Goal: Task Accomplishment & Management: Use online tool/utility

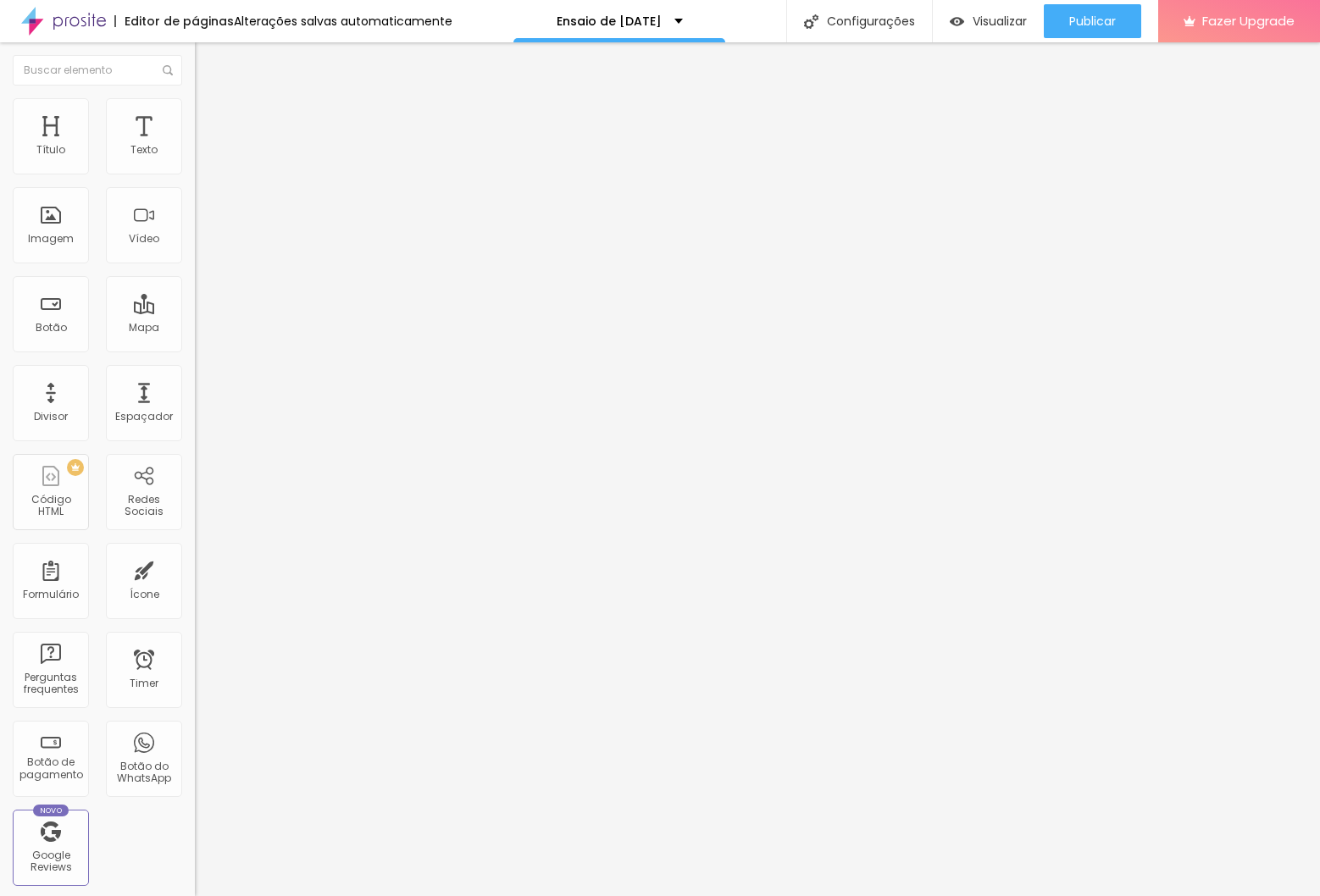
click at [195, 111] on li "Avançado" at bounding box center [293, 106] width 195 height 17
drag, startPoint x: 35, startPoint y: 101, endPoint x: 39, endPoint y: 69, distance: 32.2
click at [195, 98] on li "Estilo" at bounding box center [293, 89] width 195 height 17
click at [207, 64] on img "button" at bounding box center [214, 62] width 14 height 14
click at [195, 53] on button "Editar Texto" at bounding box center [293, 62] width 195 height 39
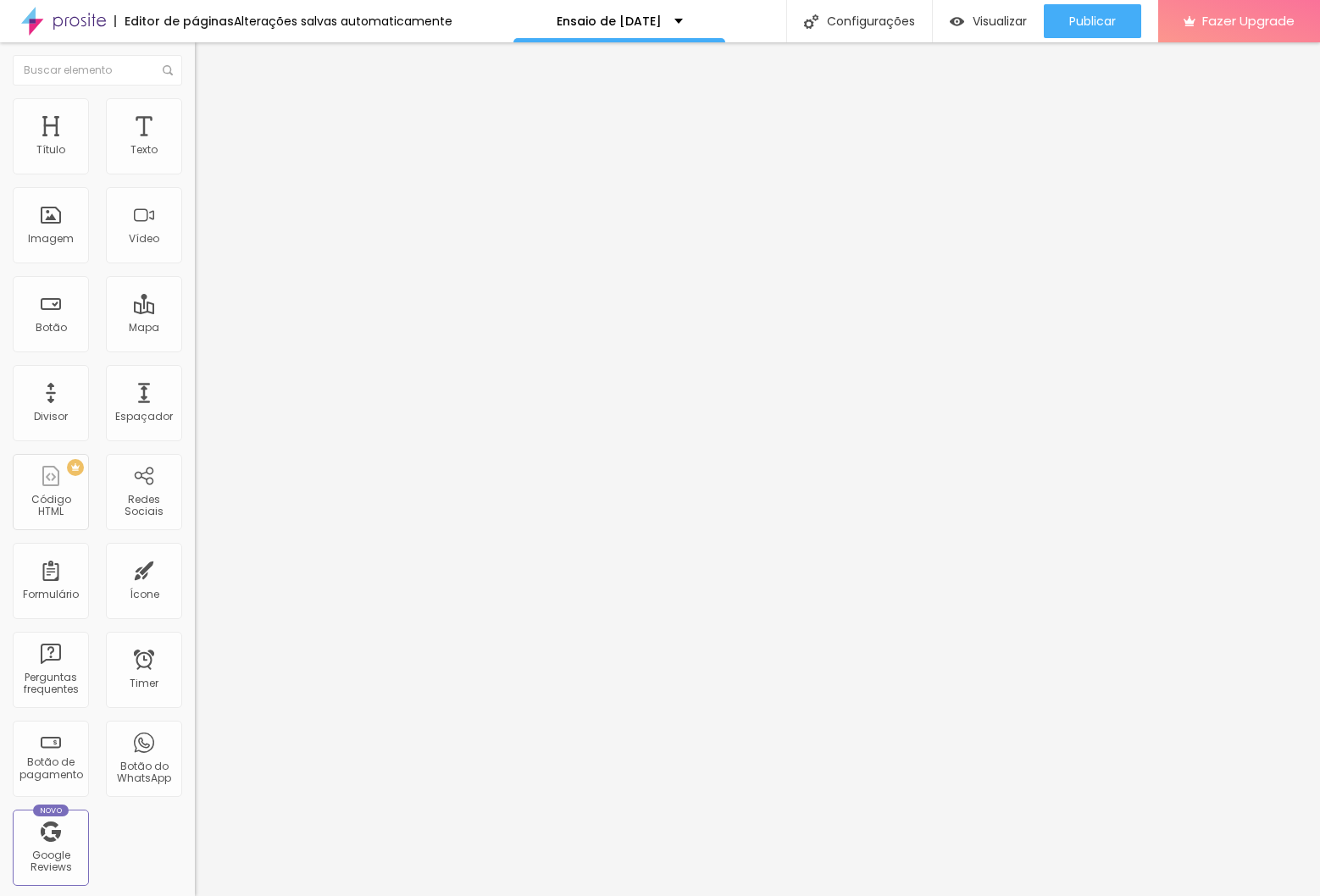
click at [207, 57] on img "button" at bounding box center [214, 62] width 14 height 14
click at [207, 57] on img "button" at bounding box center [214, 62] width 14 height 14
click at [207, 63] on div "Editar Texto" at bounding box center [255, 62] width 97 height 14
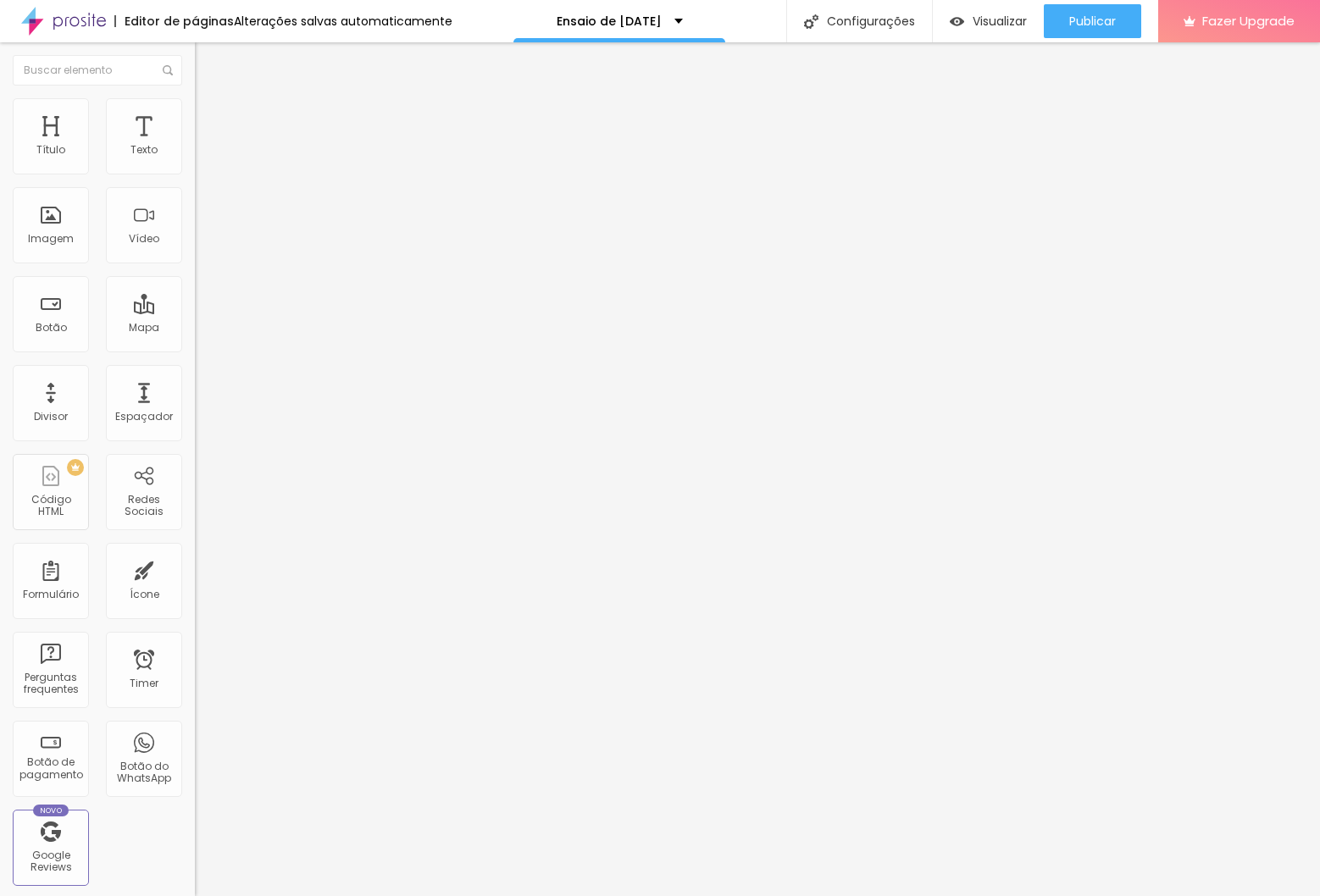
click at [207, 63] on div "Editar Texto" at bounding box center [255, 62] width 97 height 14
click at [195, 104] on img at bounding box center [203, 106] width 16 height 16
type input "35"
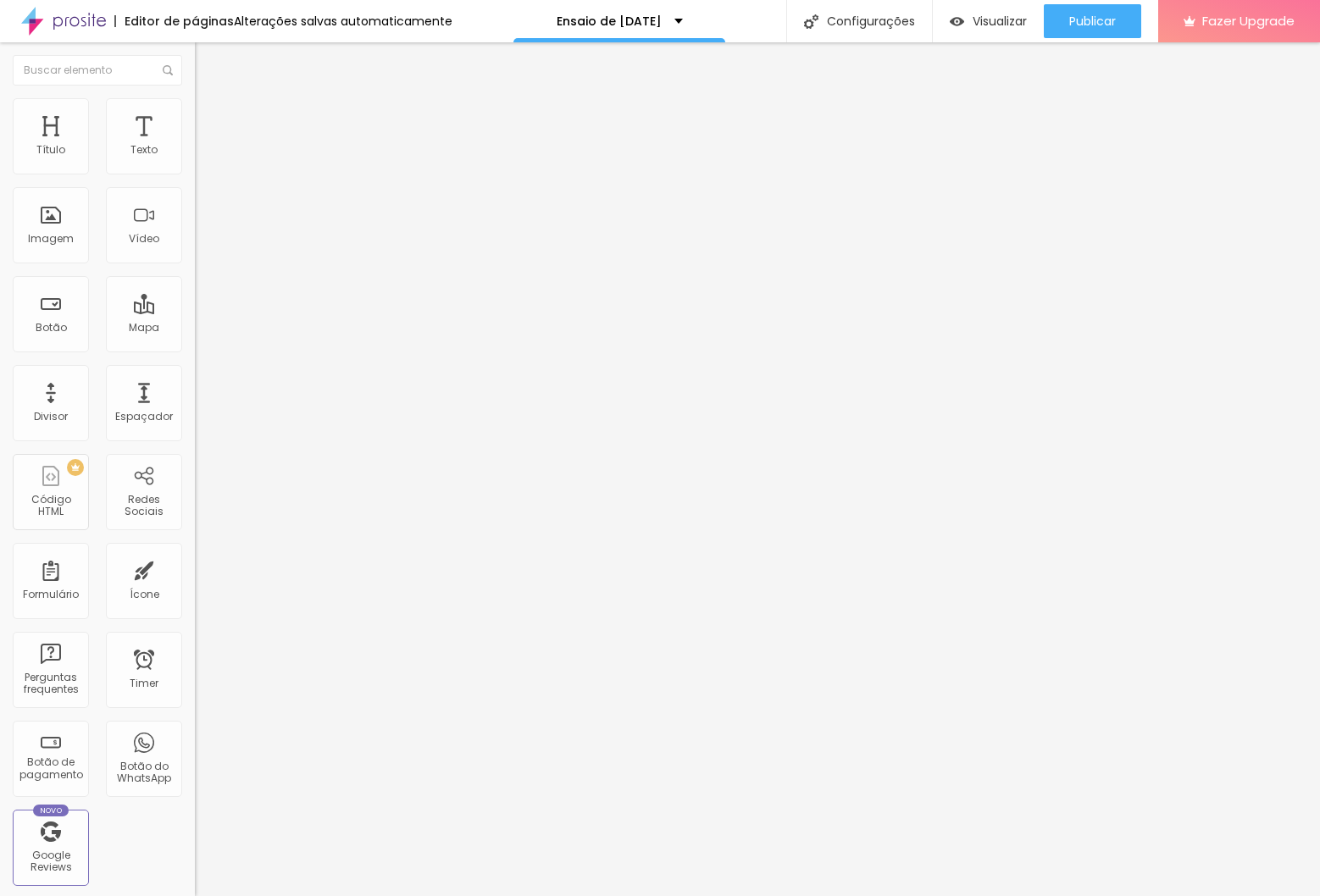
type input "34"
type input "33"
type input "32"
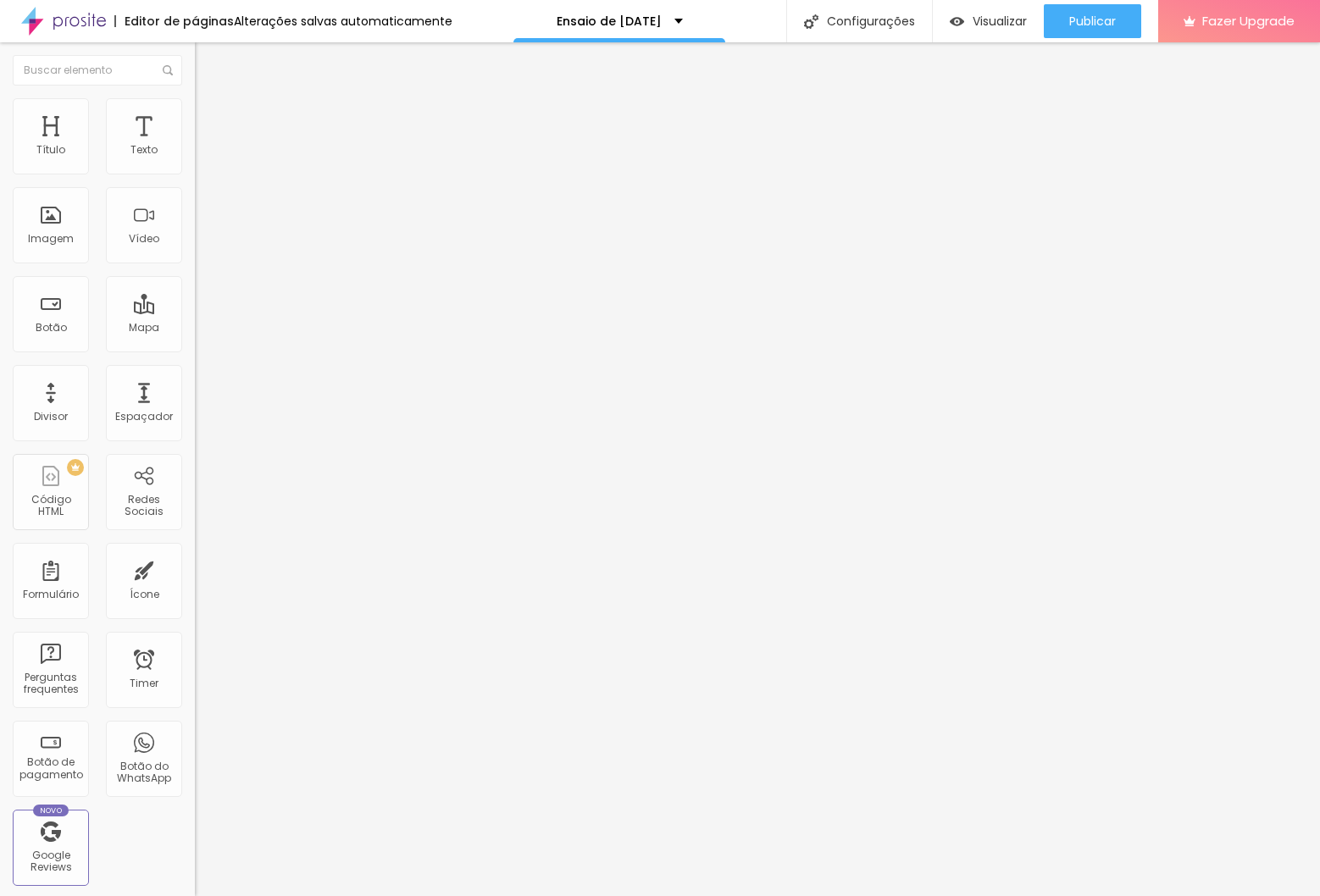
type input "32"
type input "31"
type input "30"
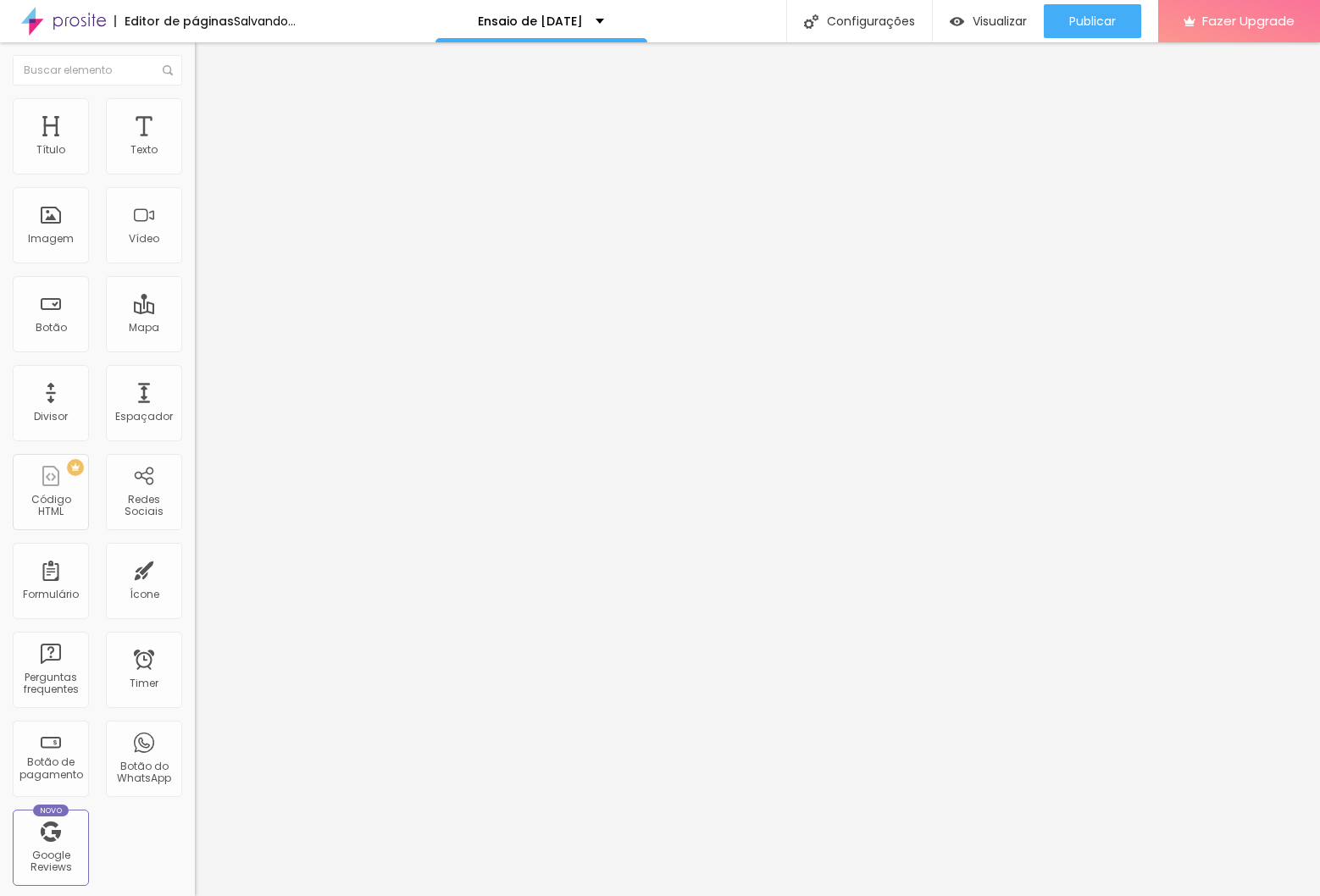
type input "30"
click at [195, 400] on input "range" at bounding box center [250, 407] width 110 height 14
type input "29"
type input "25"
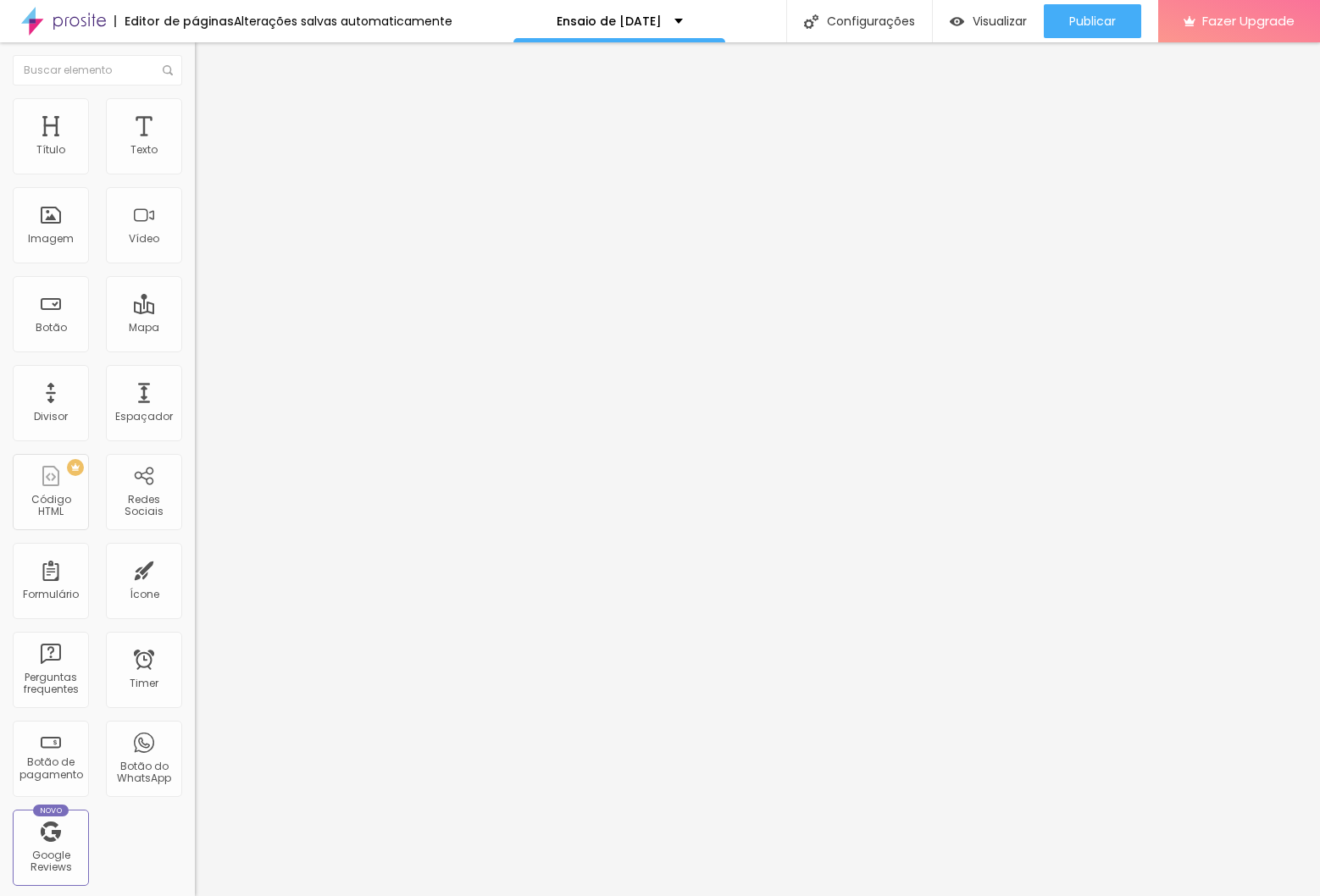
type input "25"
type input "24"
type input "23"
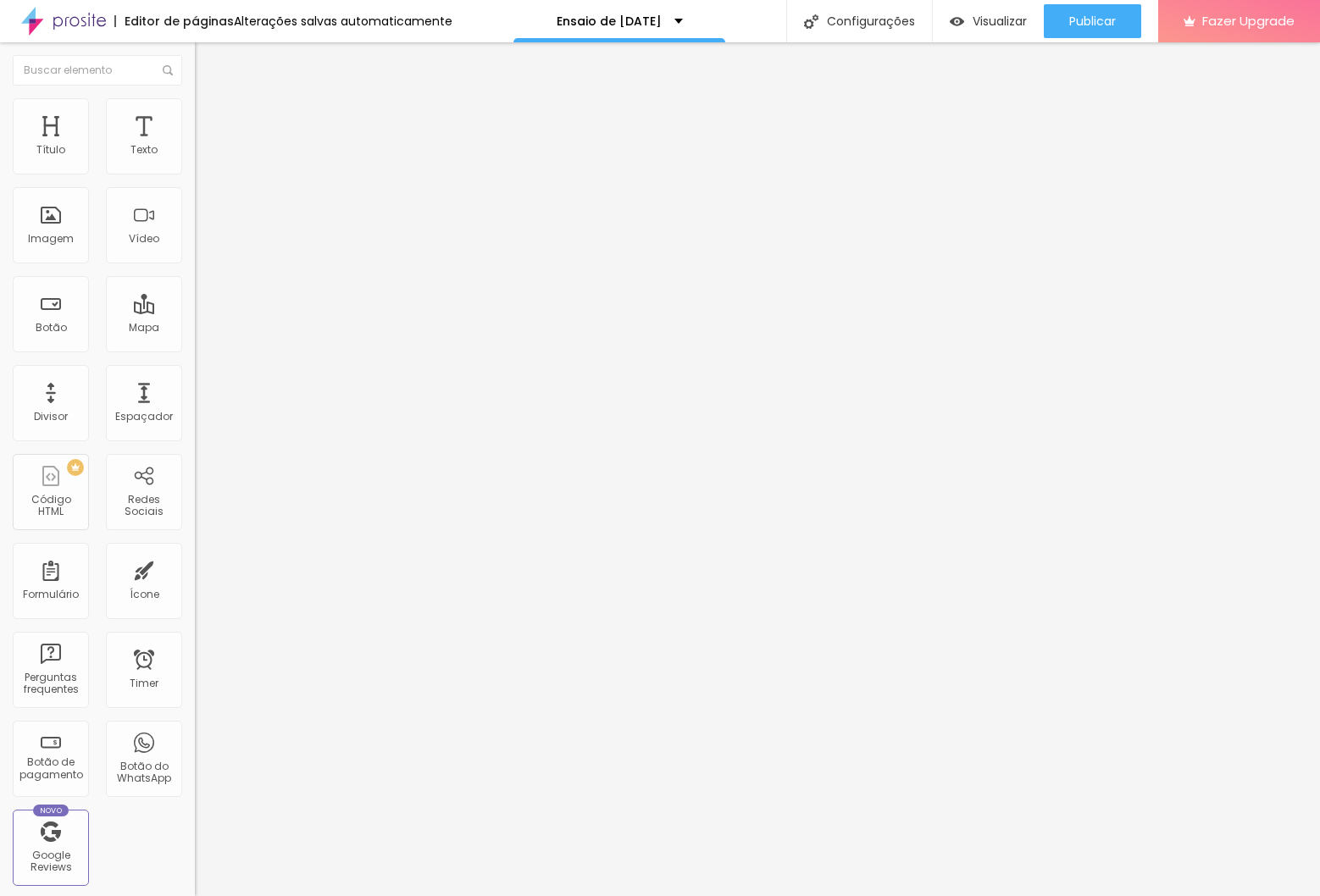
type input "22"
type input "21"
type input "20"
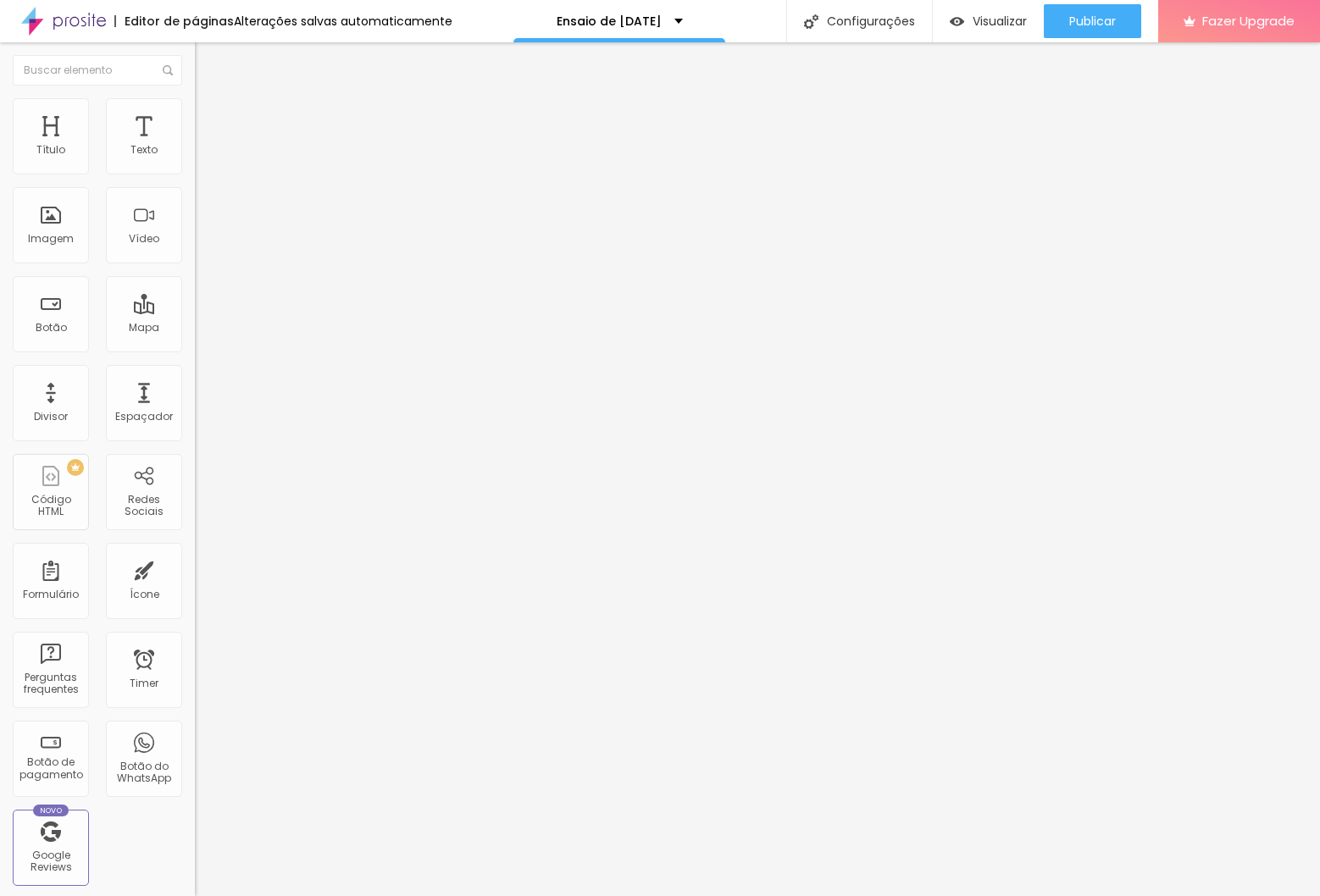
type input "20"
drag, startPoint x: 58, startPoint y: 355, endPoint x: 47, endPoint y: 363, distance: 13.6
type input "20"
click at [195, 400] on input "range" at bounding box center [250, 407] width 110 height 14
click at [195, 415] on input "40" at bounding box center [232, 424] width 73 height 17
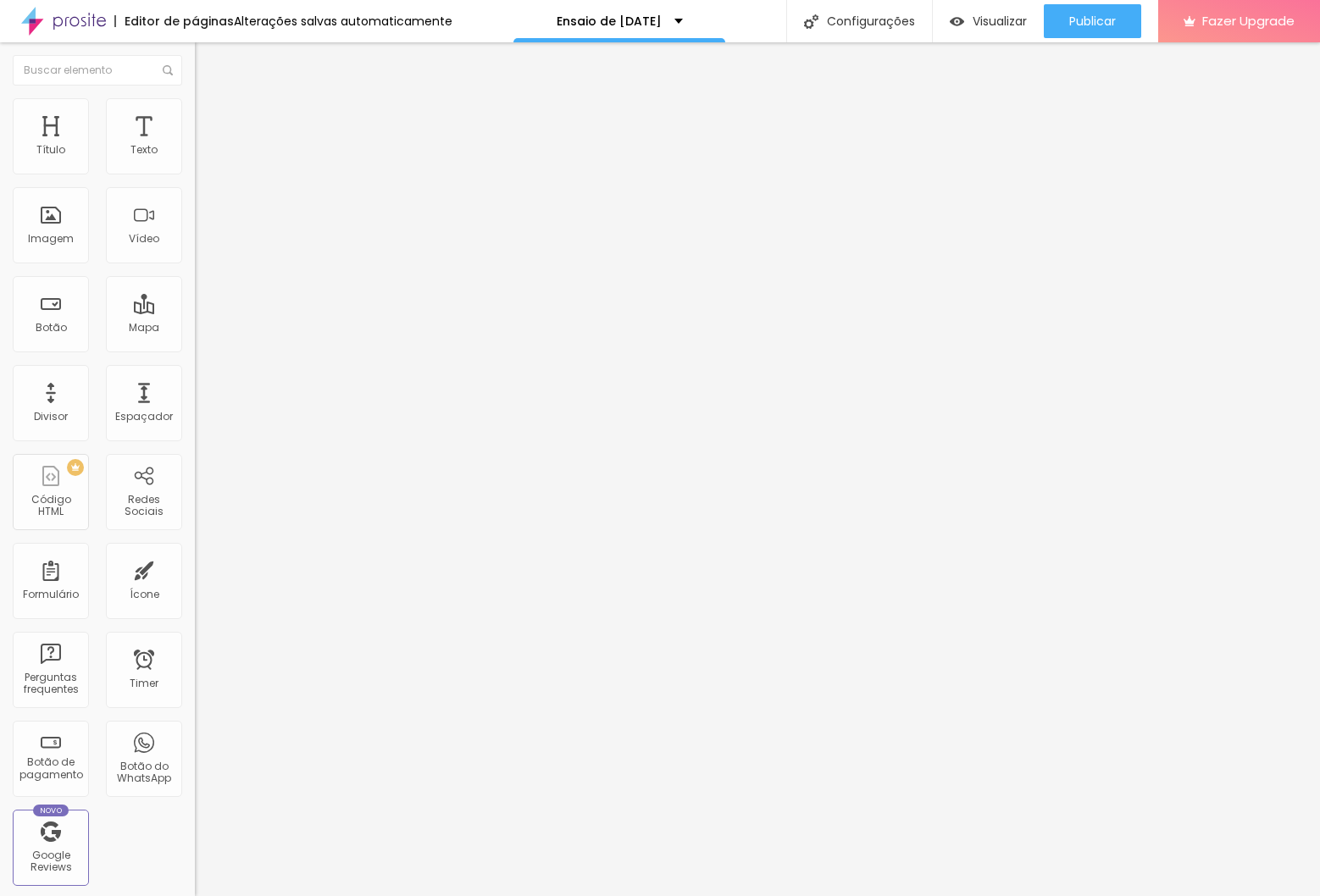
type input "14"
type input "0"
type input "30"
drag, startPoint x: 163, startPoint y: 354, endPoint x: 176, endPoint y: 360, distance: 14.3
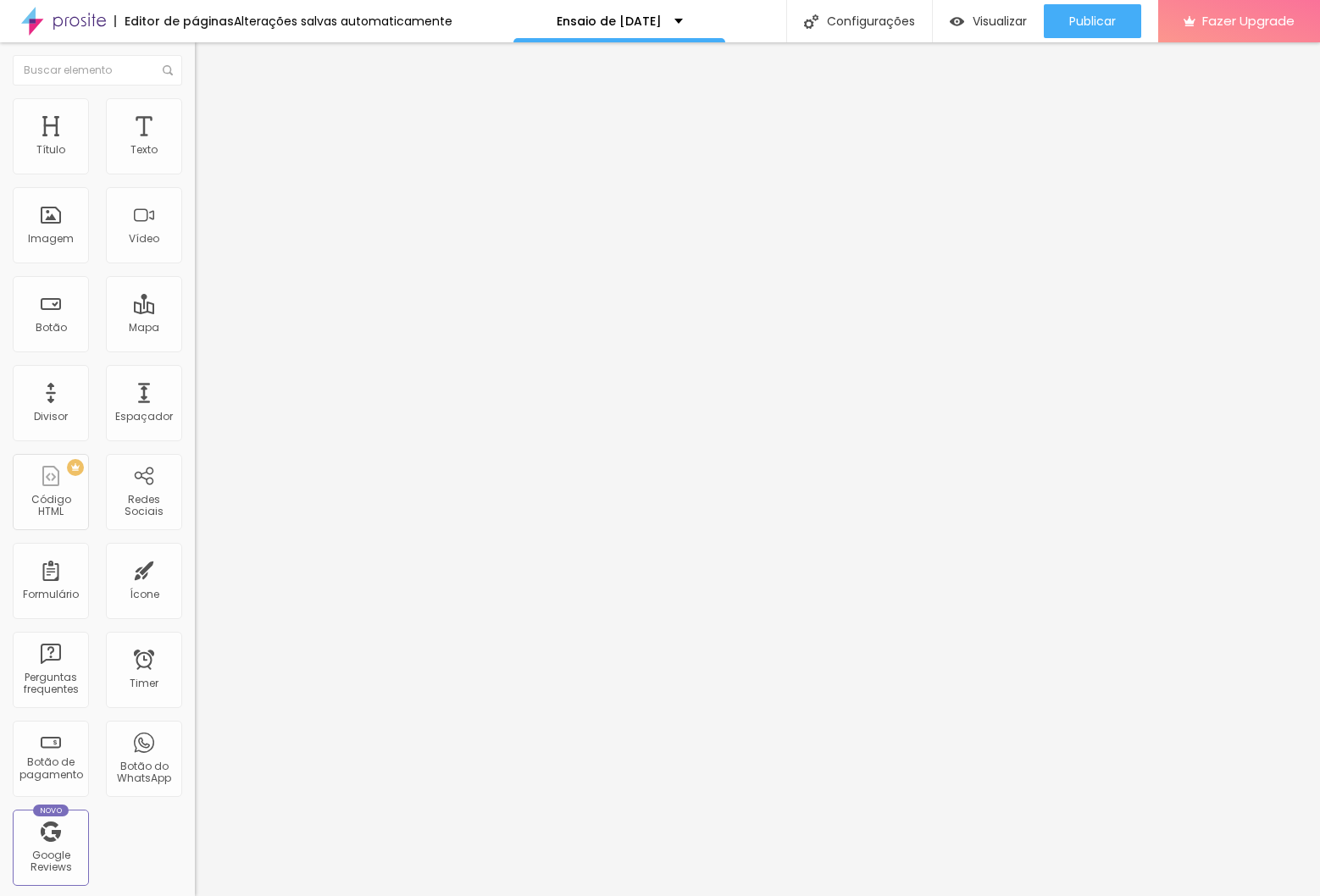
click at [195, 415] on input "40" at bounding box center [232, 424] width 73 height 17
drag, startPoint x: 171, startPoint y: 360, endPoint x: 155, endPoint y: 360, distance: 16.0
click at [195, 415] on input "40" at bounding box center [232, 424] width 73 height 17
type input "30"
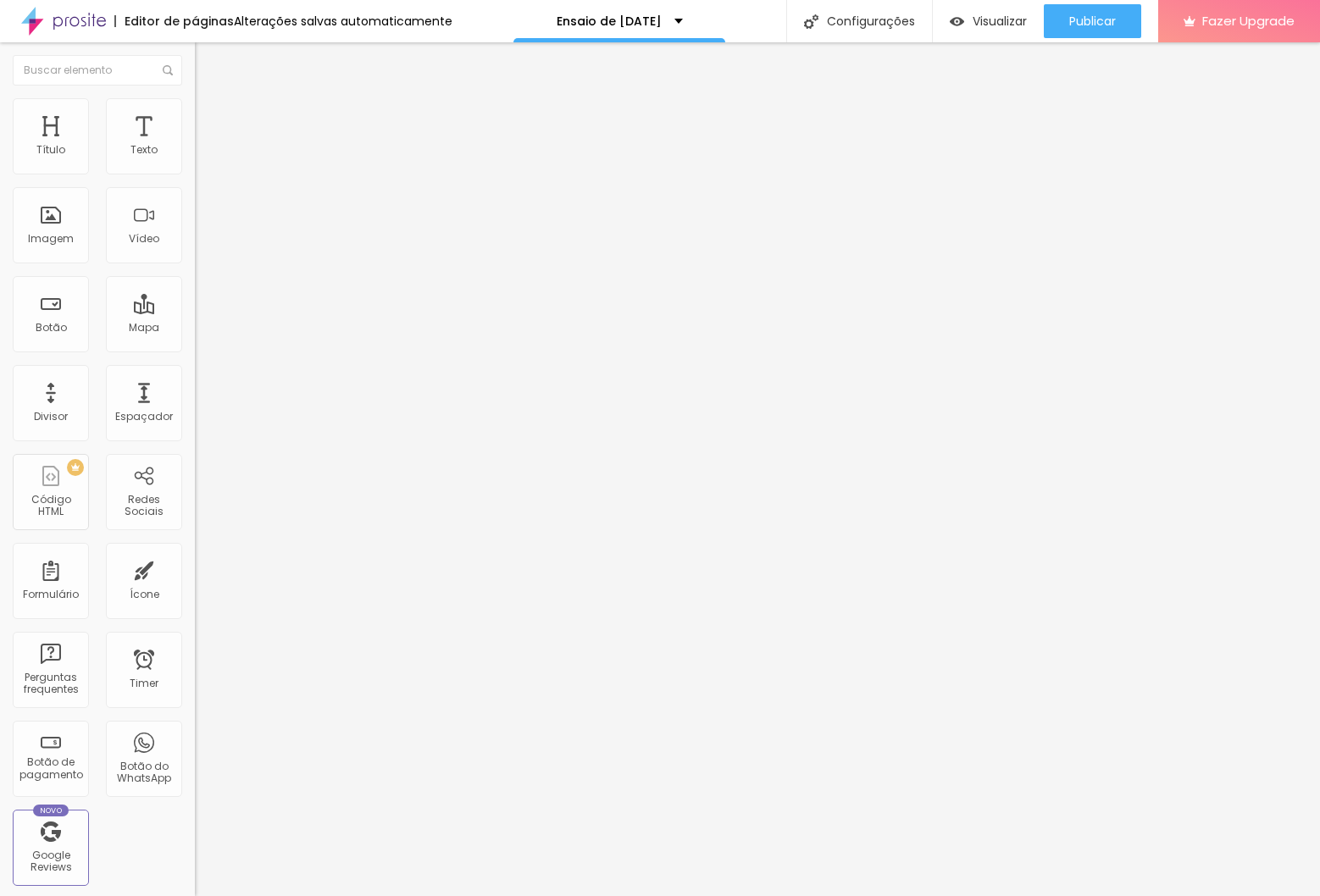
type input "30"
click at [195, 415] on input "40" at bounding box center [232, 424] width 73 height 17
drag, startPoint x: 171, startPoint y: 357, endPoint x: 152, endPoint y: 357, distance: 19.0
click at [195, 415] on input "40" at bounding box center [232, 424] width 73 height 17
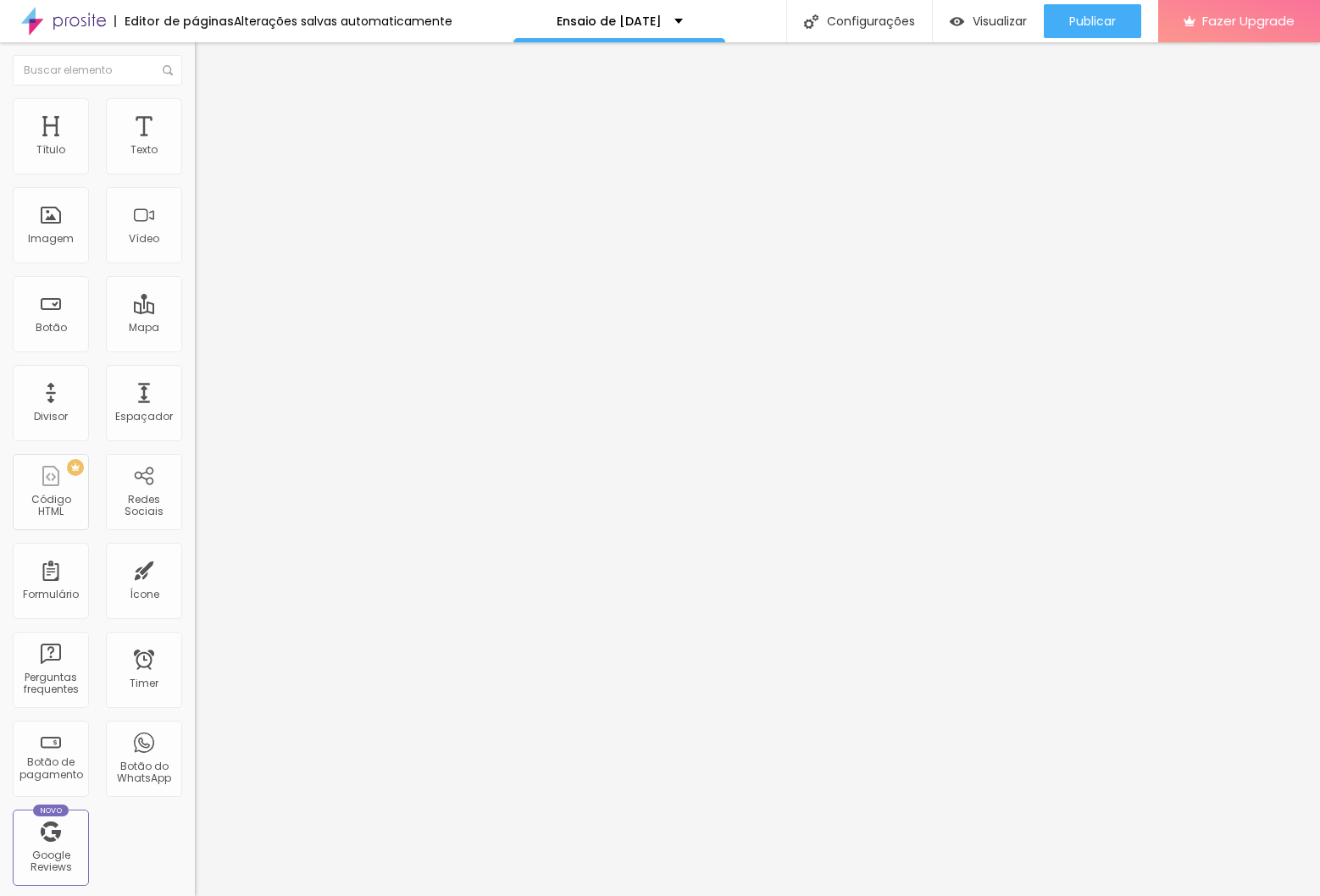
type input "30"
click at [195, 106] on li "Avançado" at bounding box center [293, 106] width 195 height 17
click at [195, 98] on li "Estilo" at bounding box center [293, 89] width 195 height 17
drag, startPoint x: 172, startPoint y: 360, endPoint x: 189, endPoint y: 359, distance: 17.0
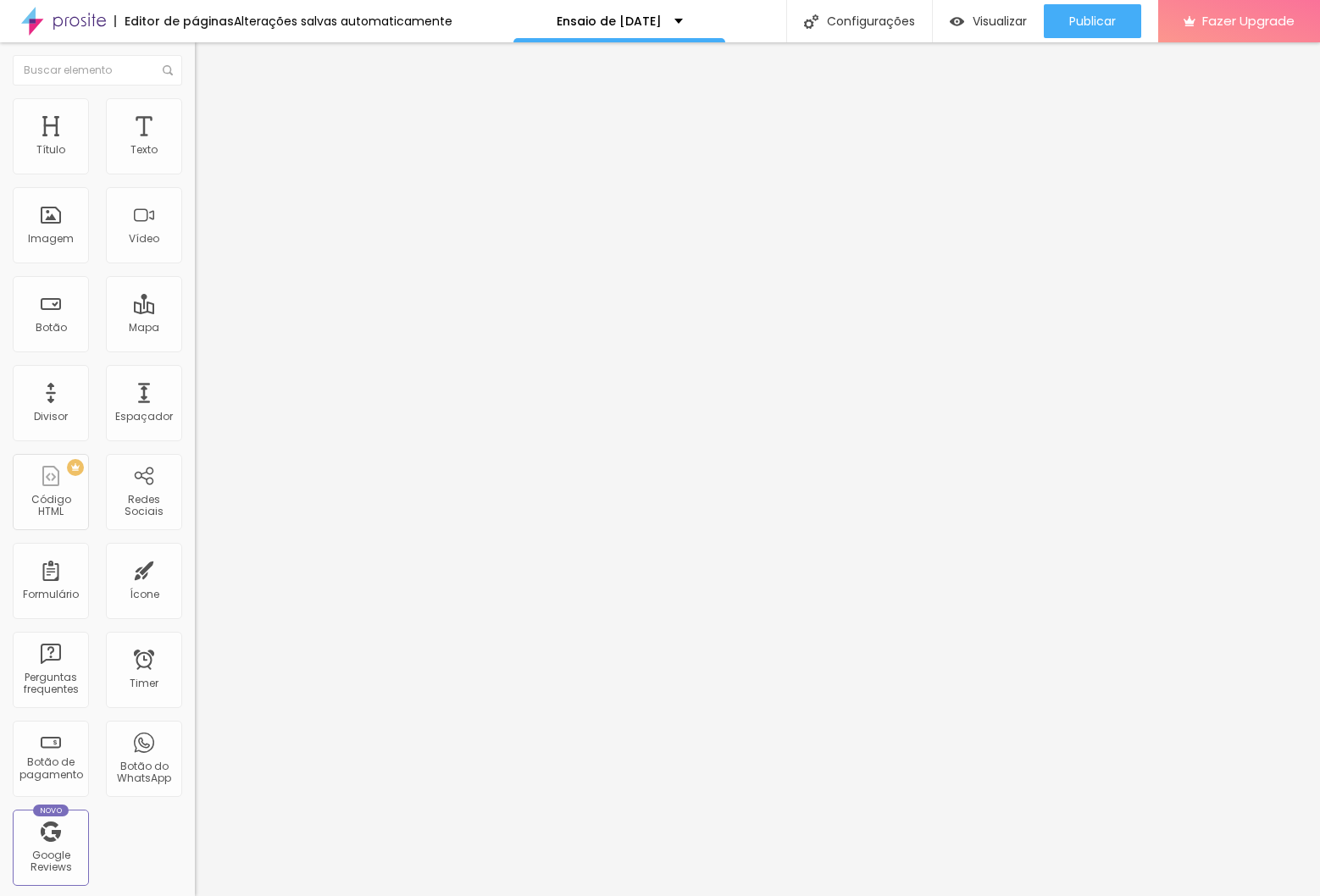
click at [195, 359] on div "Tamanho Titulo 1 H1 Titulo 2 H2 Titulo 3 H3 Titulo 4 H4 Titulo 5 H5 Titulo 6 H6…" at bounding box center [293, 638] width 195 height 1048
type input "25"
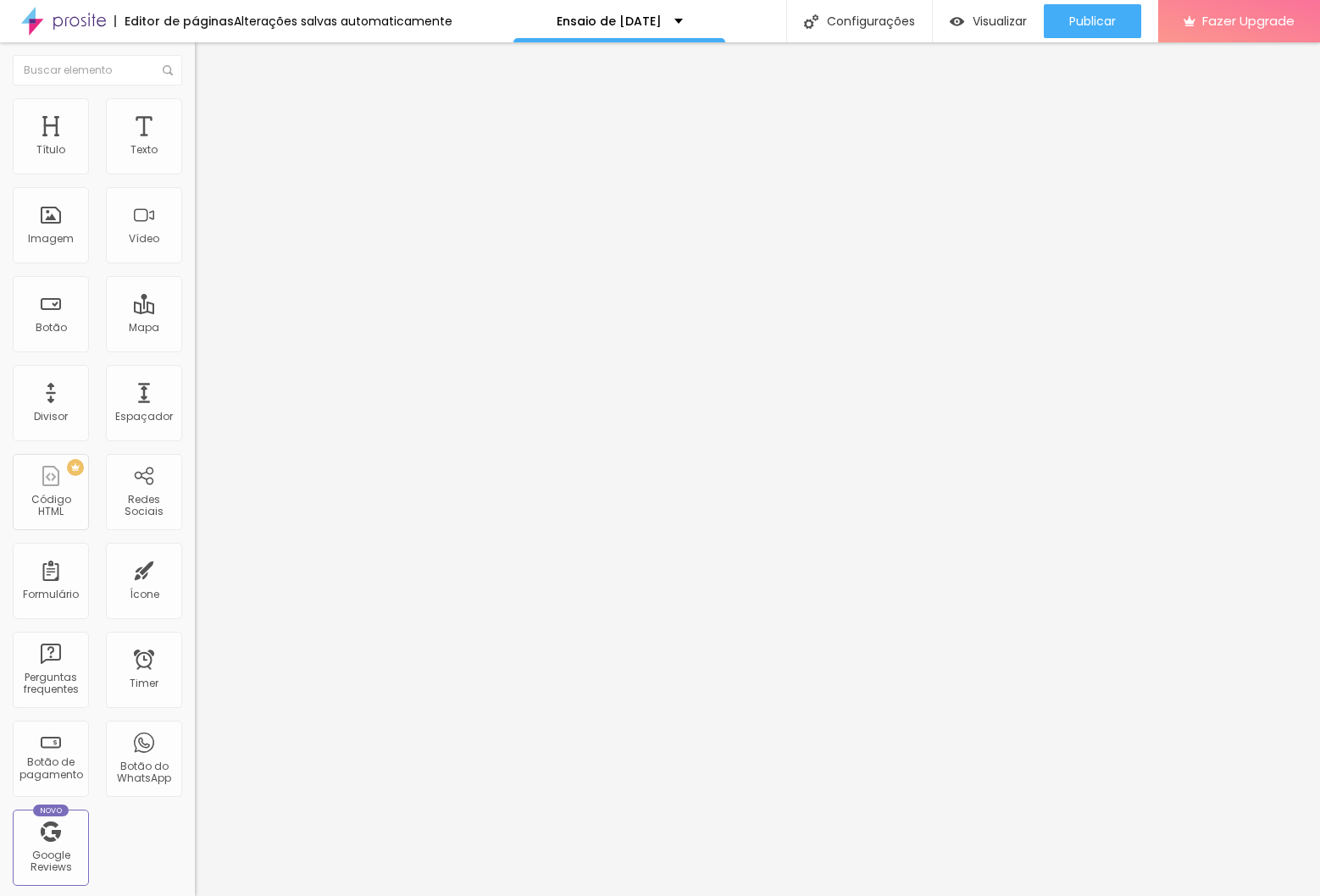
type input "25"
click at [195, 266] on span "Original" at bounding box center [215, 258] width 41 height 15
click at [195, 296] on span "Quadrado" at bounding box center [222, 288] width 55 height 15
click at [195, 286] on span "Padrão" at bounding box center [214, 278] width 38 height 15
click at [195, 312] on span "Original" at bounding box center [215, 304] width 41 height 15
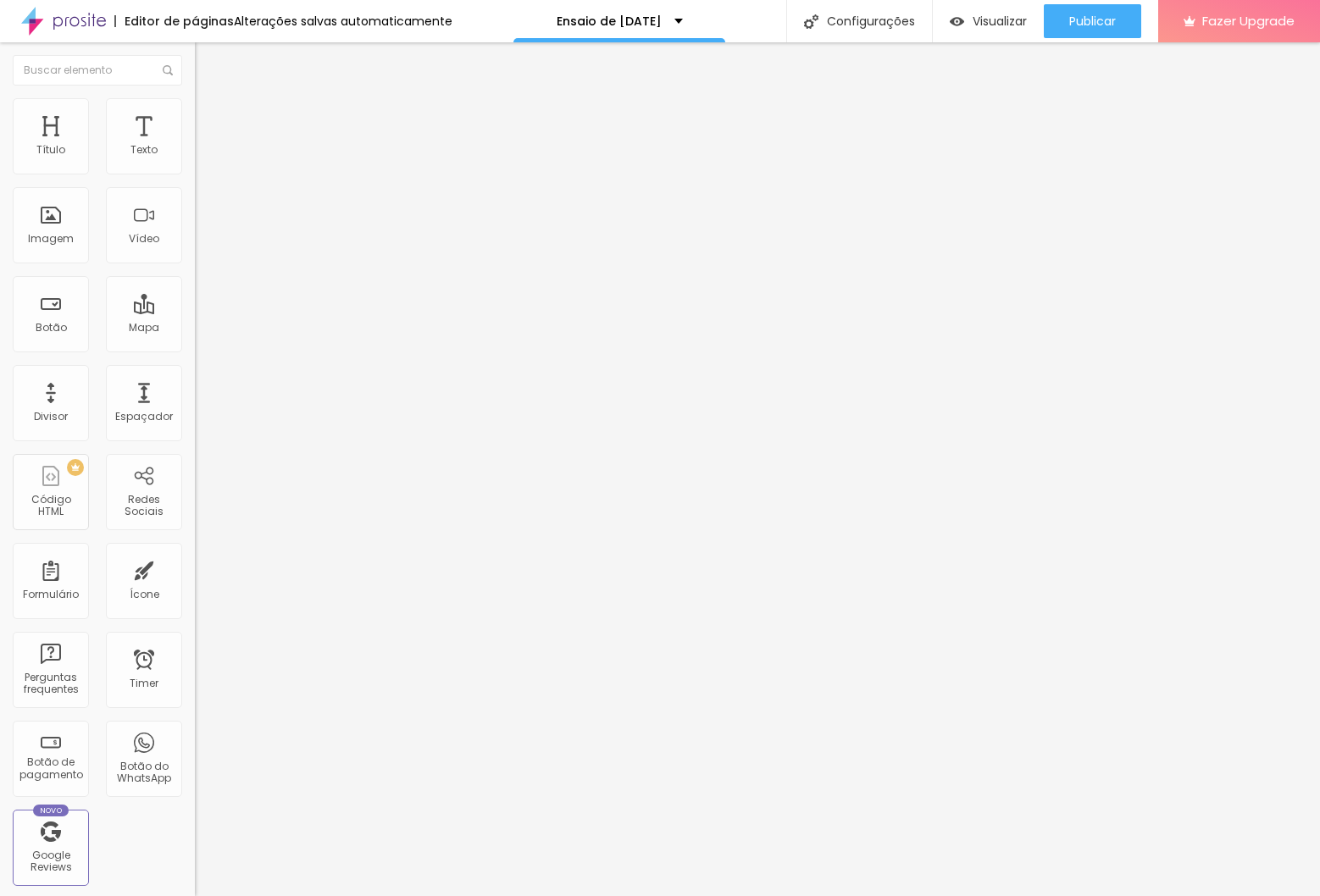
click at [195, 286] on span "Padrão" at bounding box center [214, 278] width 38 height 15
drag, startPoint x: 951, startPoint y: 73, endPoint x: 1027, endPoint y: 86, distance: 77.1
click at [951, 74] on div "Pre-visualização Clique para visualizar esta página antes de publicar." at bounding box center [949, 85] width 186 height 77
click at [1090, 17] on span "Publicar" at bounding box center [1093, 22] width 47 height 14
click at [202, 246] on icon "button" at bounding box center [207, 240] width 10 height 10
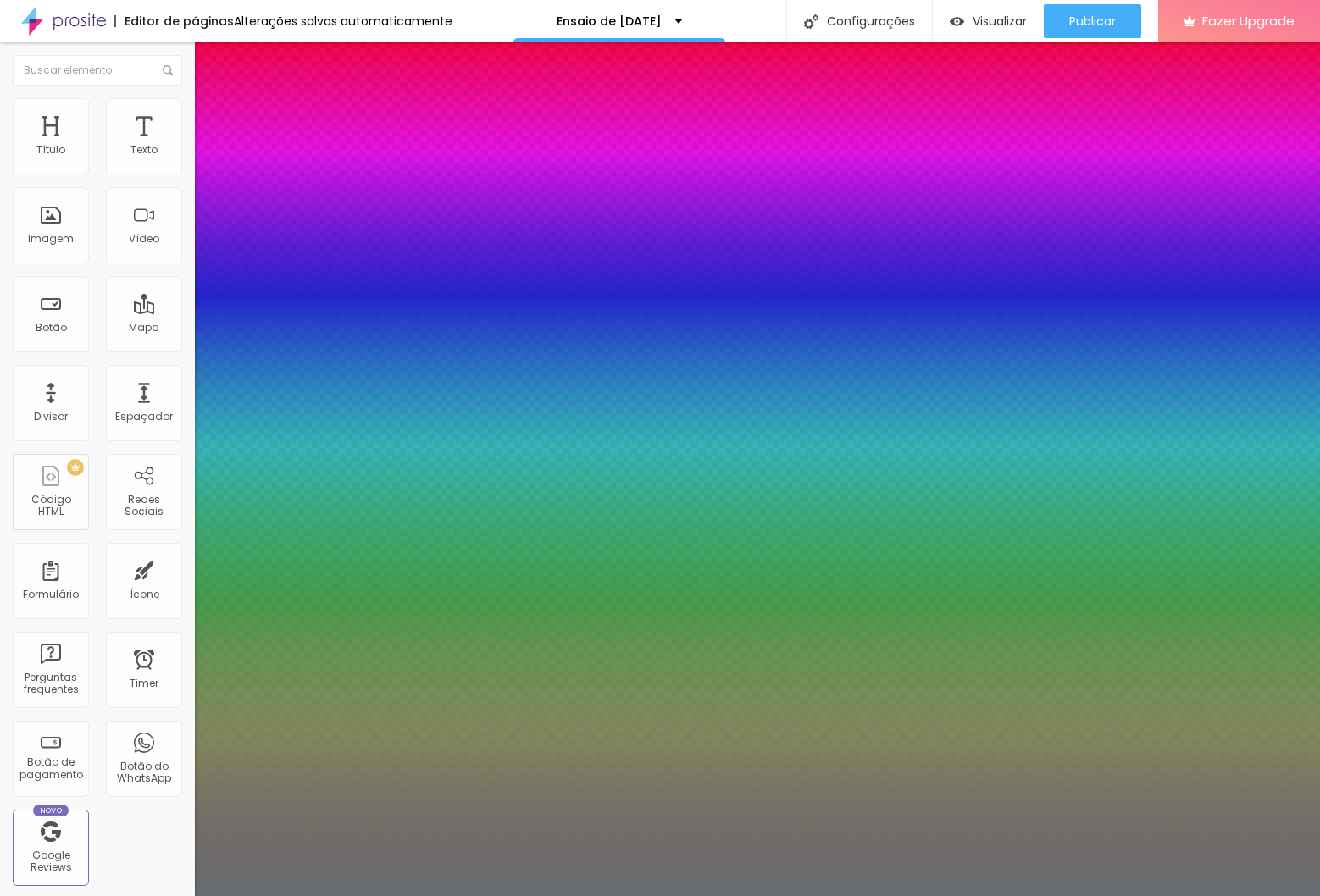
type input "1"
type input "0.5"
click at [744, 895] on div at bounding box center [660, 896] width 1320 height 0
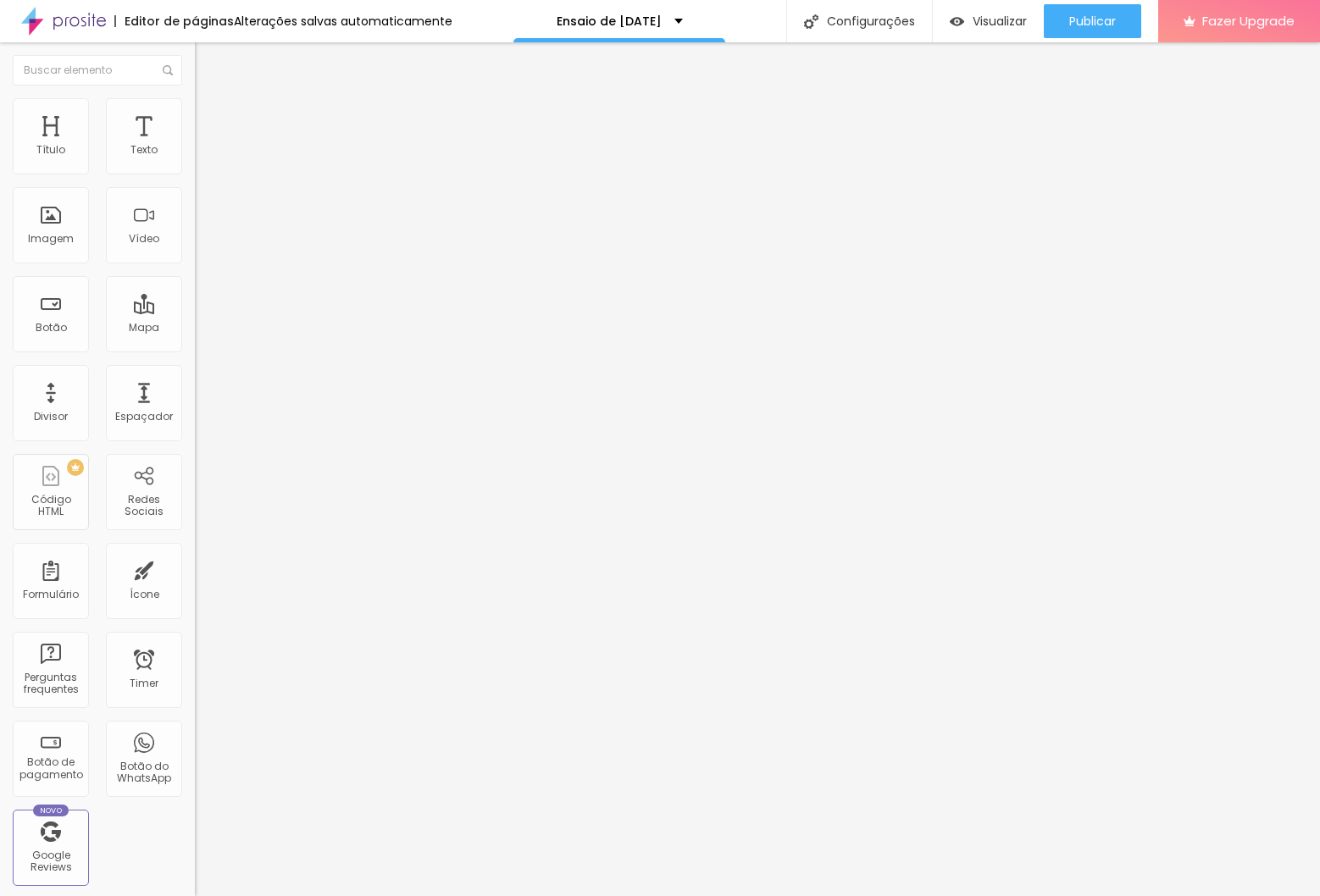
type input "52"
type input "48"
type input "45"
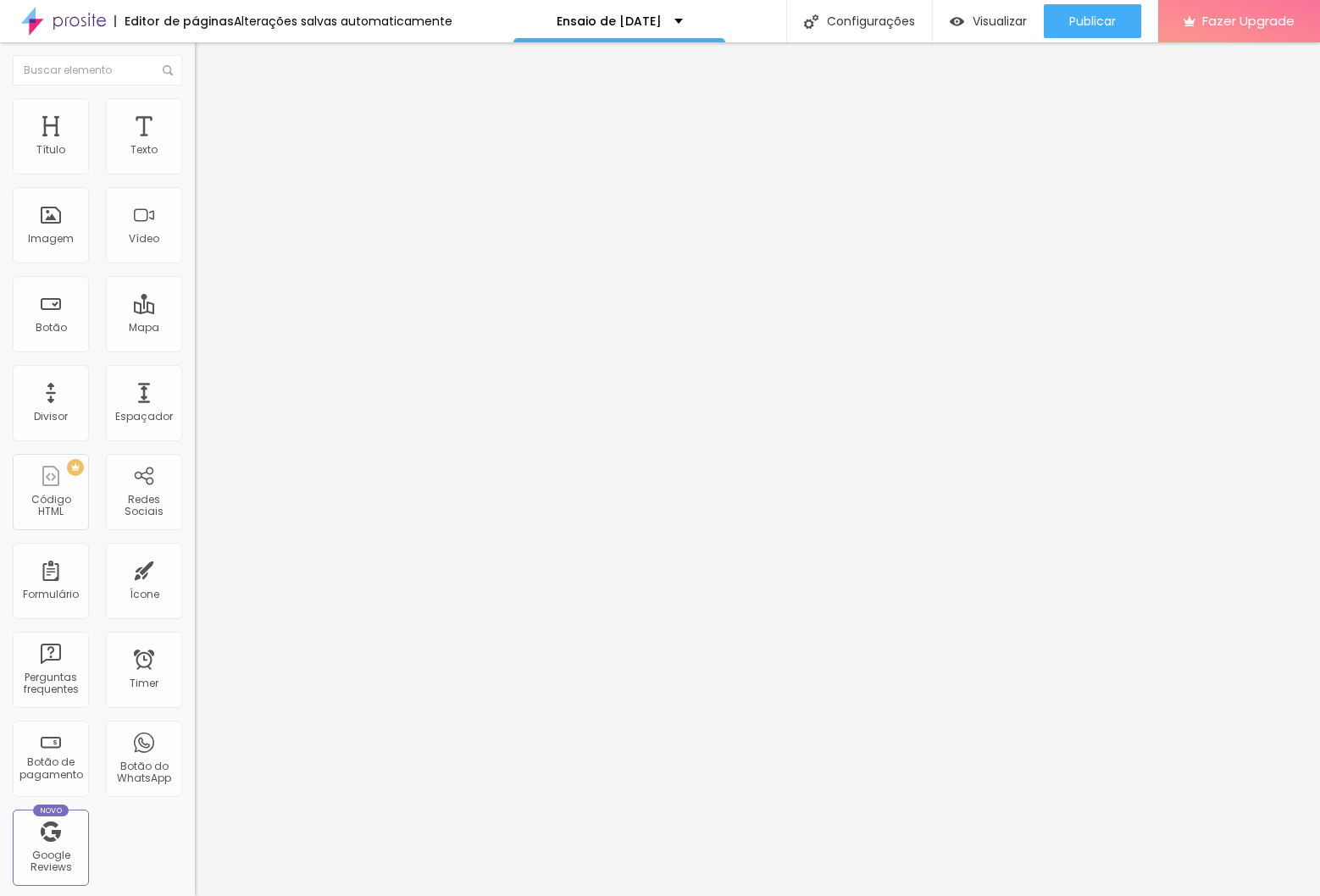
type input "45"
drag, startPoint x: 91, startPoint y: 355, endPoint x: 77, endPoint y: 360, distance: 14.9
type input "45"
click at [195, 401] on input "range" at bounding box center [250, 408] width 110 height 14
click at [844, 28] on div "Configurações" at bounding box center [859, 21] width 145 height 43
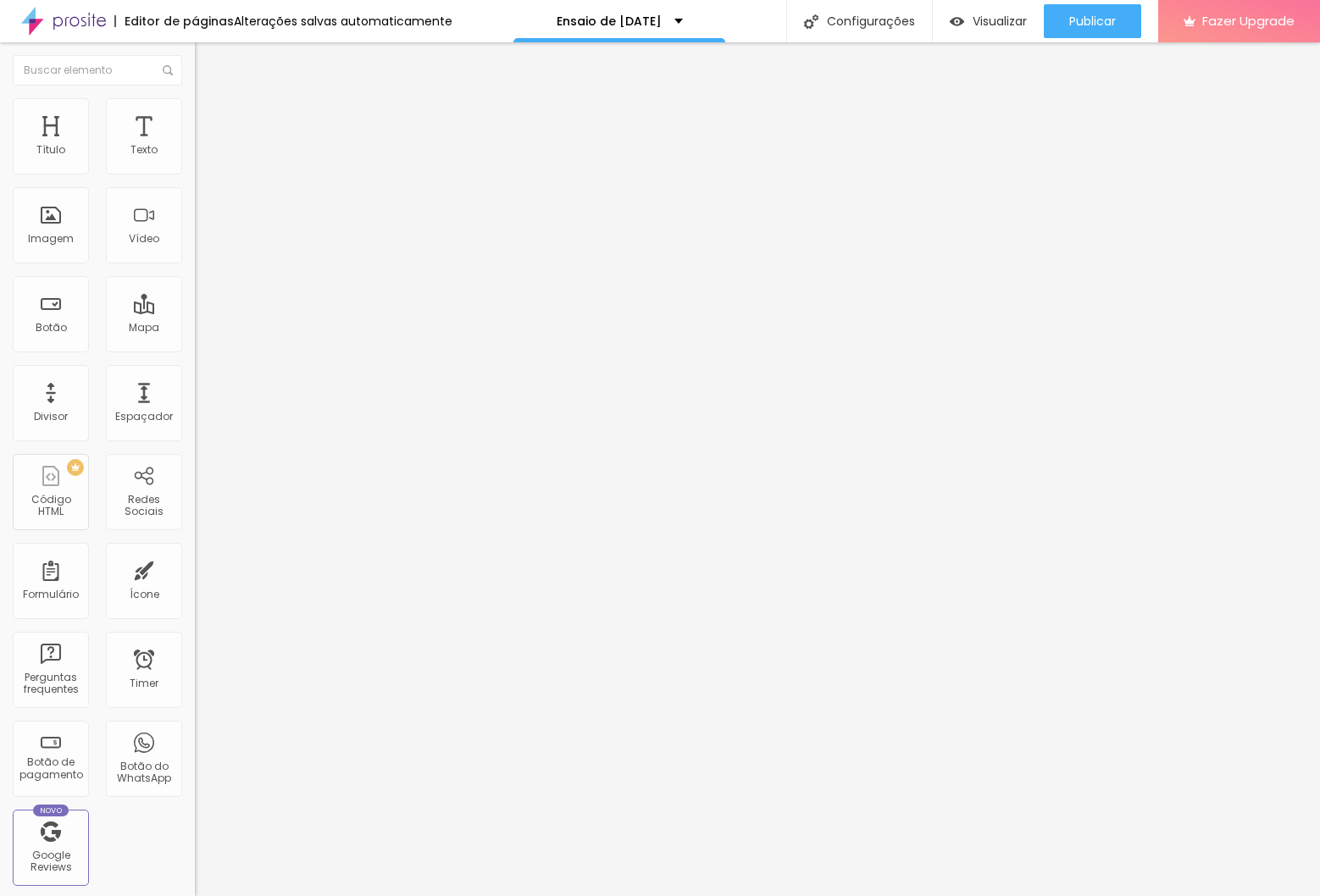
drag, startPoint x: 544, startPoint y: 356, endPoint x: 473, endPoint y: 371, distance: 72.6
drag, startPoint x: 490, startPoint y: 370, endPoint x: 778, endPoint y: 373, distance: 288.0
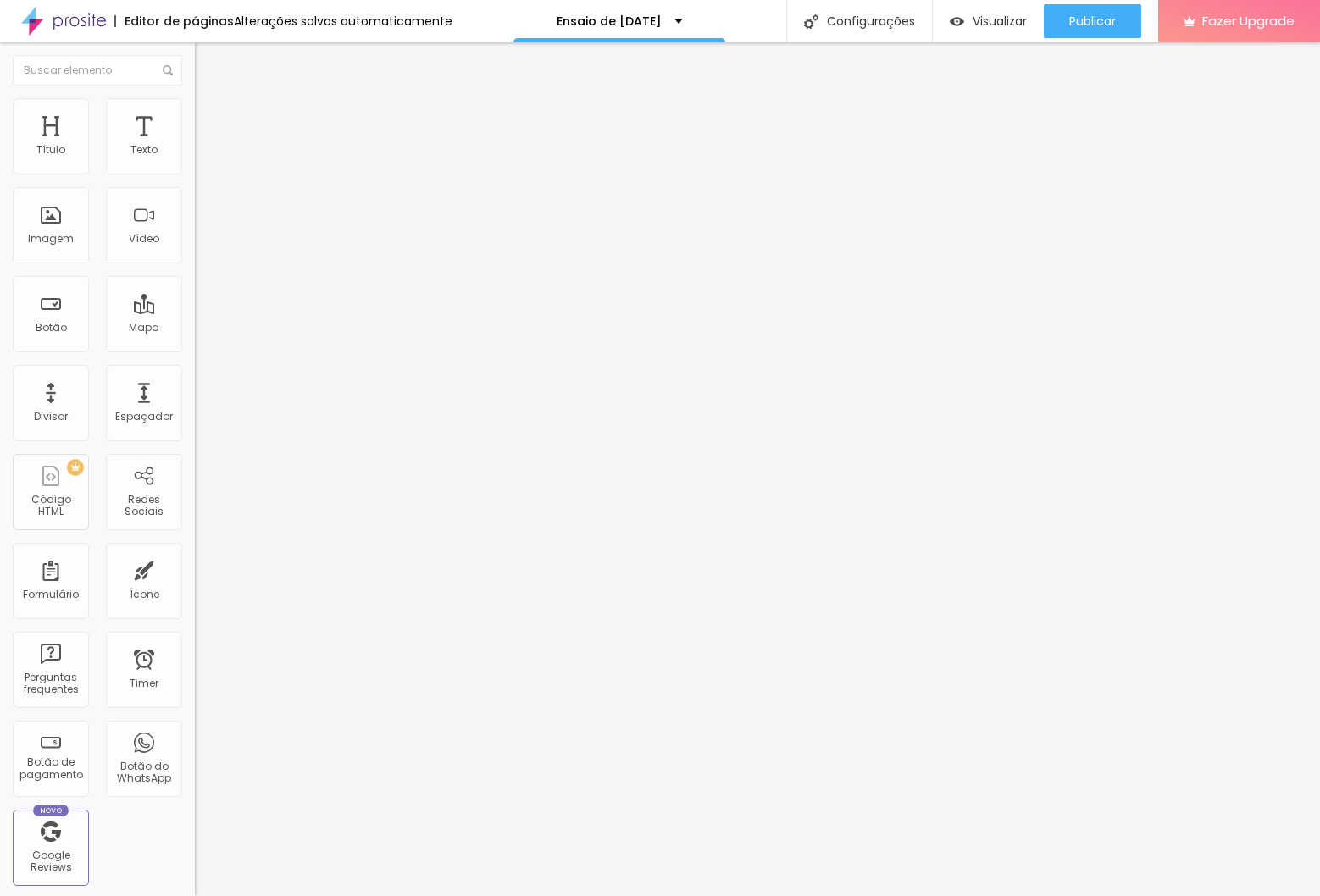
drag, startPoint x: 764, startPoint y: 371, endPoint x: 636, endPoint y: 371, distance: 128.0
drag, startPoint x: 513, startPoint y: 366, endPoint x: 498, endPoint y: 375, distance: 17.5
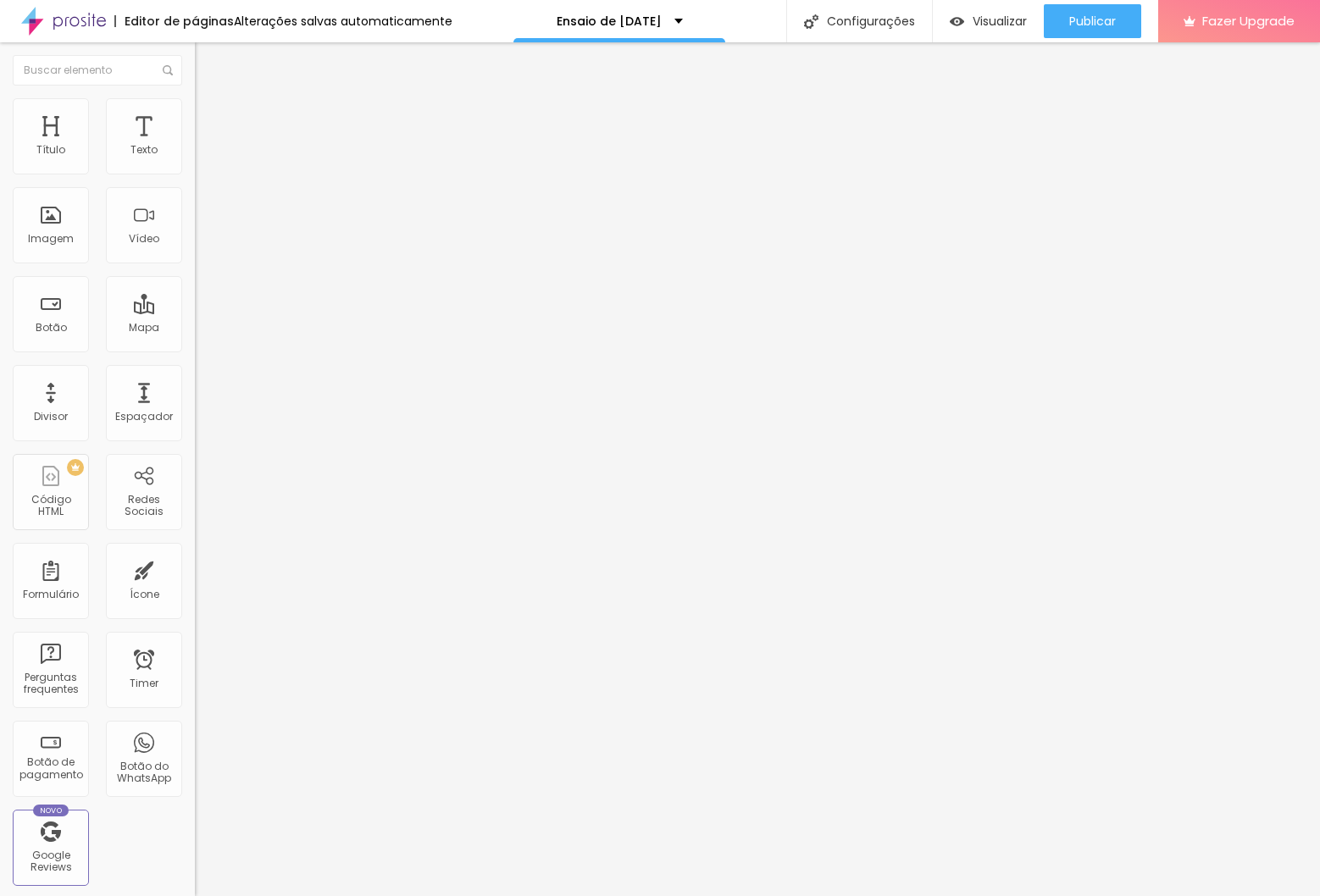
drag, startPoint x: 492, startPoint y: 373, endPoint x: 569, endPoint y: 382, distance: 77.5
drag, startPoint x: 567, startPoint y: 381, endPoint x: 542, endPoint y: 379, distance: 25.1
drag, startPoint x: 569, startPoint y: 374, endPoint x: 762, endPoint y: 379, distance: 193.1
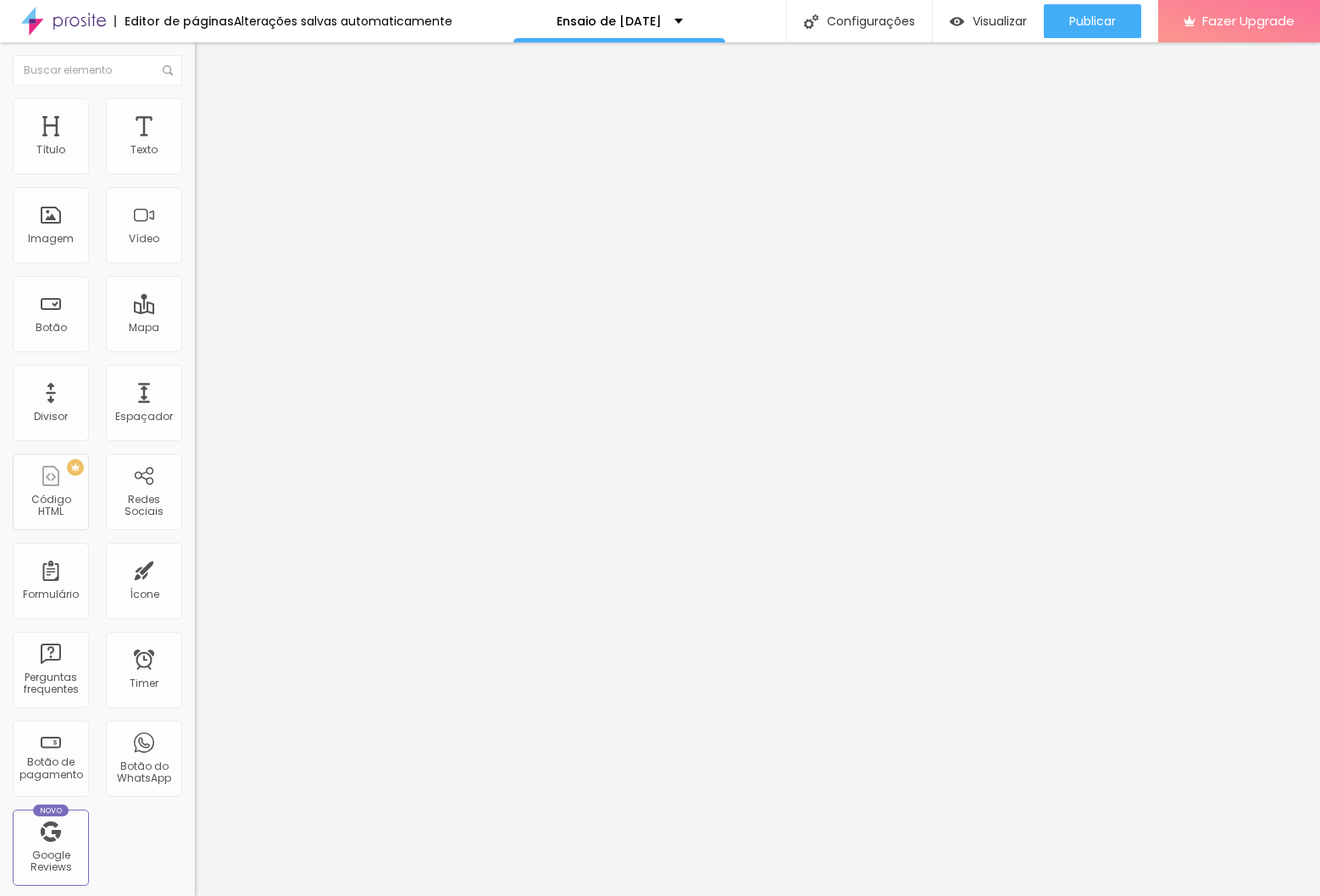
copy form "[URL][DOMAIN_NAME]"
click at [205, 162] on div "Pagamento 40" at bounding box center [292, 154] width 172 height 16
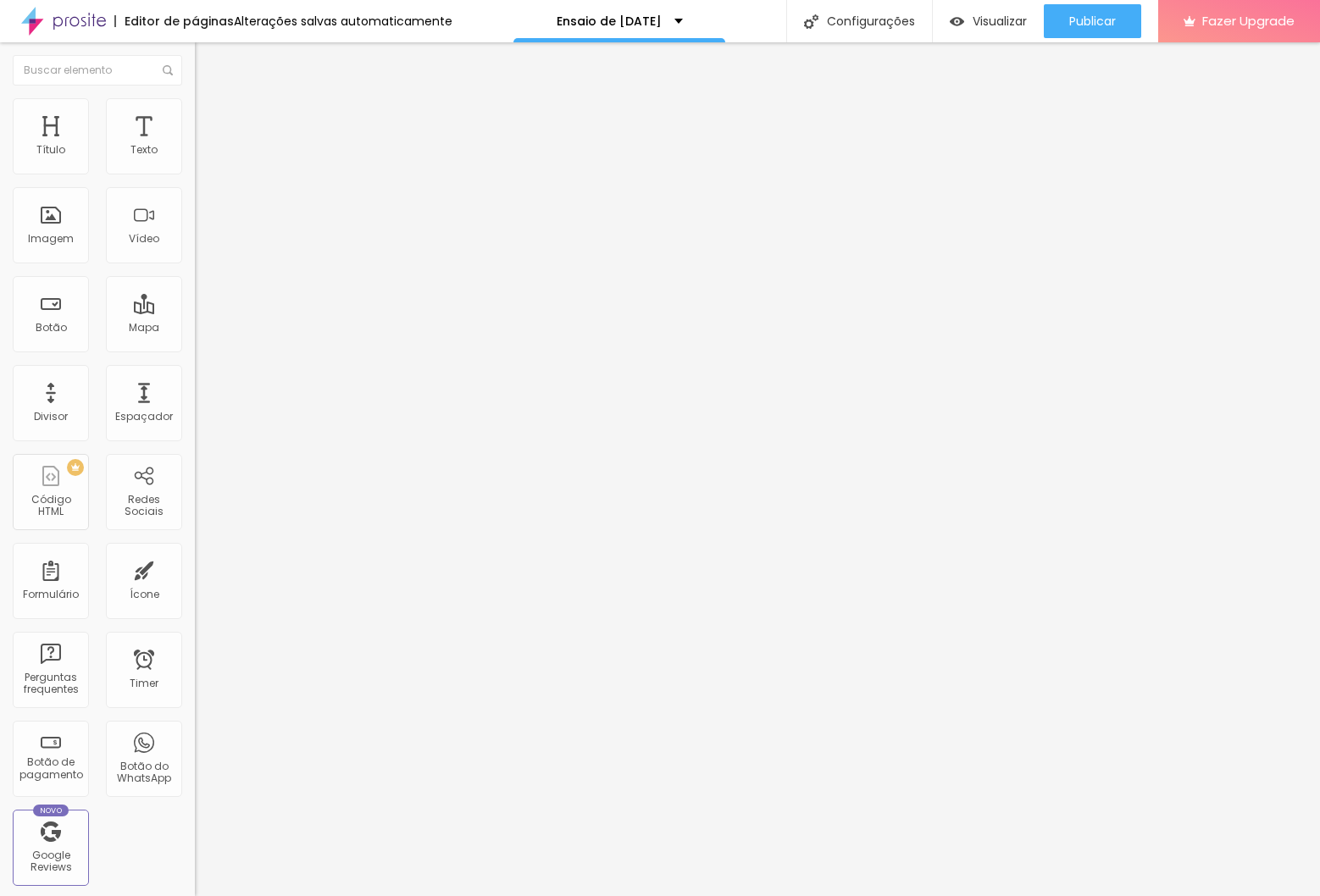
click at [1081, 17] on span "Publicar" at bounding box center [1093, 22] width 47 height 14
click at [210, 129] on span "Avançado" at bounding box center [238, 123] width 56 height 15
click at [195, 110] on img at bounding box center [203, 103] width 16 height 16
click at [205, 162] on div "Pagamento 80" at bounding box center [292, 154] width 172 height 16
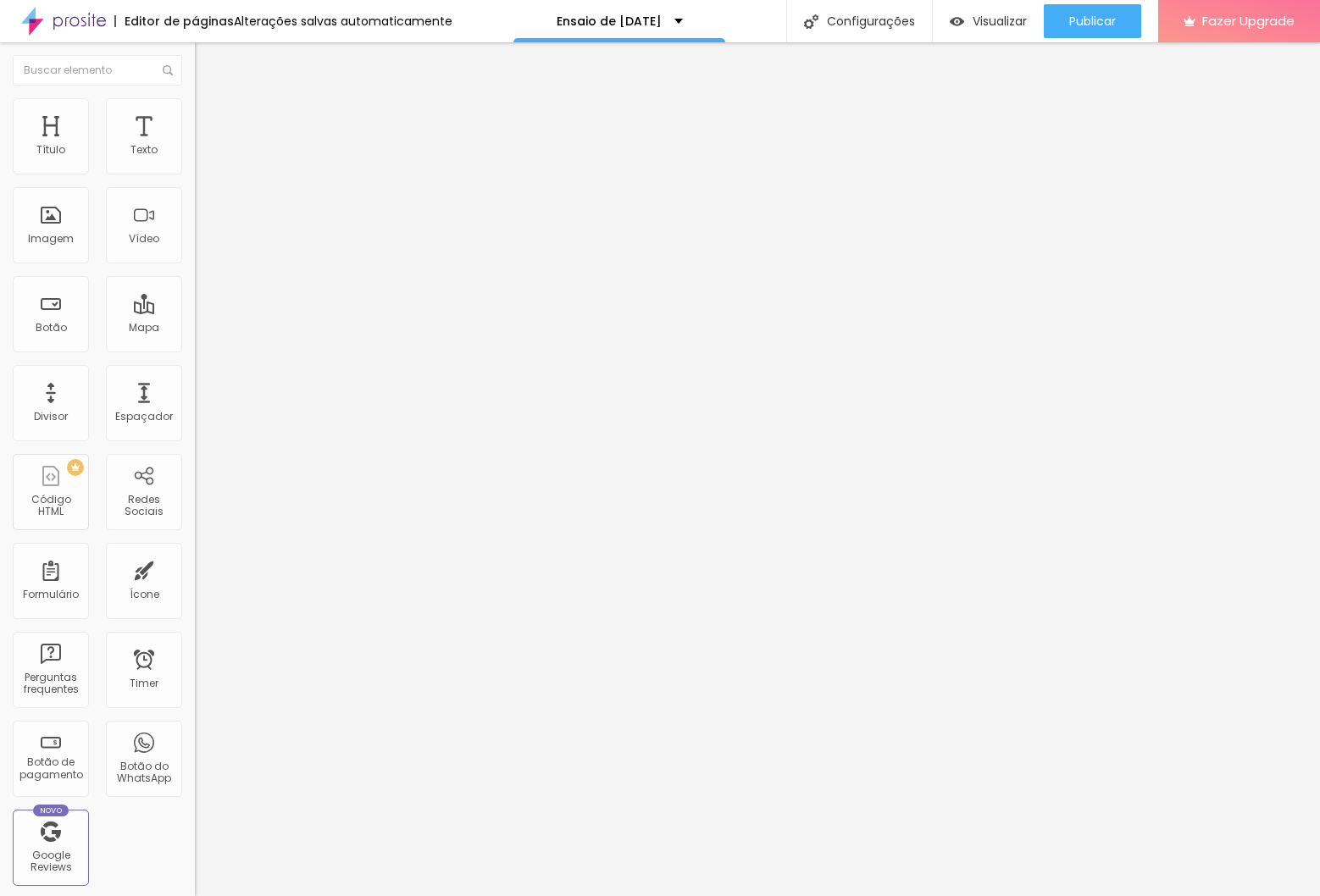
click at [205, 162] on div "Pagamento 10" at bounding box center [292, 154] width 172 height 16
drag, startPoint x: 646, startPoint y: 199, endPoint x: 563, endPoint y: 196, distance: 83.1
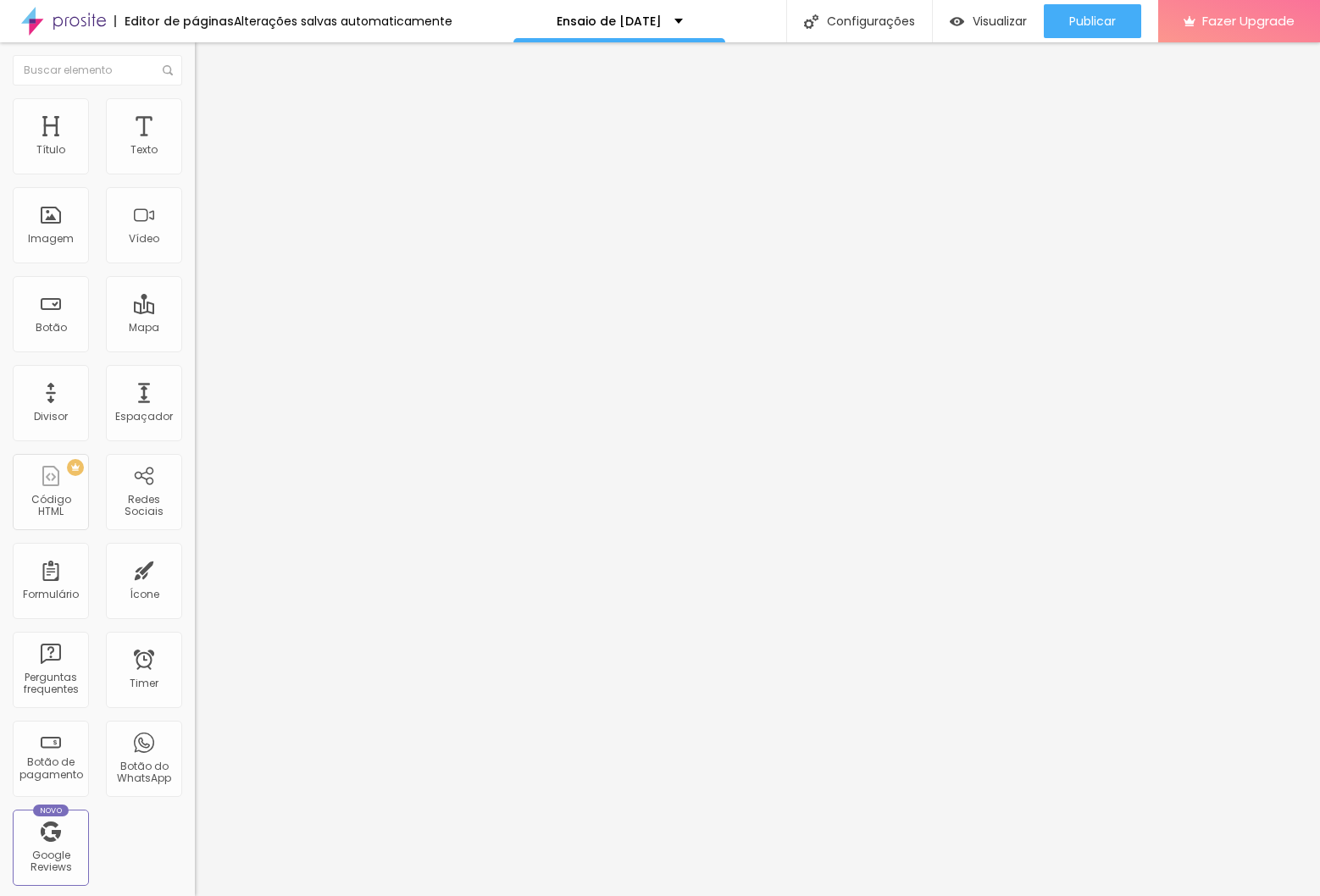
drag, startPoint x: 593, startPoint y: 355, endPoint x: 589, endPoint y: 363, distance: 8.9
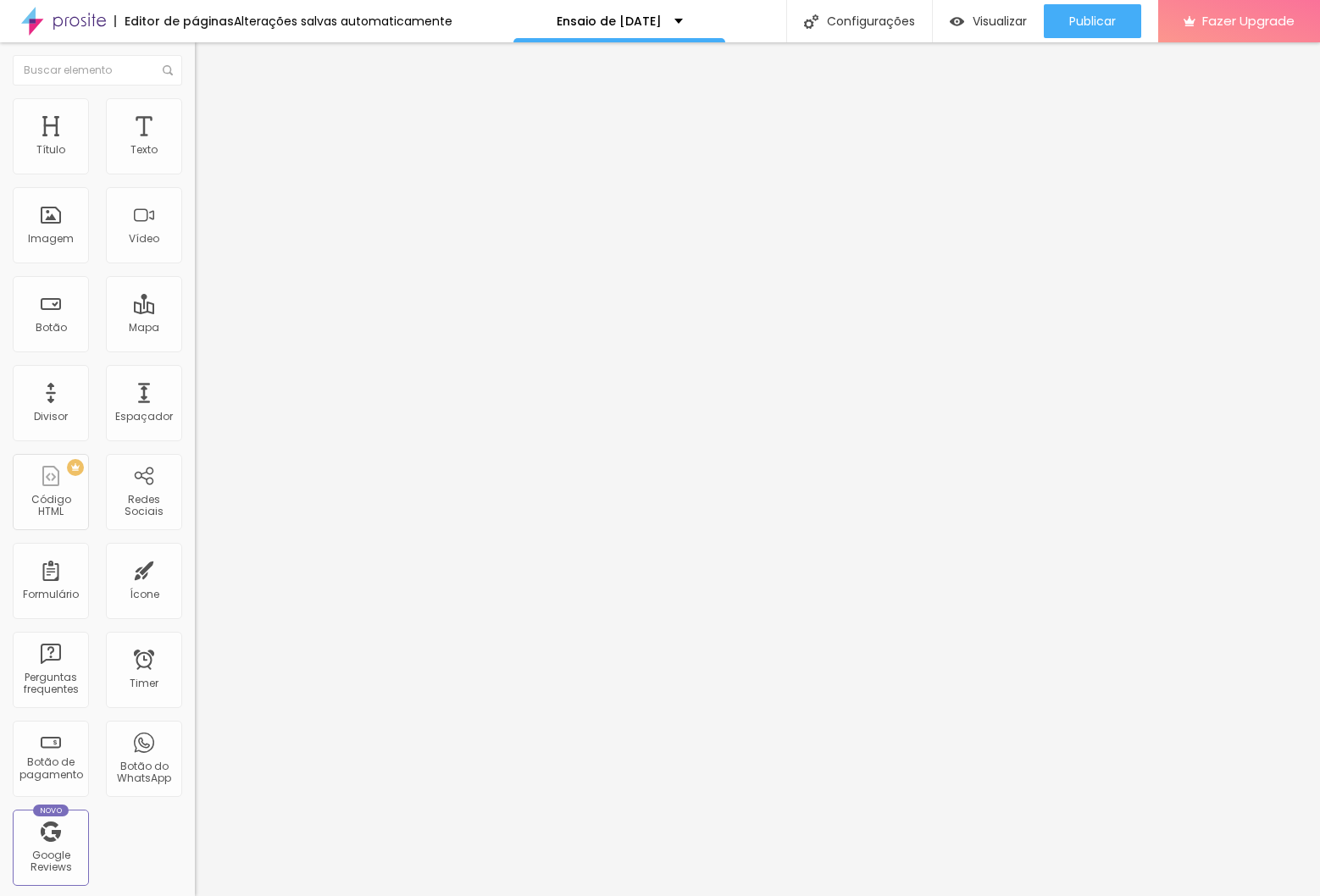
drag, startPoint x: 609, startPoint y: 180, endPoint x: 616, endPoint y: 177, distance: 7.6
type input "Ensaio de [DATE] - Pacote Pocket"
drag, startPoint x: 605, startPoint y: 244, endPoint x: 598, endPoint y: 235, distance: 11.4
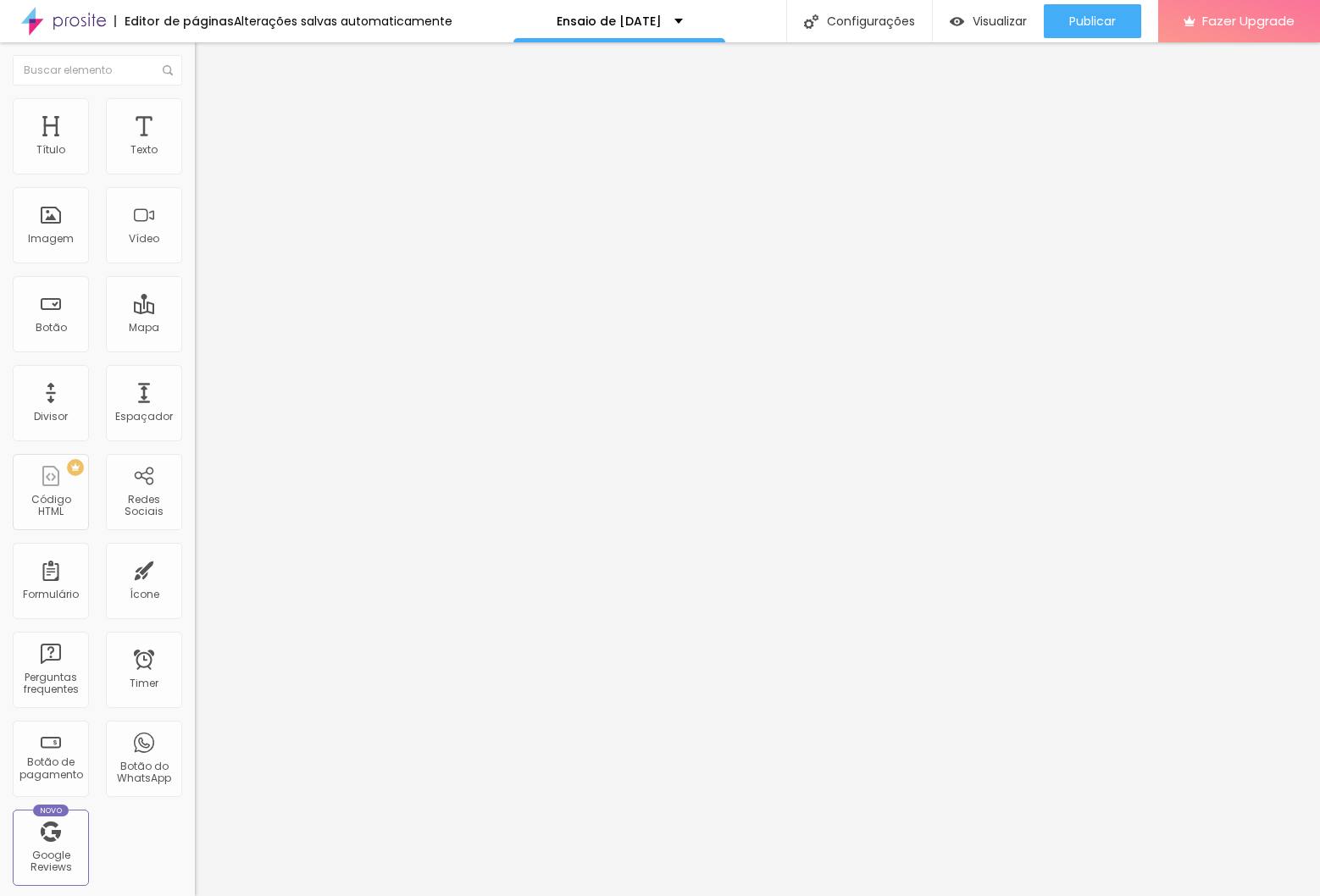
type input "R$ 475,00"
drag, startPoint x: 670, startPoint y: 340, endPoint x: 809, endPoint y: 340, distance: 139.0
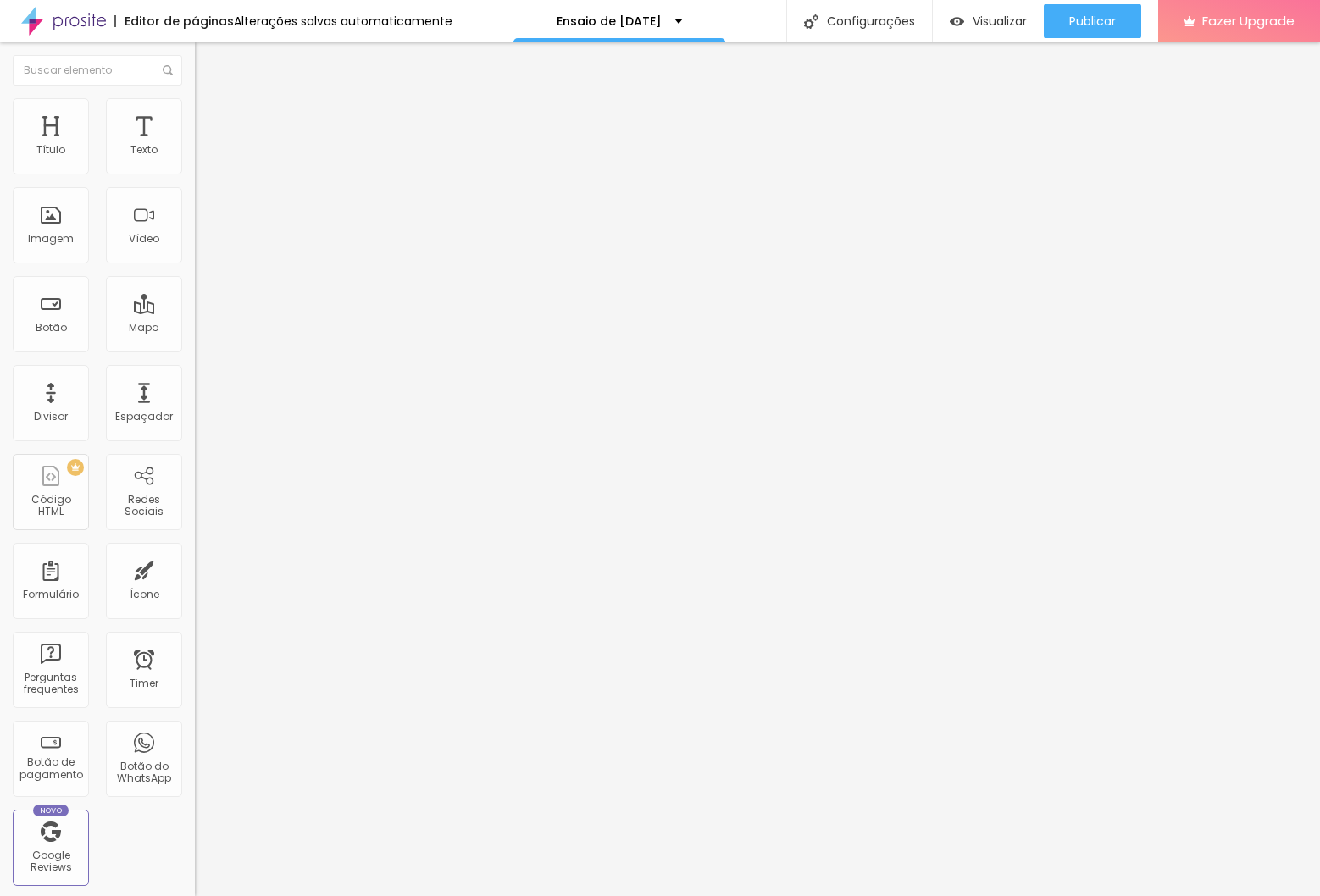
type textarea "30 fotos digitais, entregues via e-mail ou link para download, brinde 5 fotos i…"
type input "26"
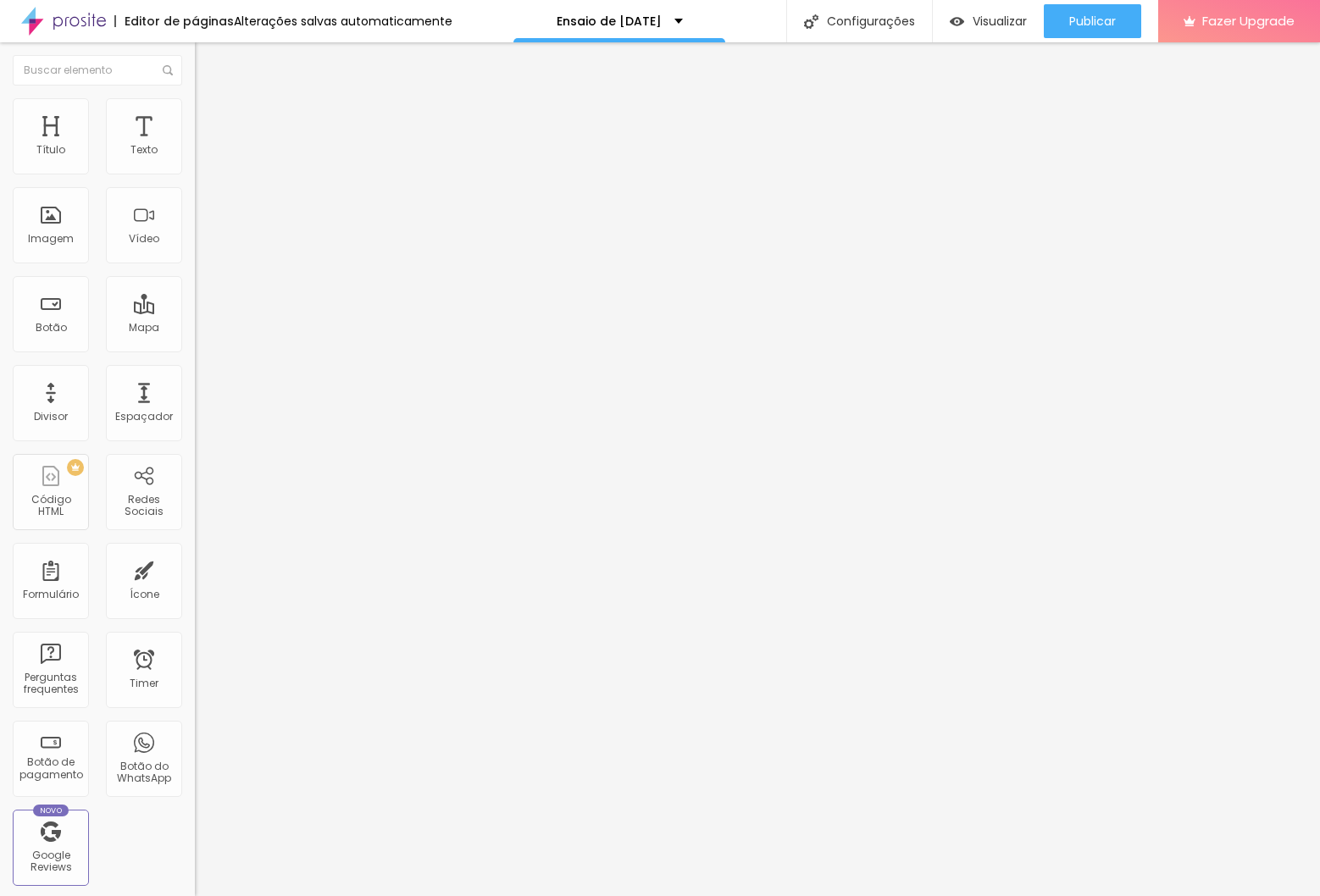
type input "26"
type input "27"
type input "28"
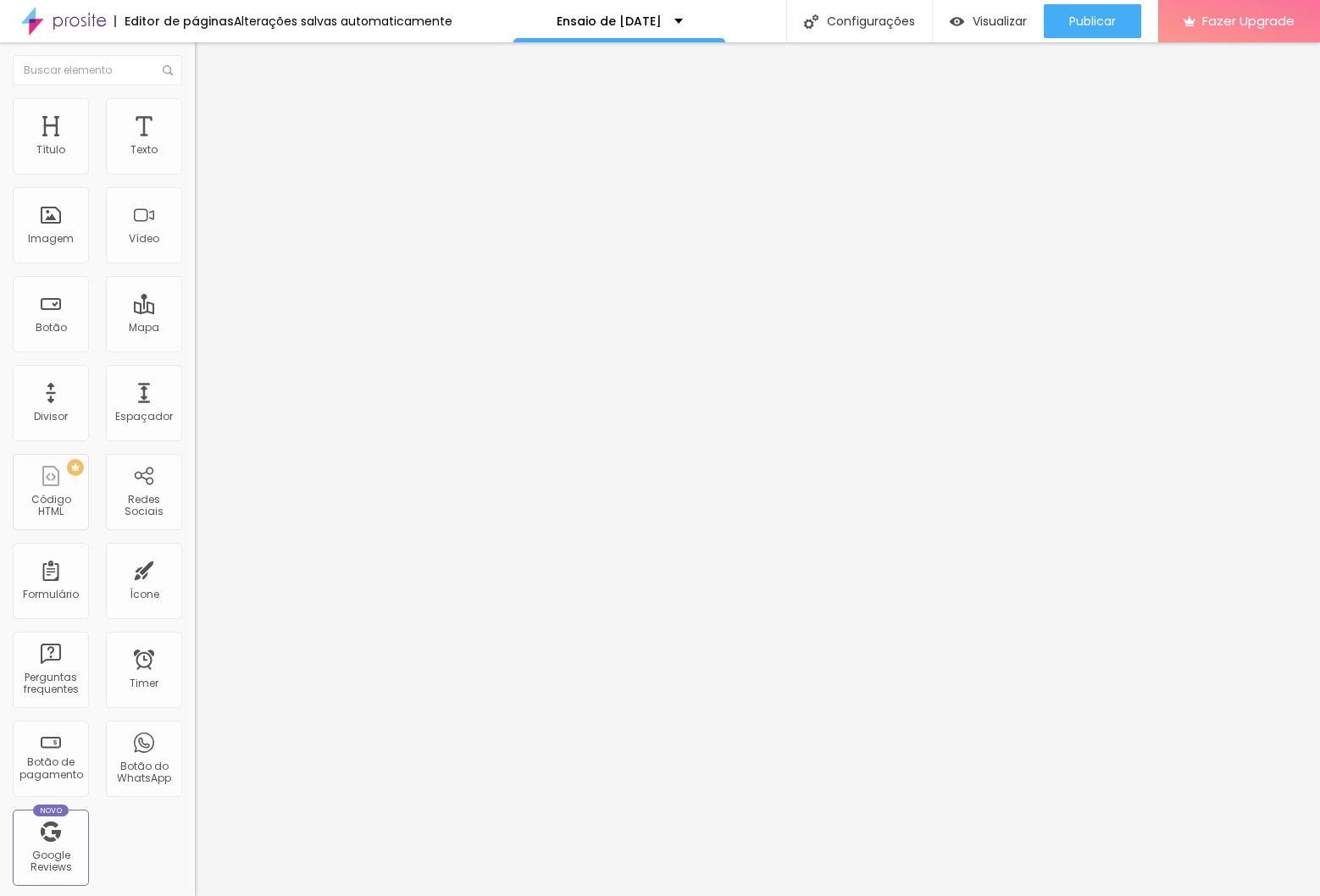
type input "29"
type input "30"
drag, startPoint x: 118, startPoint y: 166, endPoint x: 133, endPoint y: 161, distance: 15.8
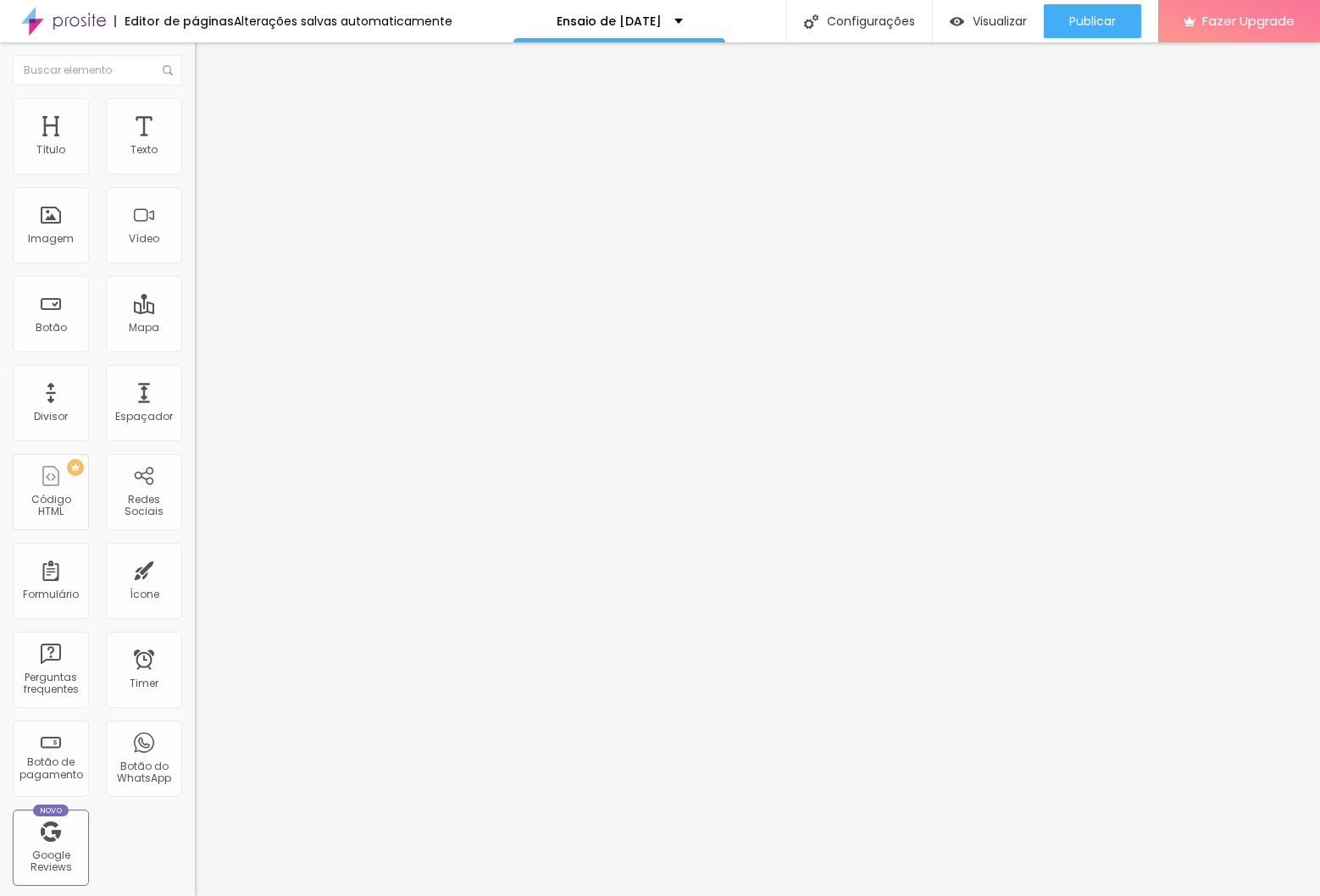
type input "30"
click at [195, 312] on input "range" at bounding box center [250, 319] width 110 height 14
click at [195, 251] on button "button" at bounding box center [206, 242] width 24 height 17
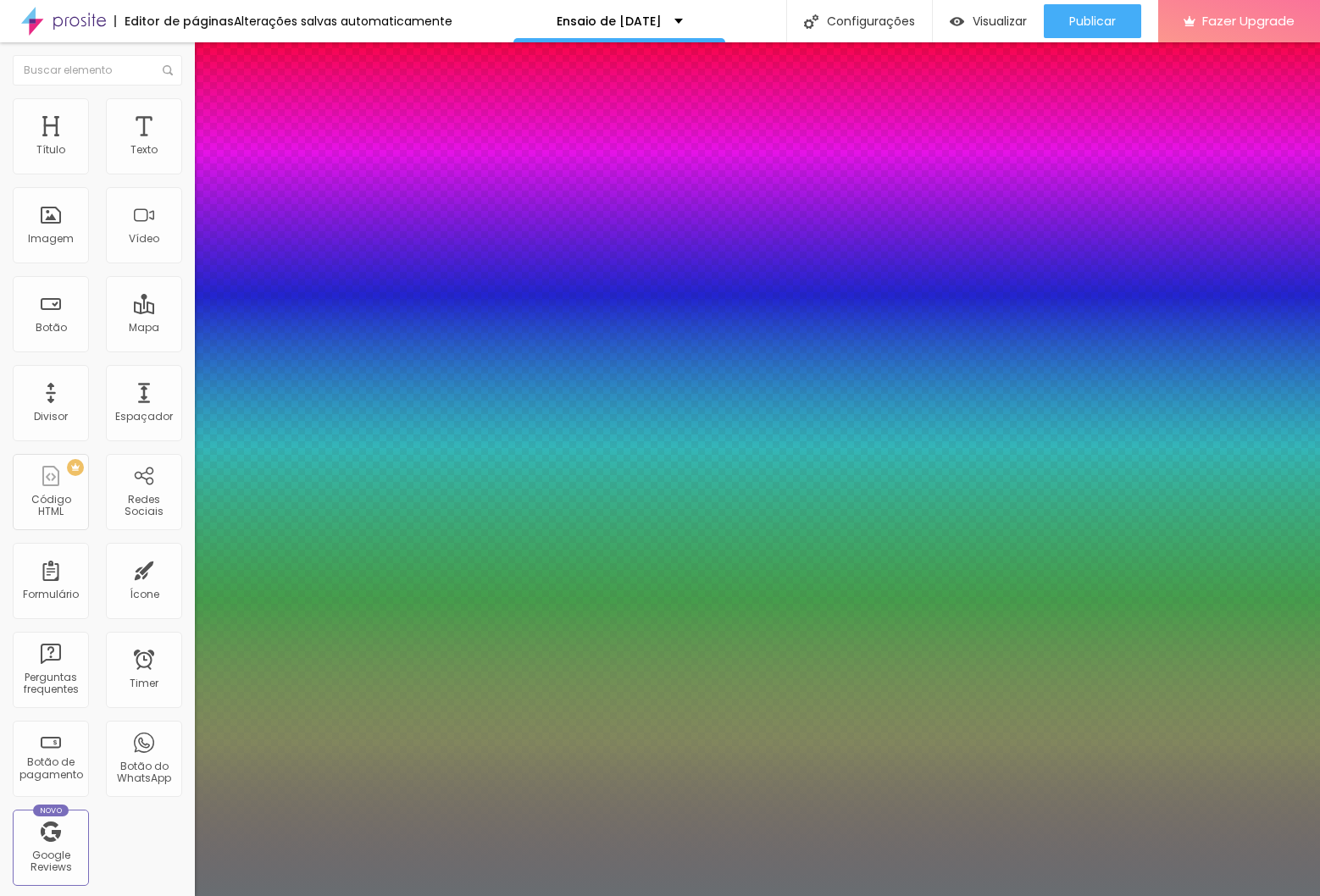
type input "1"
type input "0.5"
click at [1017, 895] on div at bounding box center [660, 896] width 1320 height 0
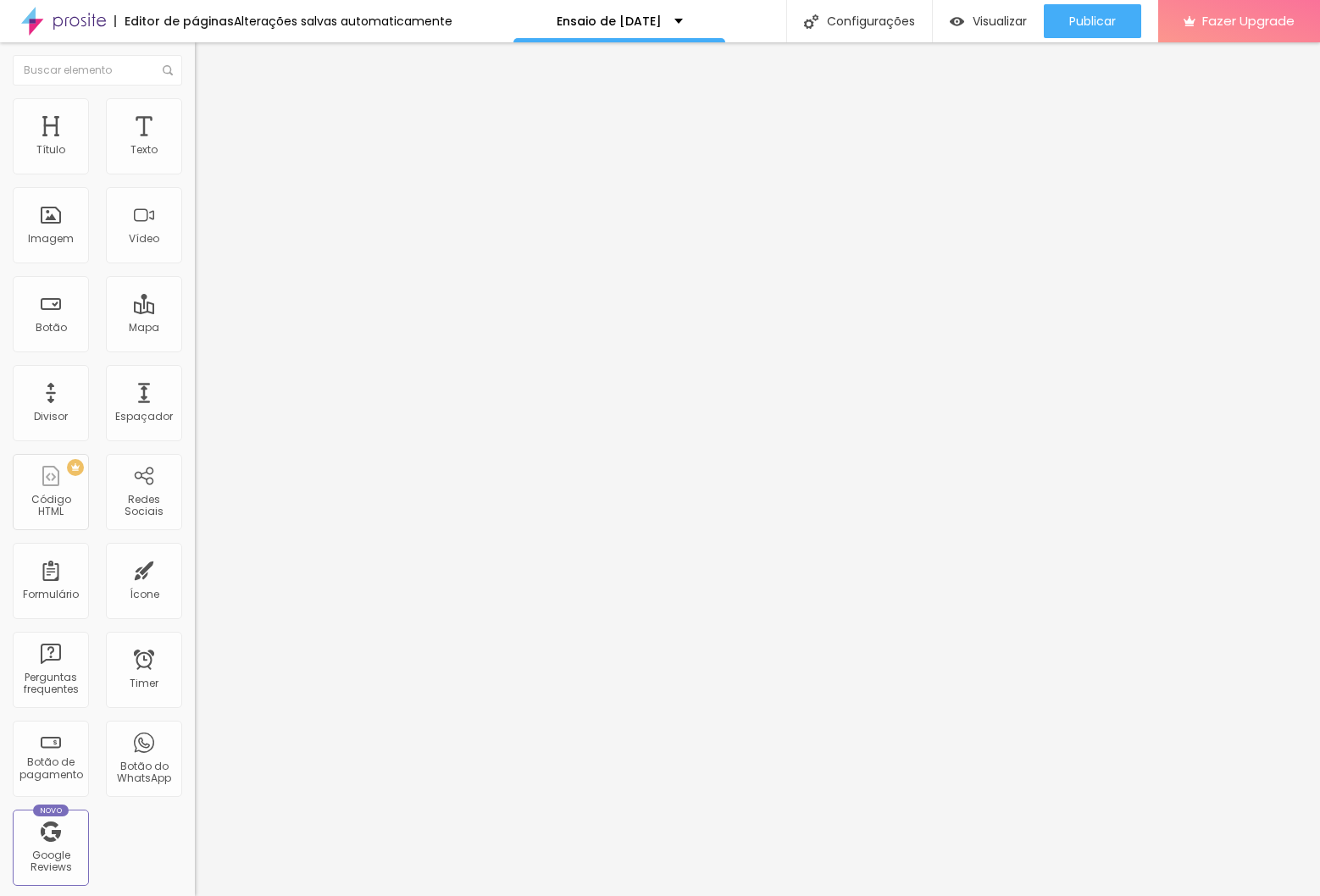
click at [195, 104] on li "Avançado" at bounding box center [293, 106] width 195 height 17
click at [195, 97] on img at bounding box center [203, 89] width 16 height 16
type input "40"
type input "39"
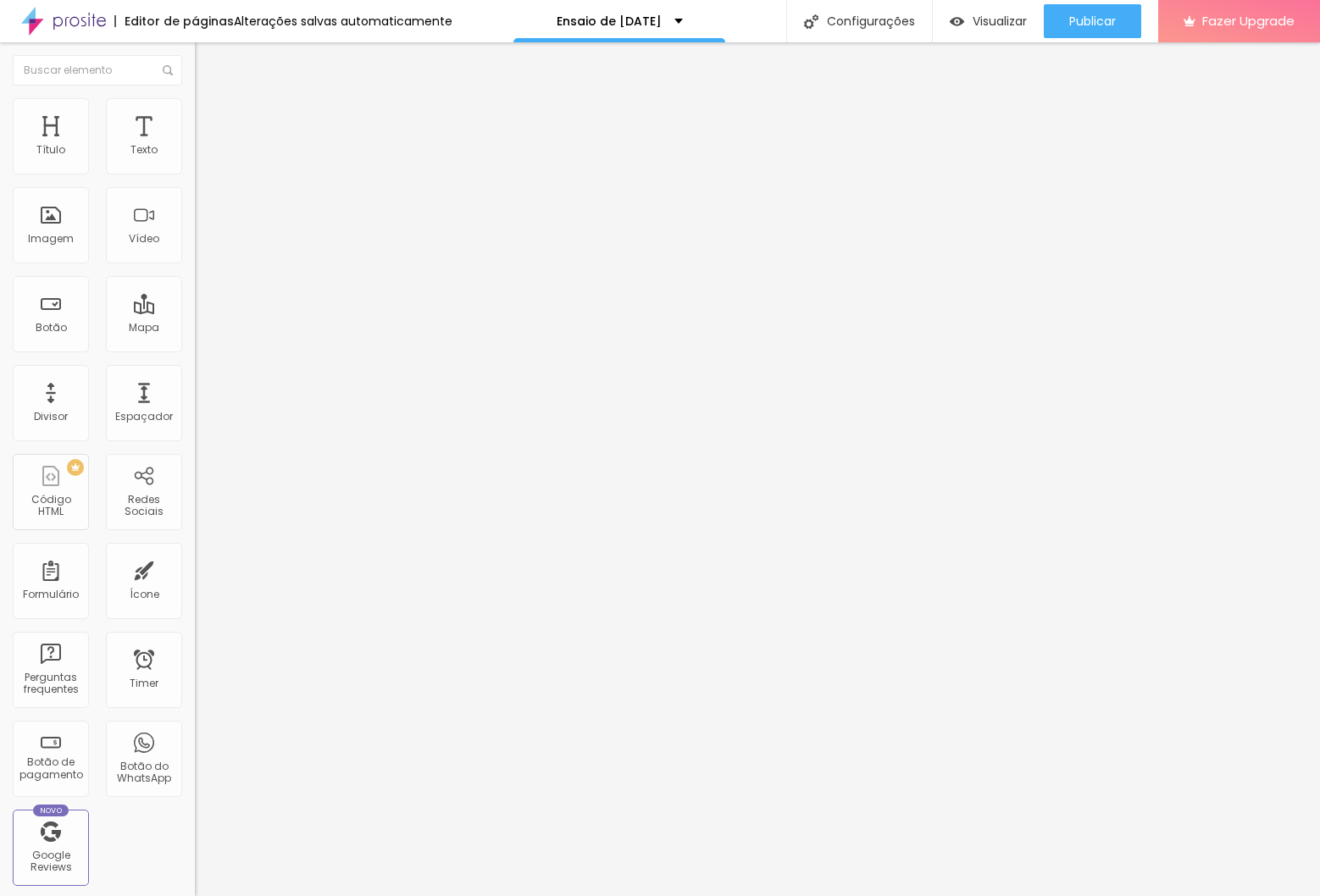
type input "39"
type input "38"
type input "39"
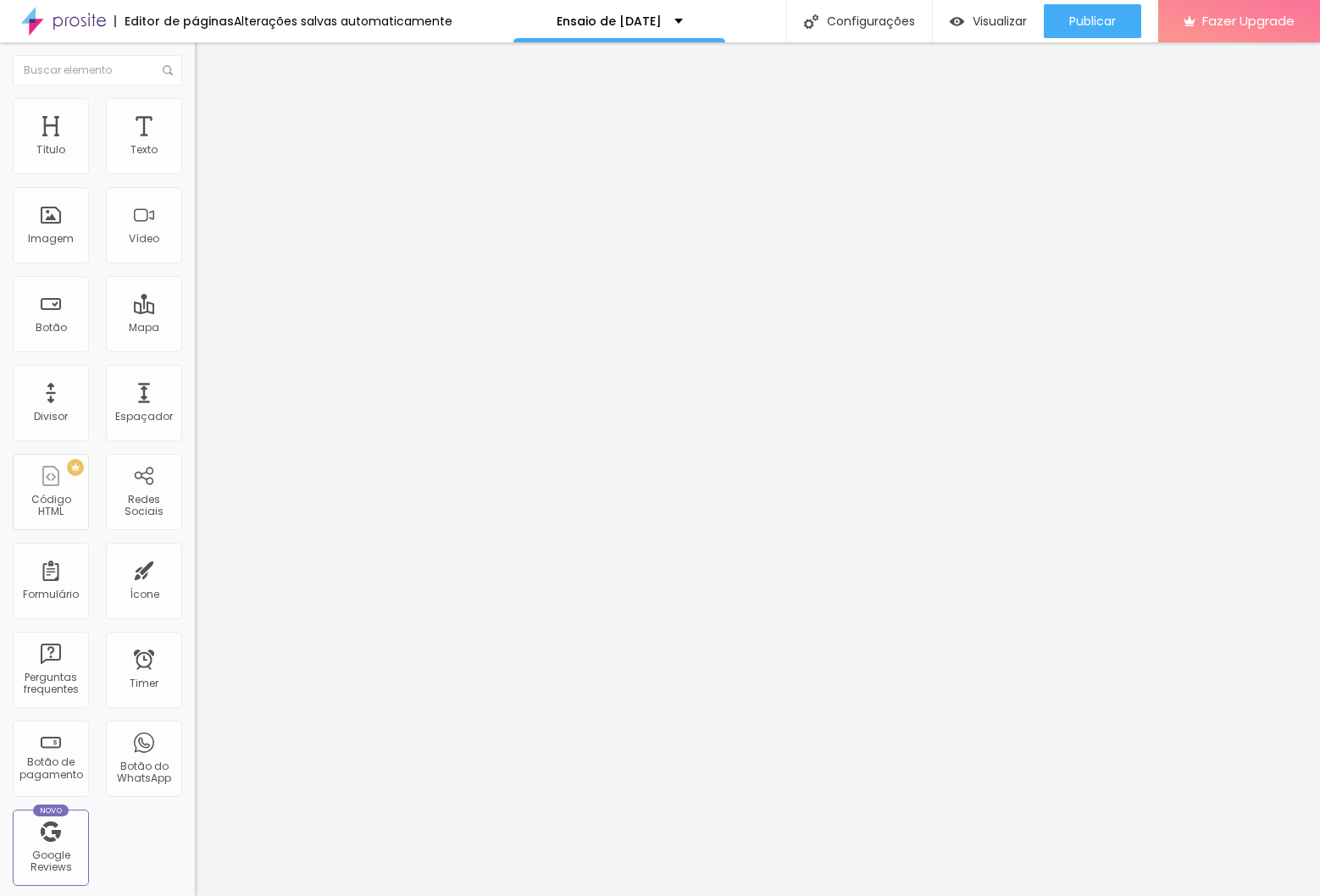
type input "40"
click at [195, 400] on input "range" at bounding box center [250, 407] width 110 height 14
click at [202, 246] on icon "button" at bounding box center [207, 240] width 10 height 10
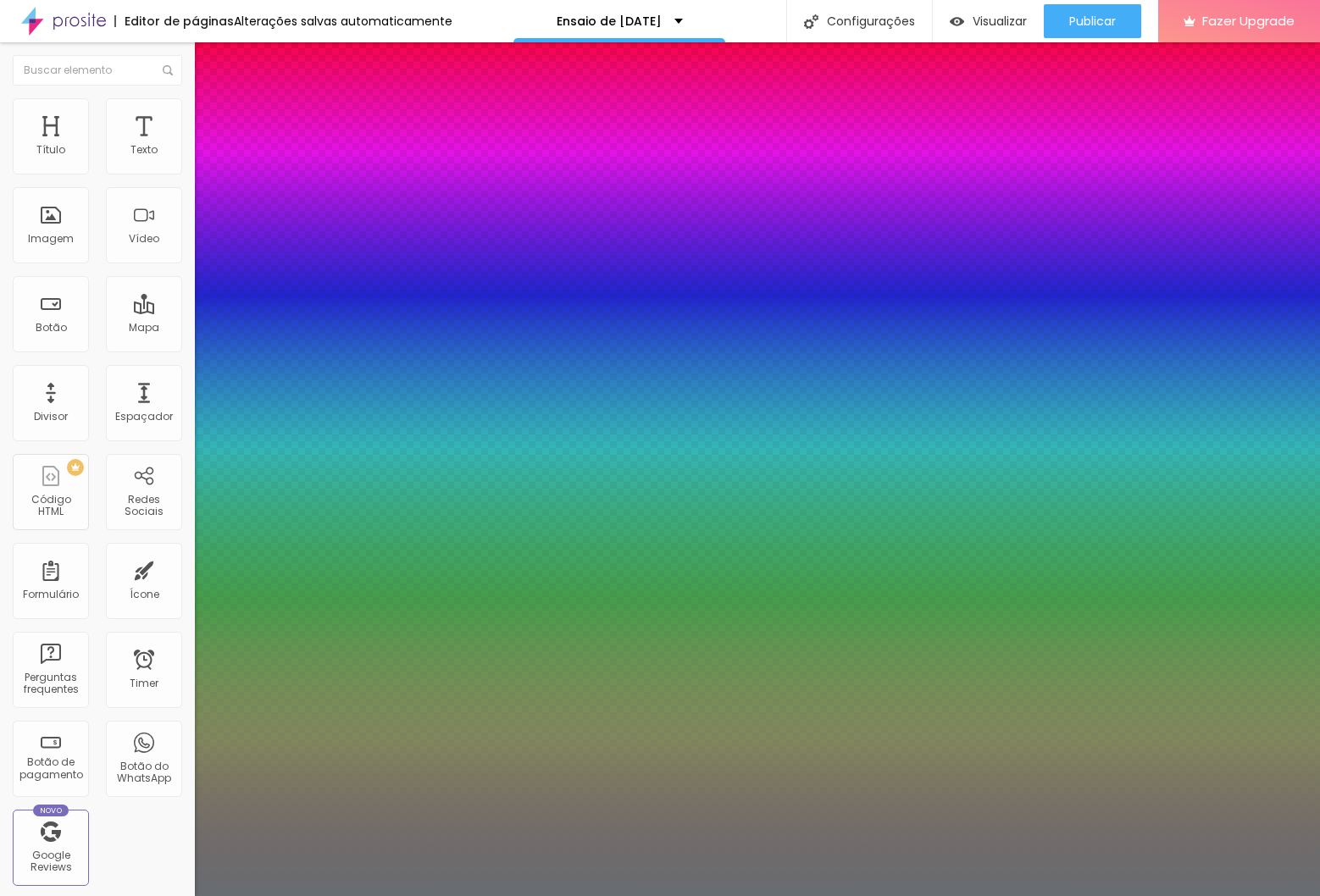
type input "1"
type input "0.5"
type input "42"
type input "1"
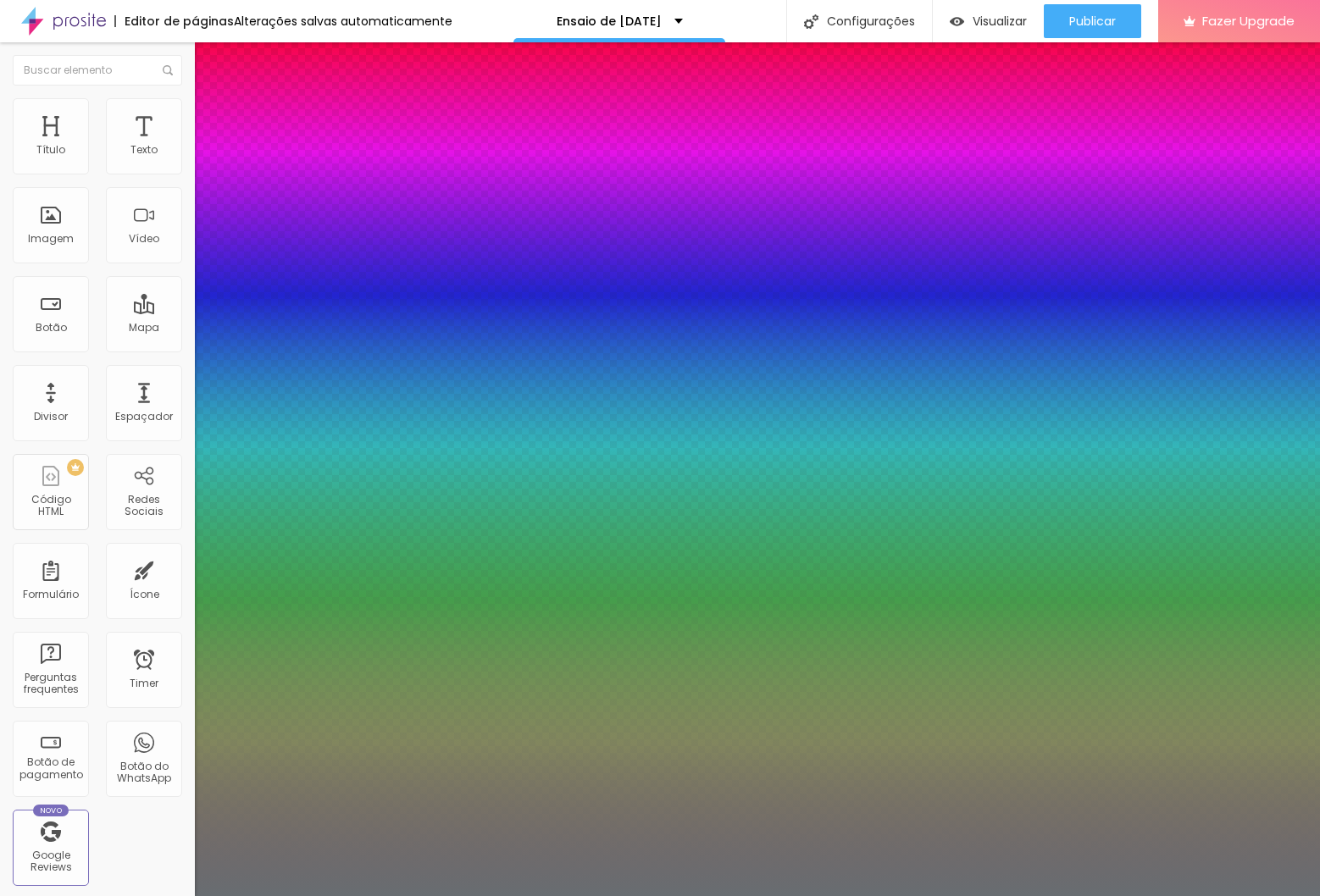
type input "0.5"
type input "1"
type input "0.5"
type input "41"
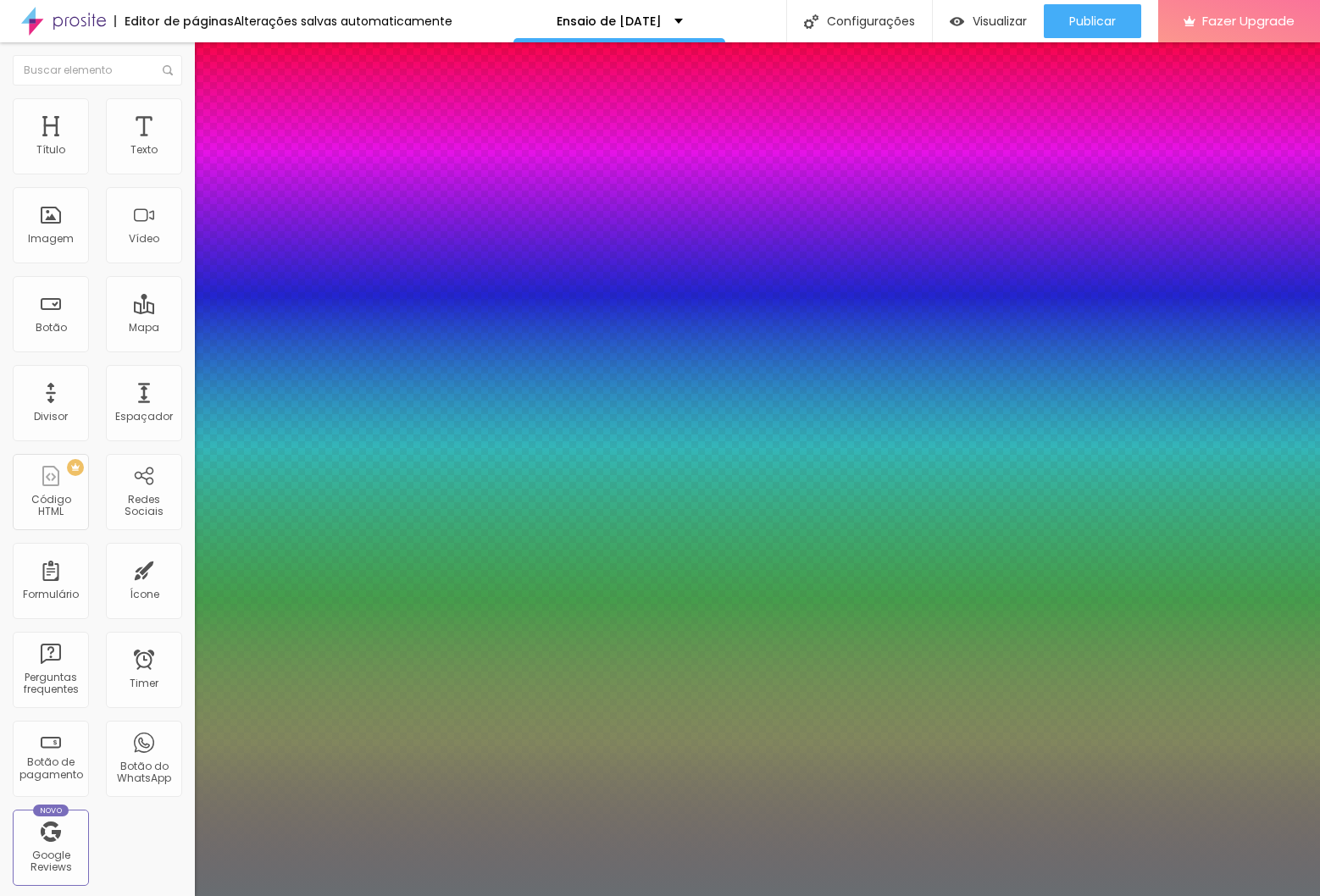
type input "1"
type input "0.5"
type input "40"
type input "1"
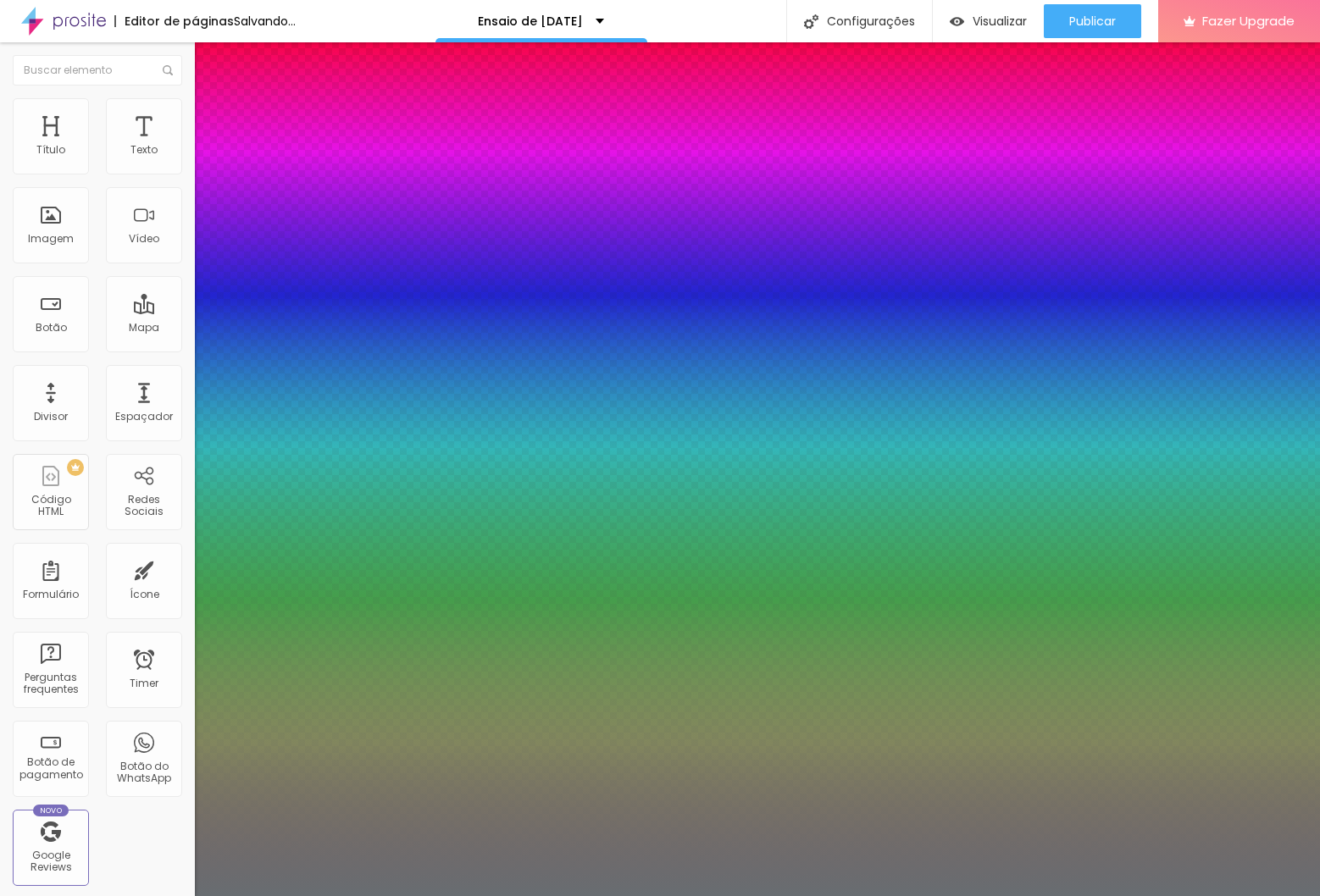
type input "0.5"
type input "39"
type input "1"
type input "0.5"
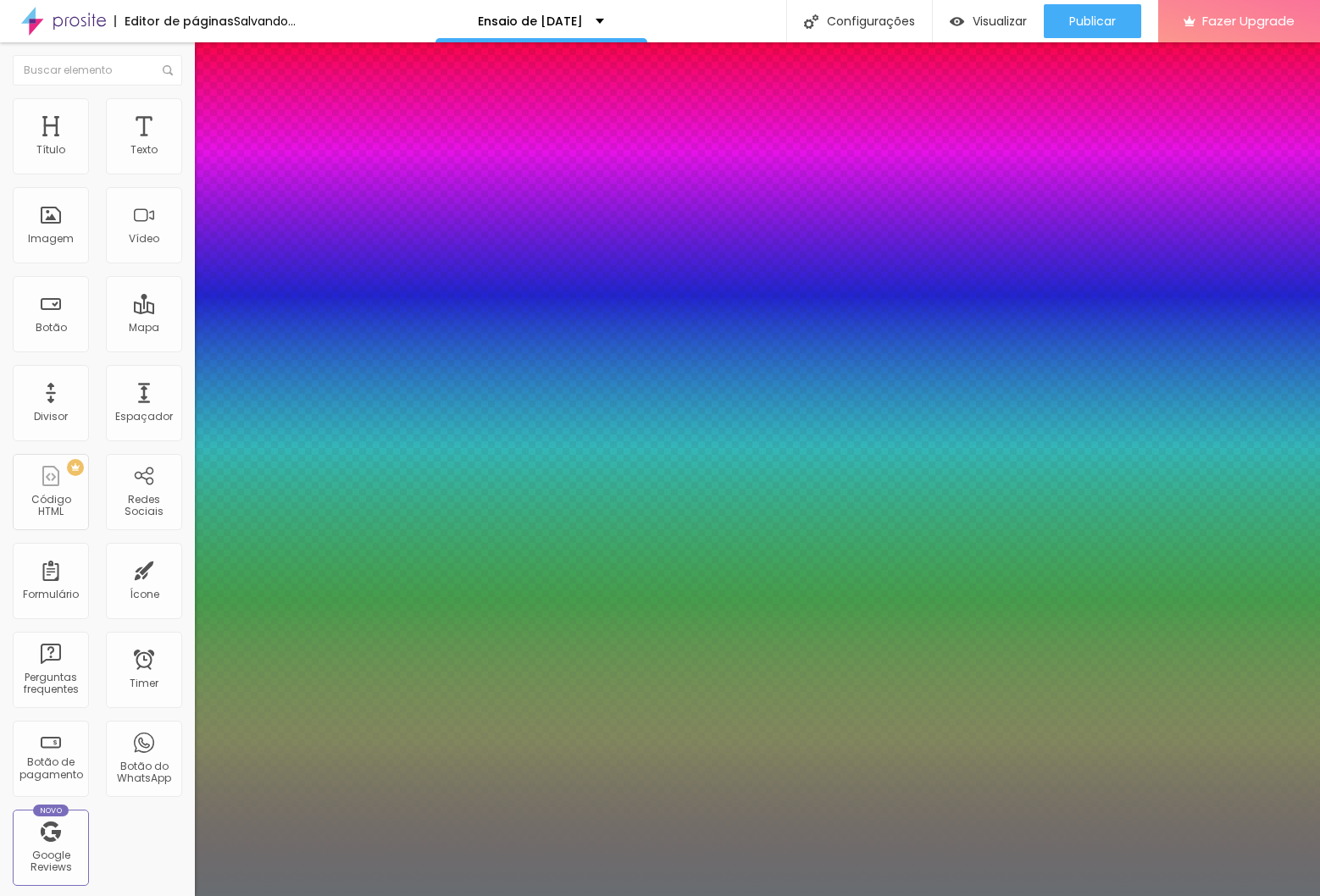
type input "37"
type input "1"
type input "0.5"
type input "1"
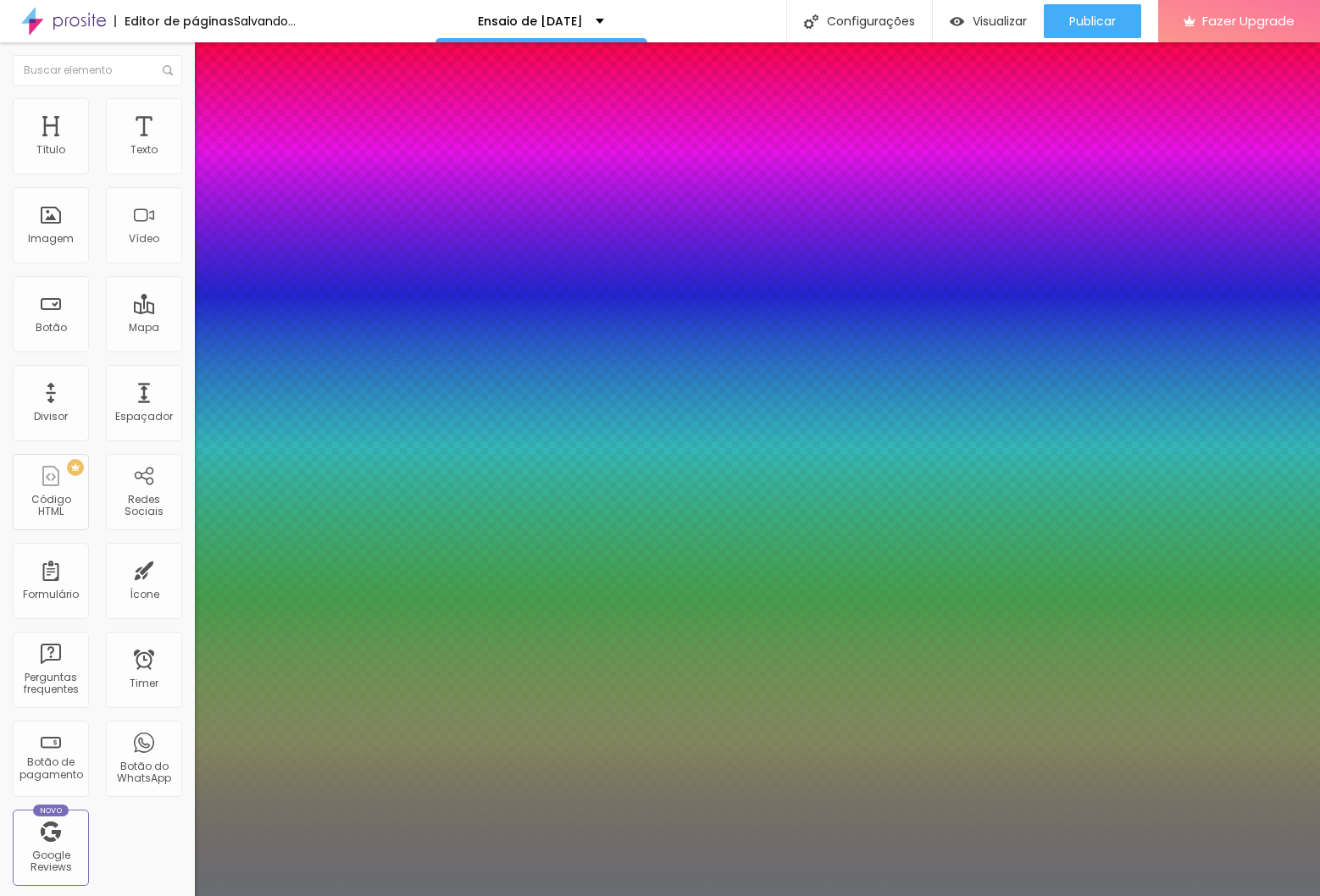
type input "0.5"
type input "38"
type input "1"
type input "0.5"
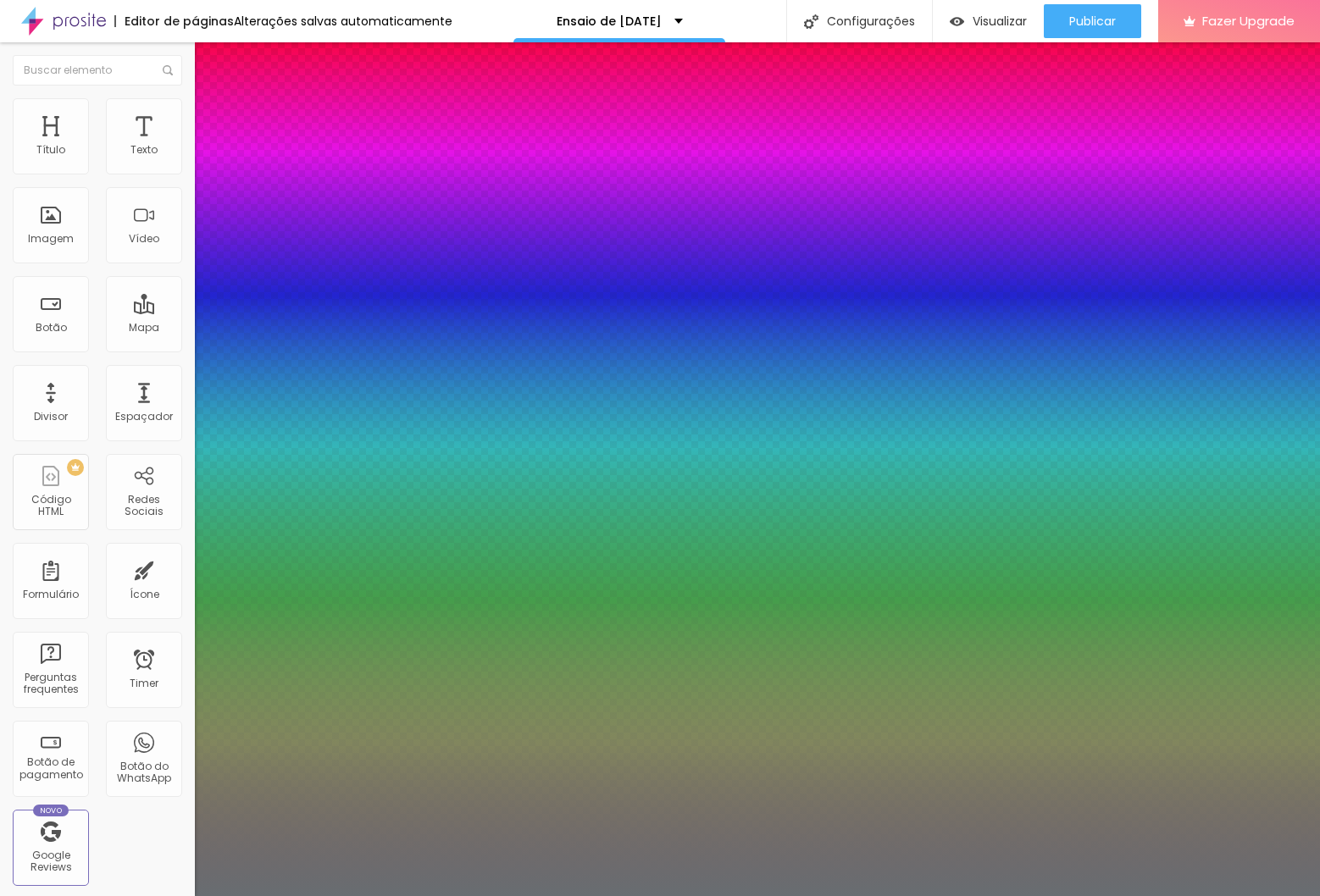
type input "39"
type input "1"
type input "0.5"
type input "40"
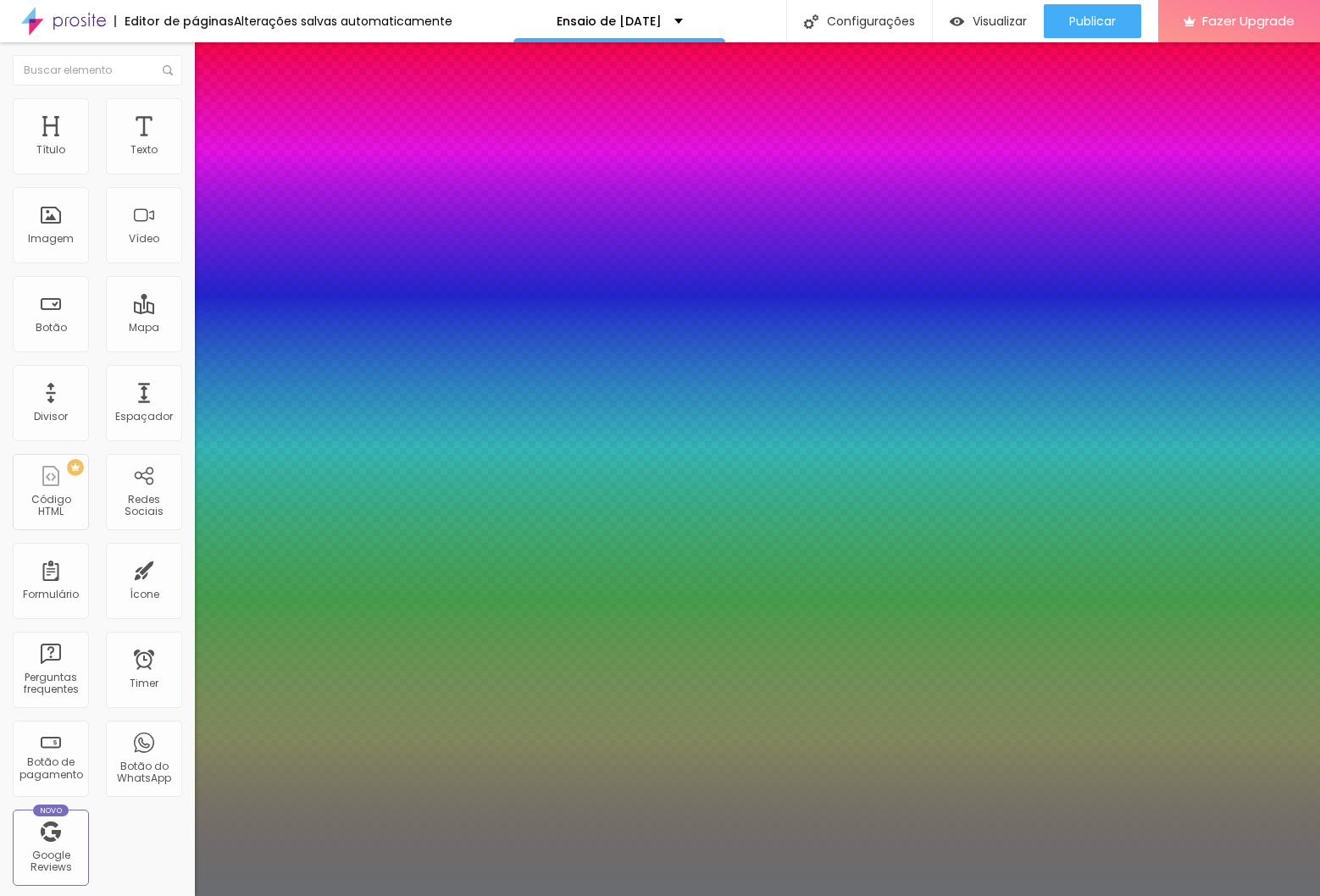
type input "40"
type input "1"
type input "0.5"
type input "1"
type input "0.5"
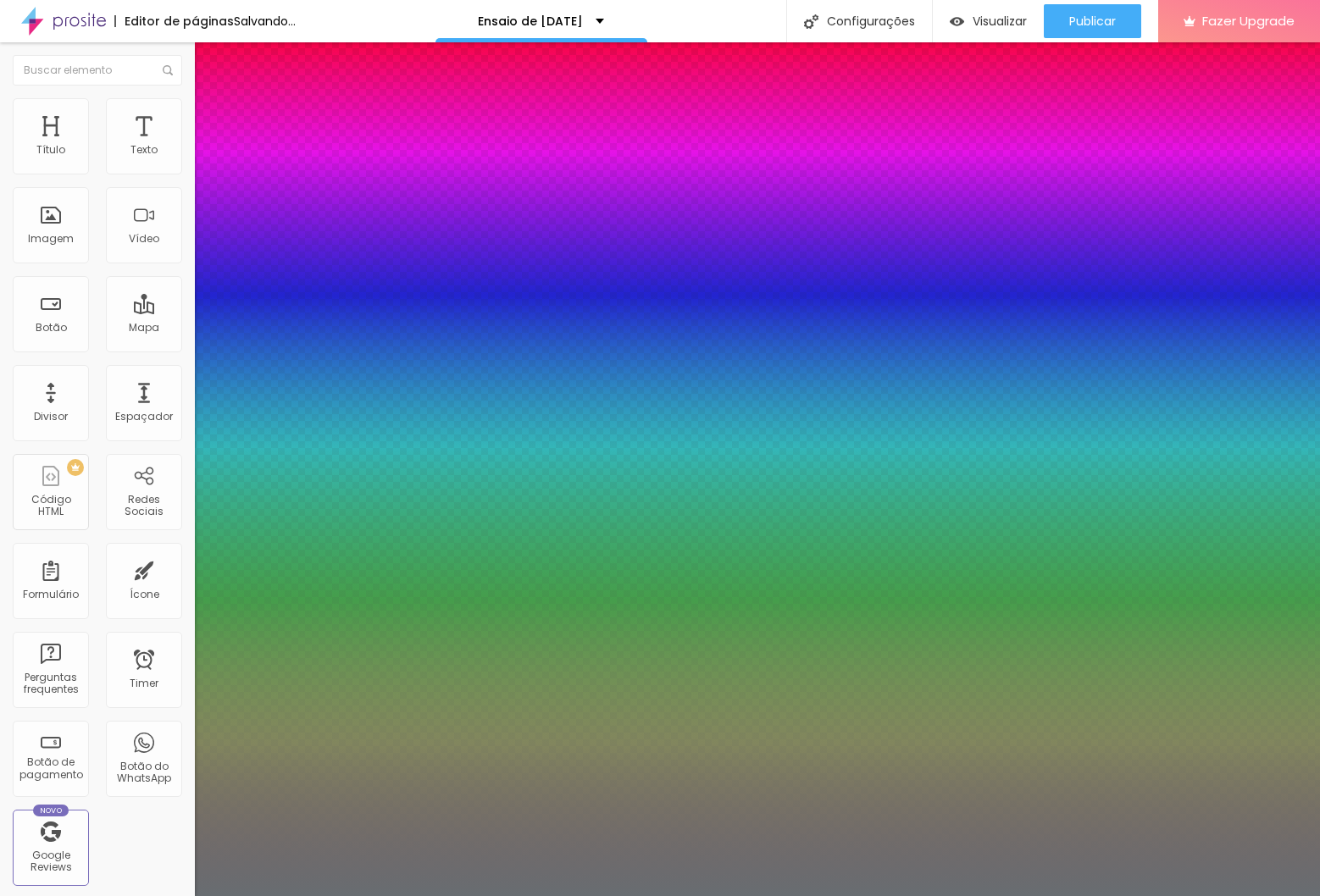
type input "40"
type input "1"
type input "0.5"
click at [896, 895] on div at bounding box center [660, 896] width 1320 height 0
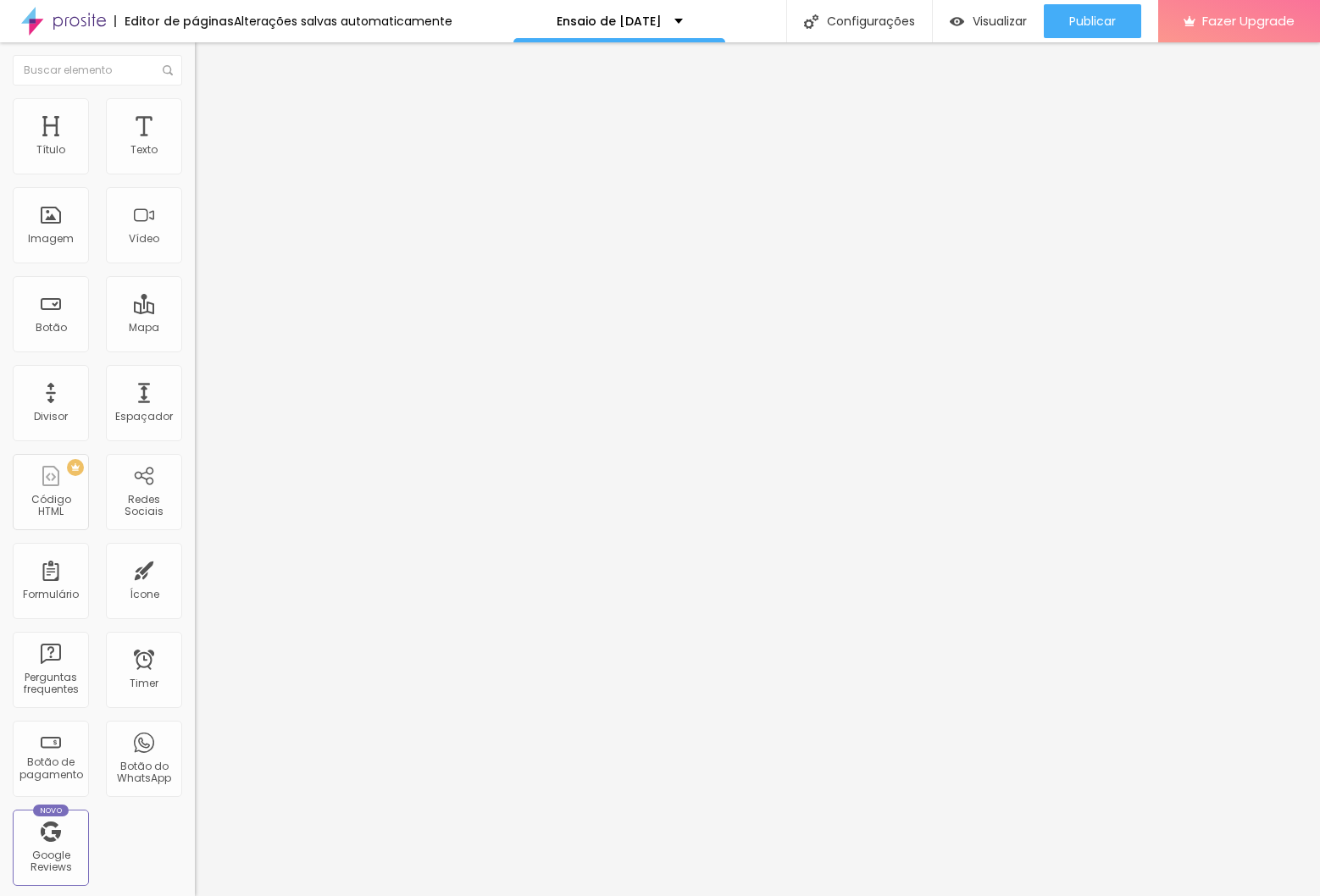
click at [202, 246] on icon "button" at bounding box center [207, 240] width 10 height 10
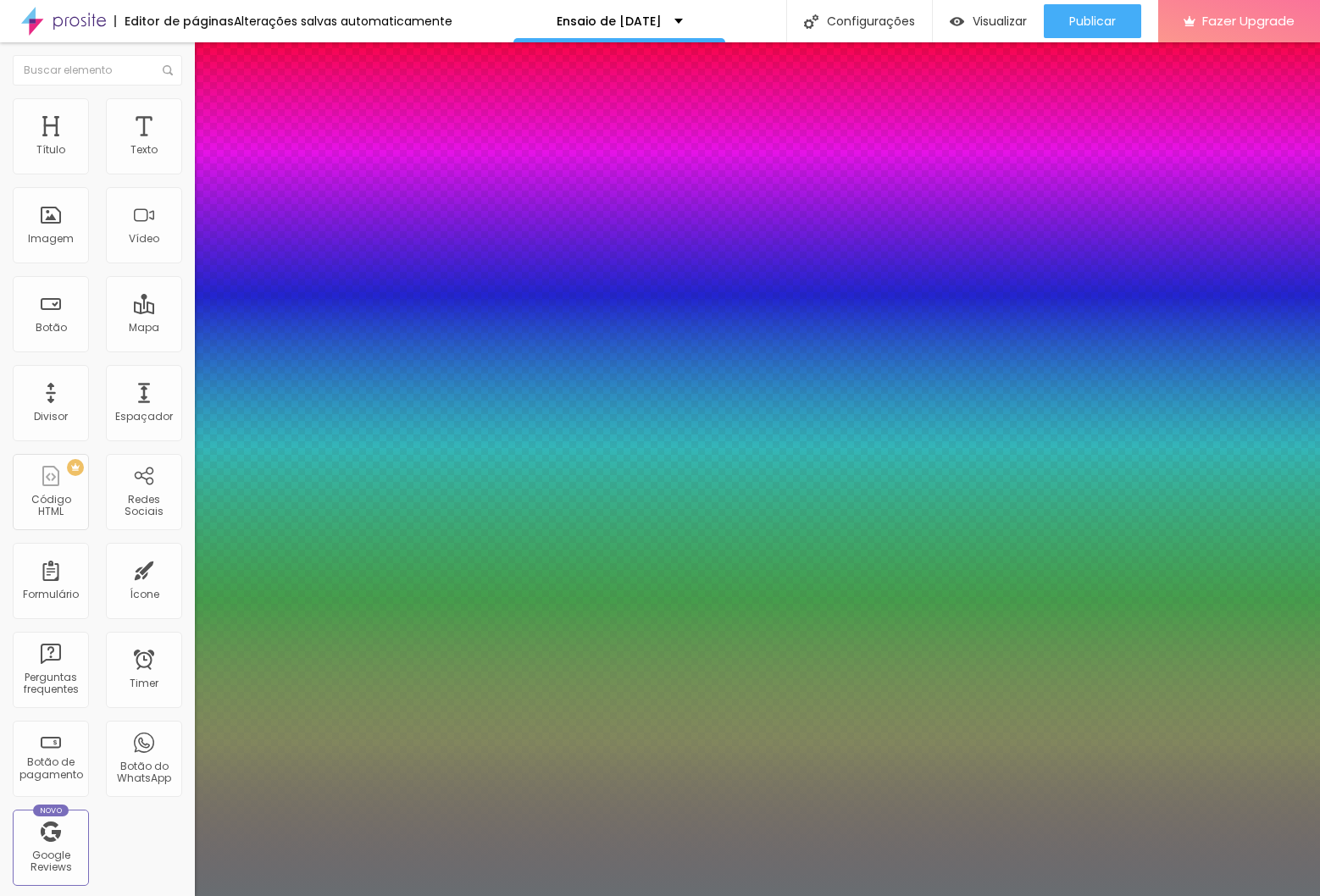
type input "1"
type input "0.5"
select select "Quicksand"
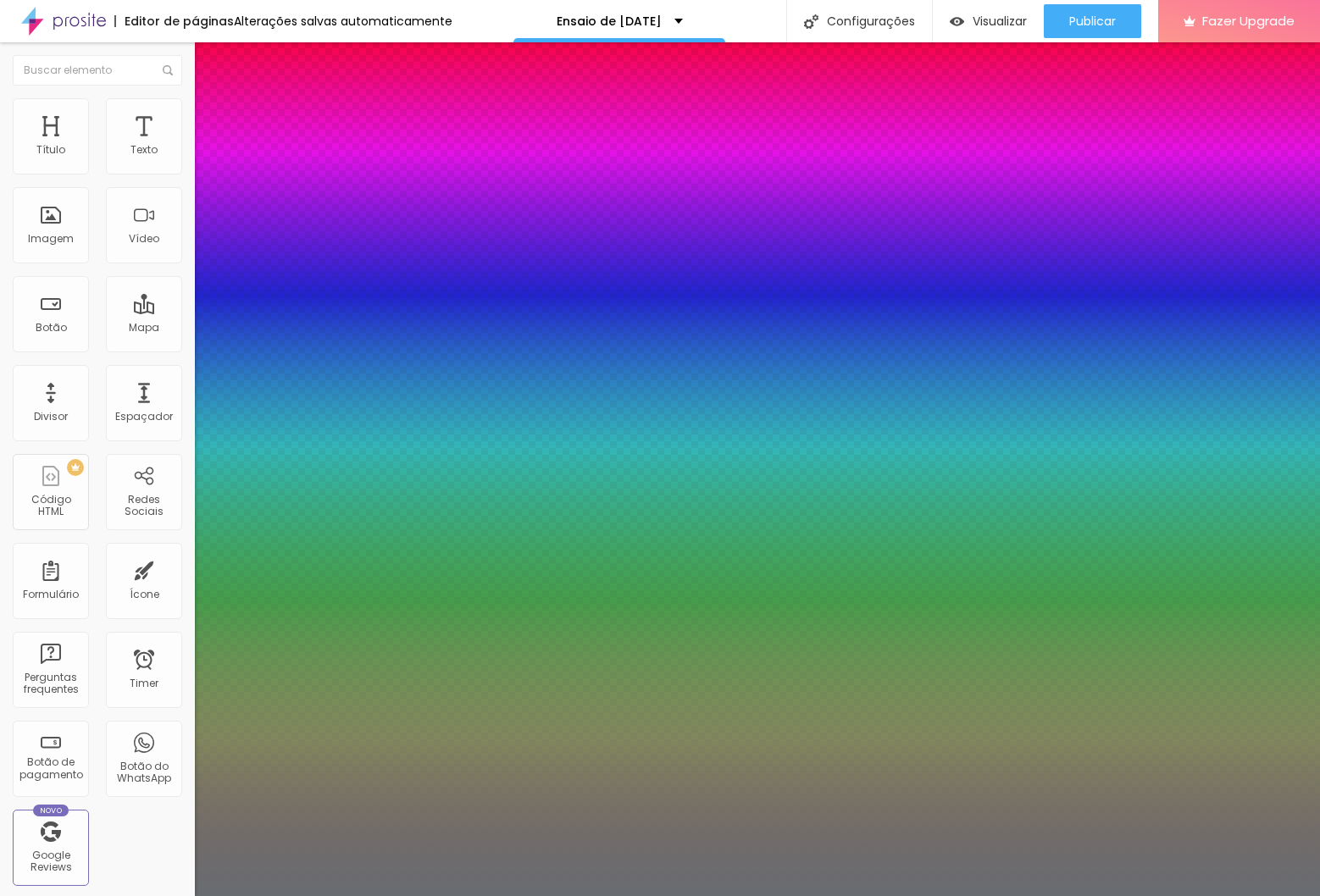
type input "1"
type input "0.5"
type input "1"
type input "0.5"
click at [933, 895] on div at bounding box center [660, 896] width 1320 height 0
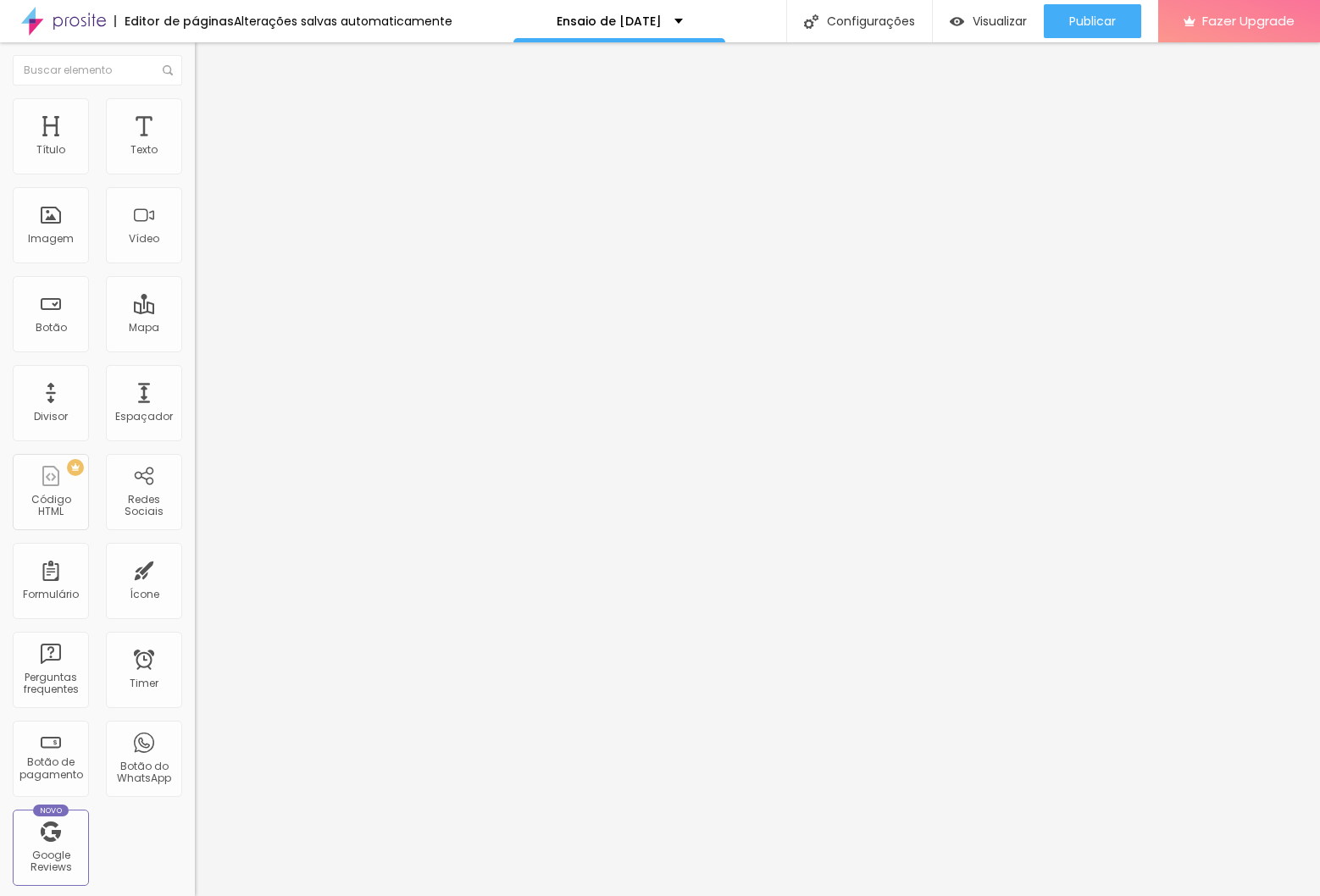
click at [202, 246] on icon "button" at bounding box center [207, 240] width 10 height 10
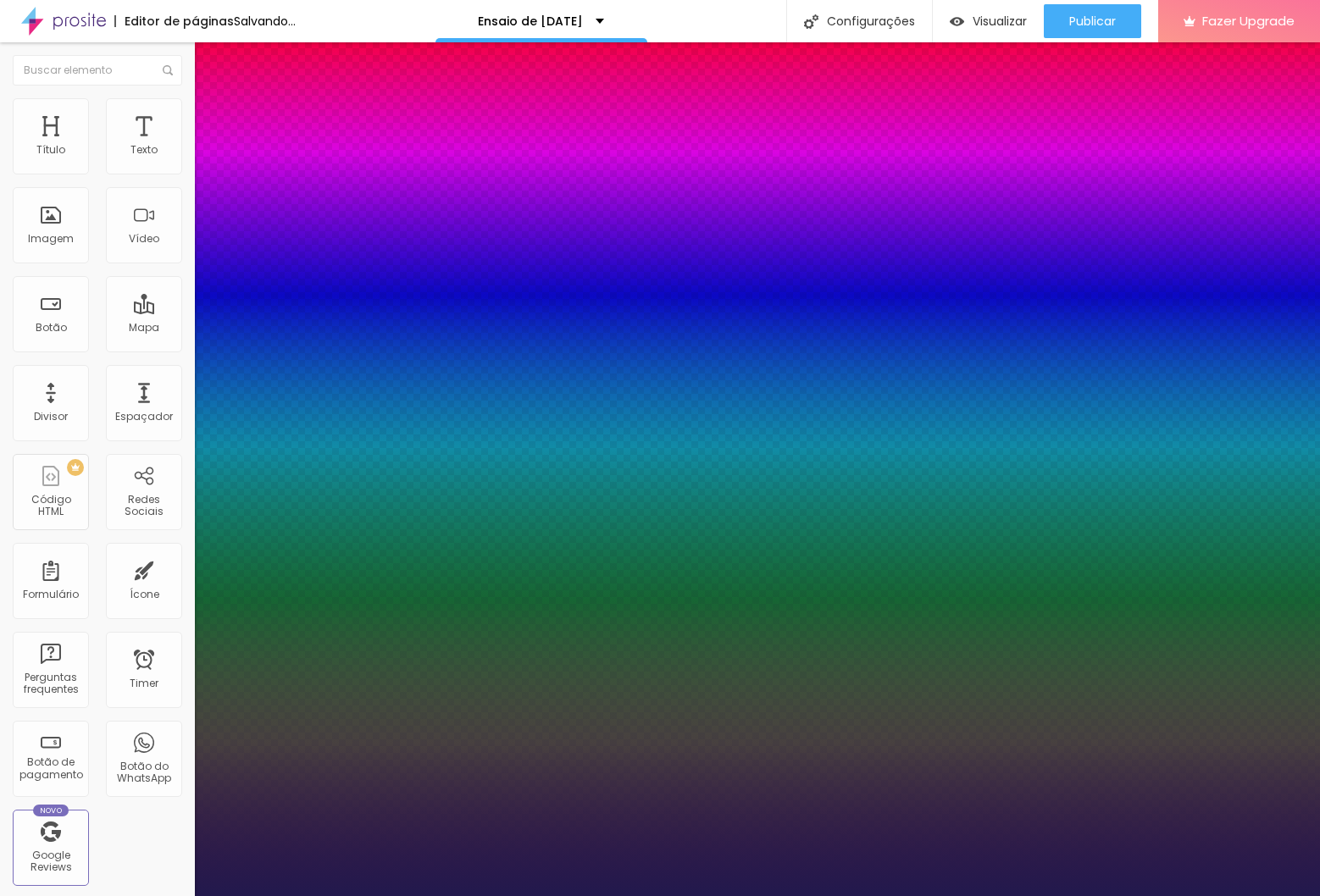
type input "1"
click at [715, 895] on div at bounding box center [660, 896] width 1320 height 0
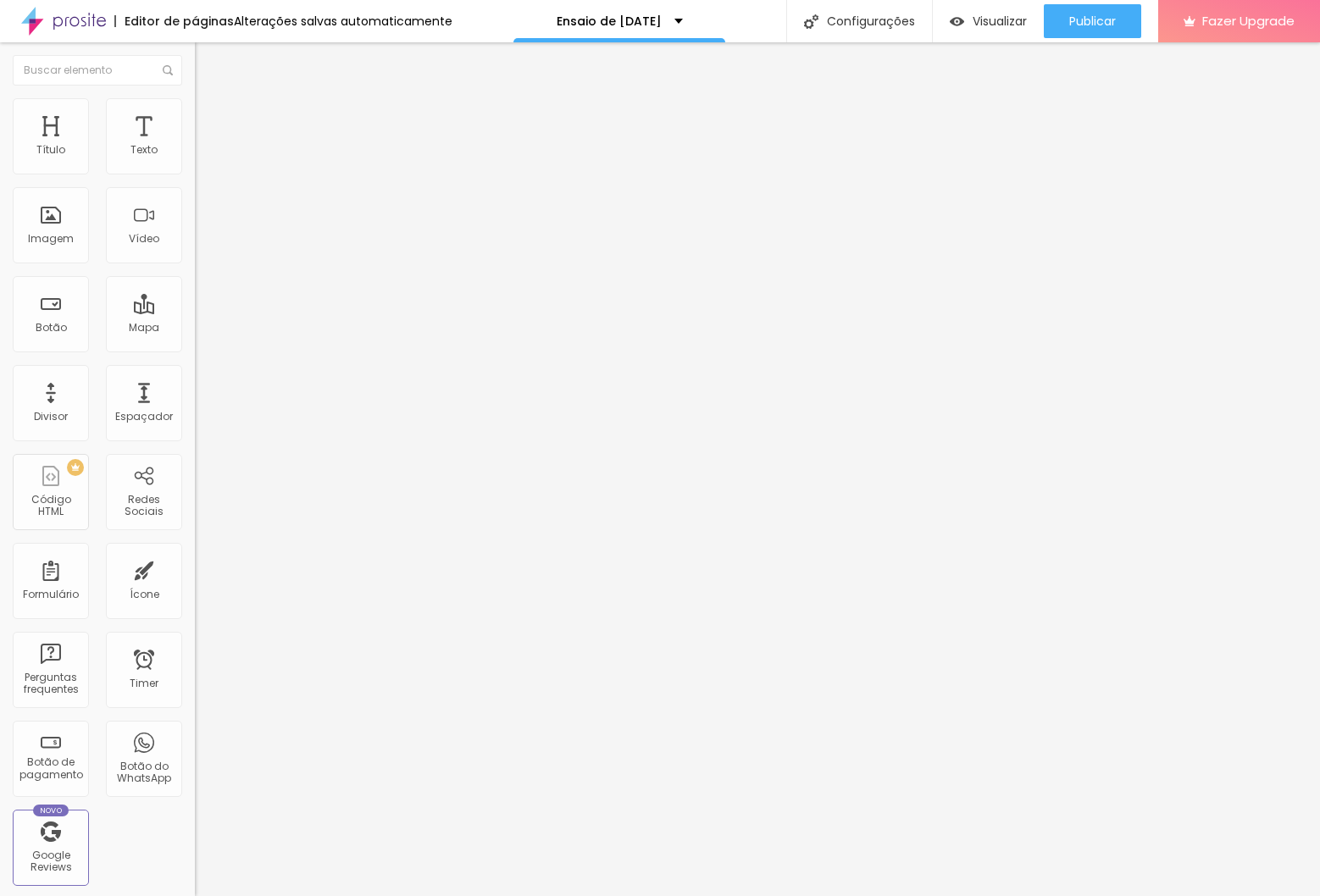
click at [202, 158] on icon "button" at bounding box center [207, 152] width 10 height 10
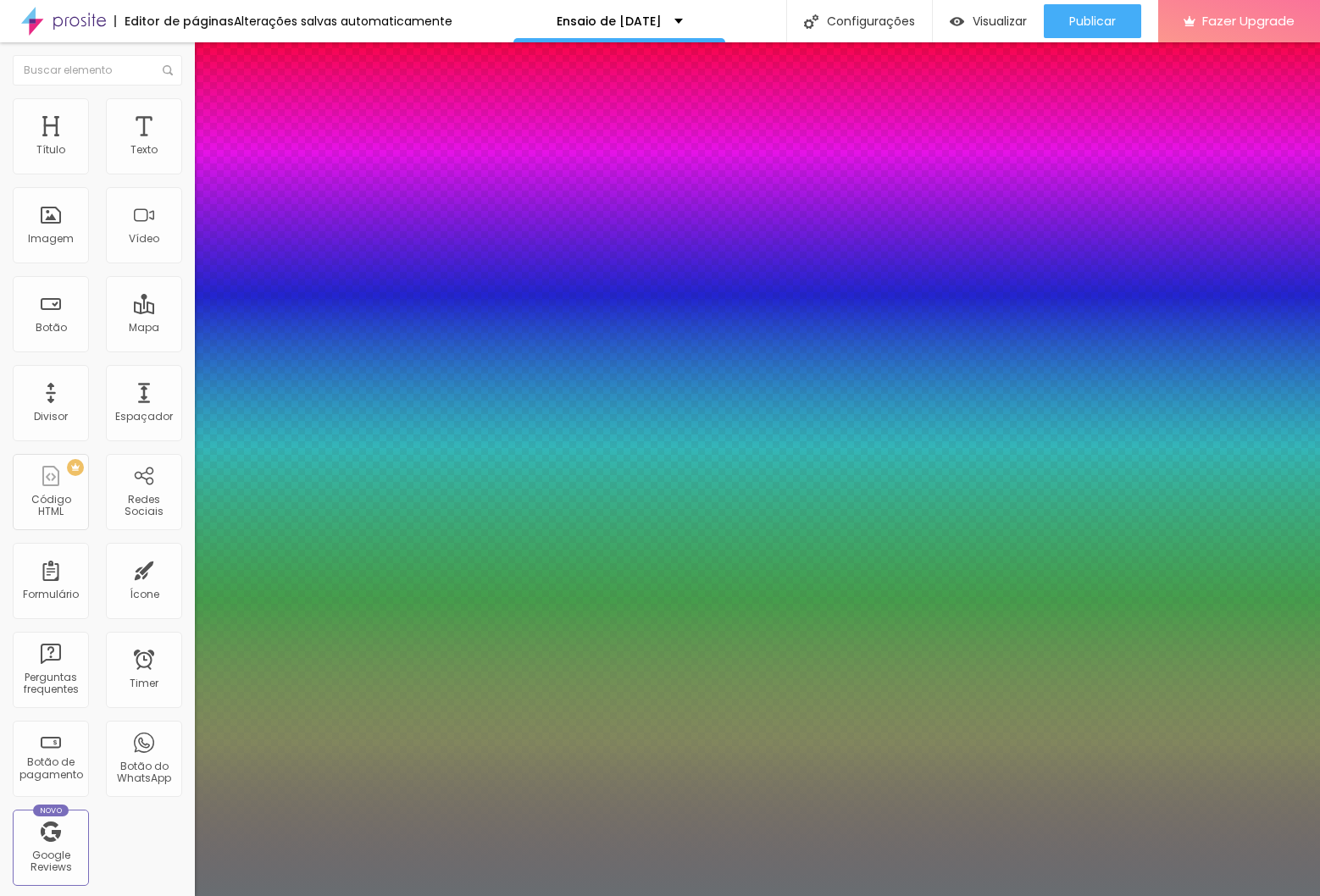
type input "1"
click at [958, 895] on div at bounding box center [660, 896] width 1320 height 0
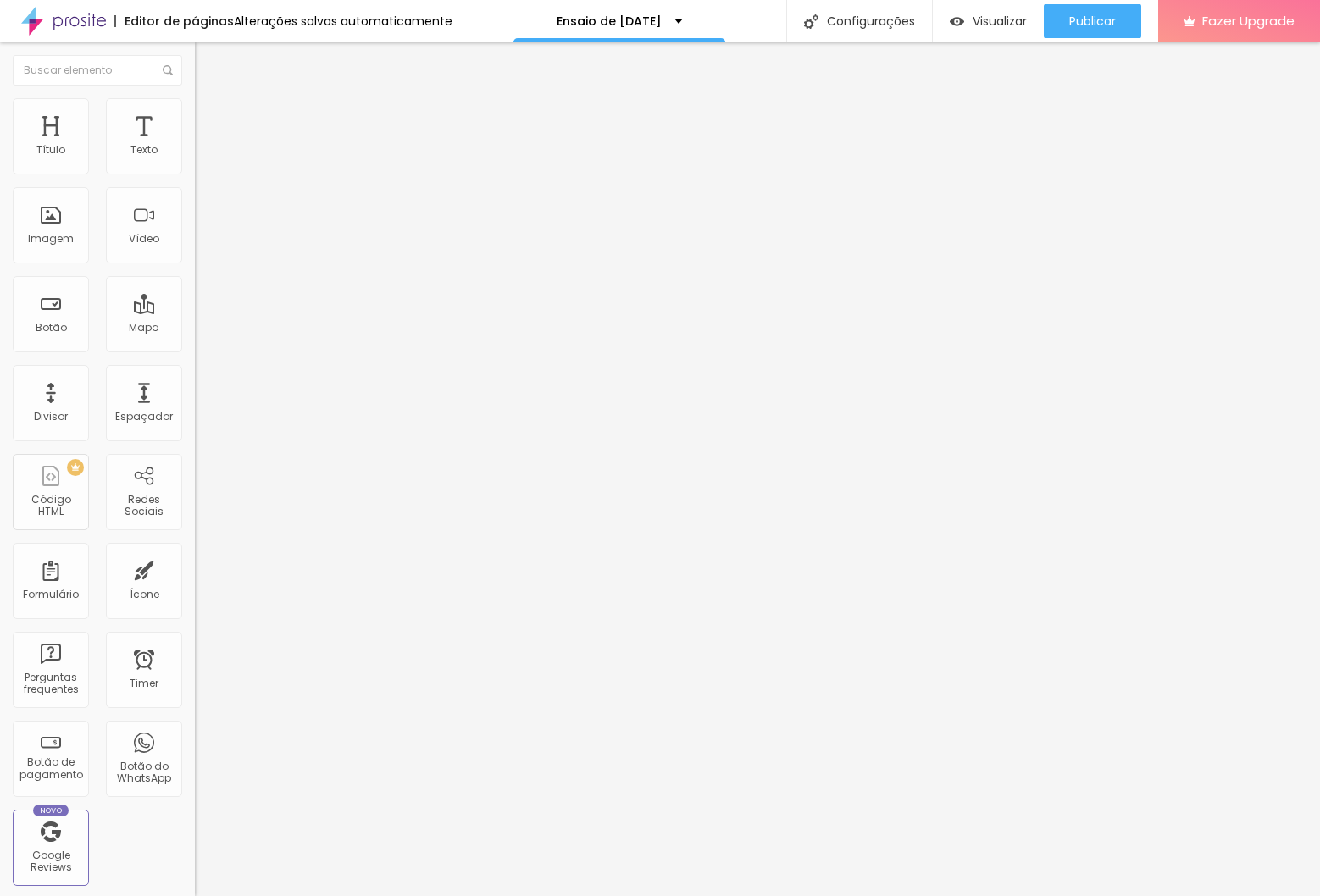
click at [195, 110] on li "Avançado" at bounding box center [293, 106] width 195 height 17
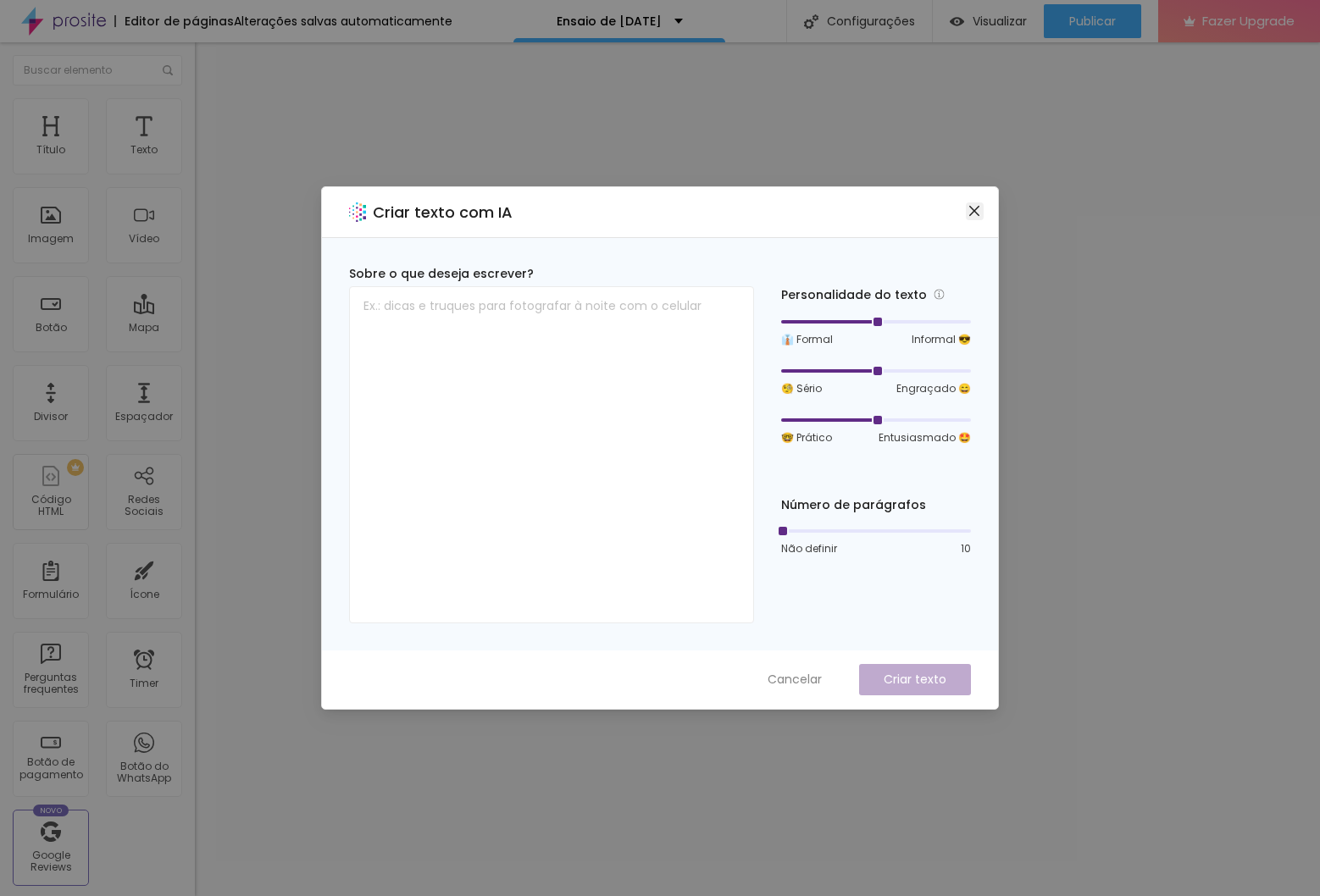
click at [972, 212] on icon "close" at bounding box center [974, 211] width 14 height 14
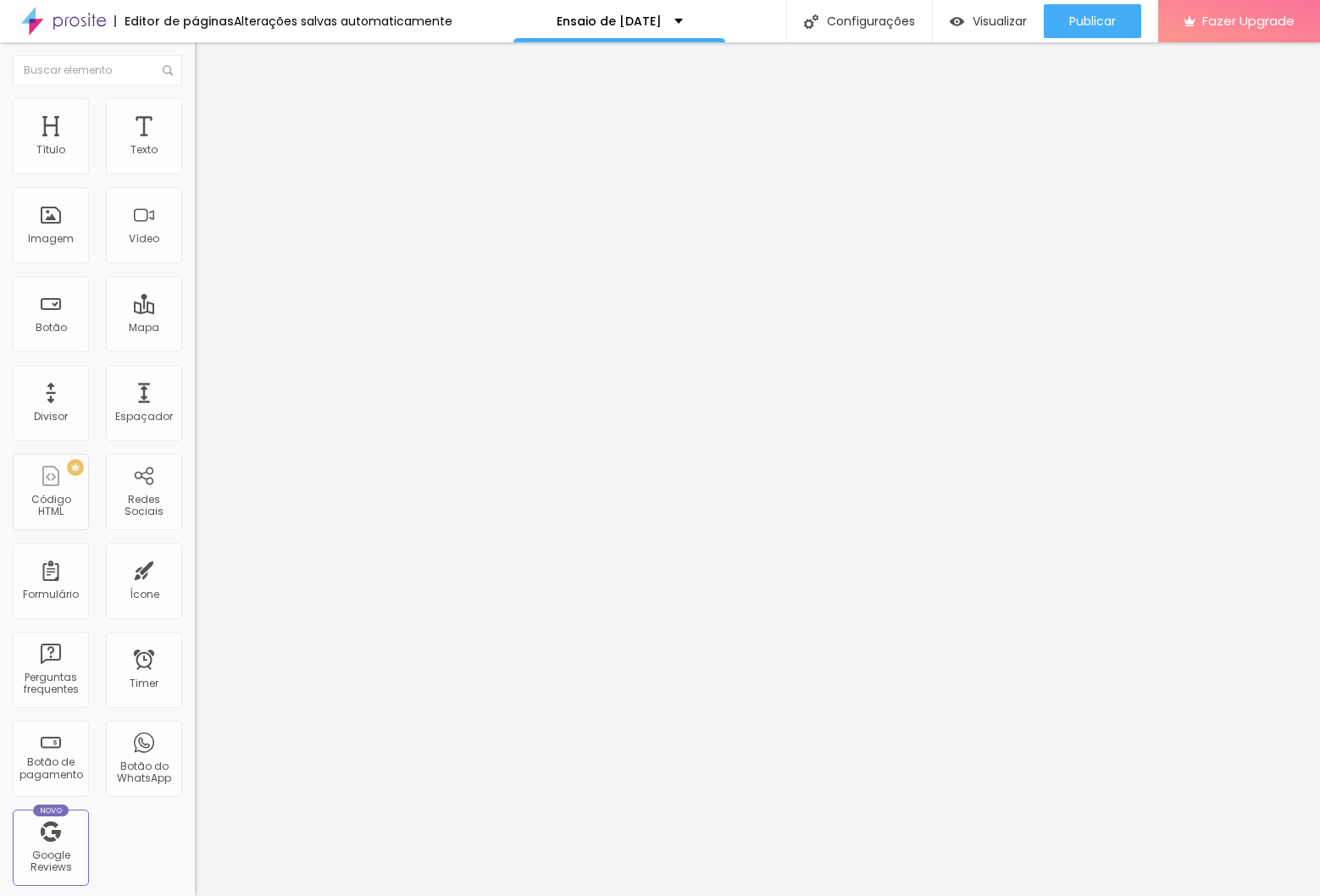
click at [195, 98] on li "Avançado" at bounding box center [293, 106] width 195 height 17
type input "5"
type input "0"
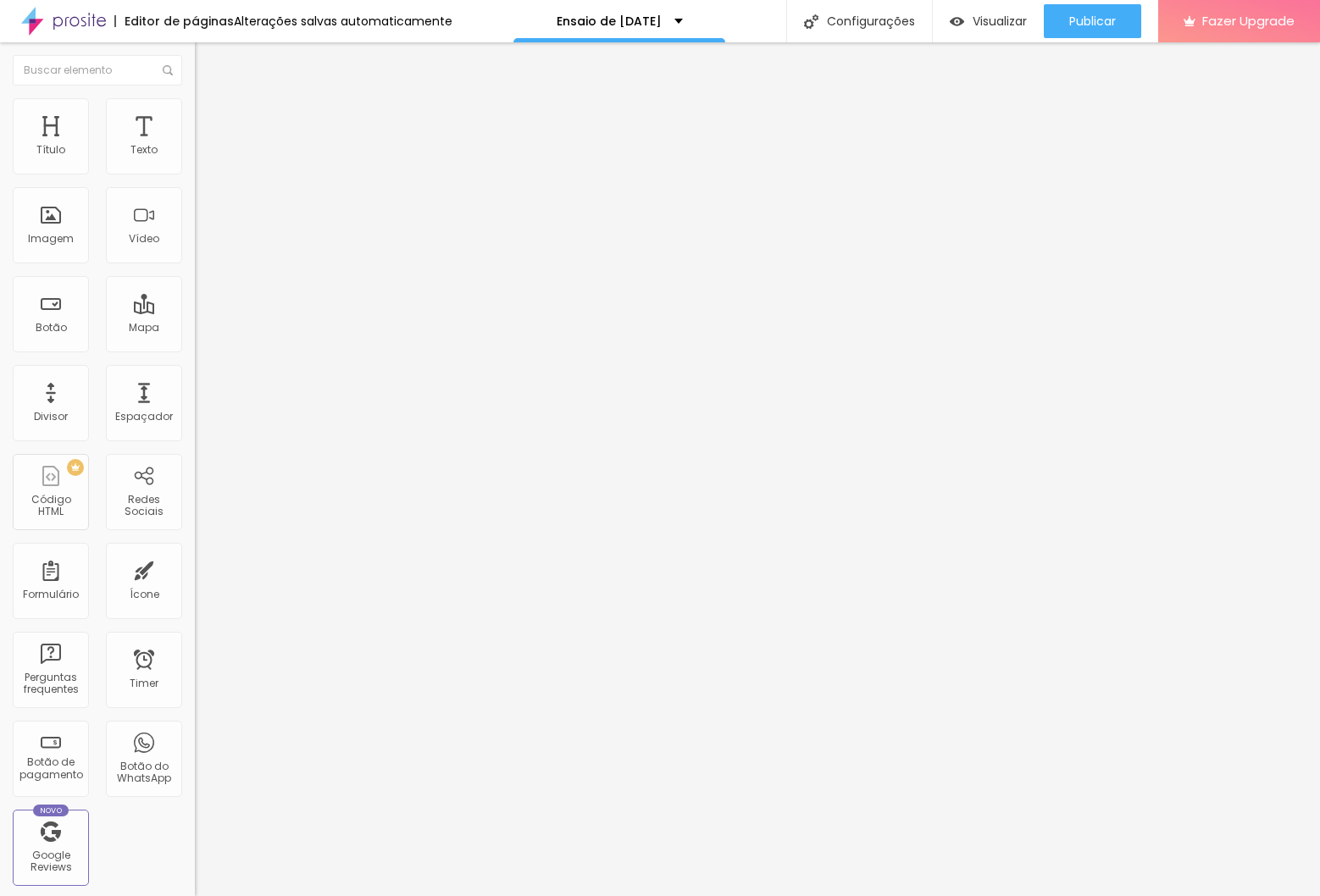
drag, startPoint x: 47, startPoint y: 167, endPoint x: 17, endPoint y: 168, distance: 30.0
type input "0"
click at [195, 312] on input "range" at bounding box center [250, 319] width 110 height 14
type input "3"
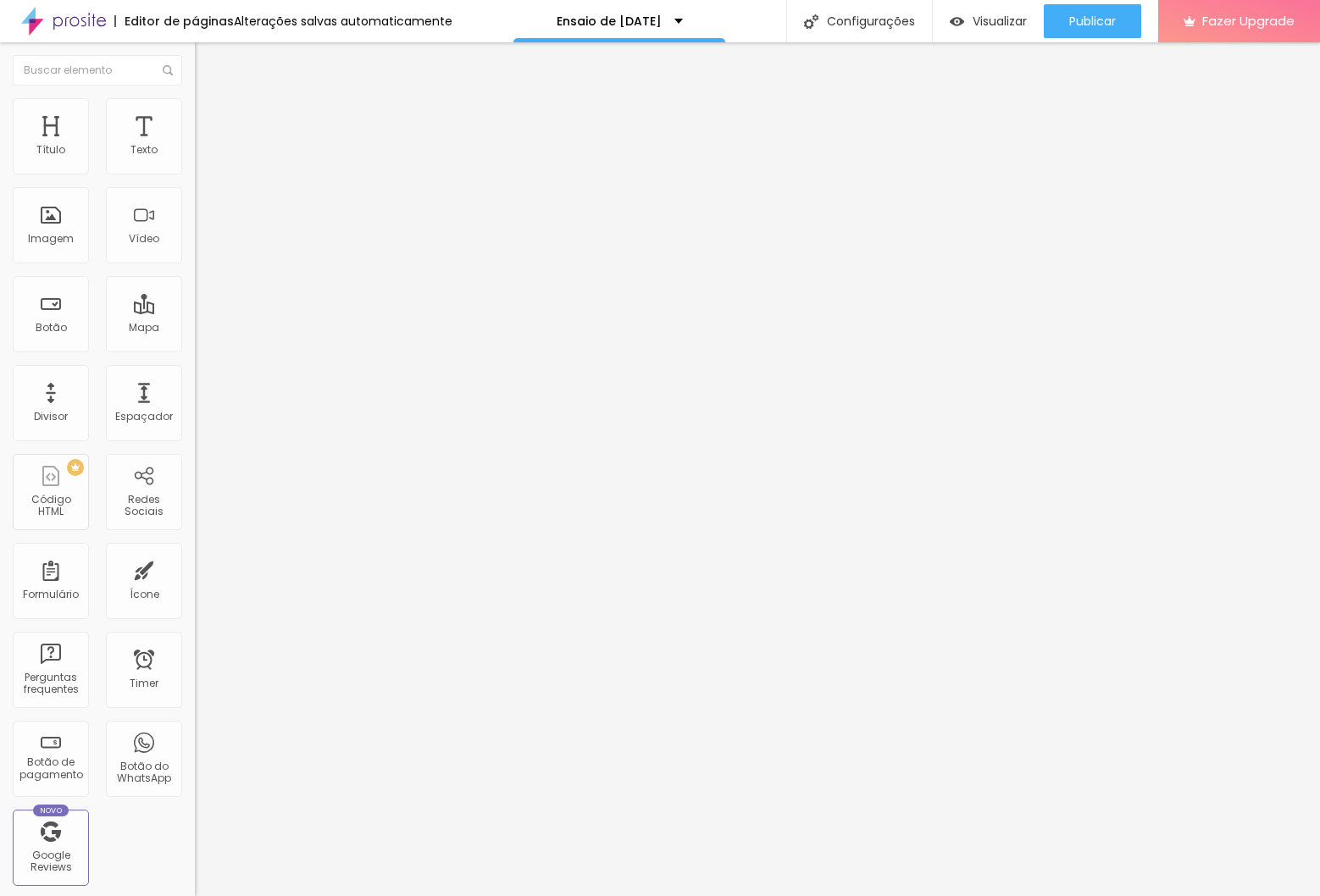
type input "0"
drag, startPoint x: 44, startPoint y: 199, endPoint x: 17, endPoint y: 199, distance: 27.0
type input "0"
click at [195, 551] on input "range" at bounding box center [250, 558] width 110 height 14
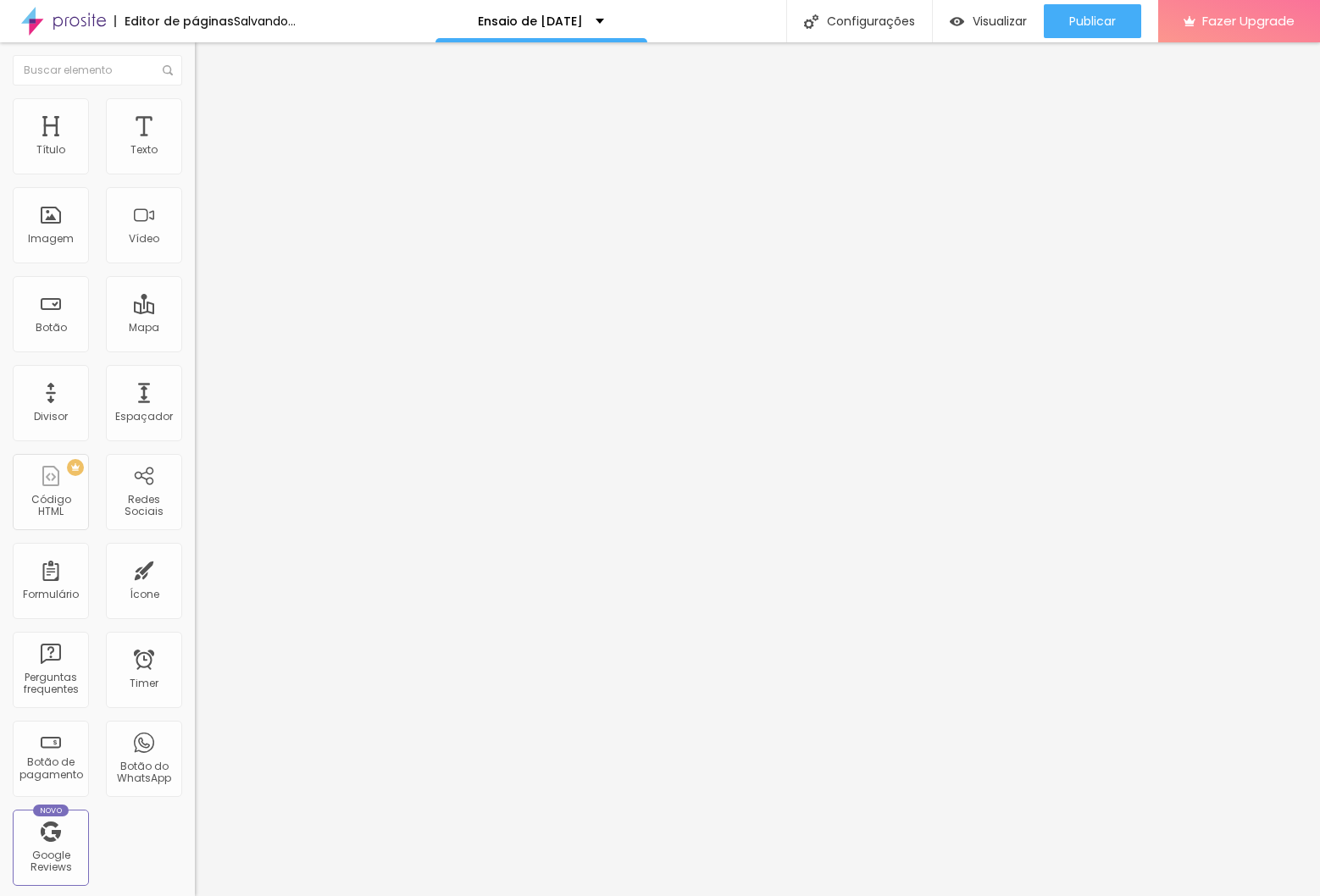
click at [195, 105] on li "Avançado" at bounding box center [293, 106] width 195 height 17
type input "8"
type input "0"
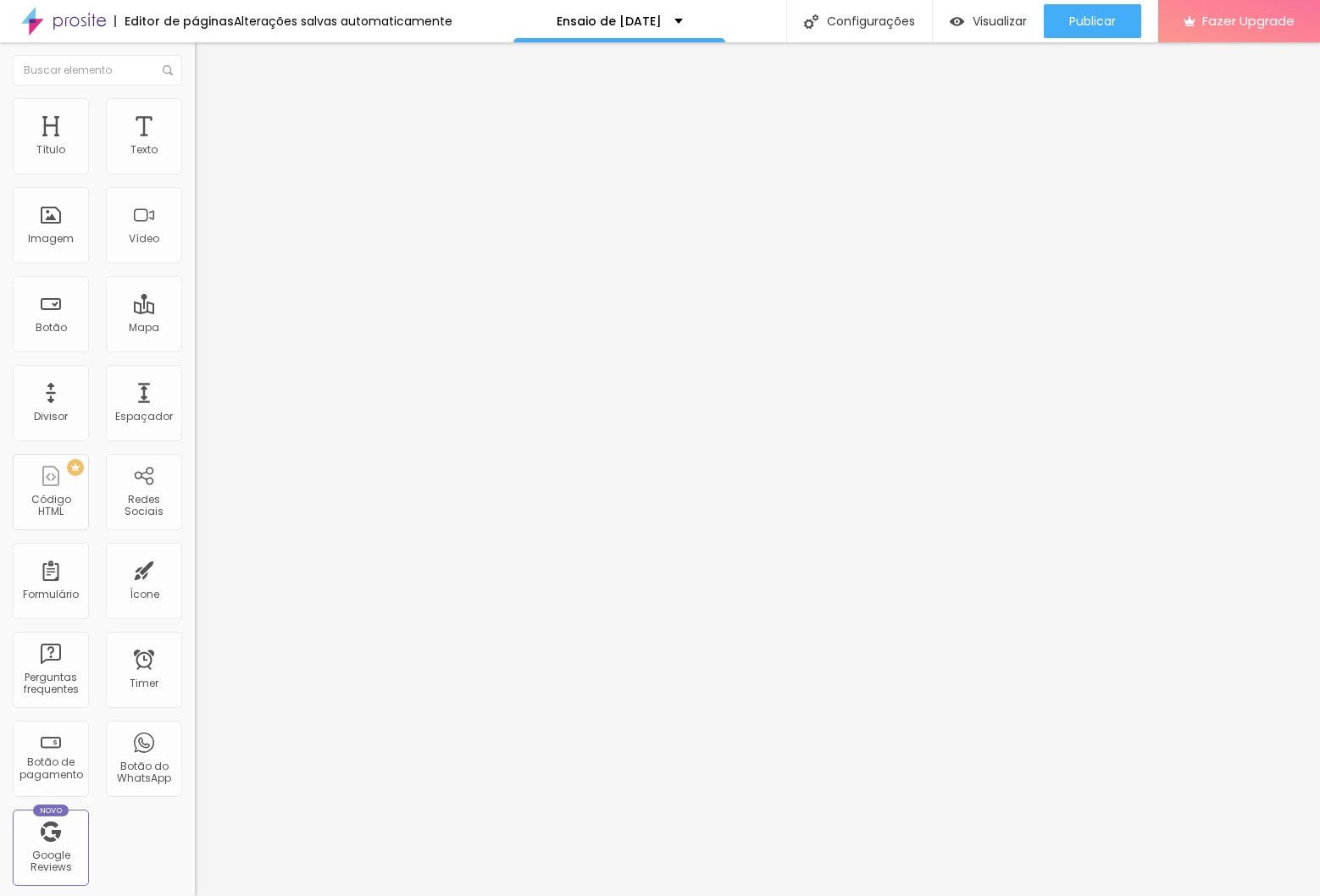
type input "0"
drag, startPoint x: 51, startPoint y: 163, endPoint x: 35, endPoint y: 186, distance: 28.0
click at [195, 168] on div "0 Espaço de cima" at bounding box center [293, 234] width 195 height 239
type input "5"
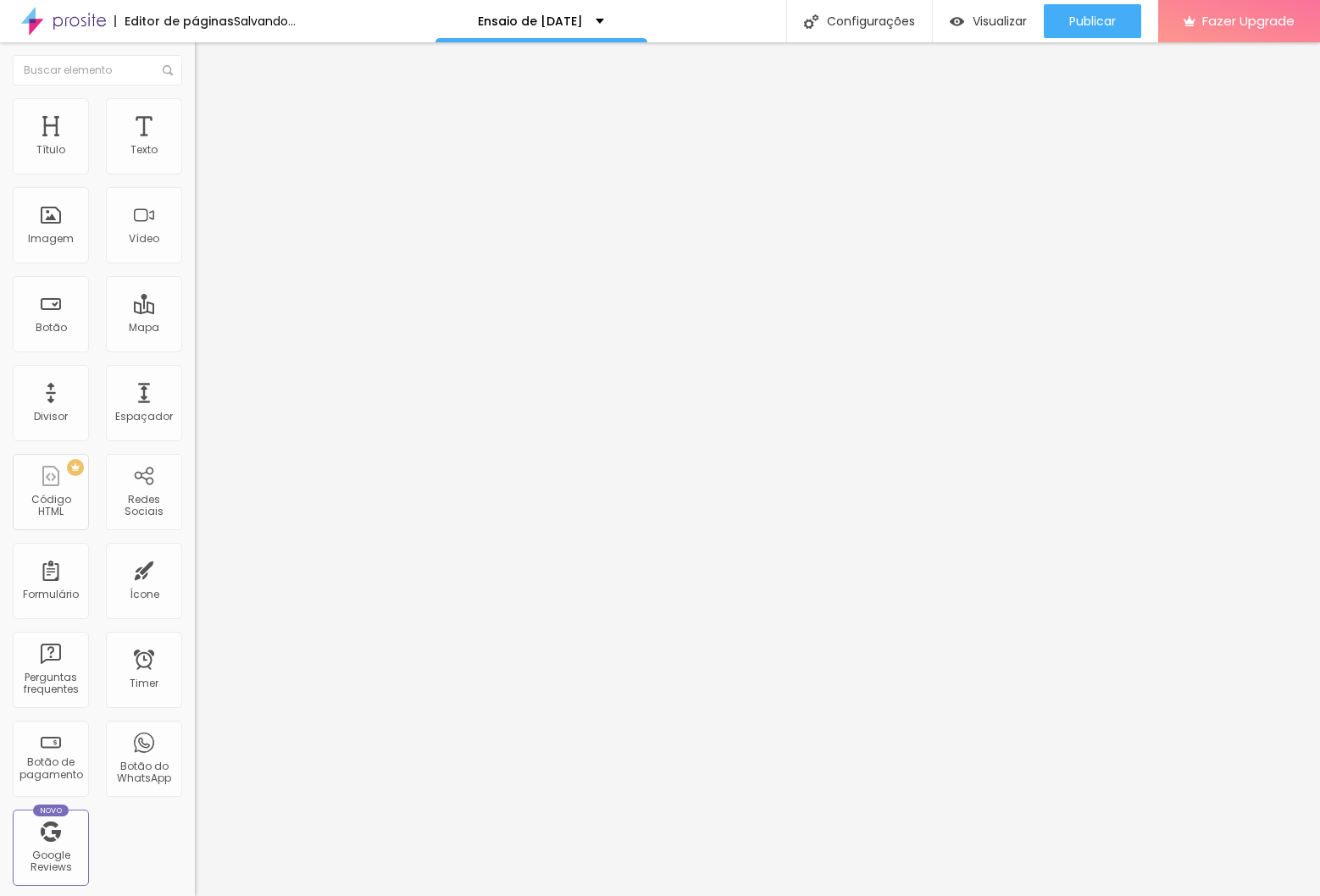
type input "2"
type input "0"
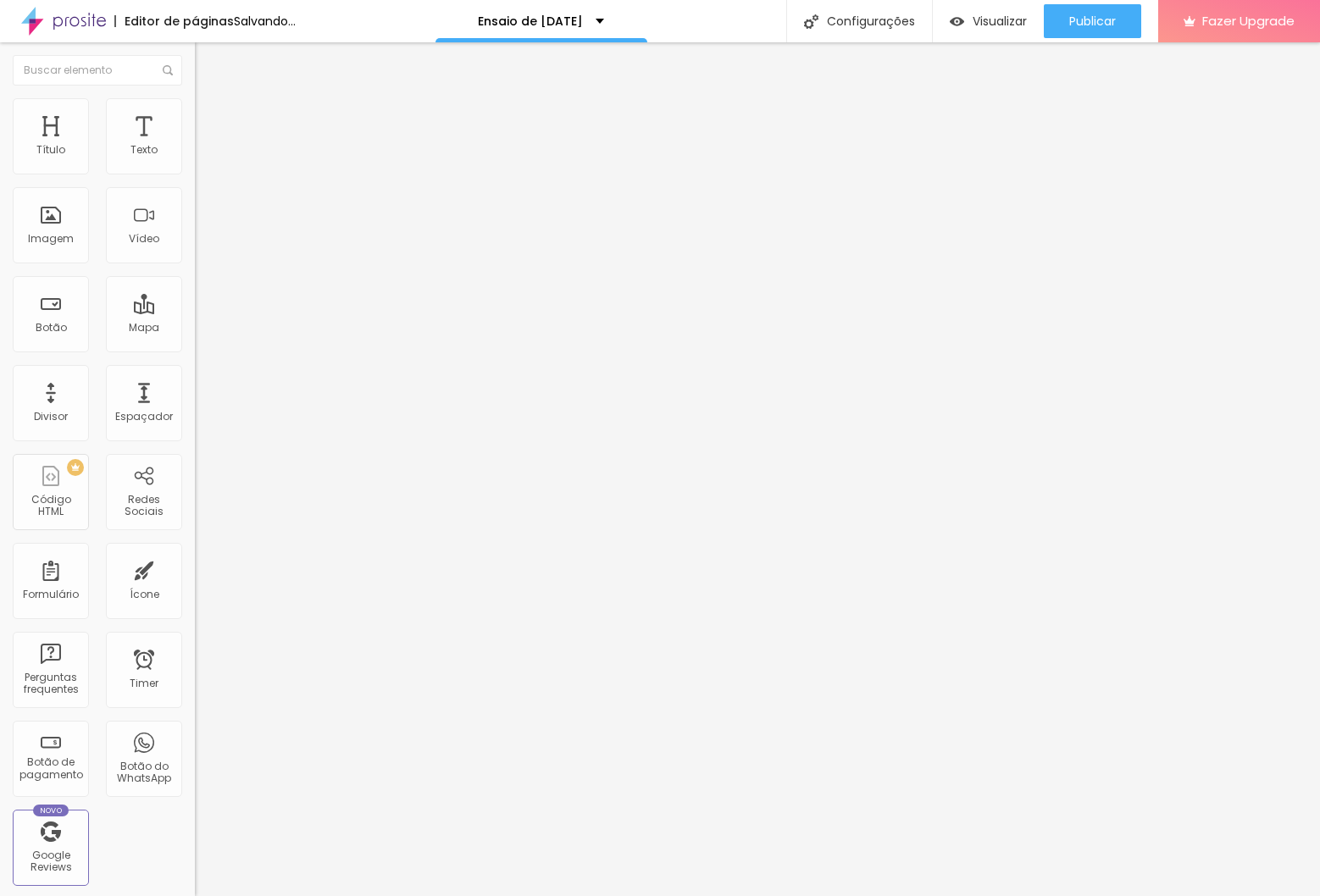
click at [195, 551] on input "range" at bounding box center [250, 558] width 110 height 14
click at [195, 98] on li "Avançado" at bounding box center [293, 106] width 195 height 17
type input "6"
type input "0"
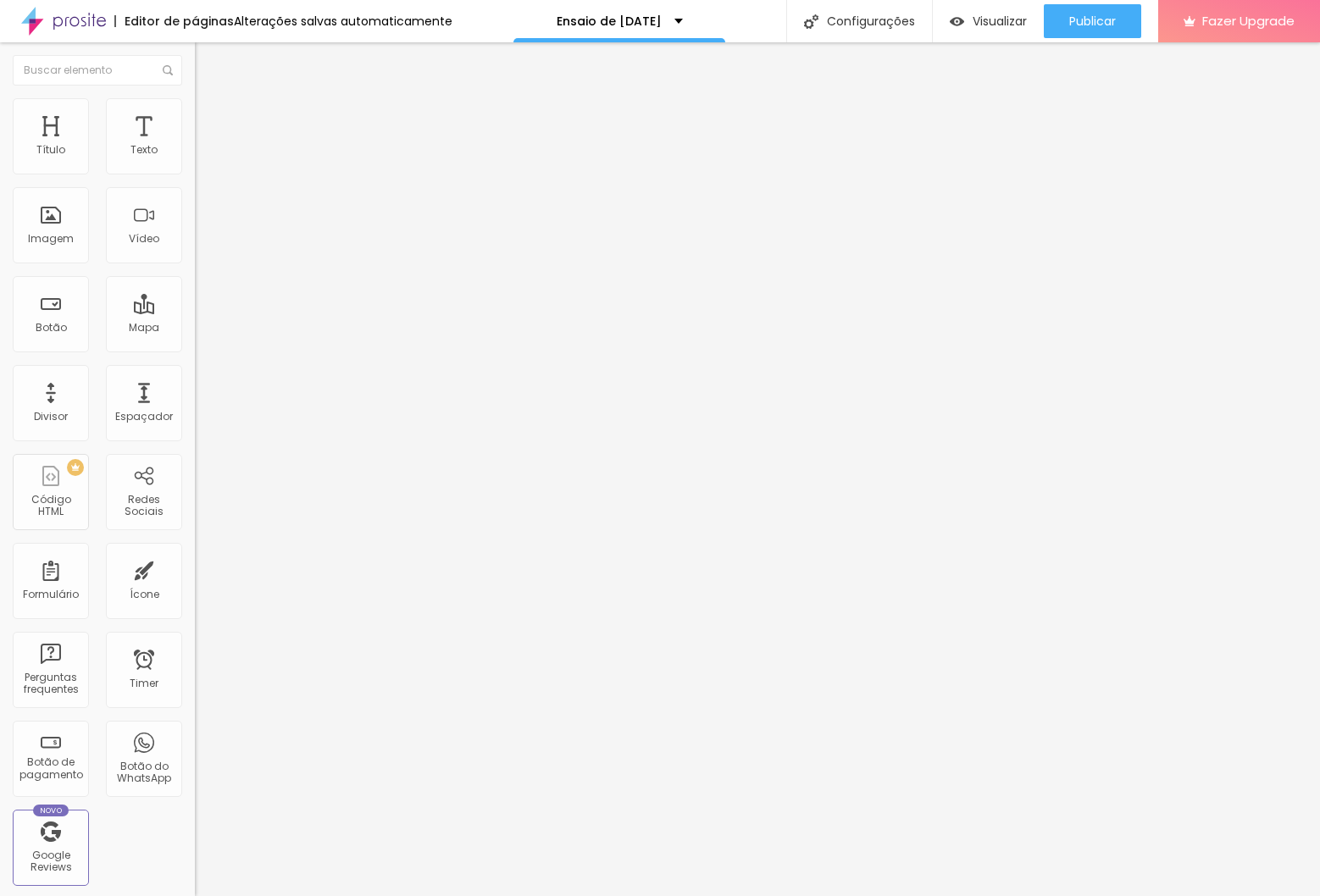
type input "0"
drag, startPoint x: 46, startPoint y: 168, endPoint x: -26, endPoint y: 172, distance: 72.1
click at [0, 172] on html "Editor de páginas Alterações salvas automaticamente Ensaio de [DATE] Configuraç…" at bounding box center [660, 448] width 1320 height 896
type input "2"
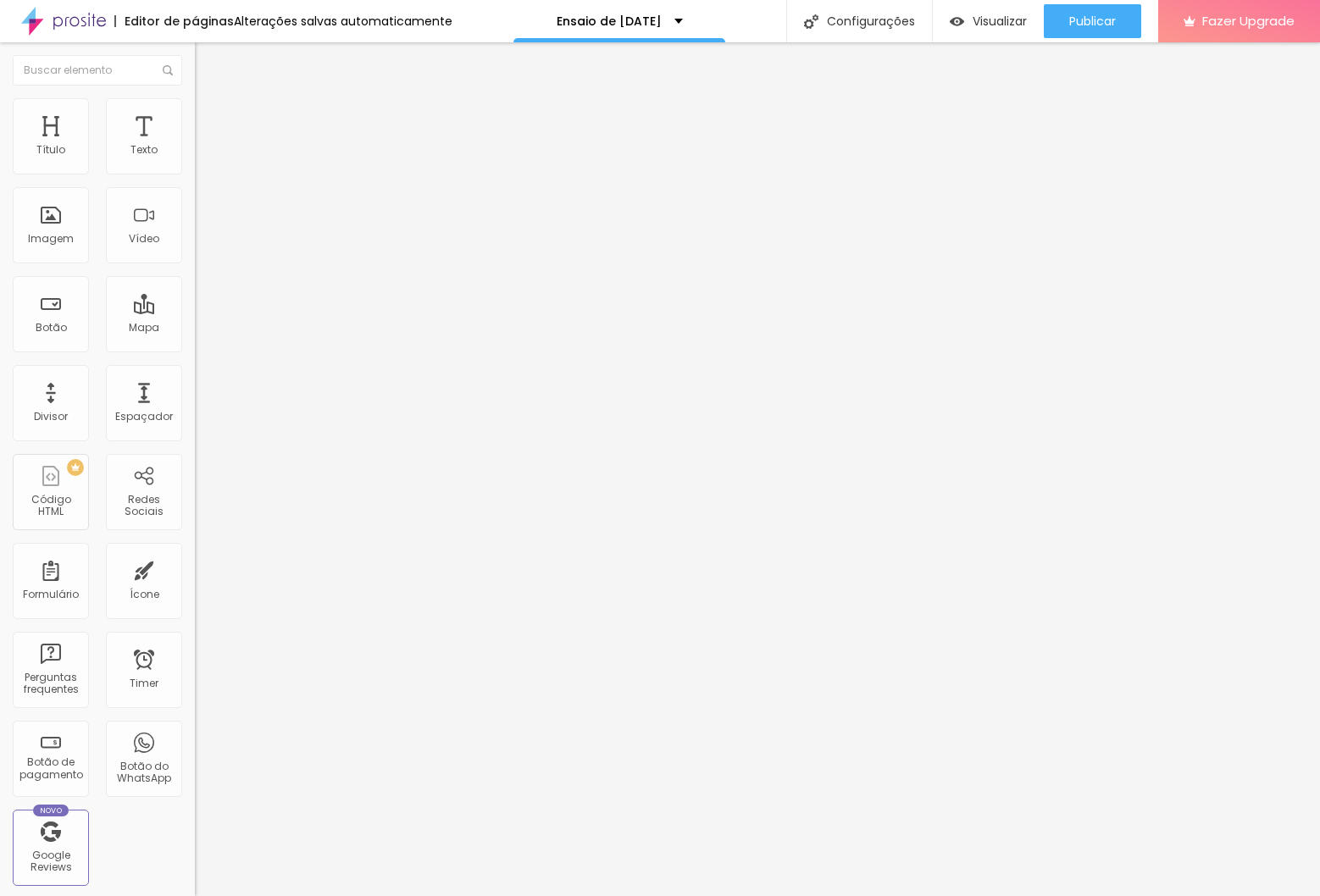
type input "2"
type input "0"
drag, startPoint x: 2, startPoint y: 202, endPoint x: 11, endPoint y: 206, distance: 9.8
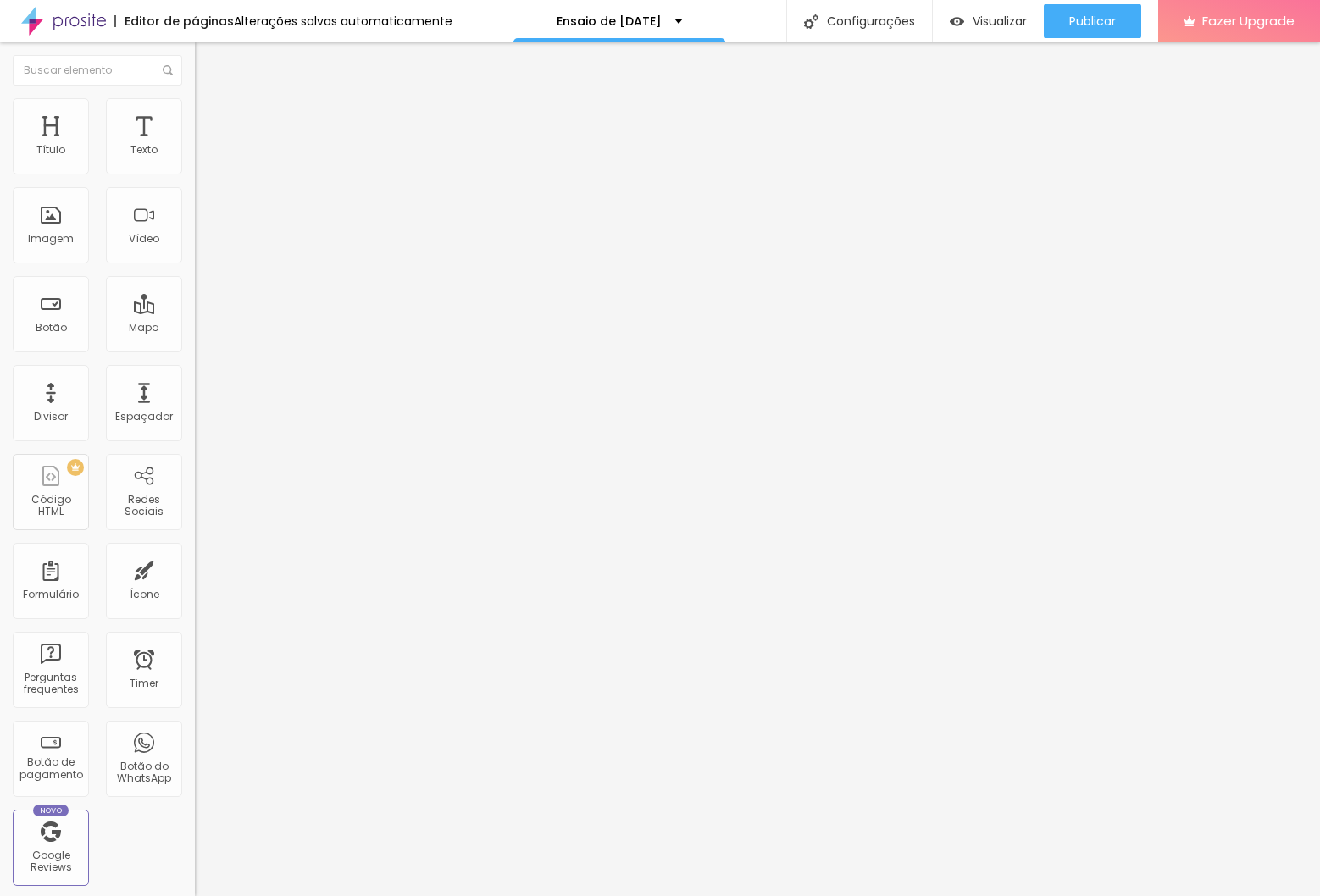
click at [0, 204] on html "Editor de páginas Alterações salvas automaticamente Ensaio de [DATE] Configuraç…" at bounding box center [660, 448] width 1320 height 896
click at [195, 163] on button "button" at bounding box center [206, 153] width 24 height 17
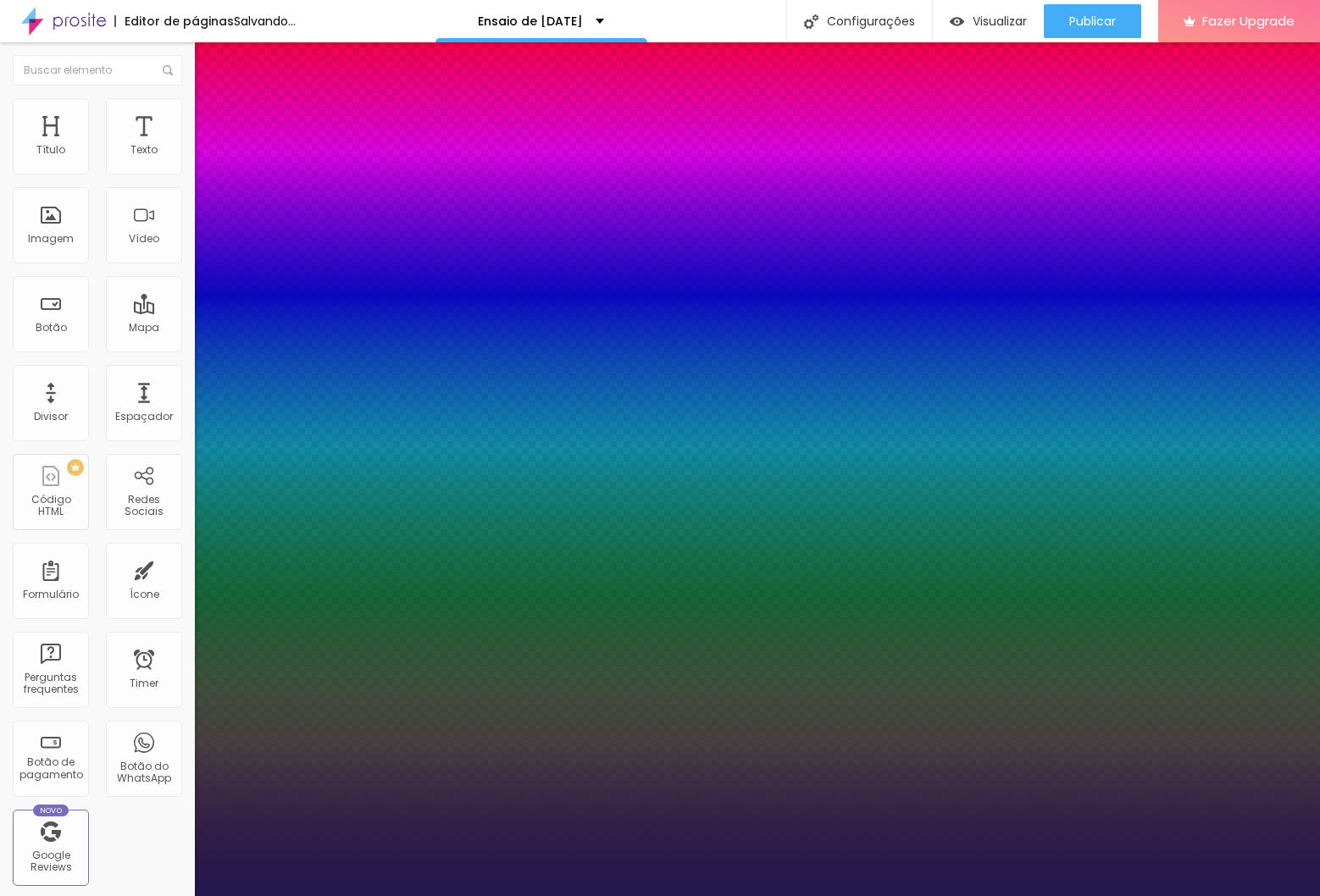
type input "1"
click at [1116, 895] on div at bounding box center [660, 896] width 1320 height 0
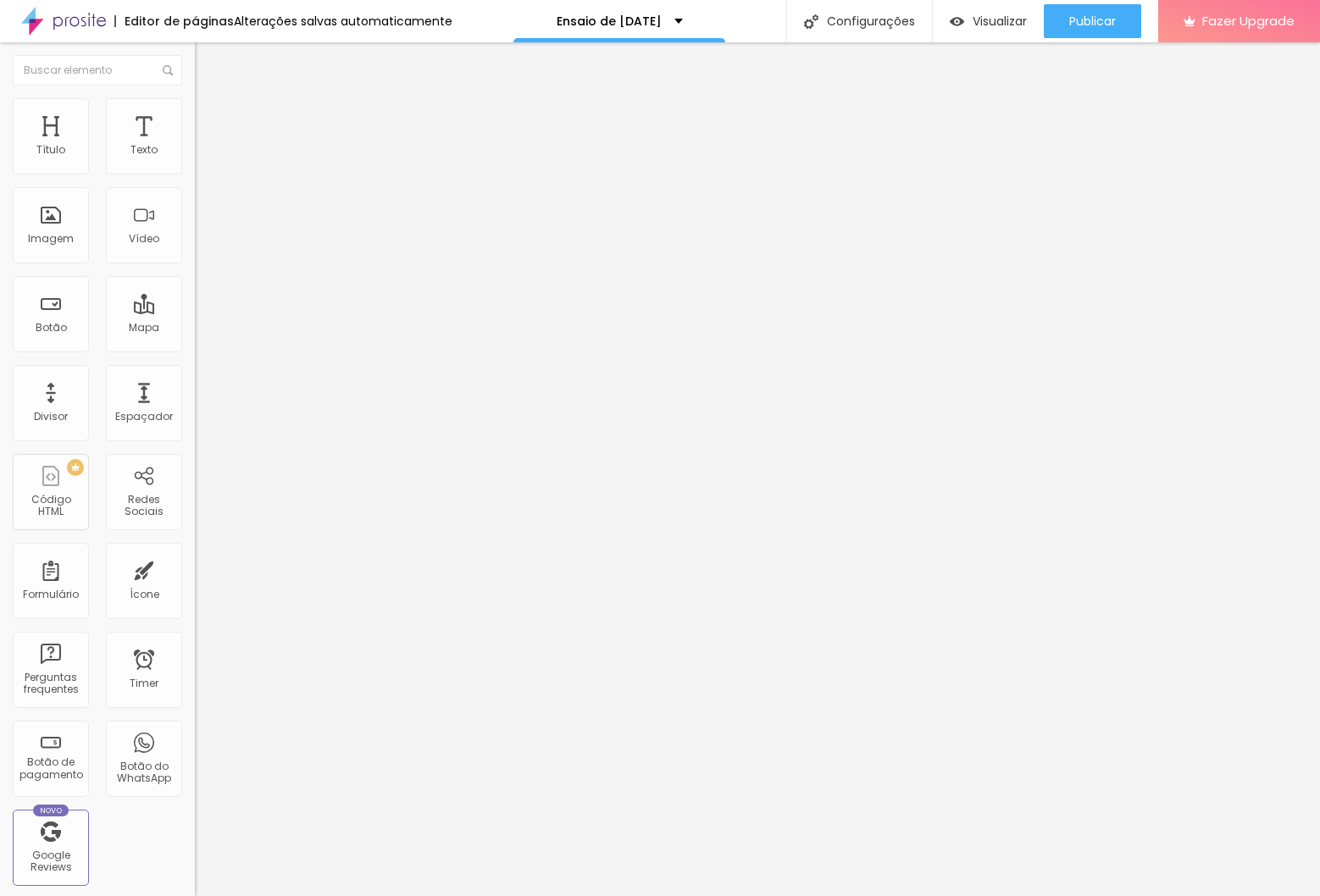
click at [207, 63] on div "Editar Texto" at bounding box center [255, 62] width 97 height 14
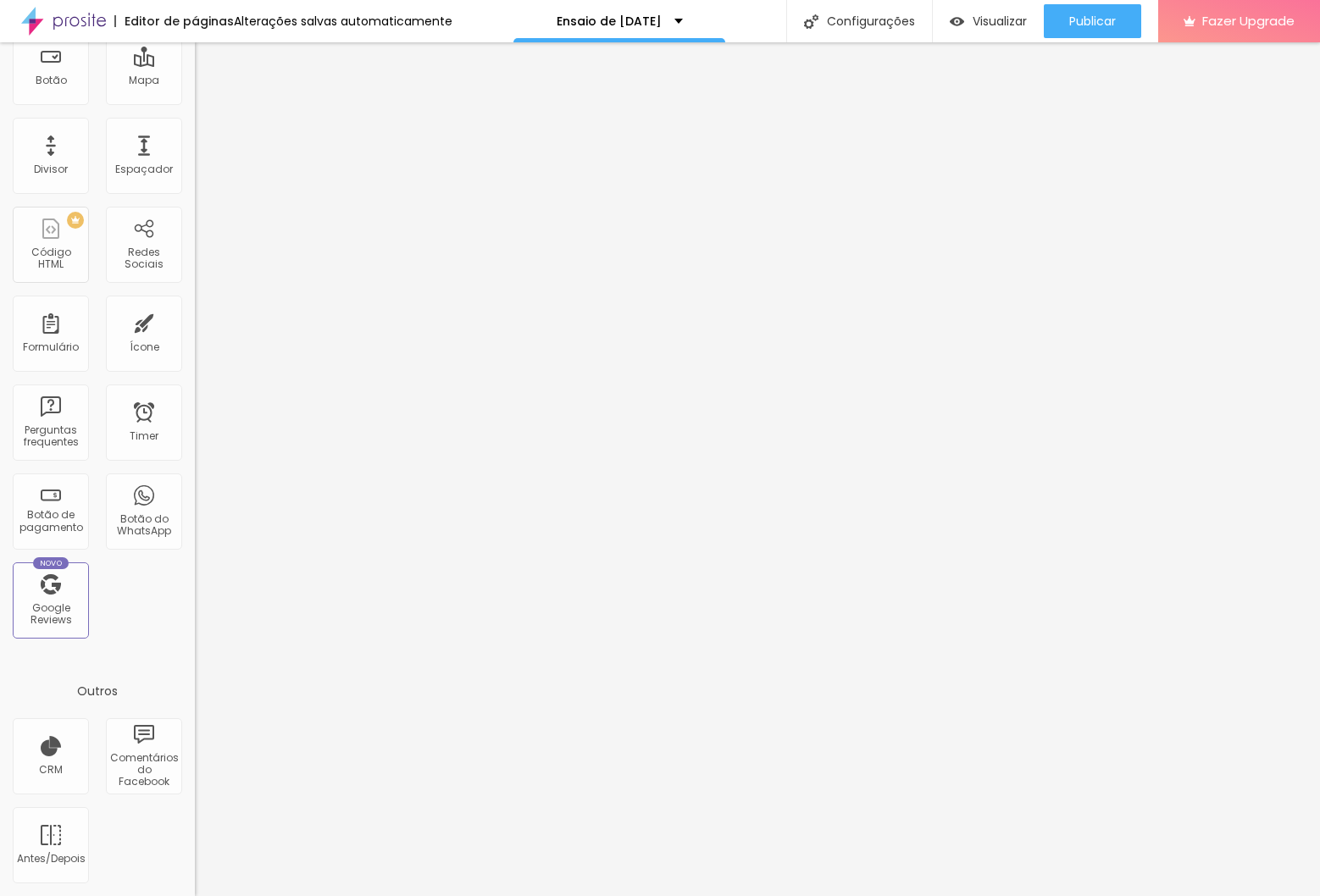
scroll to position [0, 0]
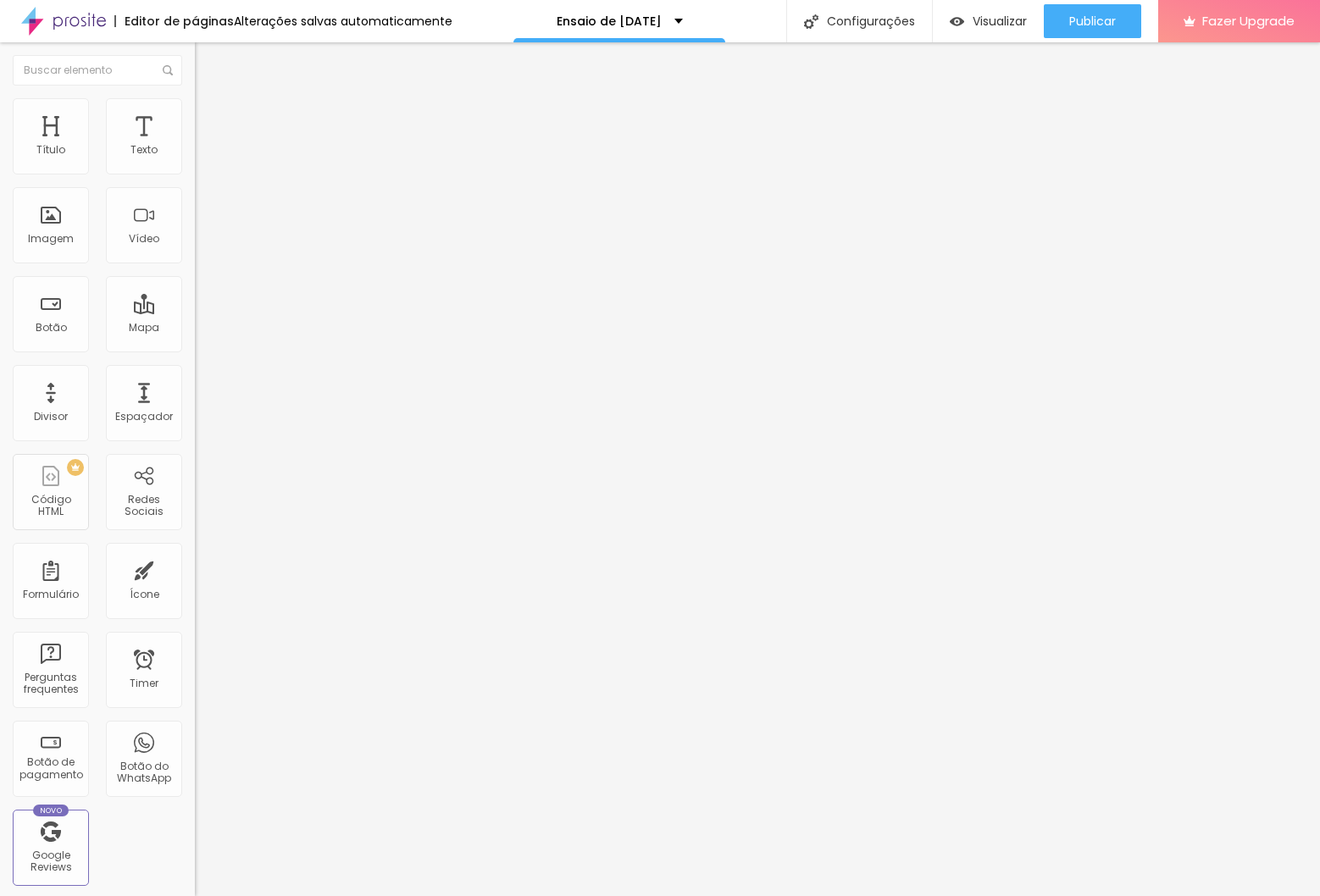
click at [195, 163] on button "button" at bounding box center [206, 153] width 24 height 17
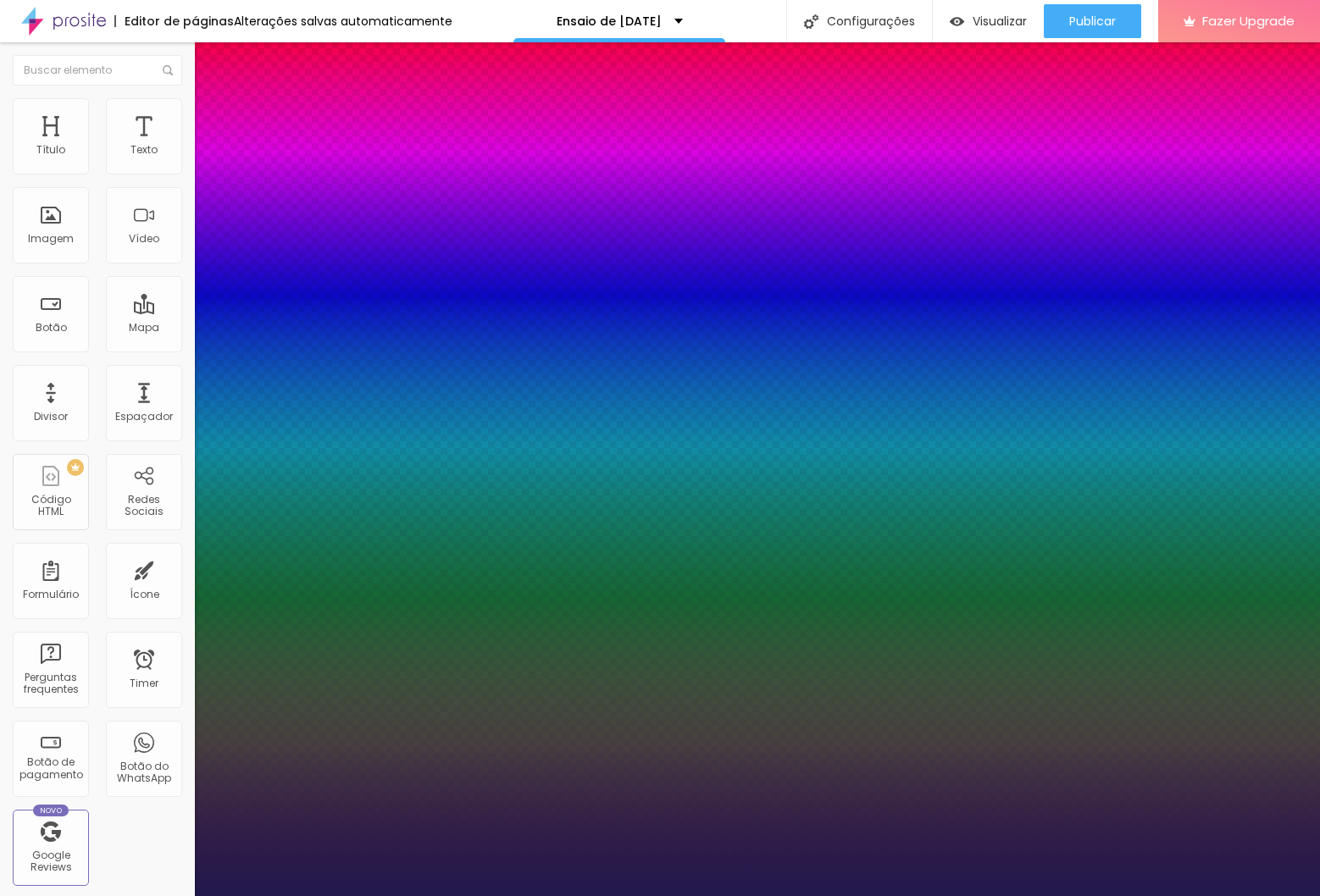
type input "1"
click at [448, 895] on div at bounding box center [660, 896] width 1320 height 0
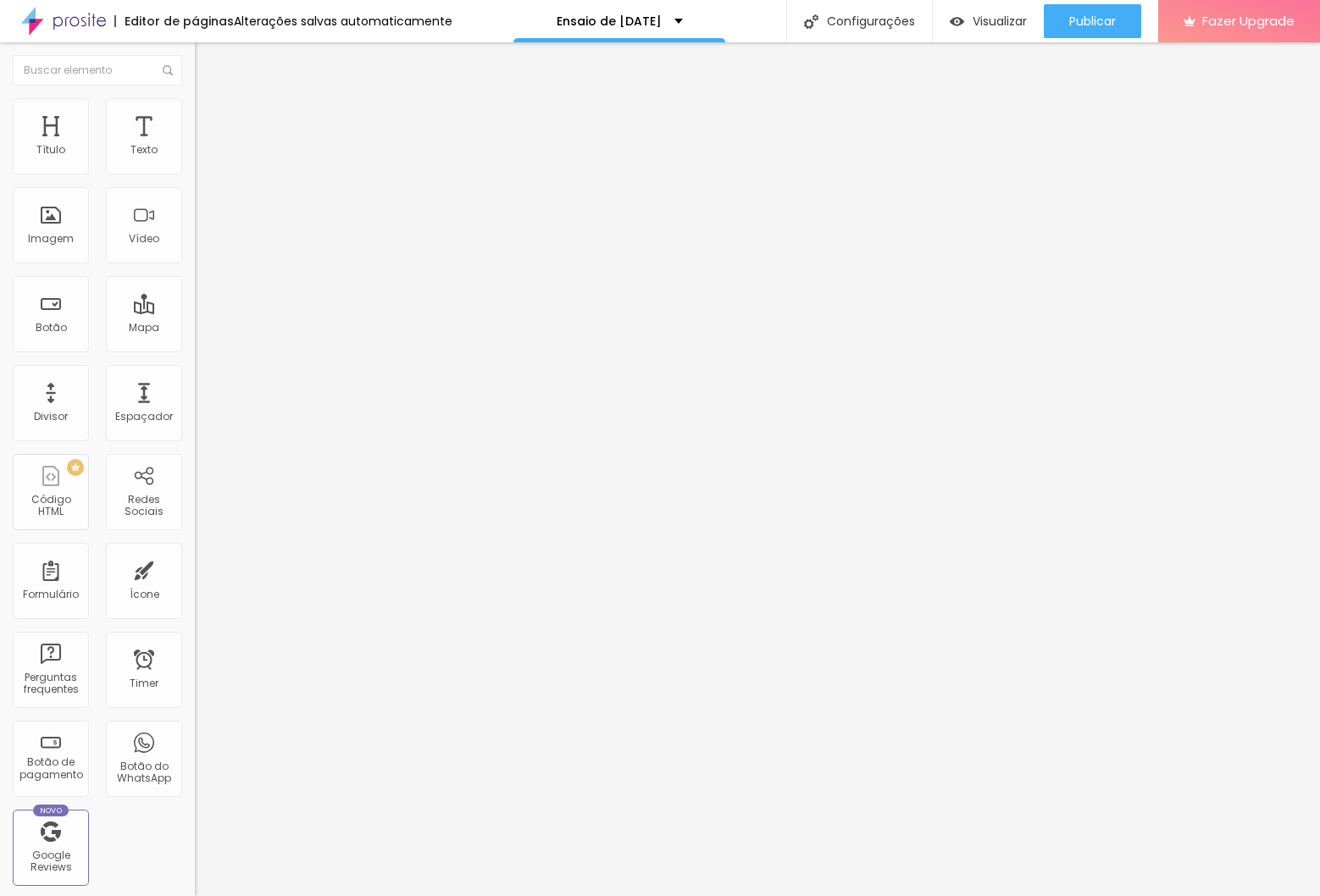
click at [195, 163] on button "button" at bounding box center [206, 153] width 24 height 17
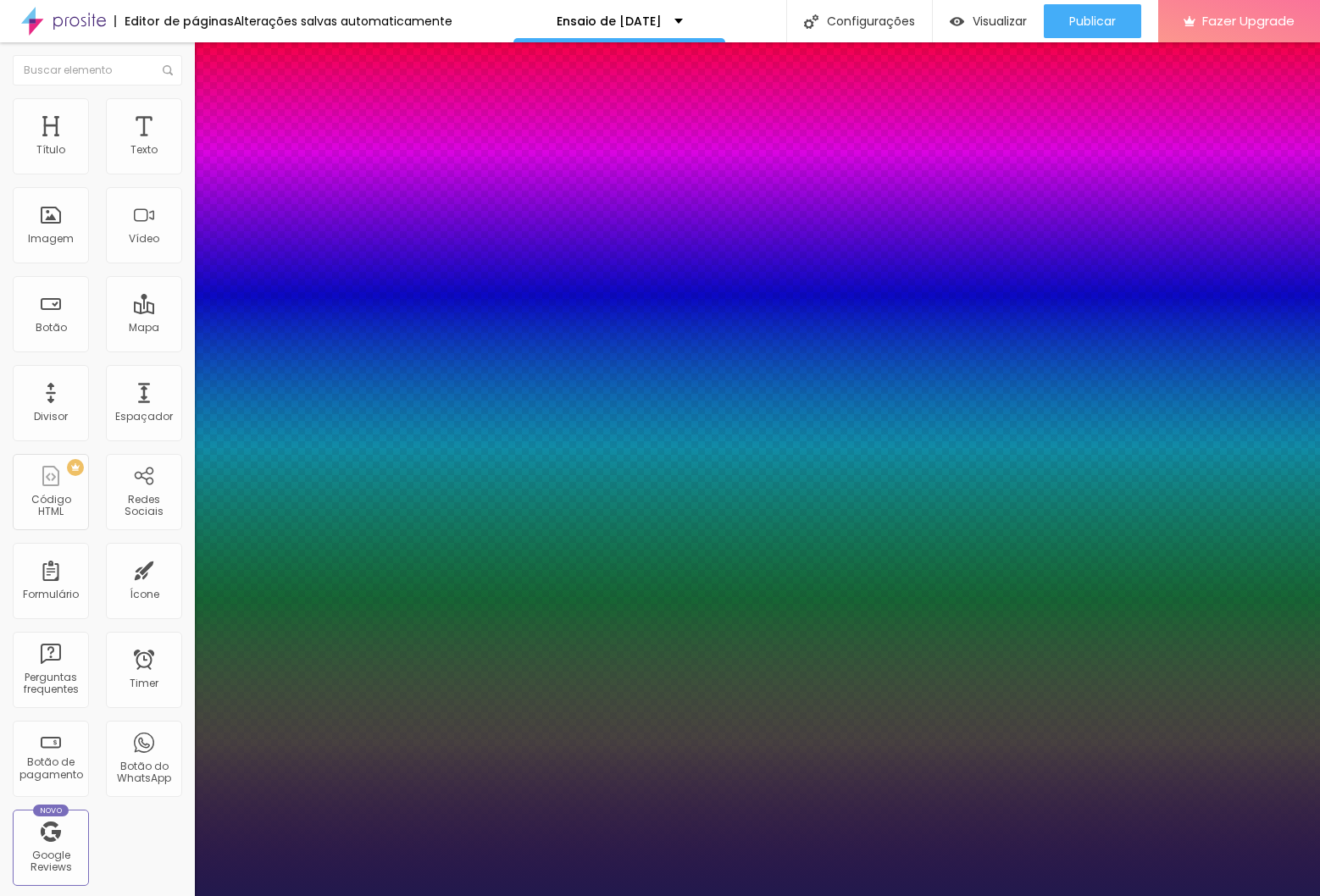
type input "1"
type input "14"
type input "1"
type input "15"
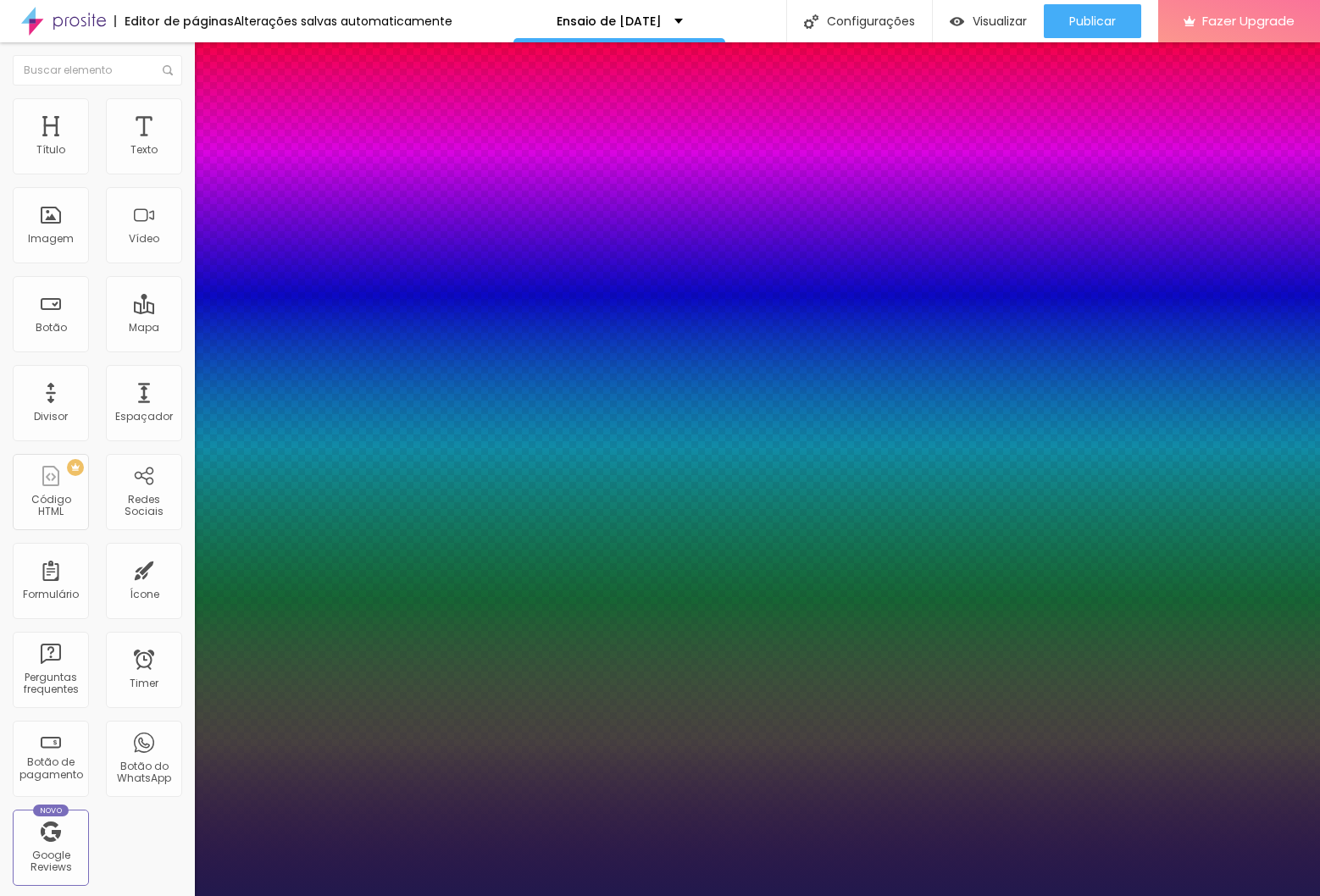
type input "15"
type input "1"
type input "16"
type input "1"
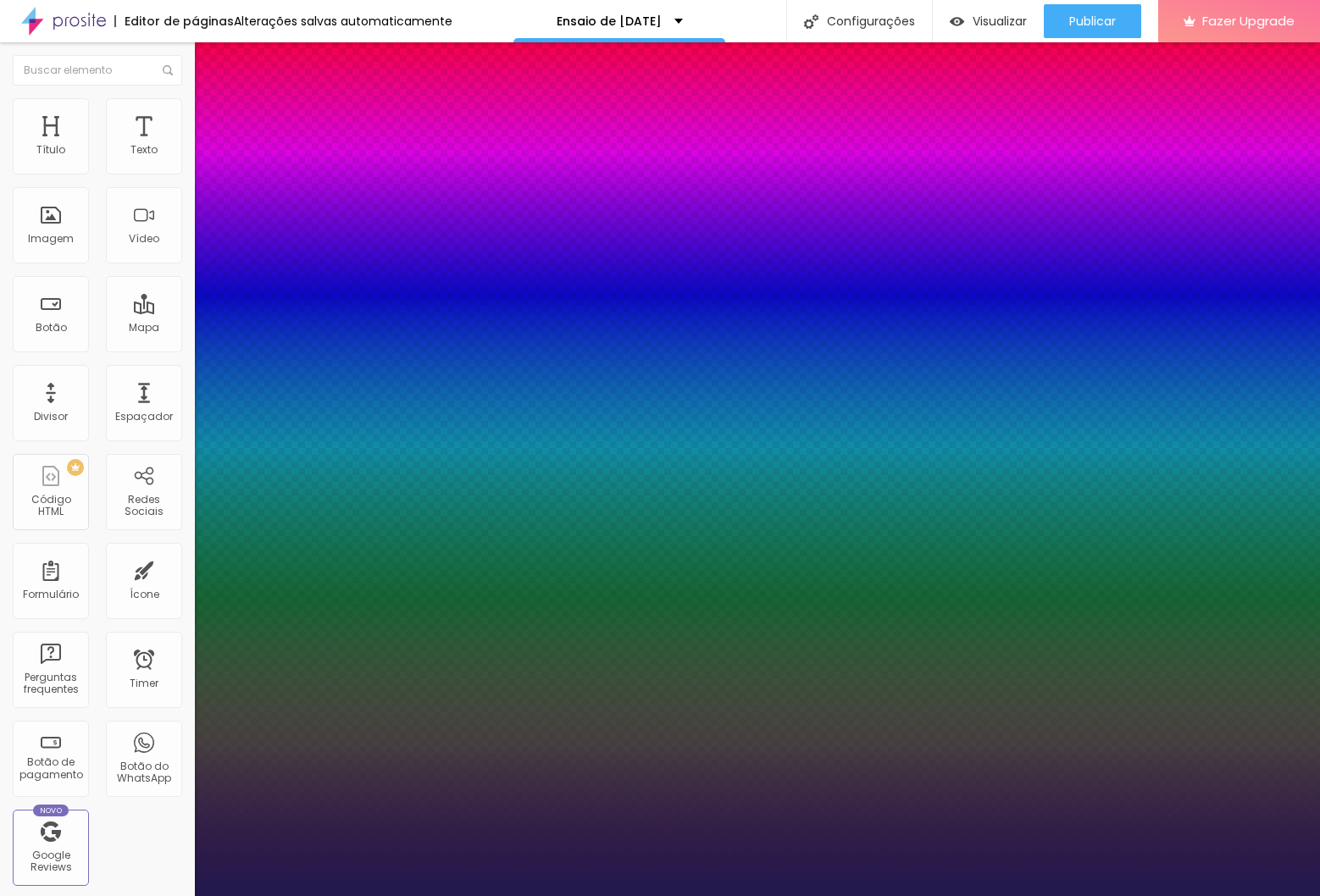
type input "17"
type input "1"
type input "18"
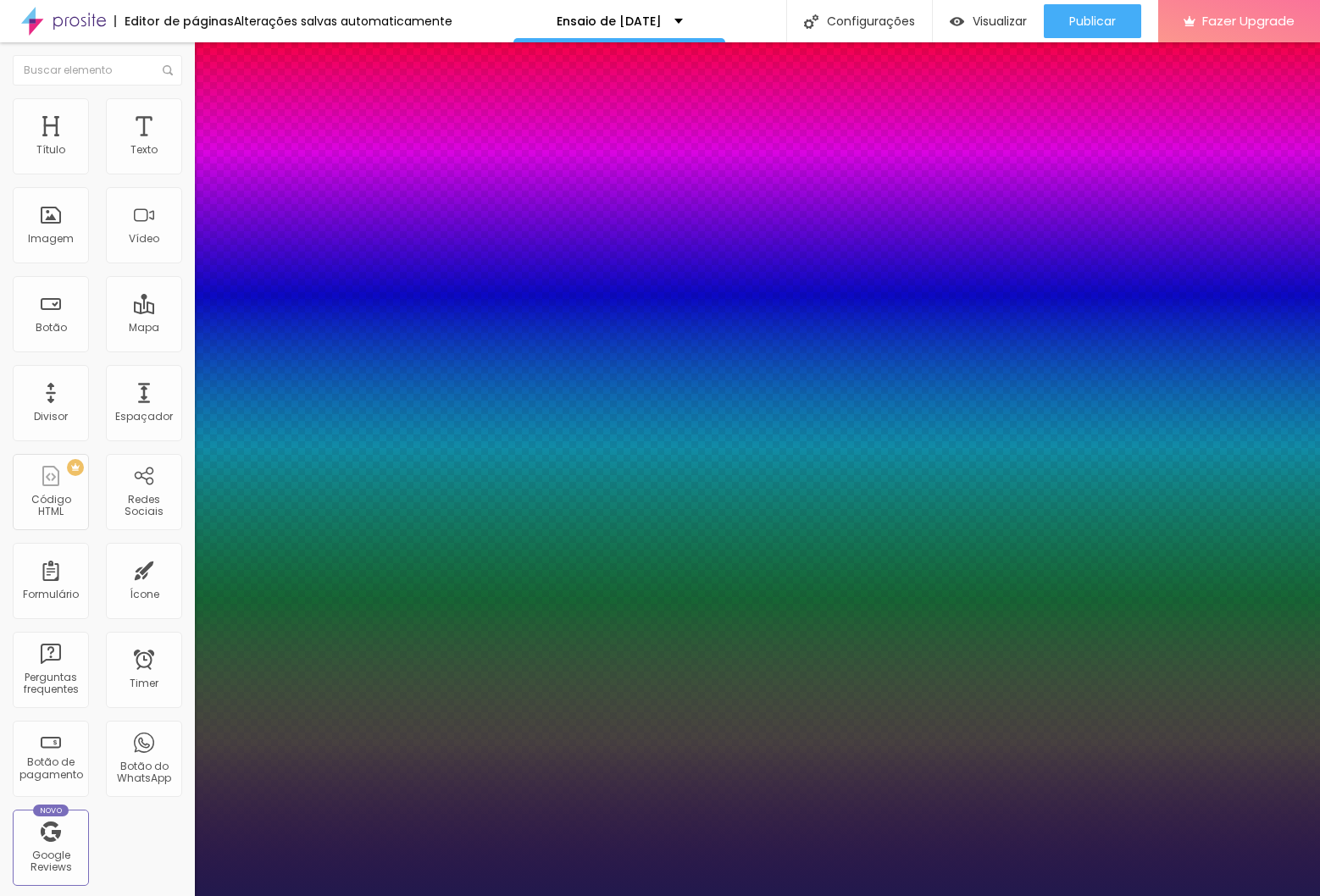
type input "1"
type input "20"
type input "1"
type input "19"
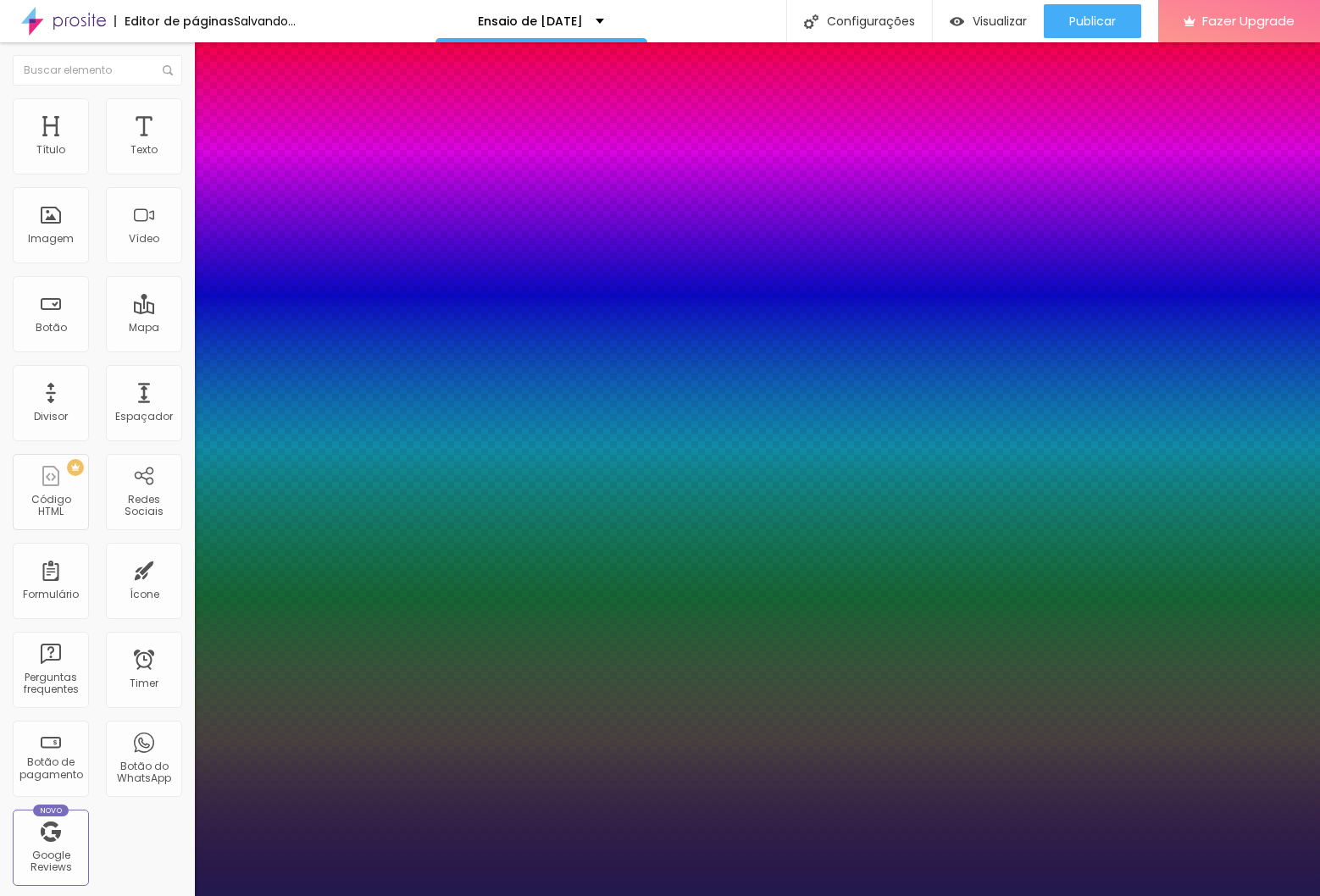
type input "19"
type input "1"
type input "18"
type input "1"
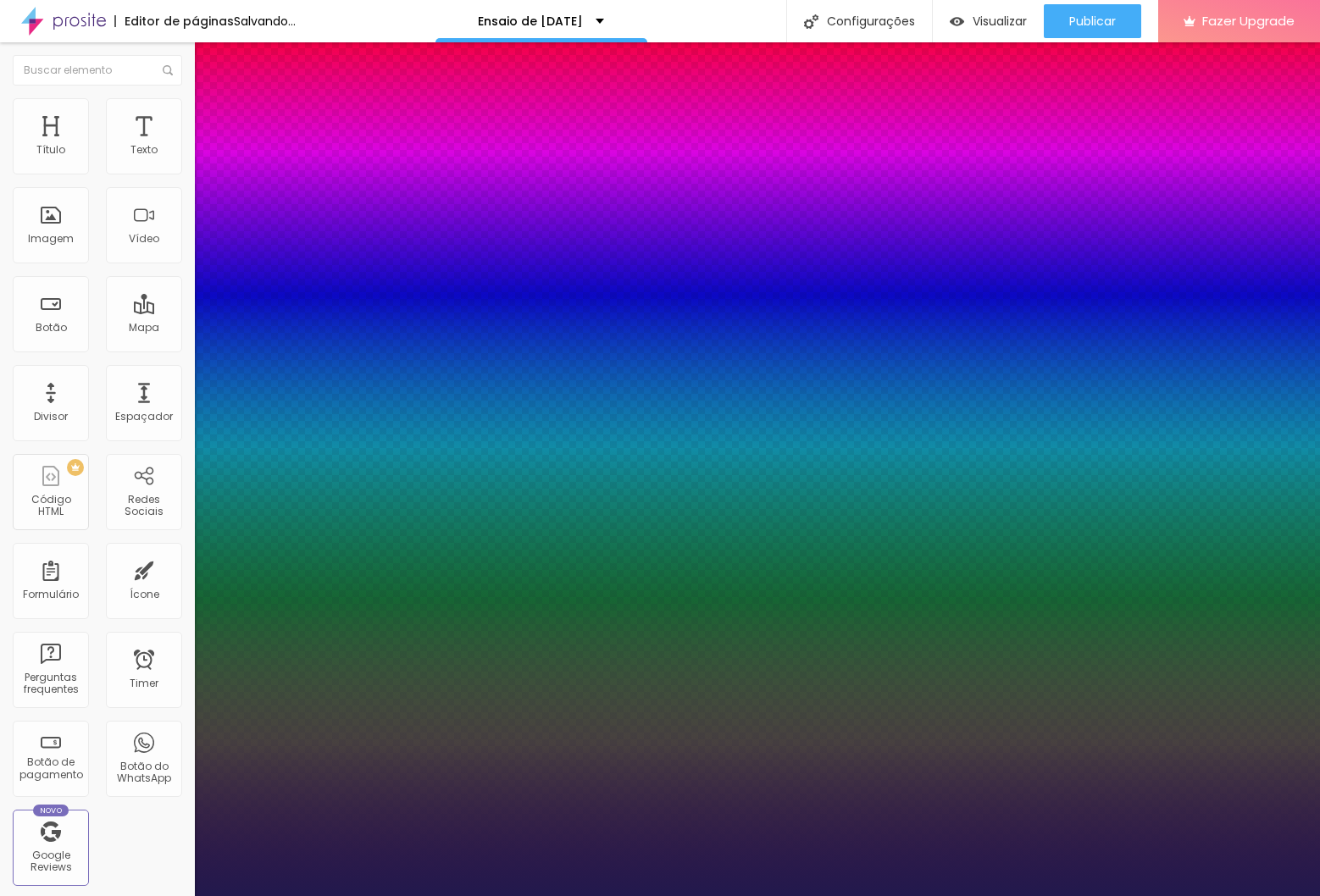
type input "17"
type input "1"
type input "16"
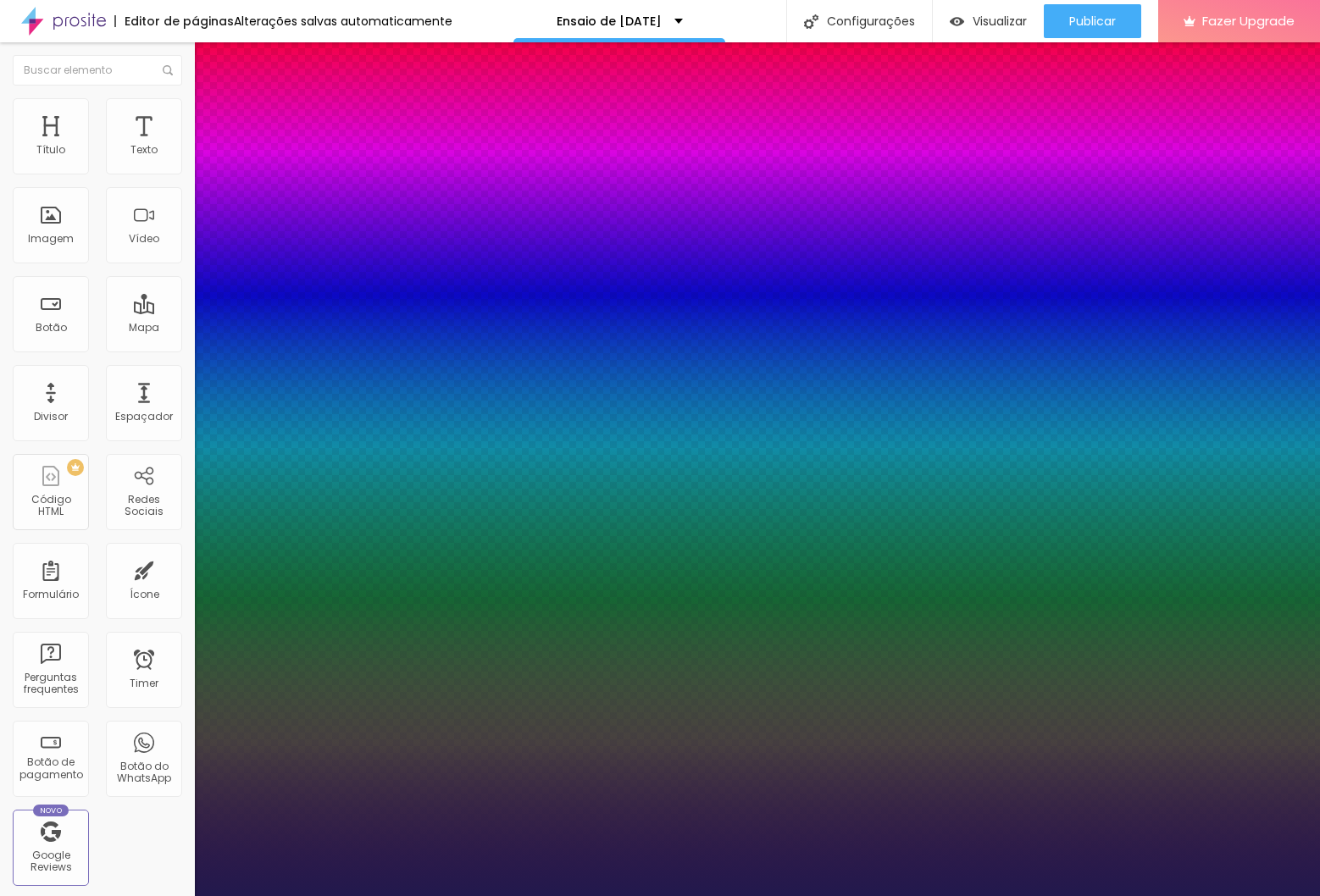
type input "1"
click at [625, 895] on div at bounding box center [660, 896] width 1320 height 0
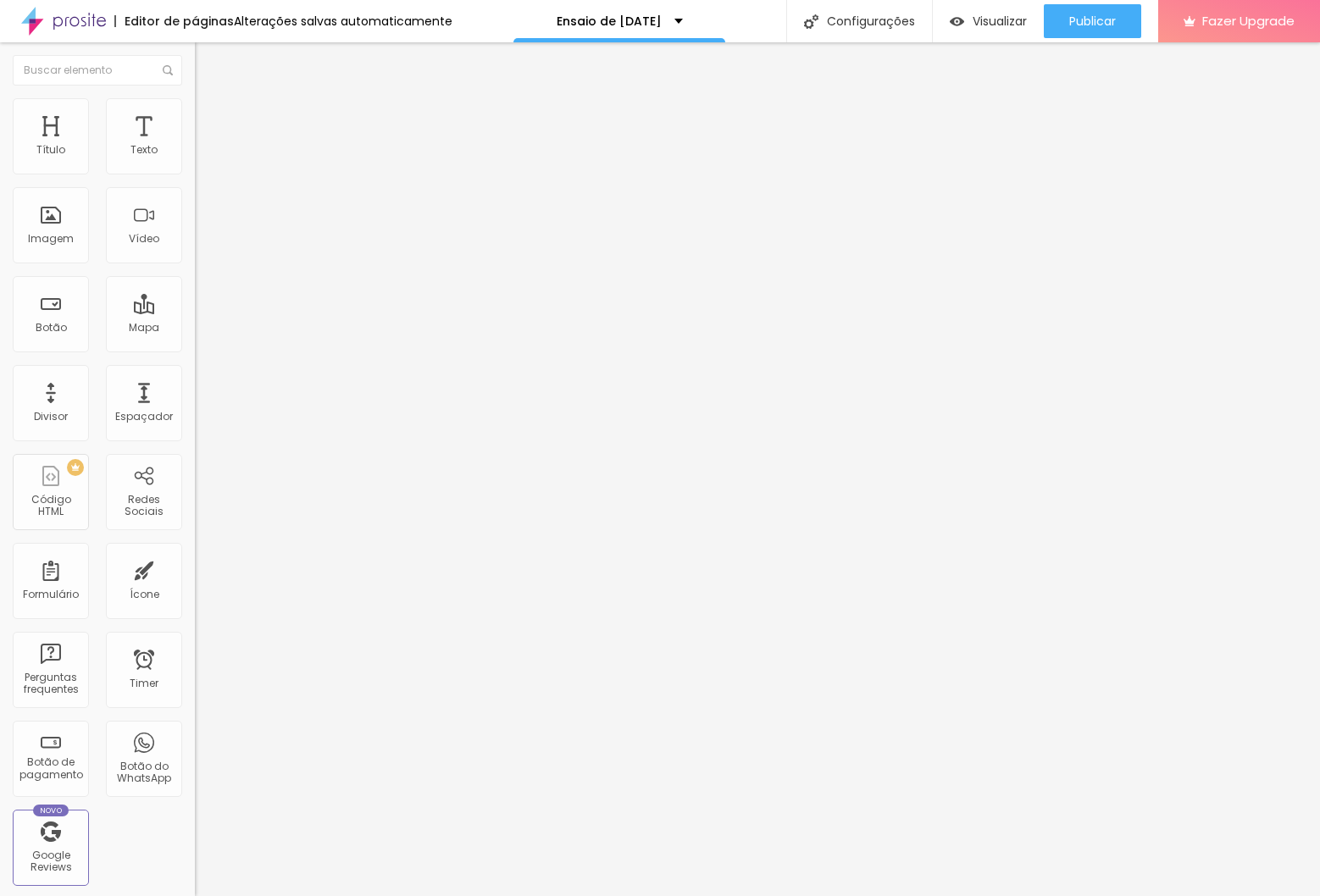
click at [195, 415] on input "30" at bounding box center [232, 424] width 73 height 17
type input "14"
type input "0"
type input "20"
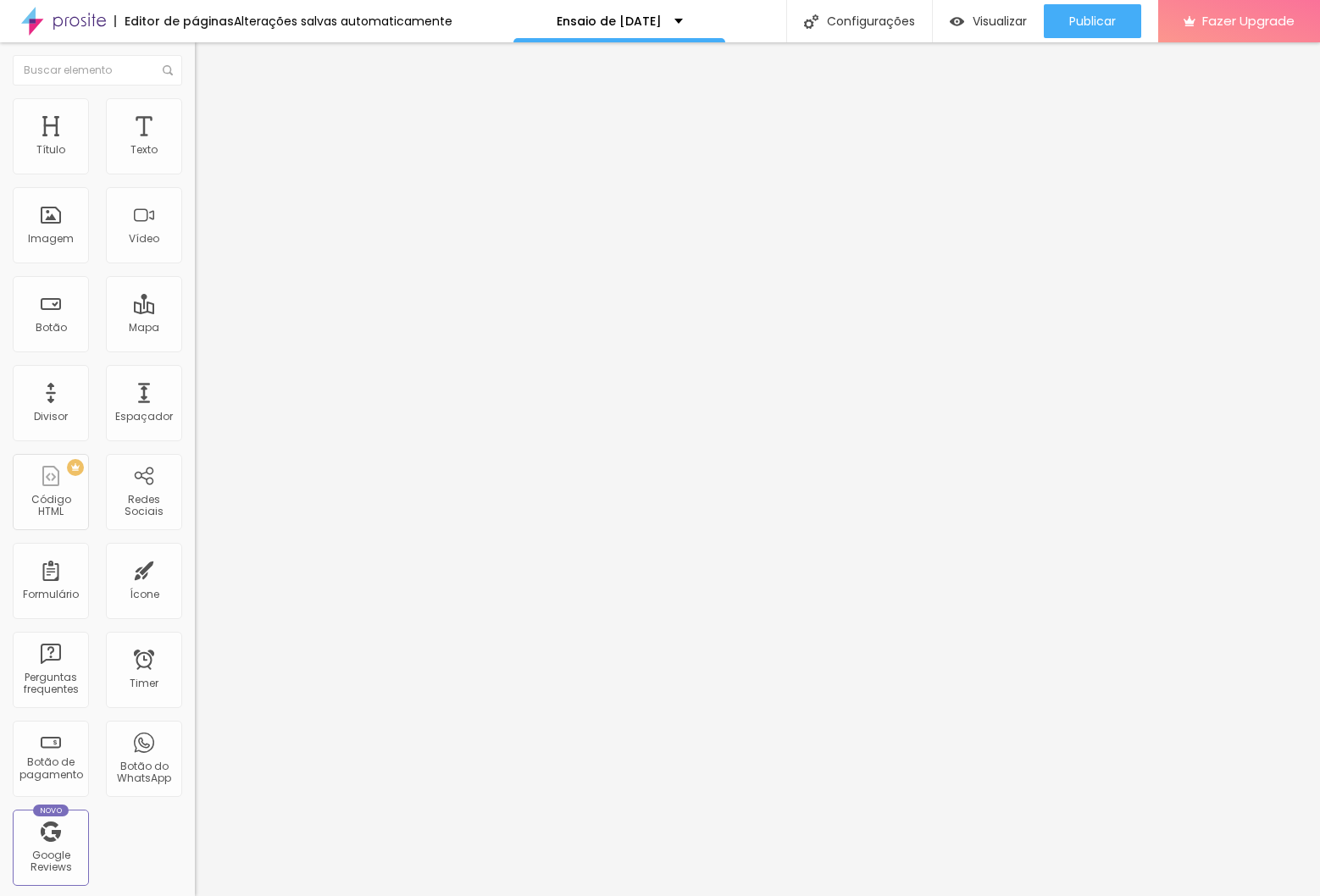
type input "14"
type input "2"
type input "25"
click at [195, 415] on input "30" at bounding box center [232, 424] width 73 height 17
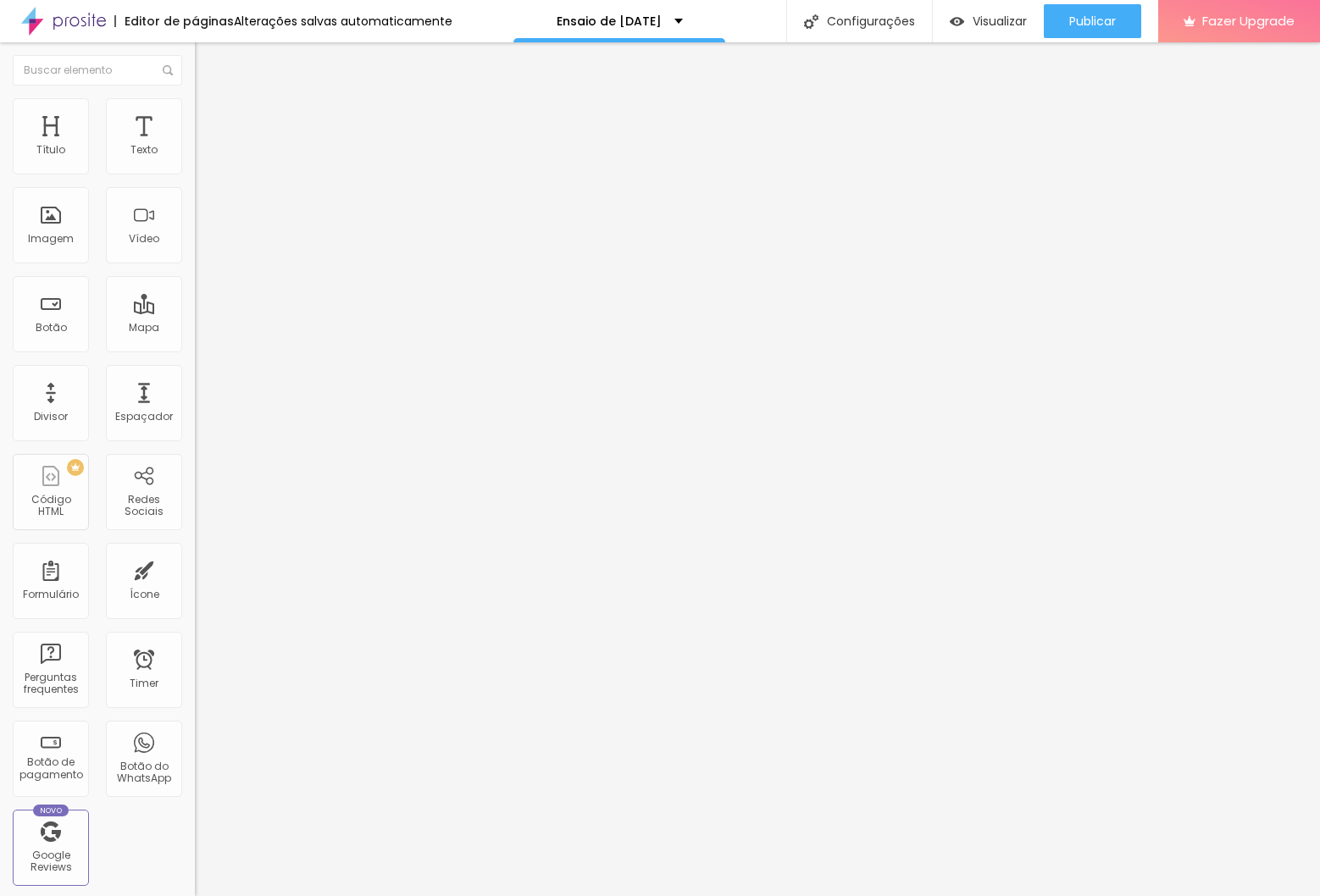
click at [195, 415] on input "30" at bounding box center [232, 424] width 73 height 17
click at [195, 251] on button "button" at bounding box center [206, 242] width 24 height 17
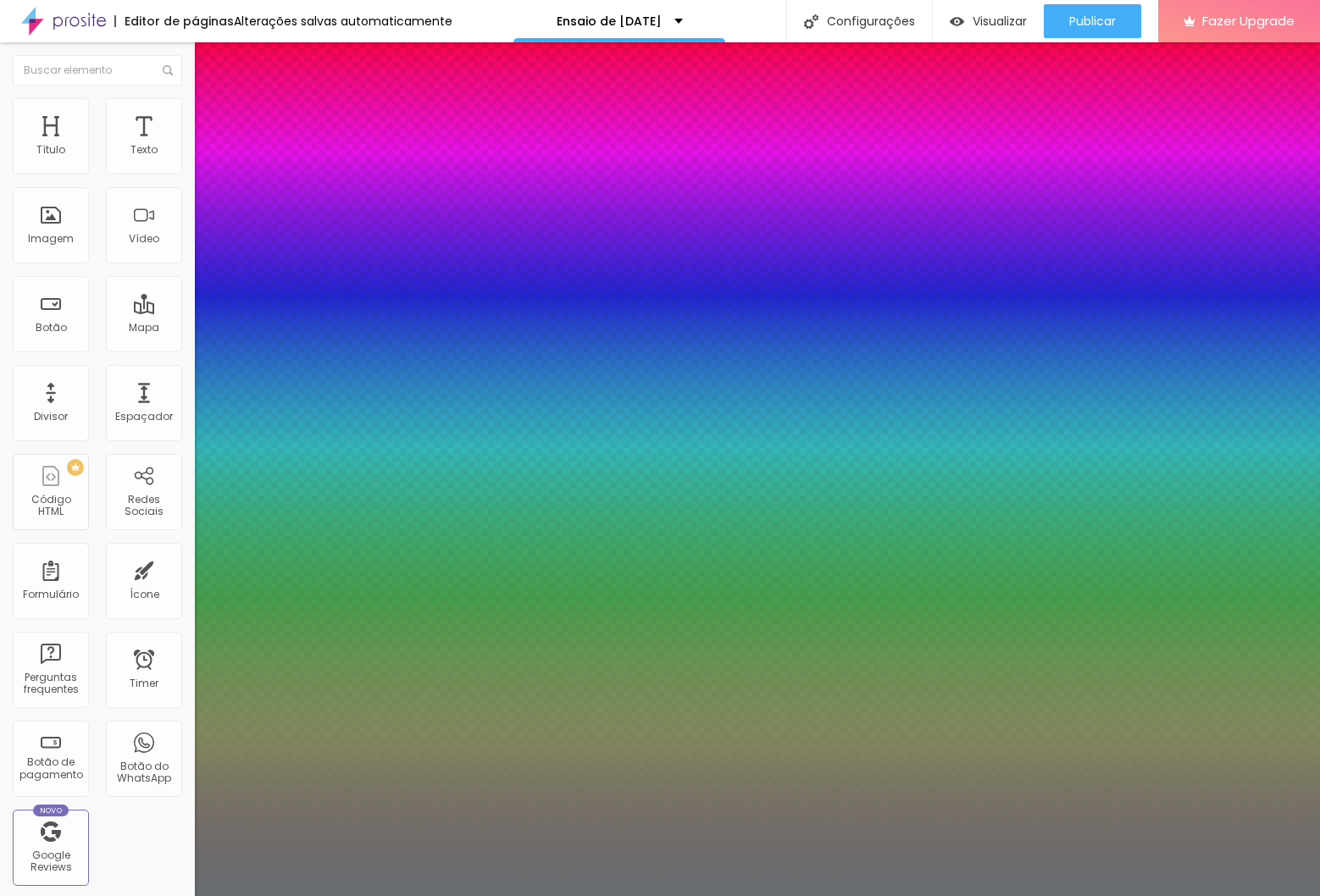
click at [770, 895] on div at bounding box center [660, 896] width 1320 height 0
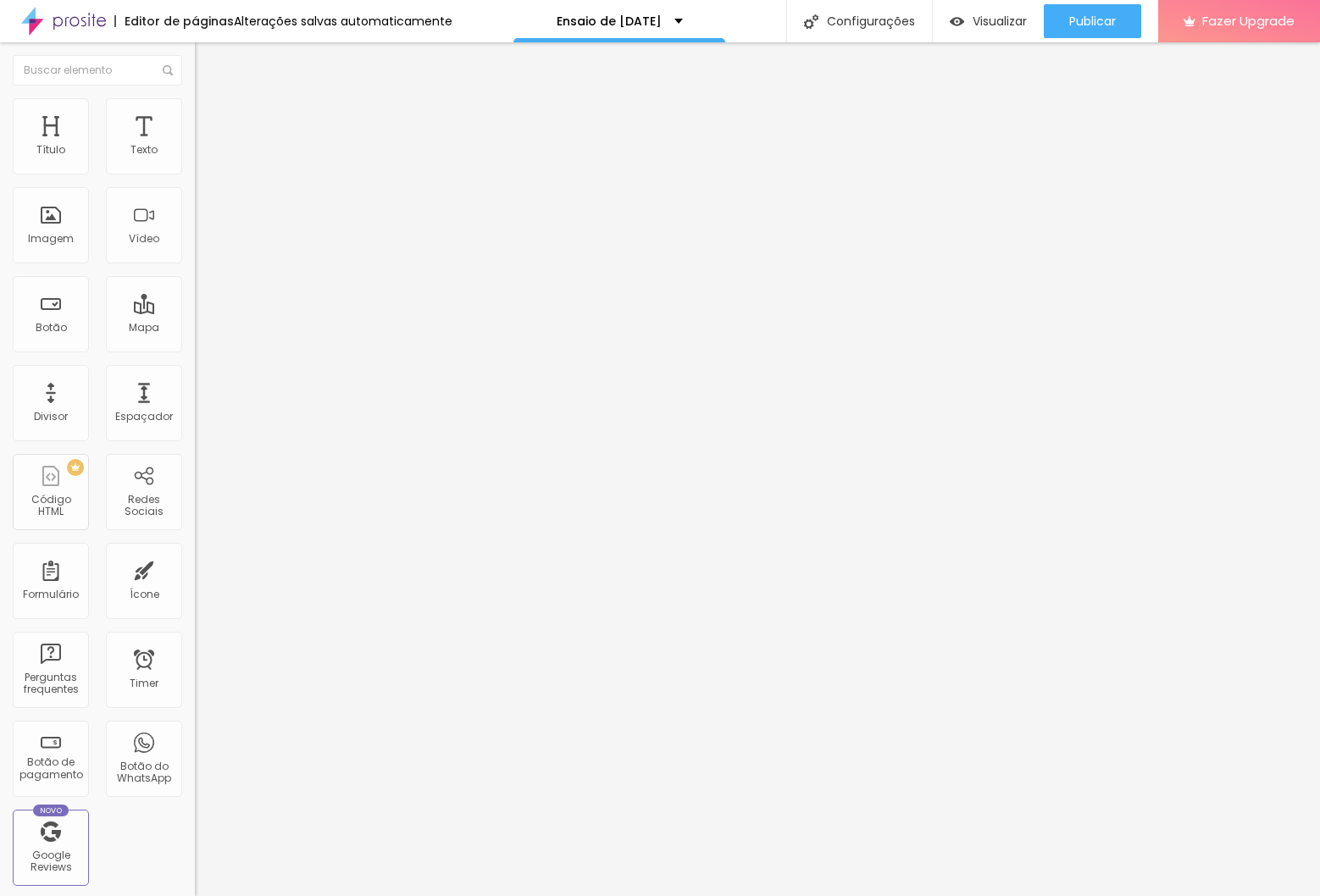
click at [195, 103] on li "Avançado" at bounding box center [293, 106] width 195 height 17
click at [195, 98] on ul "Estilo Avançado" at bounding box center [293, 98] width 195 height 34
click at [195, 168] on div "Ensaio de [DATE] - Pacote Pocket" at bounding box center [293, 153] width 195 height 29
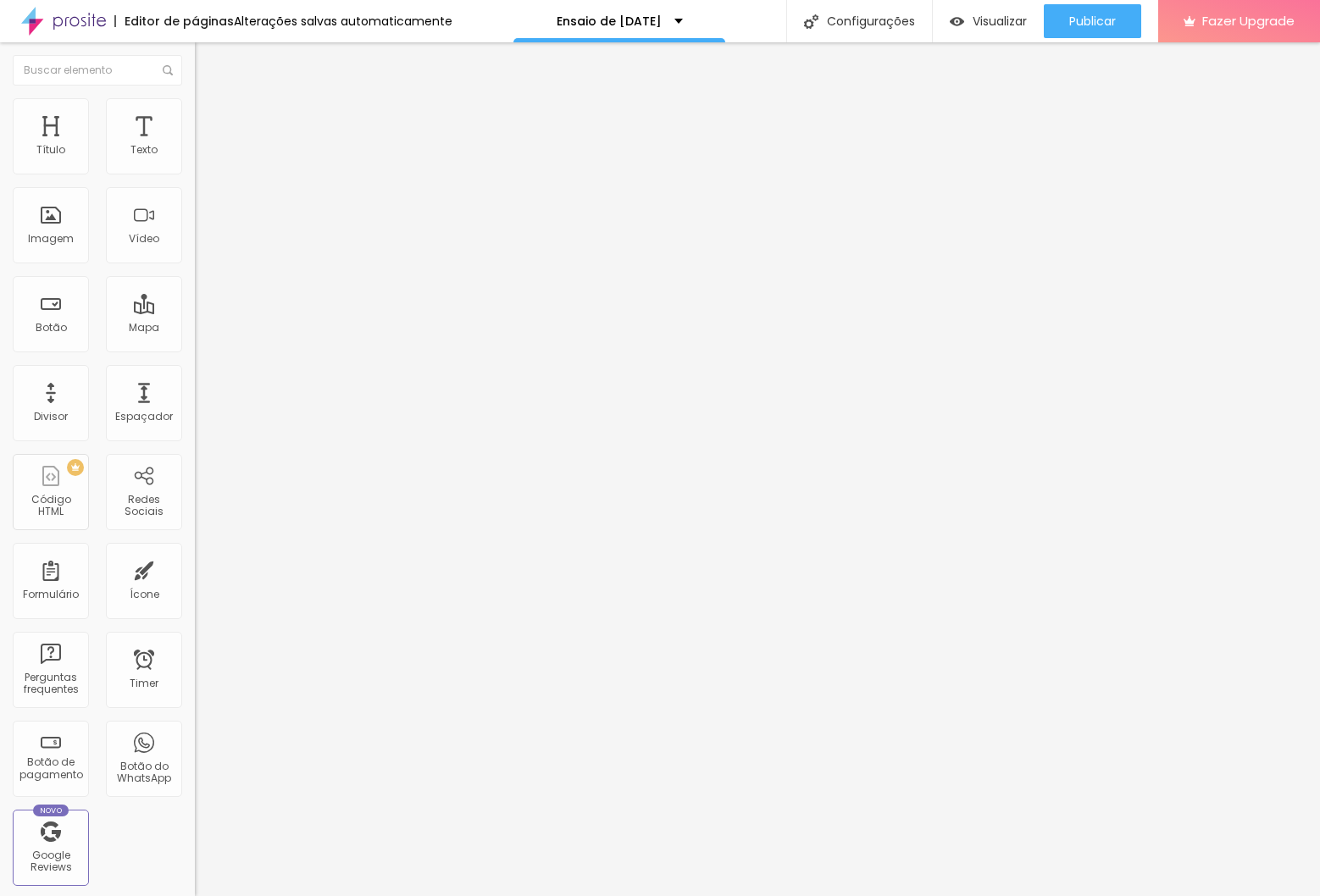
click at [195, 178] on img at bounding box center [200, 173] width 10 height 10
drag, startPoint x: 845, startPoint y: 360, endPoint x: 556, endPoint y: 341, distance: 289.6
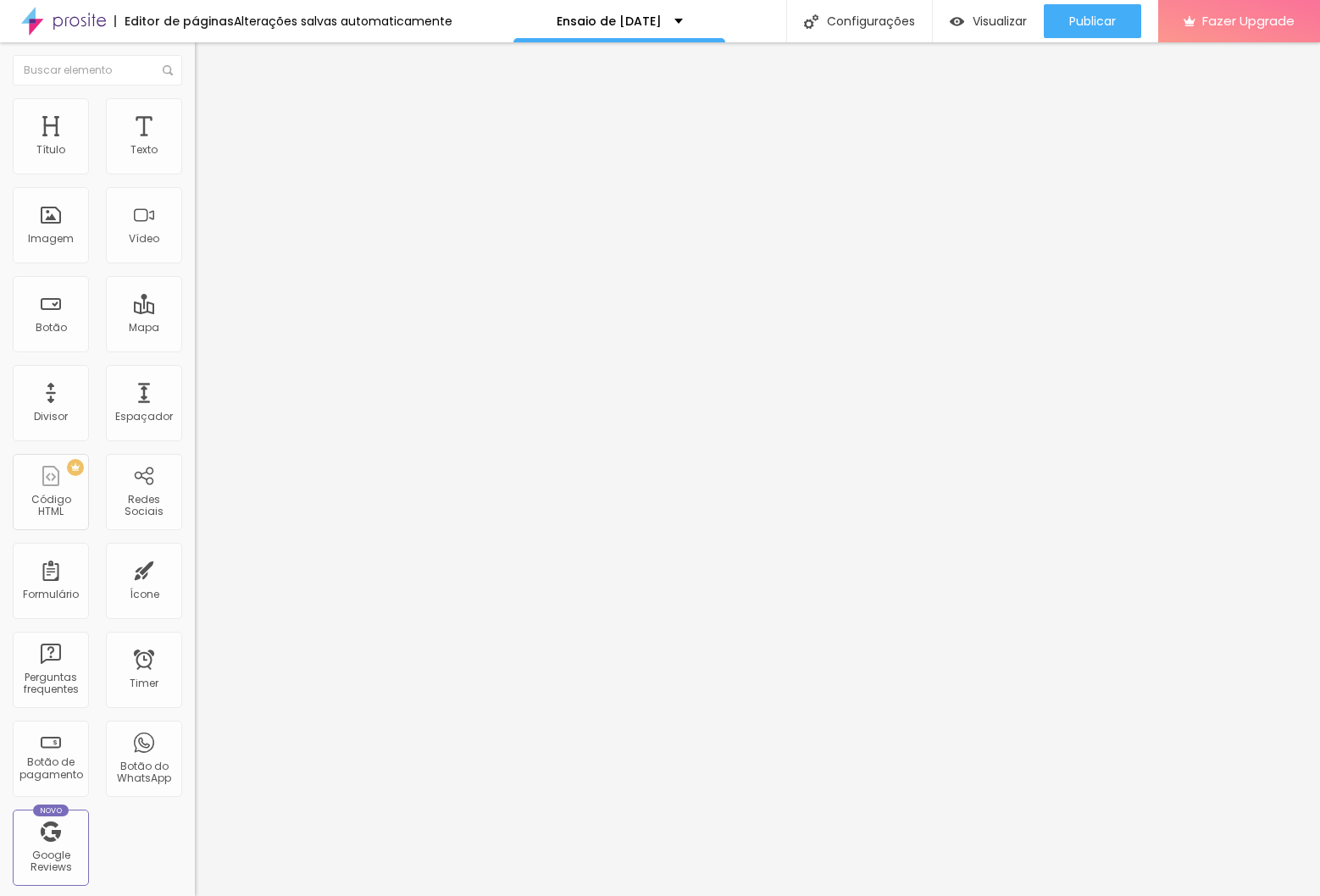
click at [205, 162] on div "Ensaio de [DATE] - Pacote Pocket" at bounding box center [292, 154] width 172 height 16
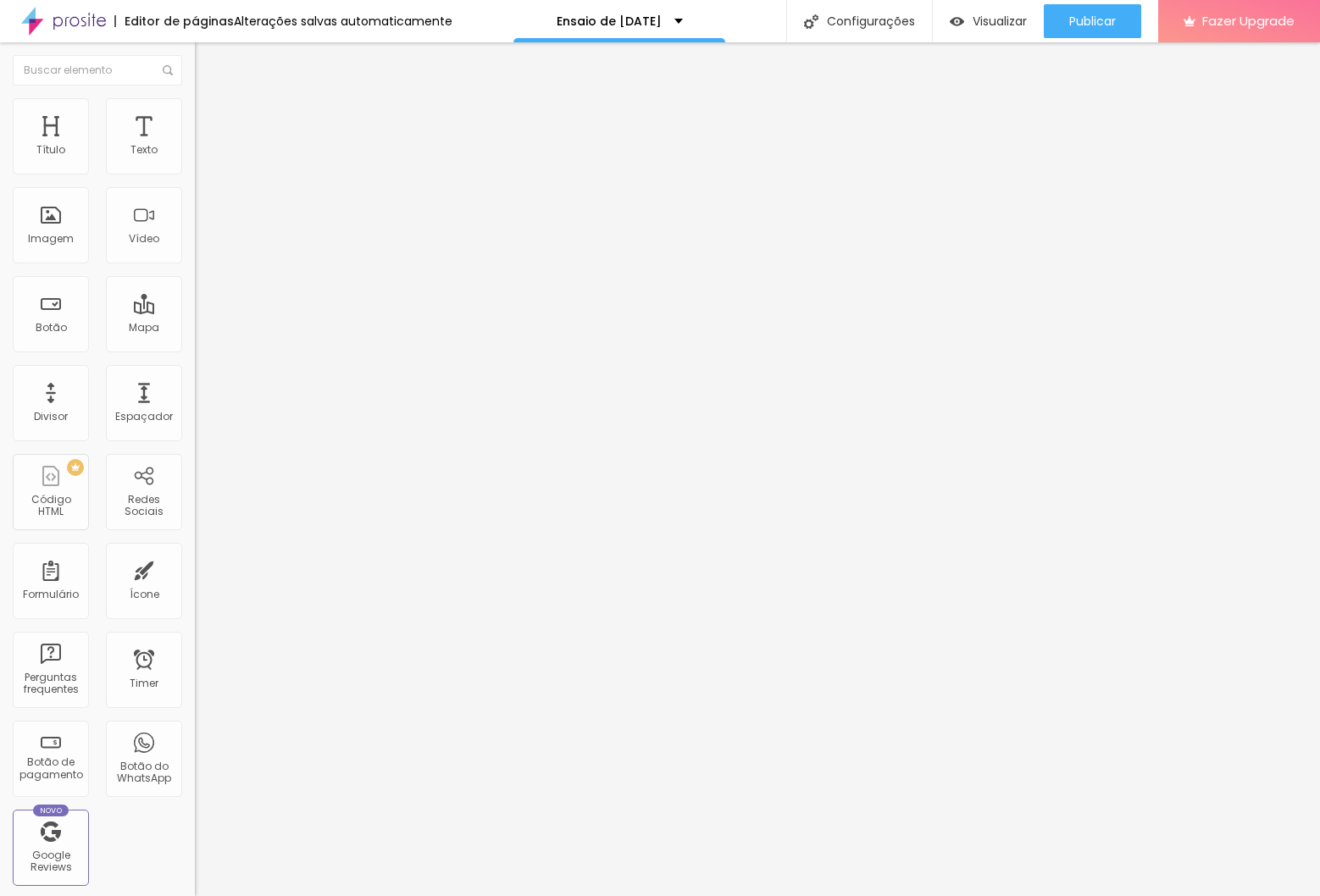
paste textarea "30 fotos digitais, entregues via e-mail ou link para download, brinde 5 fotos i…"
drag, startPoint x: 578, startPoint y: 339, endPoint x: 562, endPoint y: 340, distance: 16.0
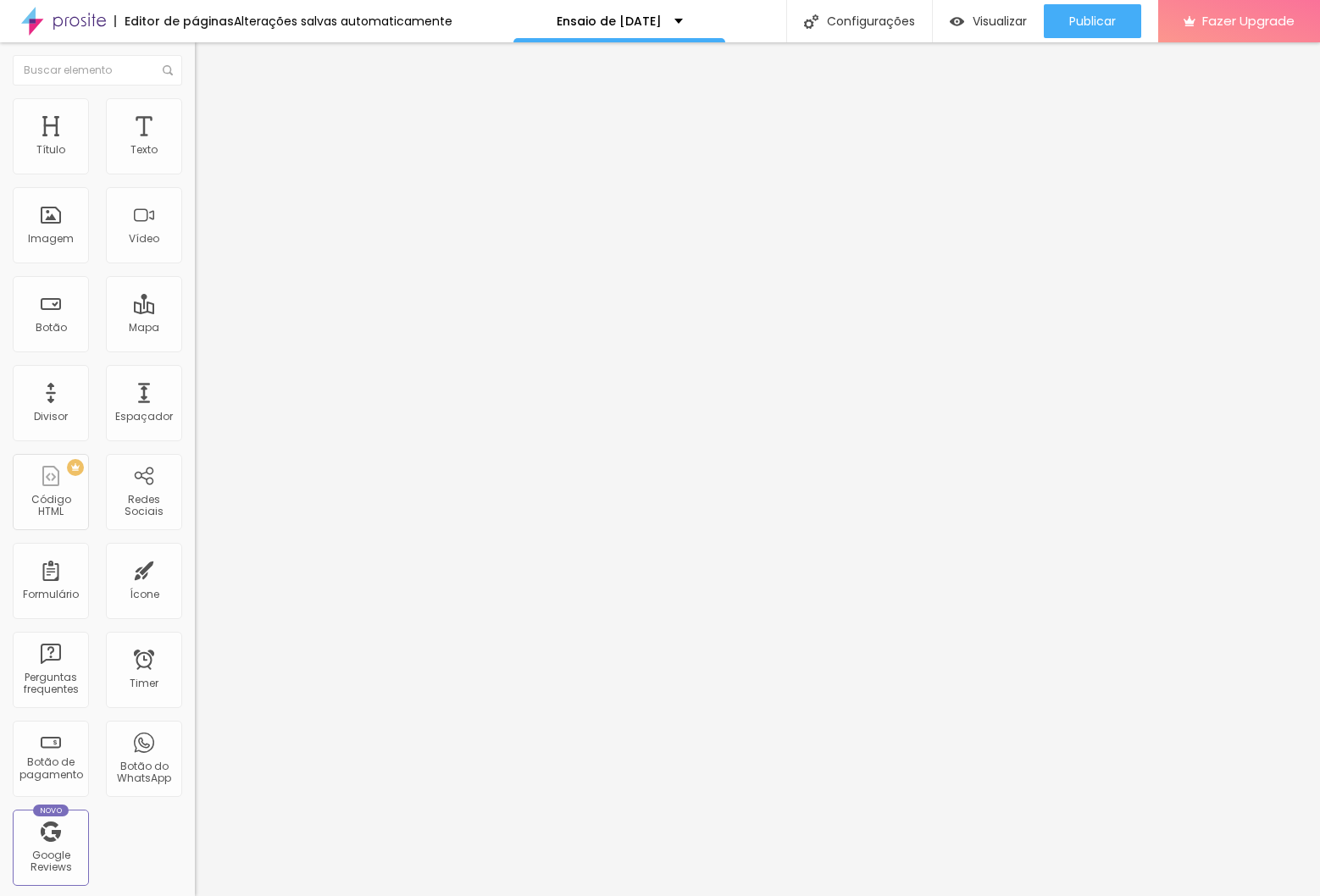
click at [210, 130] on span "Avançado" at bounding box center [238, 123] width 56 height 15
click at [195, 111] on li "Conteúdo" at bounding box center [293, 103] width 195 height 17
click at [205, 162] on div "Ensaio de [DATE] - Pacote Plus" at bounding box center [292, 154] width 172 height 16
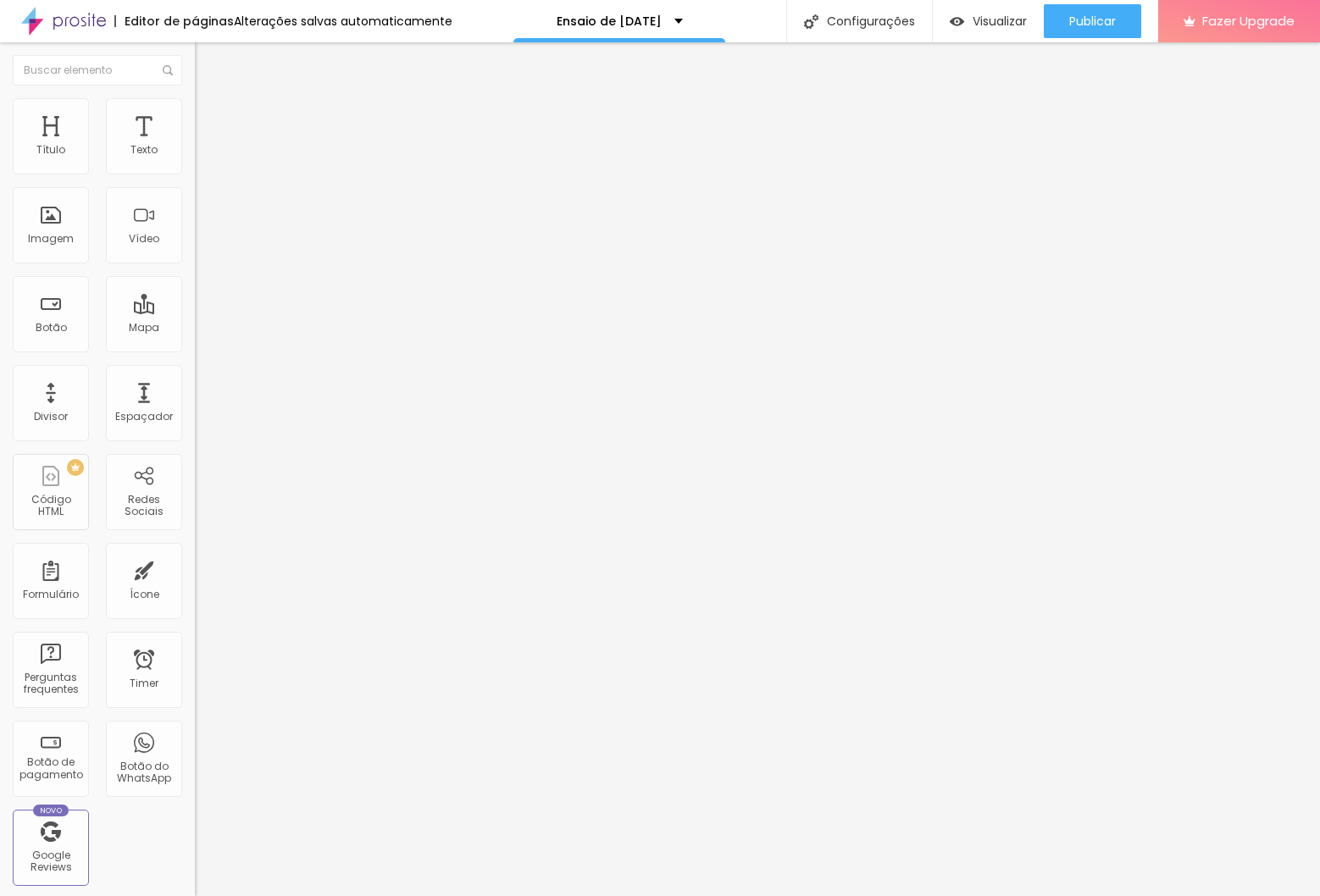
click at [195, 176] on span at bounding box center [200, 174] width 10 height 15
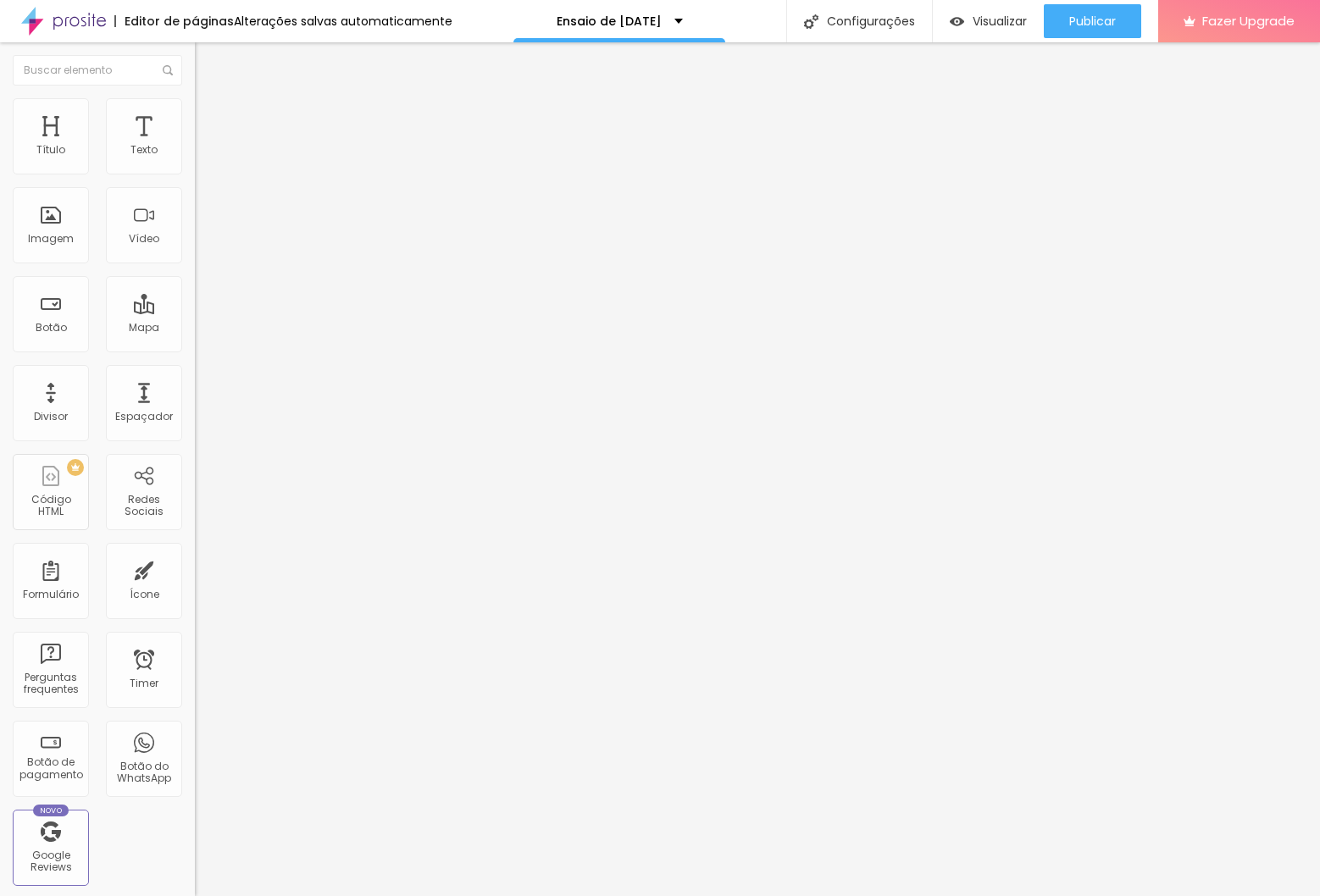
click at [205, 162] on div "Ensaio de [DATE] - Pacote Plus" at bounding box center [292, 154] width 172 height 16
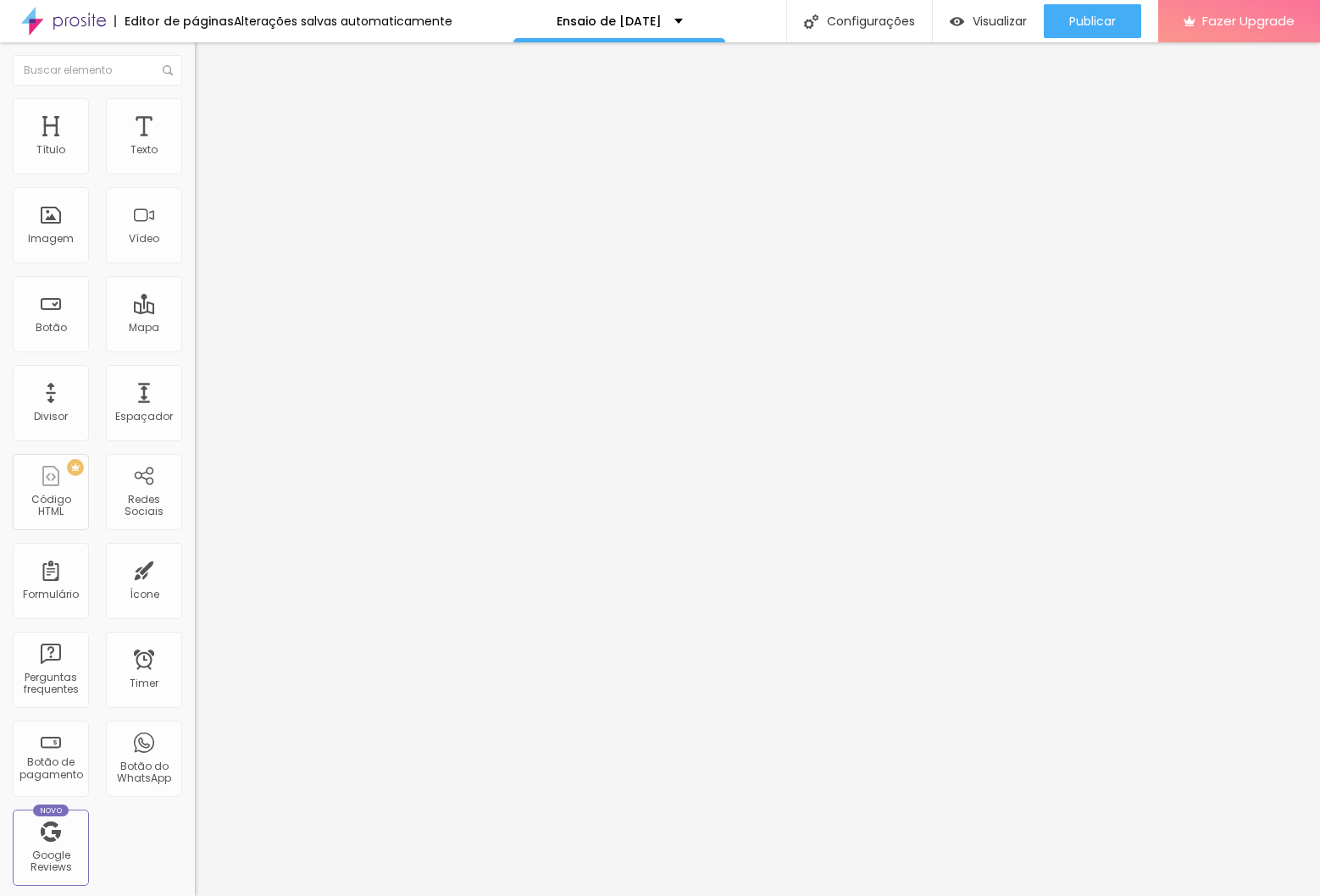
paste textarea "30 fotos digitais, entregues via e-mail ou link para download, brinde 5 fotos i…"
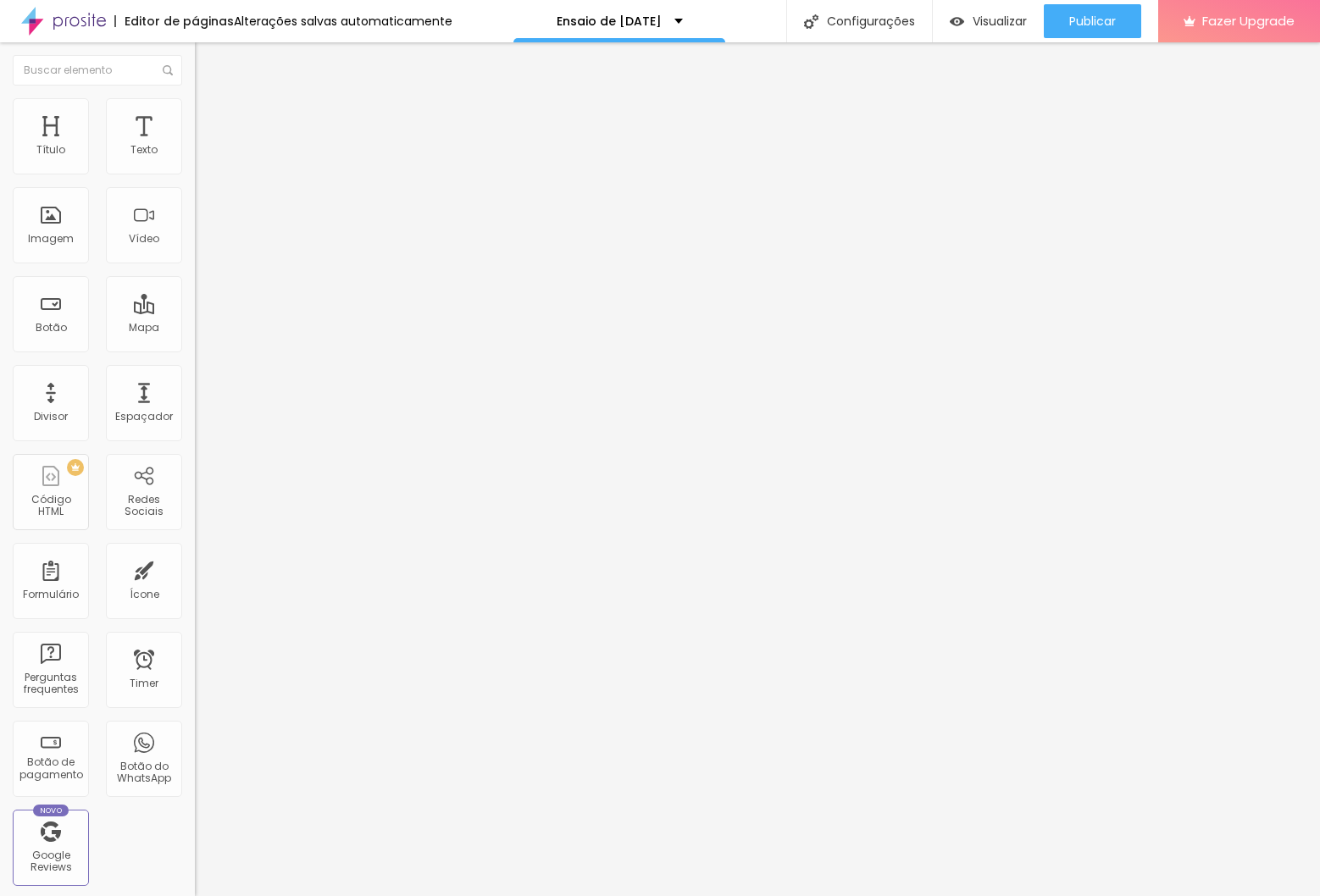
drag, startPoint x: 580, startPoint y: 340, endPoint x: 567, endPoint y: 344, distance: 13.6
click at [195, 175] on img at bounding box center [200, 173] width 10 height 10
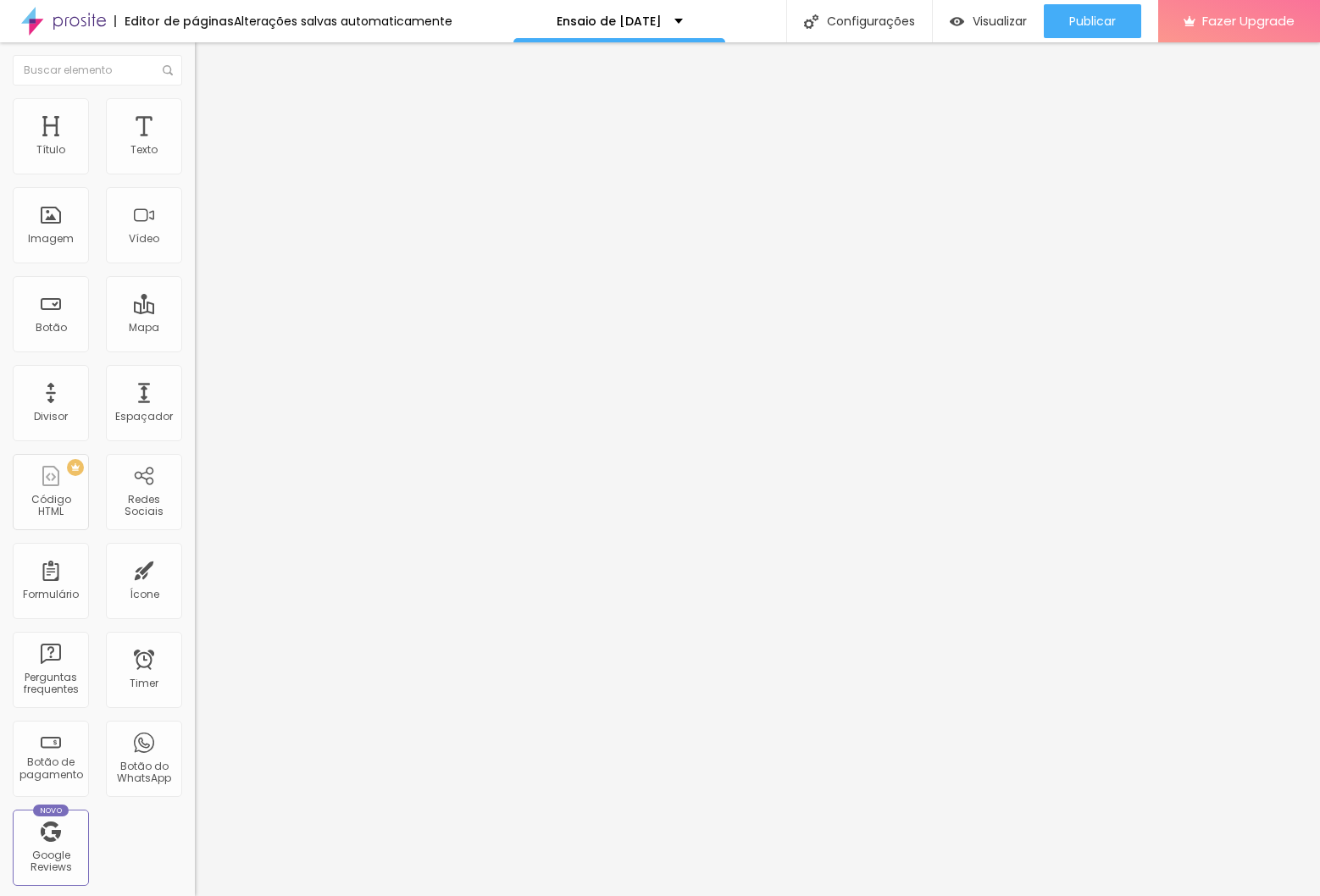
drag, startPoint x: 648, startPoint y: 576, endPoint x: 648, endPoint y: 551, distance: 25.0
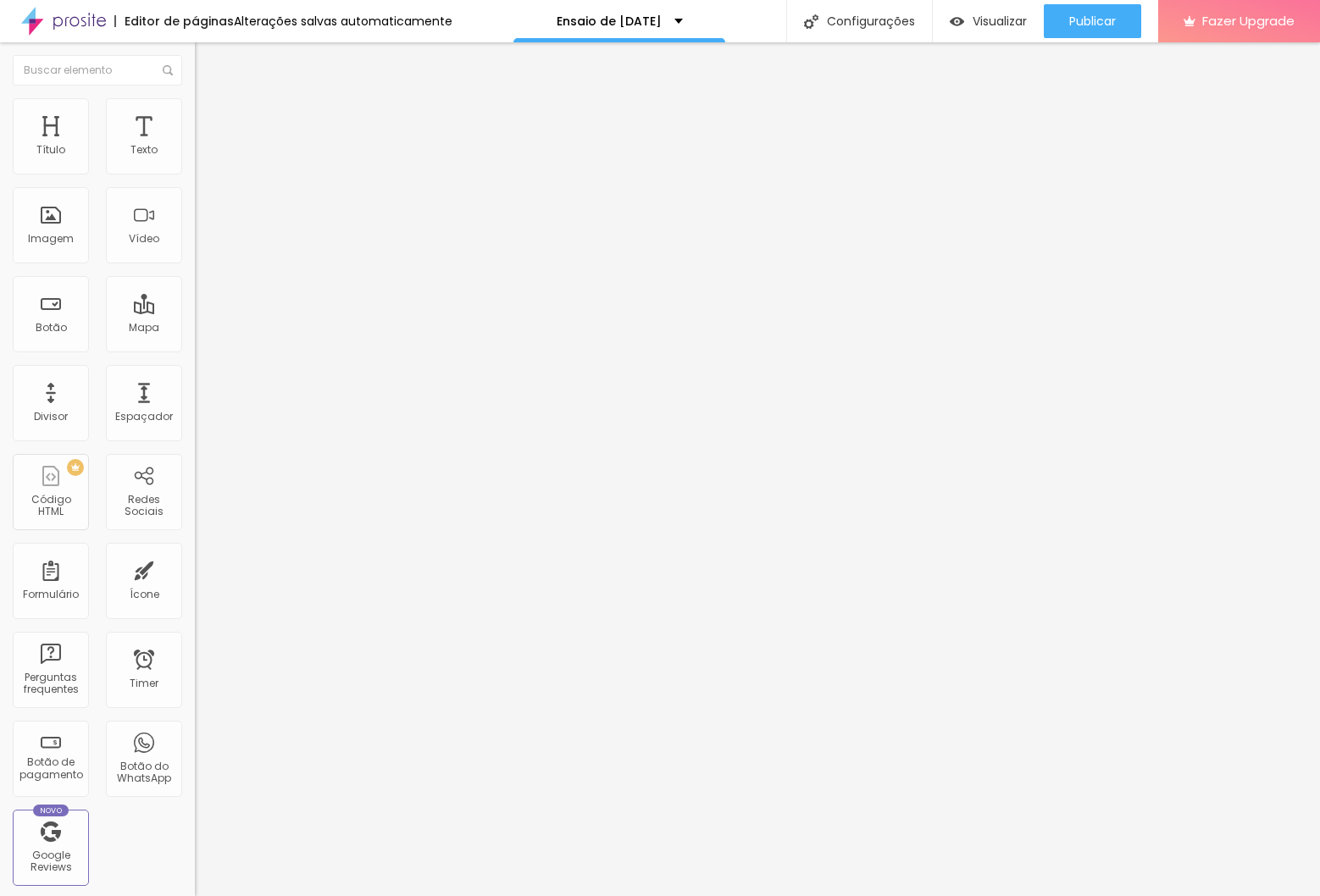
drag, startPoint x: 856, startPoint y: 765, endPoint x: 846, endPoint y: 765, distance: 10.0
click at [195, 178] on img at bounding box center [200, 173] width 10 height 10
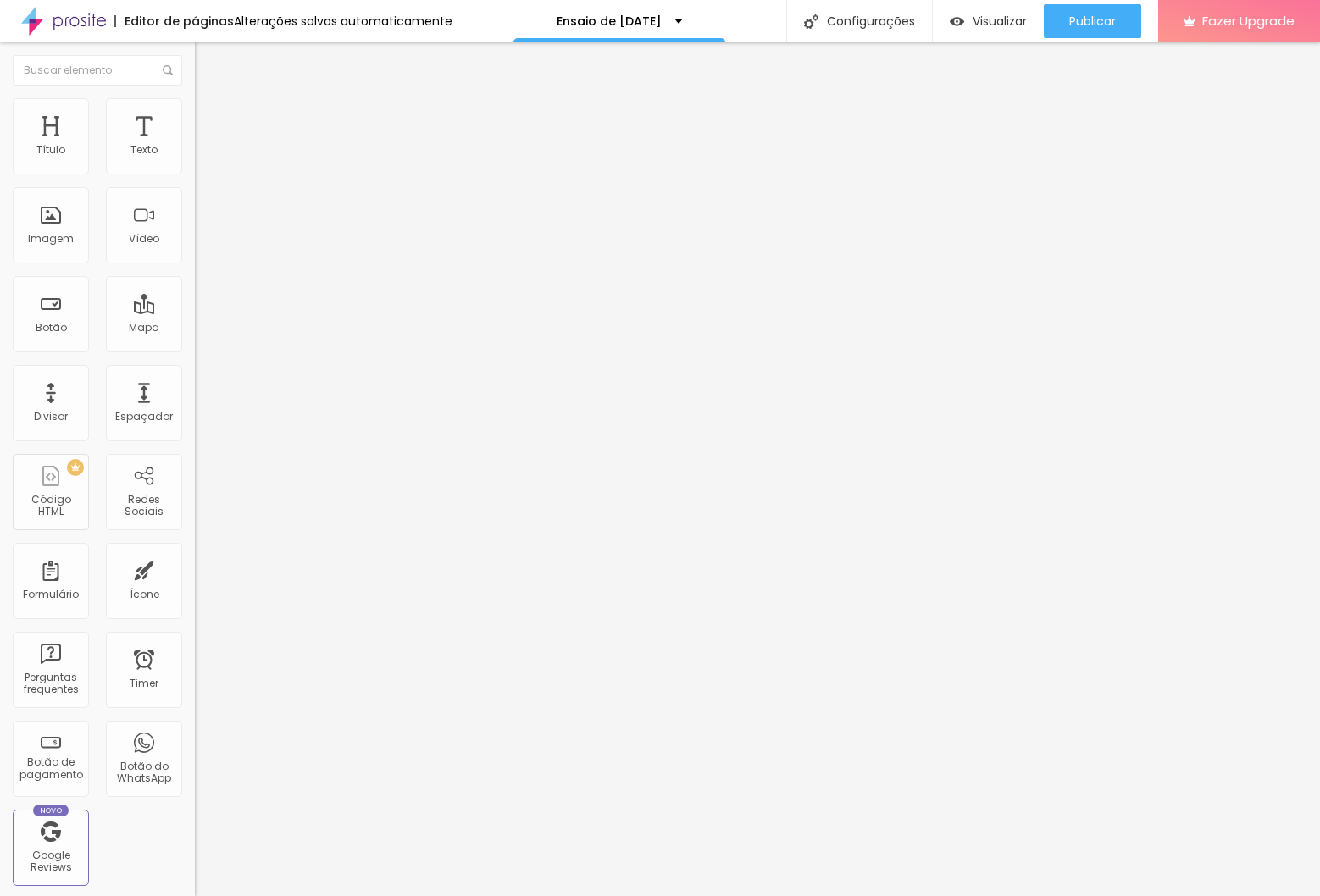
click at [204, 156] on icon "button" at bounding box center [207, 152] width 7 height 7
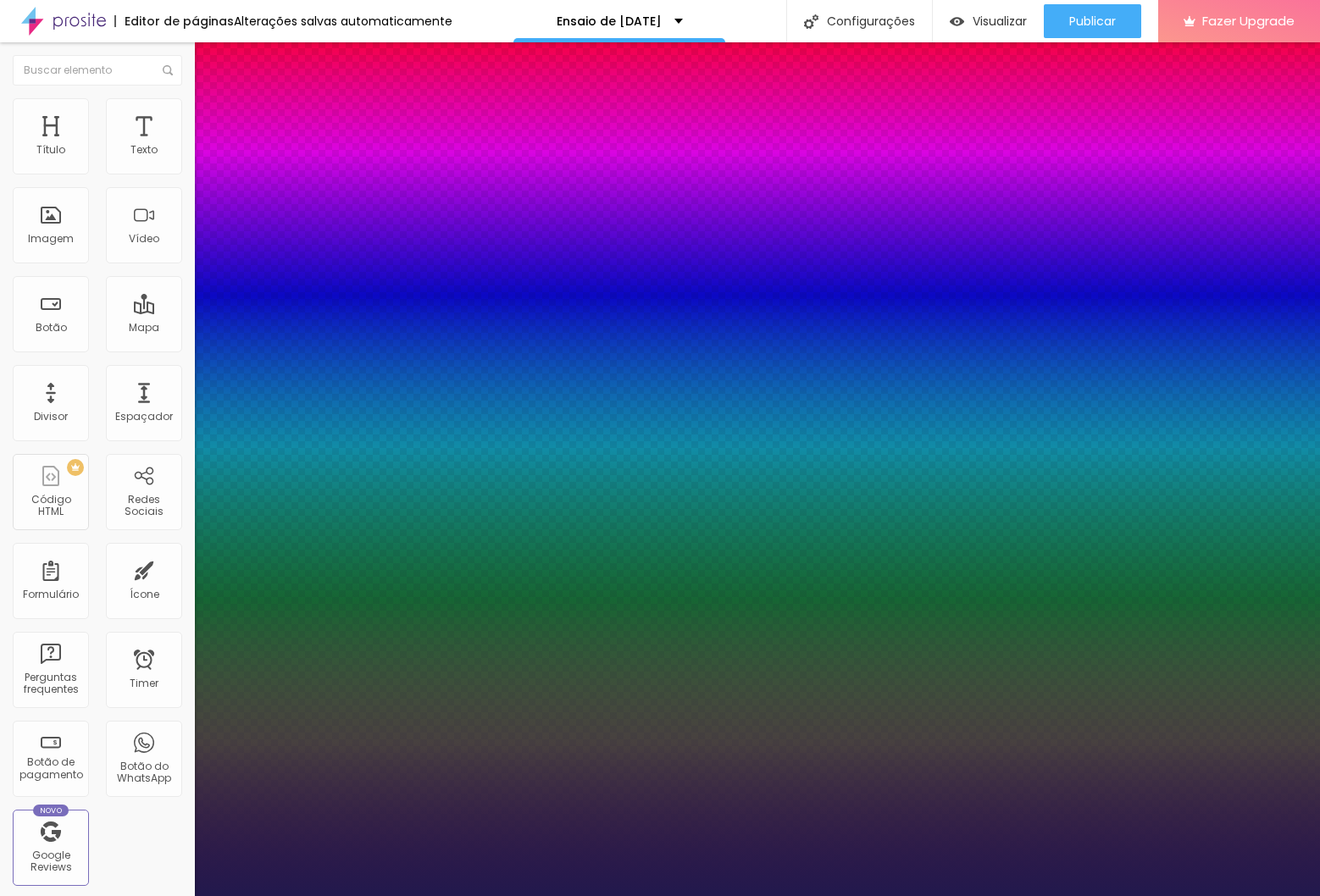
click at [1094, 895] on div at bounding box center [660, 896] width 1320 height 0
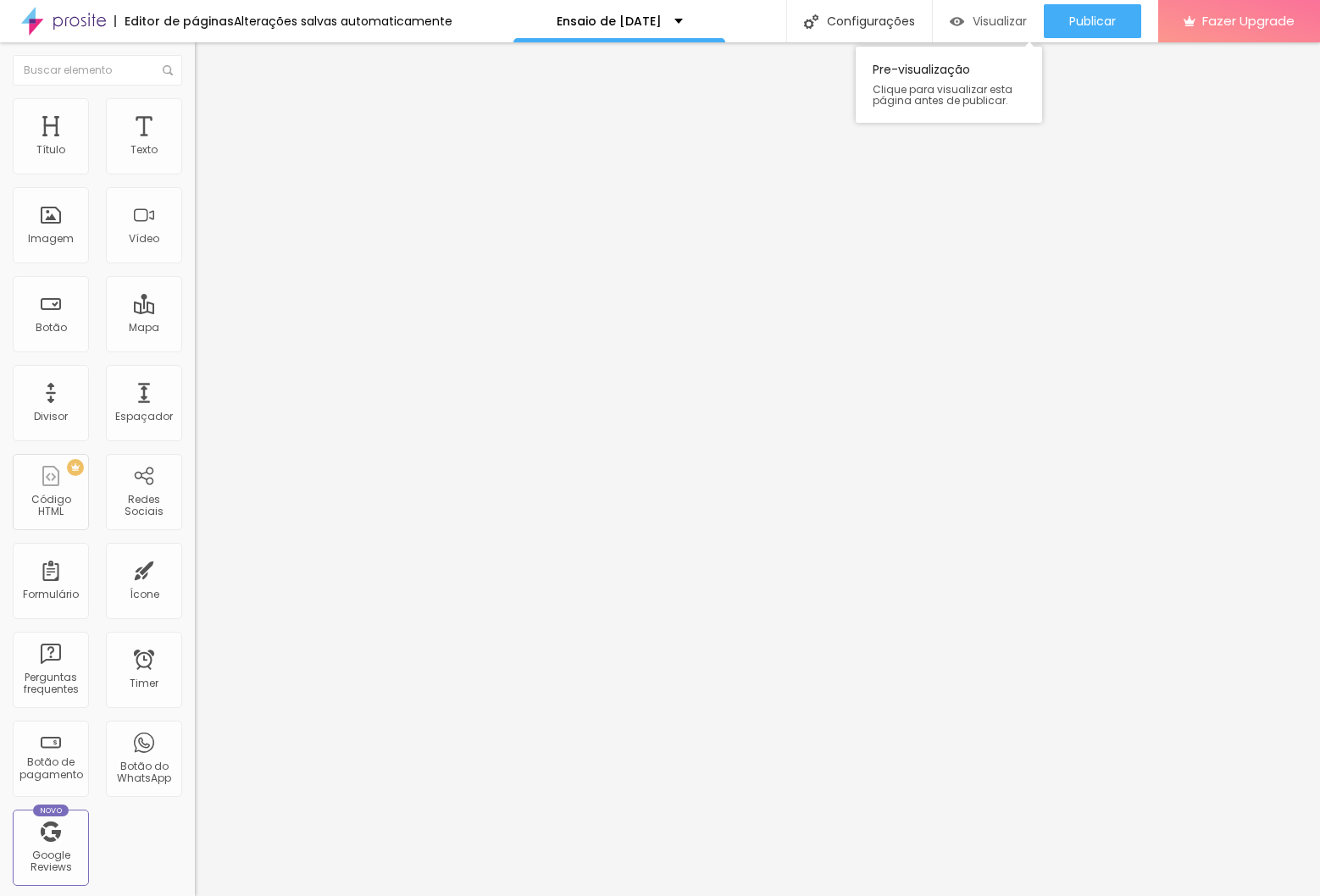
click at [997, 25] on span "Visualizar" at bounding box center [1000, 22] width 54 height 14
drag, startPoint x: 125, startPoint y: 192, endPoint x: -75, endPoint y: 172, distance: 201.0
click at [0, 172] on html "Editor de páginas Salvando... Ensaio de [DATE] Configurações Configurações da p…" at bounding box center [660, 448] width 1320 height 896
type input "RESERVAR"
click at [195, 349] on input "https://" at bounding box center [297, 340] width 204 height 17
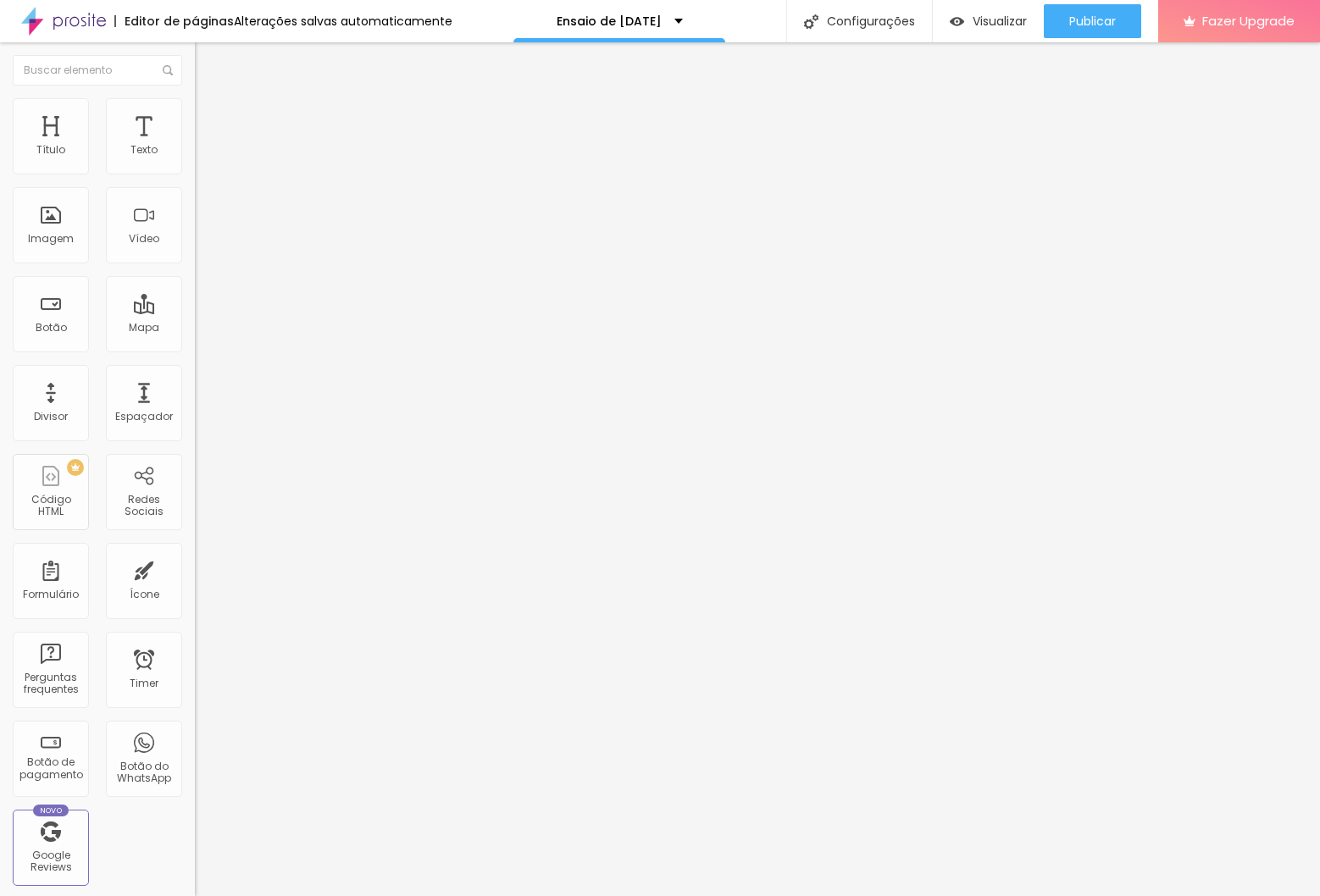
scroll to position [1, 0]
drag, startPoint x: 81, startPoint y: 358, endPoint x: -75, endPoint y: 355, distance: 156.0
click at [0, 355] on html "Editor de páginas Alterações salvas automaticamente Ensaio de [DATE] Configuraç…" at bounding box center [660, 448] width 1320 height 896
paste input "[DOMAIN_NAME][URL]"
click at [0, 360] on html "Editor de páginas Salvando... Ensaio de Natal 2025 Configurações Configurações …" at bounding box center [660, 448] width 1320 height 896
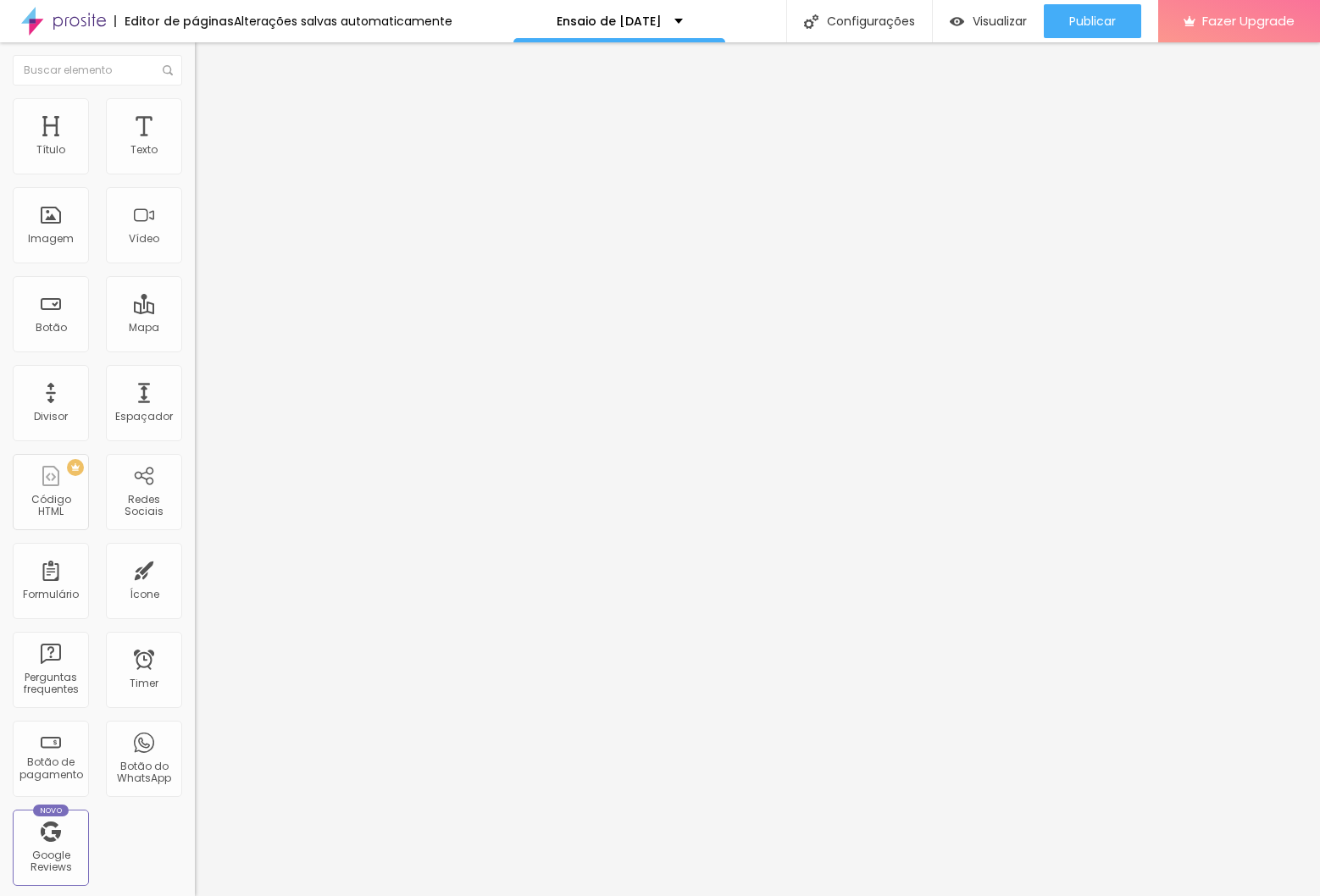
type input "https://calendar.app.google/Ukr3UMjKnqTKx47r6"
click at [195, 370] on div at bounding box center [293, 370] width 195 height 0
click at [195, 259] on div "Texto RESERVAR Alinhamento Tamanho Normal Pequeno Normal Grande Link URL https:…" at bounding box center [293, 260] width 195 height 257
click at [195, 264] on span "Normal" at bounding box center [214, 259] width 38 height 15
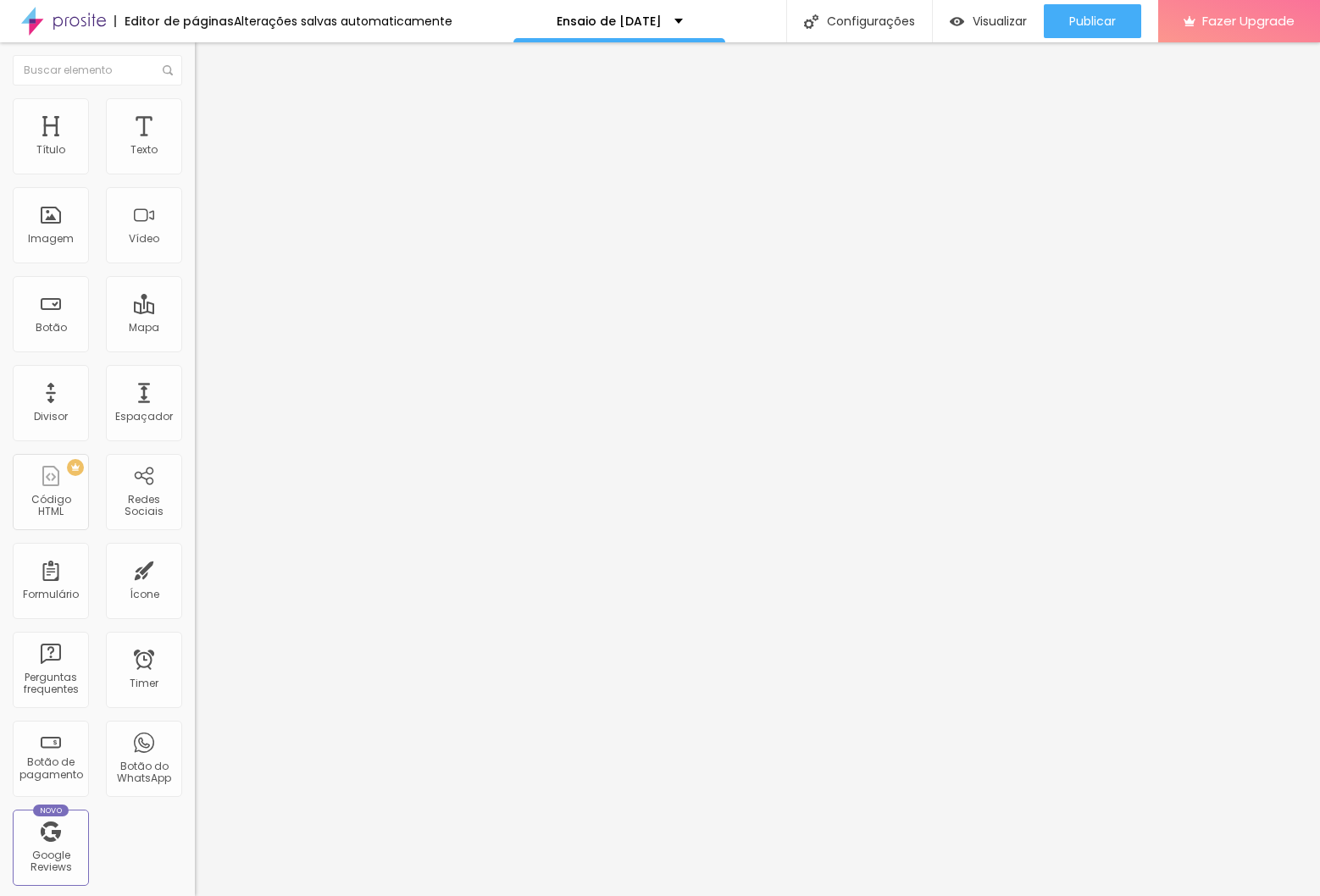
click at [195, 301] on div "Grande" at bounding box center [293, 297] width 195 height 10
click at [195, 275] on div "Pequeno" at bounding box center [293, 271] width 195 height 10
click at [195, 104] on li "Estilo" at bounding box center [293, 106] width 195 height 17
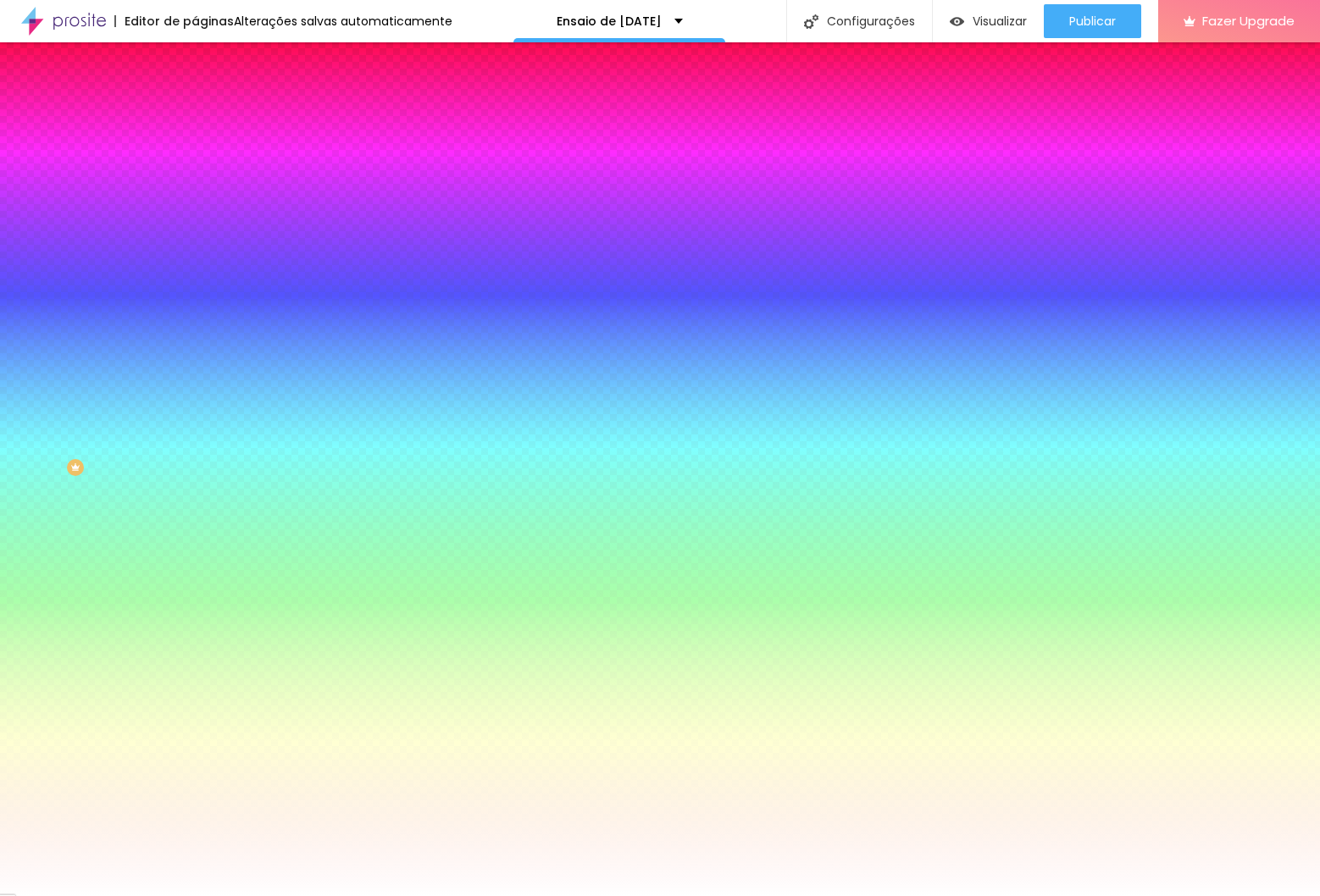
click at [195, 115] on li "Avançado" at bounding box center [293, 123] width 195 height 17
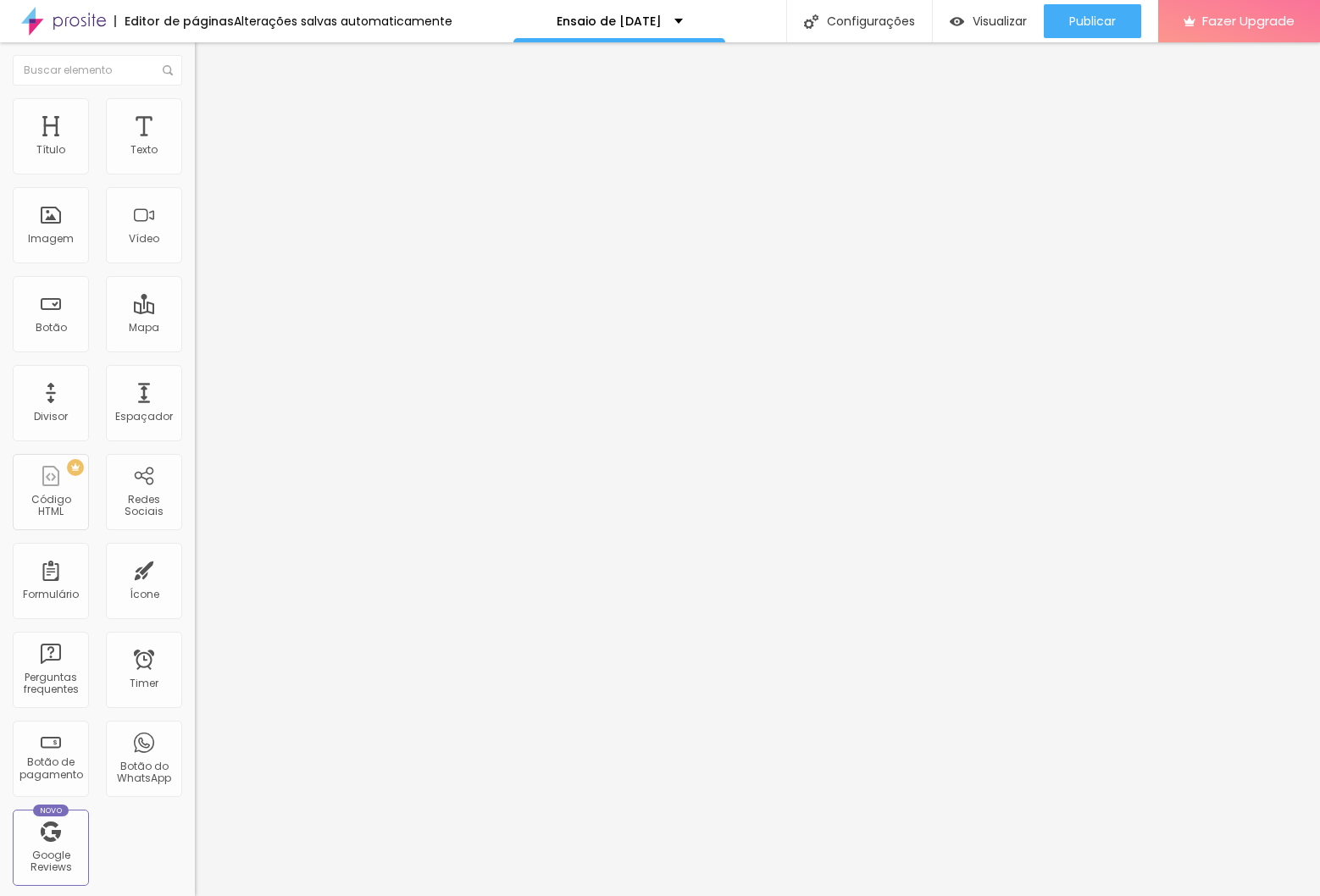
click at [195, 101] on img at bounding box center [203, 106] width 16 height 16
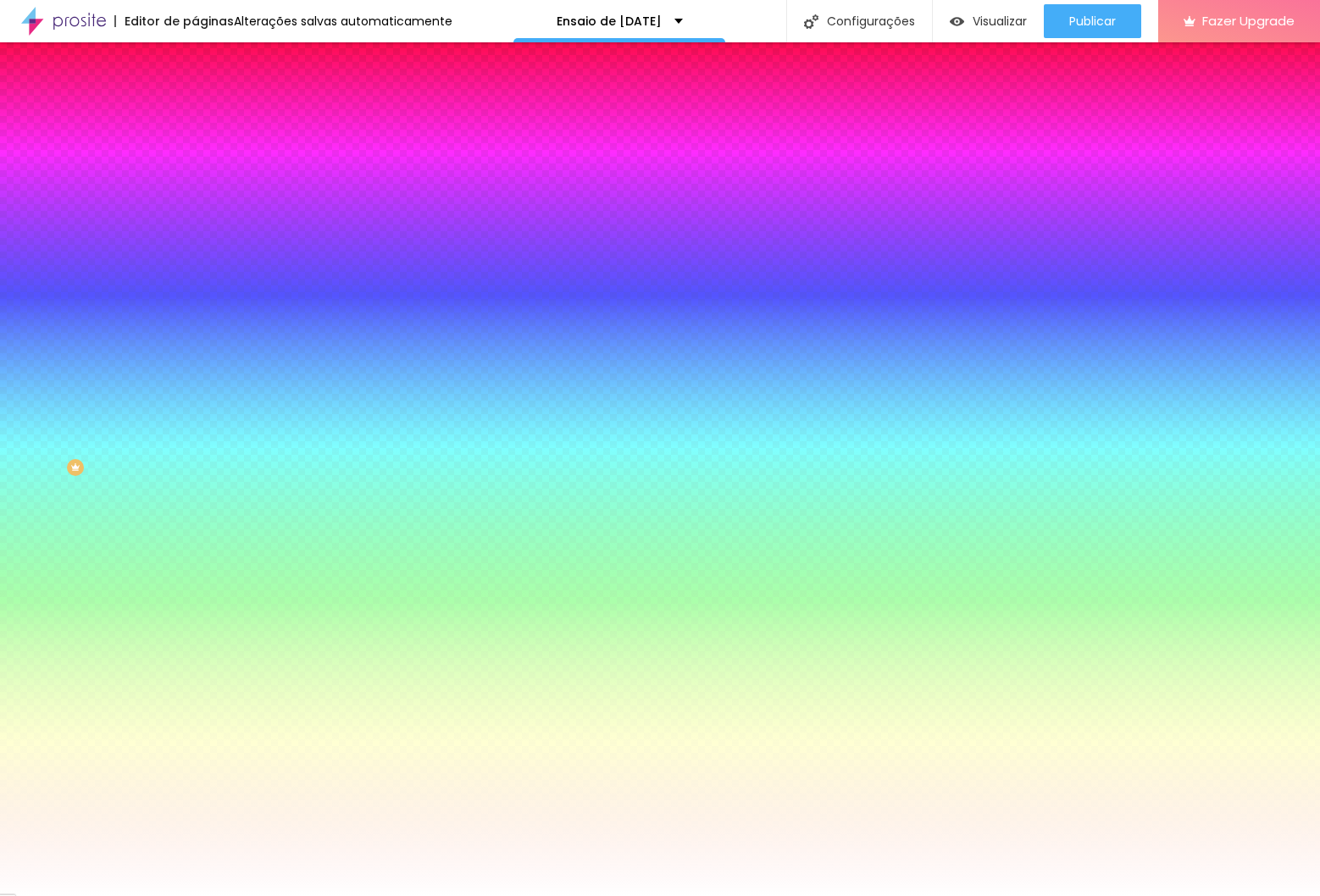
click at [195, 162] on div at bounding box center [293, 162] width 195 height 0
type input "#000000"
drag, startPoint x: 30, startPoint y: 316, endPoint x: 12, endPoint y: 331, distance: 23.4
click at [195, 331] on div "Cor de fundo Voltar ao padrão #000000 Tipografia Voltar ao padrão Borda Voltar …" at bounding box center [293, 409] width 195 height 554
click at [195, 210] on button "button" at bounding box center [206, 216] width 24 height 17
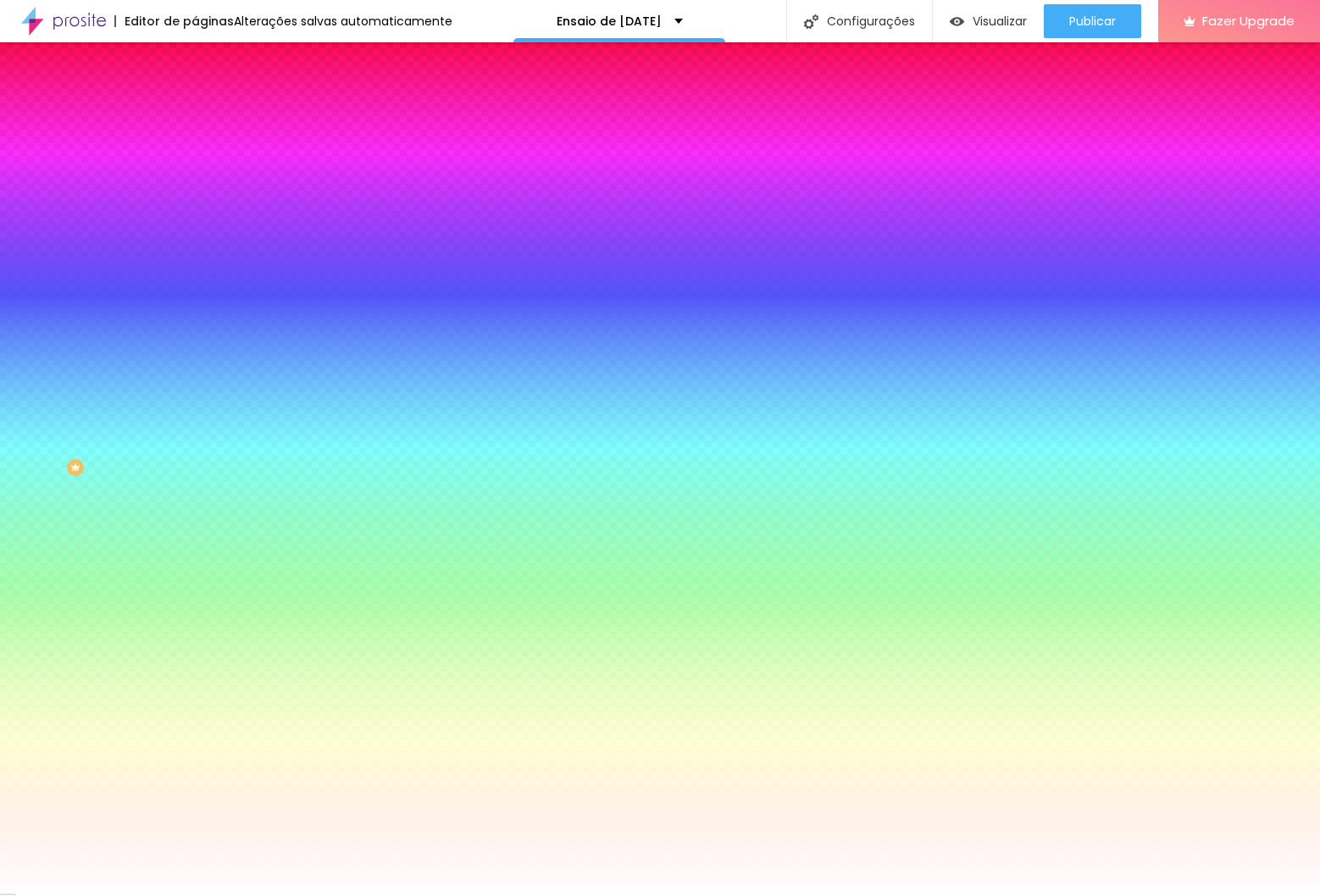
type input "#FFFFFF"
drag, startPoint x: 238, startPoint y: 423, endPoint x: 217, endPoint y: 412, distance: 23.7
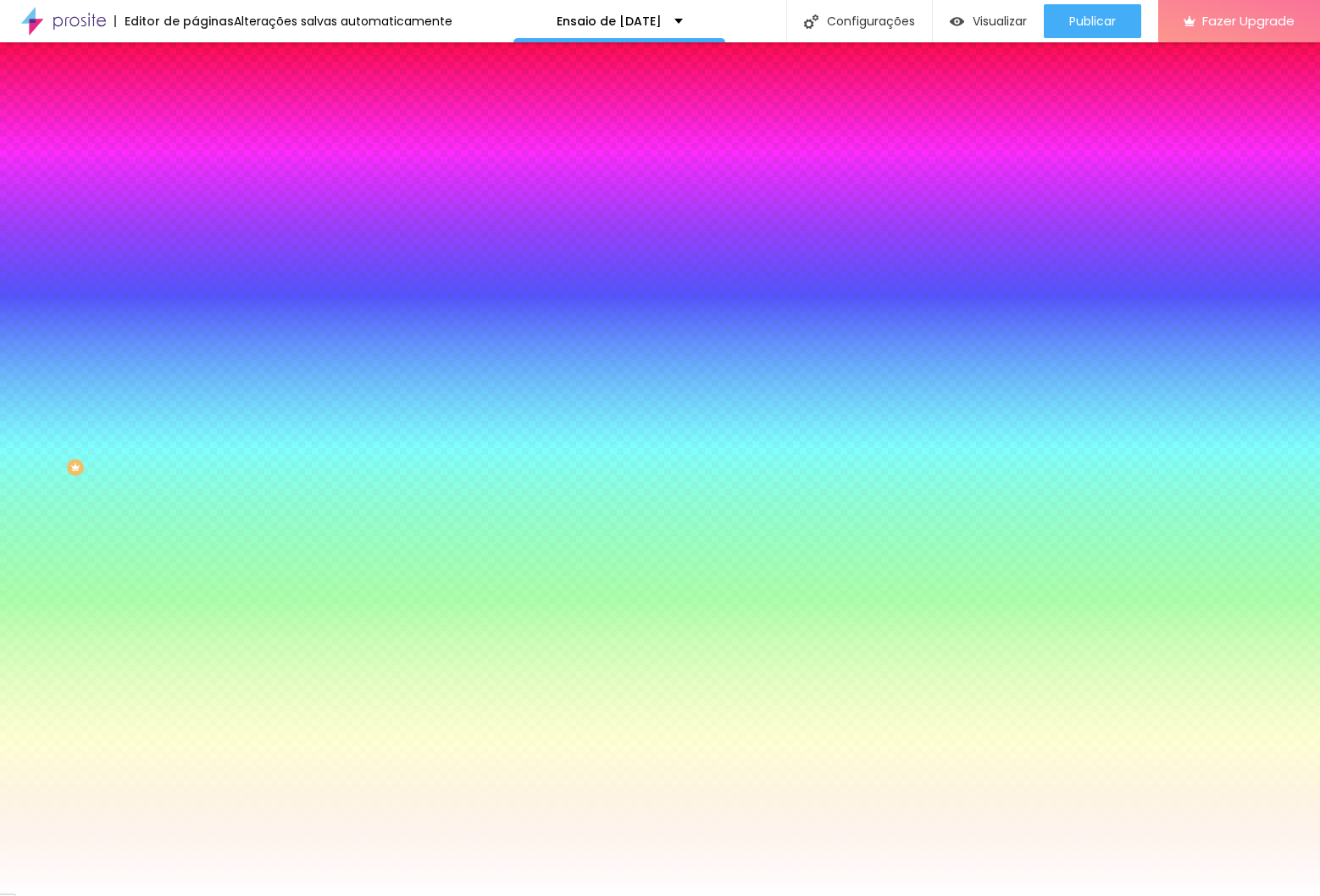
select select "QuicksandMedium"
click at [98, 895] on div at bounding box center [660, 896] width 1320 height 0
click at [202, 258] on icon "button" at bounding box center [207, 263] width 10 height 10
type input "1"
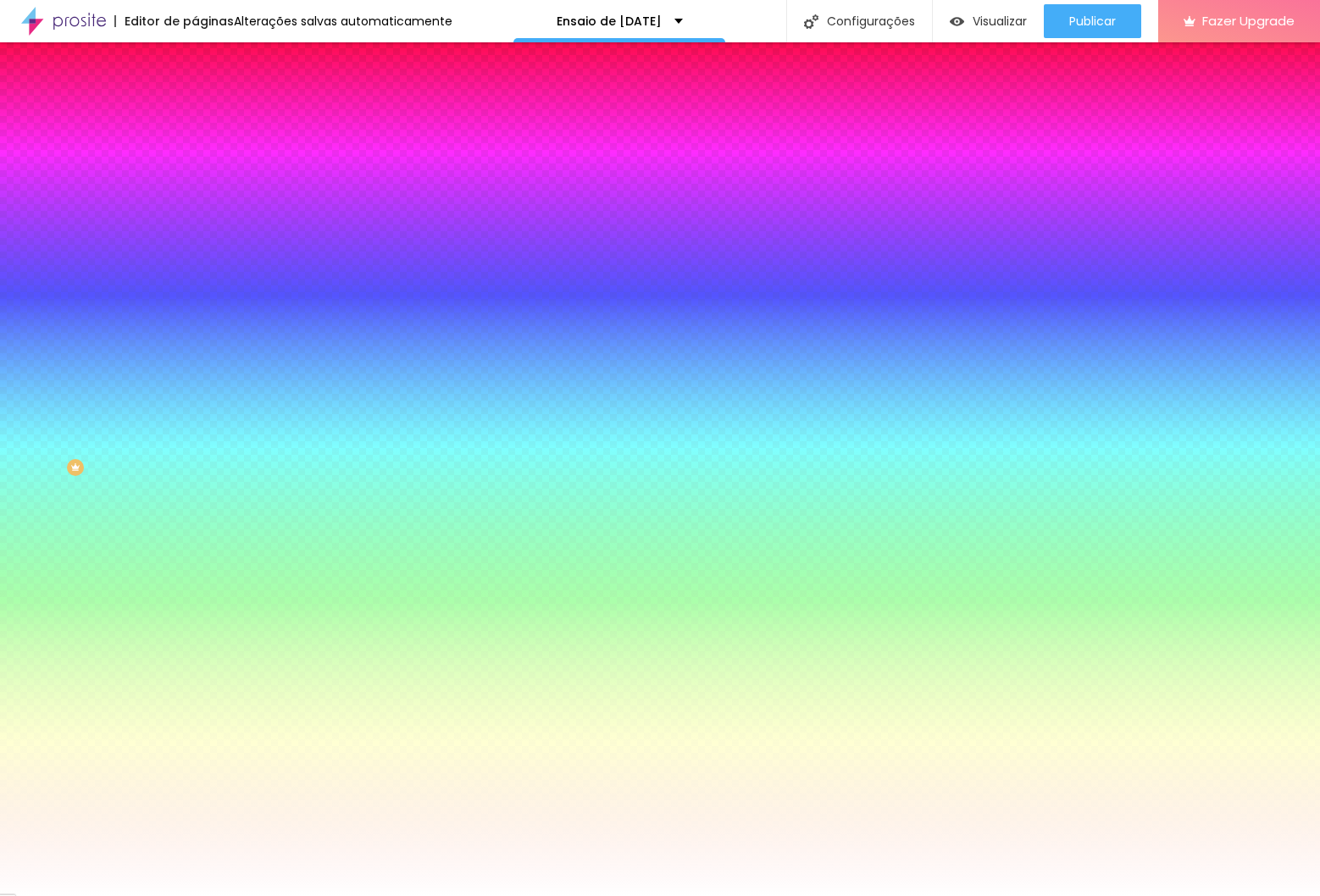
type input "1"
type input "5"
type input "6"
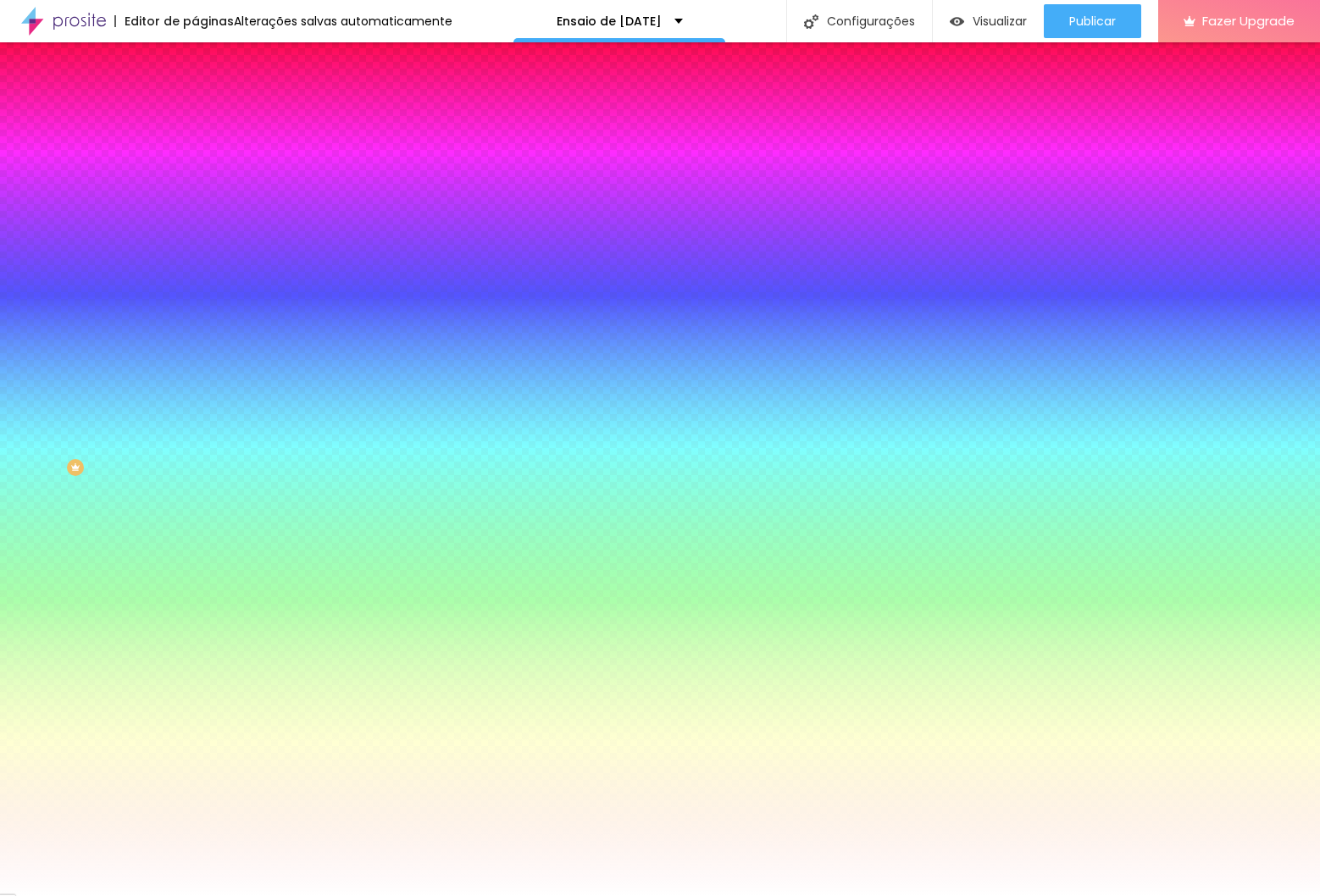
type input "7"
type input "9"
type input "10"
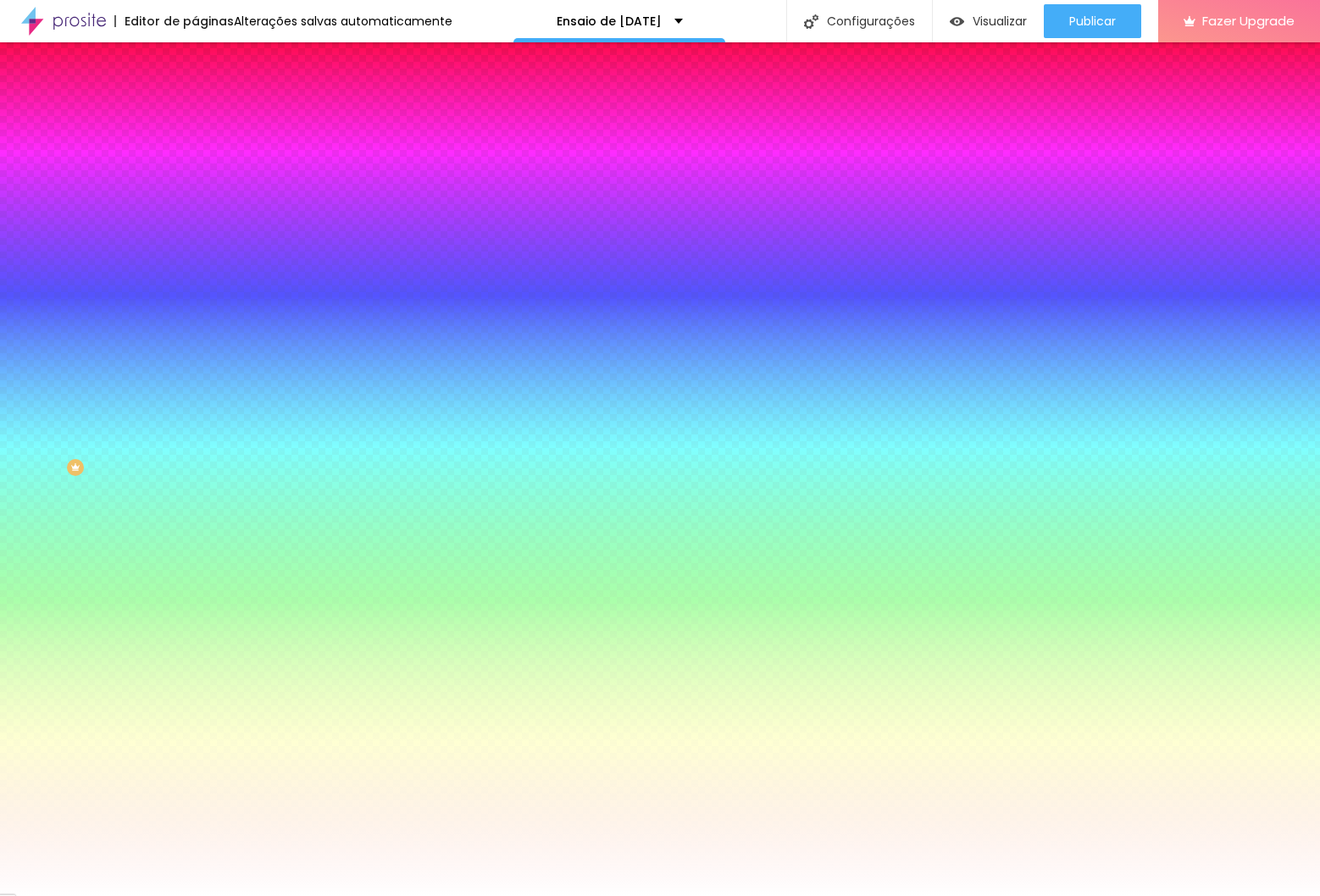
type input "10"
type input "11"
type input "12"
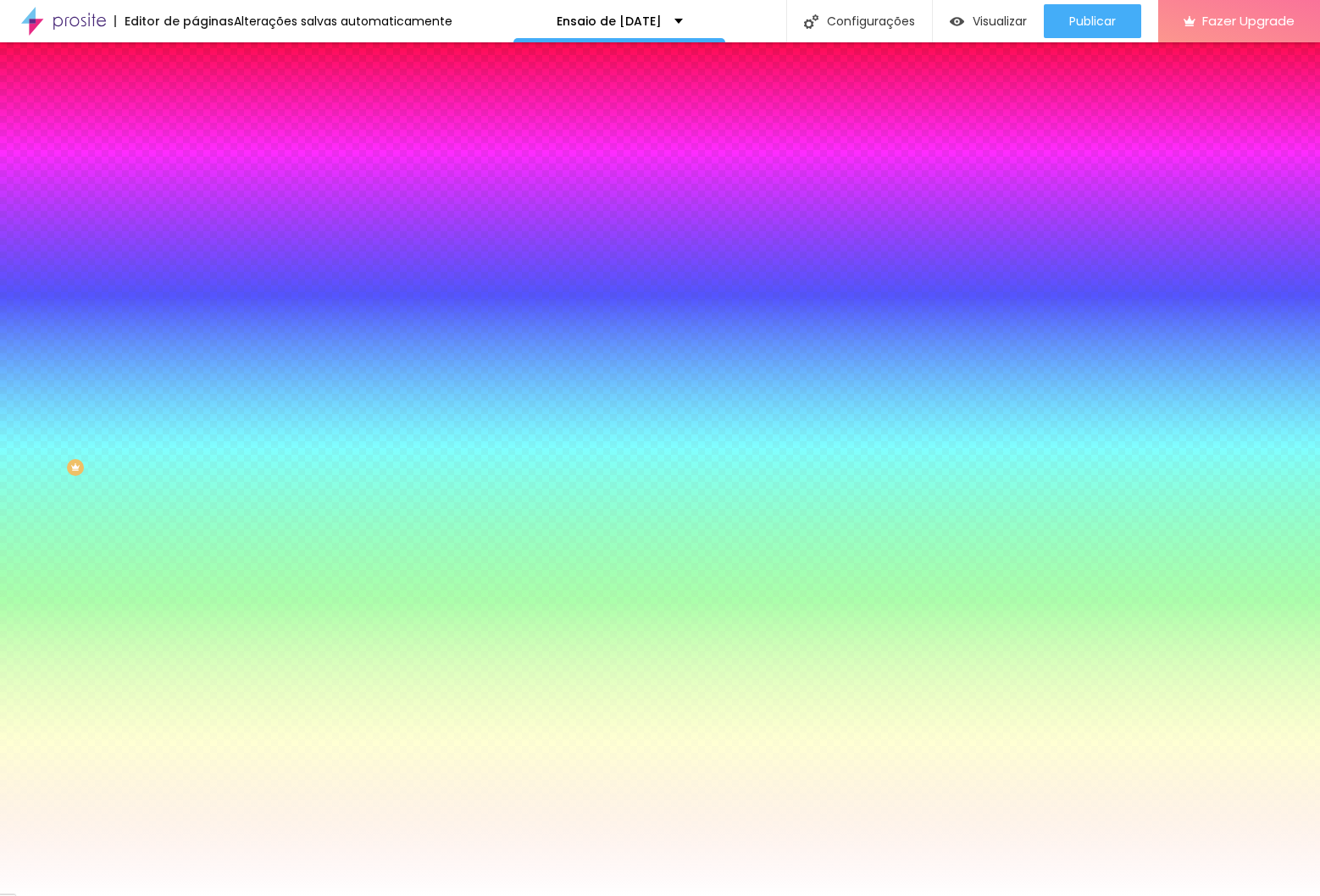
type input "13"
type input "15"
type input "16"
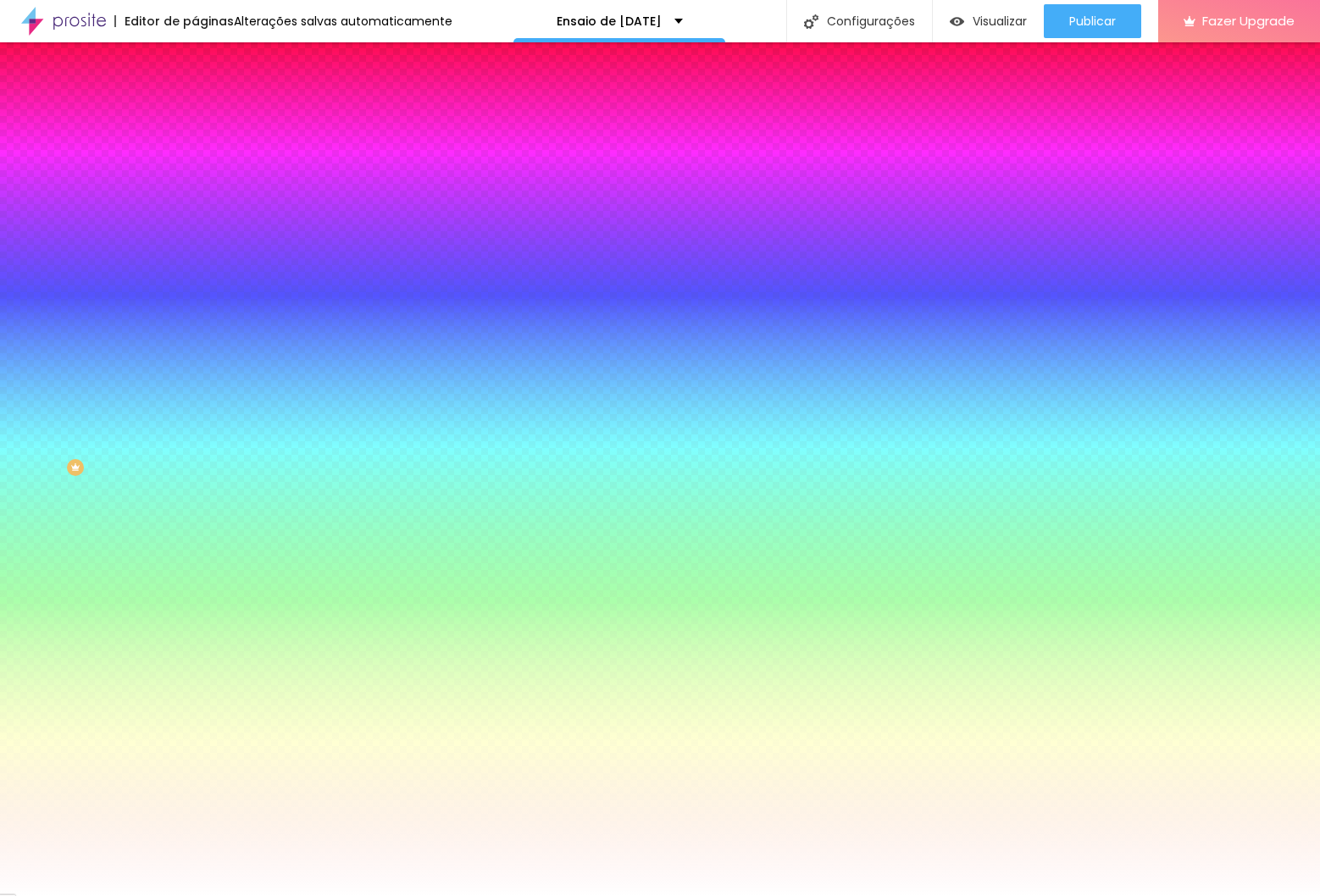
type input "16"
type input "17"
type input "18"
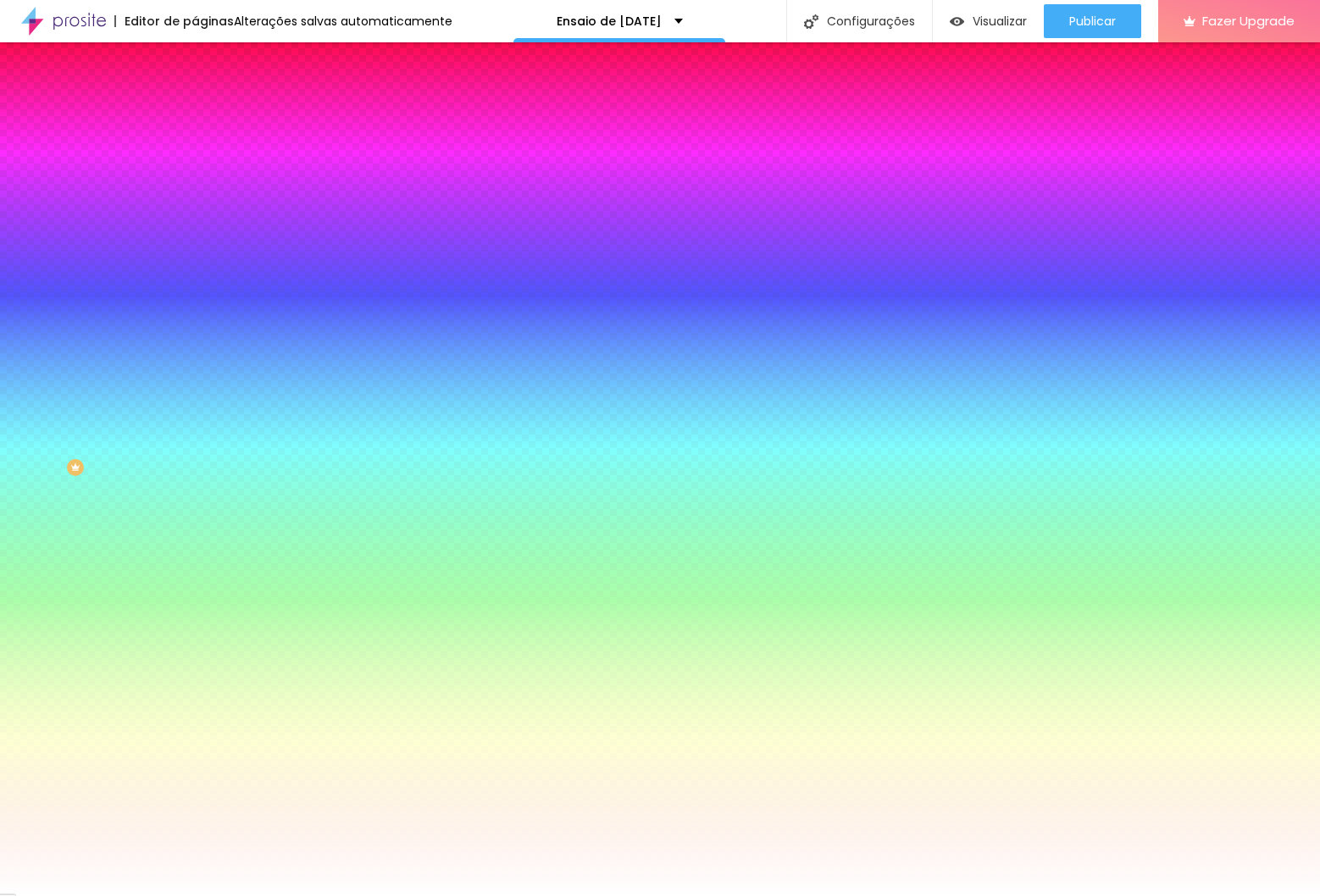
type input "19"
type input "25"
type input "16"
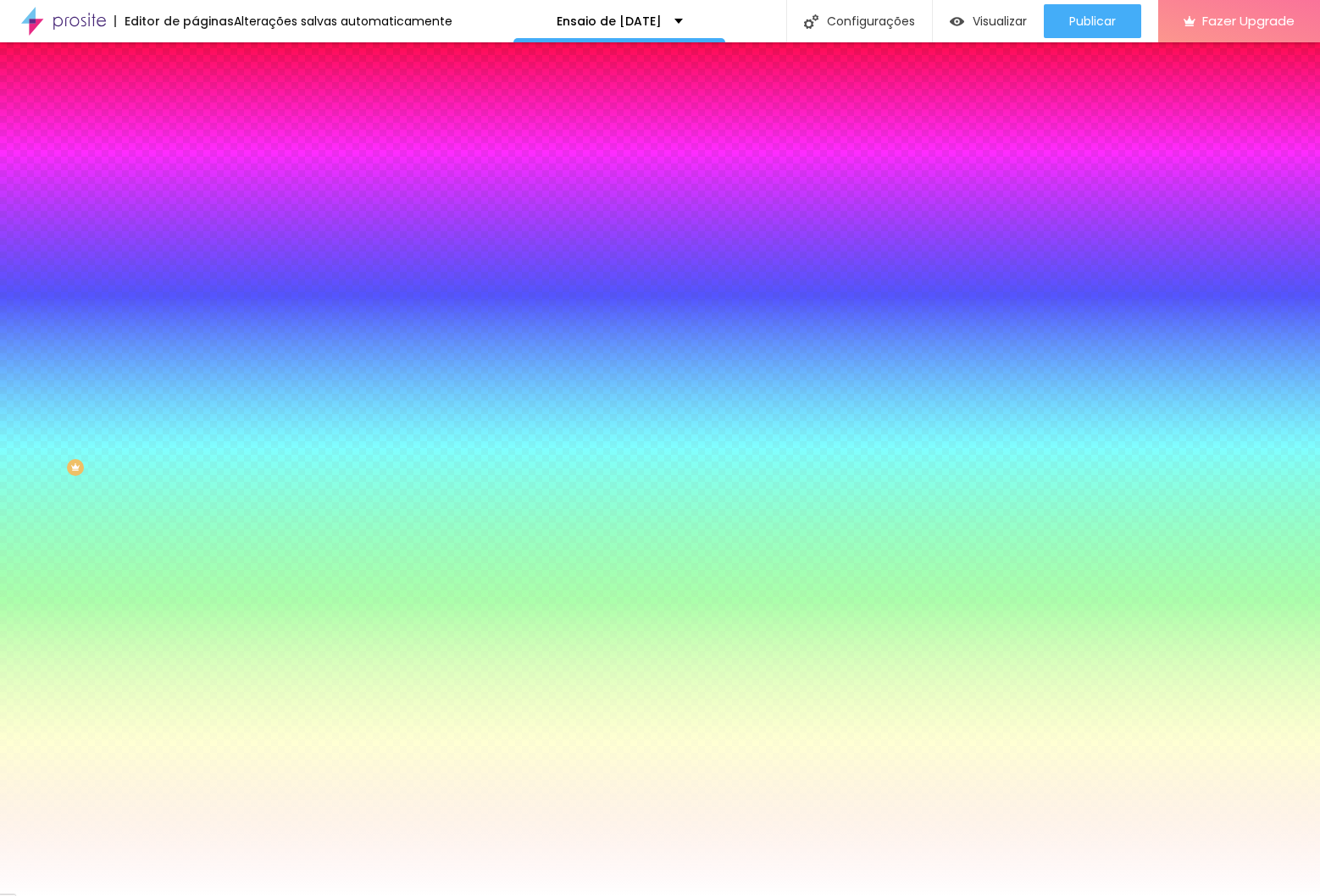
type input "16"
type input "9"
type input "5"
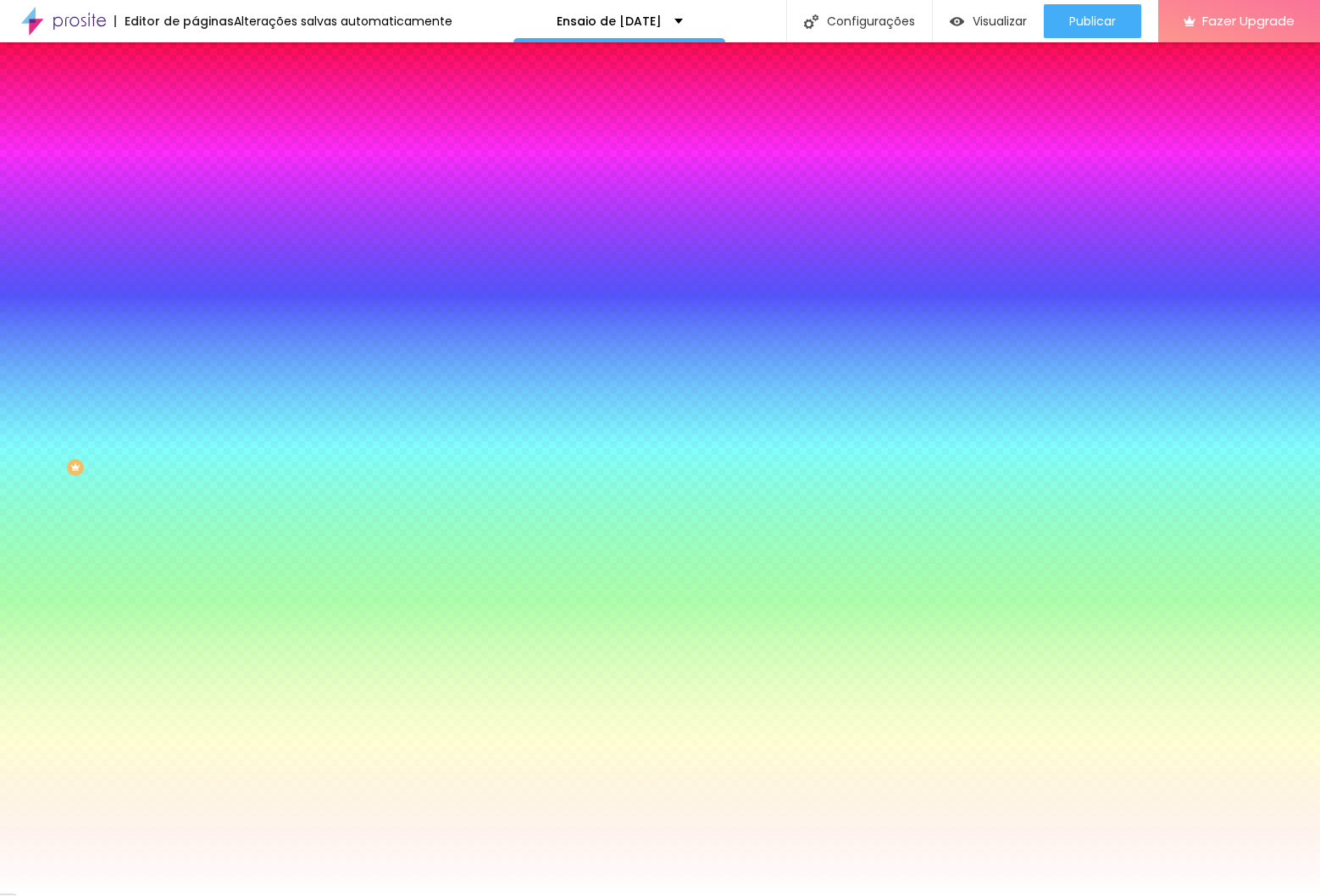
type input "1"
type input "0"
type input "25"
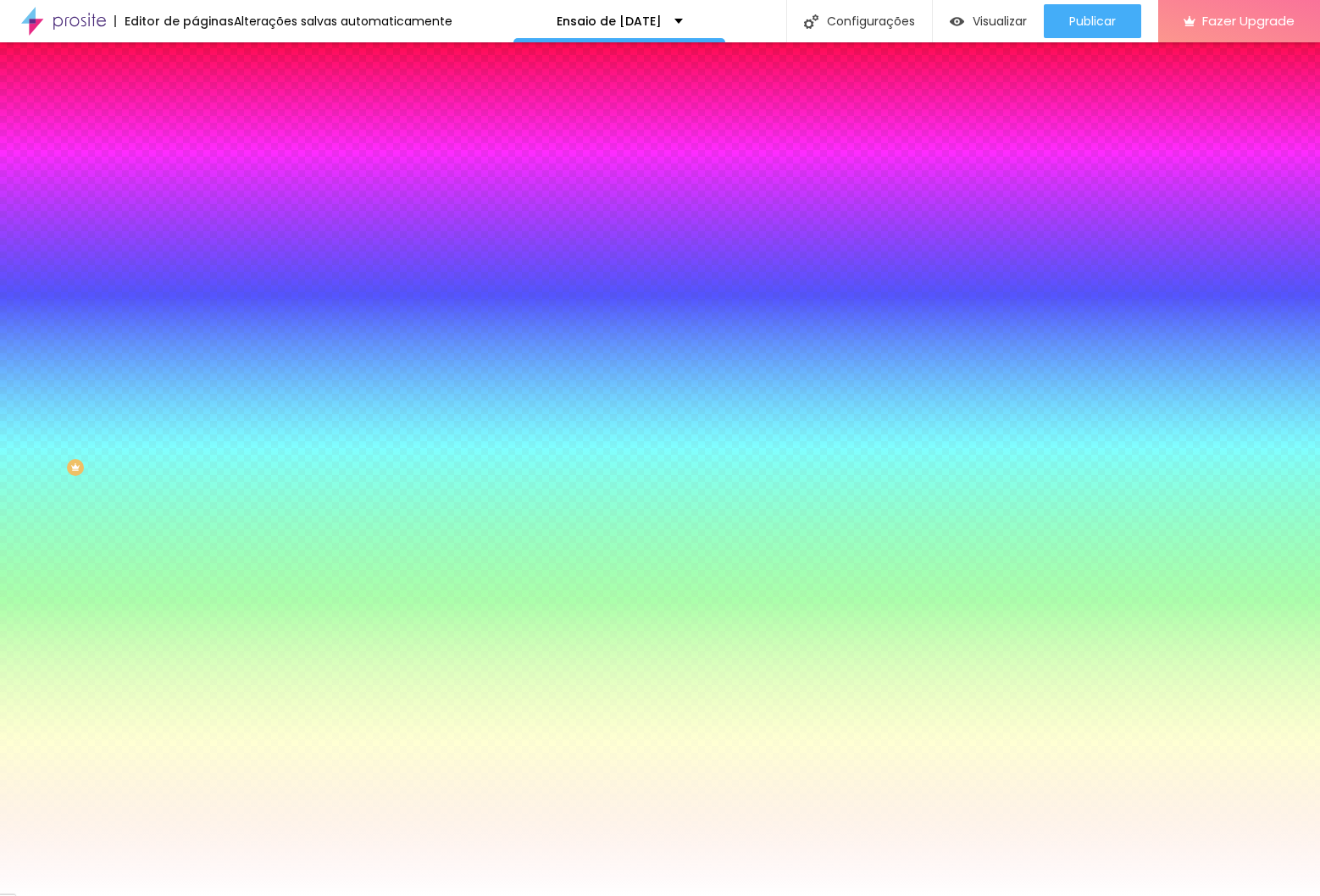
type input "25"
type input "30"
type input "26"
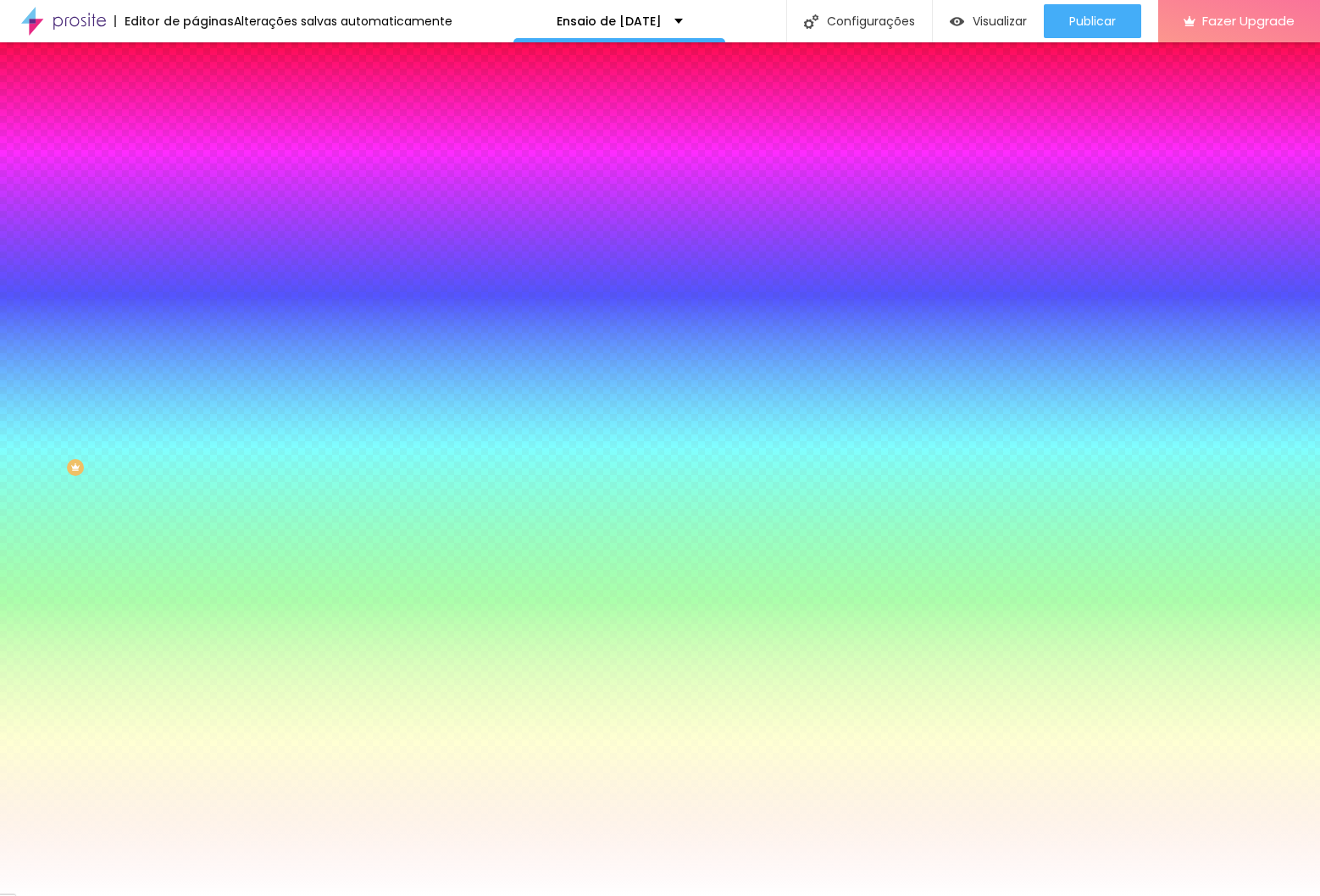
type input "12"
type input "11"
type input "12"
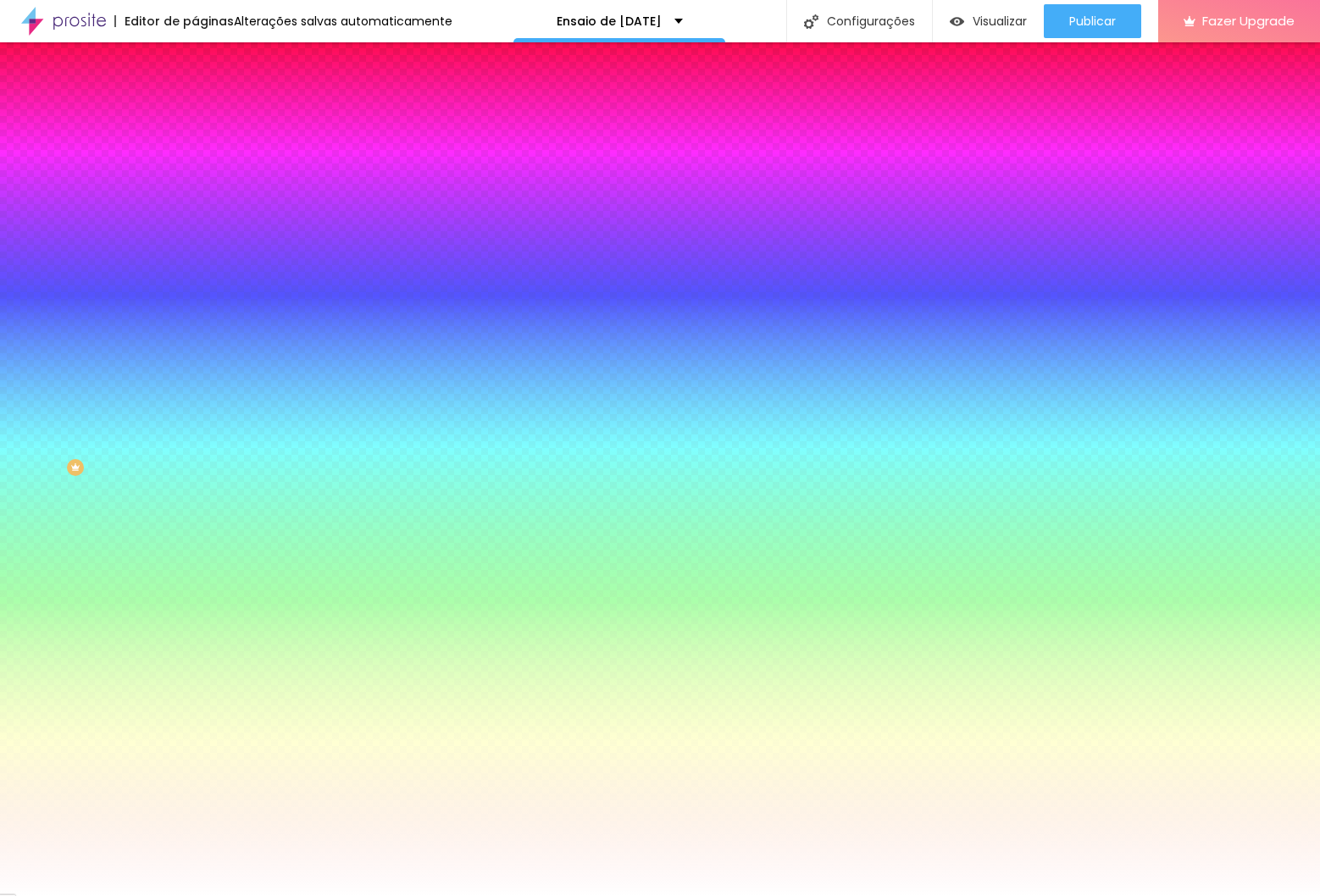
type input "12"
type input "18"
drag, startPoint x: 183, startPoint y: 315, endPoint x: 297, endPoint y: 324, distance: 114.4
type input "18"
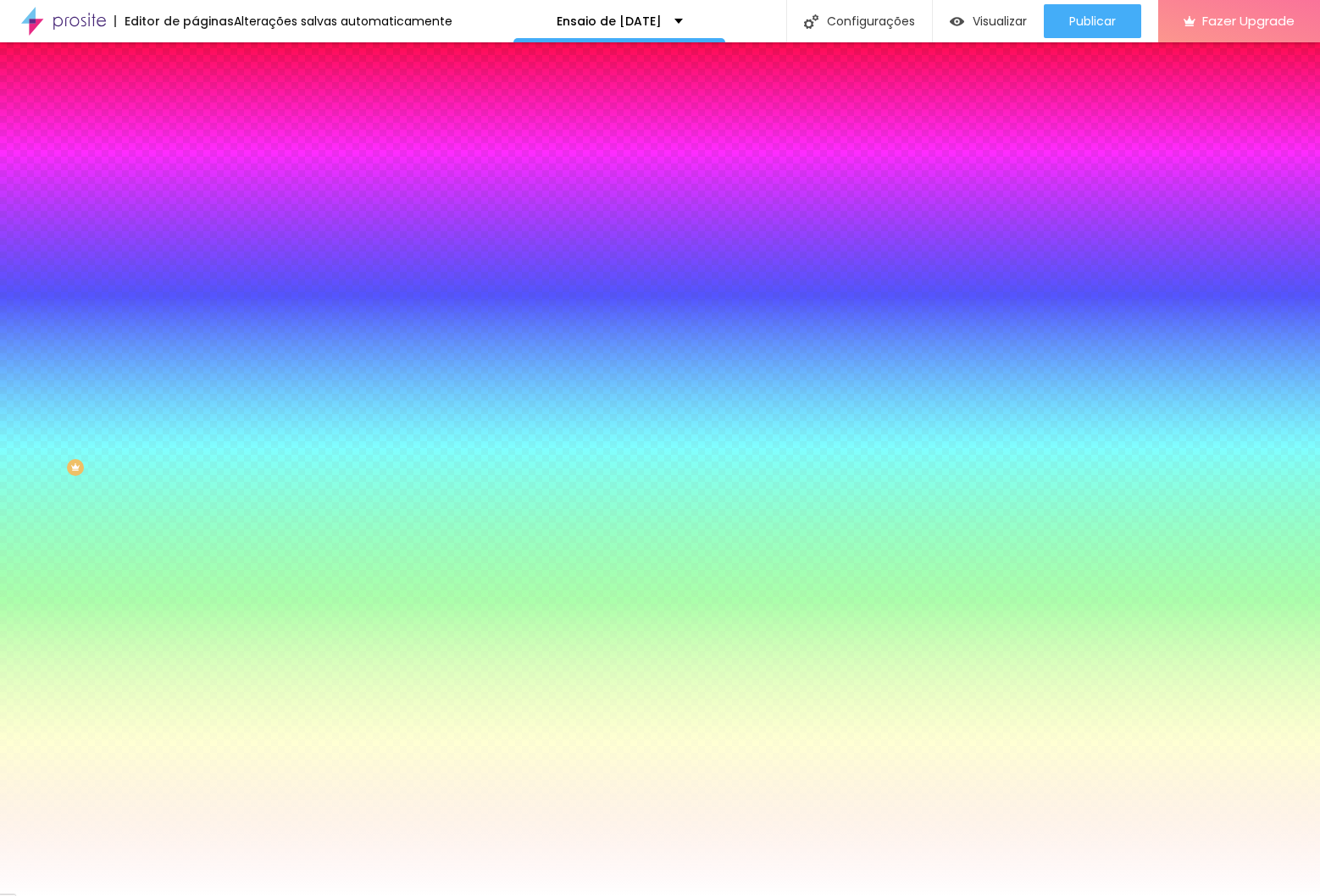
type input "1"
type input "2"
type input "3"
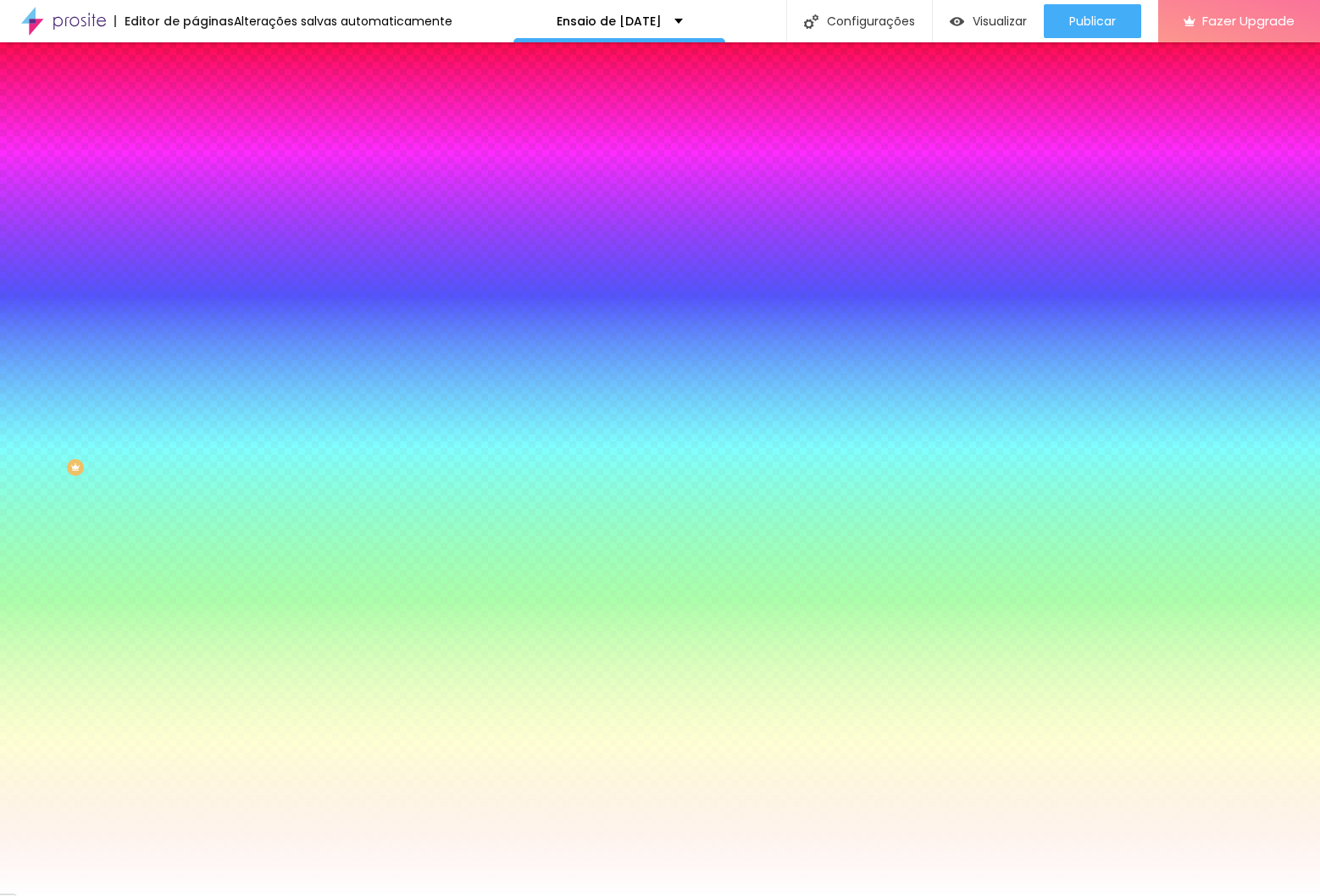
type input "3"
type input "4"
type input "3"
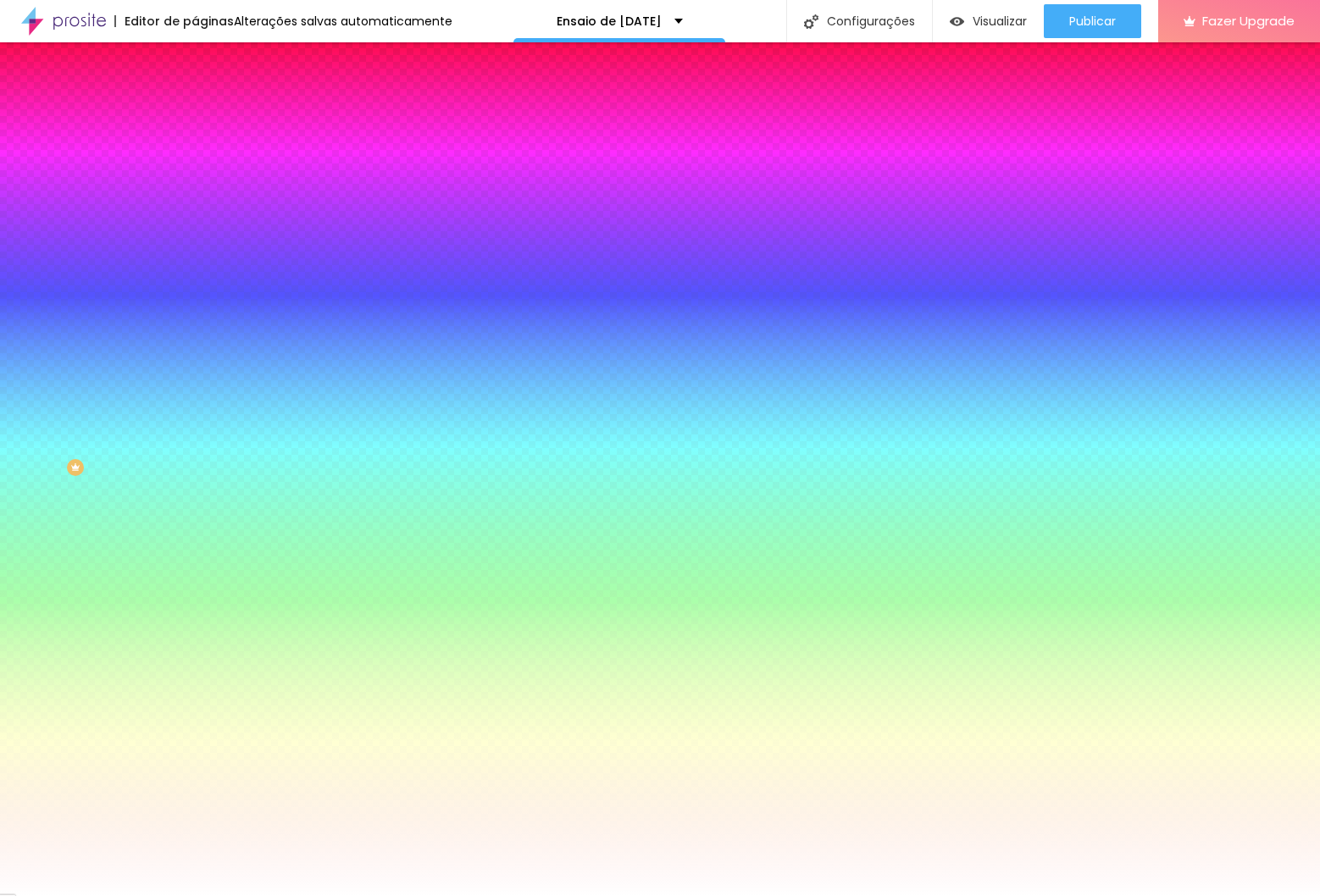
type input "2"
drag, startPoint x: 185, startPoint y: 360, endPoint x: 278, endPoint y: 361, distance: 93.0
type input "2"
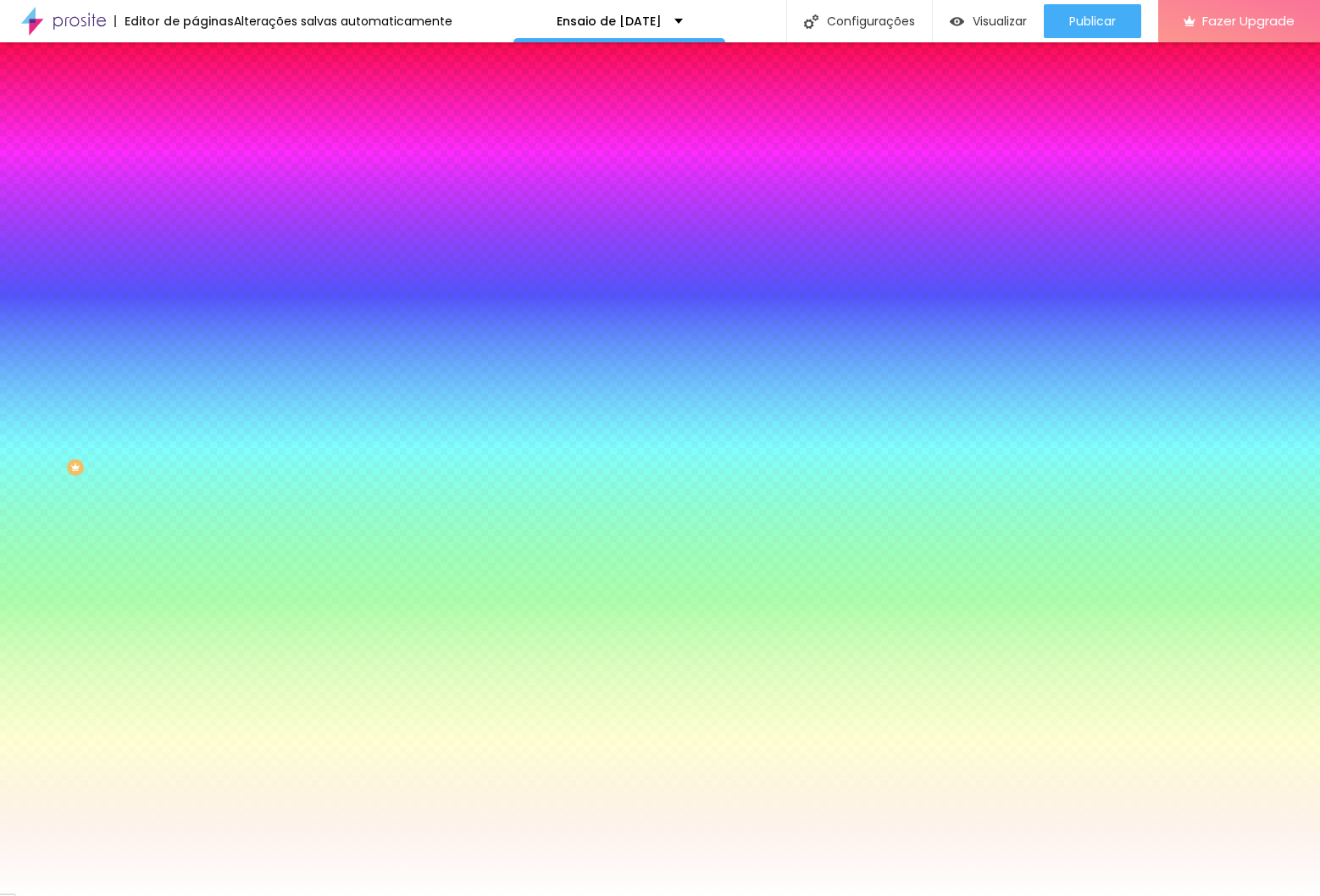
click at [724, 895] on div at bounding box center [660, 896] width 1320 height 0
click at [195, 162] on div at bounding box center [293, 162] width 195 height 0
type input "#FFFFFF"
drag, startPoint x: 48, startPoint y: 196, endPoint x: -12, endPoint y: 185, distance: 61.0
click at [0, 185] on html "Editor de páginas Salvando... Ensaio de Natal 2025 Configurações Configurações …" at bounding box center [660, 448] width 1320 height 896
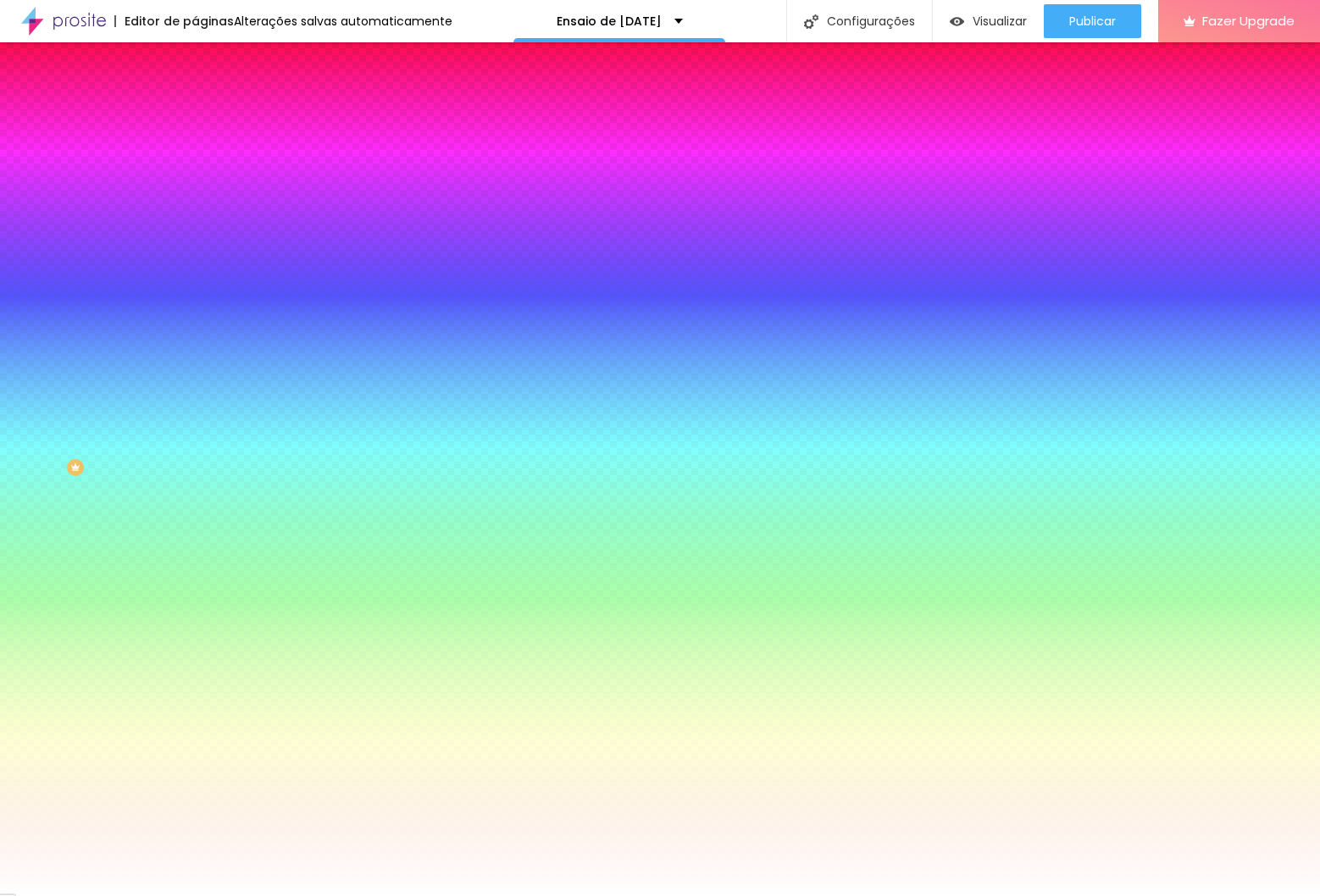
click at [195, 207] on button "button" at bounding box center [206, 216] width 24 height 17
type input "#000000"
drag, startPoint x: 250, startPoint y: 543, endPoint x: 225, endPoint y: 567, distance: 34.7
click at [225, 567] on body "Editor de páginas Alterações salvas automaticamente Ensaio de Natal 2025 Config…" at bounding box center [660, 448] width 1320 height 896
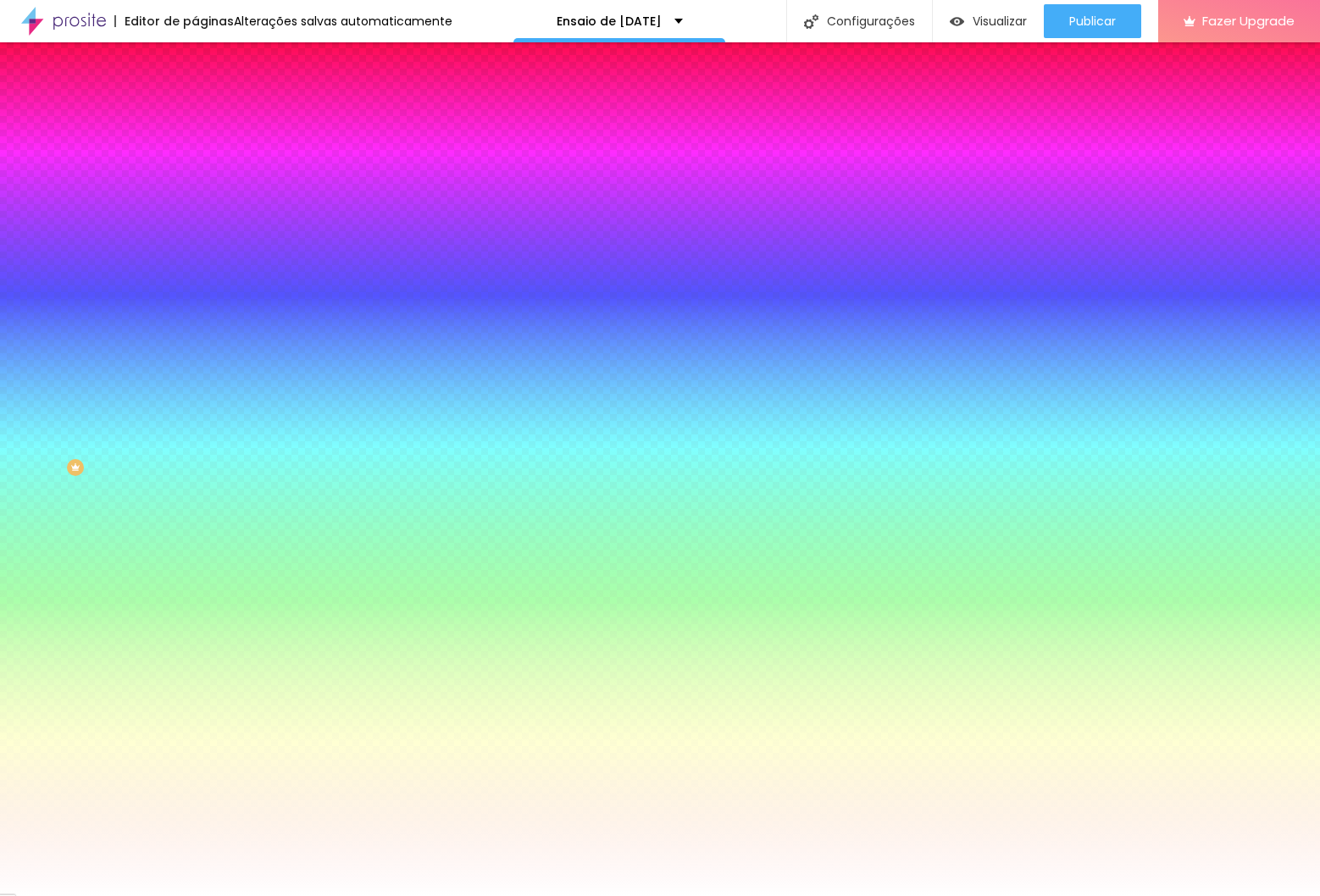
drag, startPoint x: 40, startPoint y: 259, endPoint x: 116, endPoint y: 255, distance: 76.1
click at [42, 895] on div at bounding box center [660, 896] width 1320 height 0
click at [204, 259] on icon "button" at bounding box center [207, 263] width 7 height 7
type input "1"
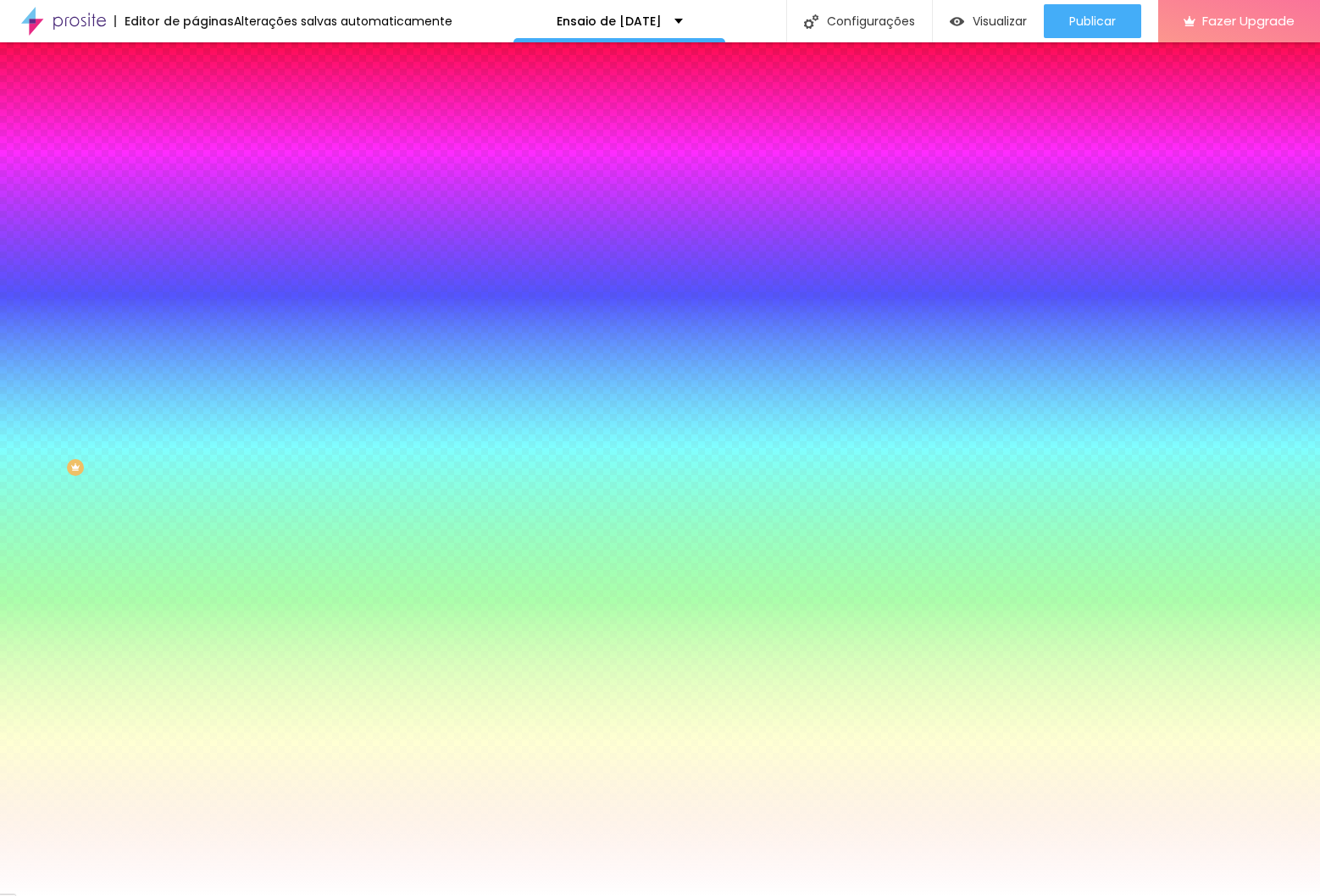
drag, startPoint x: 259, startPoint y: 359, endPoint x: 217, endPoint y: 359, distance: 42.0
type input "1"
click at [751, 895] on div at bounding box center [660, 896] width 1320 height 0
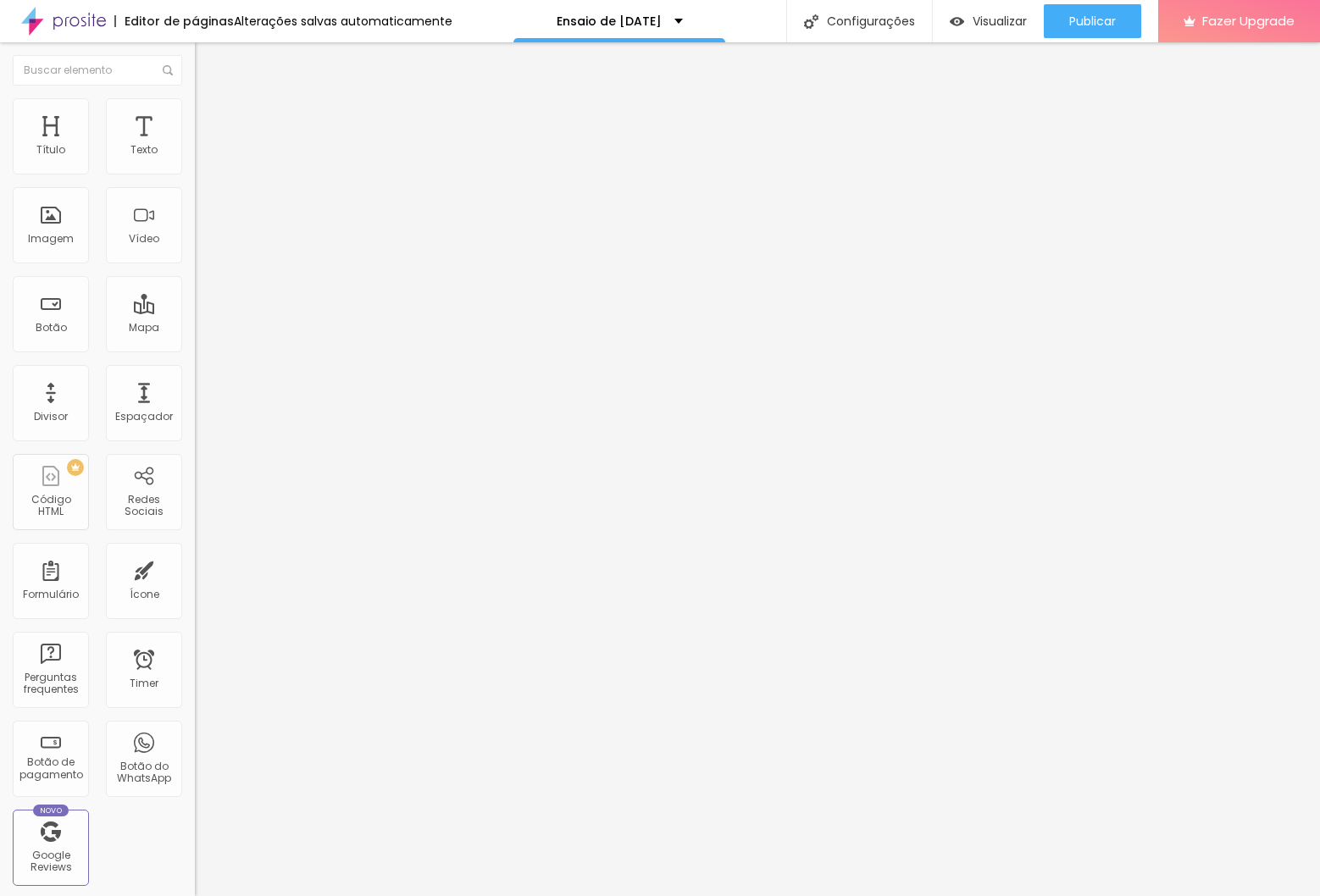
click at [195, 98] on li "Estilo" at bounding box center [293, 106] width 195 height 17
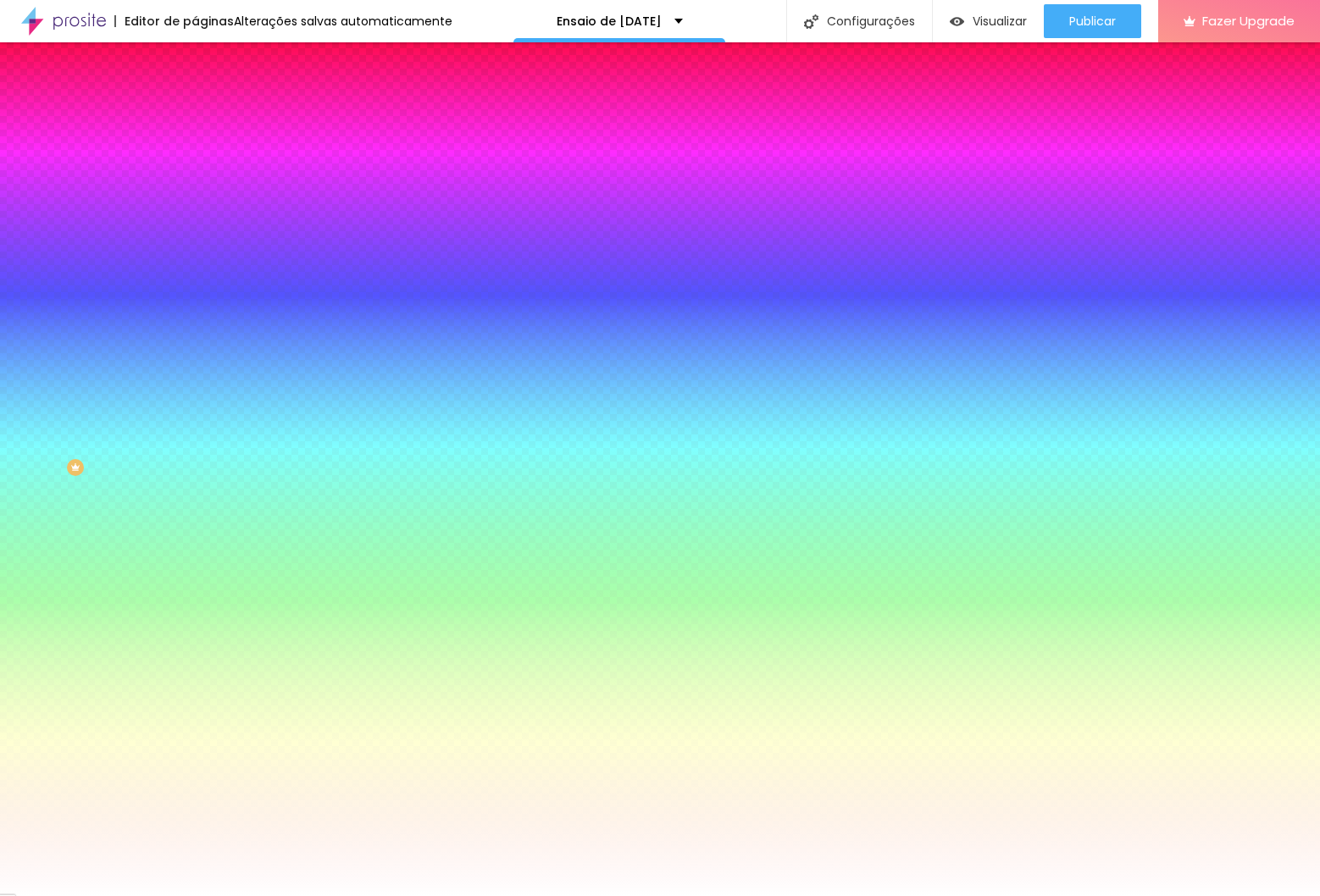
click at [195, 576] on div at bounding box center [293, 576] width 195 height 0
type input "#D1D1D1"
drag, startPoint x: 27, startPoint y: 386, endPoint x: 20, endPoint y: 407, distance: 22.1
click at [195, 593] on div at bounding box center [293, 593] width 195 height 0
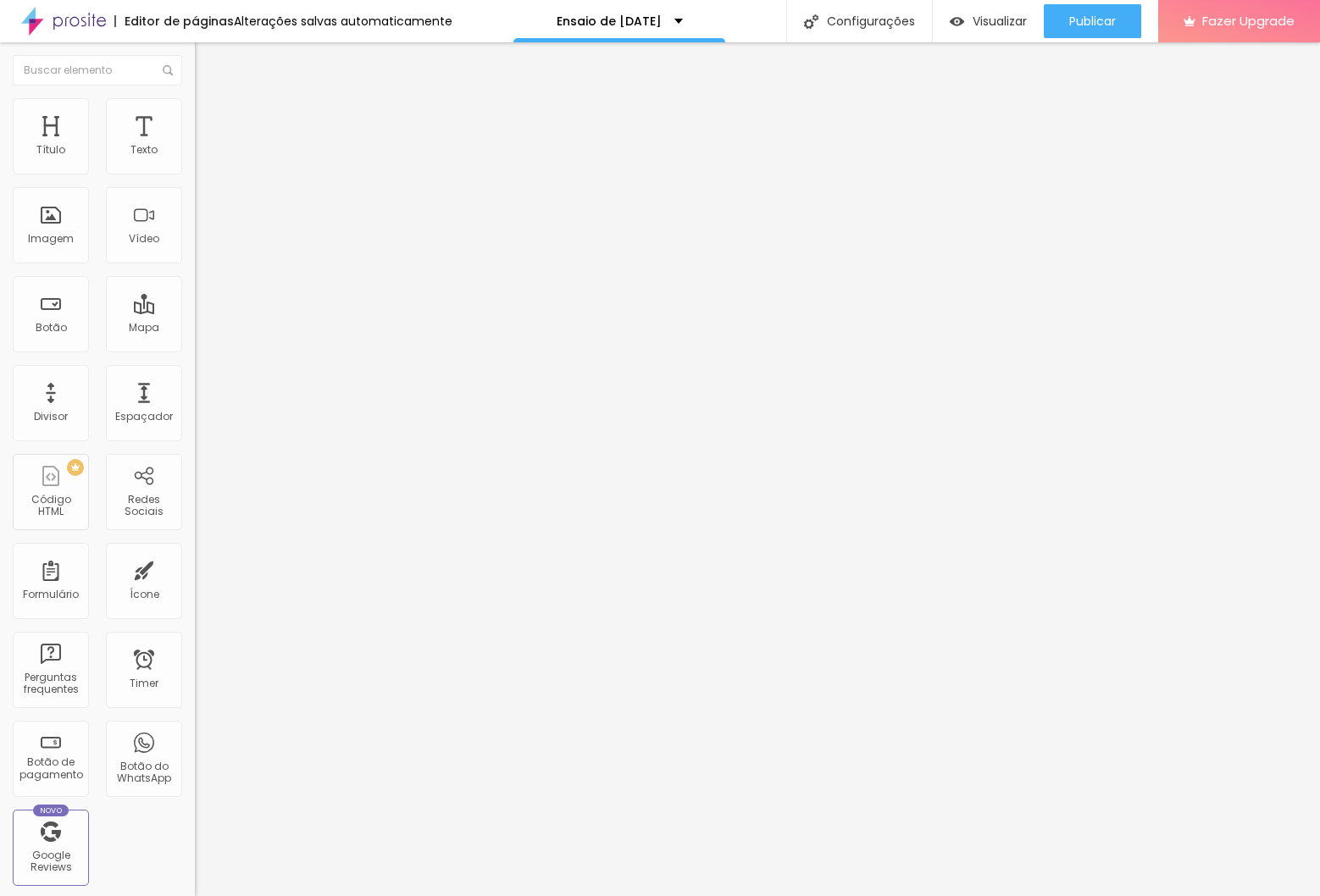
click at [202, 158] on icon "button" at bounding box center [207, 152] width 10 height 10
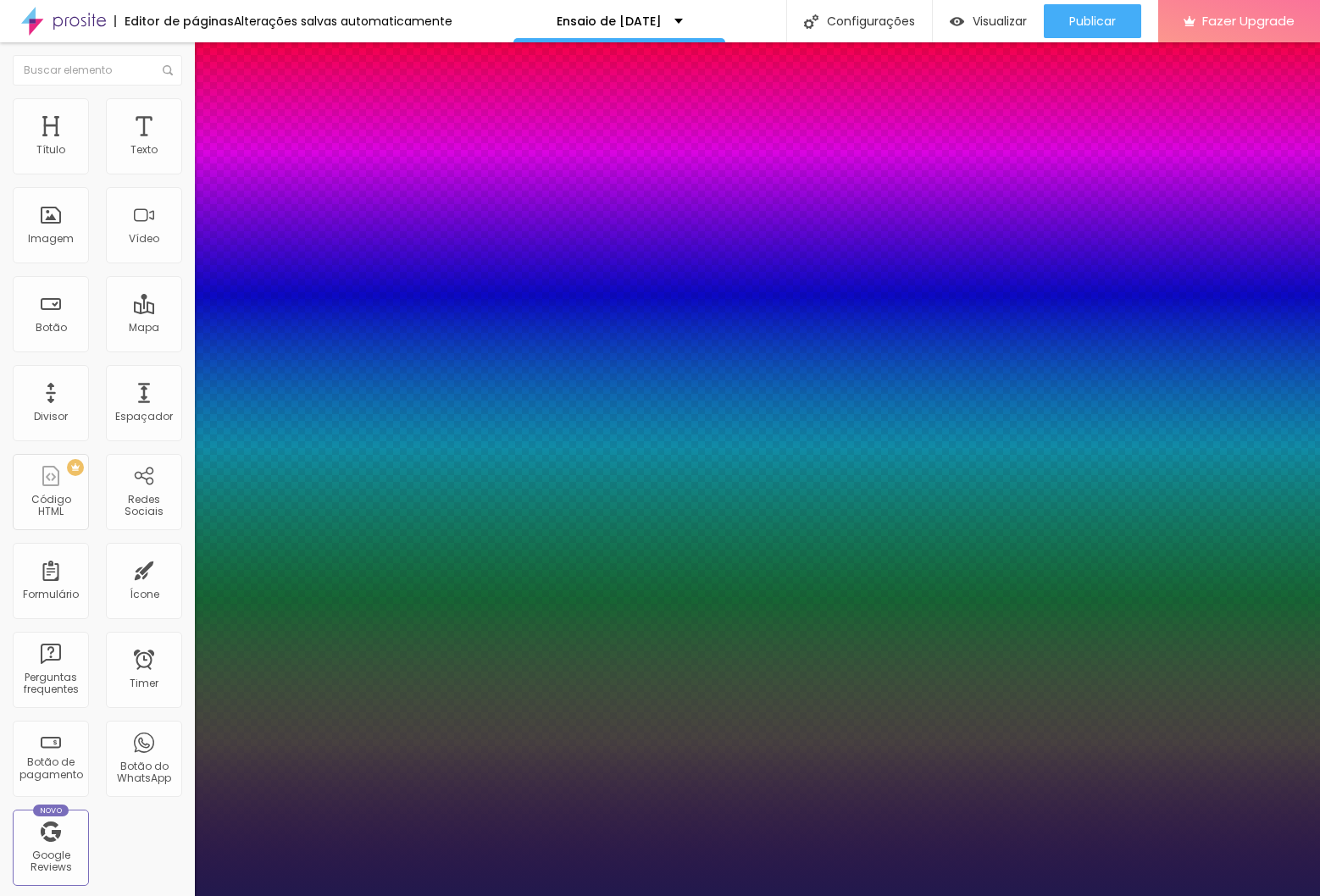
click at [77, 895] on div at bounding box center [660, 896] width 1320 height 0
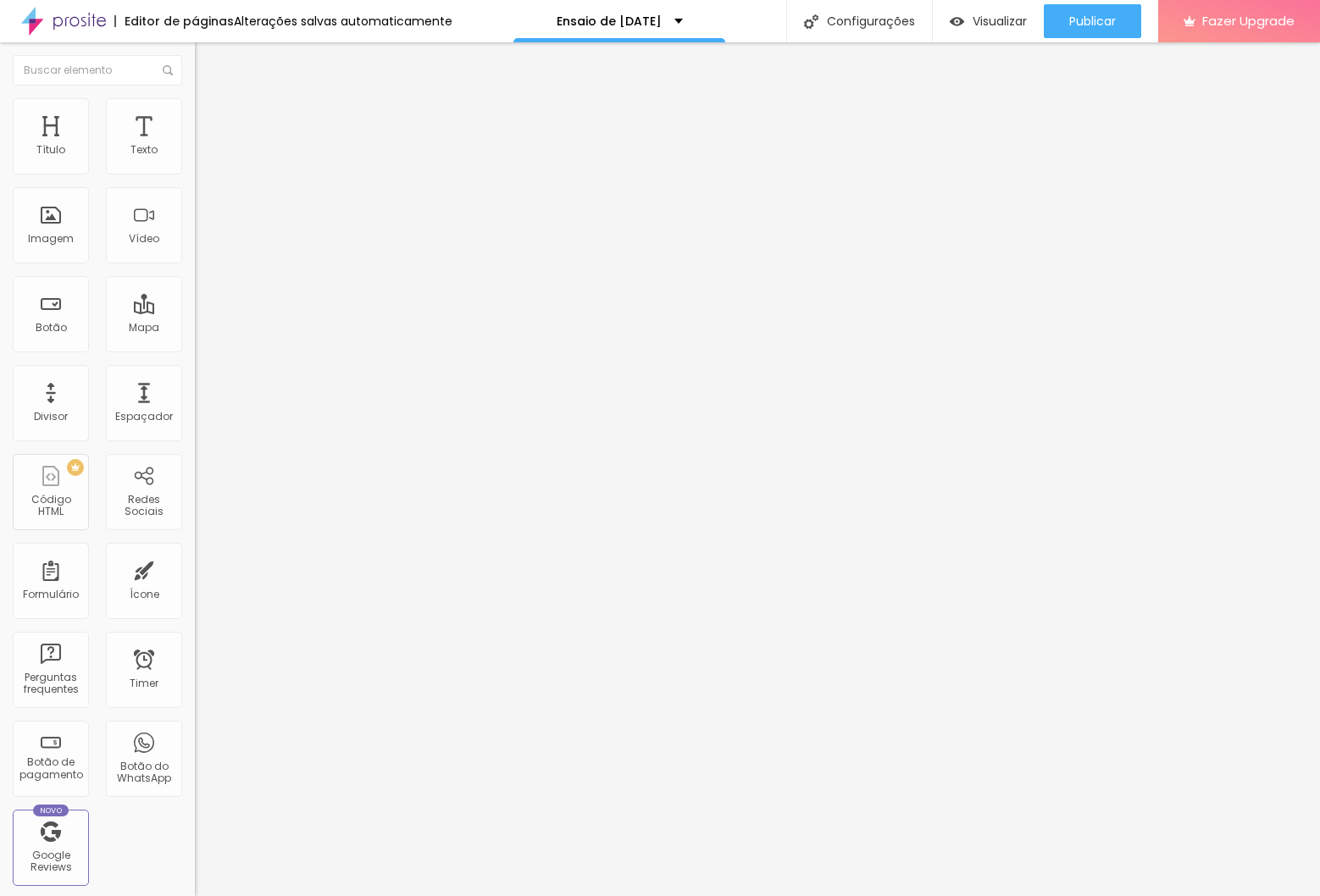
click at [195, 163] on button "button" at bounding box center [206, 153] width 24 height 17
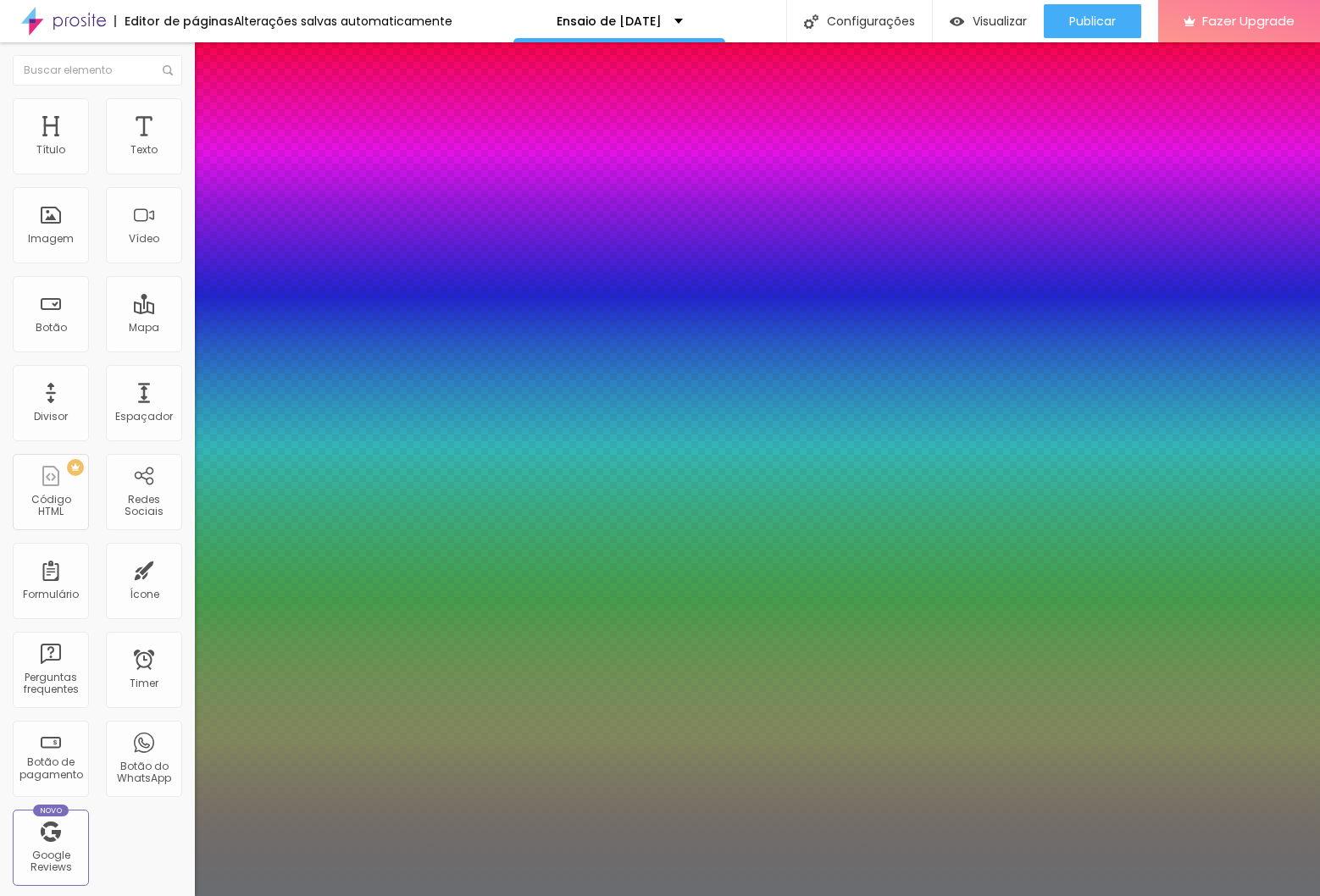
type input "1"
drag, startPoint x: 90, startPoint y: 540, endPoint x: 159, endPoint y: 545, distance: 69.2
click at [90, 895] on div at bounding box center [660, 896] width 1320 height 0
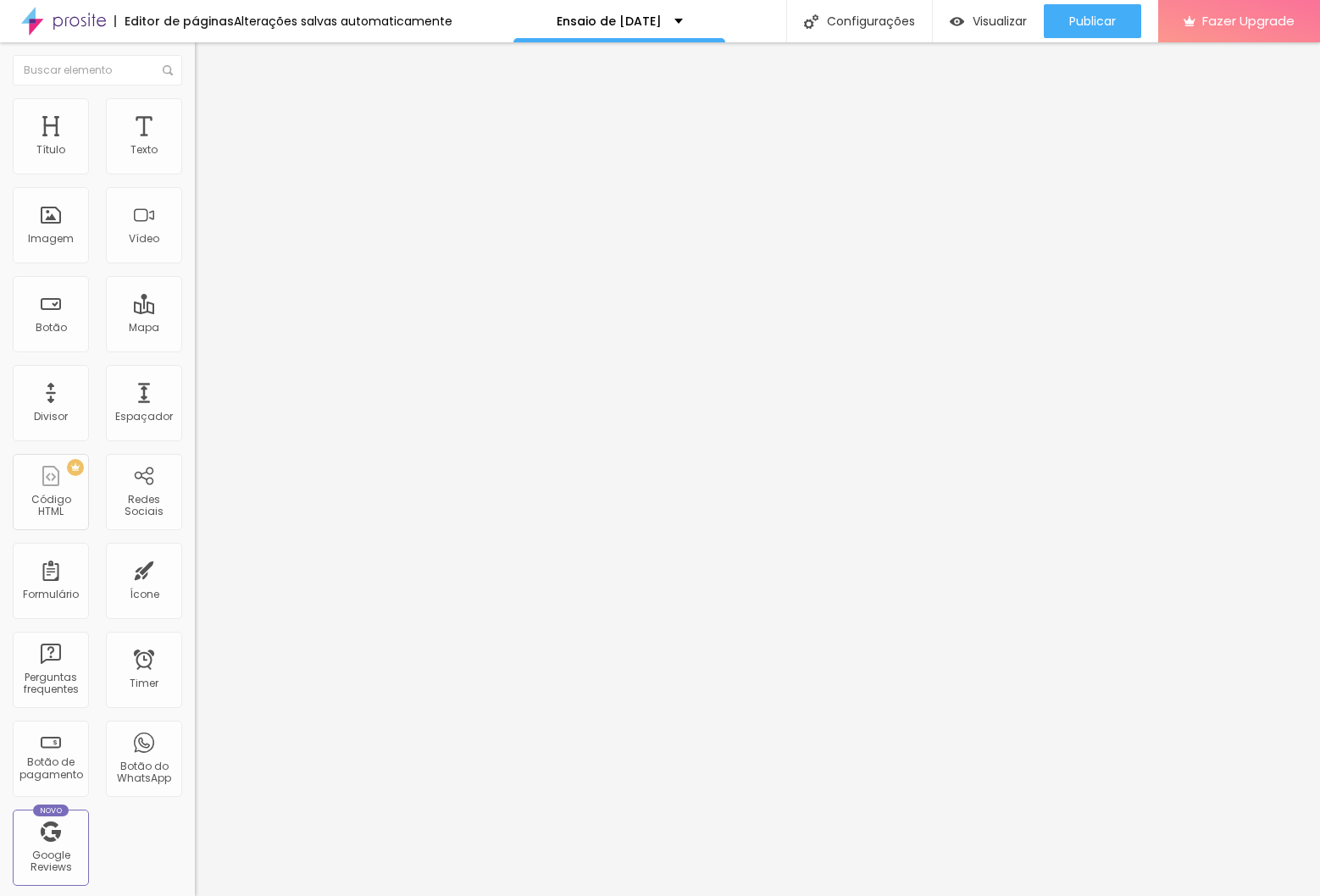
click at [195, 160] on button "button" at bounding box center [206, 153] width 24 height 17
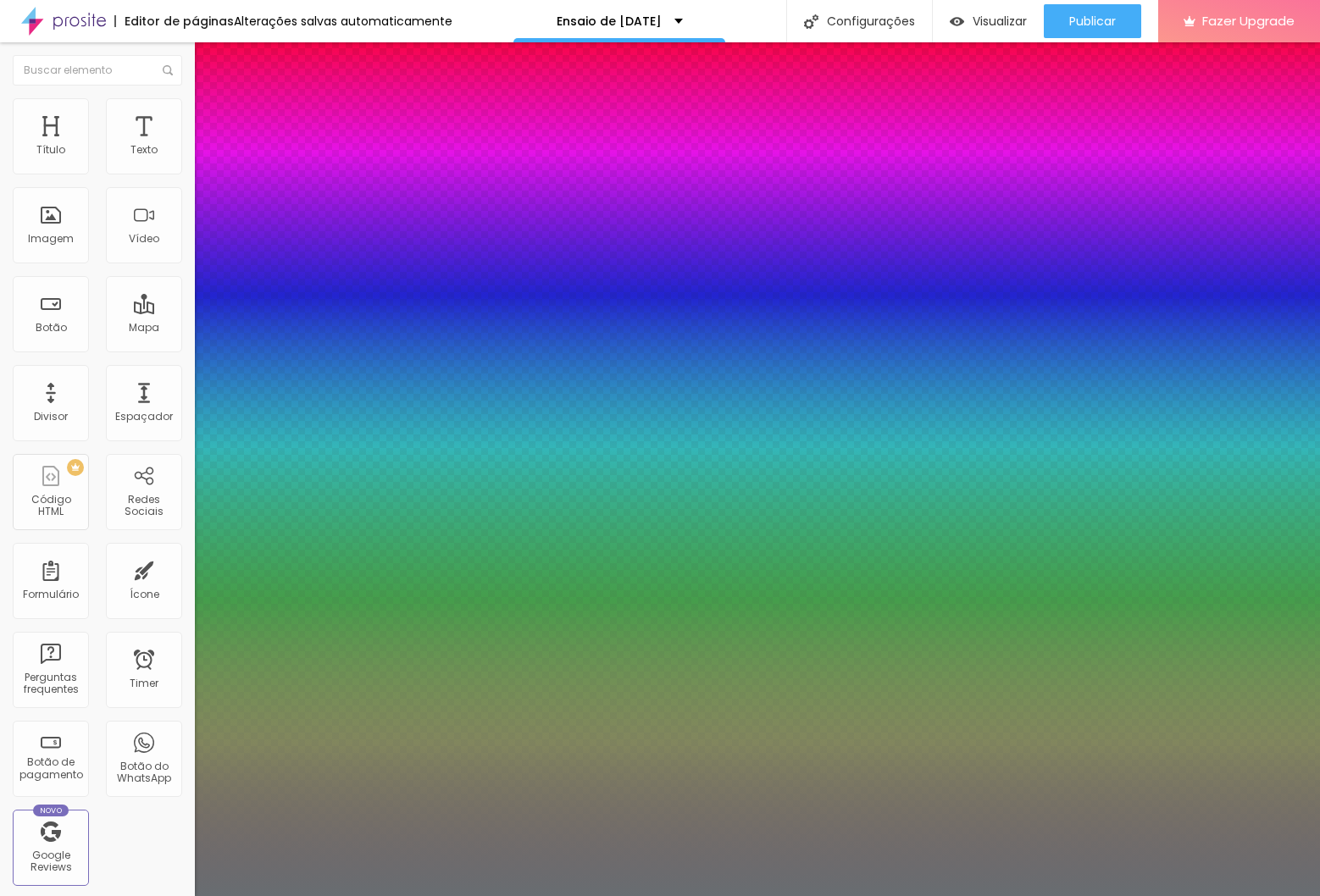
type input "1"
click at [657, 895] on div at bounding box center [660, 896] width 1320 height 0
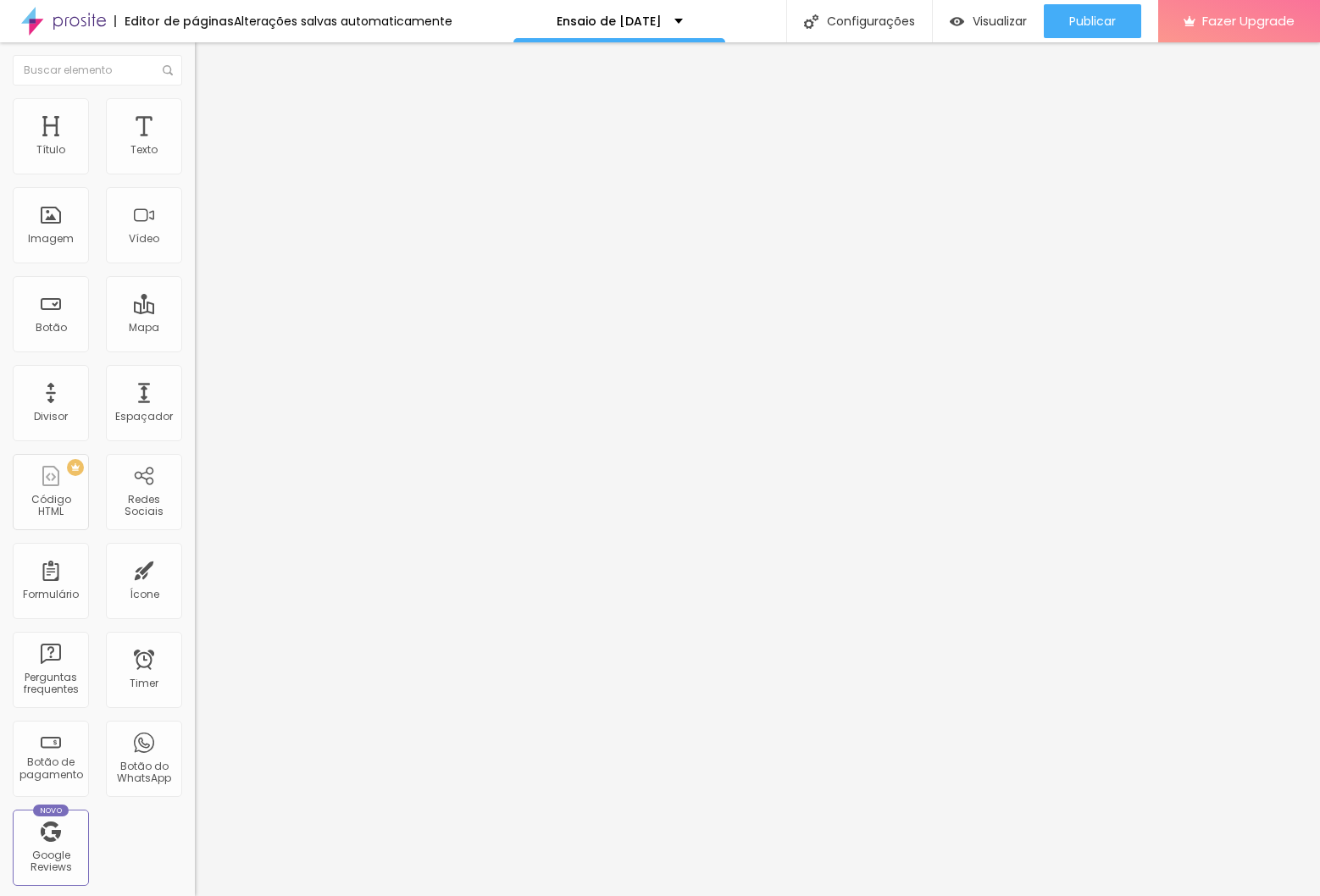
click at [207, 64] on img "button" at bounding box center [214, 62] width 14 height 14
click at [195, 266] on span "Original" at bounding box center [215, 258] width 41 height 15
click at [195, 296] on span "Quadrado" at bounding box center [222, 288] width 55 height 15
click at [195, 284] on div "Padrão 4:3" at bounding box center [293, 279] width 195 height 10
click at [195, 275] on span "Cinema" at bounding box center [216, 268] width 43 height 15
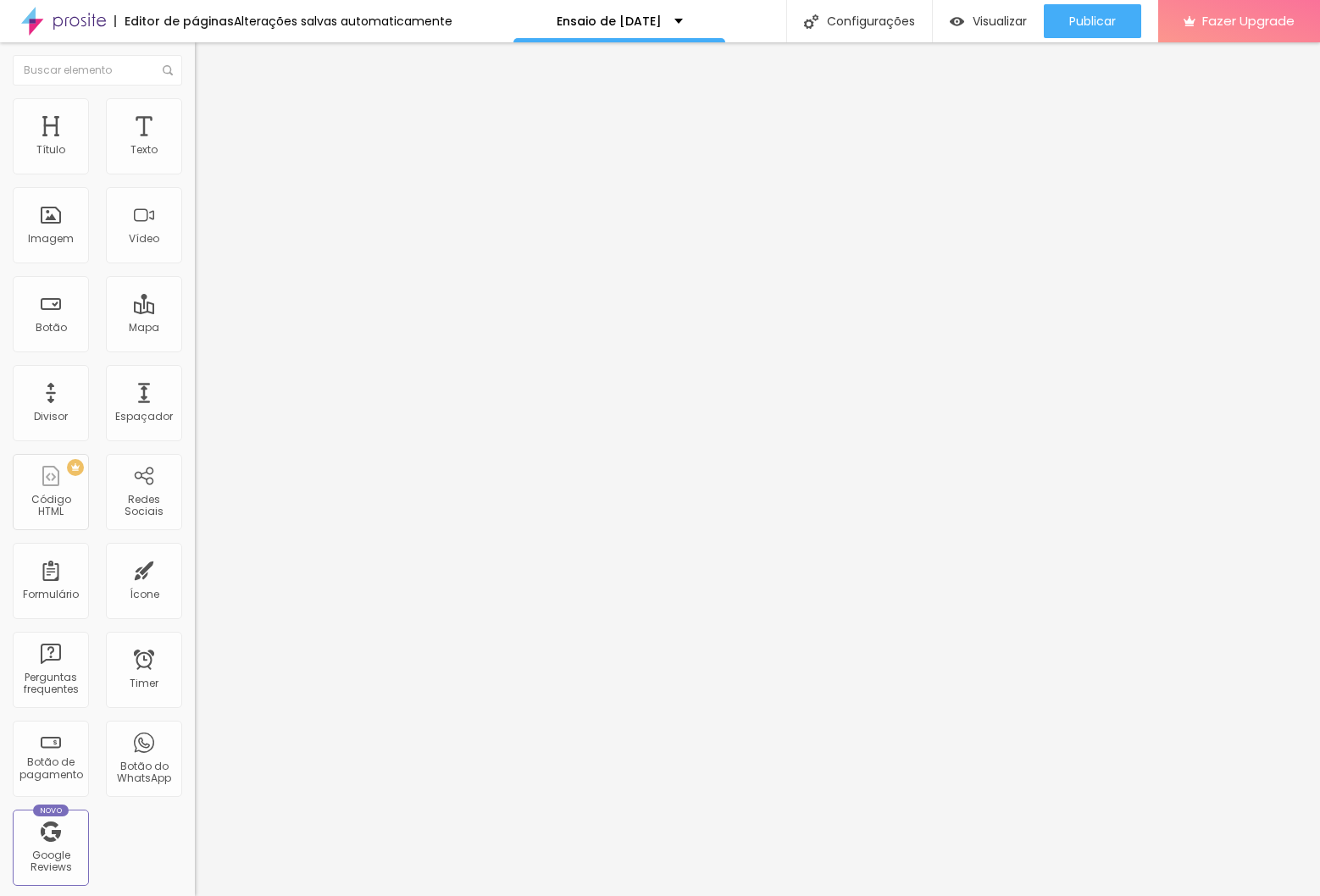
click at [233, 292] on span "4:3" at bounding box center [241, 284] width 16 height 15
click at [195, 301] on span "Quadrado" at bounding box center [222, 294] width 55 height 15
click at [195, 286] on span "Padrão" at bounding box center [214, 278] width 38 height 15
click at [195, 145] on span "Adicionar imagem" at bounding box center [250, 138] width 110 height 15
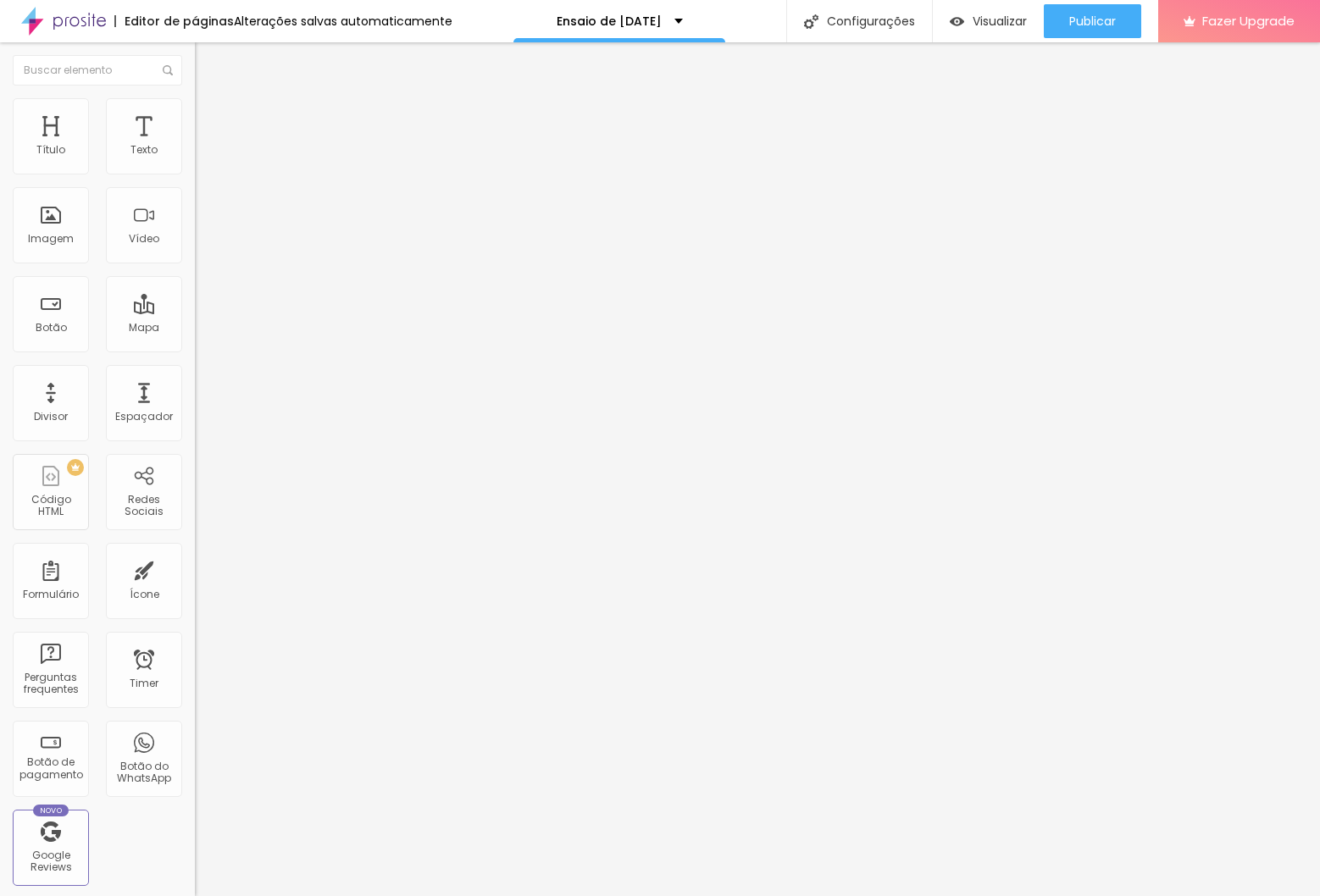
click at [246, 895] on div "Subindo 1/1 arquivos" at bounding box center [660, 901] width 1320 height 10
click at [266, 895] on div "Subindo 1/1 arquivos" at bounding box center [660, 901] width 1320 height 10
drag, startPoint x: 309, startPoint y: 829, endPoint x: 297, endPoint y: 827, distance: 12.2
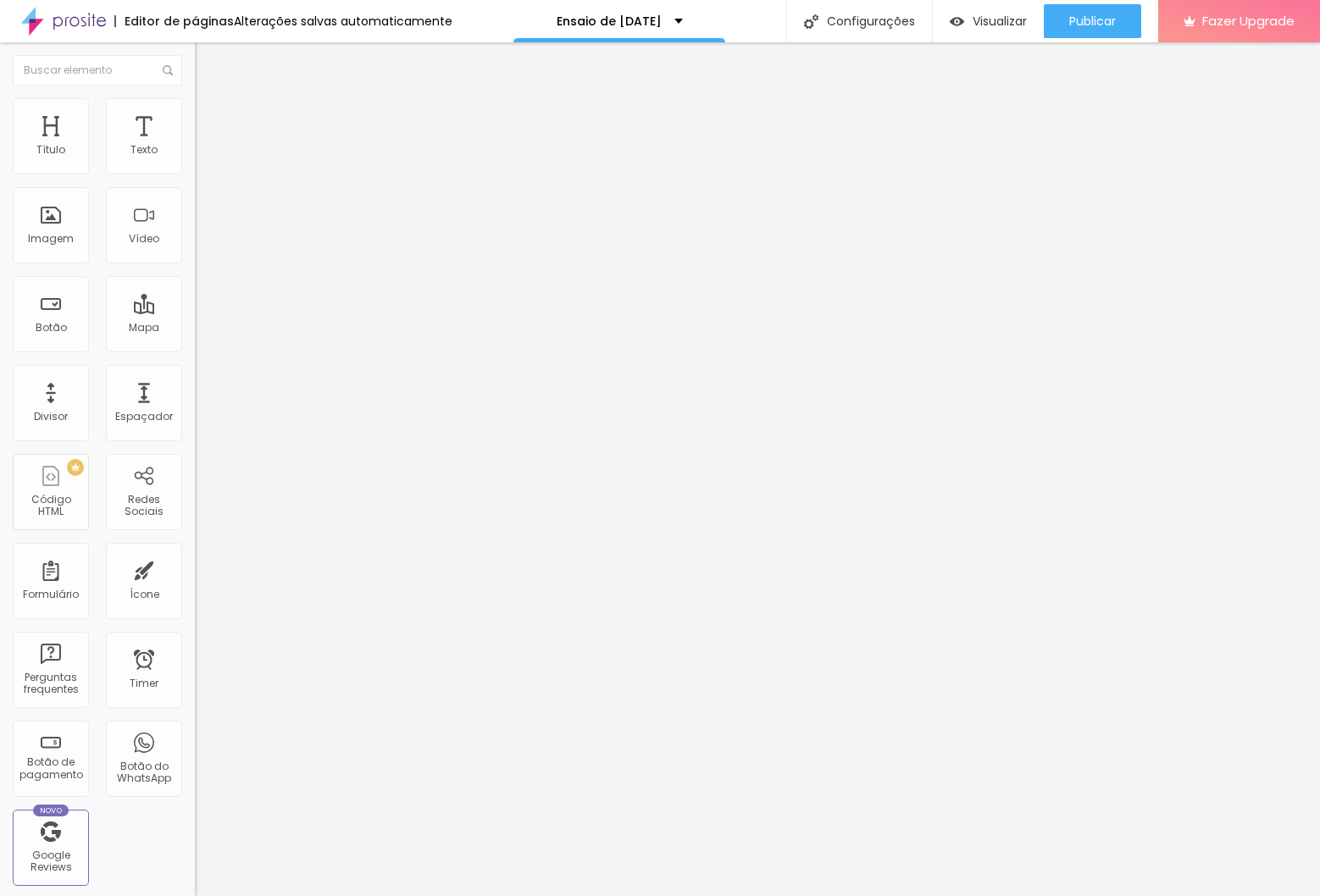
click at [195, 144] on div "Adicionar imagem" at bounding box center [293, 138] width 195 height 12
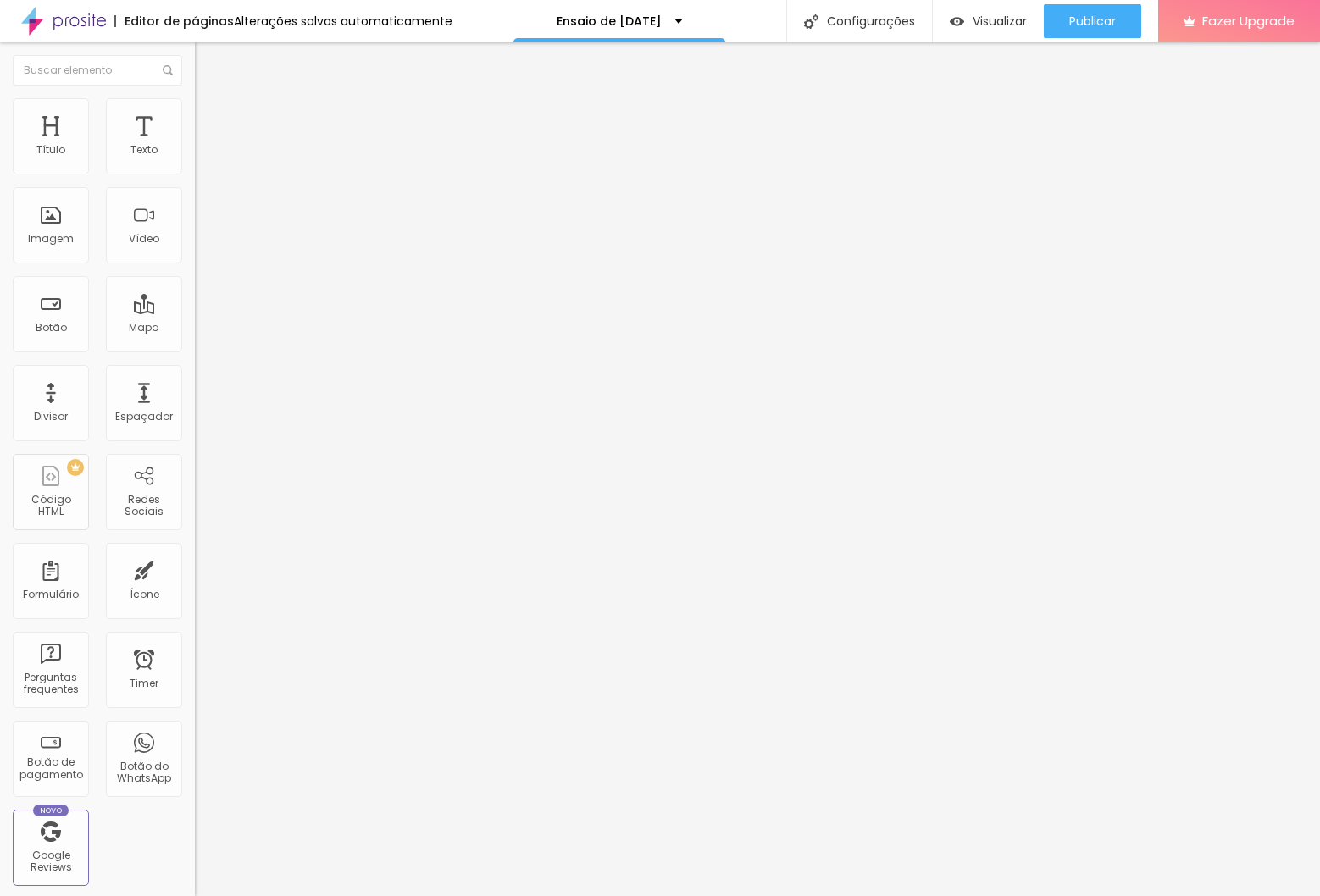
click at [195, 145] on span "Adicionar imagem" at bounding box center [250, 138] width 110 height 15
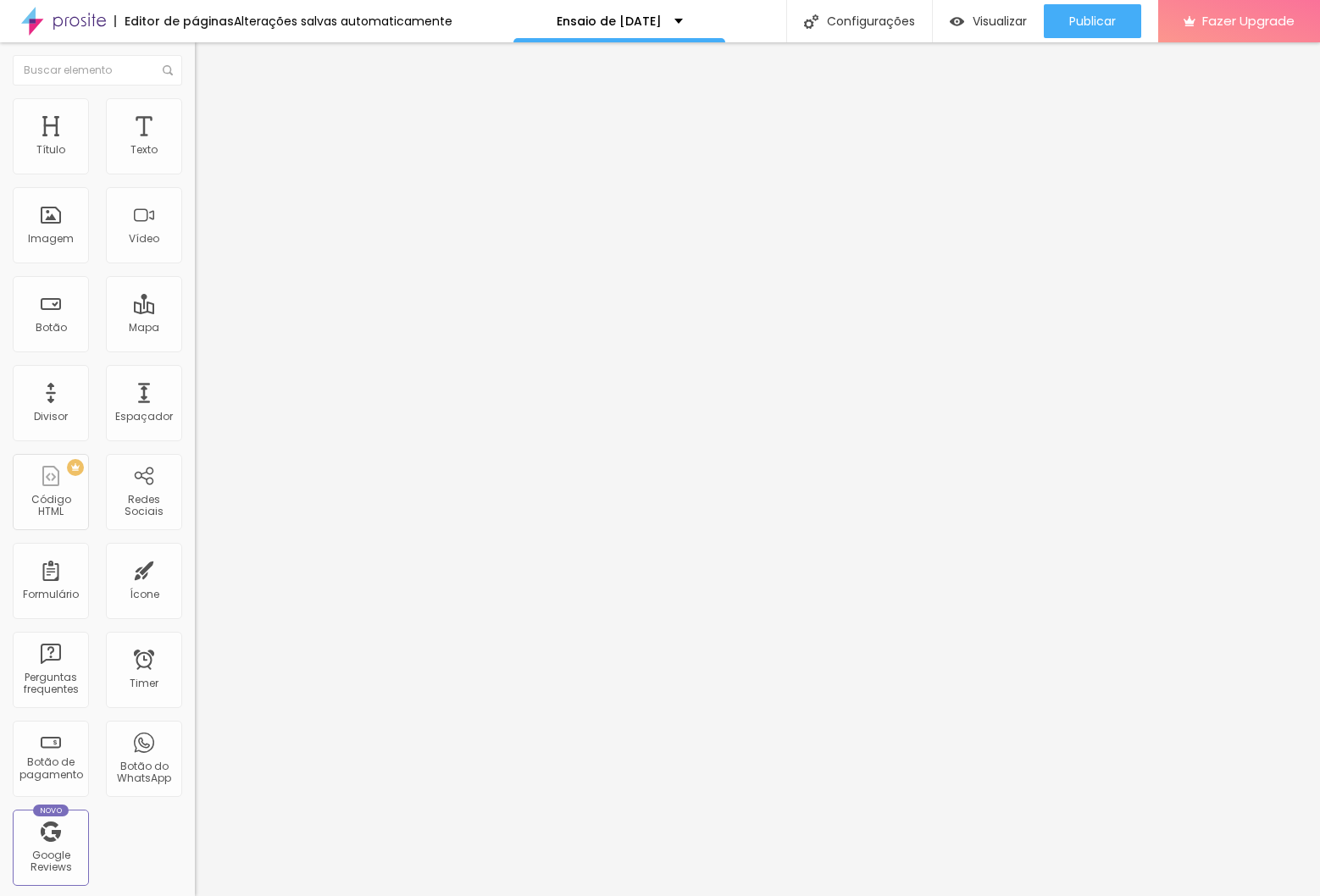
click at [195, 168] on div "Ensaio de [DATE] - Pacote Premium" at bounding box center [293, 153] width 195 height 29
type input "F"
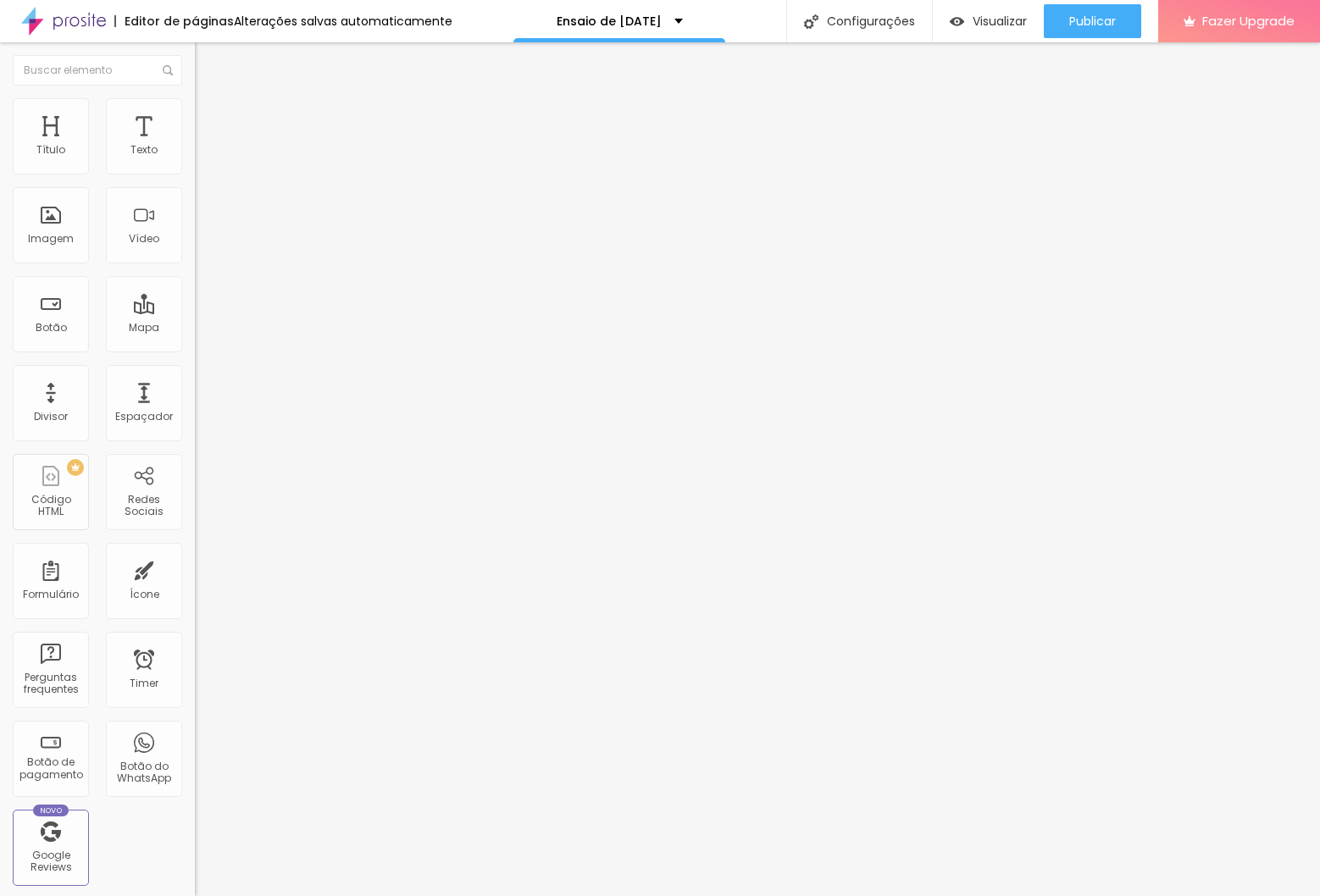
type input "Fotolivro 15x20"
type input "R$ 395,00"
paste textarea
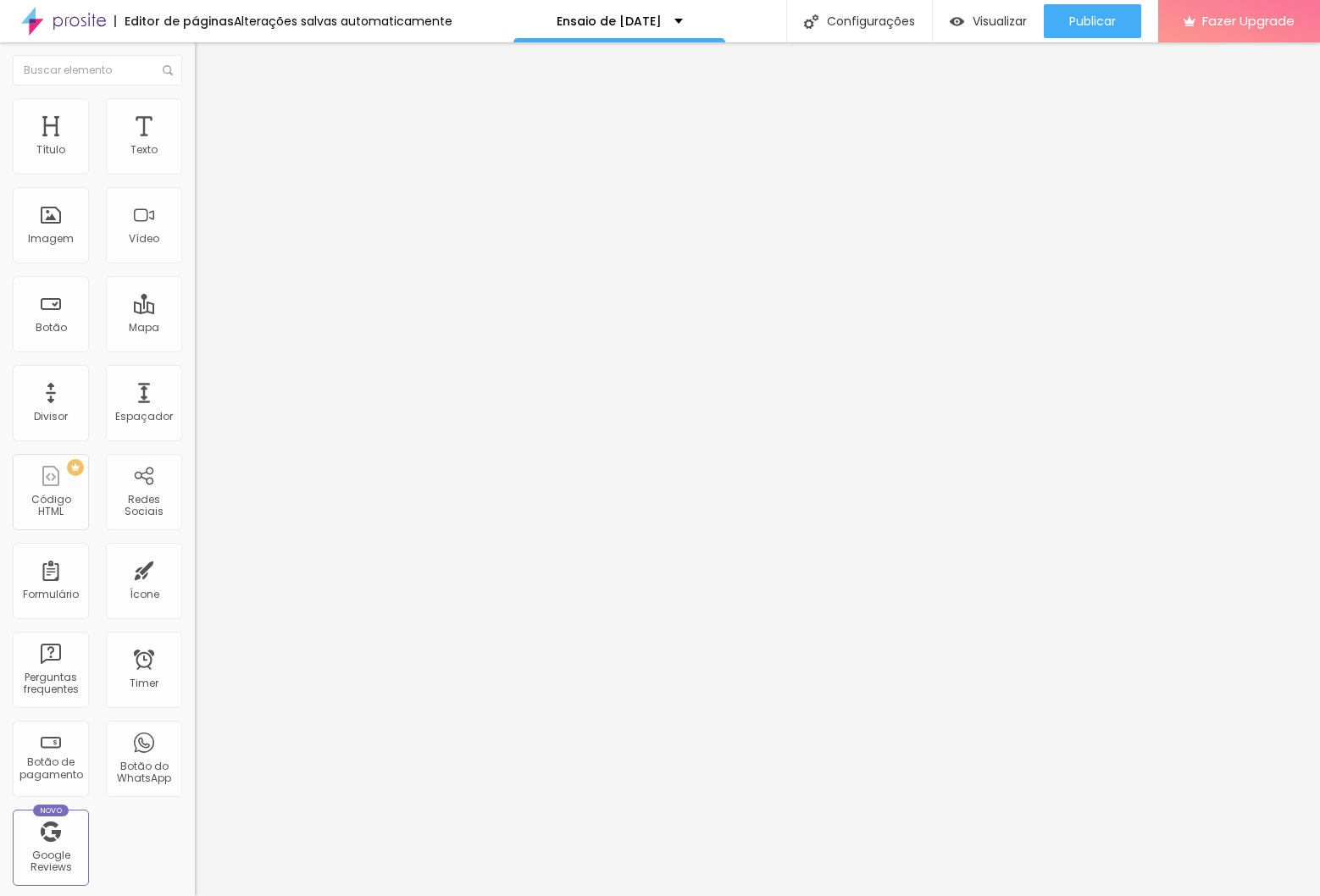
paste textarea
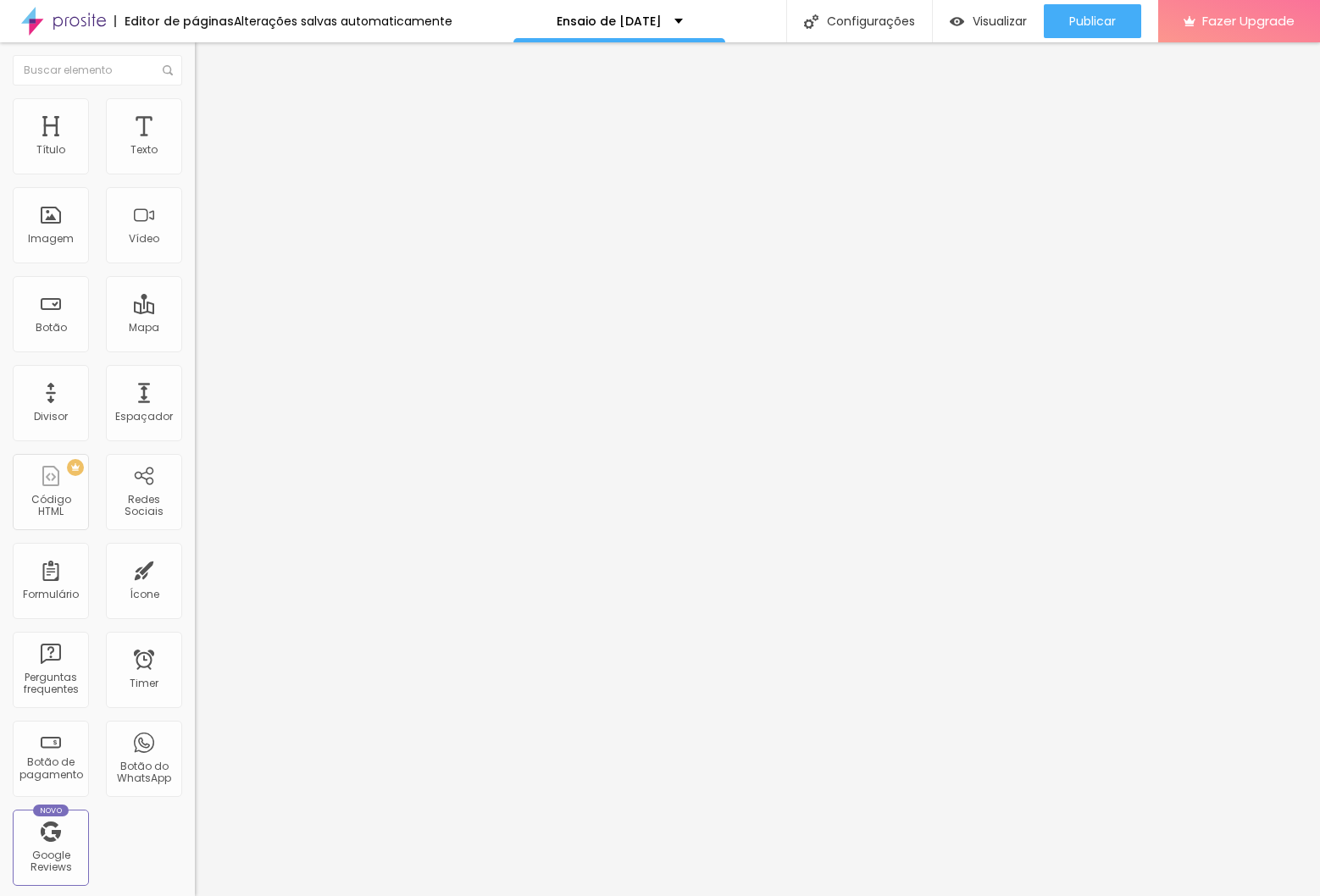
click at [205, 177] on div "Ensaio de [DATE] - Pacote Premium" at bounding box center [292, 161] width 172 height 30
type input "R$ 395,00"
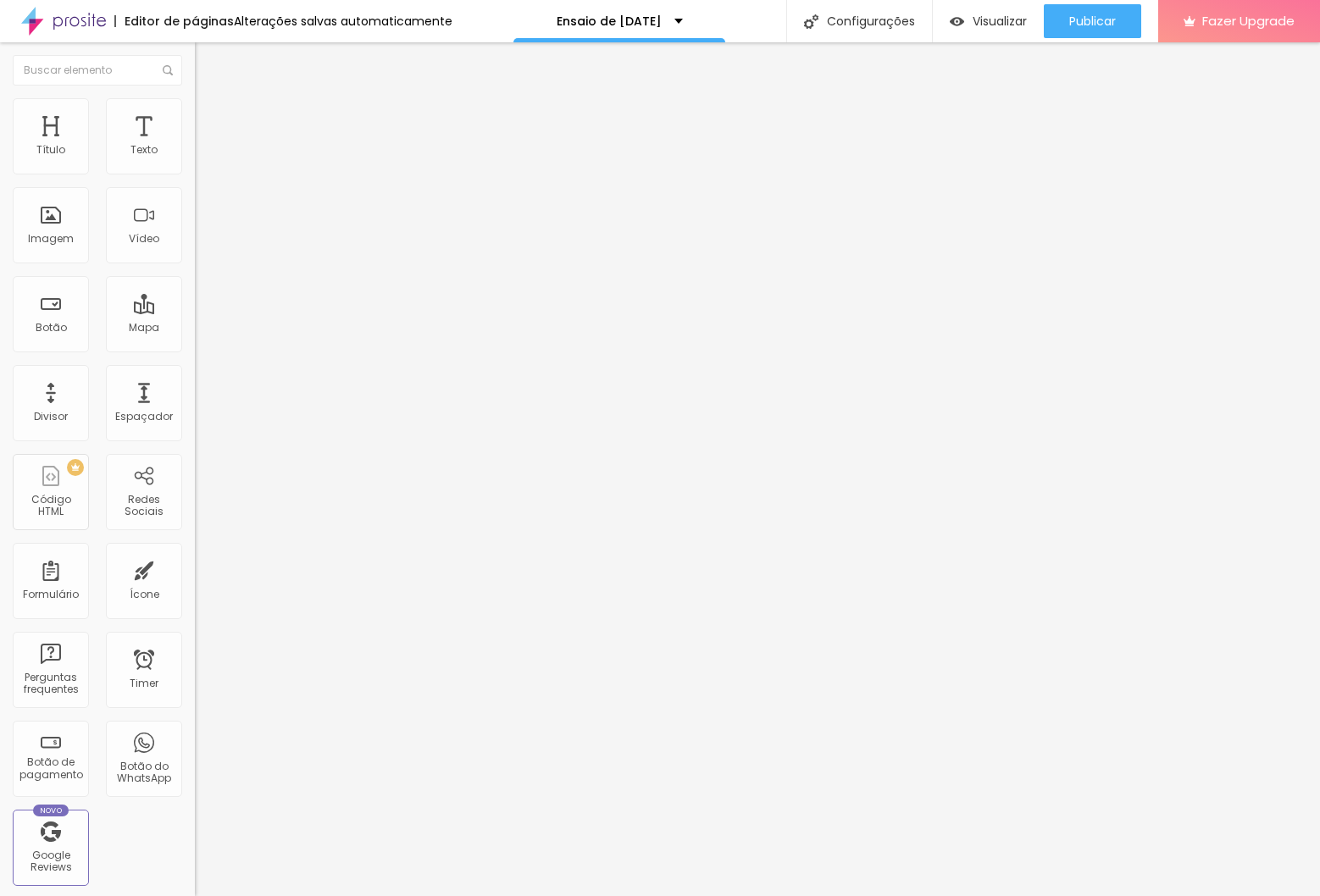
type input "Fotolivro 15x20"
paste textarea
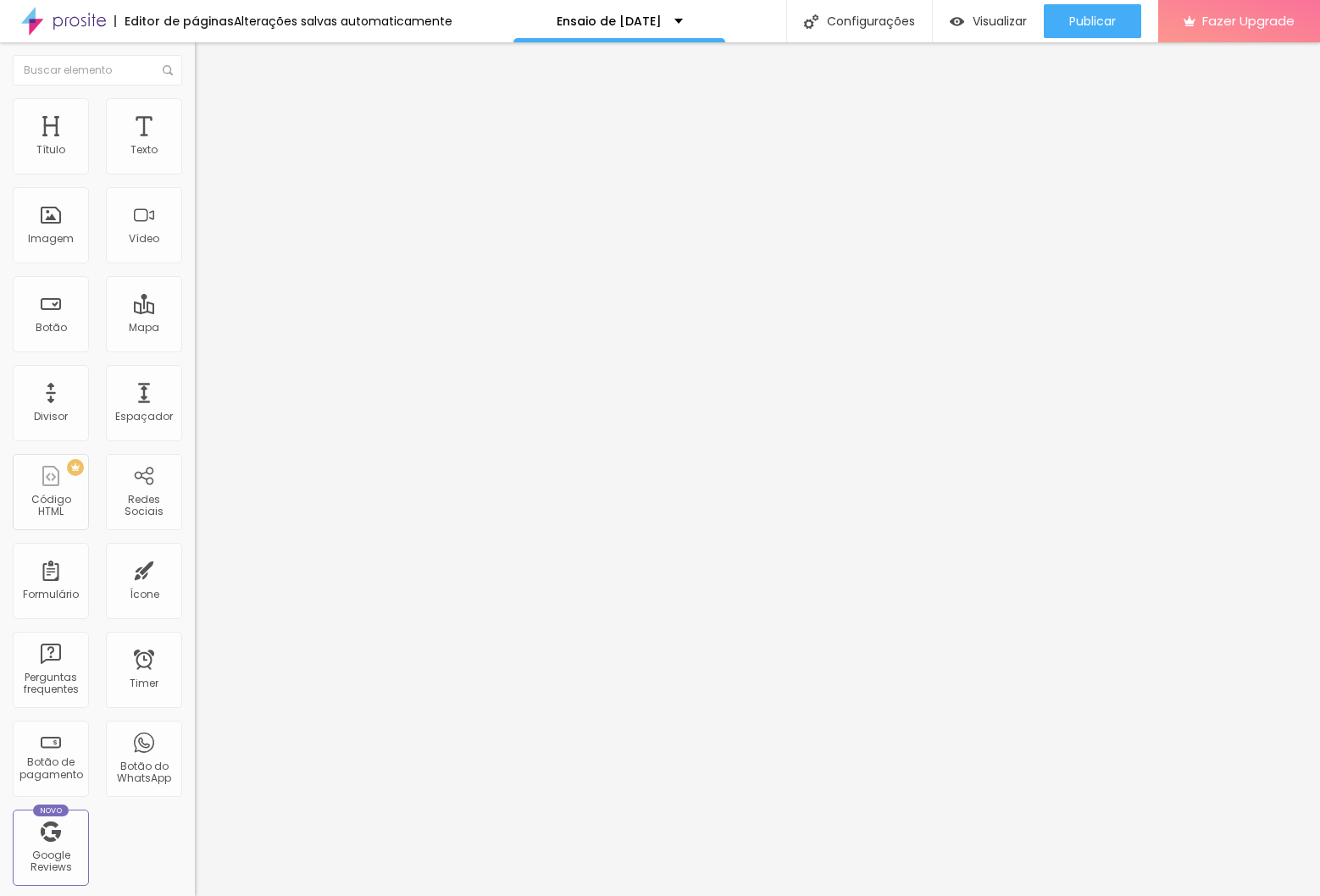
drag, startPoint x: 630, startPoint y: 104, endPoint x: 829, endPoint y: 118, distance: 199.5
click at [882, 895] on div "Criar botão de pagamento" at bounding box center [660, 908] width 1320 height 25
paste textarea
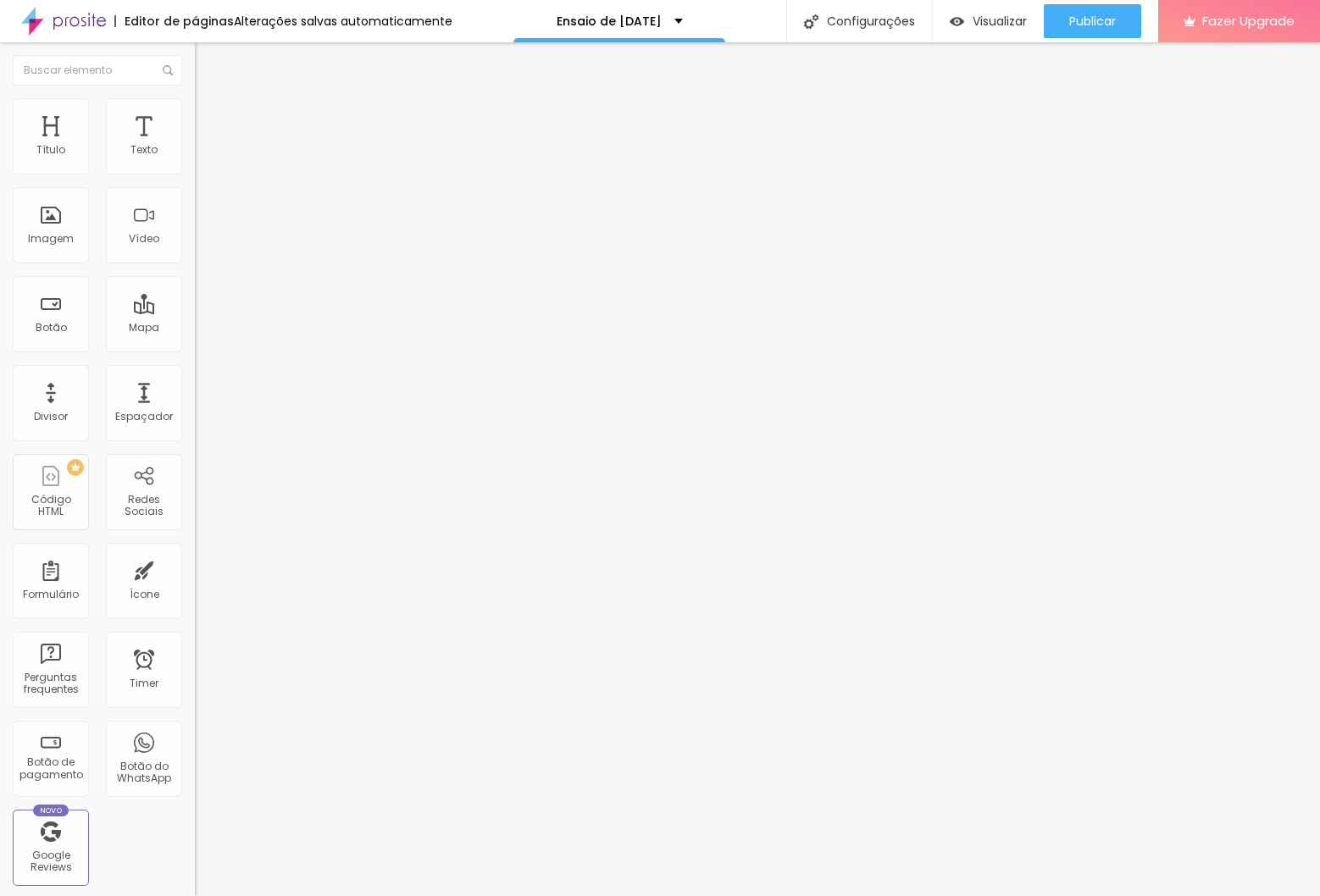
drag, startPoint x: 840, startPoint y: 354, endPoint x: 831, endPoint y: 359, distance: 10.3
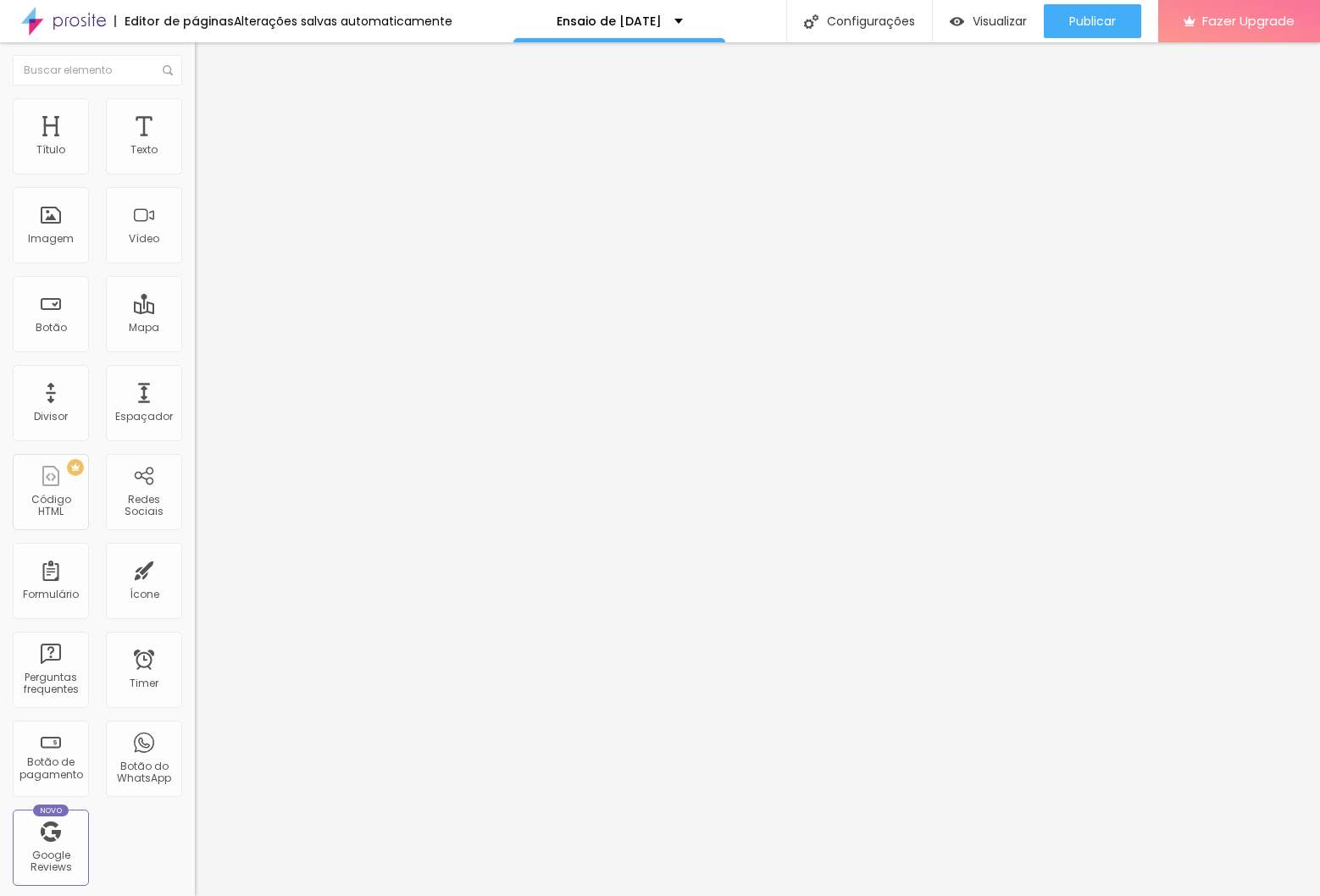
scroll to position [16, 0]
drag, startPoint x: 831, startPoint y: 357, endPoint x: 853, endPoint y: 382, distance: 33.3
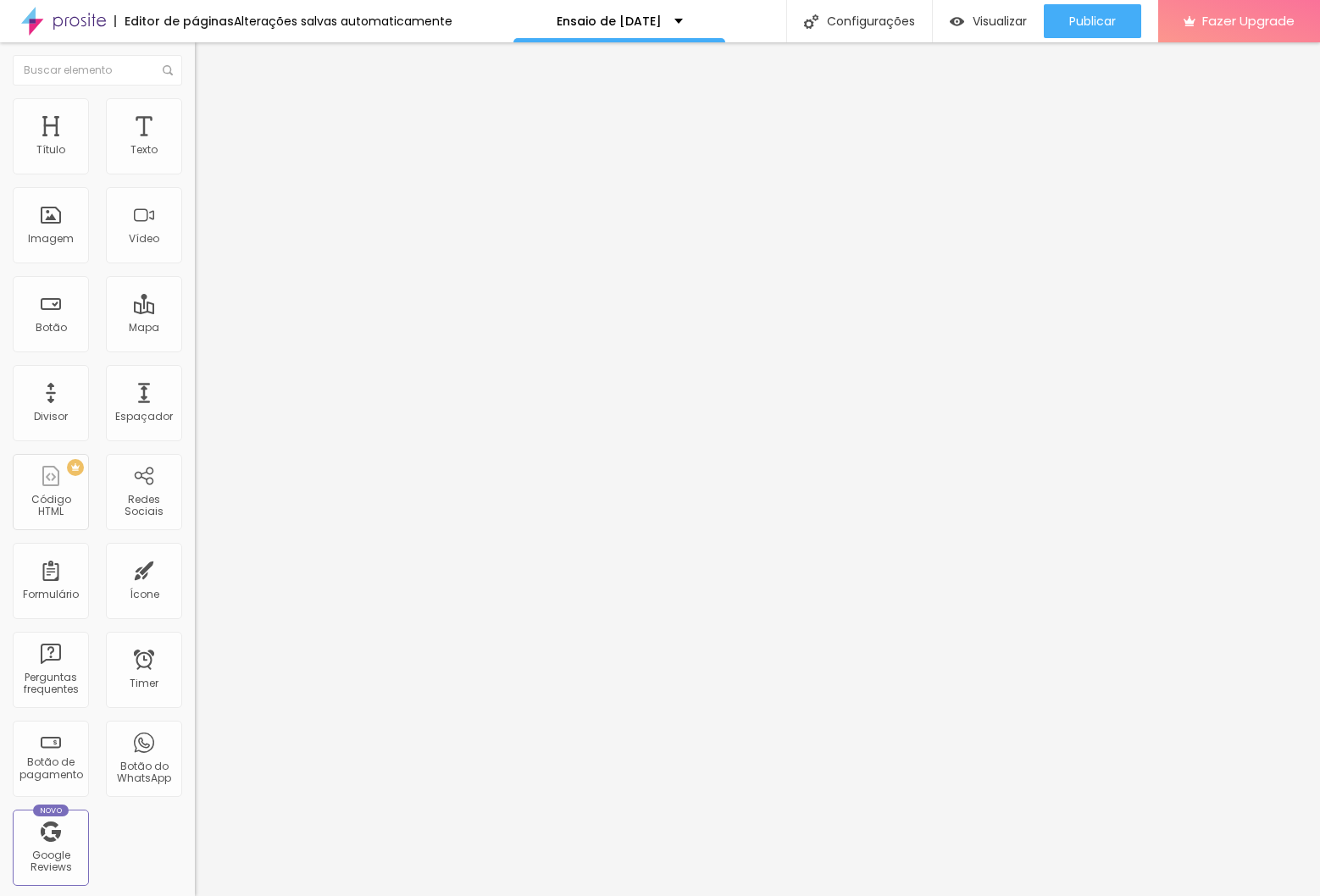
drag, startPoint x: 623, startPoint y: 337, endPoint x: 382, endPoint y: 333, distance: 241.0
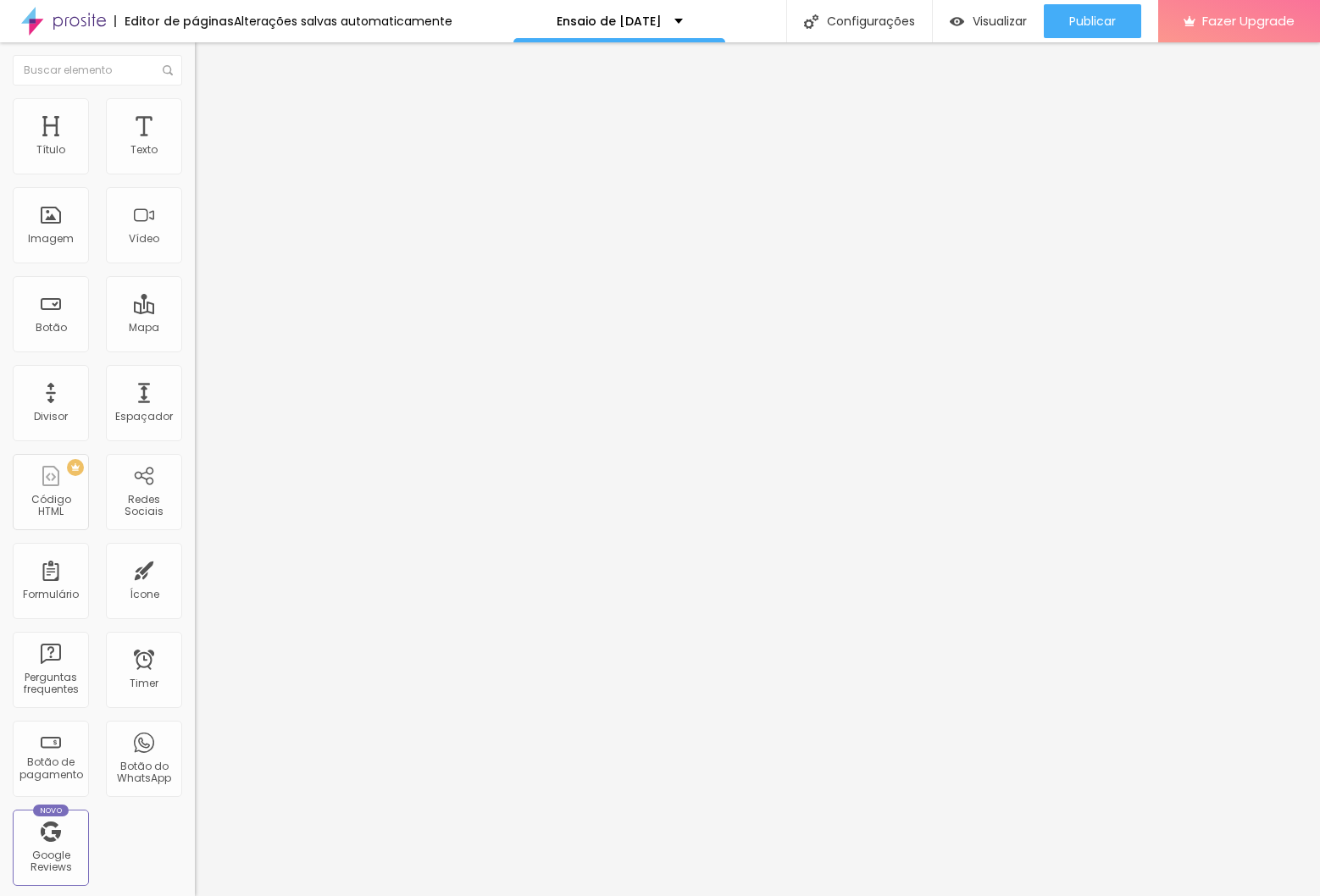
drag, startPoint x: 583, startPoint y: 367, endPoint x: 638, endPoint y: 354, distance: 56.5
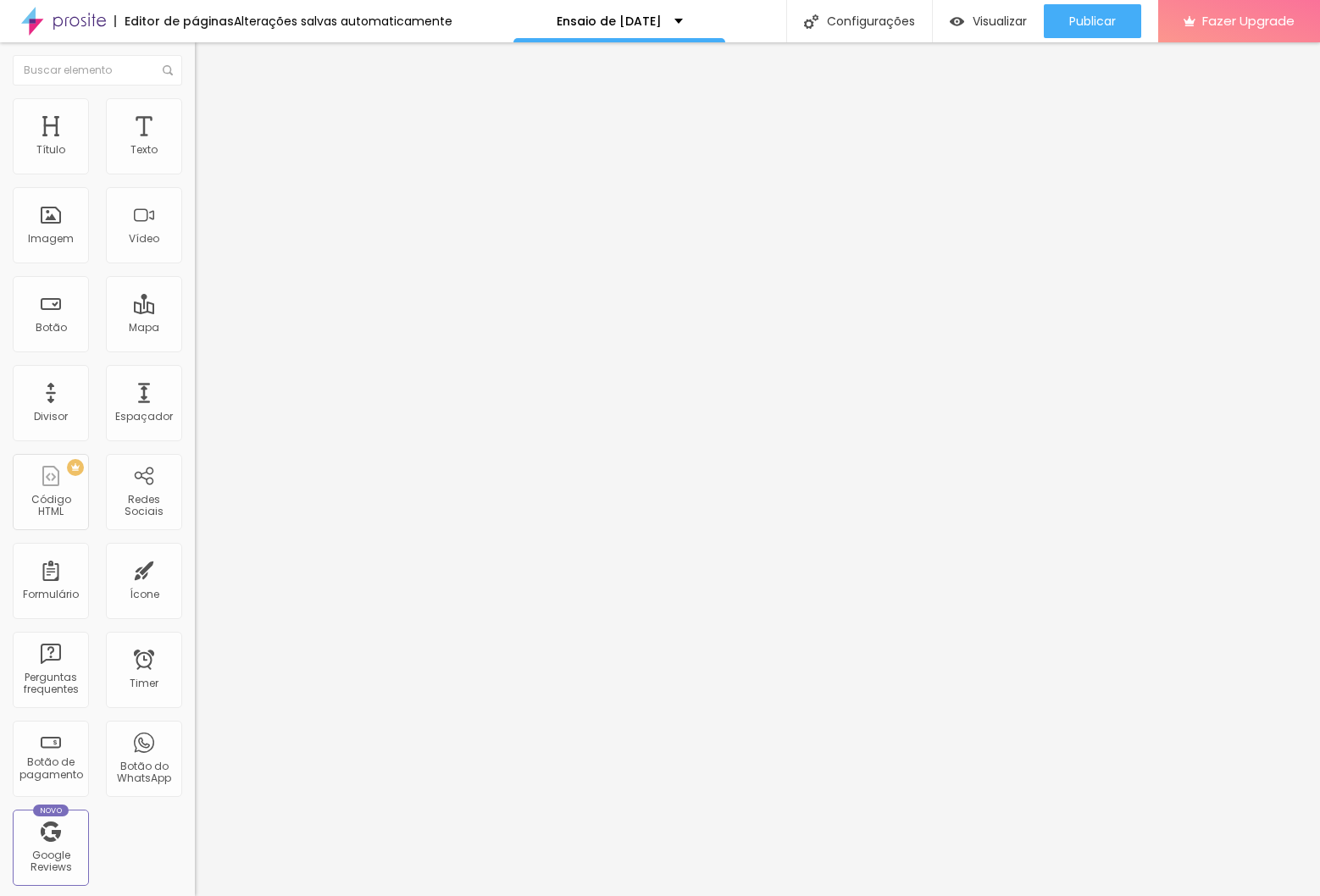
drag, startPoint x: 581, startPoint y: 340, endPoint x: 538, endPoint y: 341, distance: 43.0
drag, startPoint x: 611, startPoint y: 340, endPoint x: 724, endPoint y: 311, distance: 116.7
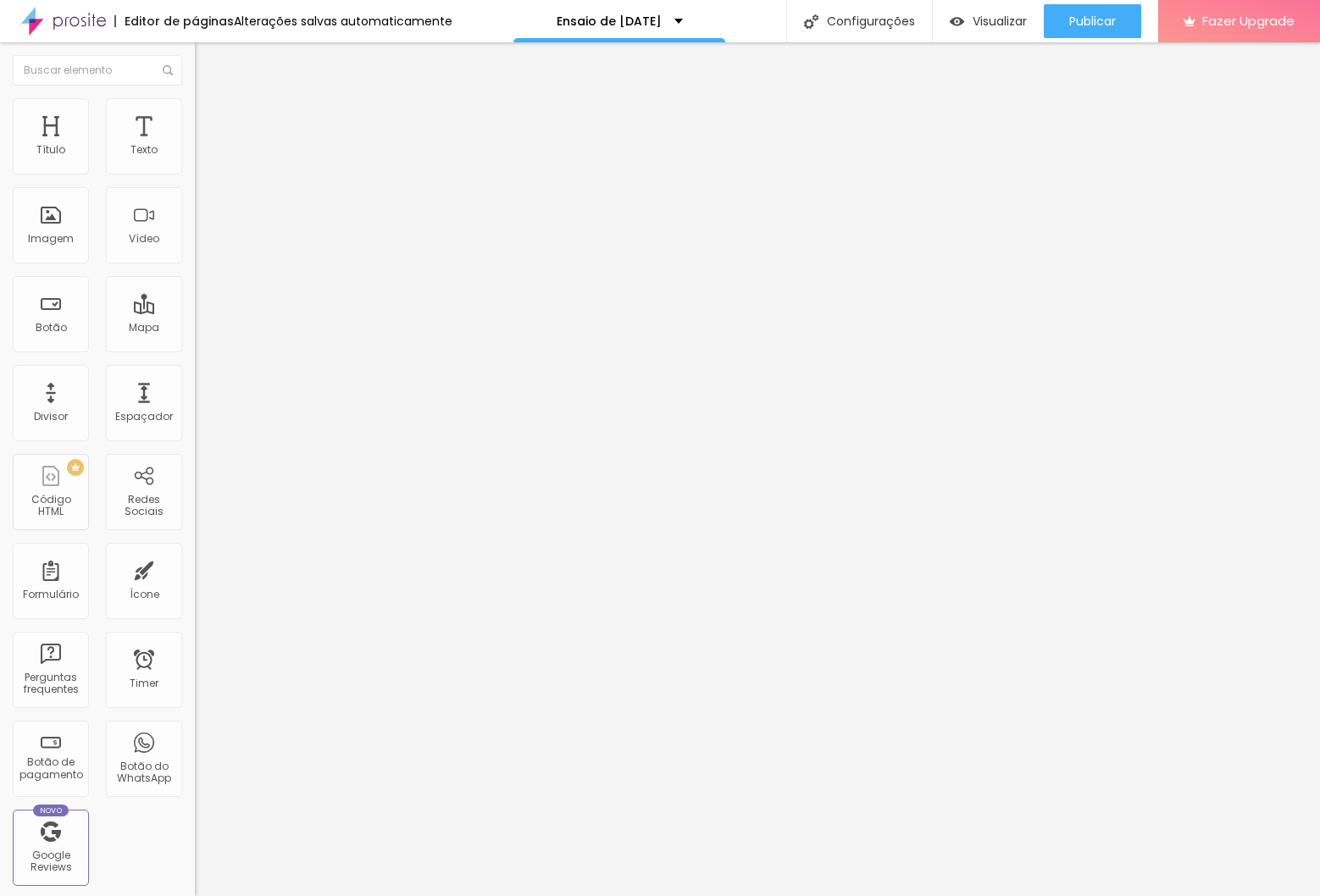
type textarea "Álbum em papel fotográfico 15x20cm, capa personalizada, 10 páginas (20 folhas),…"
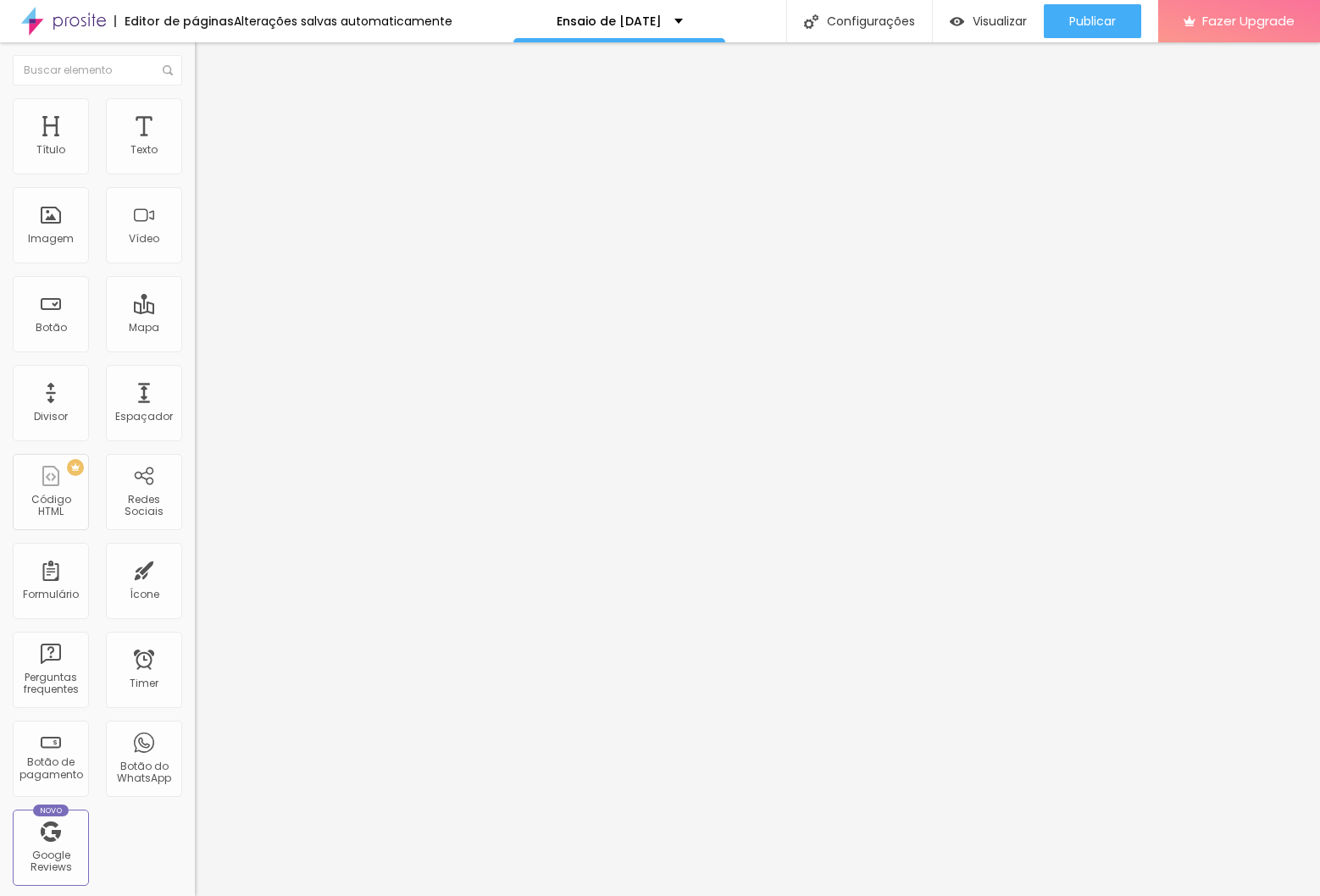
drag, startPoint x: 577, startPoint y: 575, endPoint x: 590, endPoint y: 560, distance: 19.8
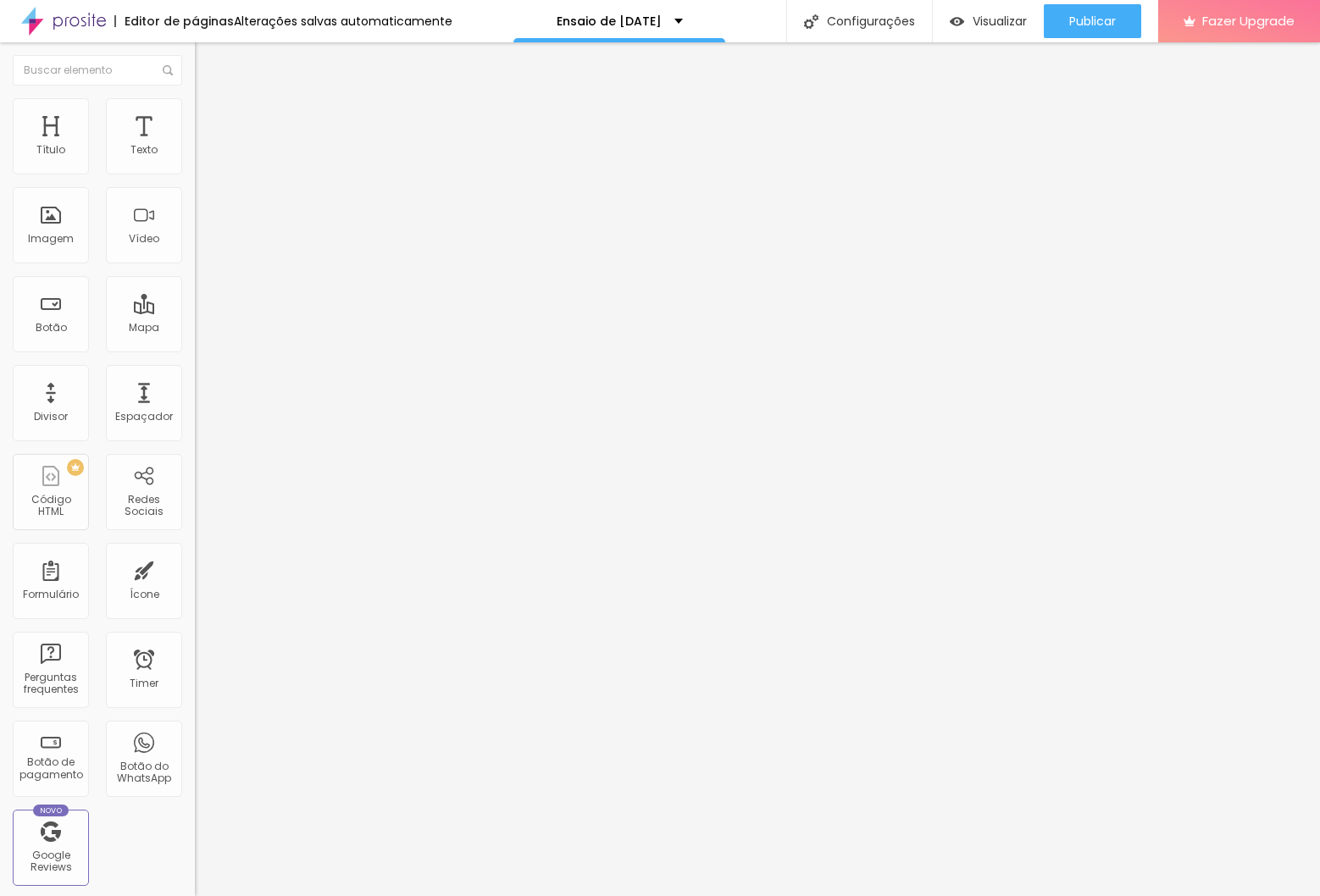
click at [195, 266] on span "4:3 Padrão" at bounding box center [223, 258] width 56 height 15
click at [195, 300] on div "Quadrado 1:1" at bounding box center [293, 295] width 195 height 10
click at [195, 286] on span "Padrão" at bounding box center [214, 278] width 38 height 15
click at [195, 312] on span "Original" at bounding box center [215, 304] width 41 height 15
click at [195, 286] on span "Padrão" at bounding box center [214, 278] width 38 height 15
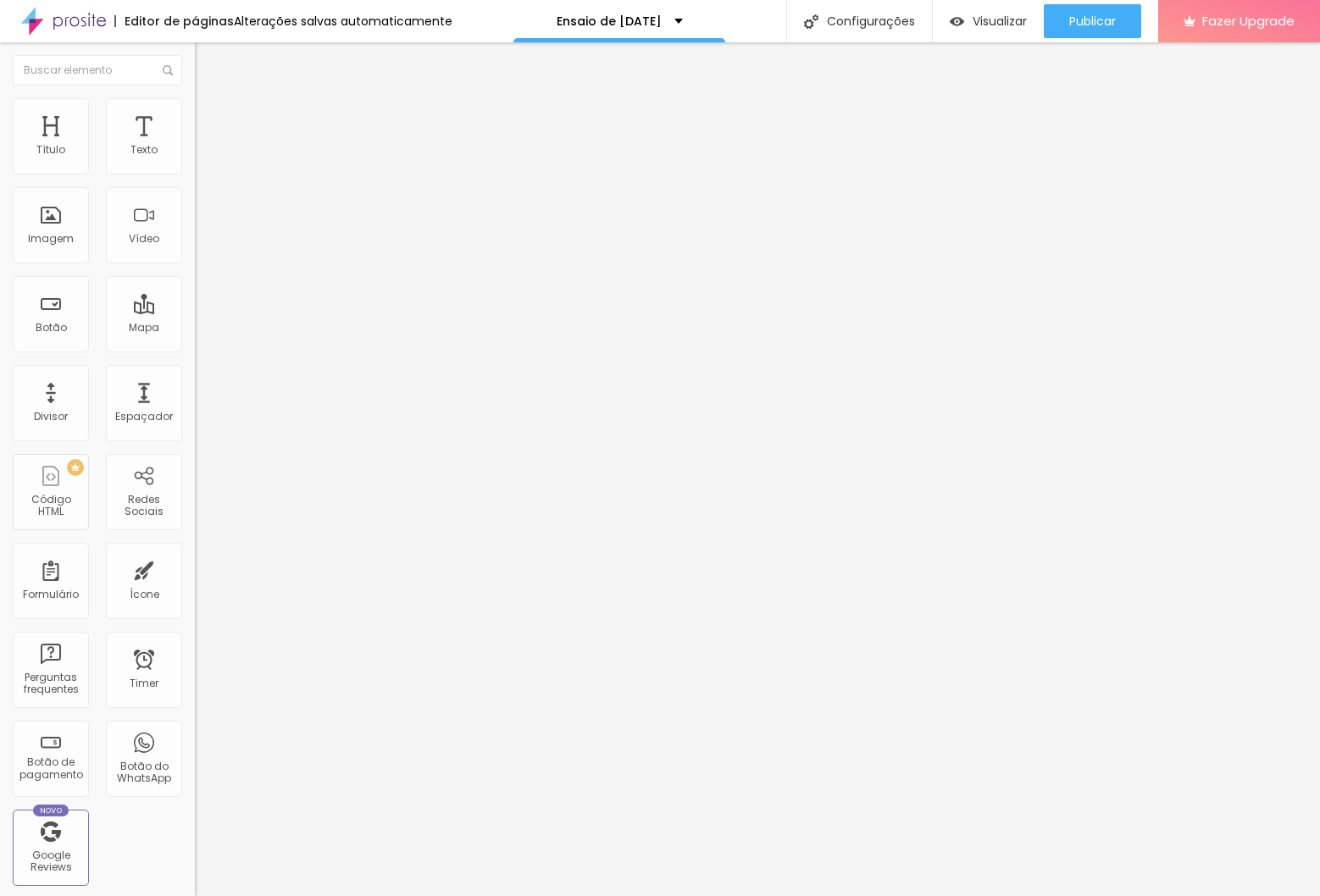
click at [195, 301] on span "Quadrado" at bounding box center [222, 294] width 55 height 15
click at [195, 286] on span "Padrão" at bounding box center [214, 278] width 38 height 15
click at [208, 151] on icon "button" at bounding box center [210, 149] width 3 height 3
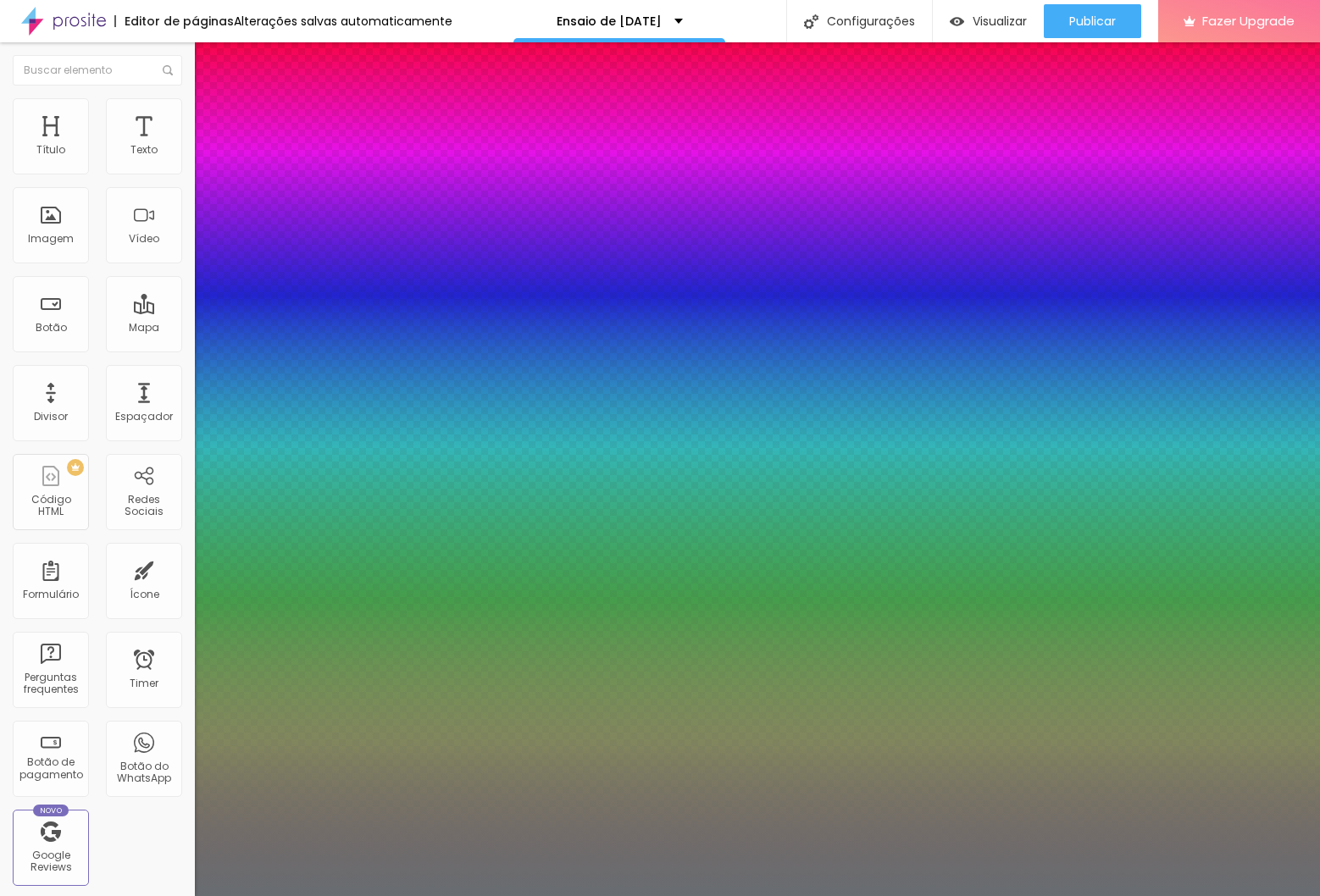
type input "1"
type input "40"
type input "1"
type input "39"
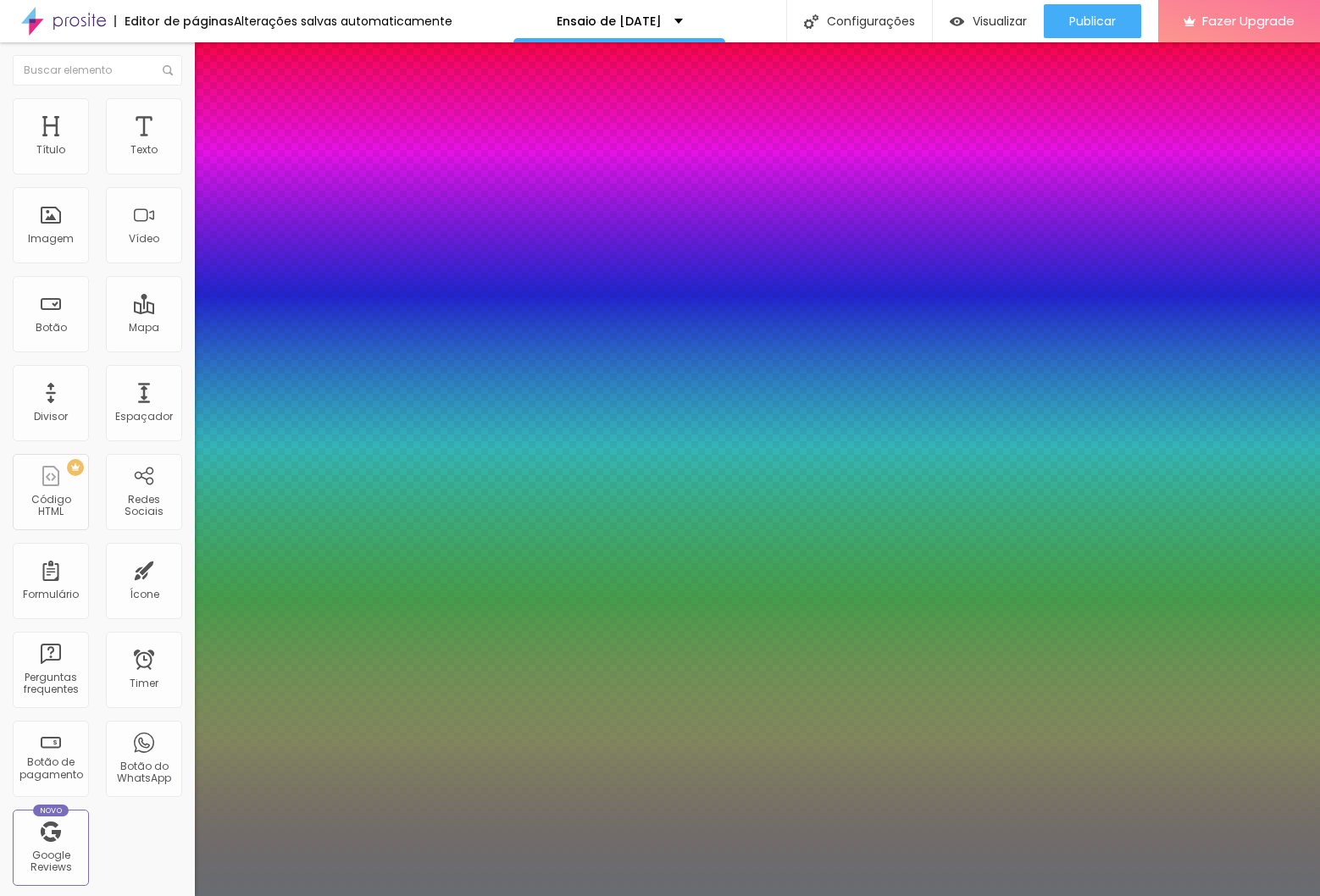
type input "39"
type input "1"
type input "38"
type input "1"
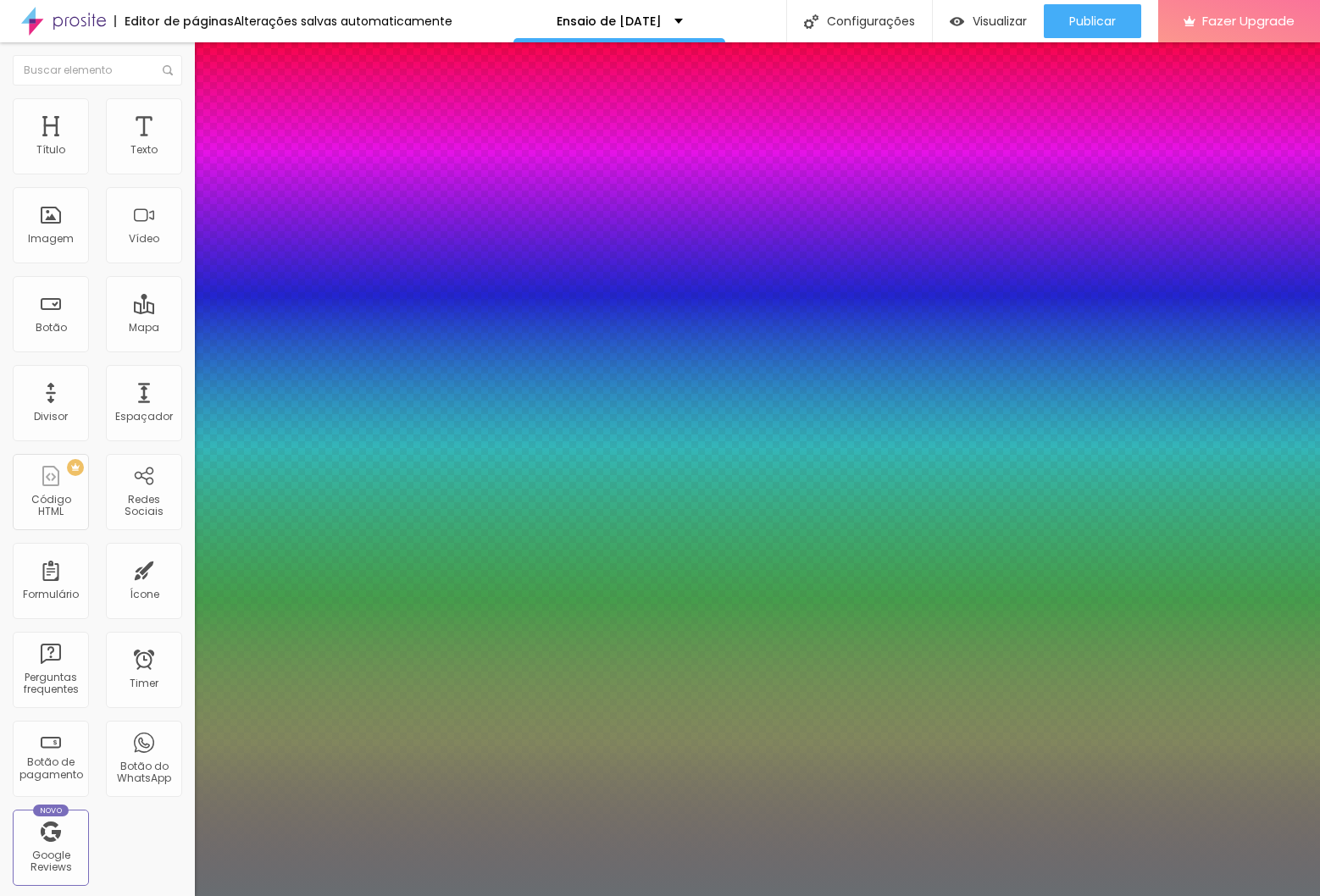
type input "37"
type input "1"
type input "36"
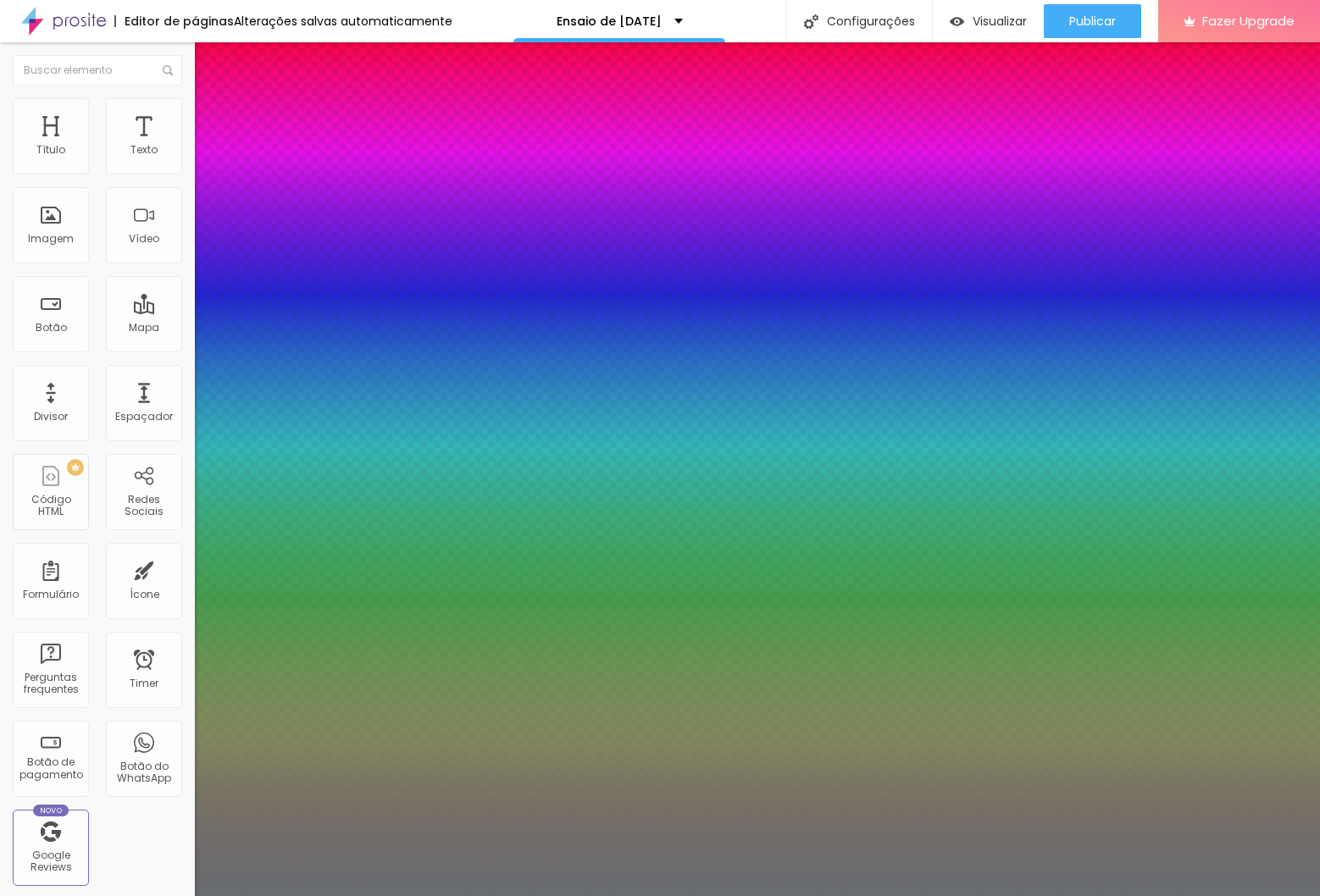
type input "1"
type input "35"
type input "1"
type input "34"
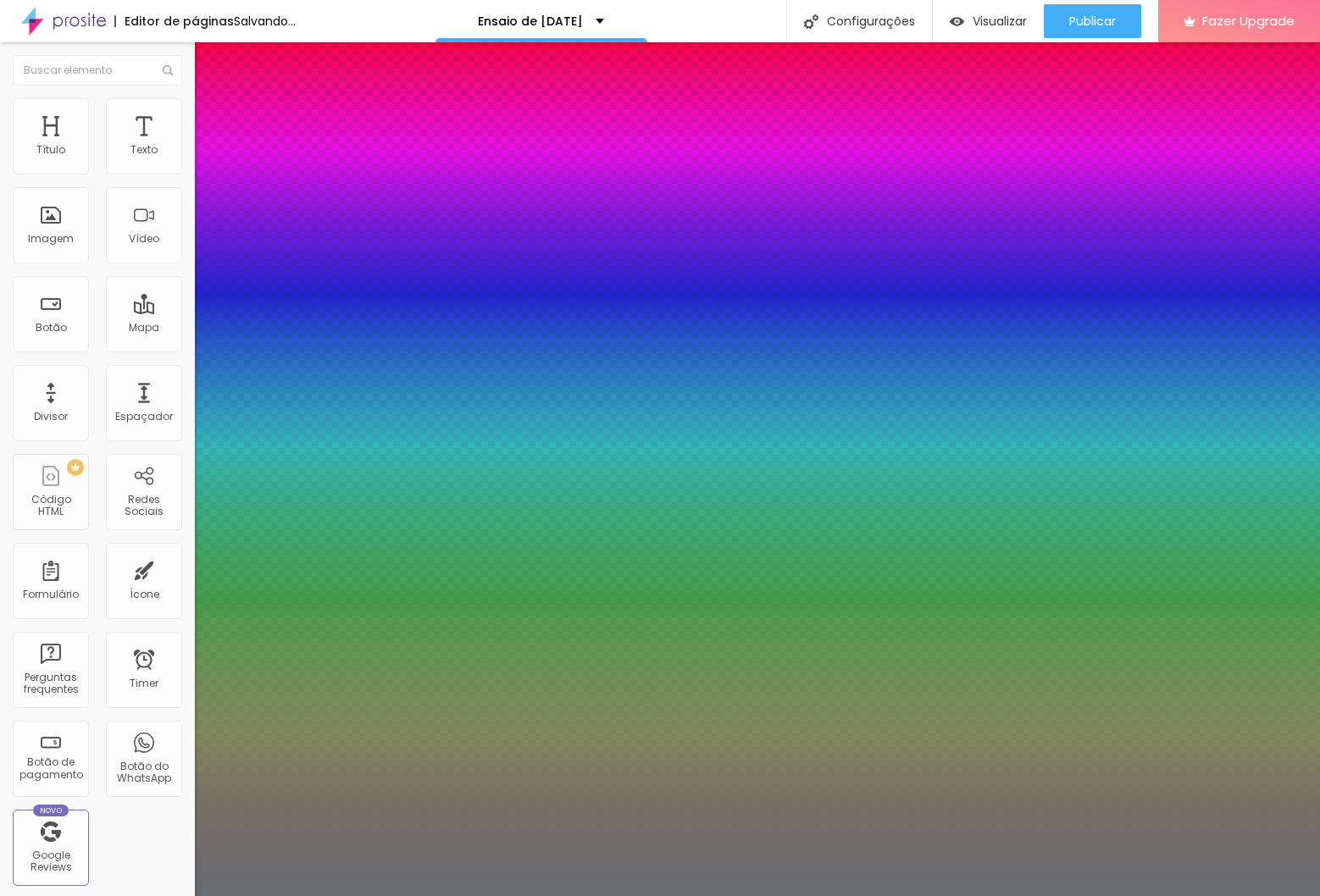
type input "34"
type input "1"
type input "33"
type input "1"
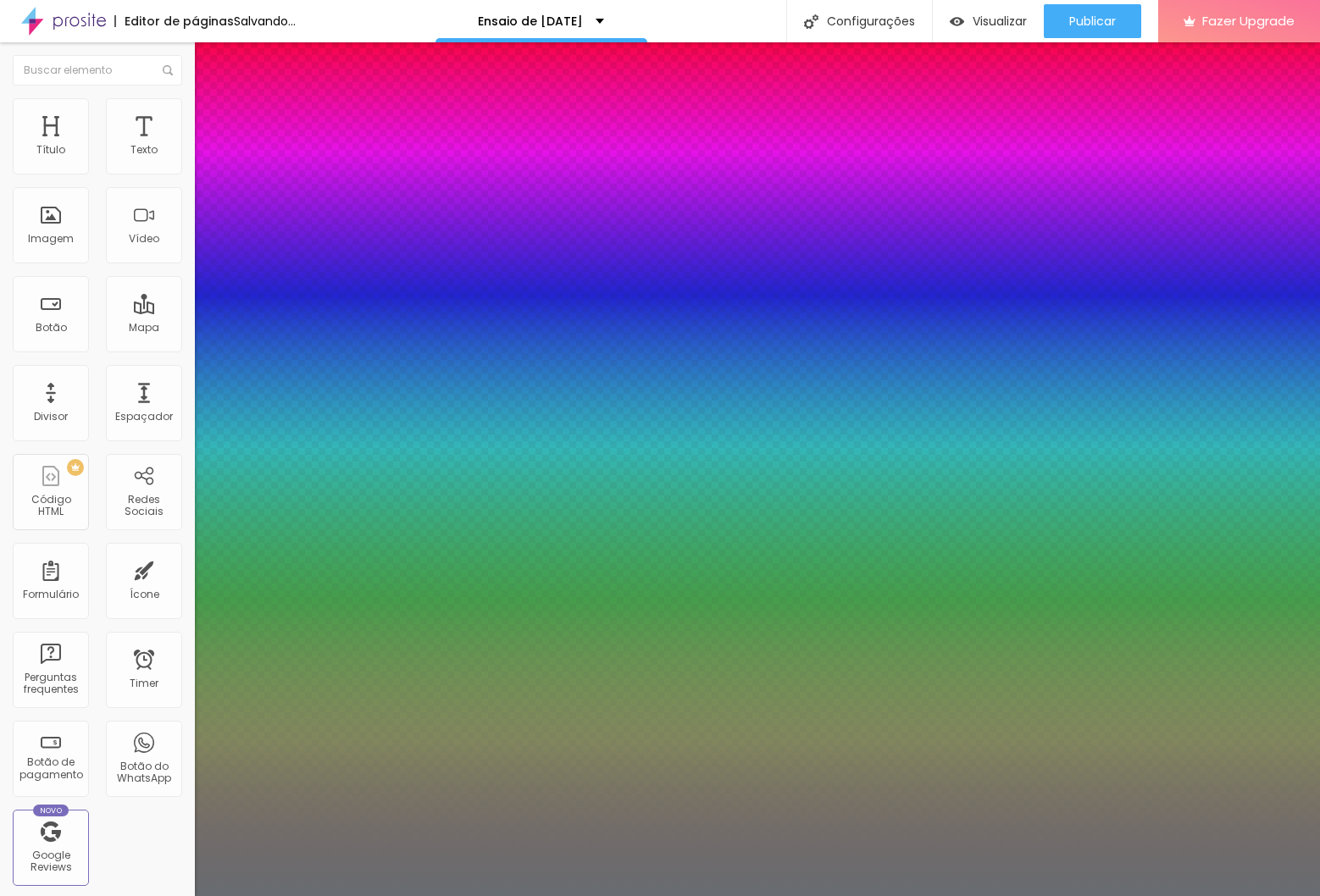
type input "32"
type input "1"
type input "31"
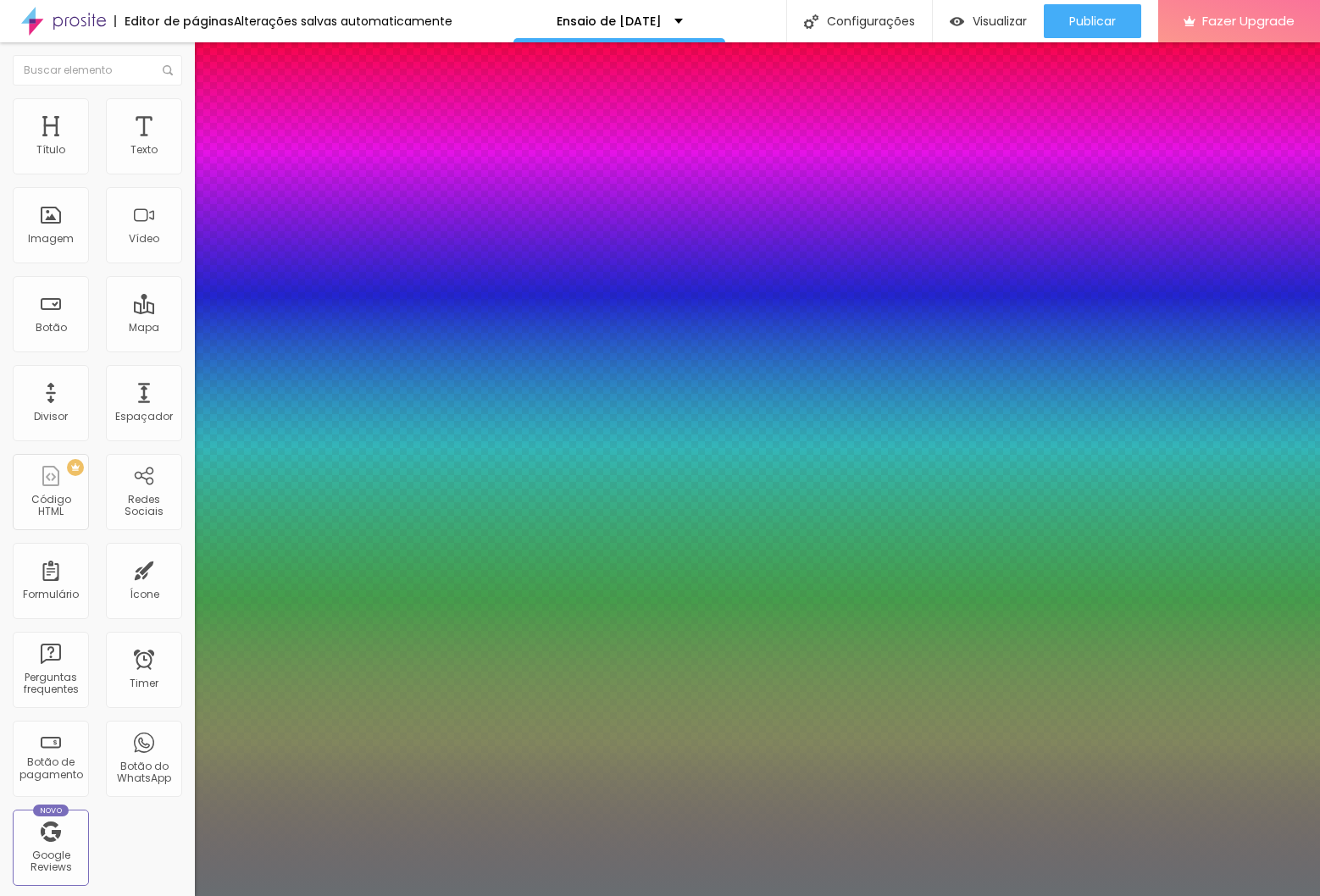
type input "1"
type input "30"
type input "1"
drag, startPoint x: 268, startPoint y: 285, endPoint x: 247, endPoint y: 300, distance: 25.8
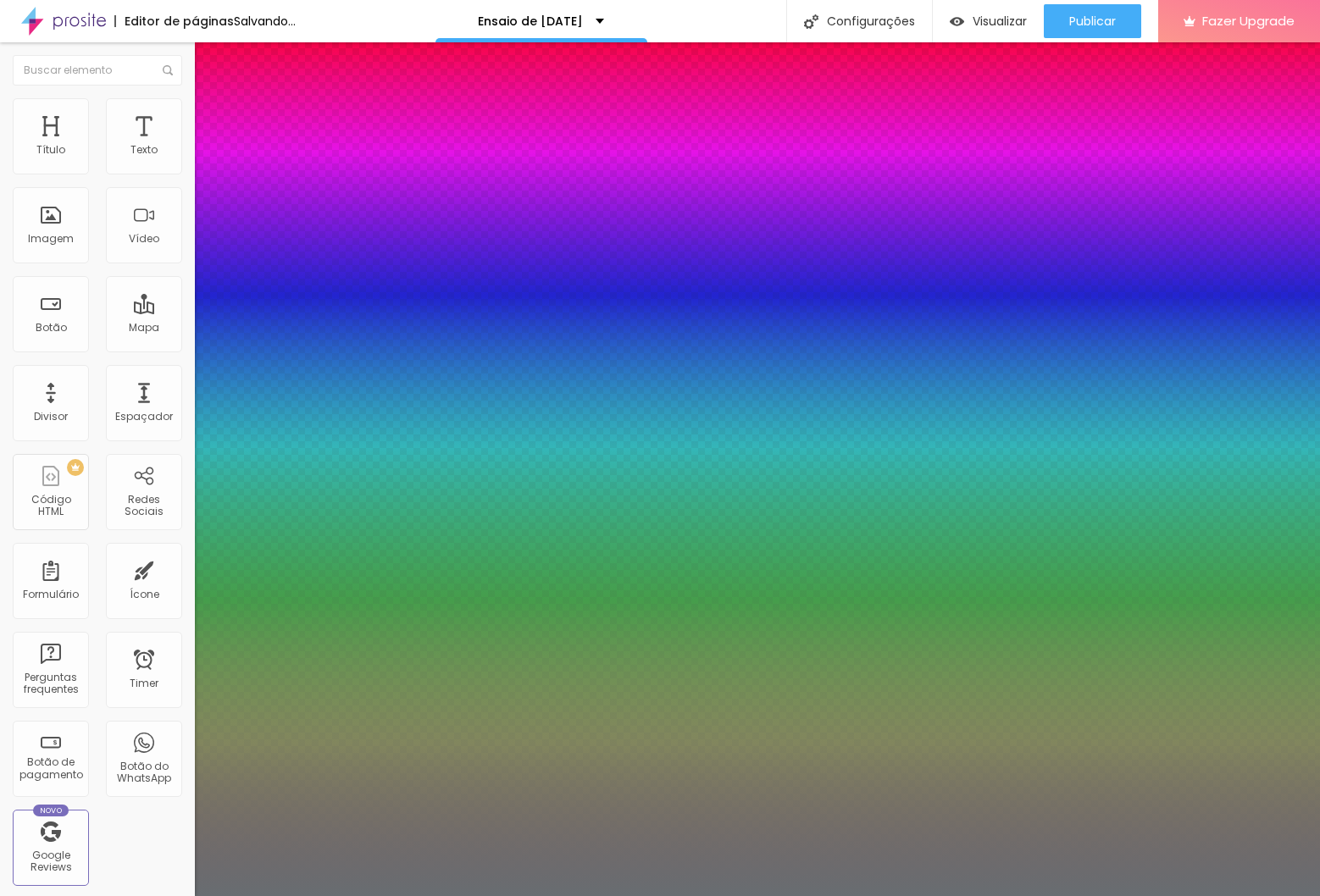
type input "30"
type input "1"
click at [582, 895] on div at bounding box center [660, 896] width 1320 height 0
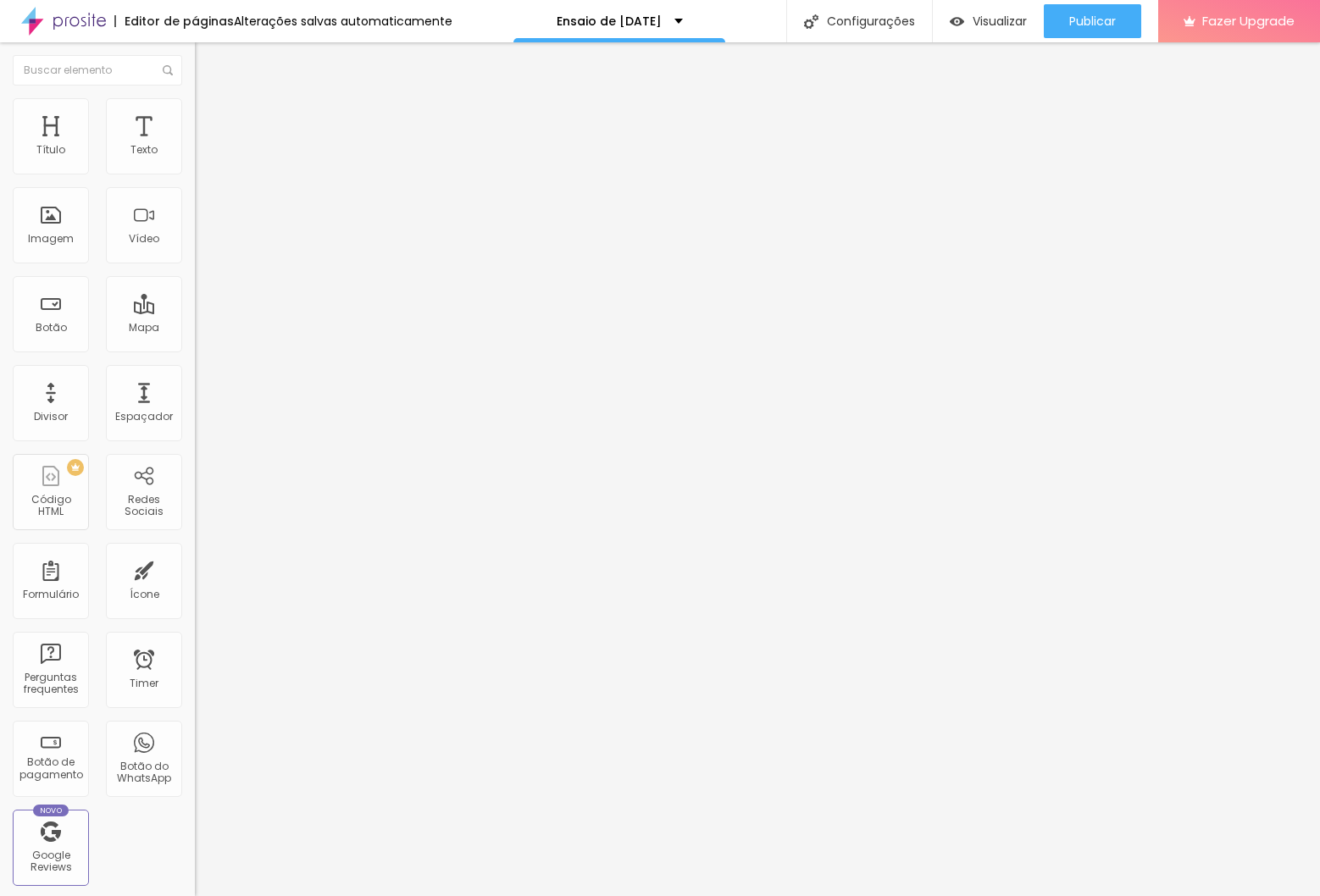
click at [195, 98] on li "Avançado" at bounding box center [293, 106] width 195 height 17
click at [195, 97] on img at bounding box center [203, 89] width 16 height 16
click at [195, 163] on button "button" at bounding box center [206, 153] width 24 height 17
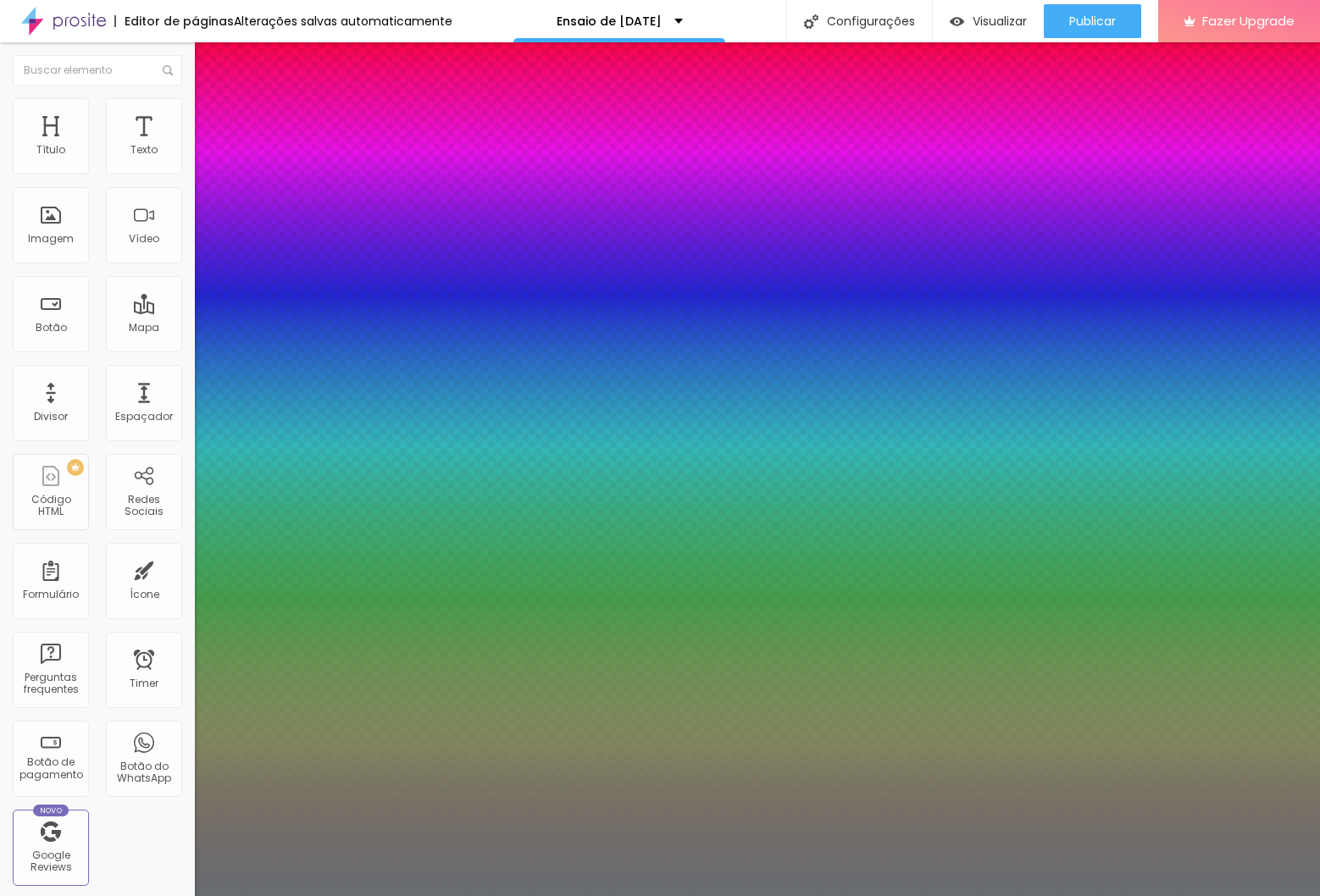
type input "1"
type input "25"
type input "1"
type input "24"
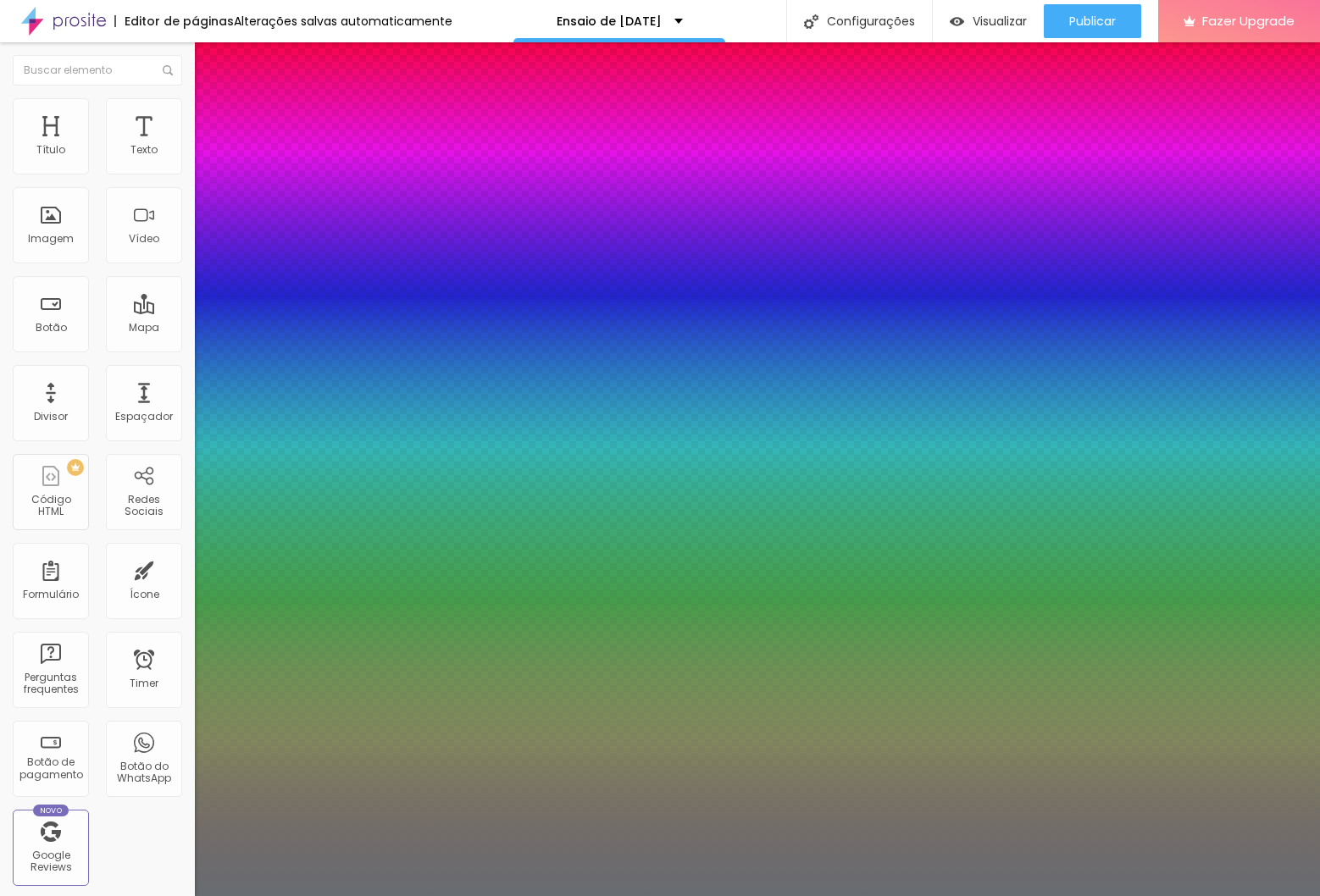
type input "24"
type input "1"
type input "23"
type input "1"
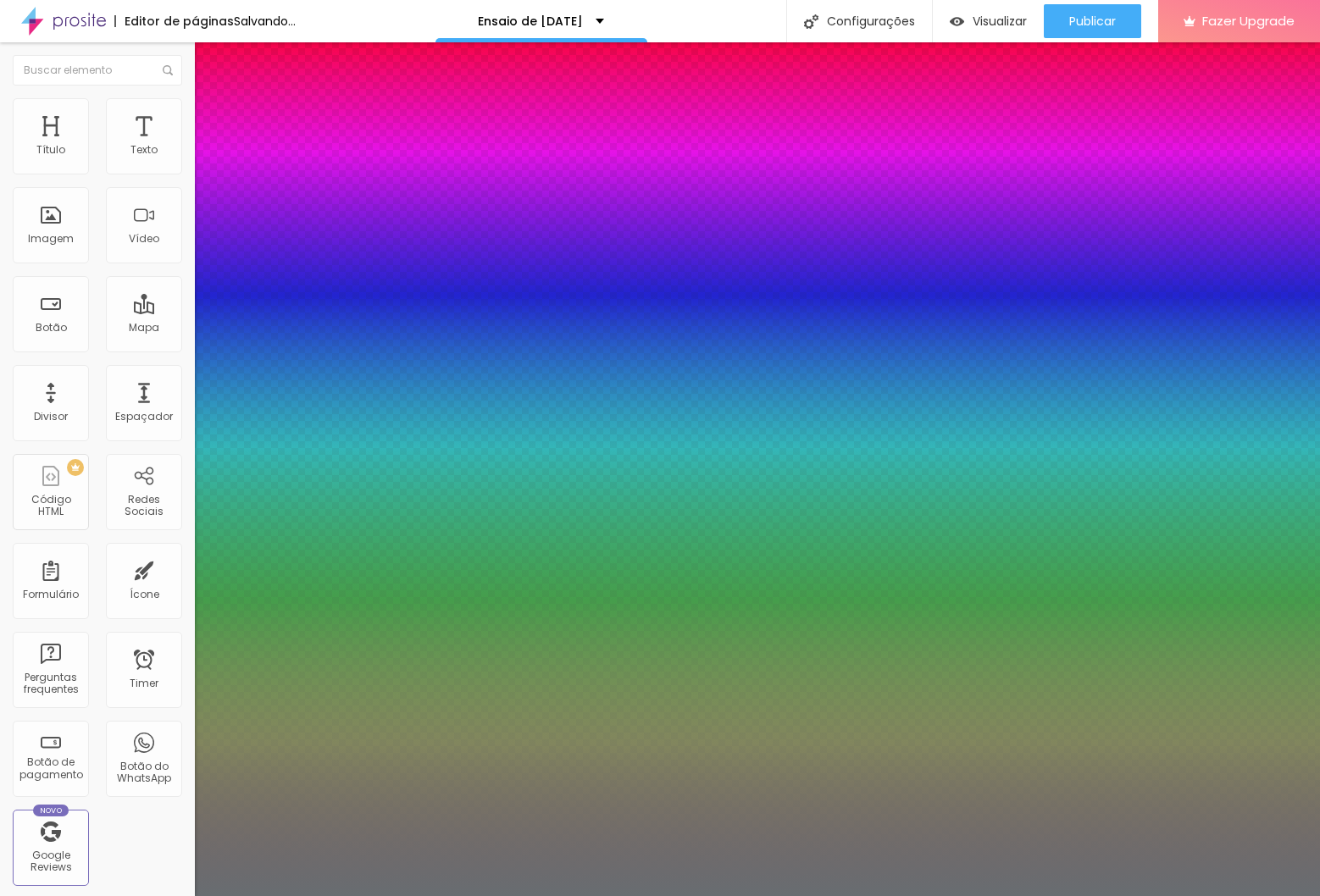
type input "24"
type input "1"
type input "25"
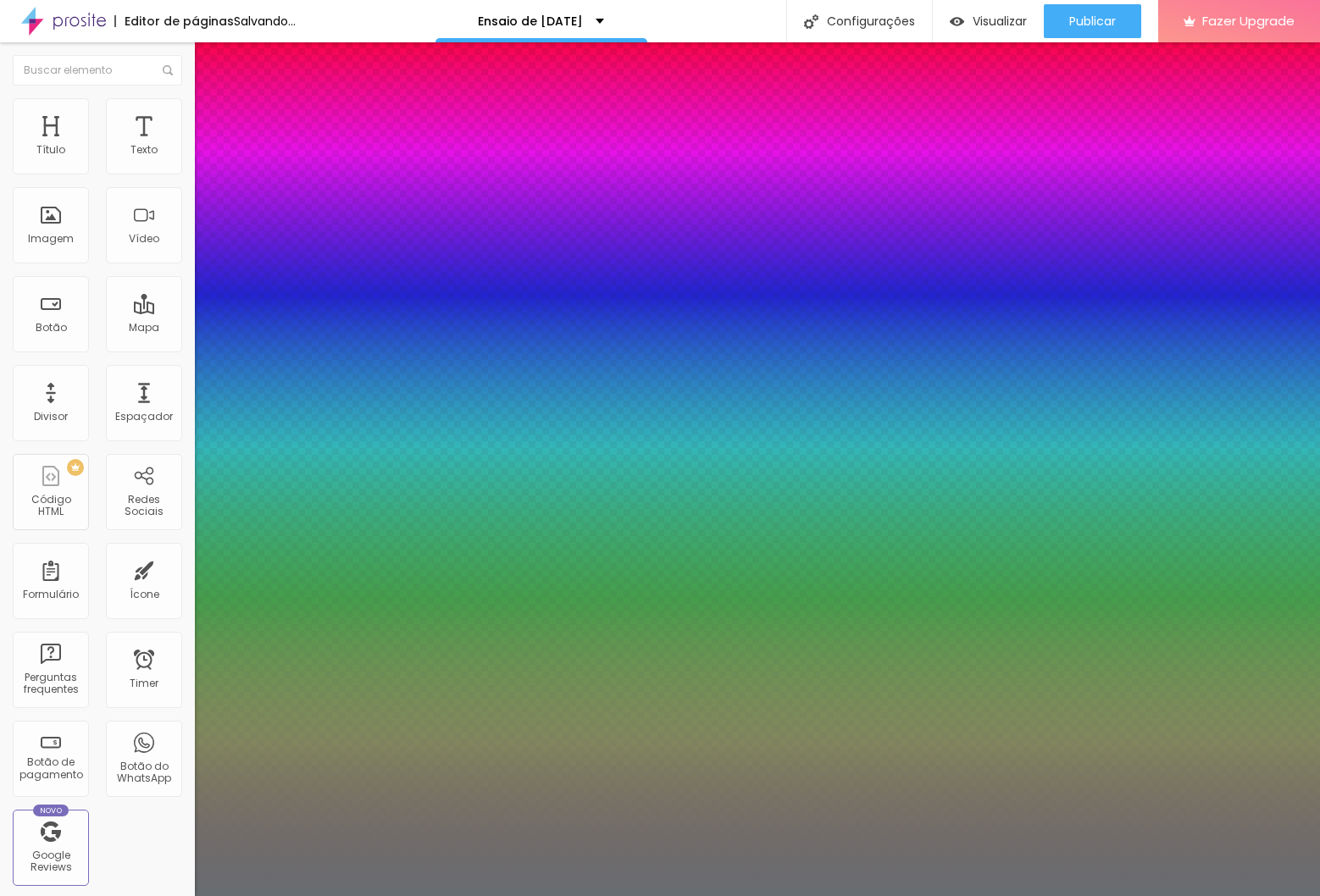
type input "1"
type input "25"
click at [624, 895] on div at bounding box center [660, 896] width 1320 height 0
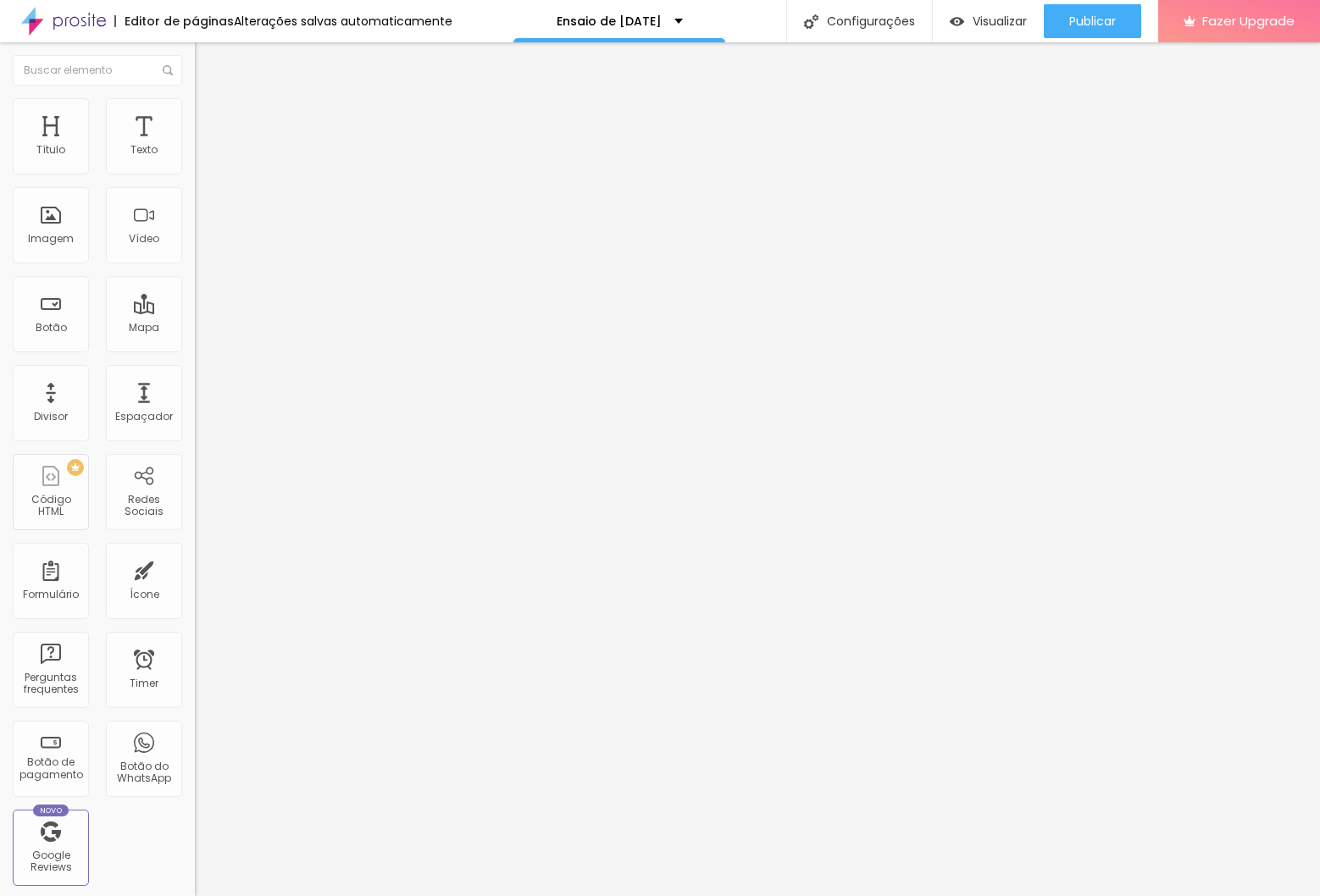
click at [195, 125] on li "Avançado" at bounding box center [293, 119] width 195 height 17
type input "22"
type input "21"
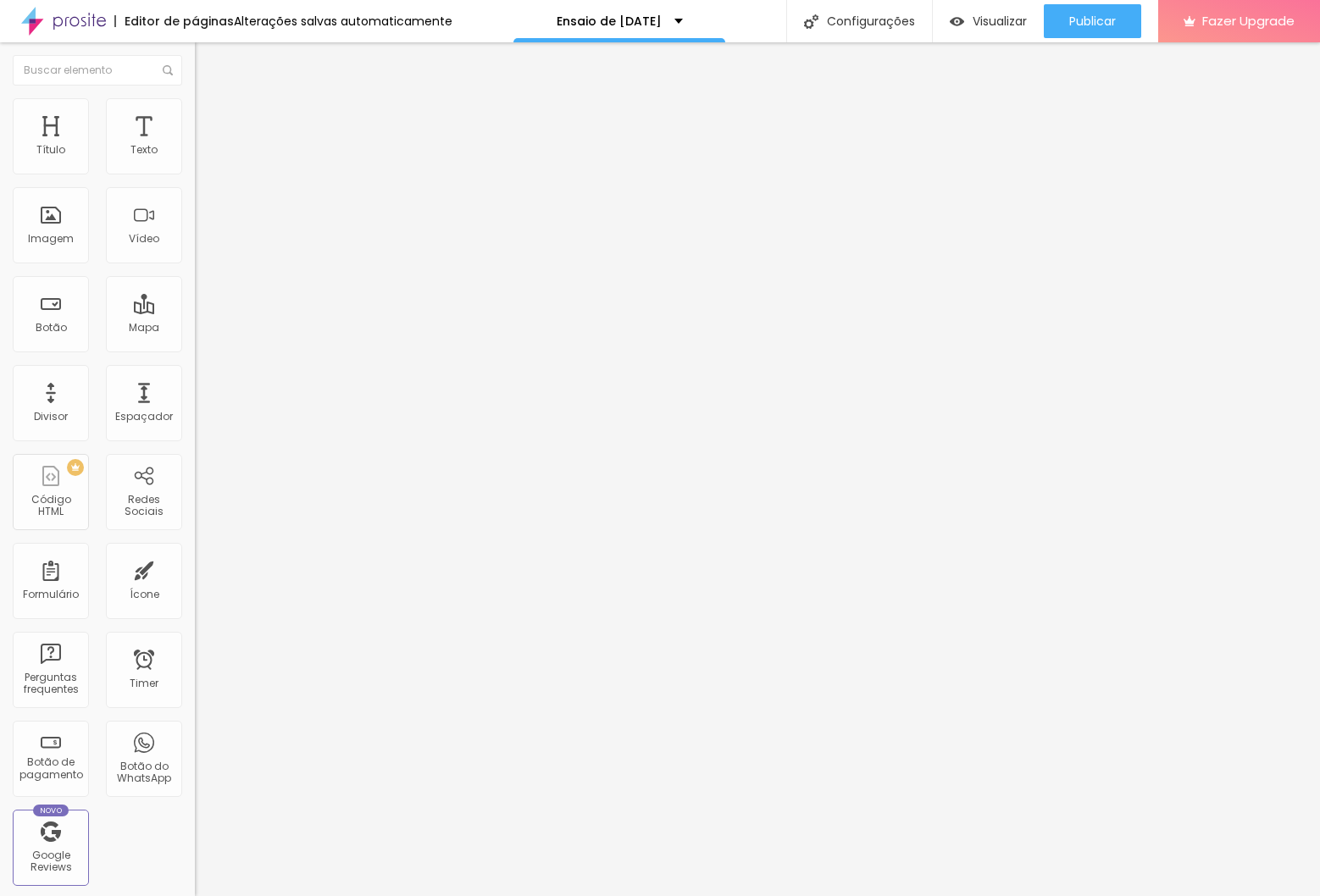
type input "20"
type input "19"
type input "18"
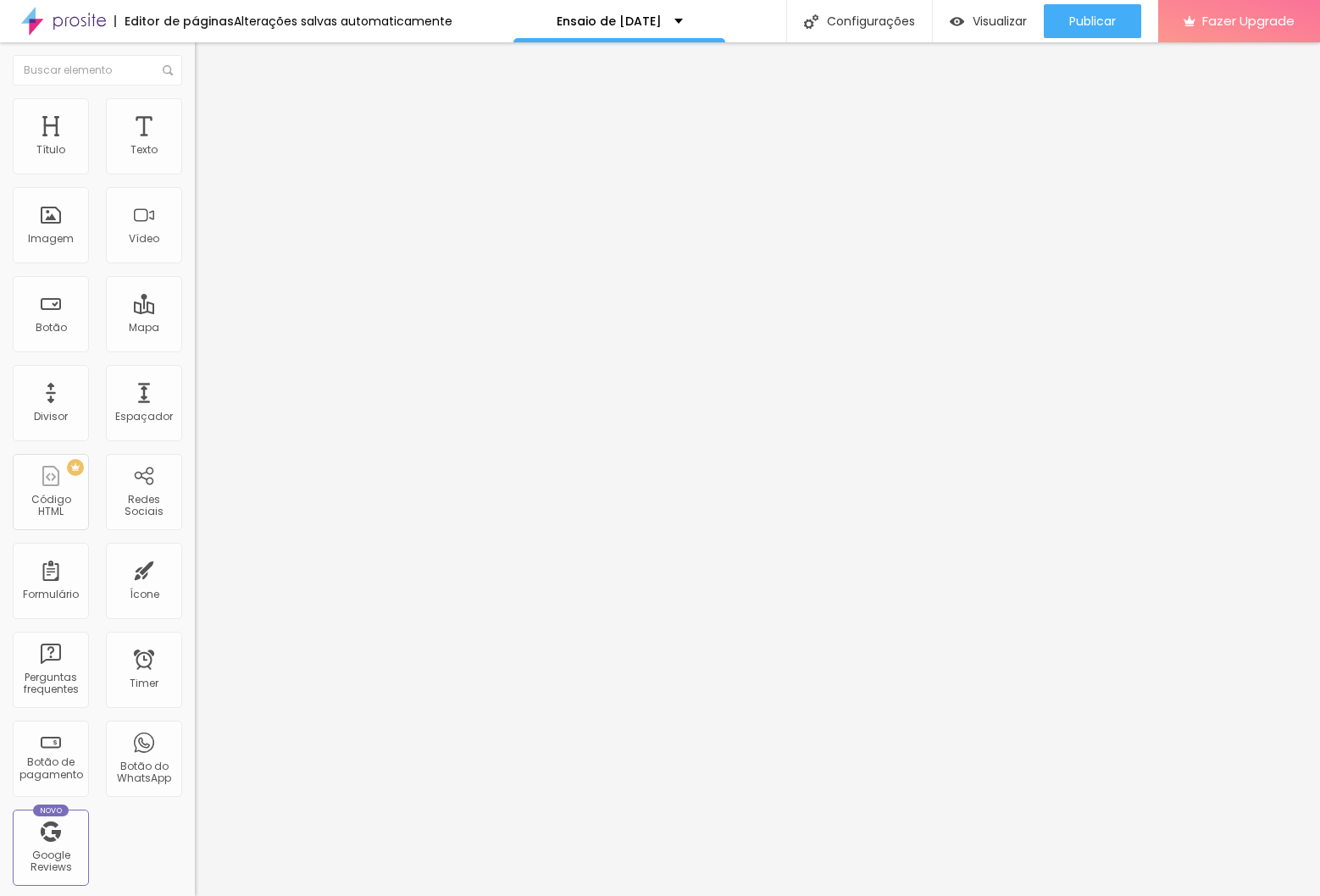
type input "18"
type input "17"
type input "16"
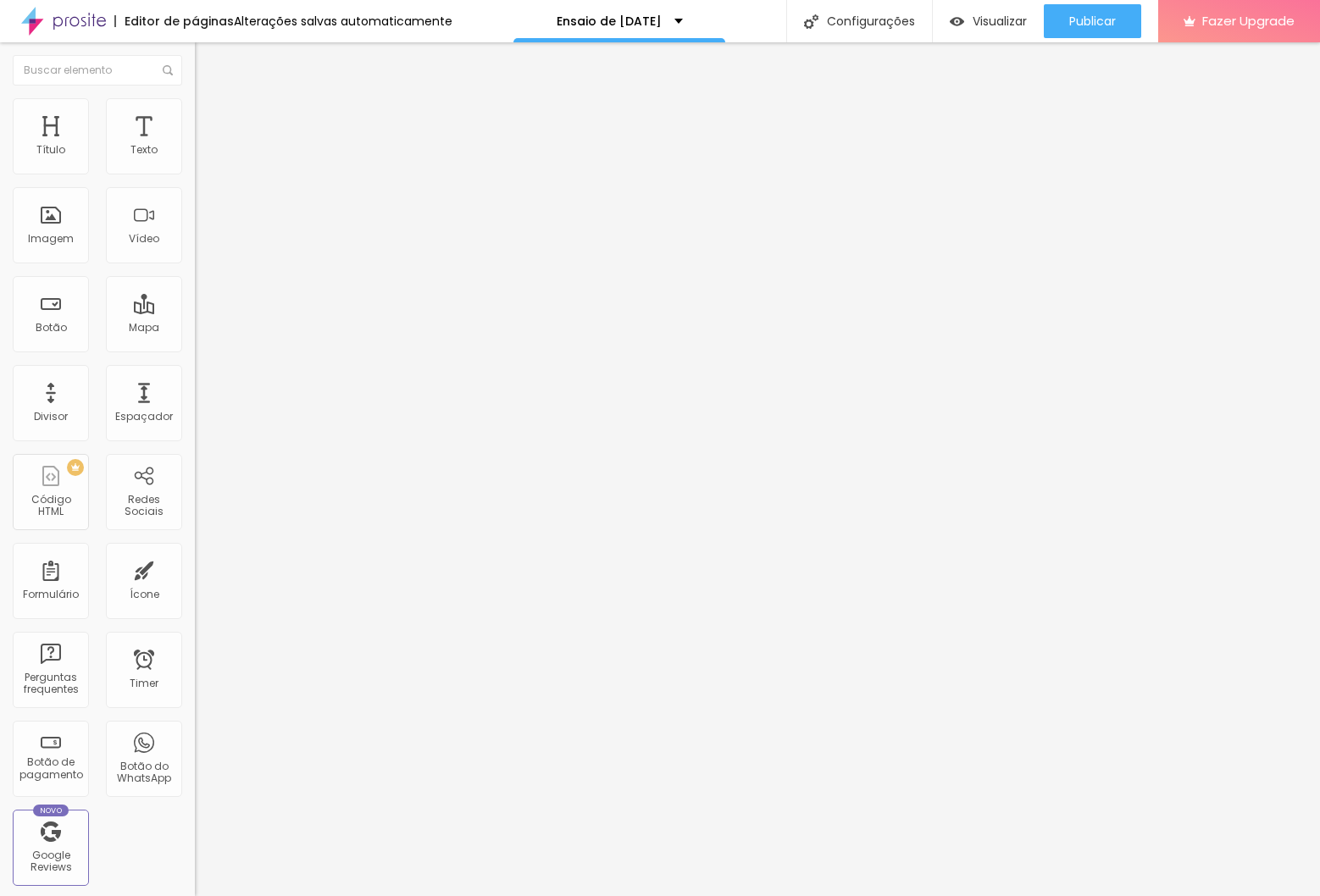
type input "15"
type input "14"
type input "13"
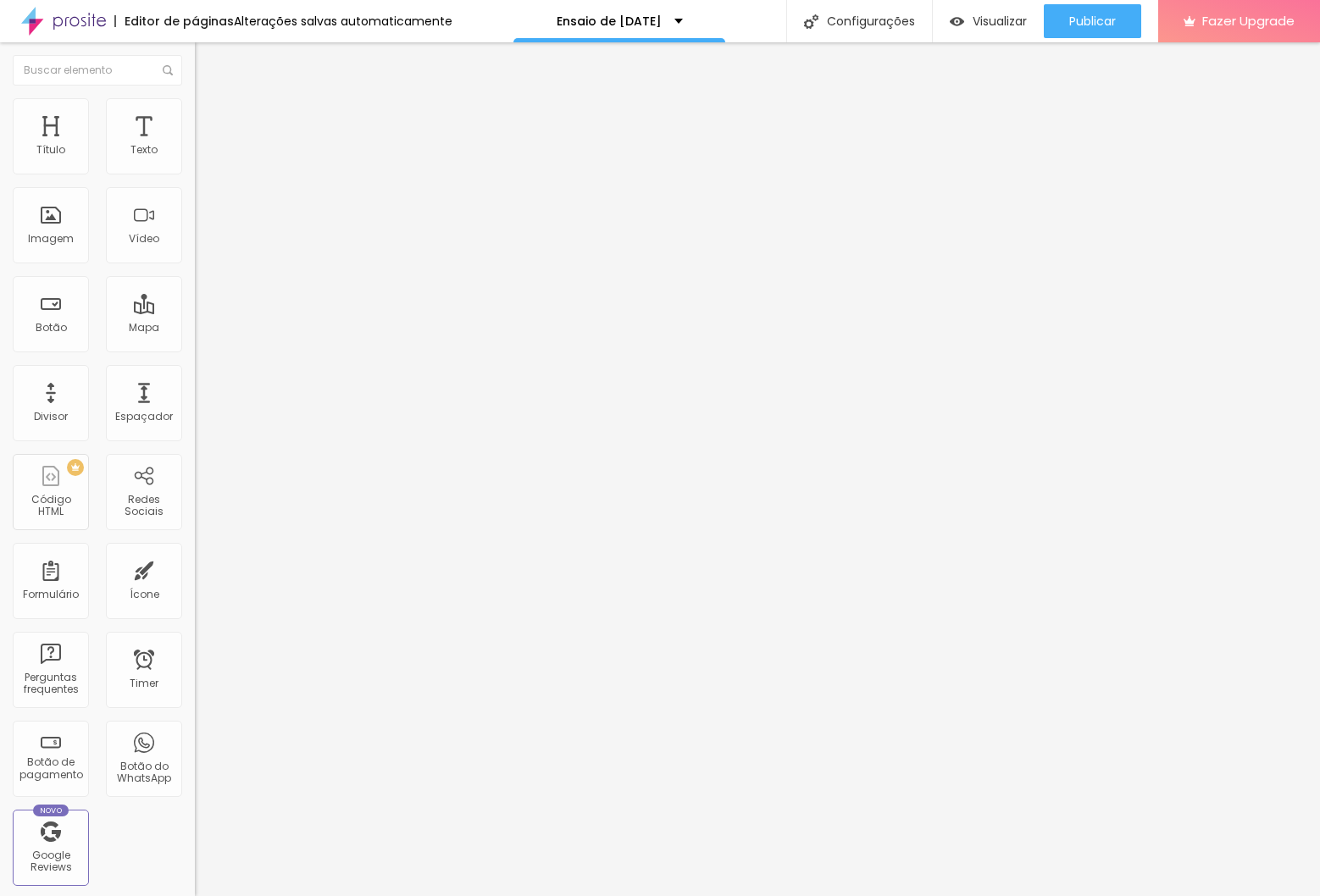
type input "13"
type input "12"
type input "11"
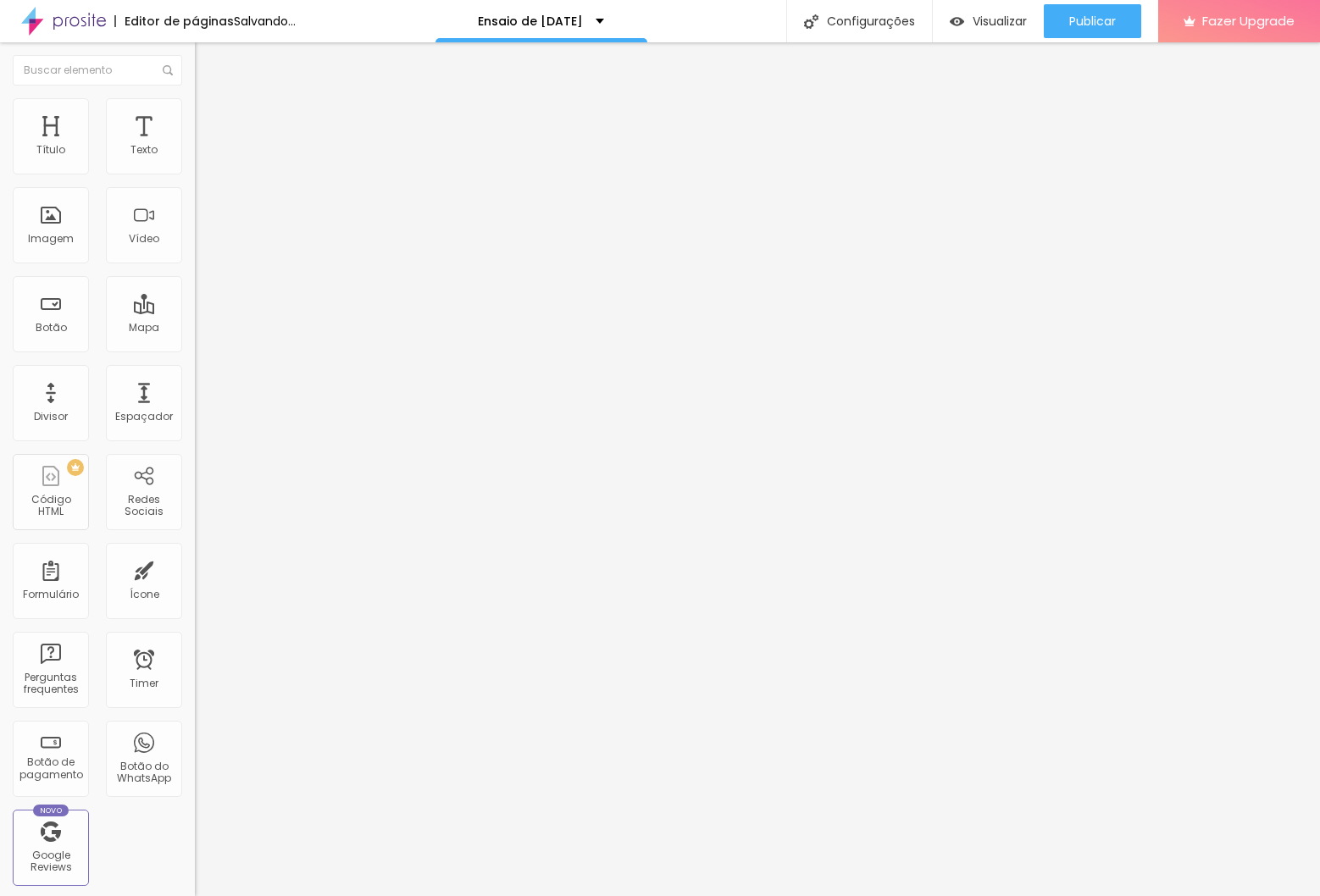
type input "10"
type input "9"
type input "8"
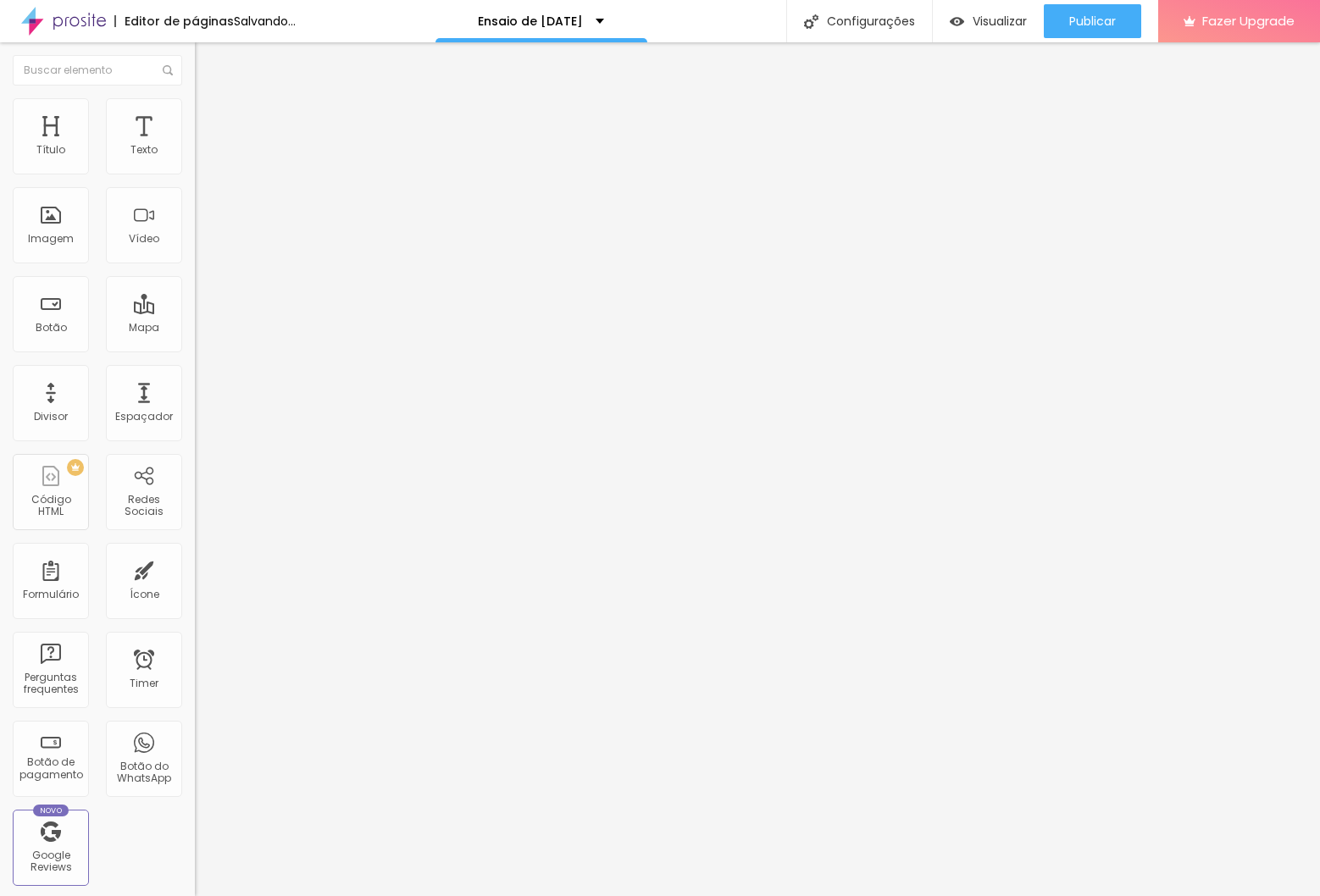
type input "8"
drag, startPoint x: 60, startPoint y: 212, endPoint x: 48, endPoint y: 216, distance: 12.6
type input "8"
click at [195, 565] on input "range" at bounding box center [250, 572] width 110 height 14
click at [195, 340] on input "20" at bounding box center [232, 349] width 73 height 17
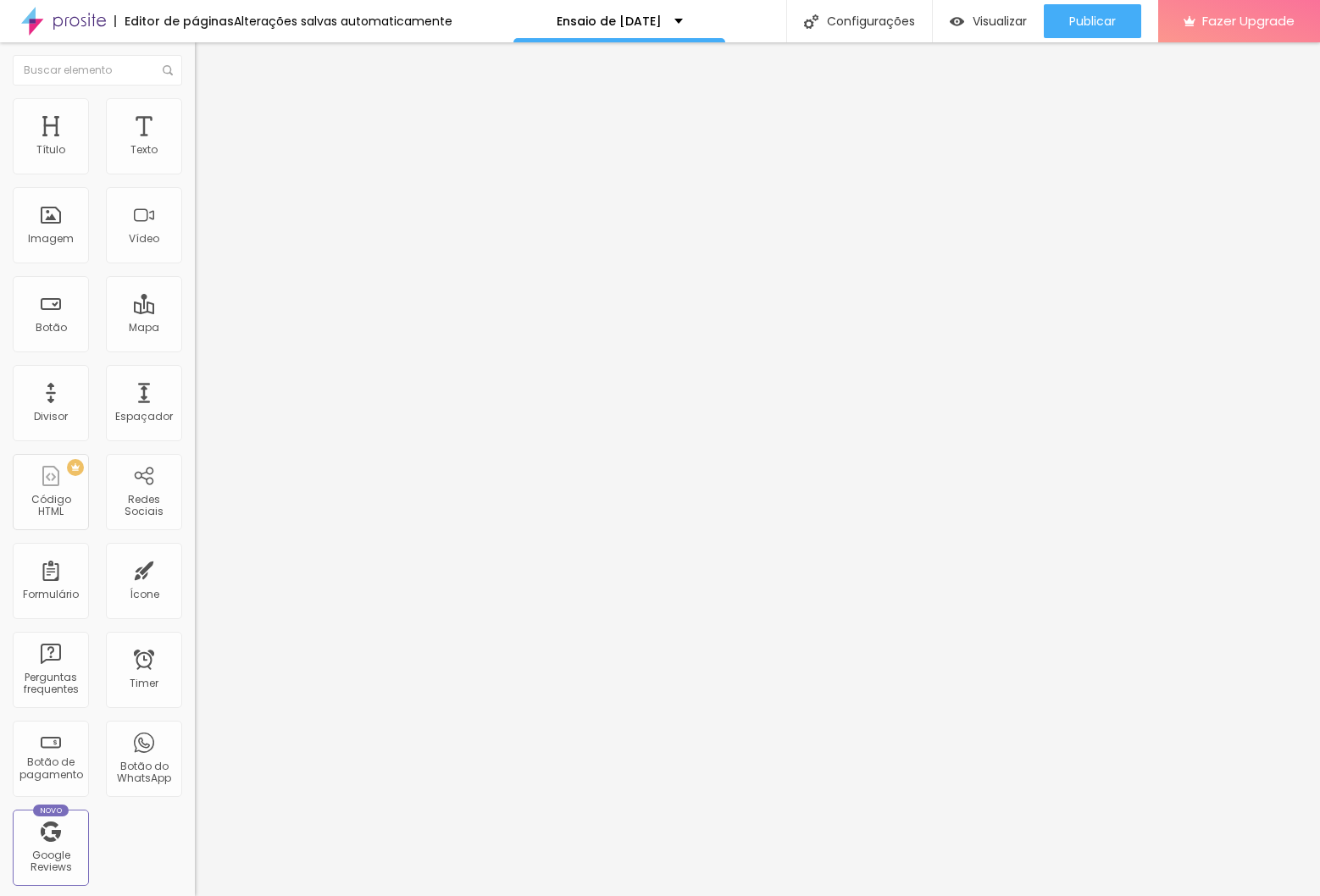
type input "0"
type input "10"
click at [195, 104] on img at bounding box center [203, 106] width 16 height 16
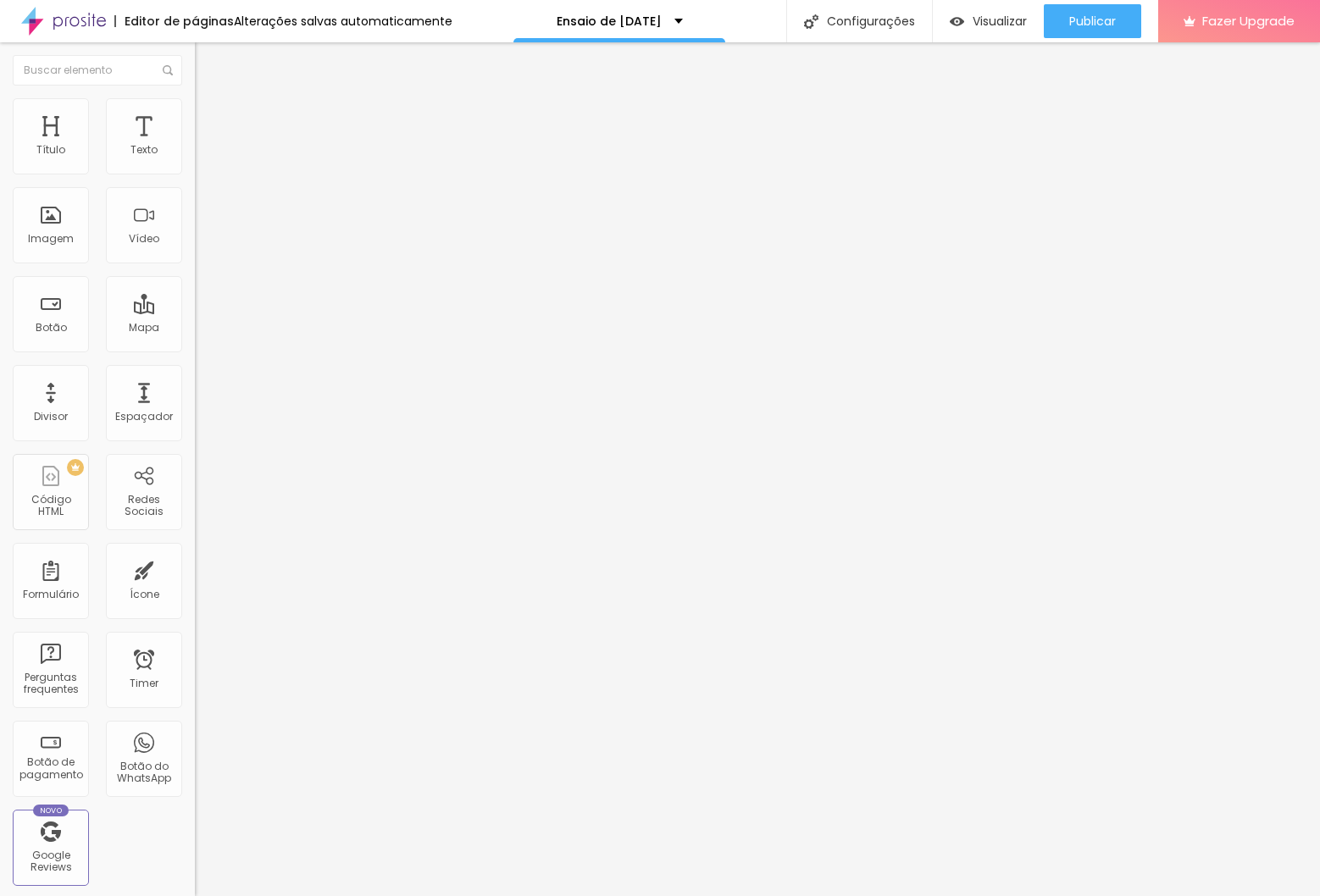
type input "8"
type input "7"
type input "0"
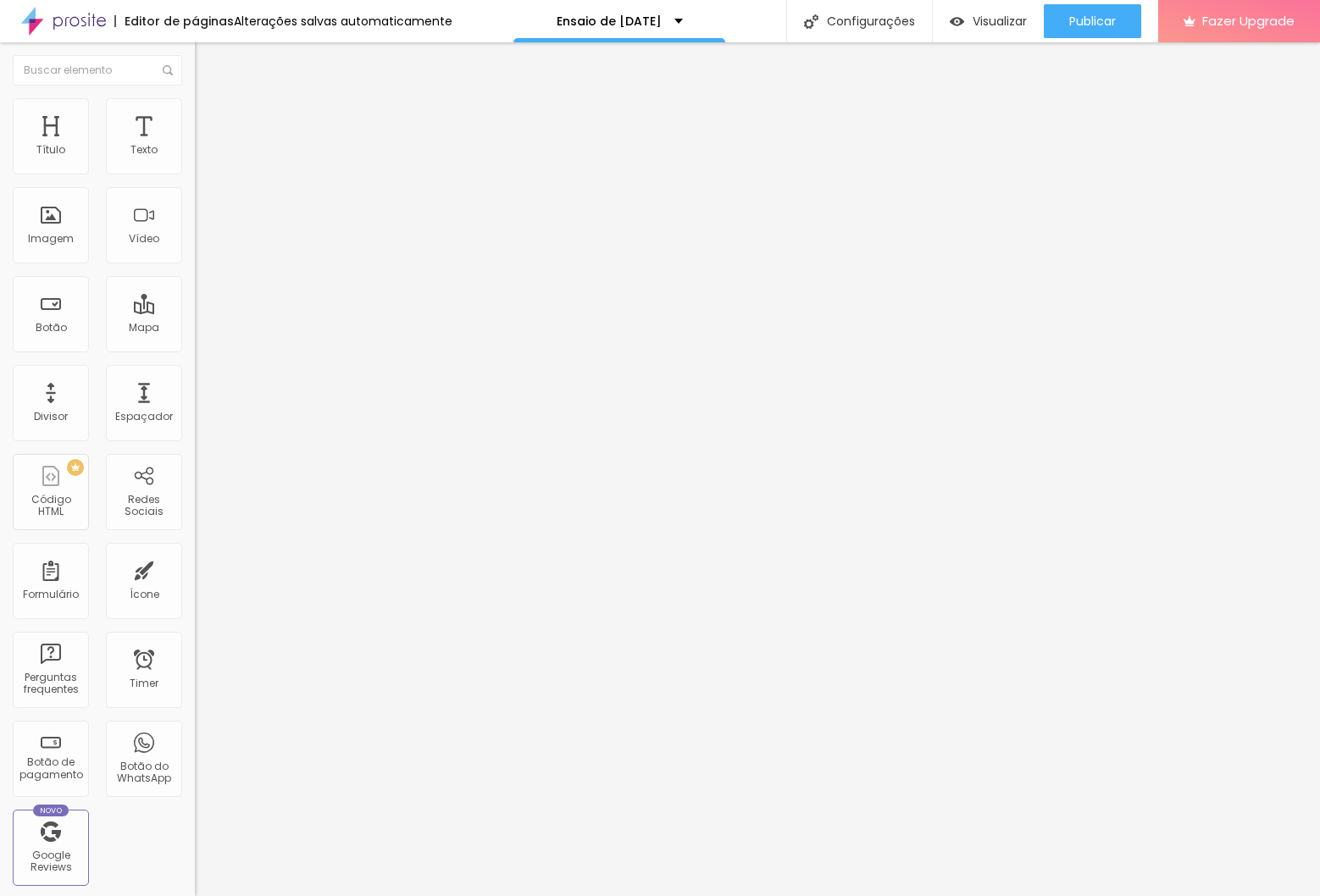
type input "0"
drag, startPoint x: 29, startPoint y: 165, endPoint x: 16, endPoint y: 174, distance: 15.8
click at [195, 165] on div "0 Espaço de cima" at bounding box center [293, 234] width 195 height 239
type input "0"
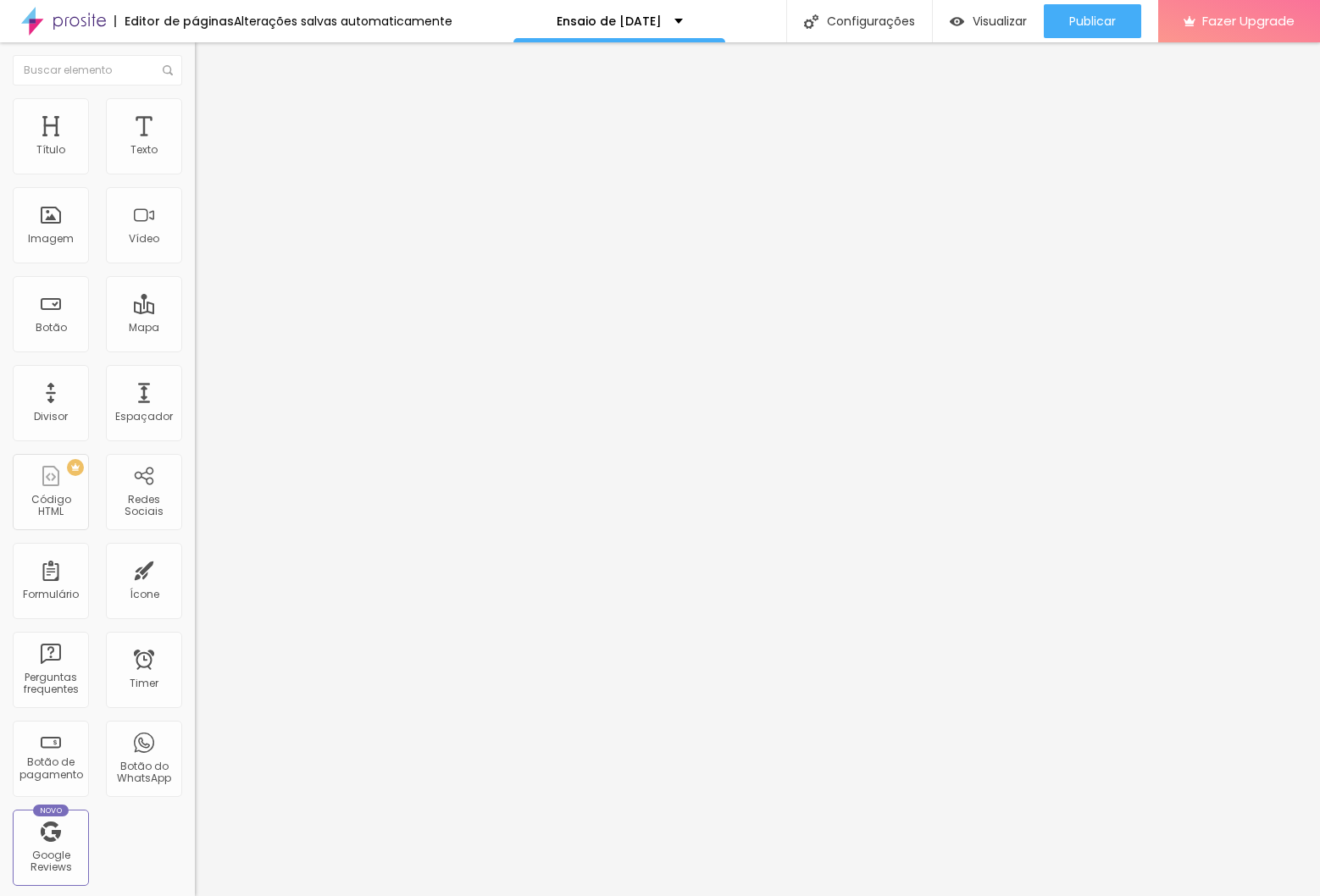
type input "0"
drag, startPoint x: 46, startPoint y: 197, endPoint x: 24, endPoint y: 197, distance: 22.0
type input "0"
click at [195, 551] on input "range" at bounding box center [250, 558] width 110 height 14
click at [1067, 16] on button "Publicar" at bounding box center [1093, 21] width 98 height 34
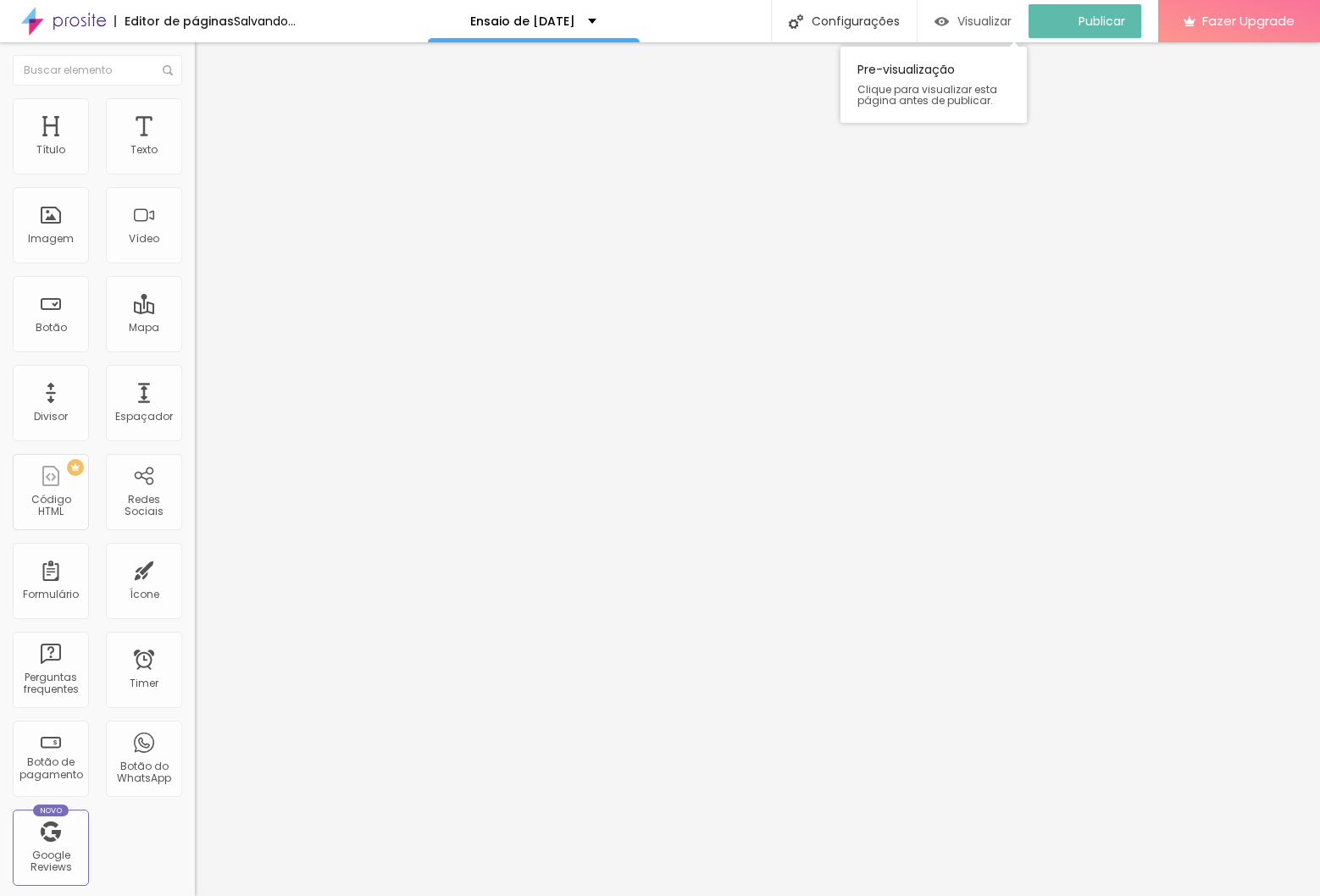
click at [974, 18] on span "Visualizar" at bounding box center [984, 22] width 54 height 14
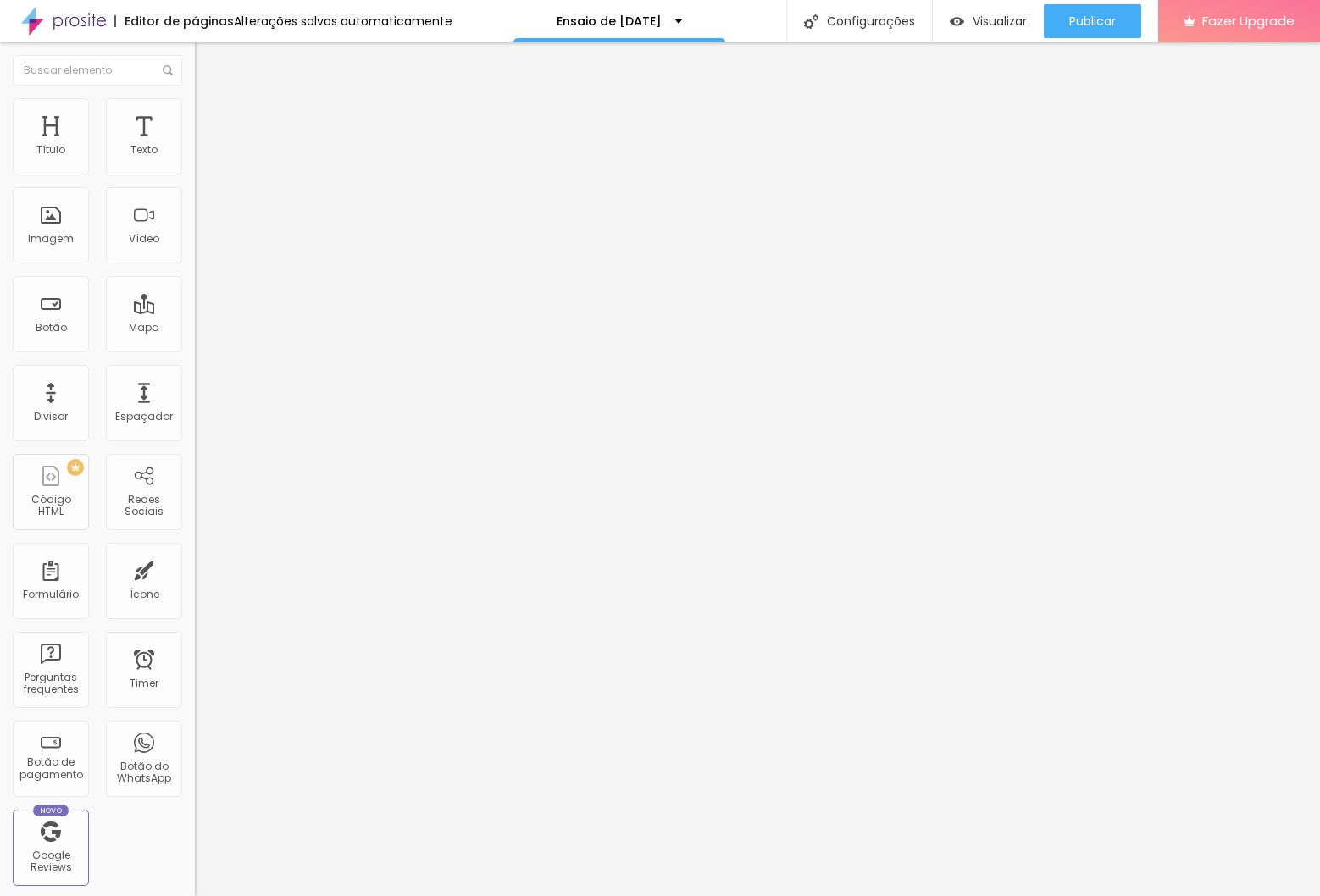
drag, startPoint x: 68, startPoint y: 98, endPoint x: 96, endPoint y: 94, distance: 28.3
click at [195, 98] on ul "Conteúdo Estilo Avançado" at bounding box center [293, 106] width 195 height 51
click at [195, 98] on img at bounding box center [203, 106] width 16 height 16
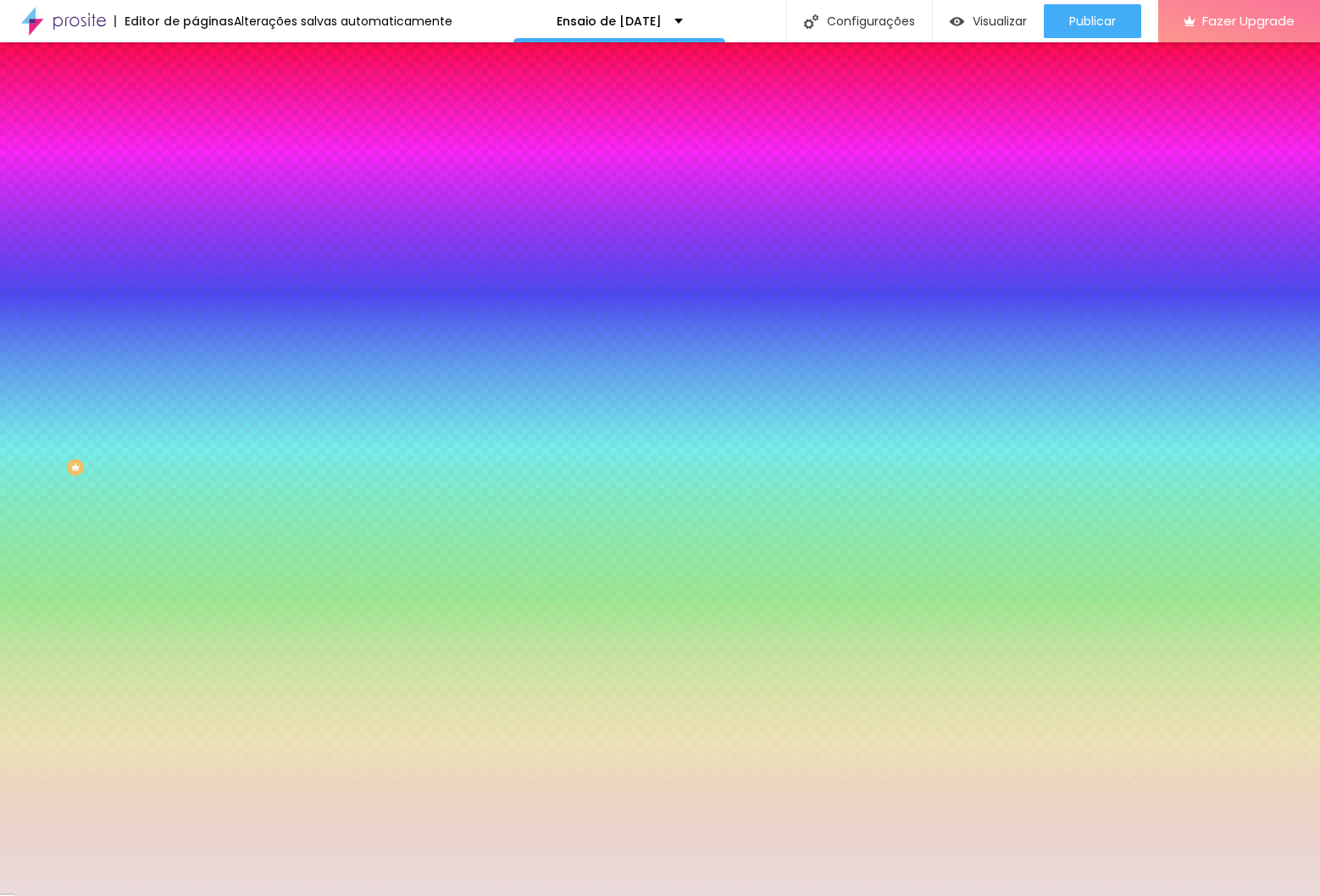
click at [195, 231] on div at bounding box center [293, 231] width 195 height 0
click at [195, 176] on span "Nenhum" at bounding box center [217, 169] width 44 height 15
click at [195, 247] on div "Cor de fundo Voltar ao padrão #" at bounding box center [293, 225] width 195 height 47
click at [195, 231] on div at bounding box center [293, 231] width 195 height 0
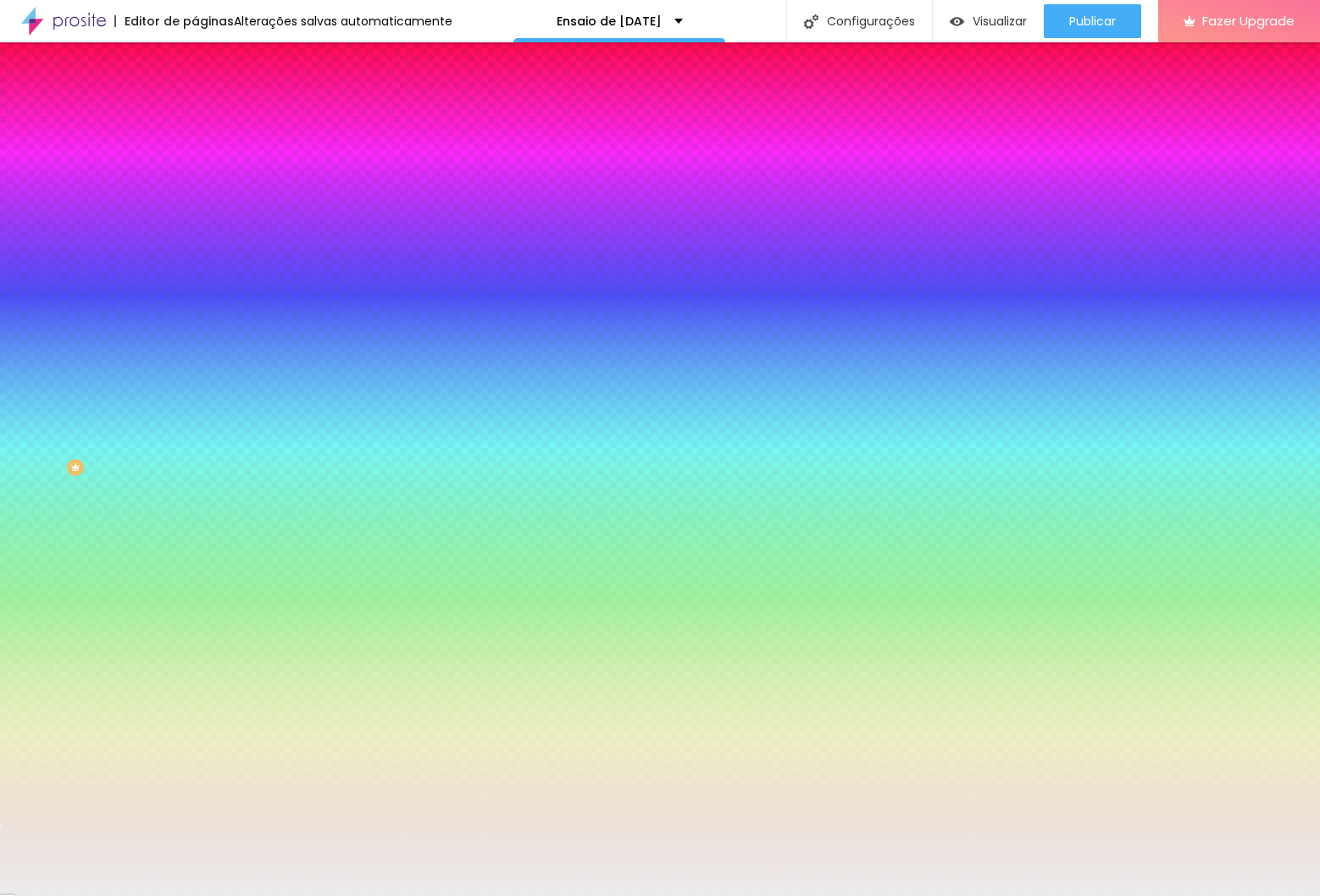
type input "#E9E9E9"
drag, startPoint x: 31, startPoint y: 393, endPoint x: 19, endPoint y: 394, distance: 12.0
click at [195, 352] on div "Imagem de fundo Adicionar imagem Efeito da Imagem Nenhum Nenhum Parallax Cor de…" at bounding box center [293, 242] width 195 height 219
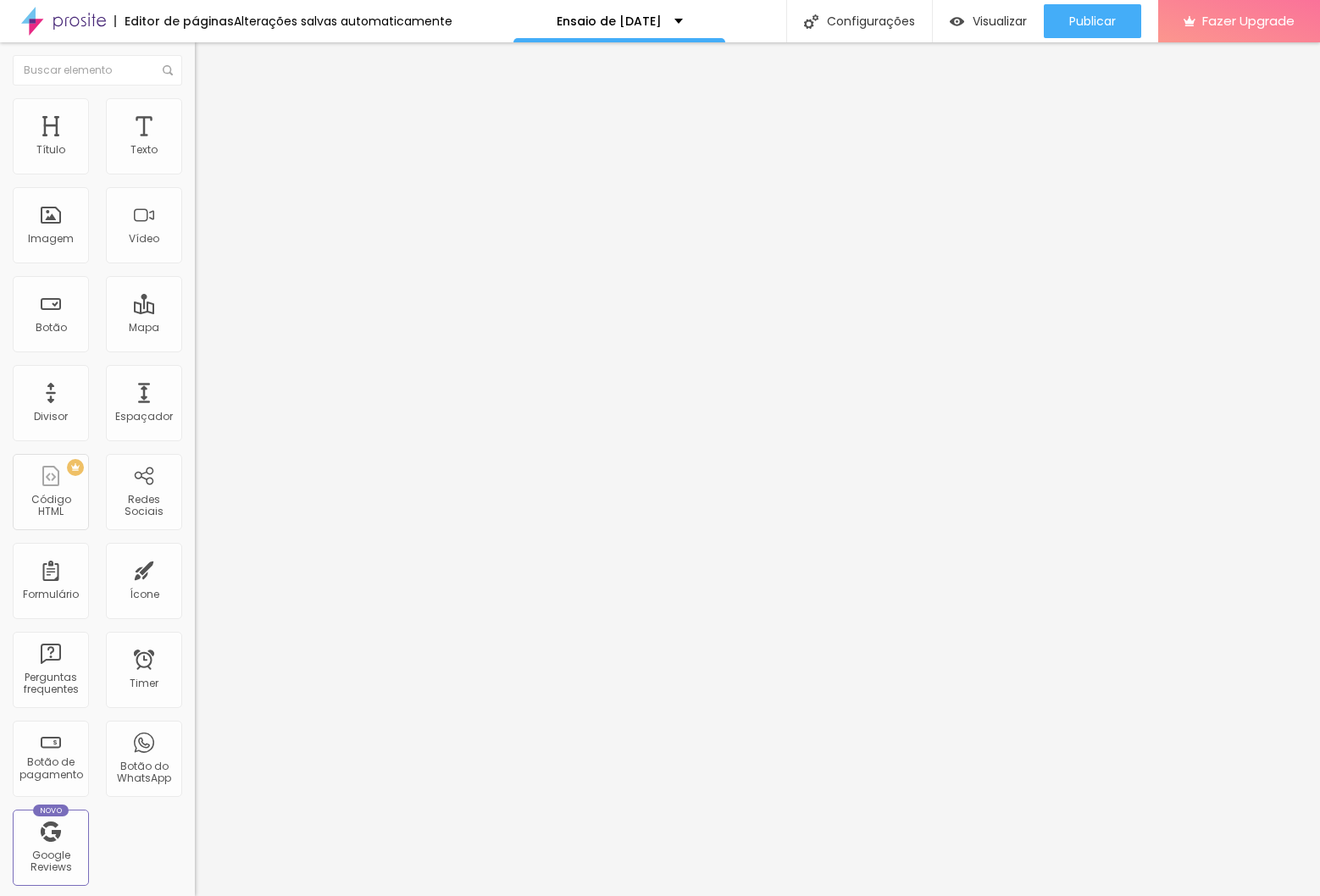
click at [195, 251] on button "button" at bounding box center [206, 242] width 24 height 17
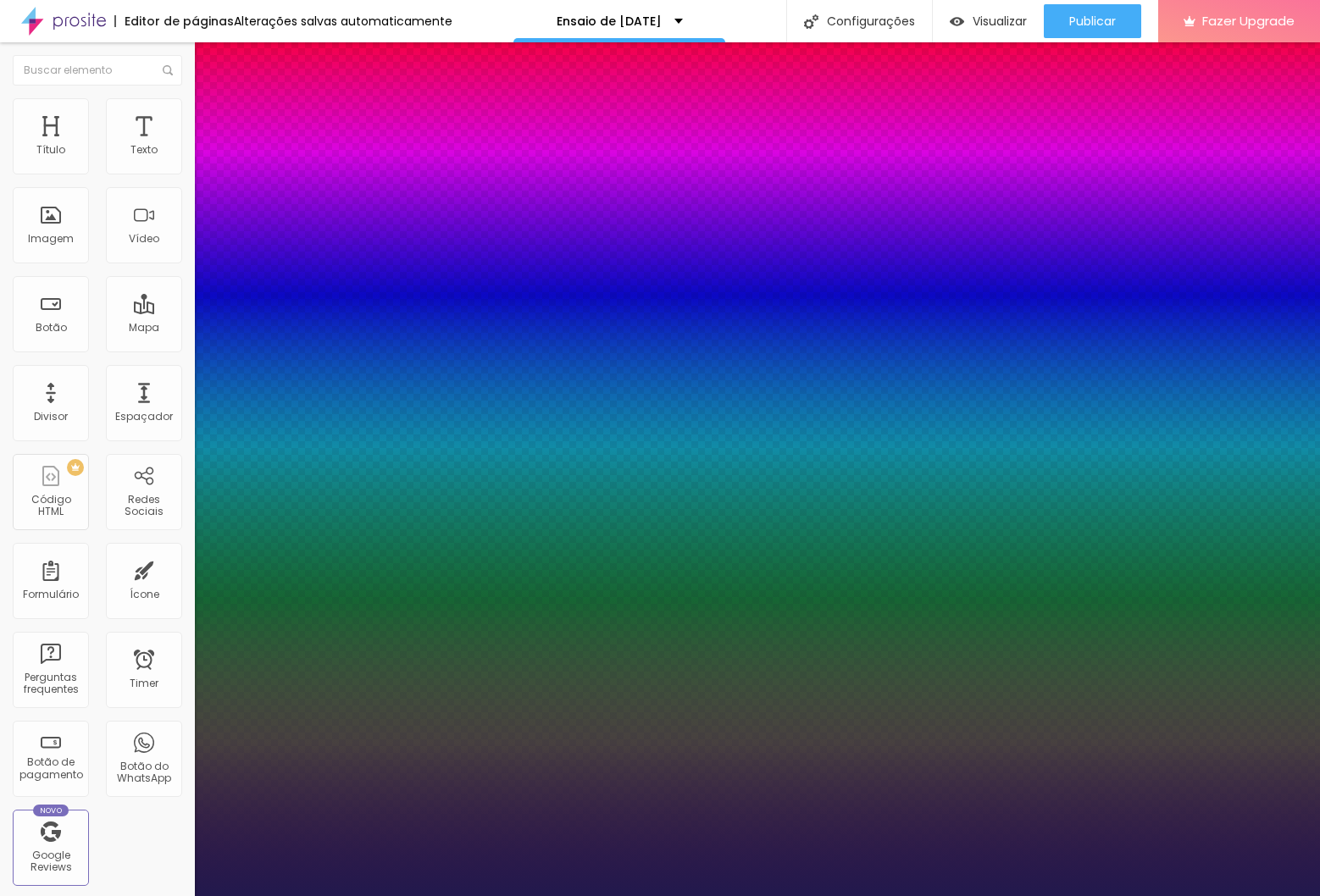
type input "1"
select select "Montserrat"
type input "1"
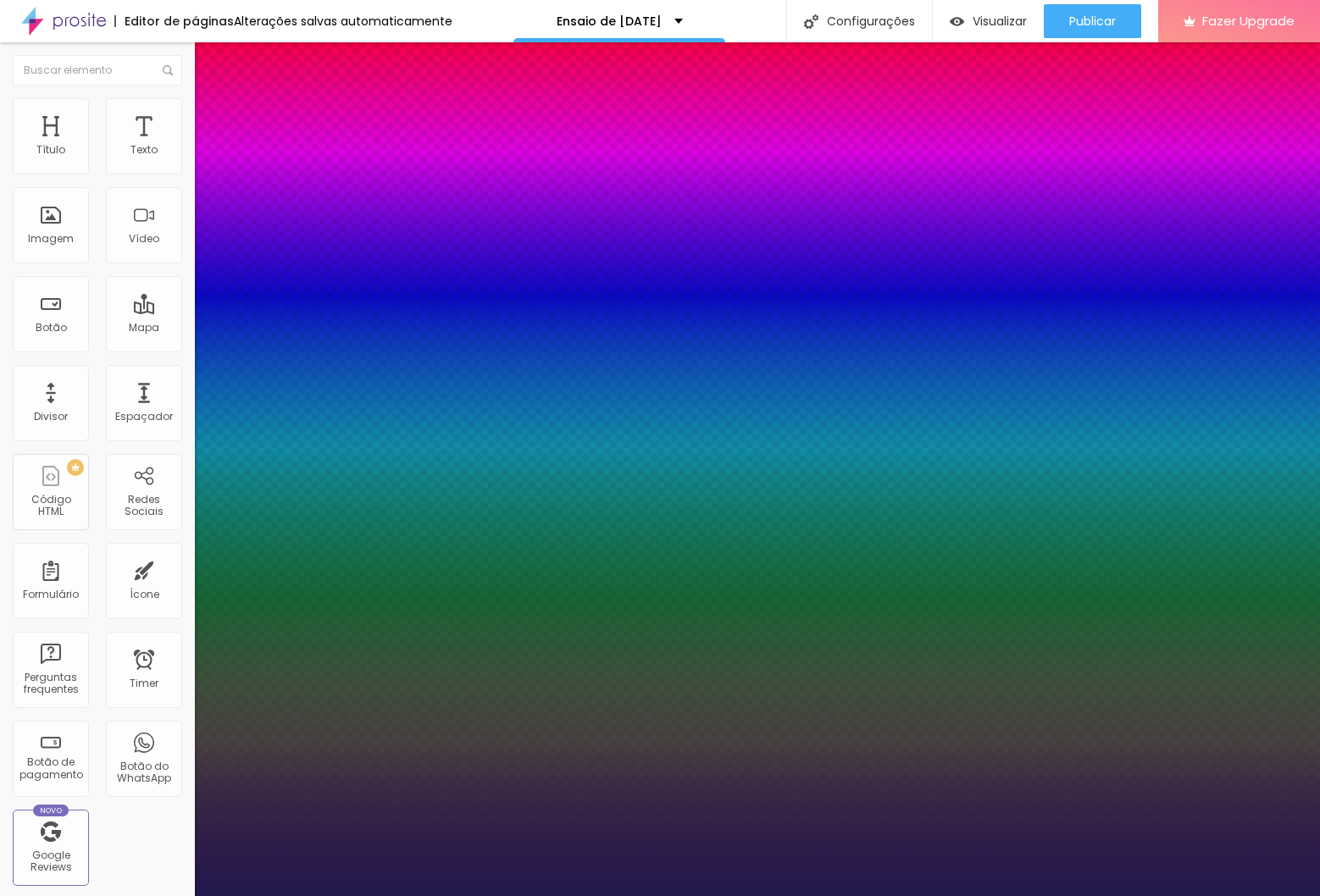
type input "8"
type input "6"
type input "1"
type input "8"
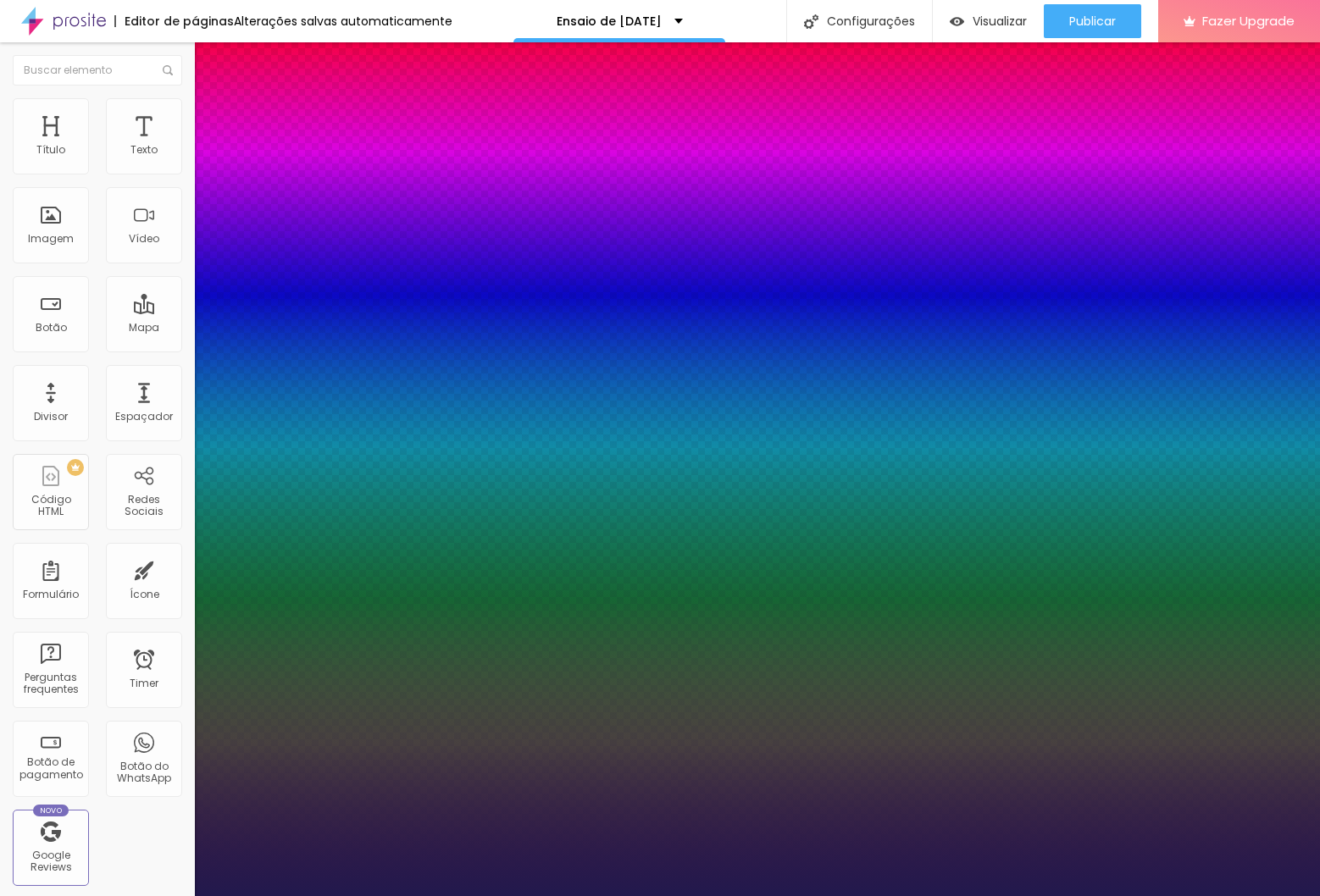
type input "1"
type input "36"
type input "1"
type input "36"
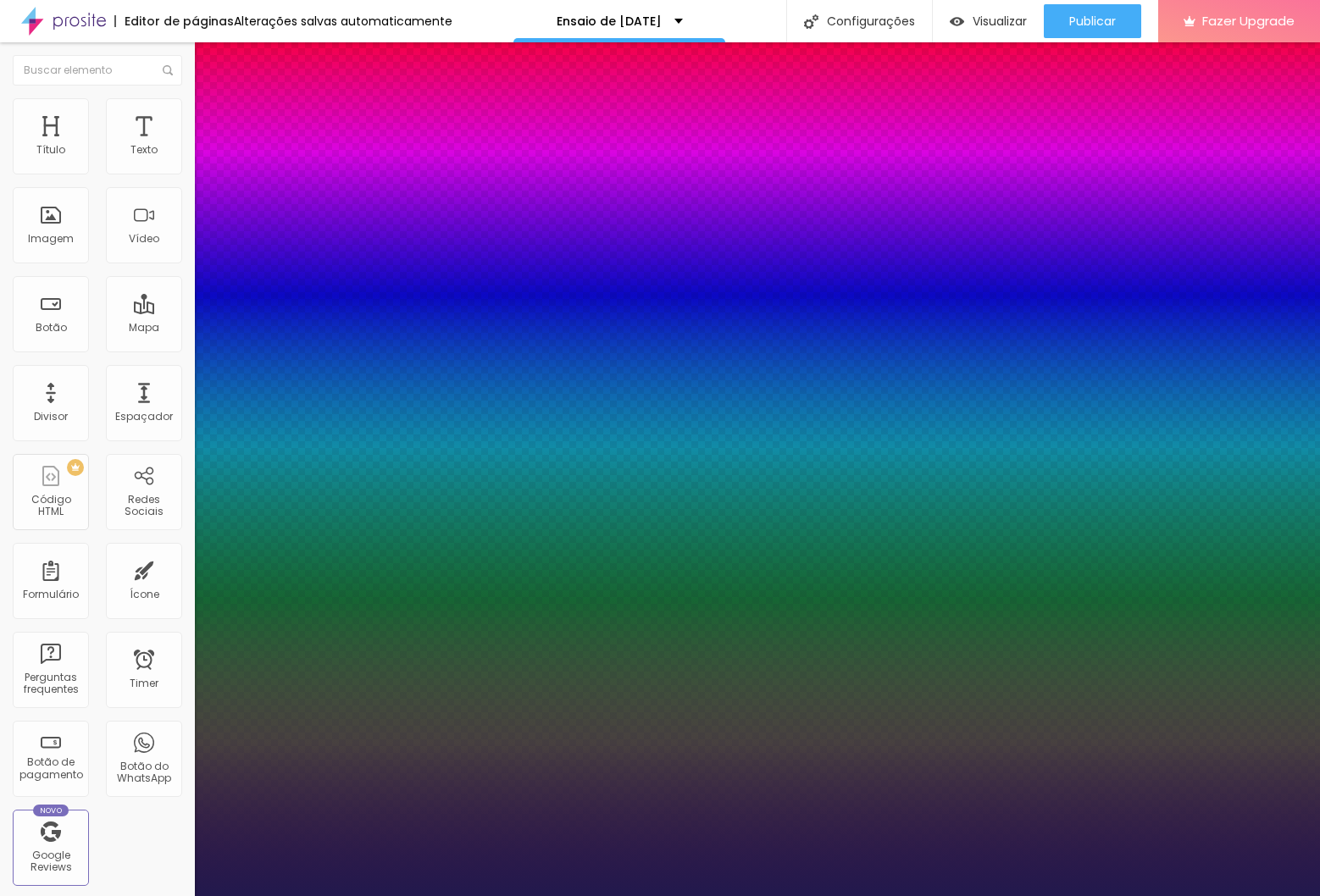
type input "1"
click at [503, 895] on div at bounding box center [660, 896] width 1320 height 0
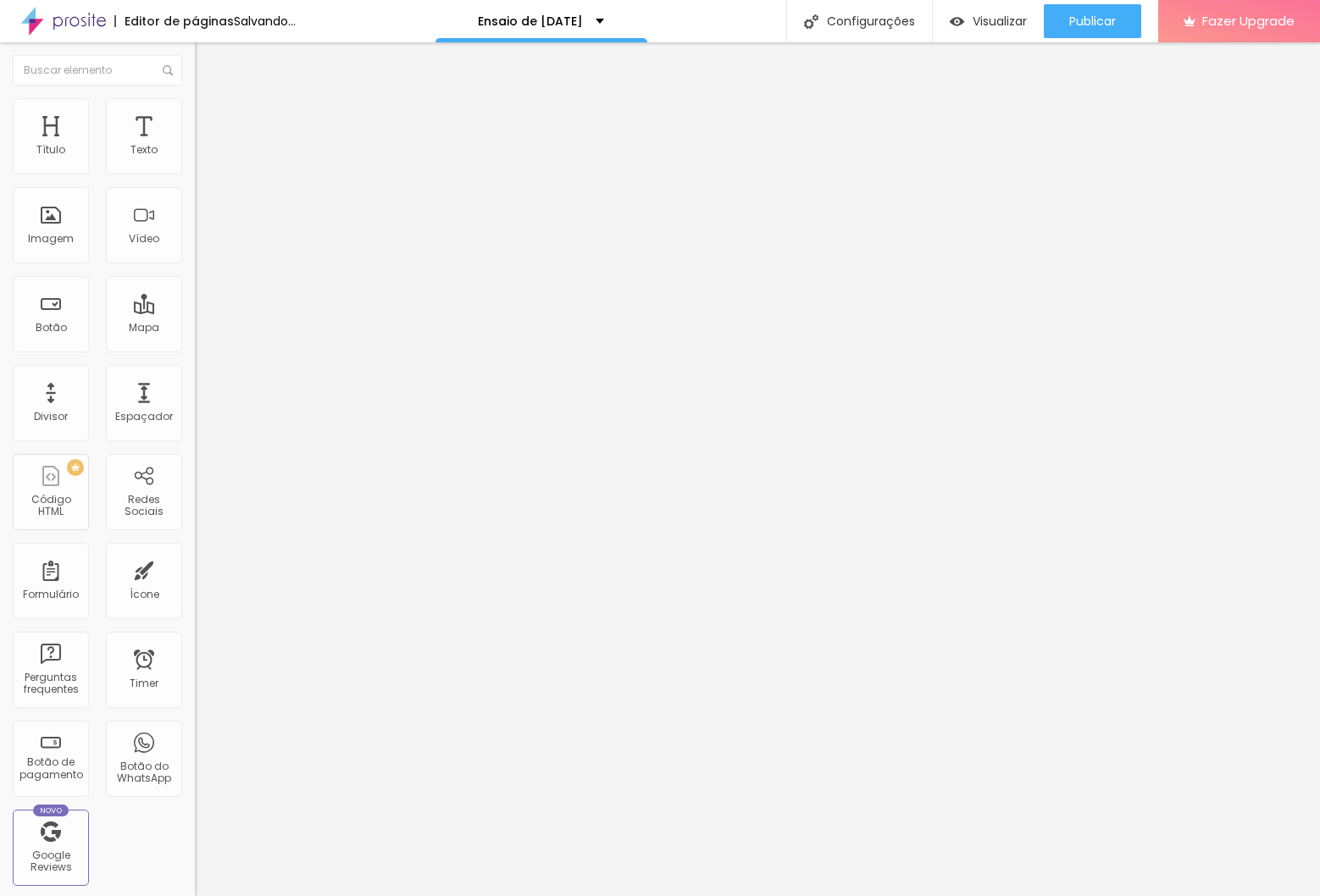
click at [195, 98] on img at bounding box center [203, 106] width 16 height 16
click at [195, 103] on ul "Estilo Avançado" at bounding box center [293, 98] width 195 height 34
click at [195, 98] on li "Estilo" at bounding box center [293, 89] width 195 height 17
click at [195, 163] on button "button" at bounding box center [206, 153] width 24 height 17
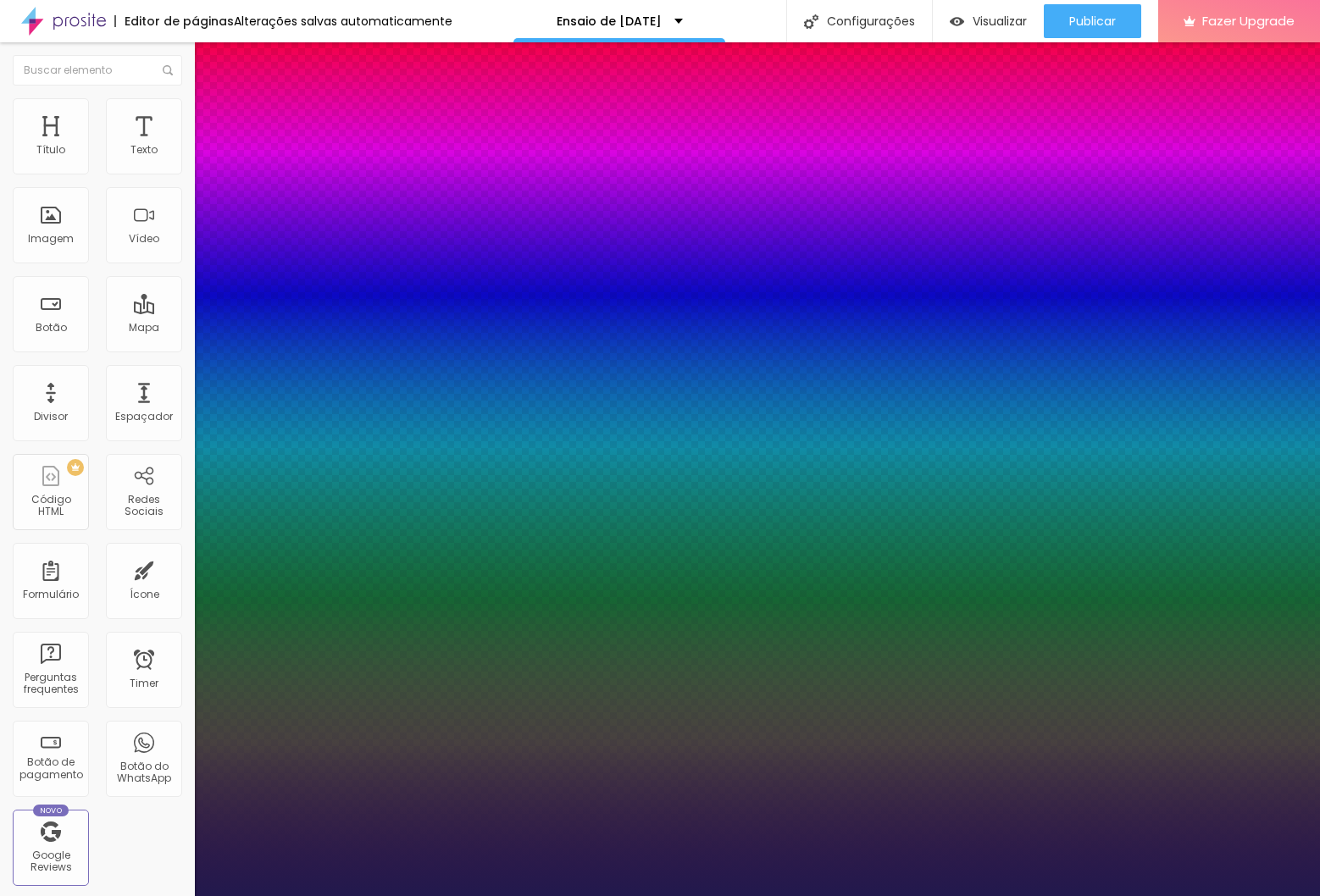
type input "1"
select select "Quicksand"
type input "1"
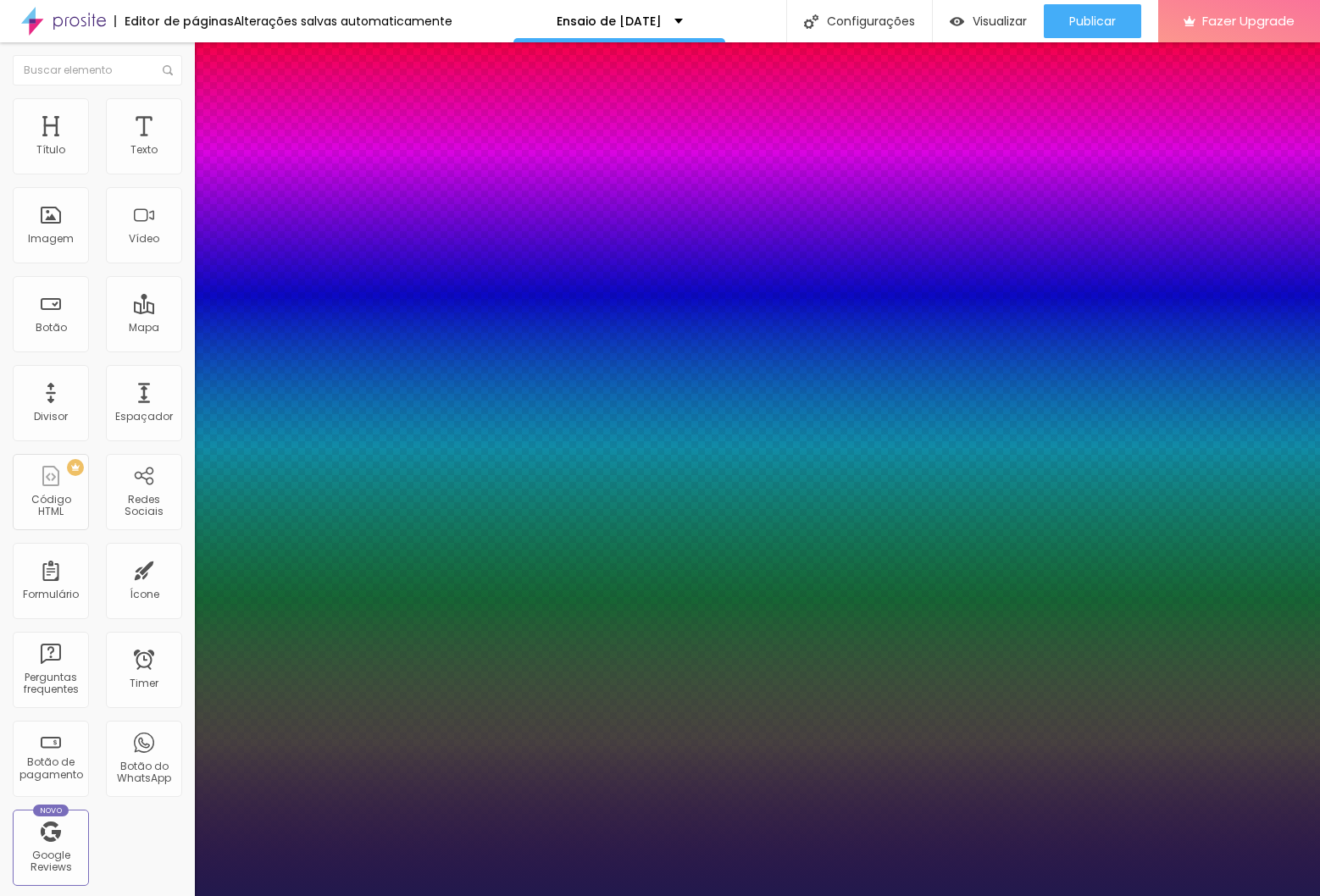
click at [570, 895] on div at bounding box center [660, 896] width 1320 height 0
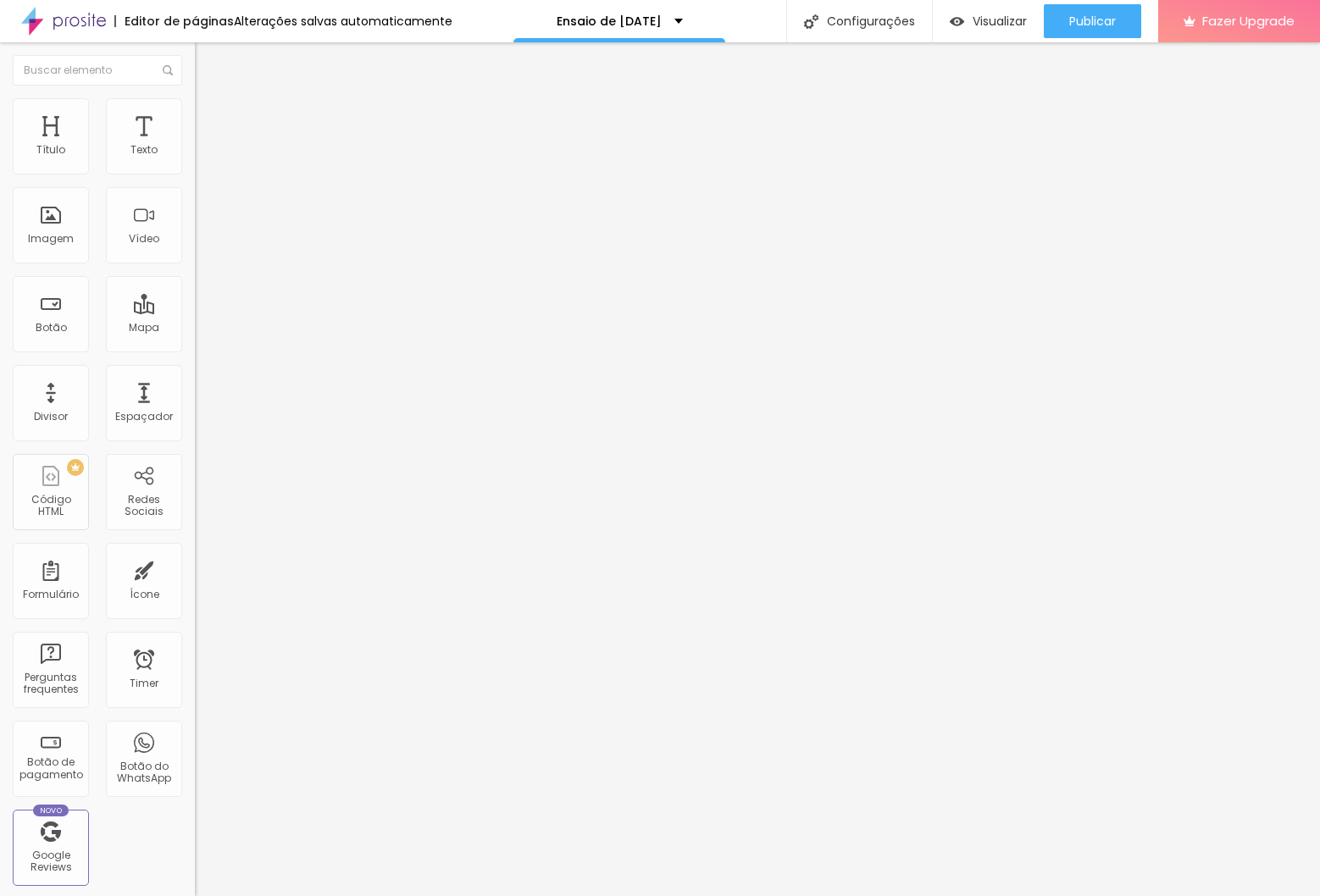
click at [202, 158] on icon "button" at bounding box center [207, 152] width 10 height 10
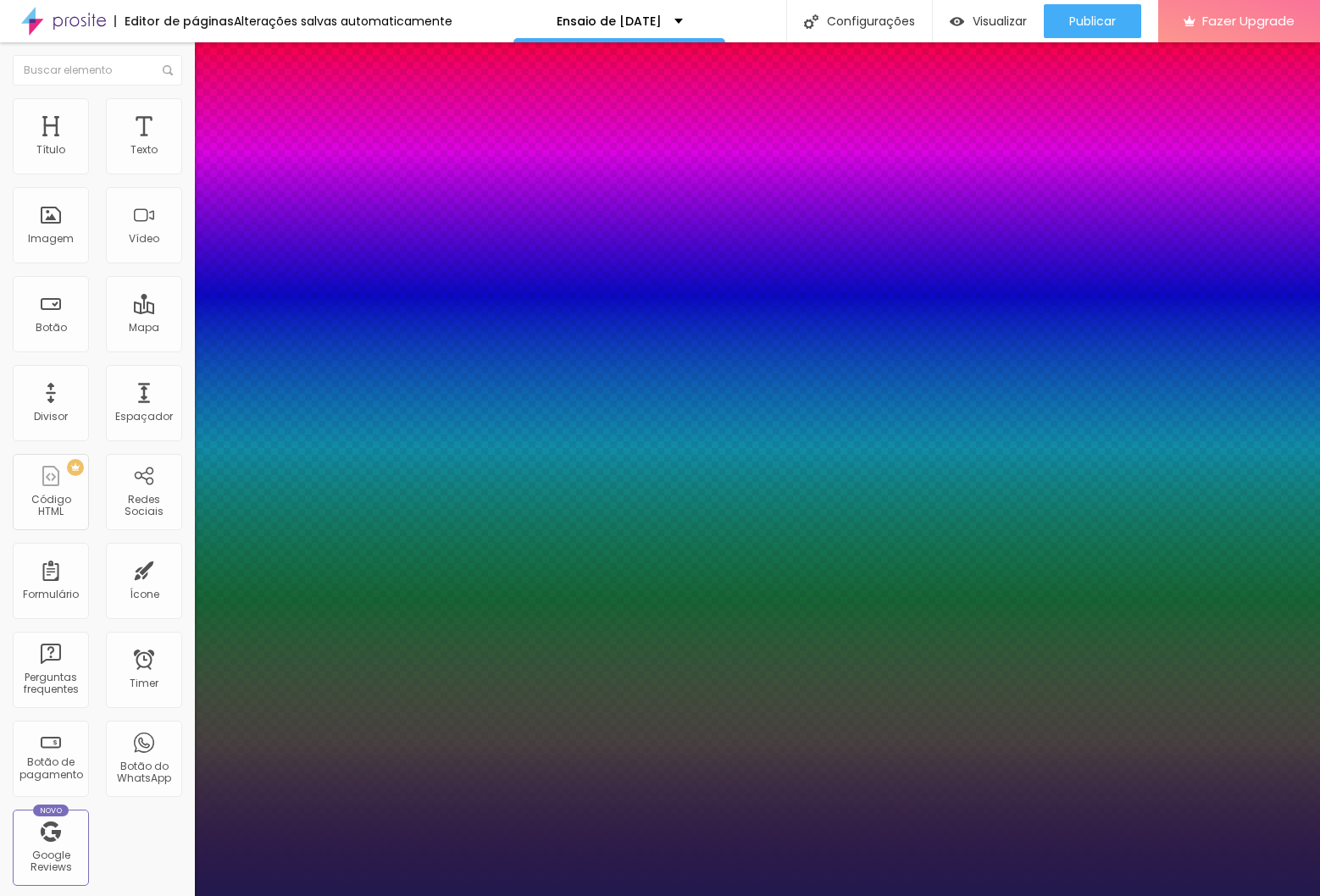
drag, startPoint x: 279, startPoint y: 406, endPoint x: 300, endPoint y: 403, distance: 21.2
click at [761, 895] on div at bounding box center [660, 896] width 1320 height 0
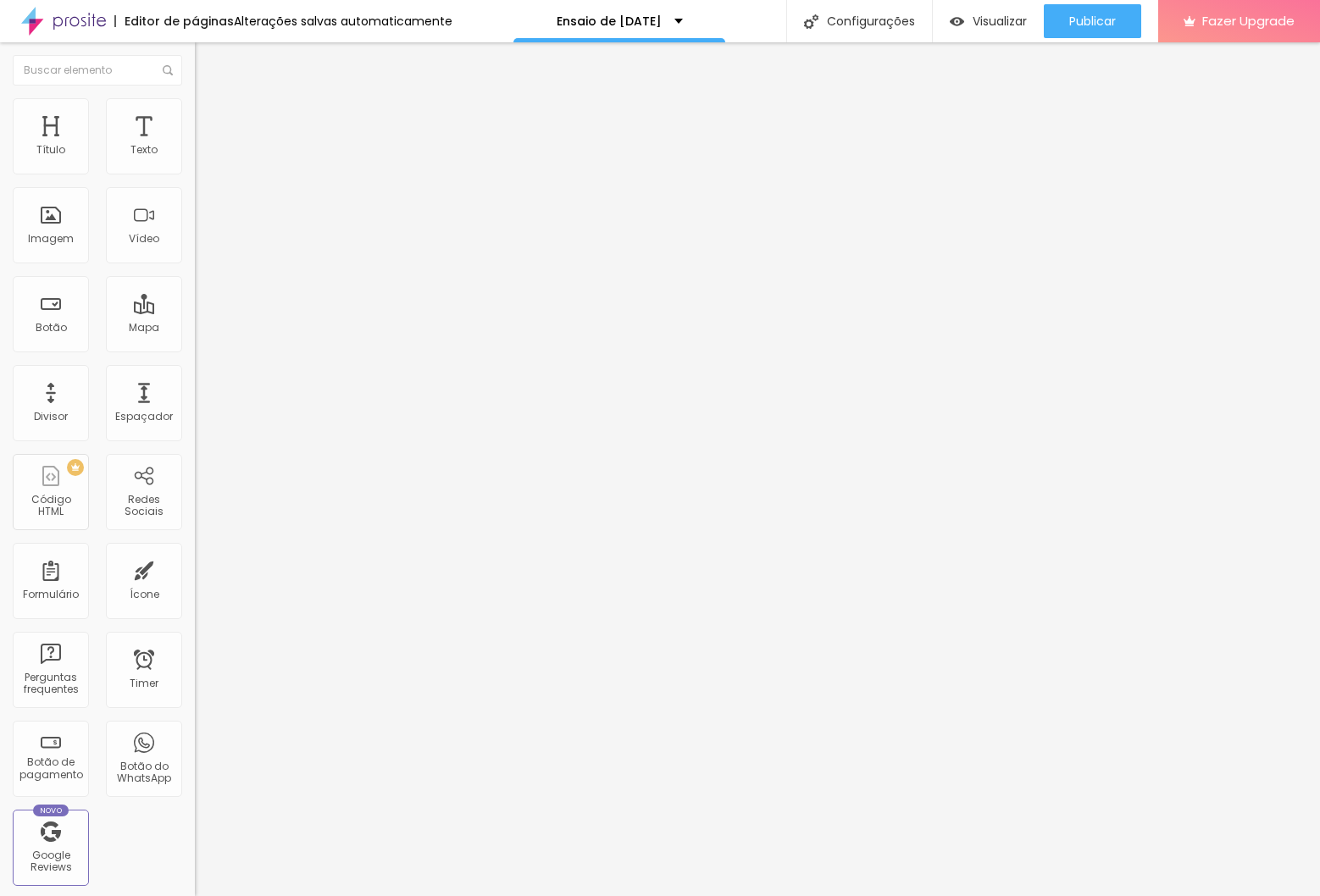
click at [195, 251] on button "button" at bounding box center [206, 242] width 24 height 17
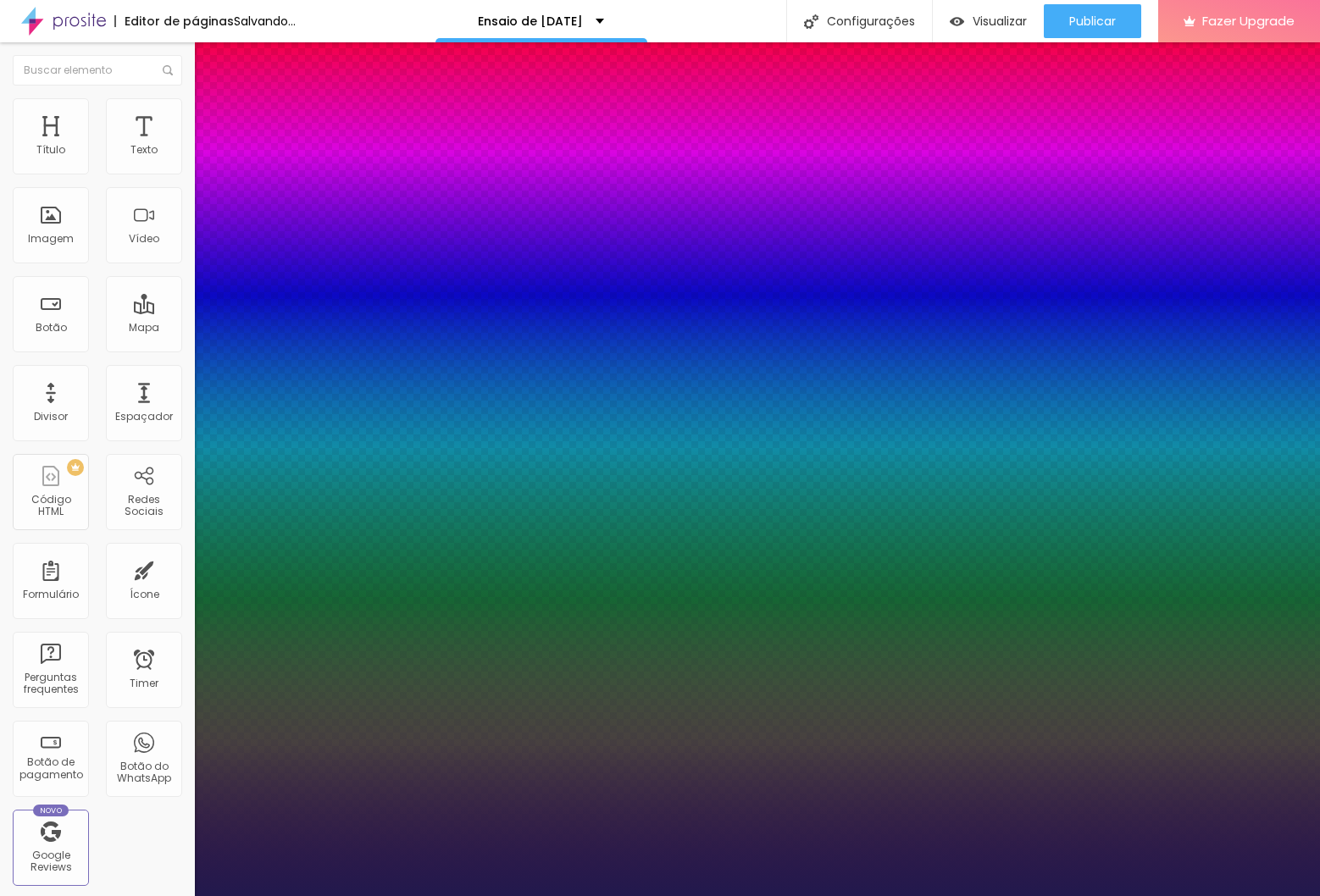
click at [573, 895] on div at bounding box center [660, 896] width 1320 height 0
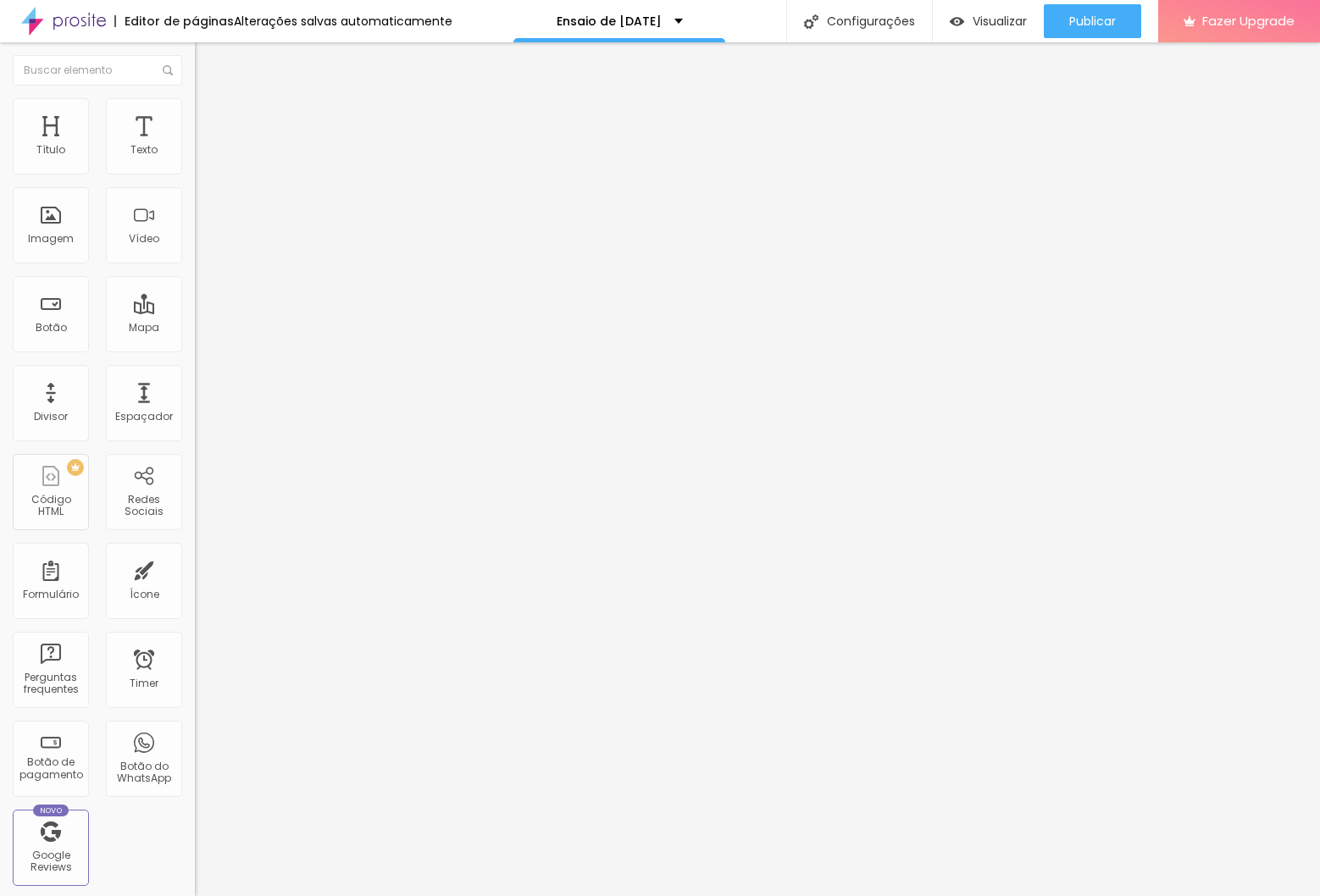
click at [195, 107] on li "Estilo" at bounding box center [293, 106] width 195 height 17
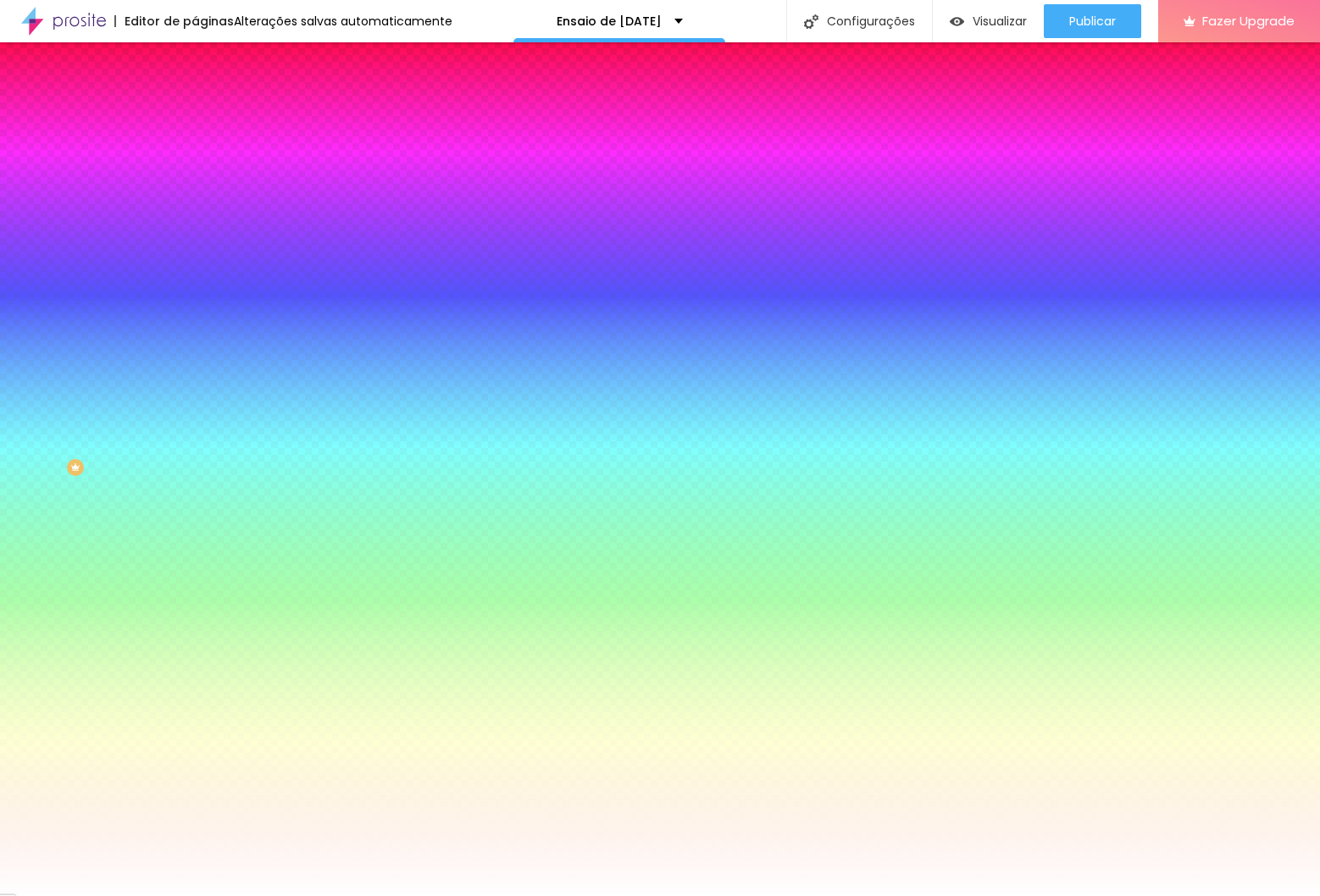
click at [195, 231] on div at bounding box center [293, 231] width 195 height 0
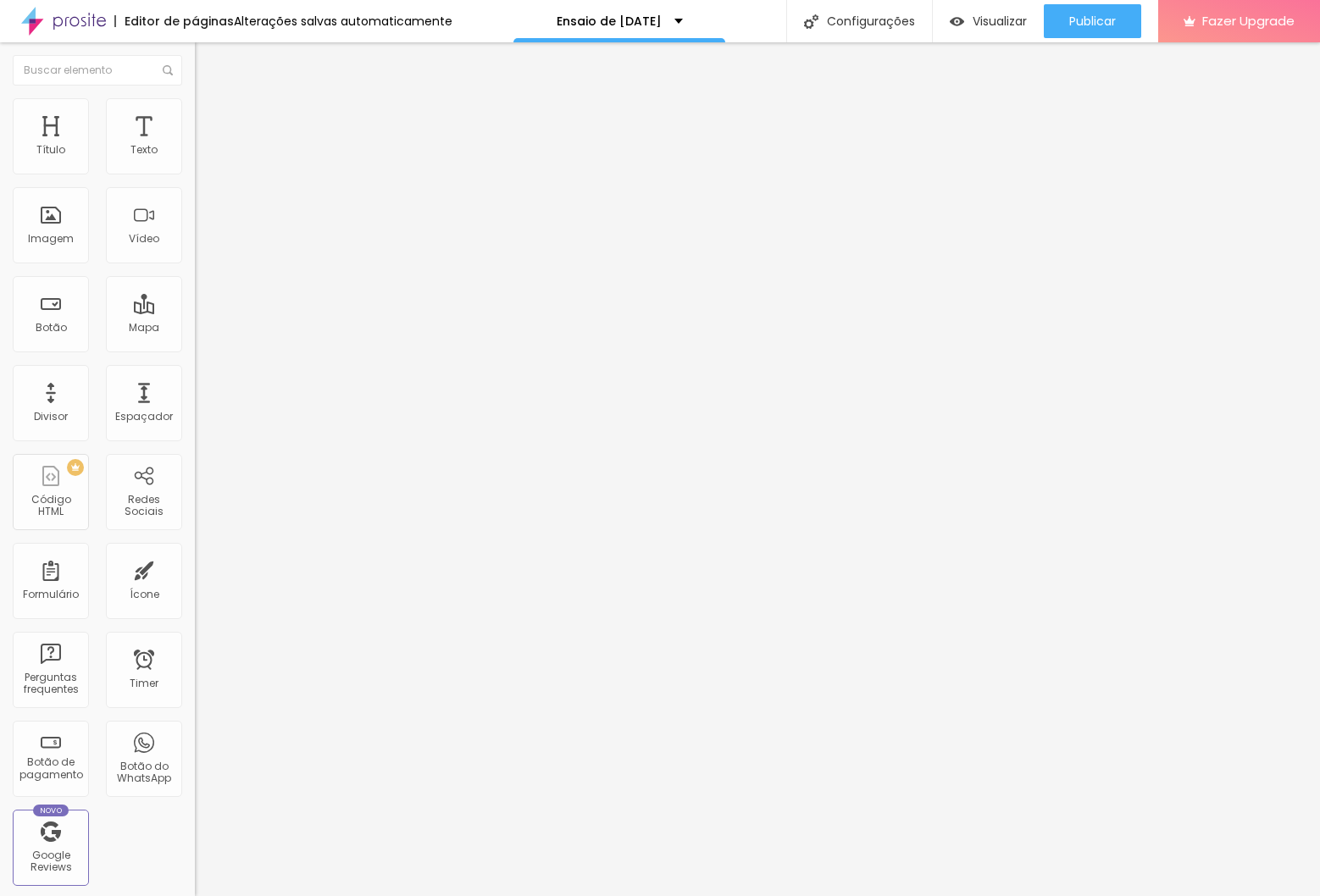
click at [195, 108] on img at bounding box center [203, 106] width 16 height 16
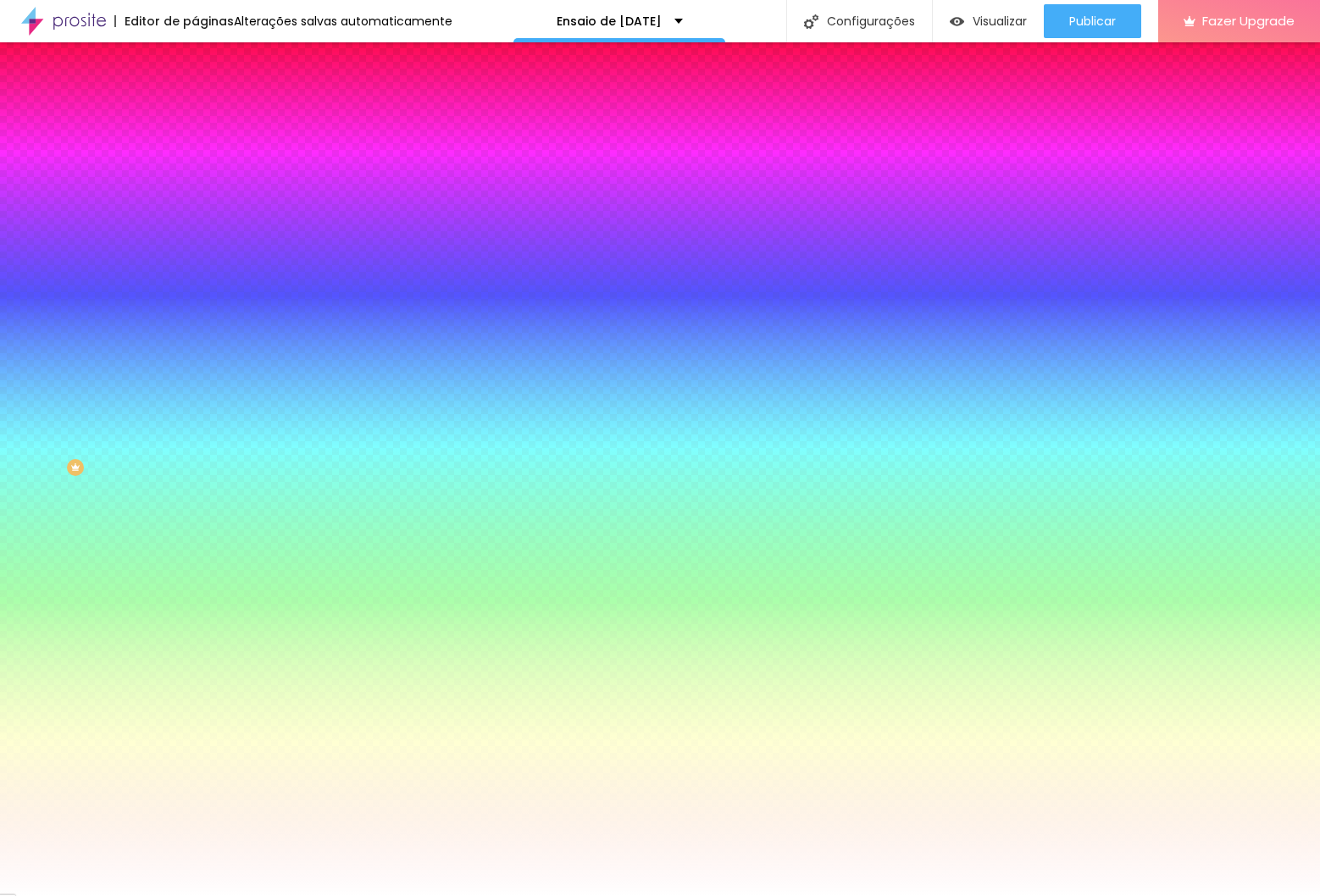
click at [195, 115] on li "Avançado" at bounding box center [293, 123] width 195 height 17
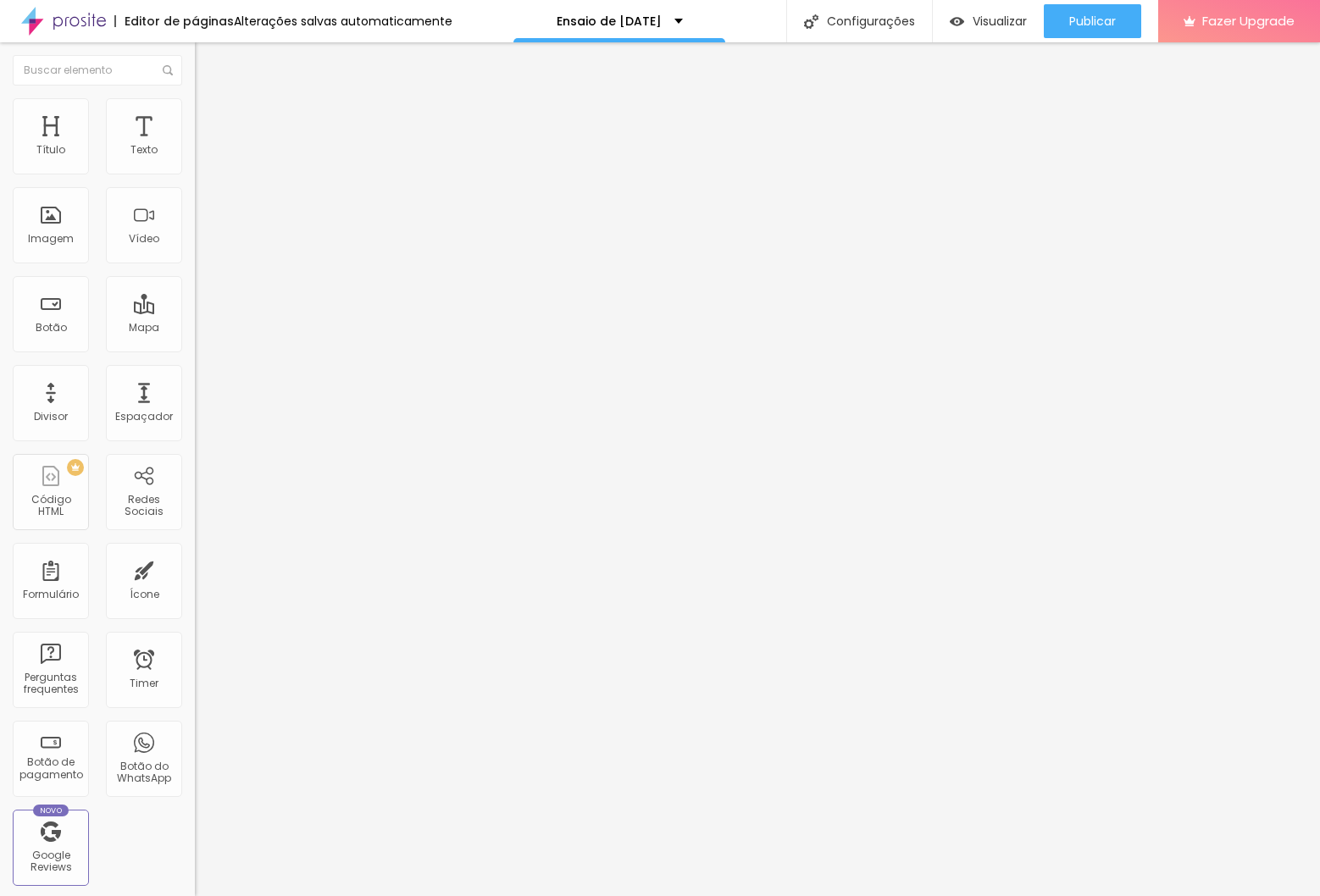
drag, startPoint x: 104, startPoint y: 166, endPoint x: 81, endPoint y: 164, distance: 23.1
click at [195, 328] on input "range" at bounding box center [250, 335] width 110 height 14
drag, startPoint x: 44, startPoint y: 202, endPoint x: -3, endPoint y: 203, distance: 47.0
click at [195, 569] on input "range" at bounding box center [250, 576] width 110 height 14
click at [195, 115] on img at bounding box center [203, 123] width 16 height 16
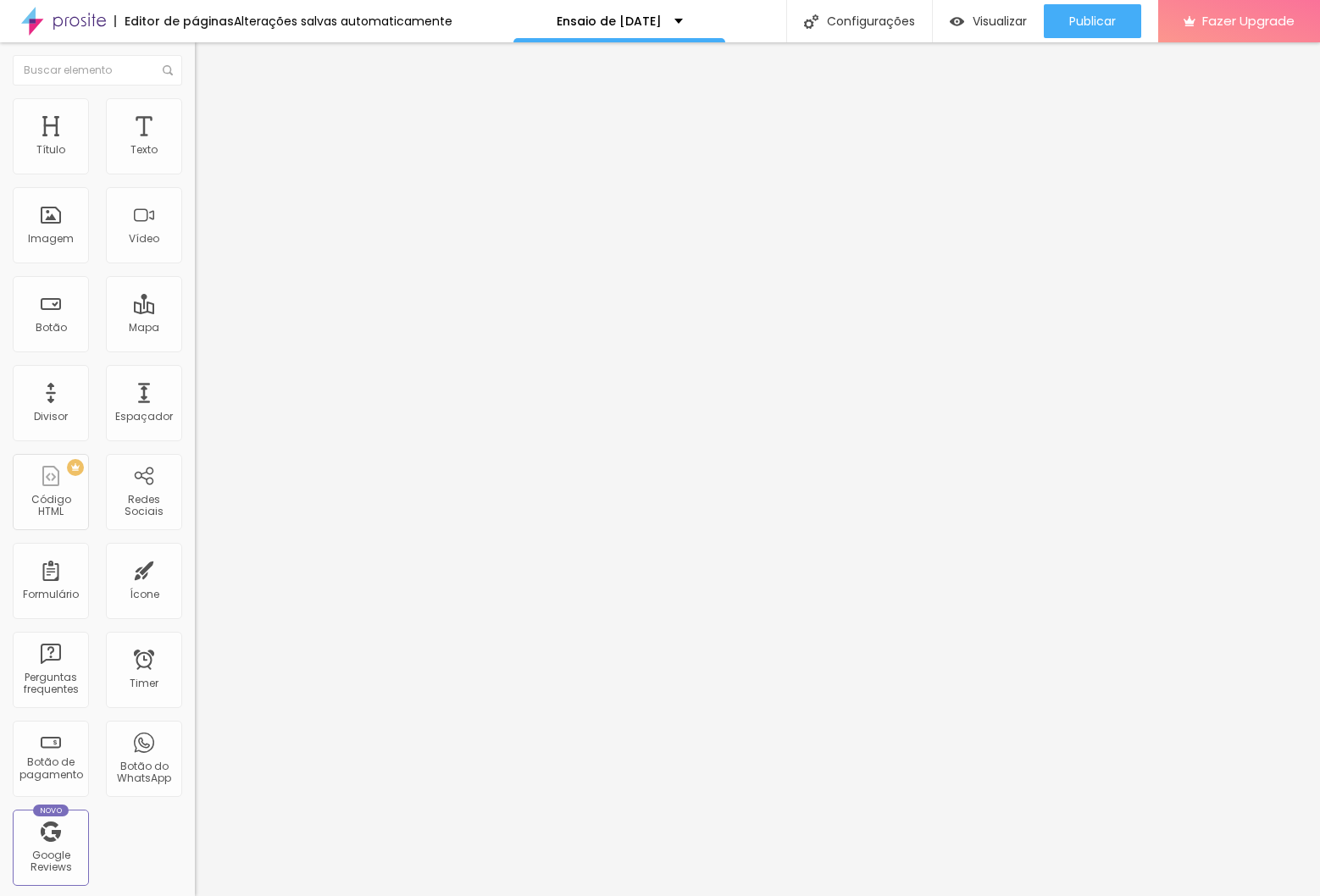
drag, startPoint x: 33, startPoint y: 201, endPoint x: -10, endPoint y: 204, distance: 43.1
click at [195, 569] on input "range" at bounding box center [250, 576] width 110 height 14
click at [195, 115] on img at bounding box center [203, 123] width 16 height 16
drag, startPoint x: 40, startPoint y: 198, endPoint x: 96, endPoint y: 239, distance: 69.4
click at [195, 372] on div "0 px Espaçamento vertical" at bounding box center [293, 491] width 195 height 239
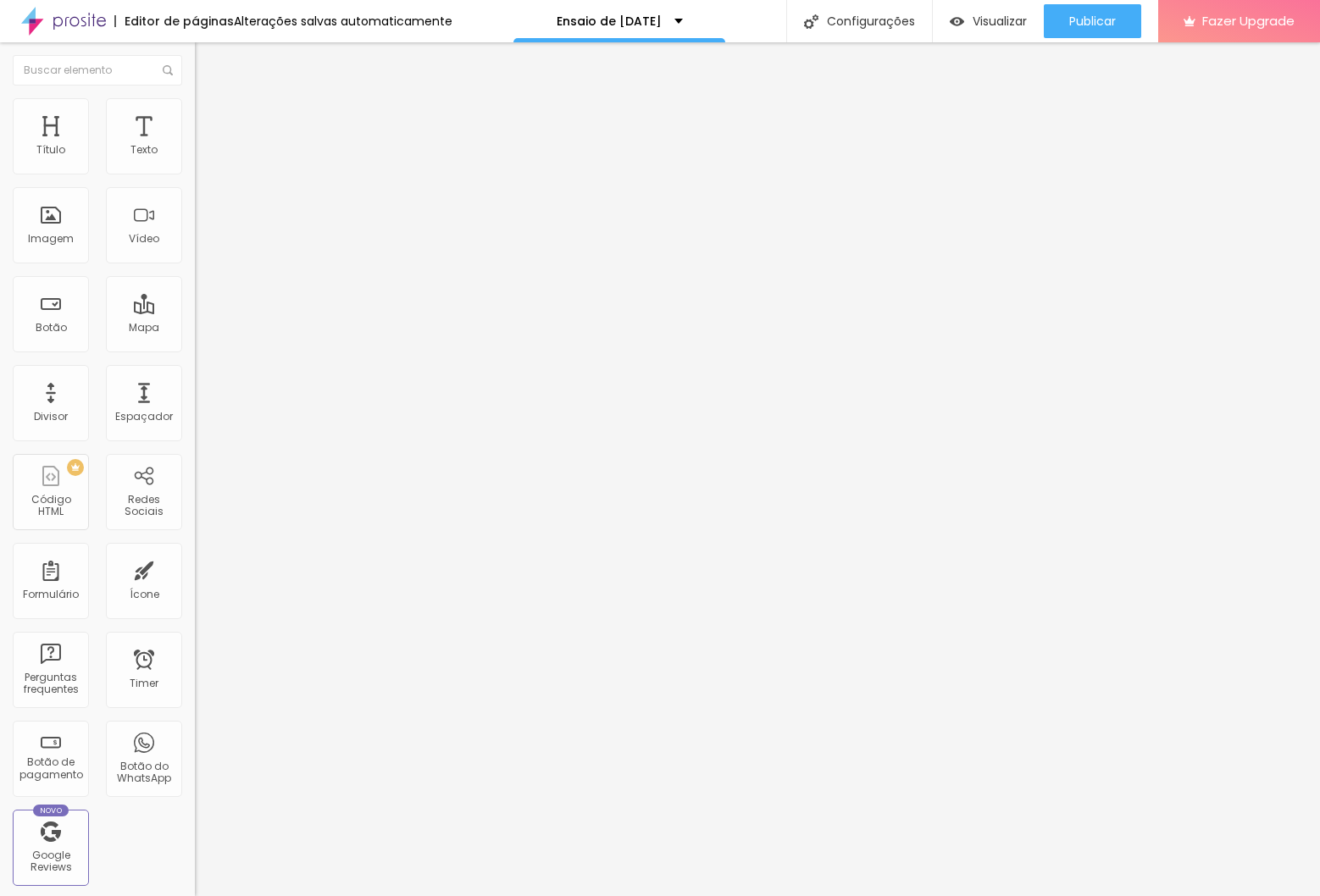
click at [195, 145] on span "Adicionar imagem" at bounding box center [250, 138] width 110 height 15
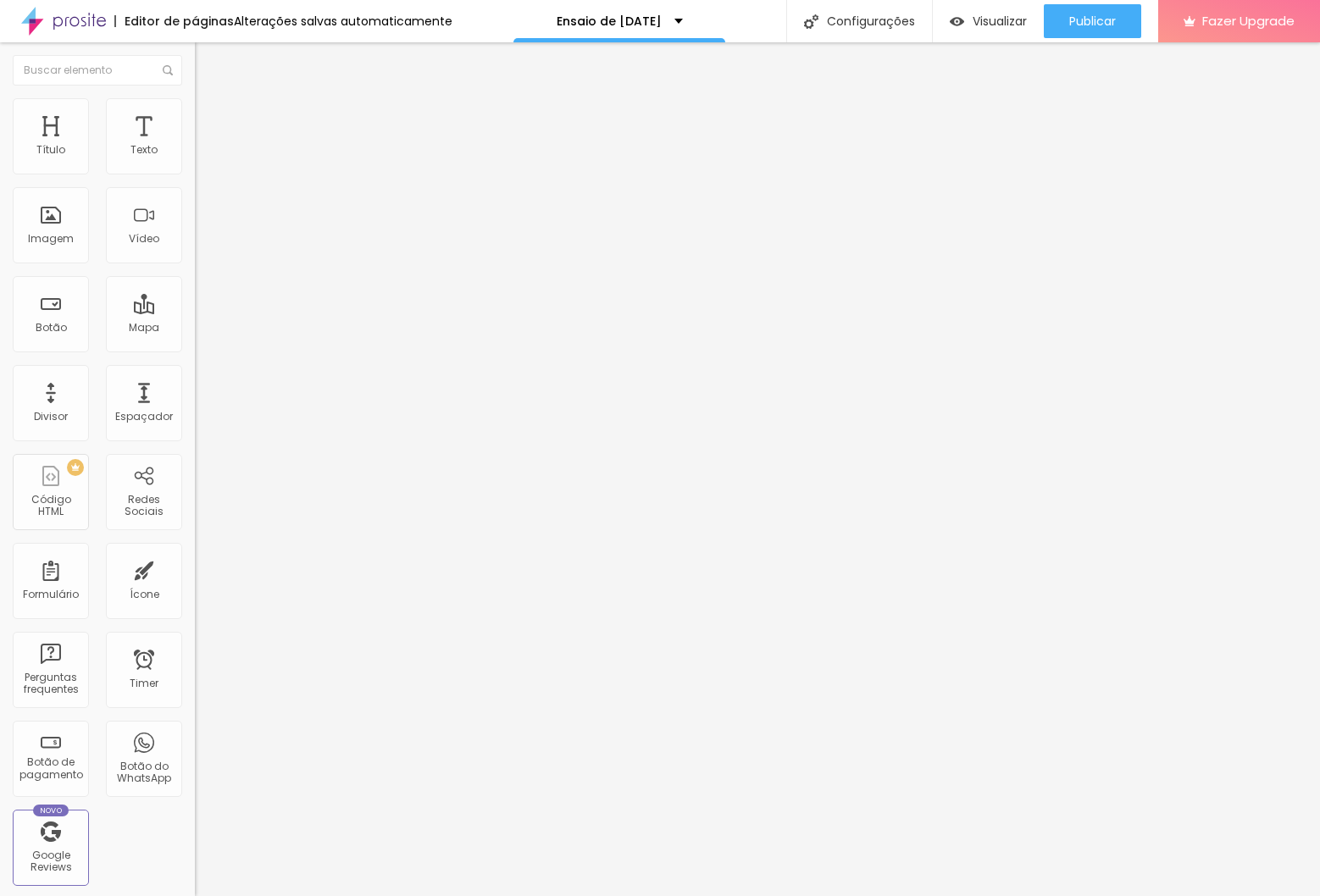
click at [195, 145] on span "Adicionar imagem" at bounding box center [250, 138] width 110 height 15
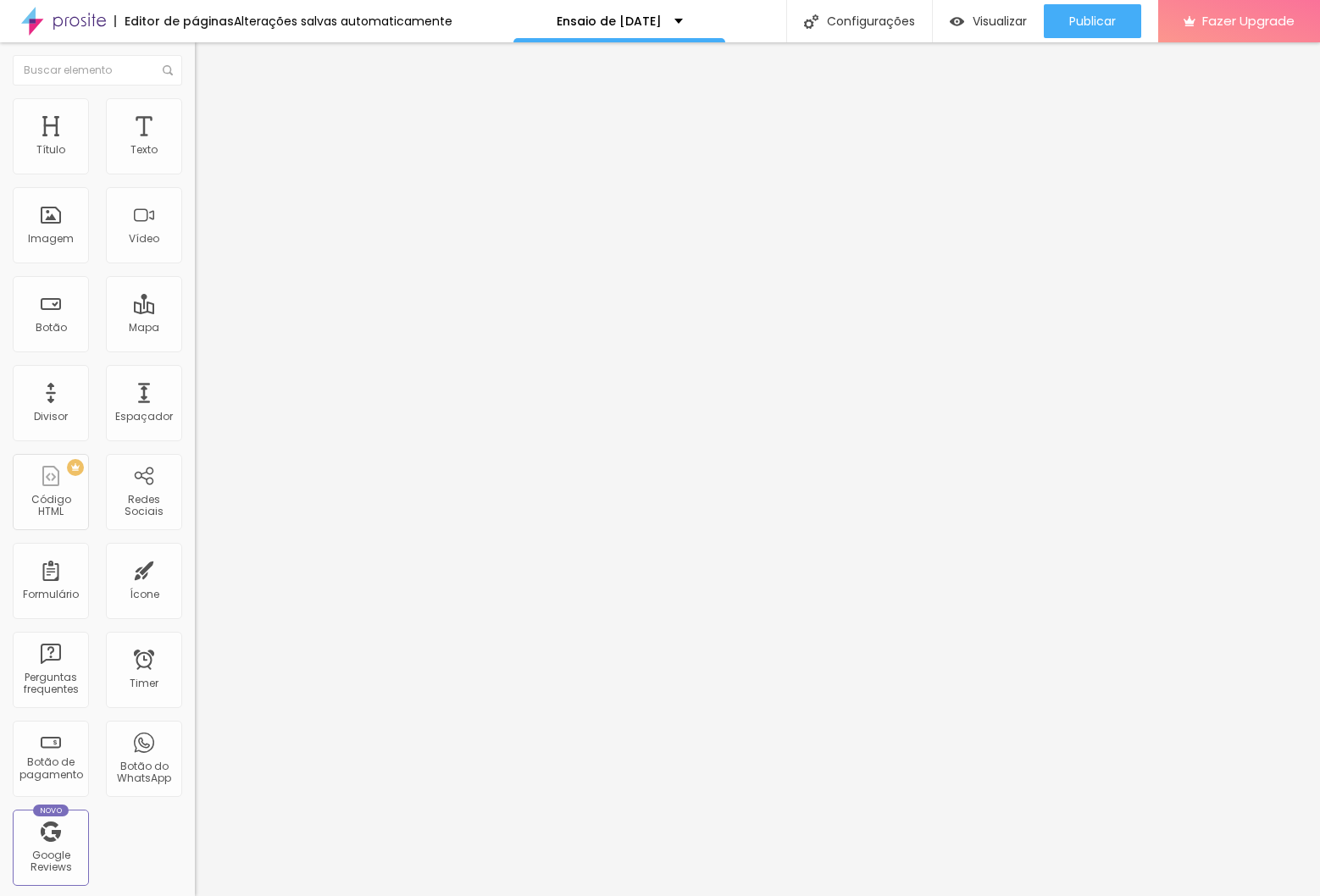
click at [195, 145] on span "Adicionar imagem" at bounding box center [250, 138] width 110 height 15
drag, startPoint x: 444, startPoint y: 254, endPoint x: 744, endPoint y: 468, distance: 368.5
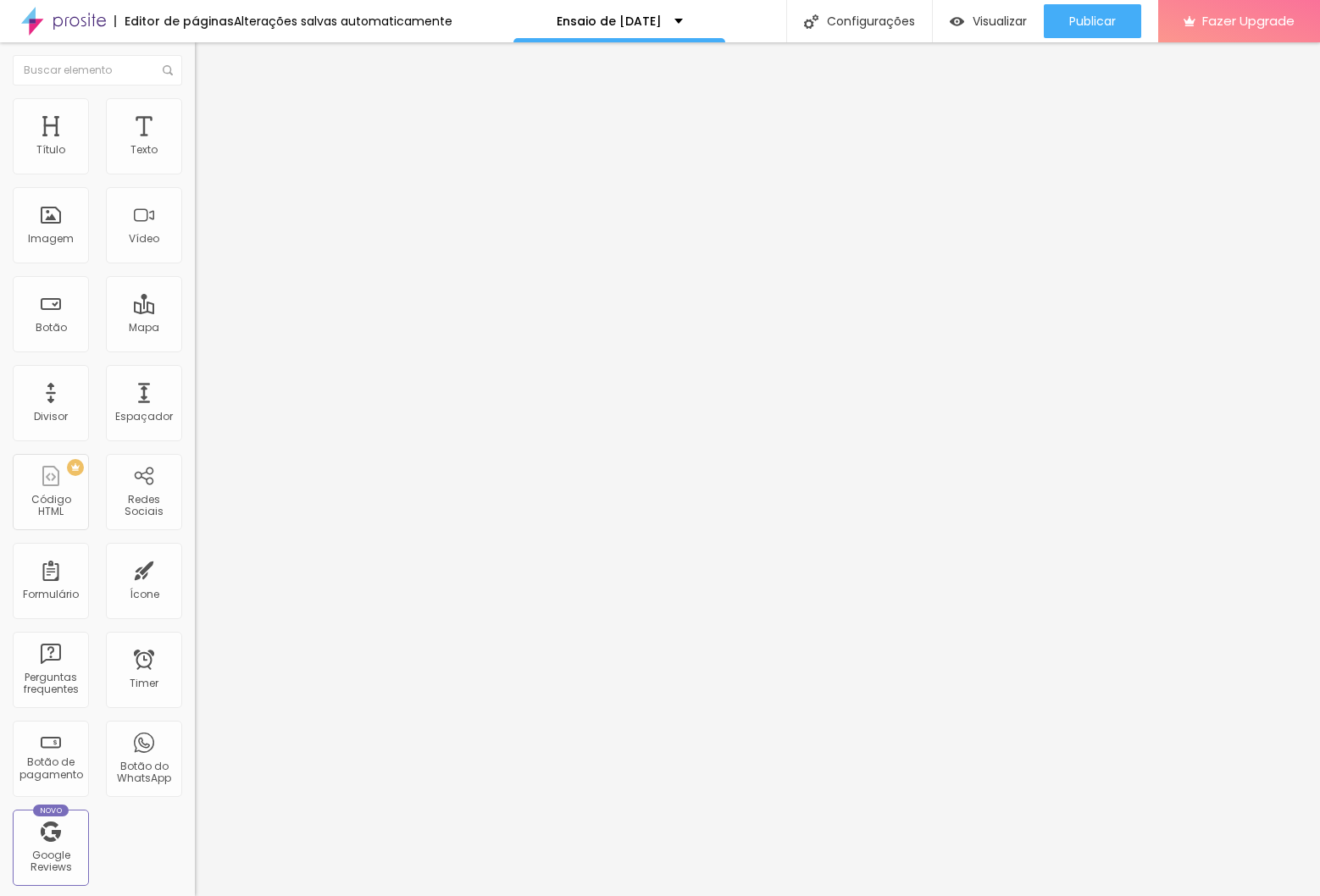
click at [195, 145] on span "Adicionar imagem" at bounding box center [250, 138] width 110 height 15
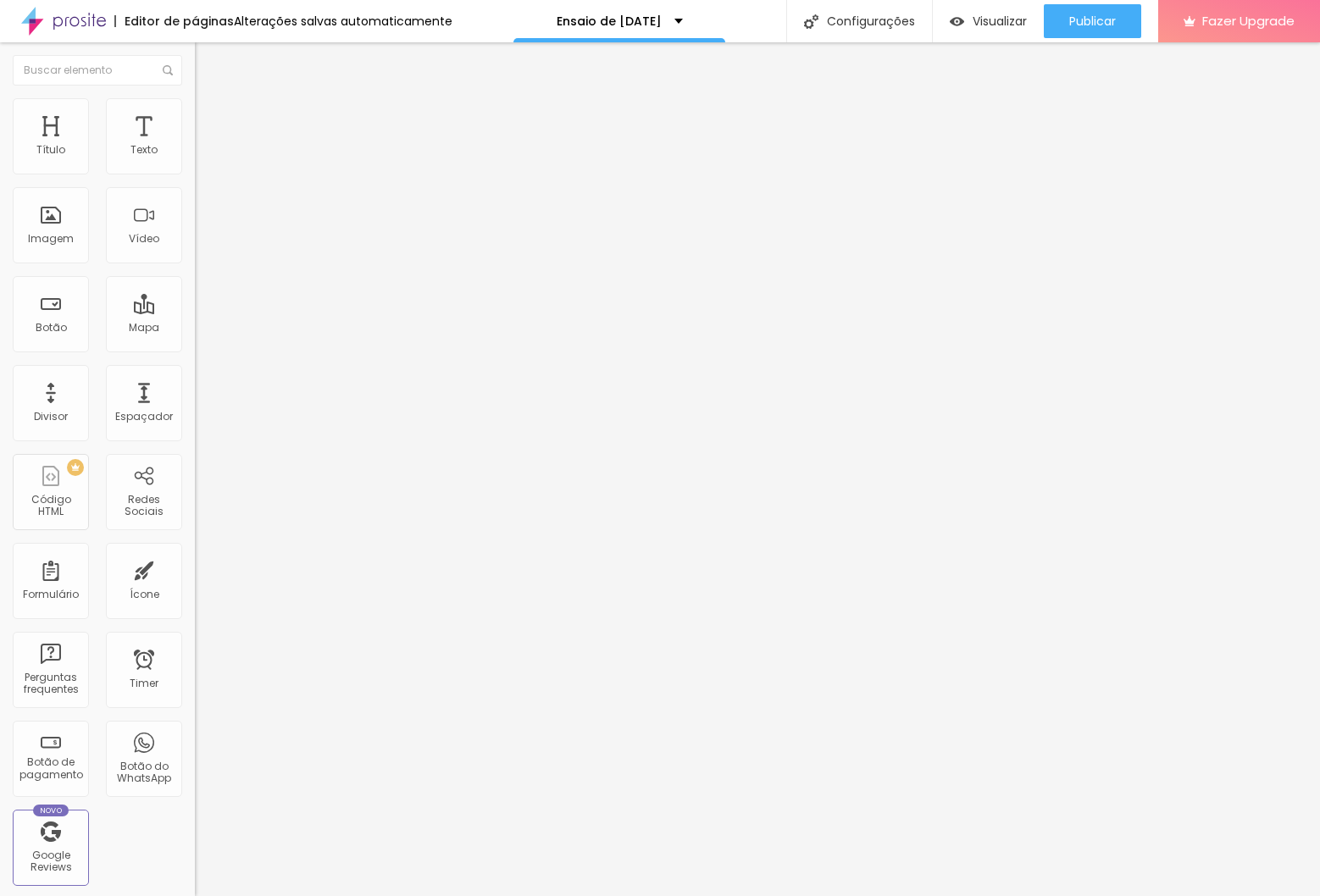
drag, startPoint x: 298, startPoint y: 257, endPoint x: 427, endPoint y: 316, distance: 141.9
click at [195, 145] on span "Adicionar imagem" at bounding box center [250, 138] width 110 height 15
drag, startPoint x: 582, startPoint y: 259, endPoint x: 687, endPoint y: 355, distance: 142.3
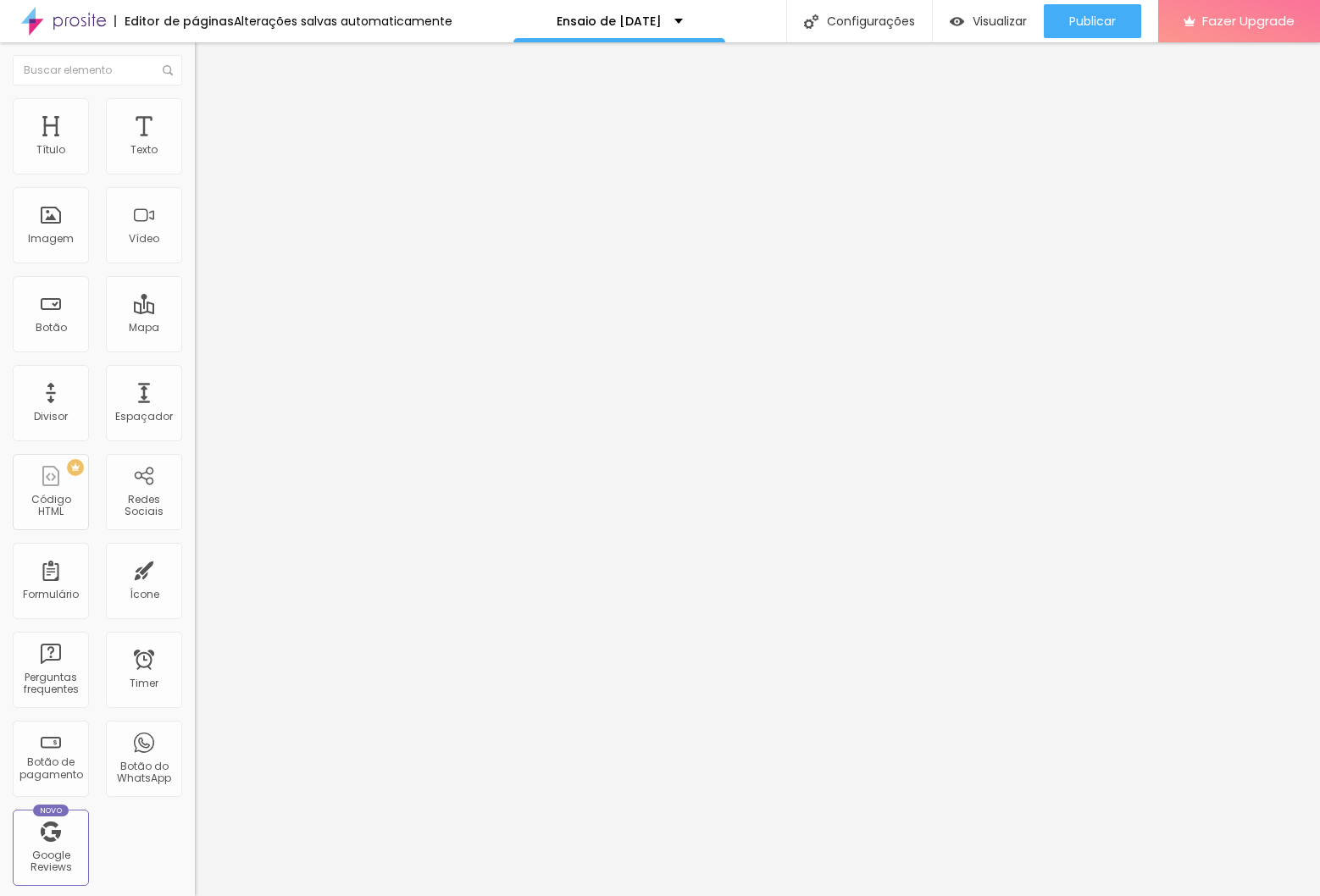
click at [195, 108] on li "Estilo" at bounding box center [293, 106] width 195 height 17
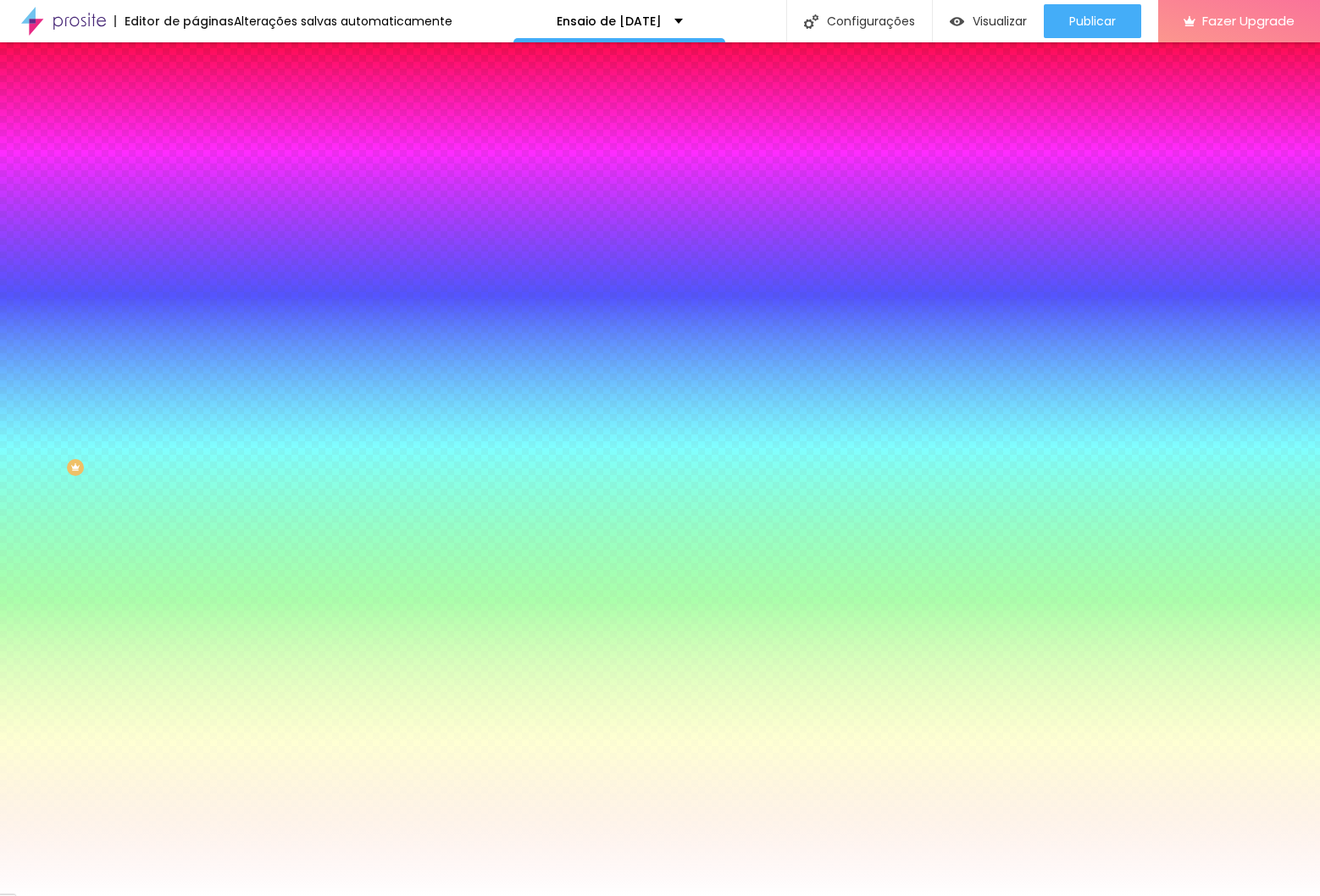
click at [195, 115] on li "Avançado" at bounding box center [293, 123] width 195 height 17
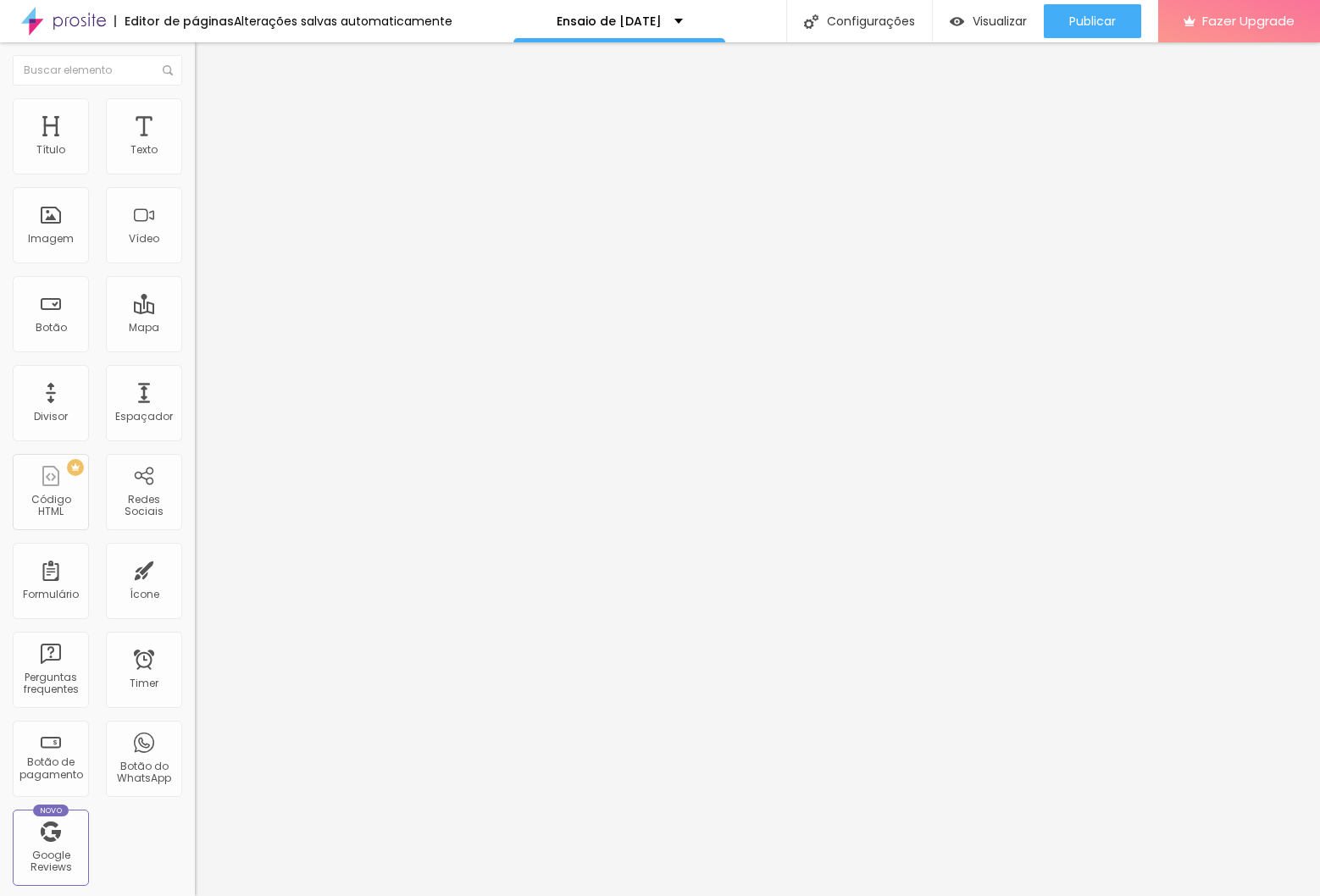
drag, startPoint x: 108, startPoint y: 164, endPoint x: 24, endPoint y: 168, distance: 84.1
click at [195, 328] on input "range" at bounding box center [250, 335] width 110 height 14
drag, startPoint x: 41, startPoint y: 201, endPoint x: 98, endPoint y: 237, distance: 67.4
click at [195, 569] on input "range" at bounding box center [250, 576] width 110 height 14
click at [195, 104] on li "Estilo" at bounding box center [293, 106] width 195 height 17
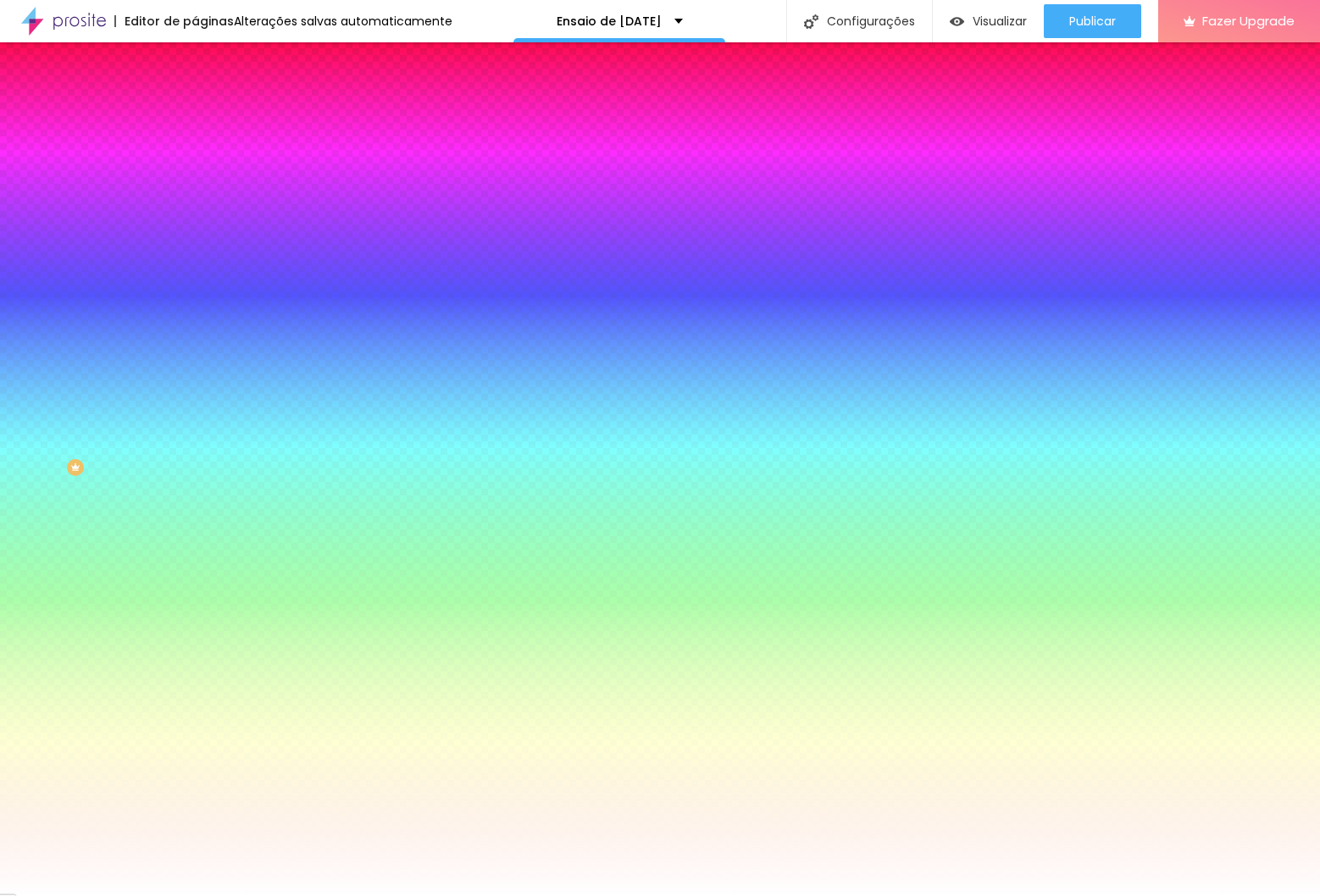
click at [195, 115] on li "Avançado" at bounding box center [293, 123] width 195 height 17
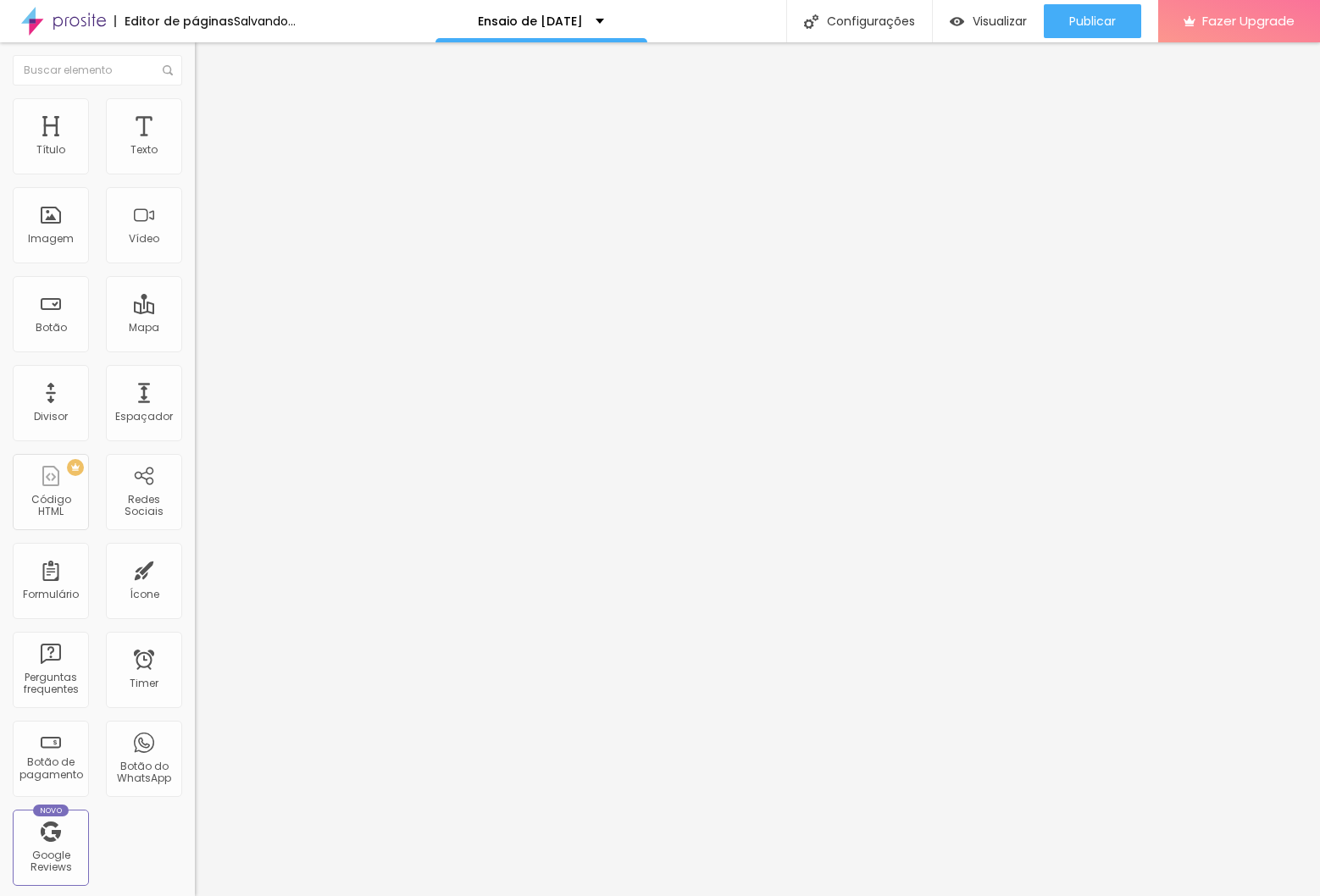
drag, startPoint x: 71, startPoint y: 164, endPoint x: 36, endPoint y: 165, distance: 35.0
click at [195, 328] on input "range" at bounding box center [250, 335] width 110 height 14
click at [195, 115] on li "Avançado" at bounding box center [293, 123] width 195 height 17
drag, startPoint x: 45, startPoint y: 167, endPoint x: 8, endPoint y: 165, distance: 37.1
click at [195, 328] on input "range" at bounding box center [250, 335] width 110 height 14
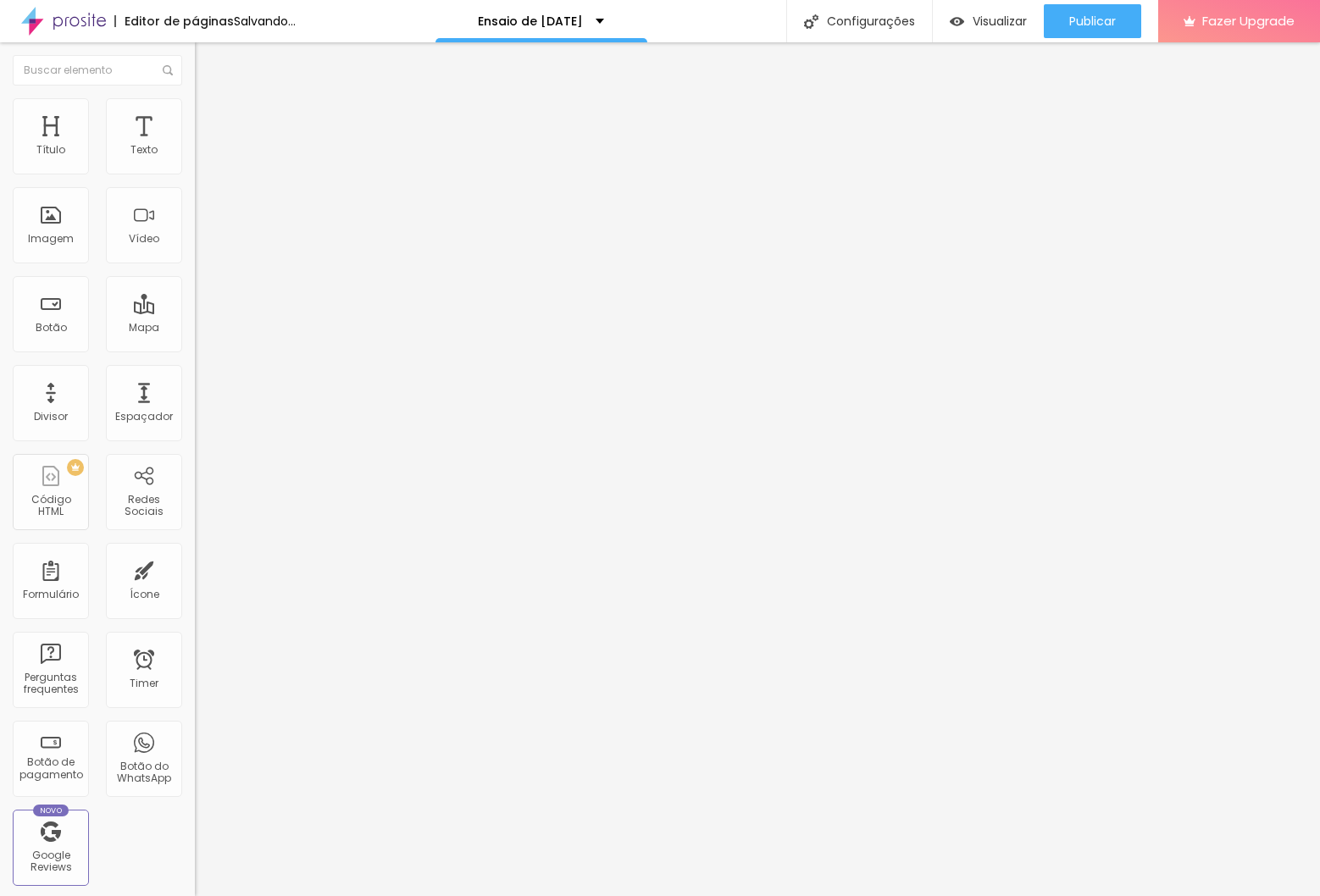
drag, startPoint x: 47, startPoint y: 198, endPoint x: 10, endPoint y: 196, distance: 37.1
click at [195, 569] on input "range" at bounding box center [250, 576] width 110 height 14
click at [195, 109] on img at bounding box center [203, 106] width 16 height 16
click at [195, 115] on li "Avançado" at bounding box center [293, 123] width 195 height 17
drag, startPoint x: 63, startPoint y: 166, endPoint x: -58, endPoint y: 163, distance: 121.0
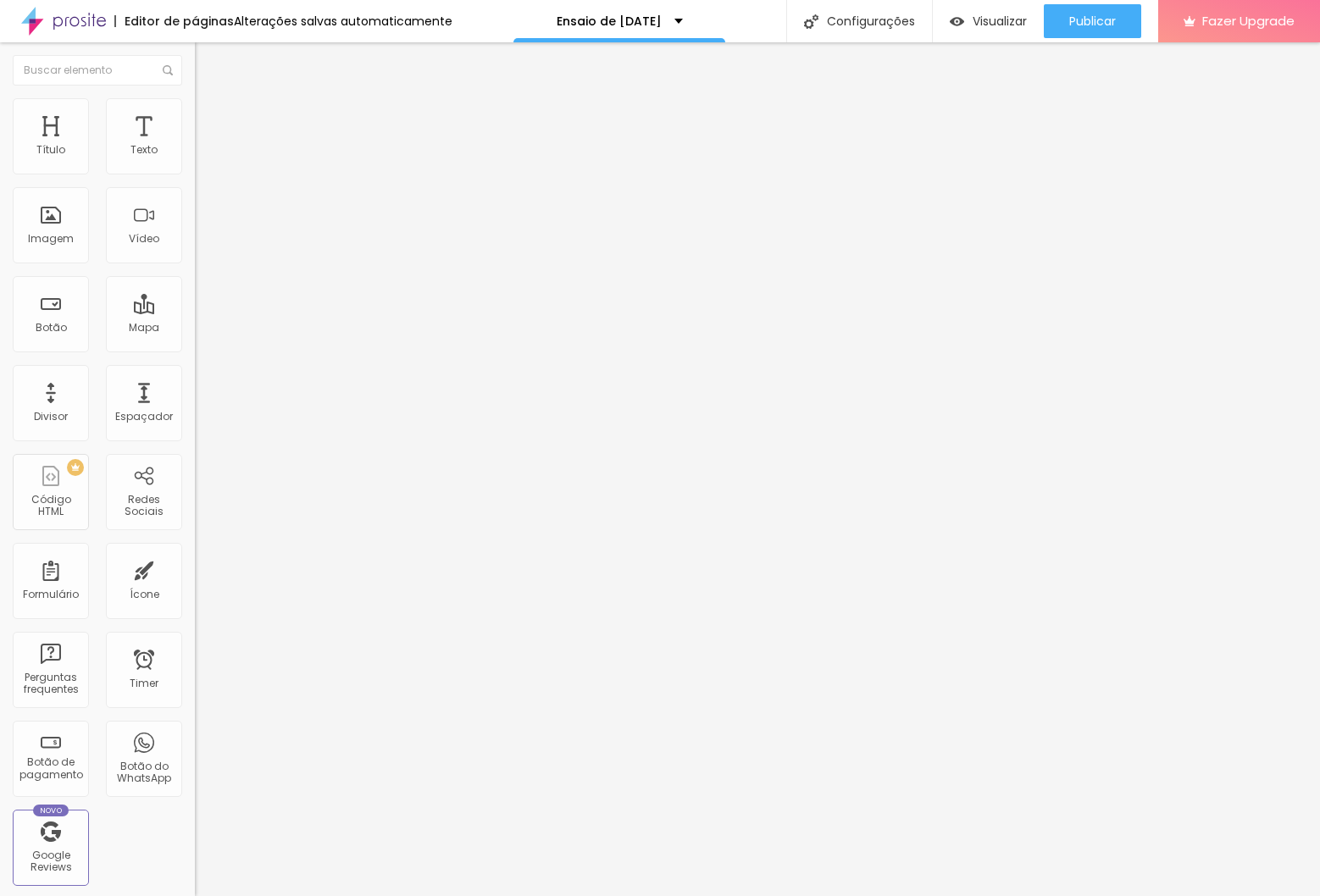
click at [195, 328] on input "range" at bounding box center [250, 335] width 110 height 14
click at [195, 115] on li "Avançado" at bounding box center [293, 123] width 195 height 17
click at [0, 165] on html "Editor de páginas Alterações salvas automaticamente Ensaio de Natal 2025 Config…" at bounding box center [660, 448] width 1320 height 896
drag, startPoint x: -1, startPoint y: 199, endPoint x: -22, endPoint y: 200, distance: 21.0
click at [195, 569] on input "range" at bounding box center [250, 576] width 110 height 14
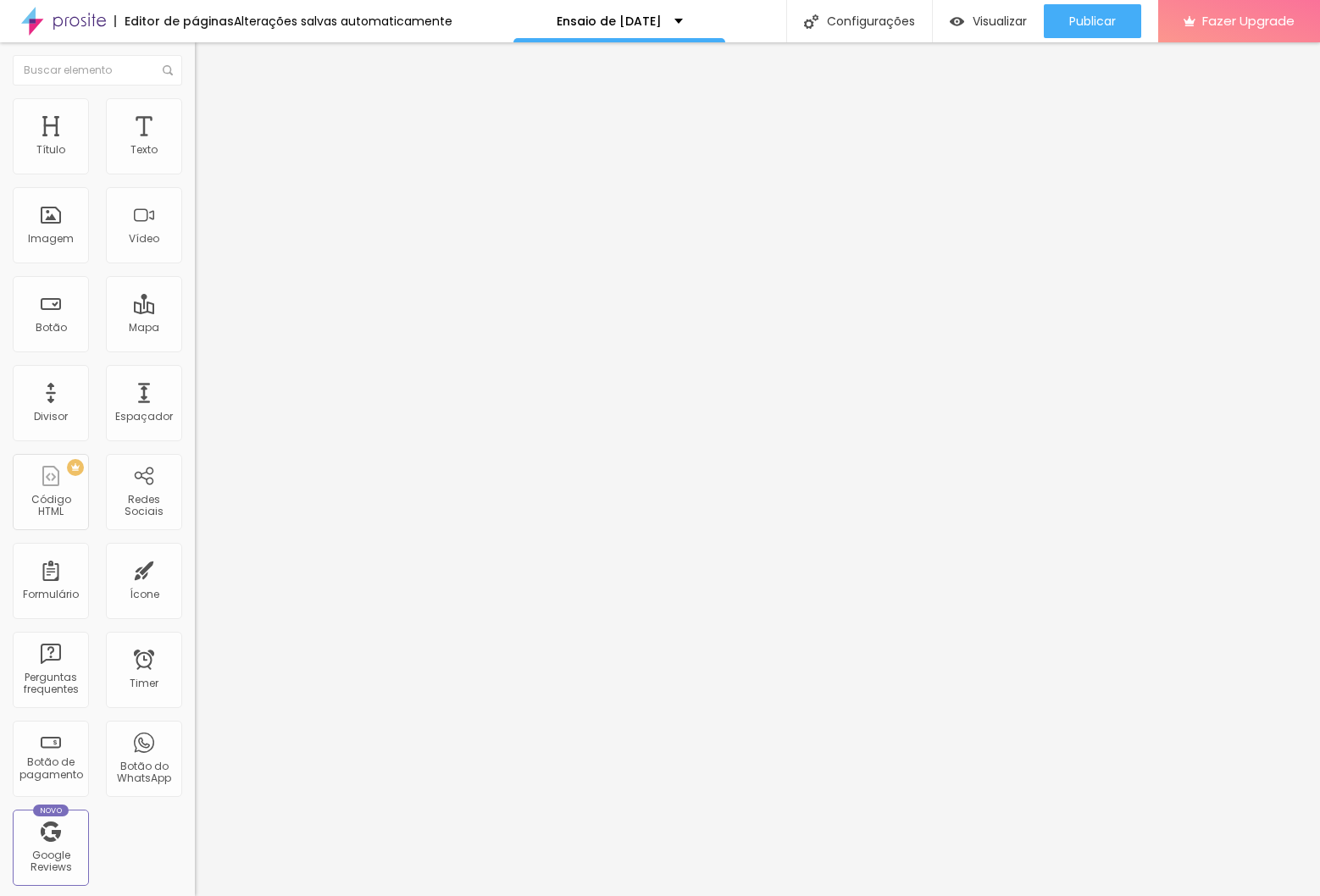
click at [195, 115] on img at bounding box center [203, 123] width 16 height 16
drag, startPoint x: 33, startPoint y: 165, endPoint x: 45, endPoint y: 165, distance: 12.0
click at [195, 328] on input "range" at bounding box center [250, 335] width 110 height 14
click at [195, 115] on img at bounding box center [203, 123] width 16 height 16
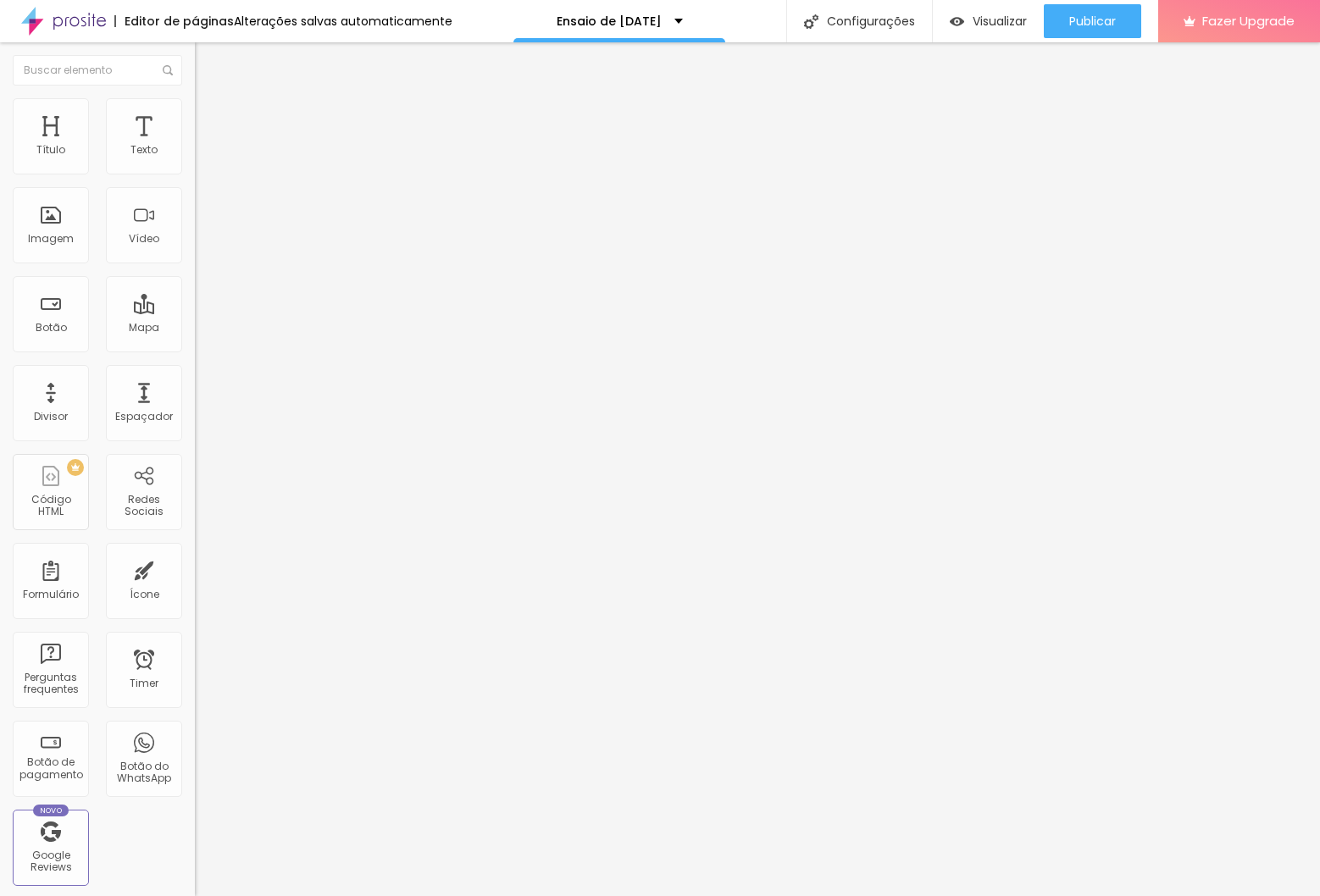
drag, startPoint x: 142, startPoint y: 170, endPoint x: 157, endPoint y: 172, distance: 15.1
click at [195, 344] on input "0" at bounding box center [226, 353] width 64 height 17
drag, startPoint x: 151, startPoint y: 110, endPoint x: 150, endPoint y: 144, distance: 34.0
click at [195, 115] on li "Avançado" at bounding box center [293, 123] width 195 height 17
click at [195, 344] on input "20" at bounding box center [226, 353] width 64 height 17
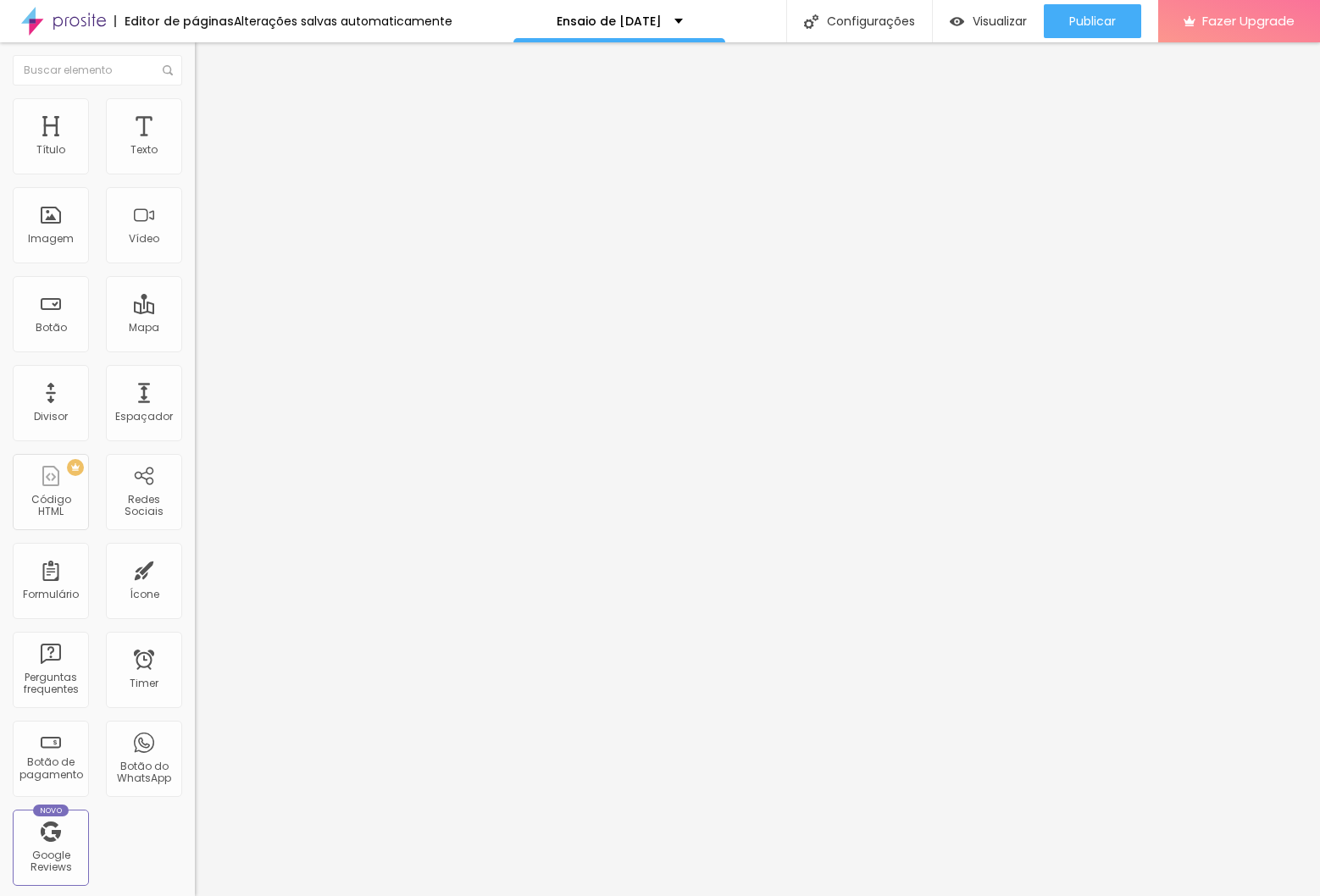
click at [195, 344] on input "20" at bounding box center [226, 353] width 64 height 17
click at [195, 115] on img at bounding box center [203, 123] width 16 height 16
click at [195, 344] on input "20" at bounding box center [226, 353] width 64 height 17
click at [195, 606] on div at bounding box center [293, 671] width 195 height 131
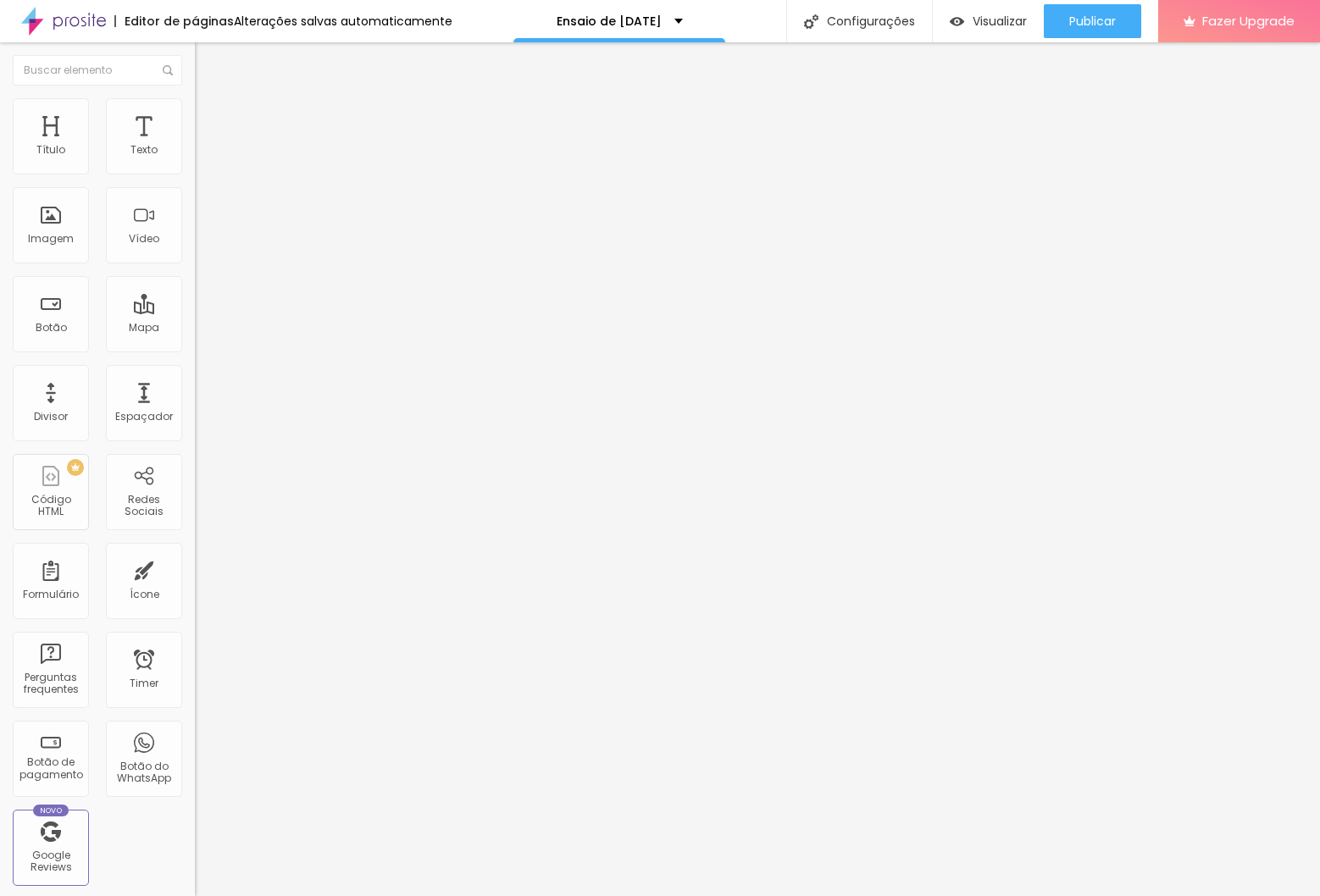
click at [195, 62] on button "Editar Coluna" at bounding box center [293, 62] width 195 height 39
click at [207, 59] on img "button" at bounding box center [214, 62] width 14 height 14
click at [1044, 28] on button "Publicar" at bounding box center [1093, 21] width 98 height 34
click at [1005, 19] on span "Visualizar" at bounding box center [984, 22] width 54 height 14
click at [195, 115] on li "Avançado" at bounding box center [293, 123] width 195 height 17
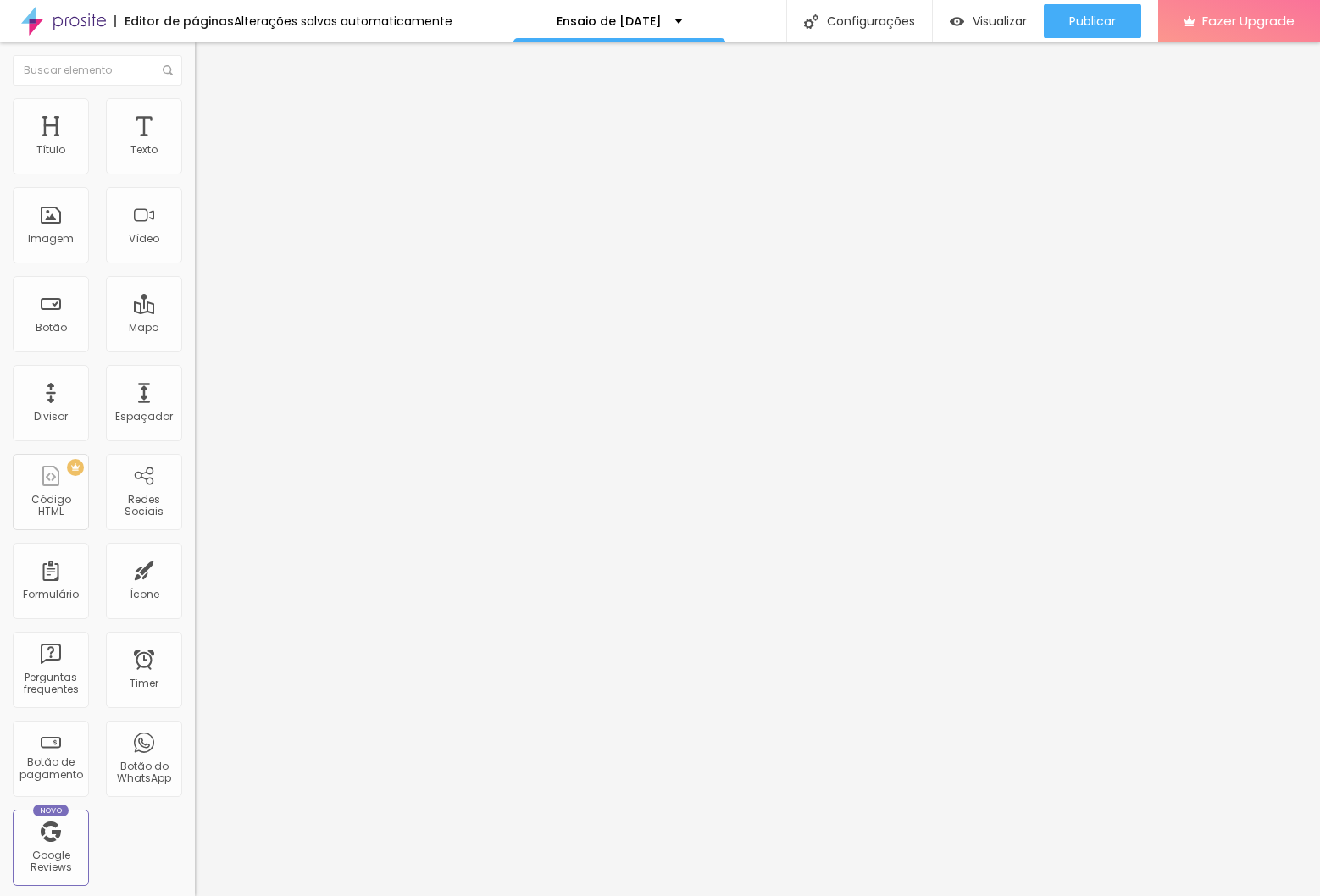
type input "6"
type input "5"
type input "1"
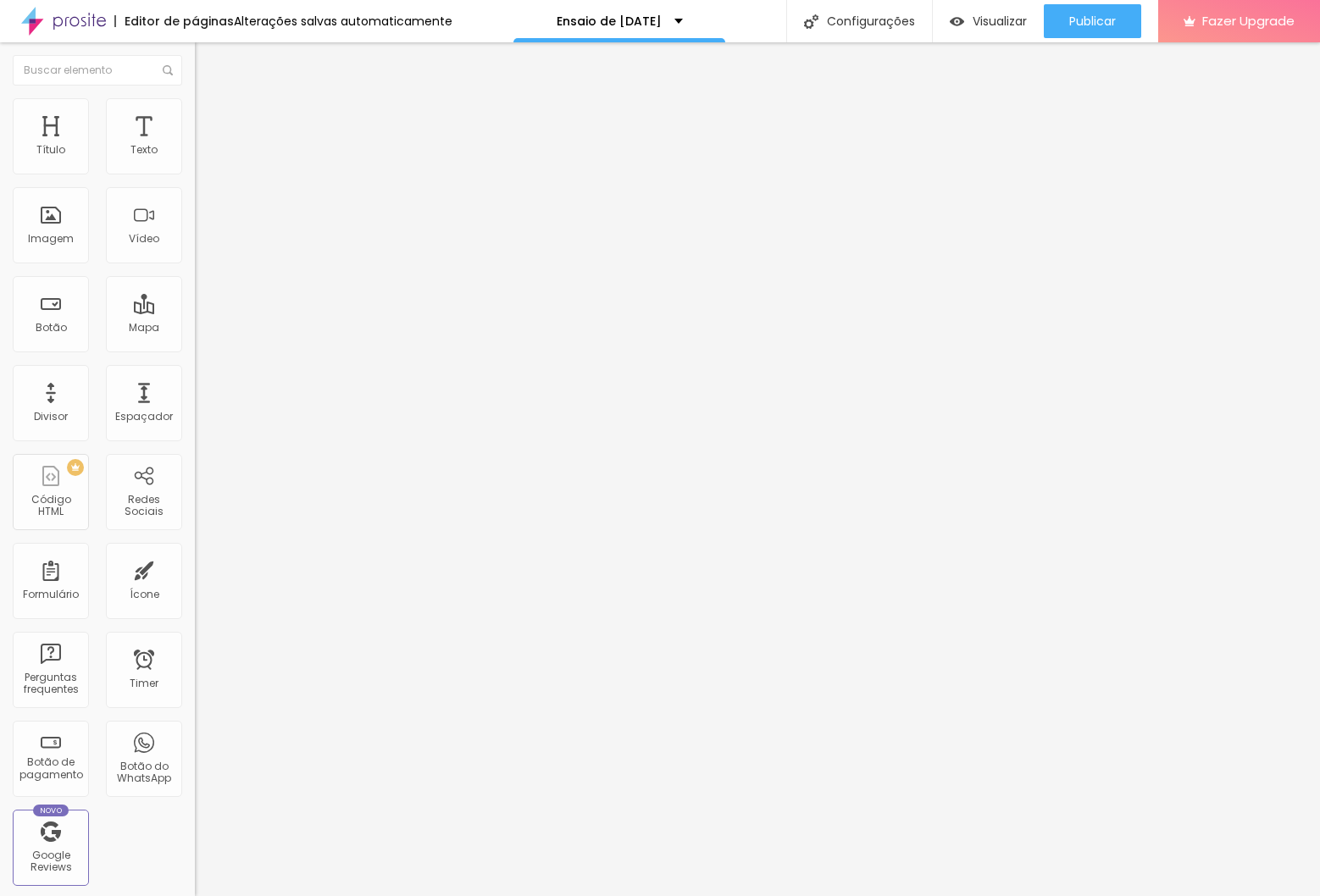
type input "1"
type input "0"
drag, startPoint x: 46, startPoint y: 168, endPoint x: 44, endPoint y: 188, distance: 20.1
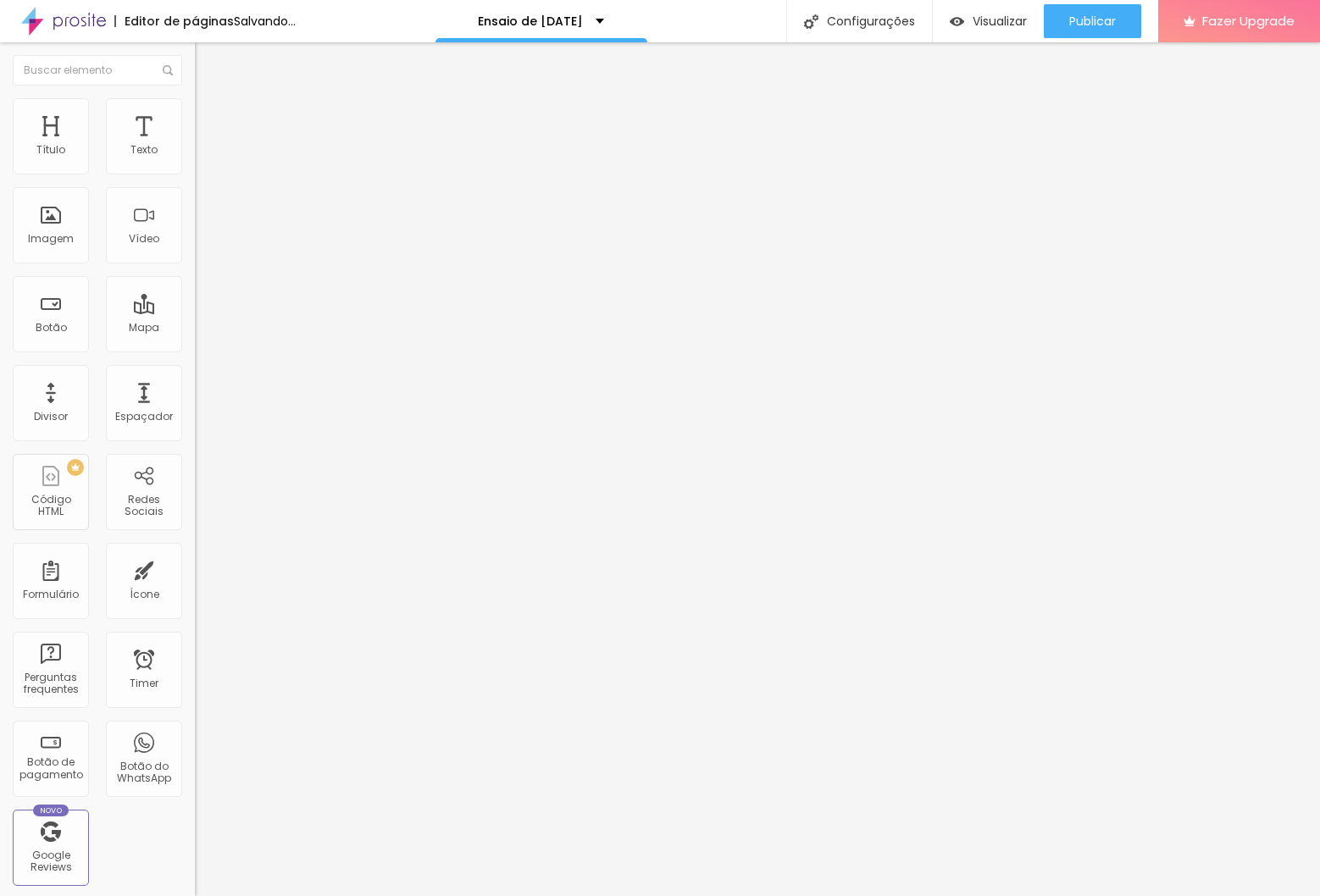
click at [195, 172] on div "0 Espaço de cima" at bounding box center [293, 252] width 195 height 239
type input "0"
drag, startPoint x: 46, startPoint y: 200, endPoint x: -19, endPoint y: 199, distance: 65.0
type input "0"
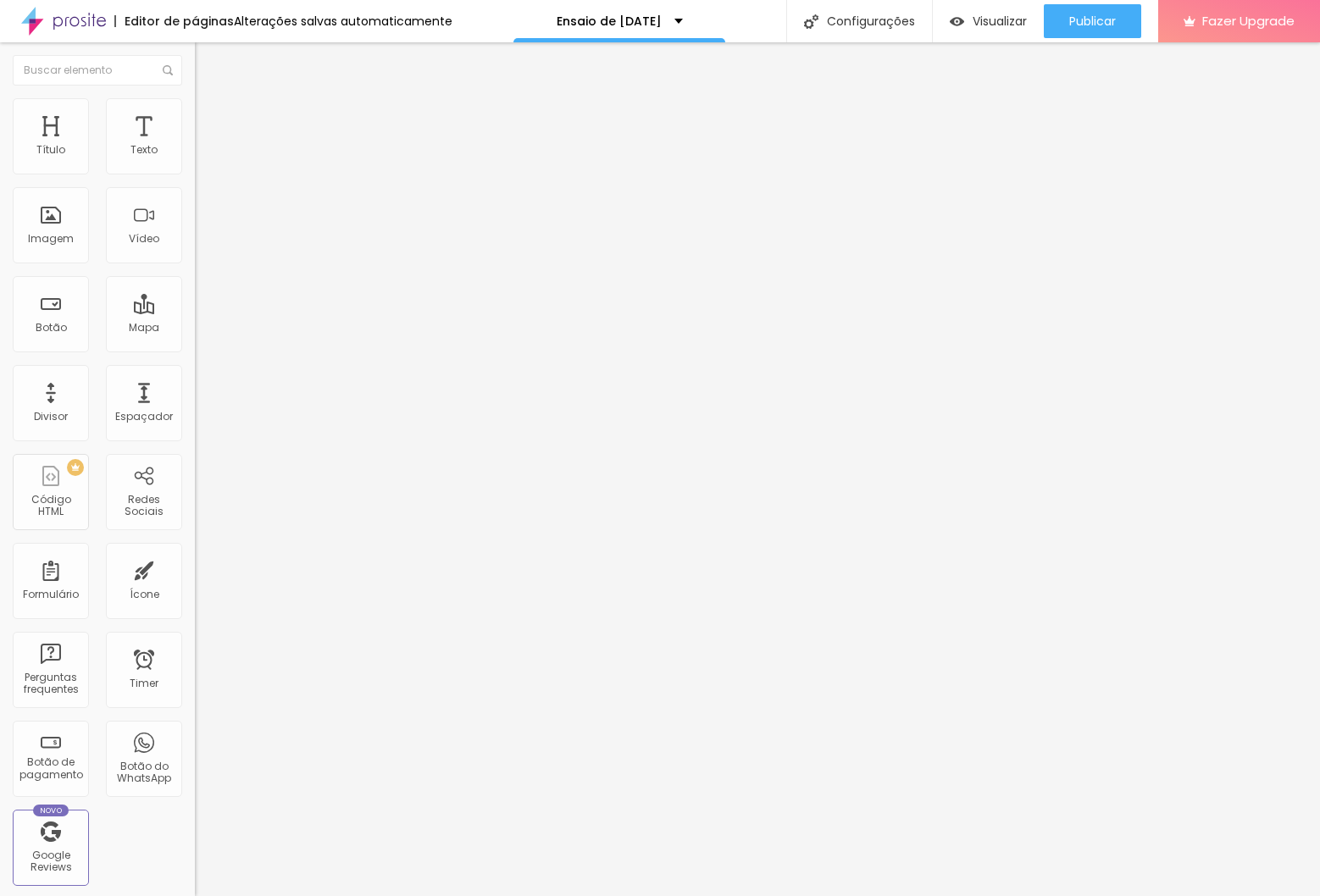
click at [195, 569] on input "range" at bounding box center [250, 576] width 110 height 14
click at [195, 115] on img at bounding box center [203, 123] width 16 height 16
type input "9"
type input "0"
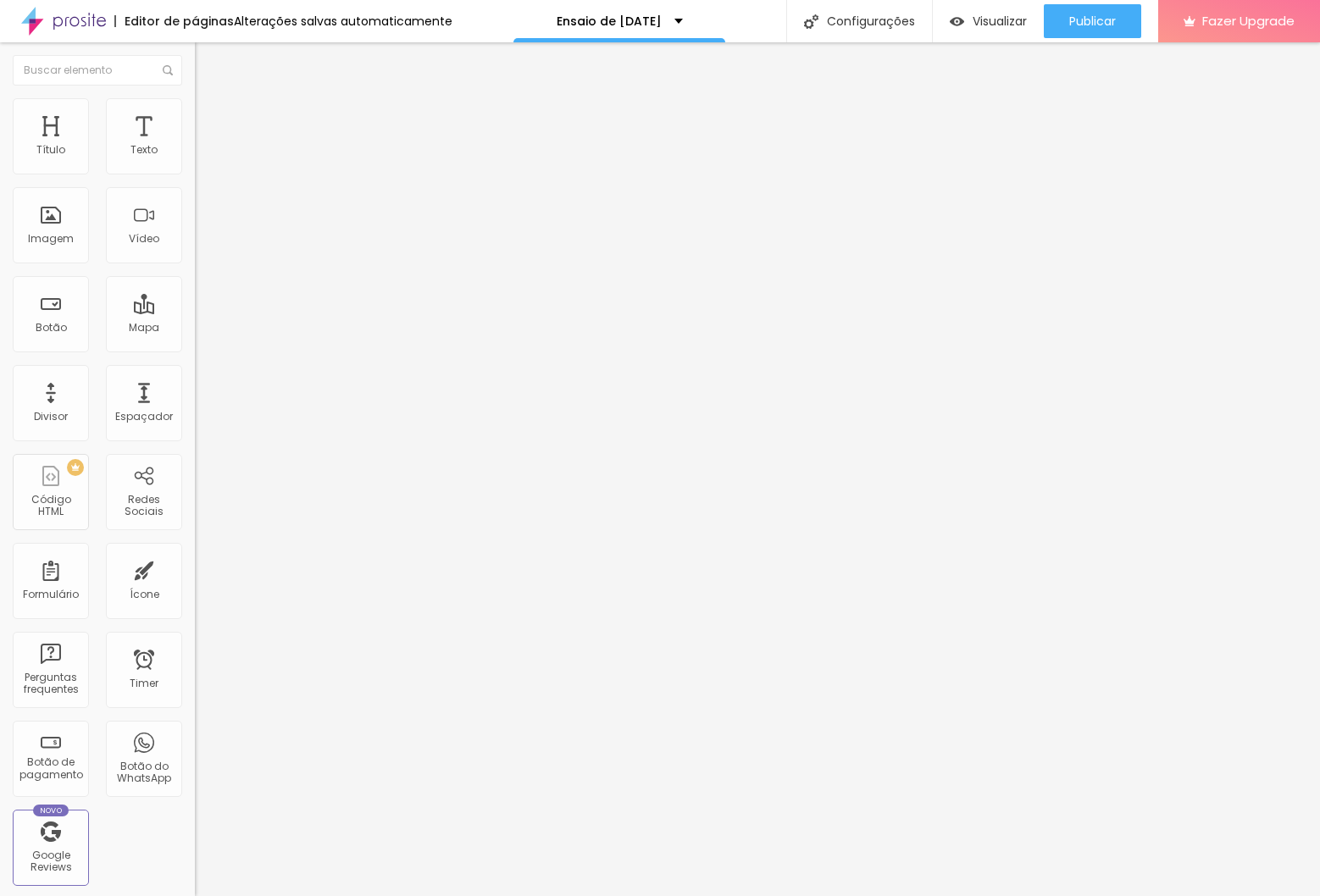
type input "0"
drag, startPoint x: 49, startPoint y: 166, endPoint x: 16, endPoint y: 209, distance: 54.2
click at [0, 172] on html "Editor de páginas Alterações salvas automaticamente Ensaio de Natal 2025 Config…" at bounding box center [660, 448] width 1320 height 896
type input "3"
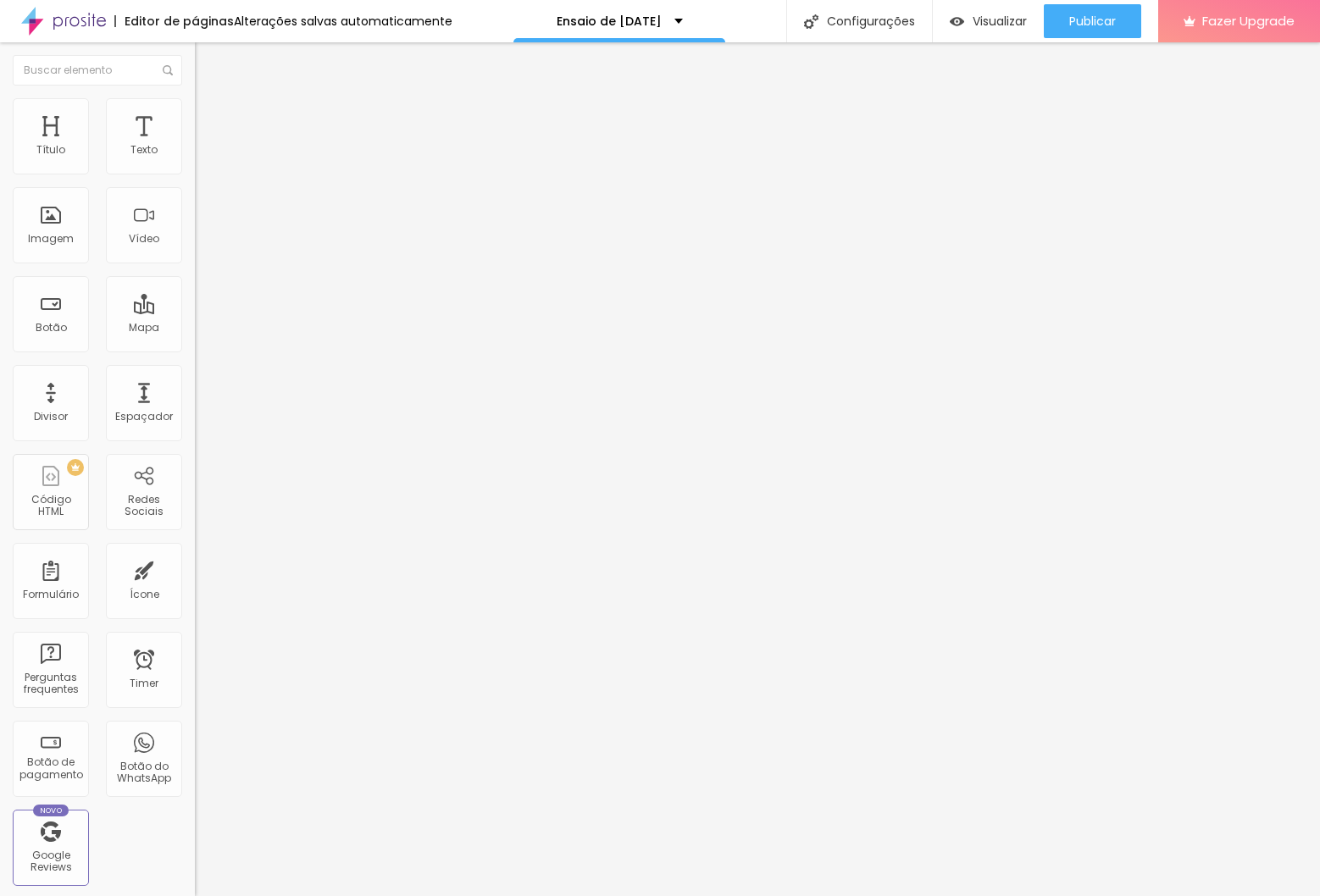
type input "3"
type input "0"
drag, startPoint x: 48, startPoint y: 200, endPoint x: -49, endPoint y: 199, distance: 97.0
type input "0"
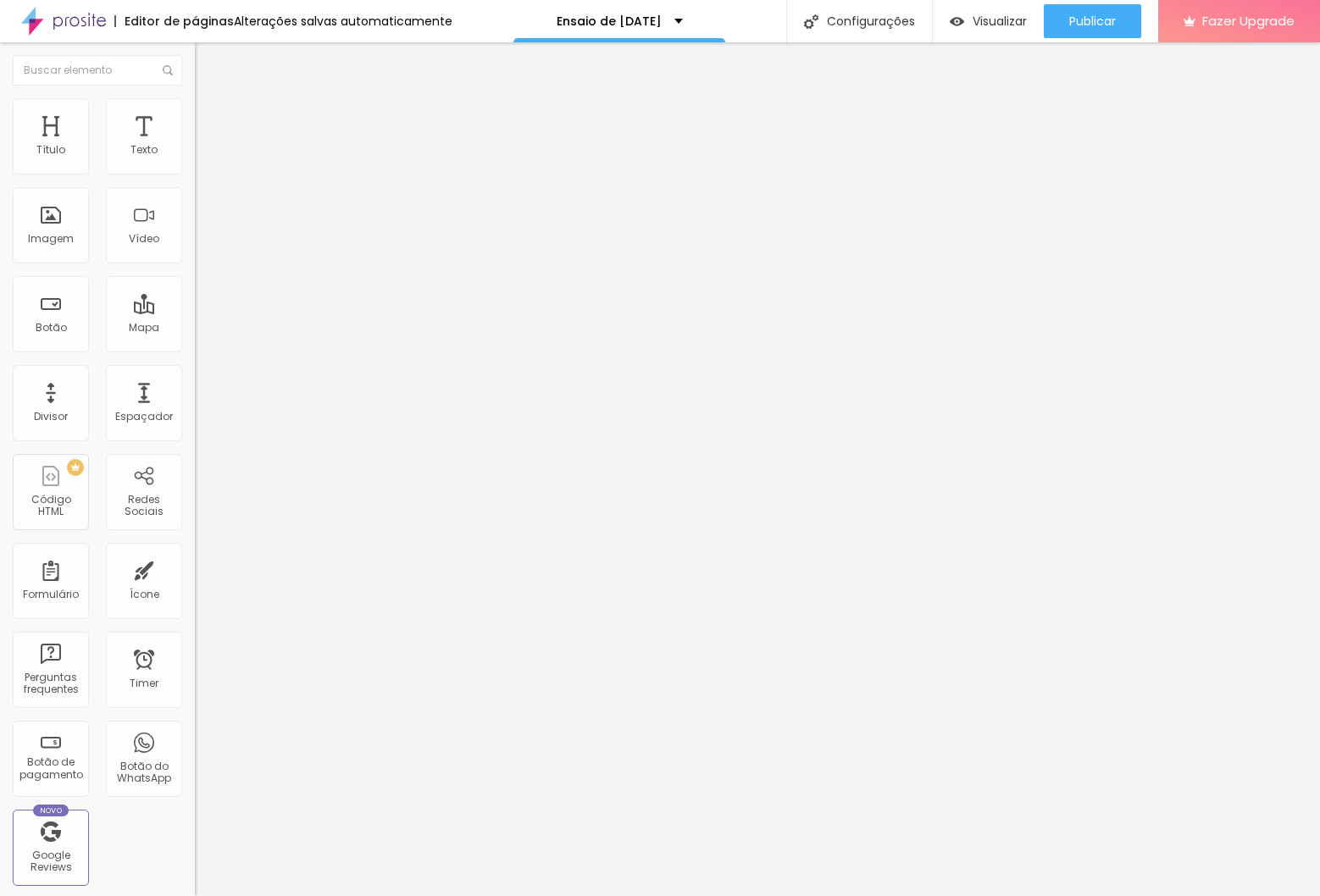
click at [195, 569] on input "range" at bounding box center [250, 576] width 110 height 14
click at [207, 59] on img "button" at bounding box center [214, 62] width 14 height 14
click at [195, 492] on div "Instagram" at bounding box center [293, 497] width 195 height 10
click at [195, 199] on div "TikTok Rede social TikTok Endereço URL Abrir em uma nova aba Instagram Rede soc…" at bounding box center [293, 714] width 195 height 1164
drag, startPoint x: 18, startPoint y: 199, endPoint x: 23, endPoint y: 149, distance: 50.2
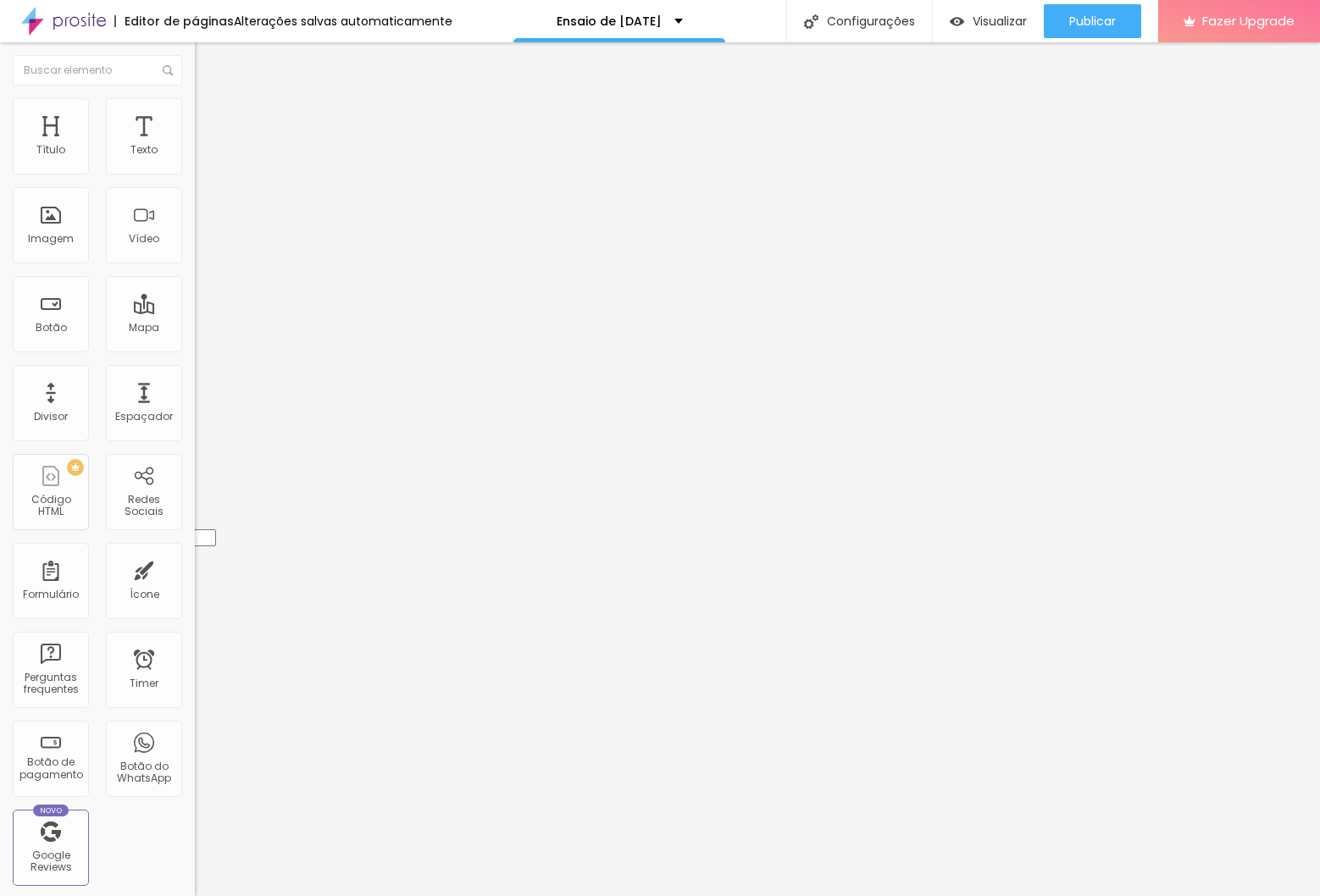
click at [195, 148] on div "TikTok Rede social TikTok Endereço URL Abrir em uma nova aba Instagram Rede soc…" at bounding box center [293, 748] width 195 height 1232
click at [195, 339] on div "Instagram Rede social Instagram Endereço URL https:// Abrir em uma nova aba Tik…" at bounding box center [293, 714] width 195 height 1164
click at [195, 797] on button "+ Adicionar Icone" at bounding box center [248, 805] width 106 height 17
drag, startPoint x: 21, startPoint y: 201, endPoint x: 21, endPoint y: 191, distance: 10.0
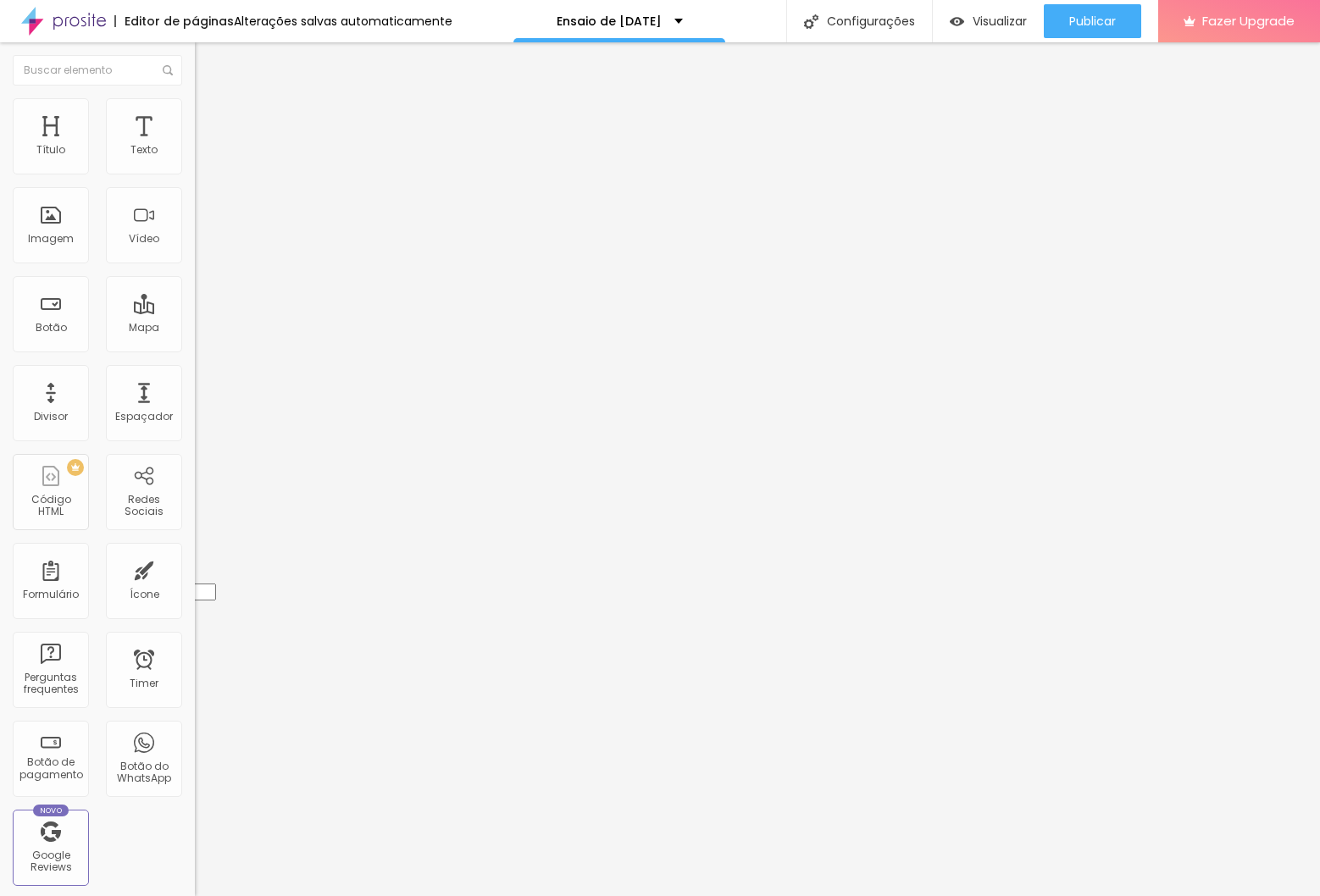
click at [195, 191] on div "Instagram Rede social Instagram Endereço URL https:// Abrir em uma nova aba Tik…" at bounding box center [293, 721] width 195 height 1177
click at [195, 342] on div "Instagram" at bounding box center [293, 347] width 195 height 10
click at [195, 576] on input "https://" at bounding box center [297, 584] width 204 height 17
type input "https://www.instagram.com/dominiquelibrelato"
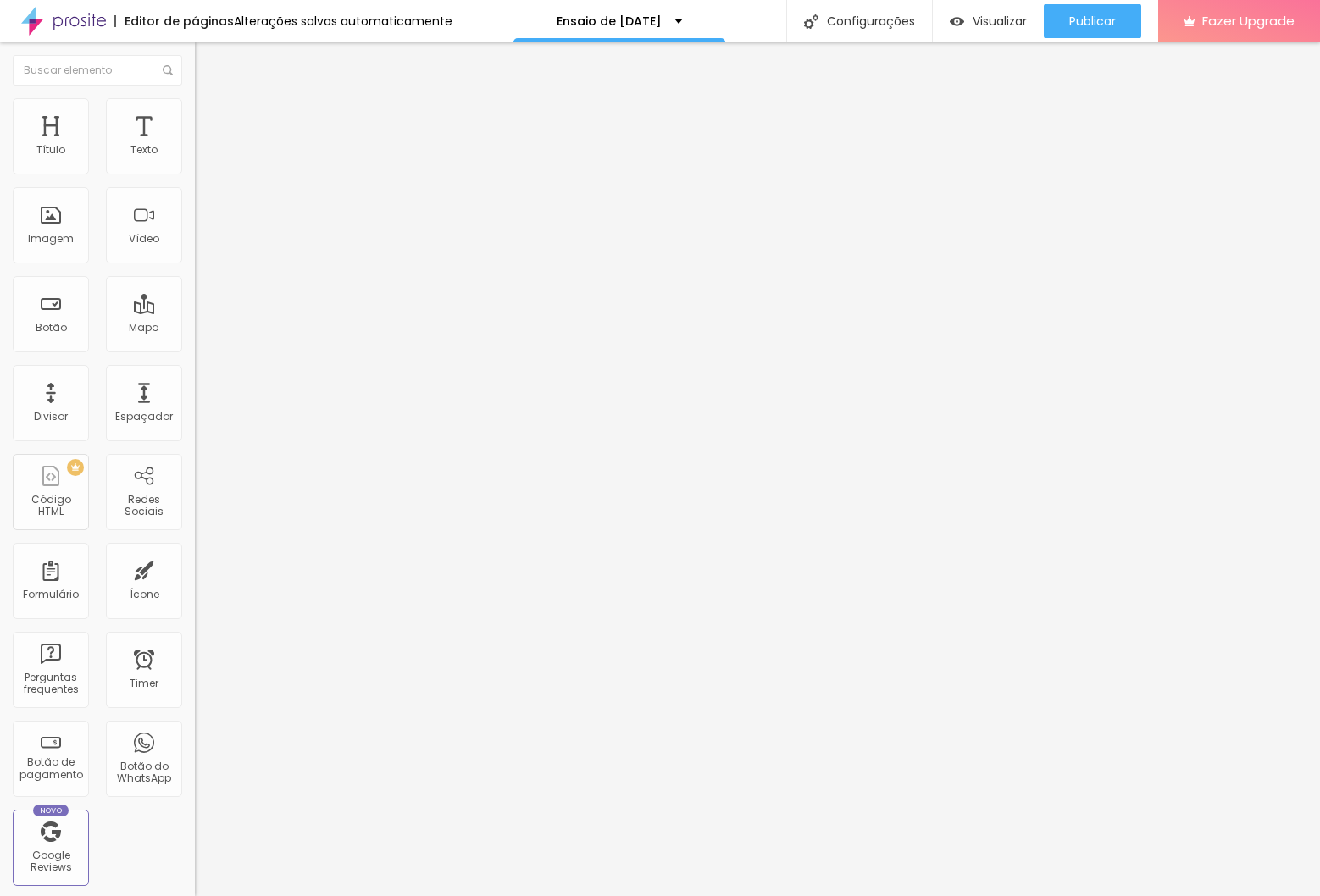
click at [195, 843] on div "Facebook" at bounding box center [293, 848] width 195 height 10
type input "https://www.facebook.com/dominiquelibrelato"
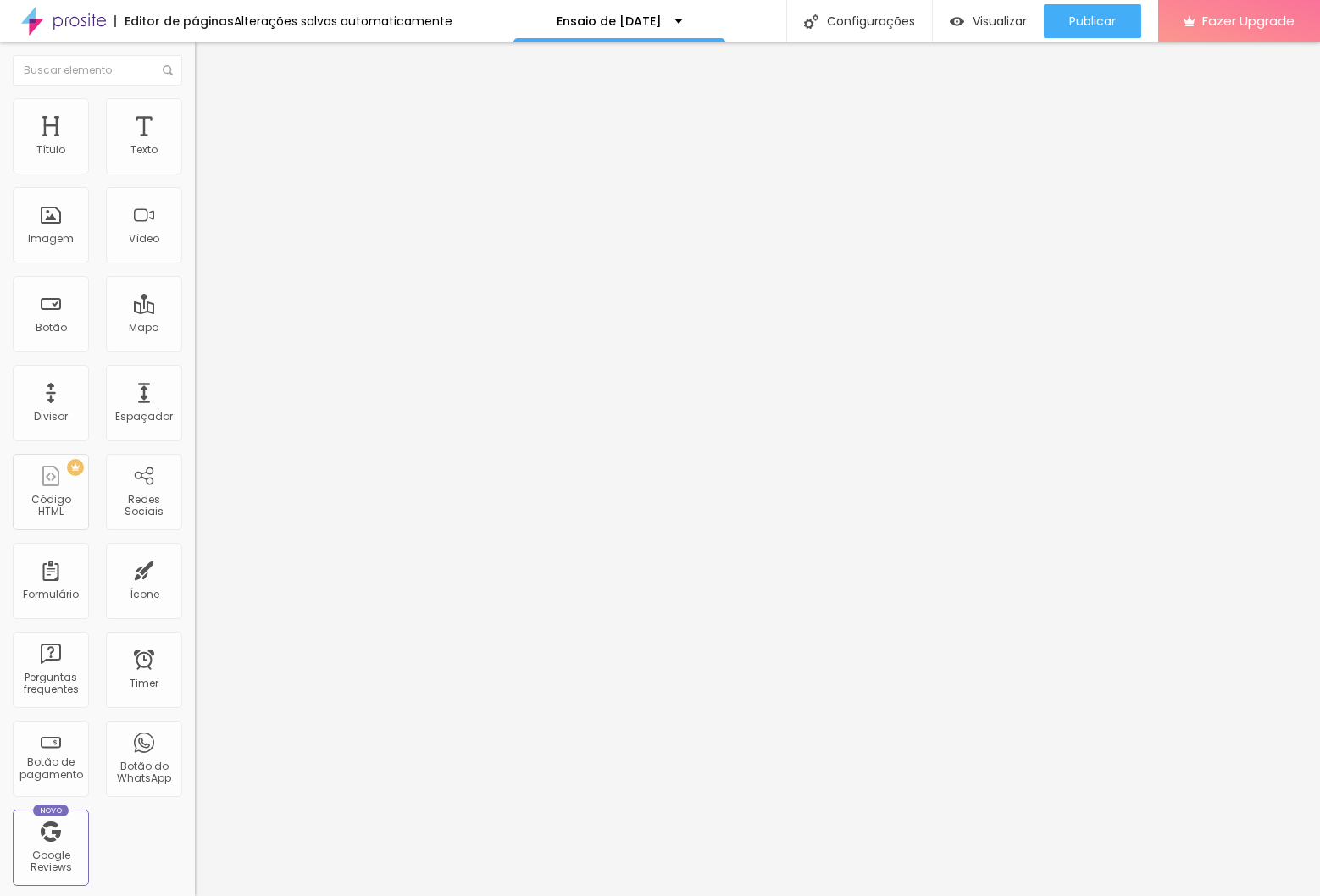
click at [195, 468] on div "Instagram Rede social Instagram Endereço URL https://www.instagram.com/dominiqu…" at bounding box center [293, 748] width 195 height 1232
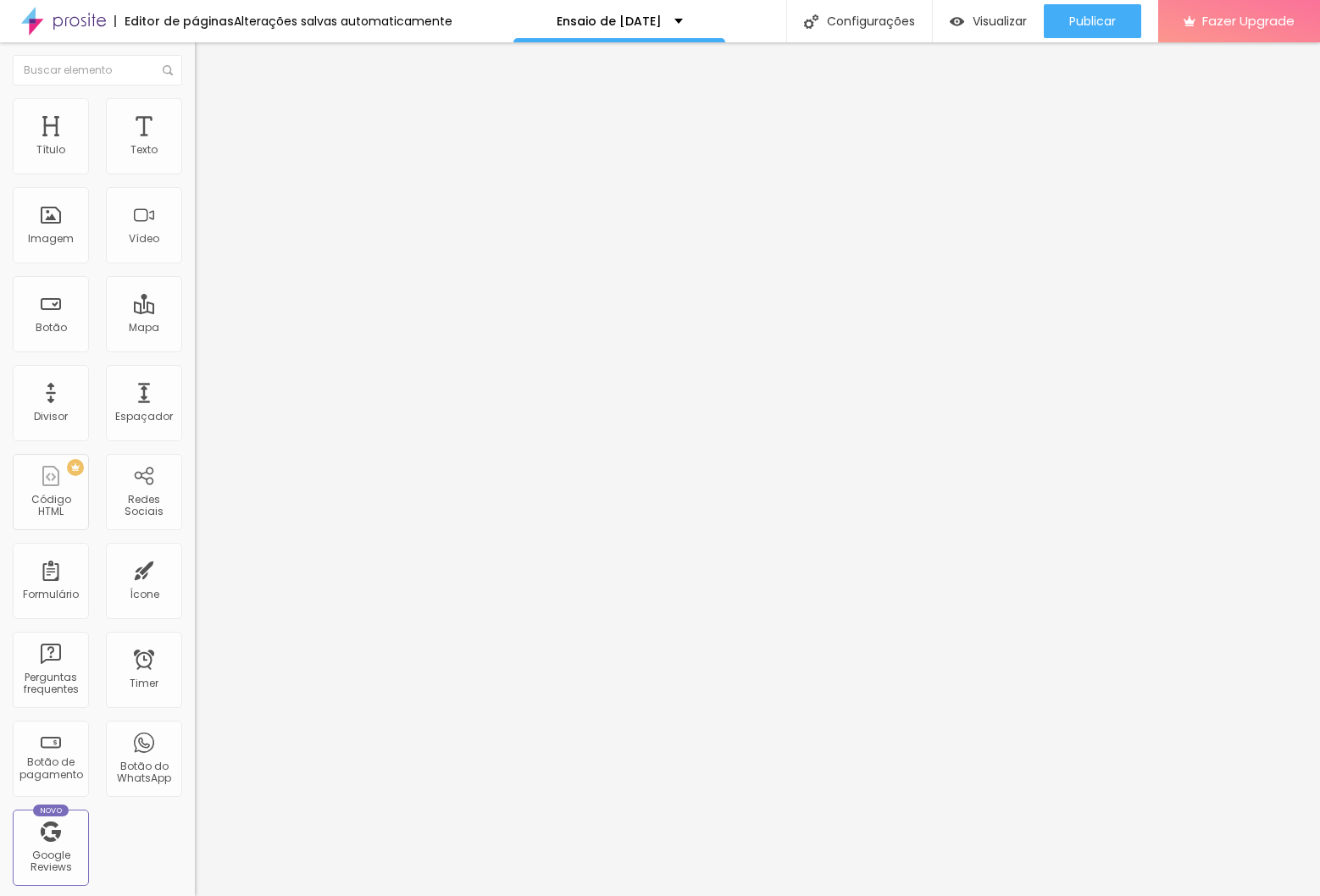
scroll to position [0, 0]
click at [1062, 17] on button "Publicar" at bounding box center [1093, 21] width 98 height 34
click at [1012, 22] on span "Visualizar" at bounding box center [984, 22] width 54 height 14
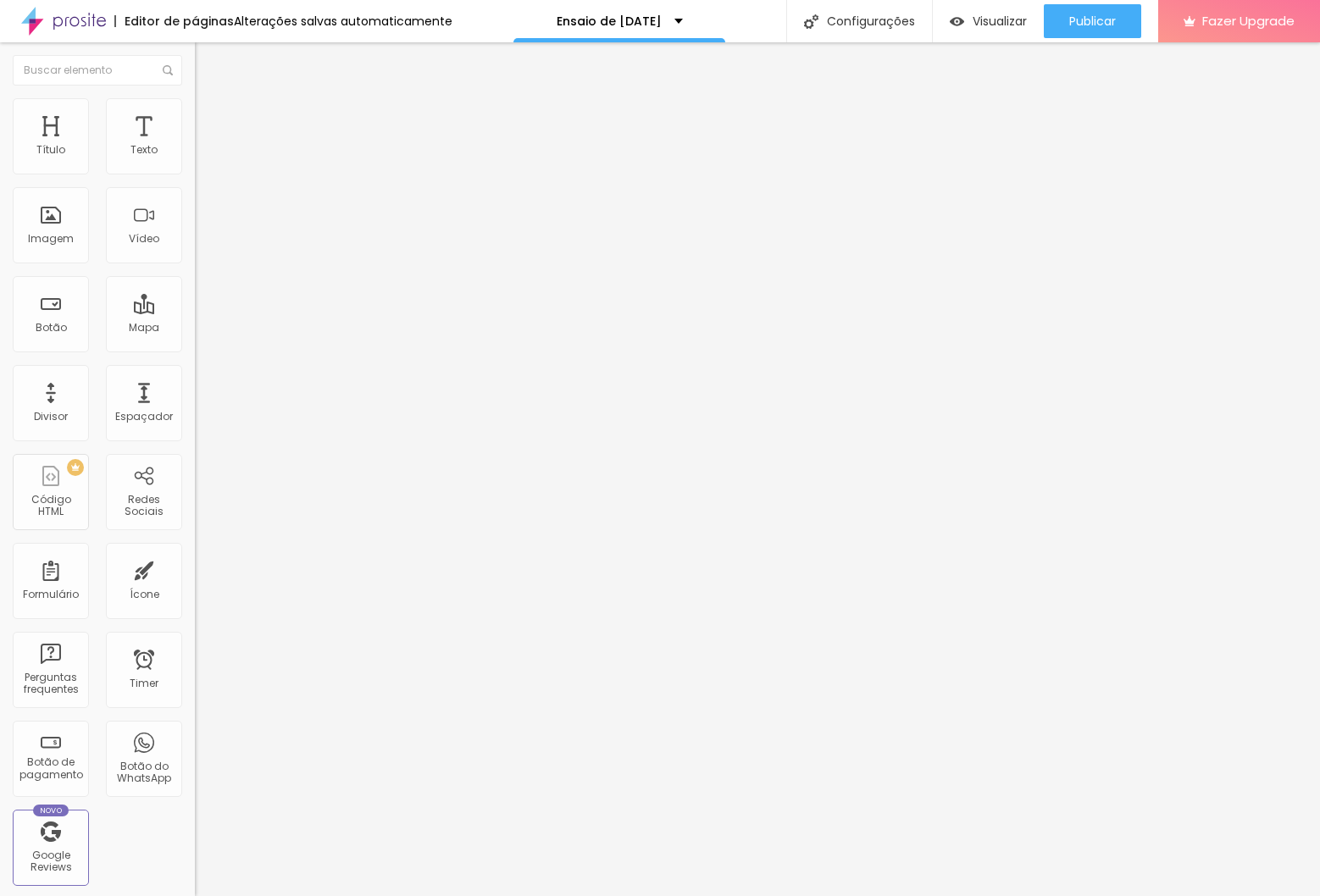
type input "https://tiktok.com/domilibrelato.ph"
click at [987, 23] on span "Visualizar" at bounding box center [1000, 22] width 54 height 14
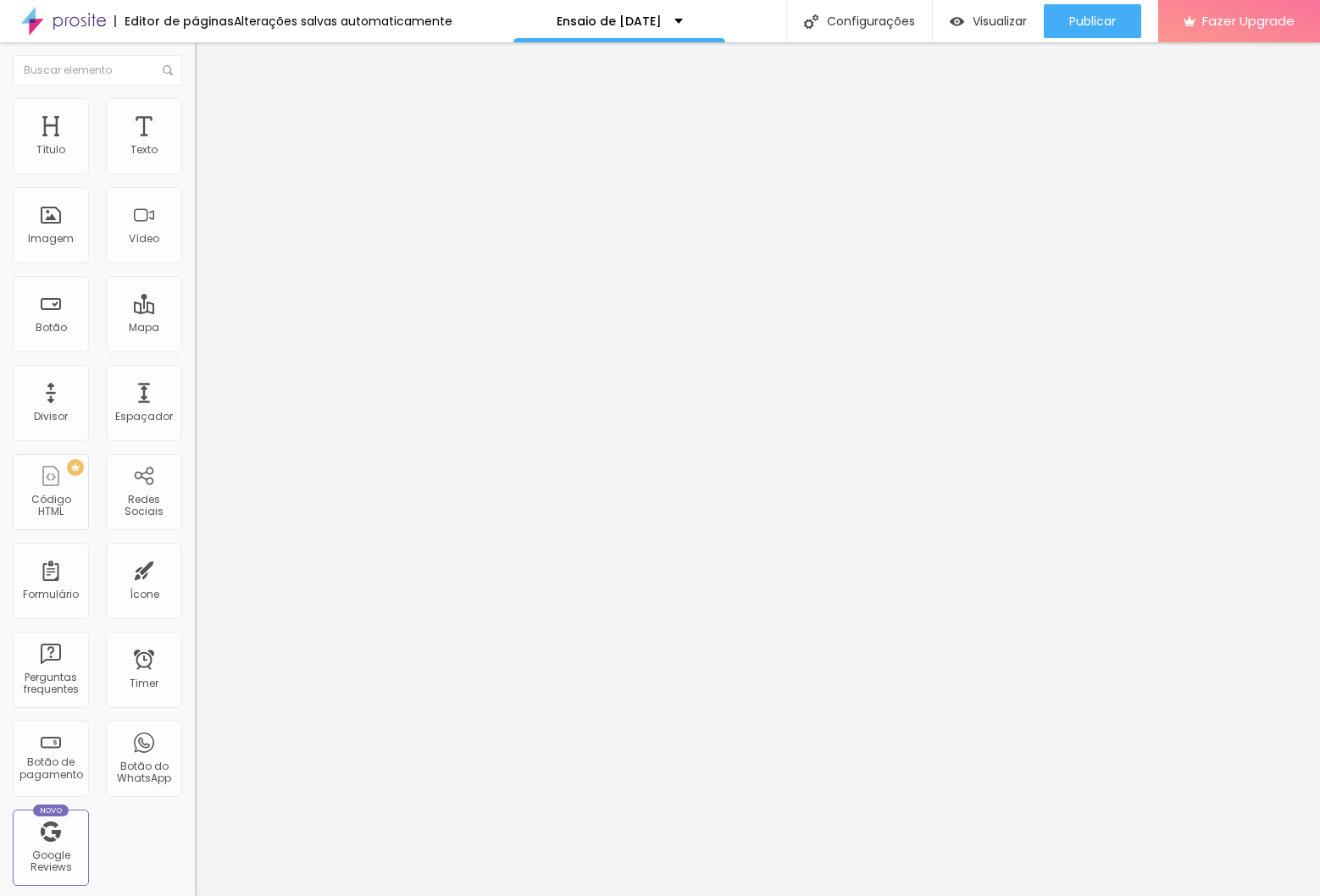
drag, startPoint x: 172, startPoint y: 268, endPoint x: 157, endPoint y: 261, distance: 16.6
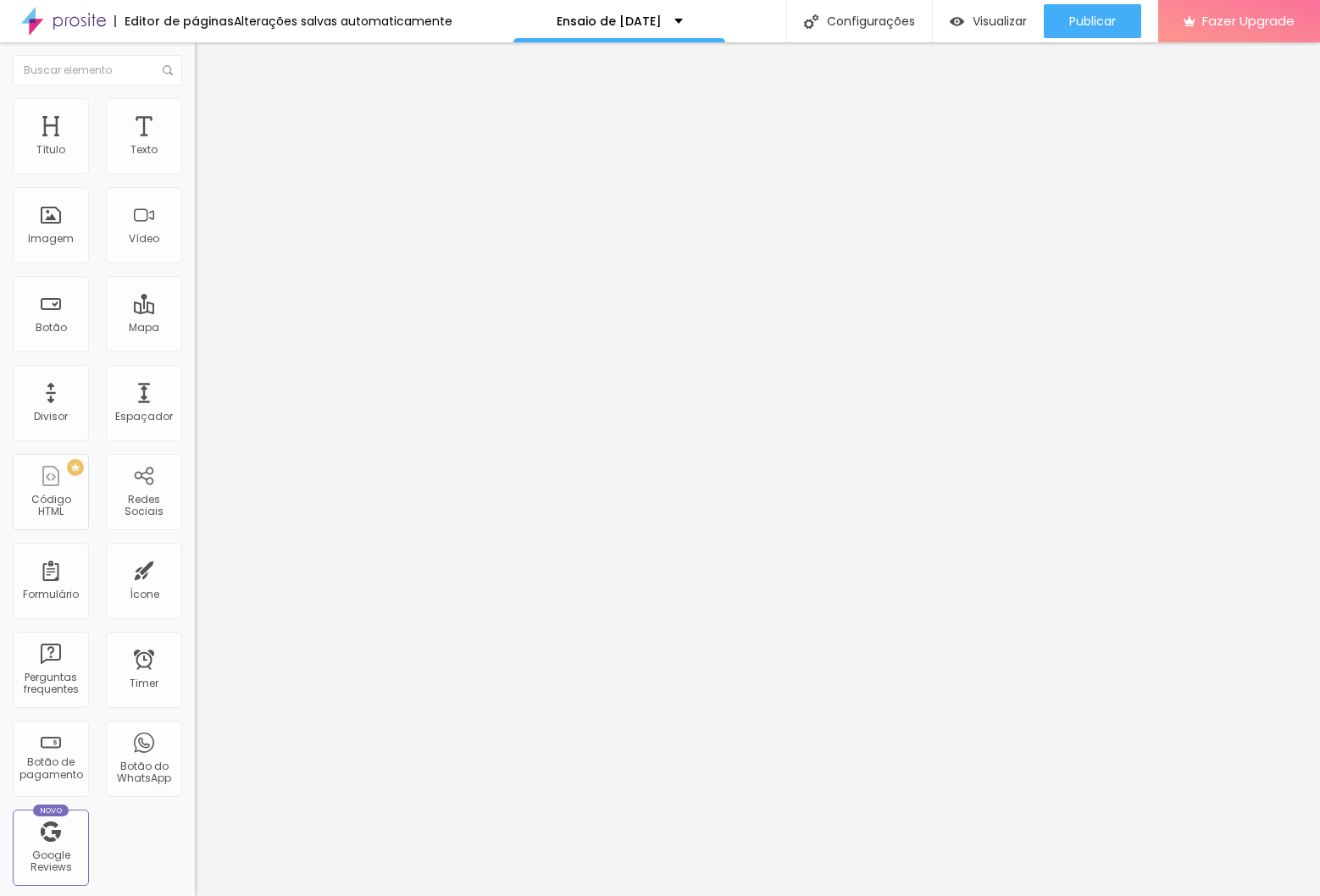
type input "https://wa.me/5541998979665"
click at [195, 479] on div "Editar Redes Sociais Conteúdo Estilo Avançado Instagram Rede social Instagram E…" at bounding box center [293, 469] width 195 height 854
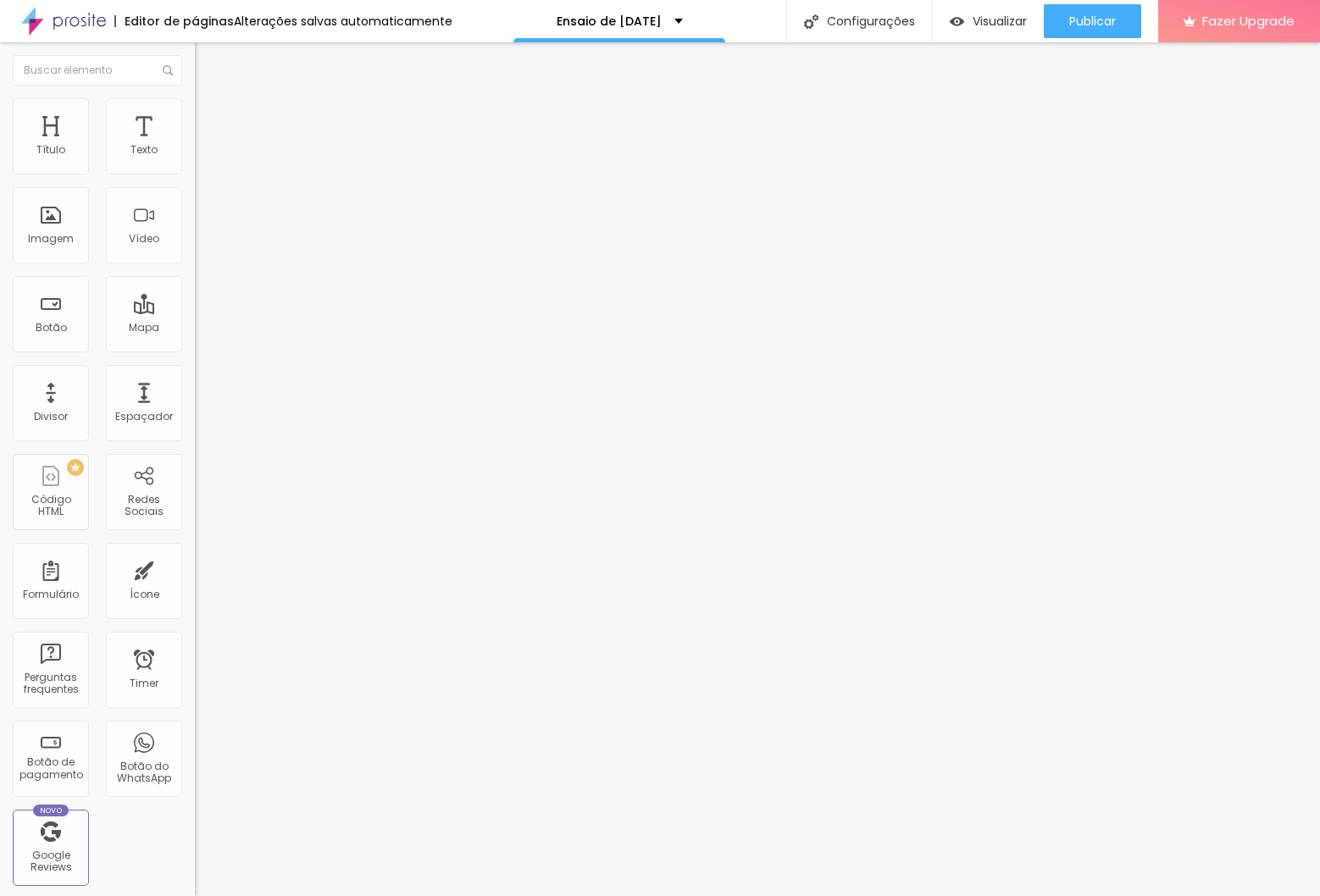
click at [195, 235] on div "Instagram Rede social Instagram Endereço URL https://www.instagram.com/dominiqu…" at bounding box center [293, 896] width 195 height 1528
click at [195, 103] on li "Estilo" at bounding box center [293, 106] width 195 height 17
click at [195, 115] on img at bounding box center [203, 123] width 16 height 16
click at [195, 99] on ul "Conteúdo Estilo Avançado" at bounding box center [293, 106] width 195 height 51
click at [195, 102] on li "Estilo" at bounding box center [293, 106] width 195 height 17
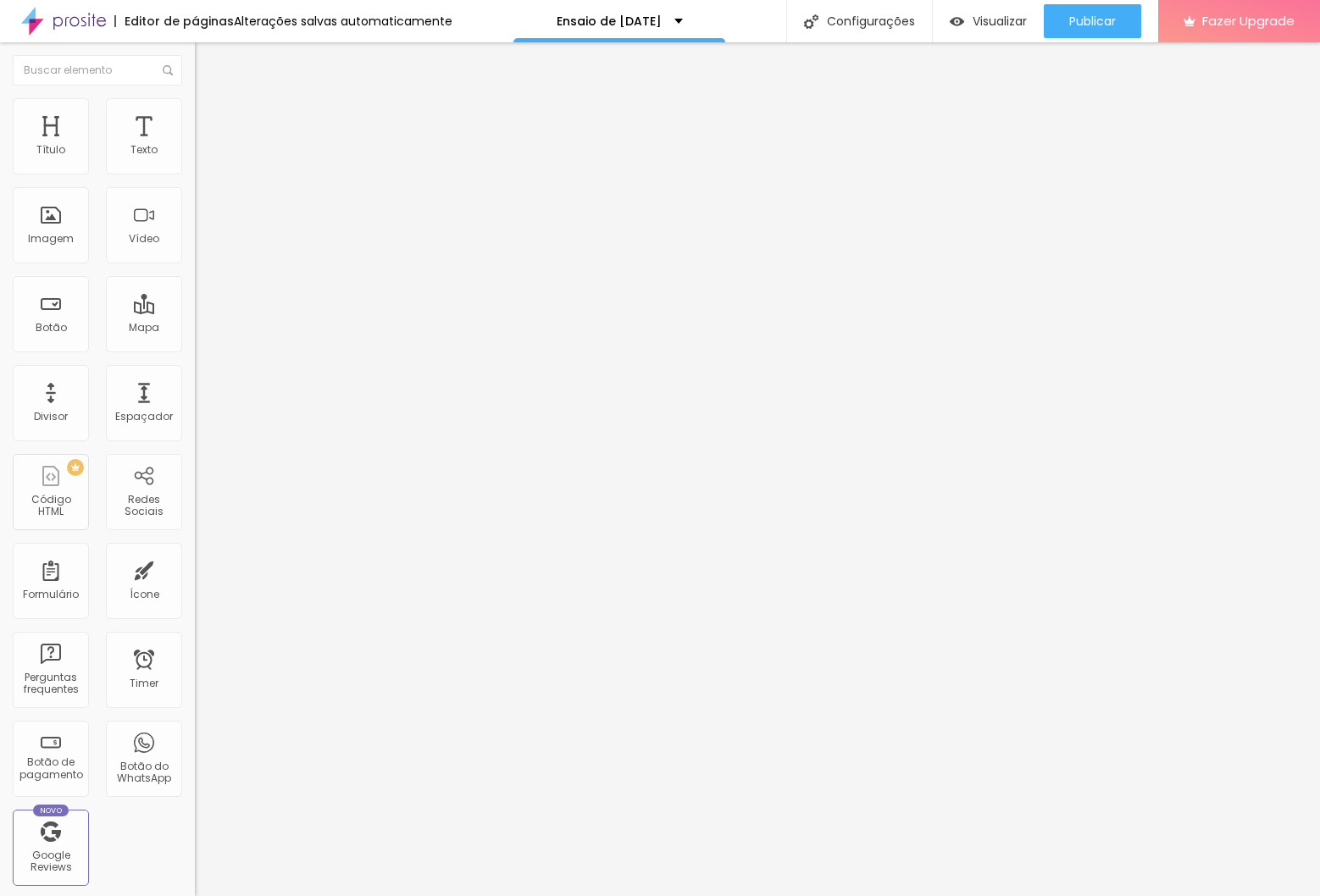
click at [204, 302] on icon "button" at bounding box center [207, 300] width 7 height 7
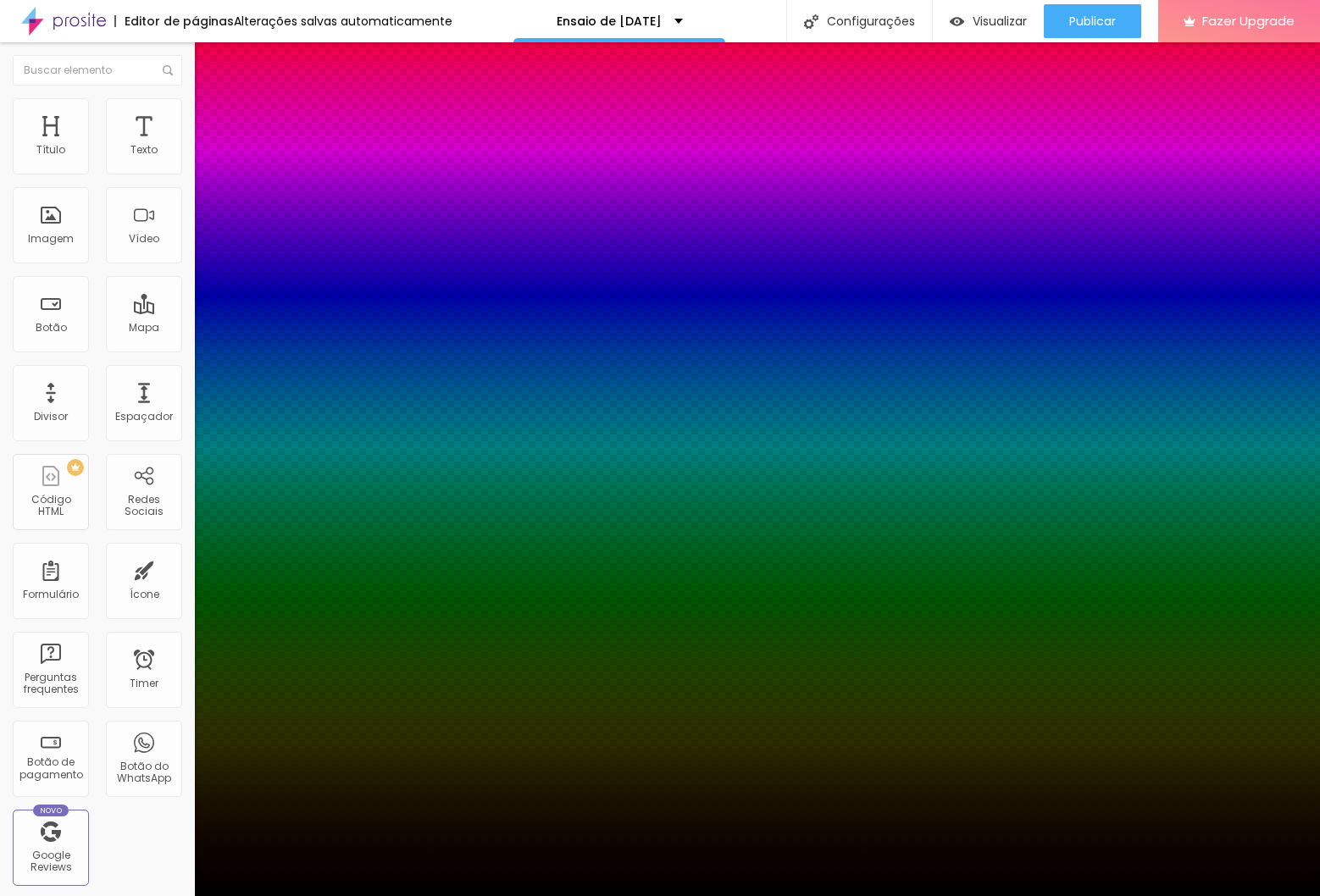
type input "1"
type input "2"
type input "3"
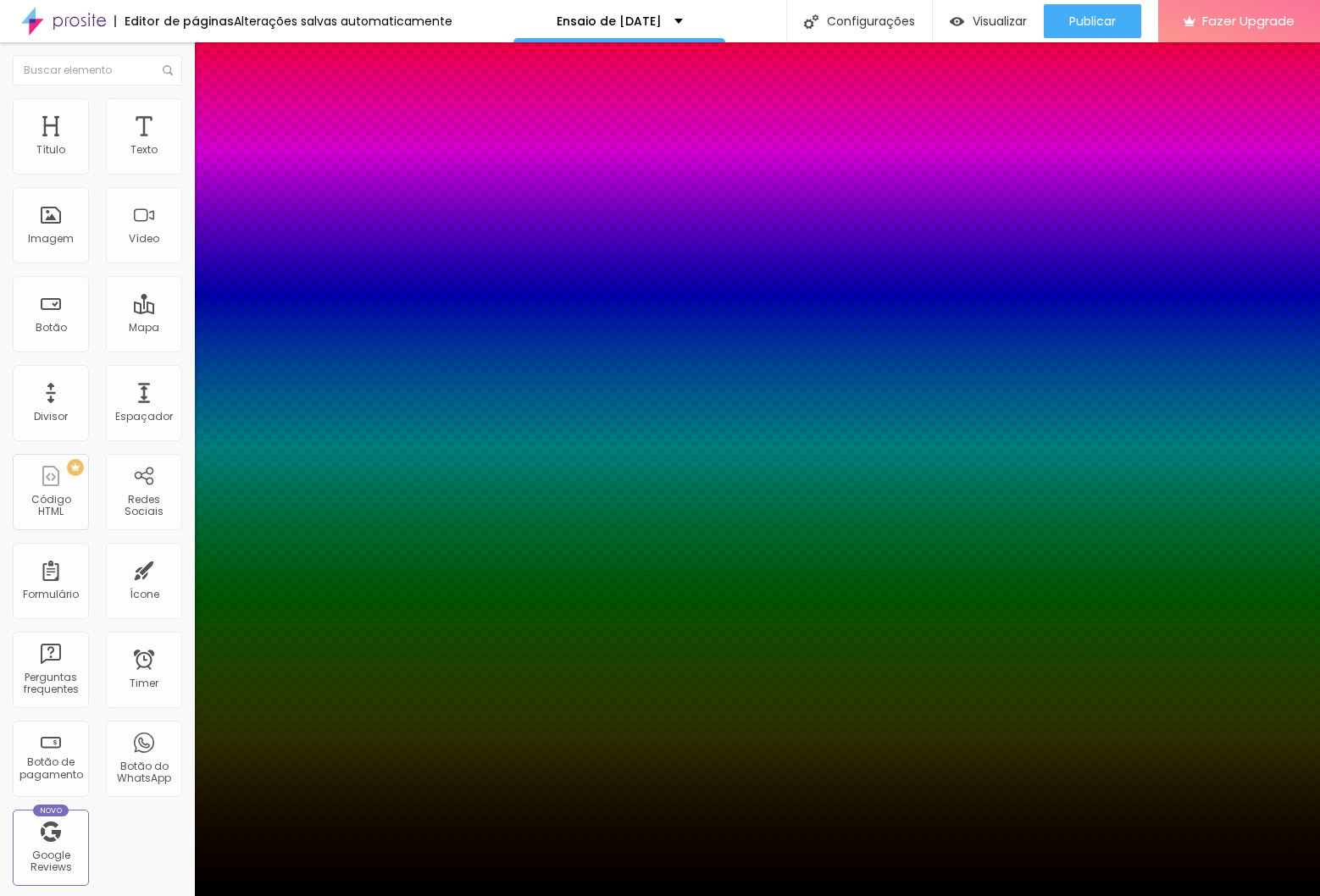
type input "3"
type input "4"
type input "5"
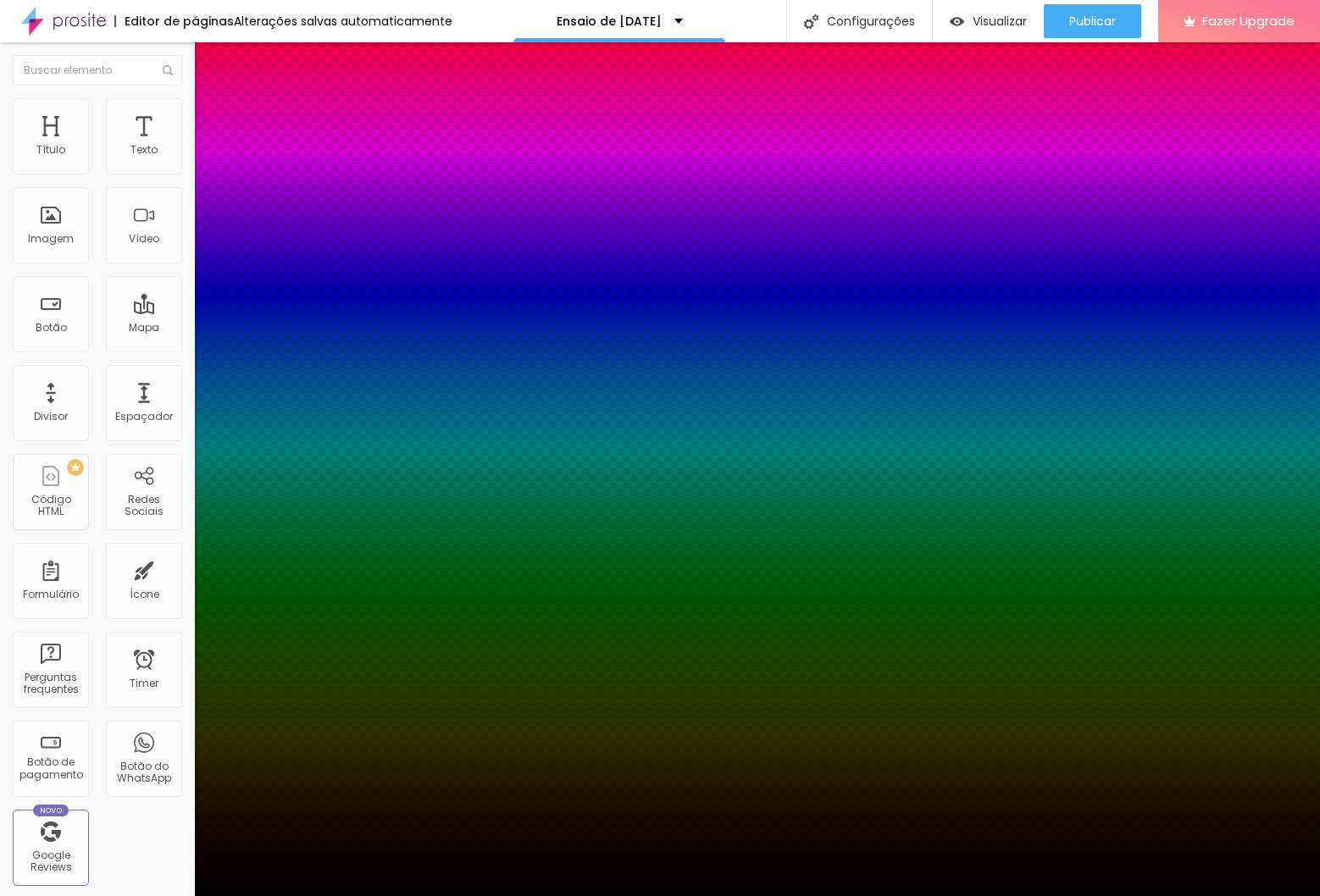
type input "6"
type input "7"
type input "8"
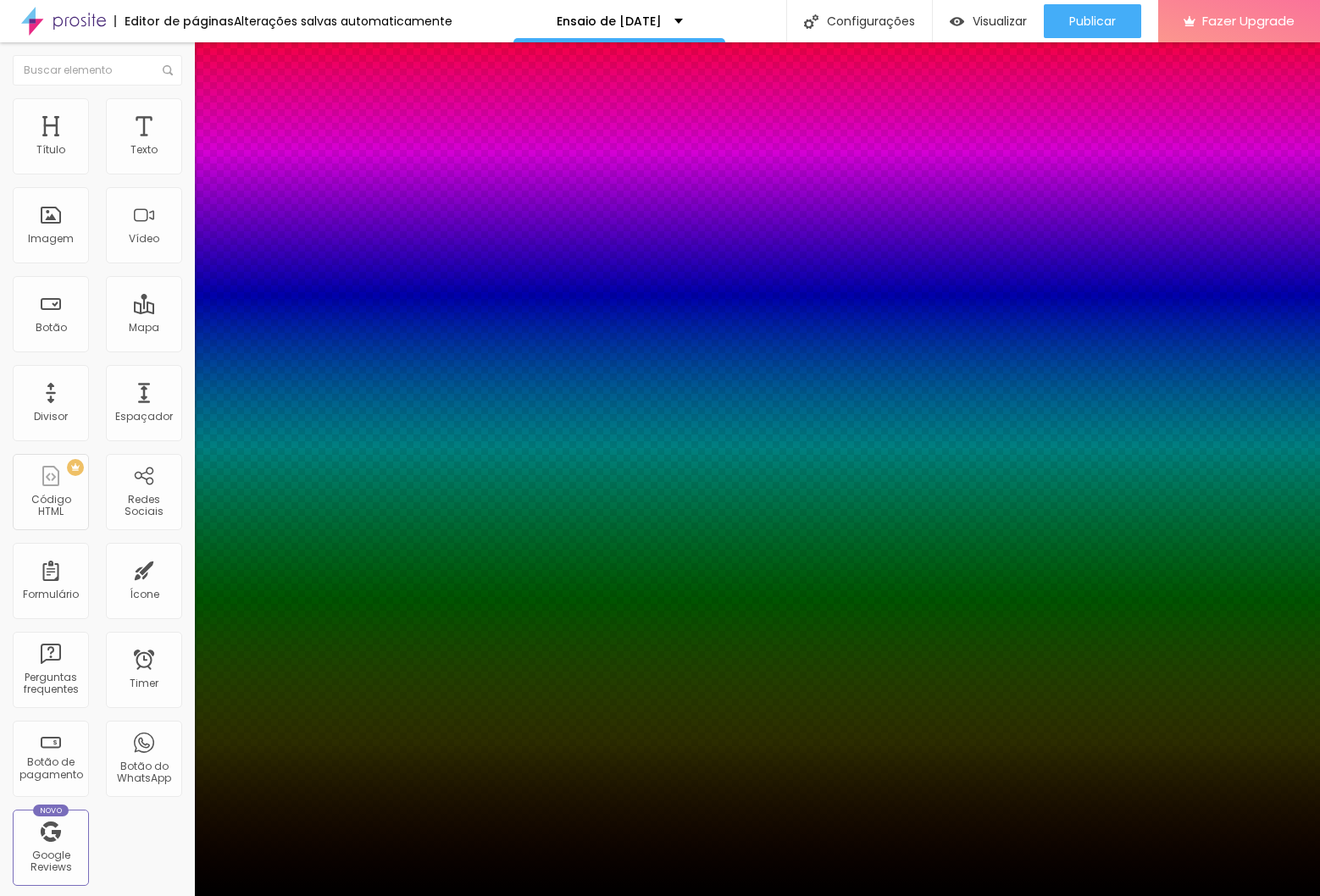
type input "8"
type input "9"
type input "10"
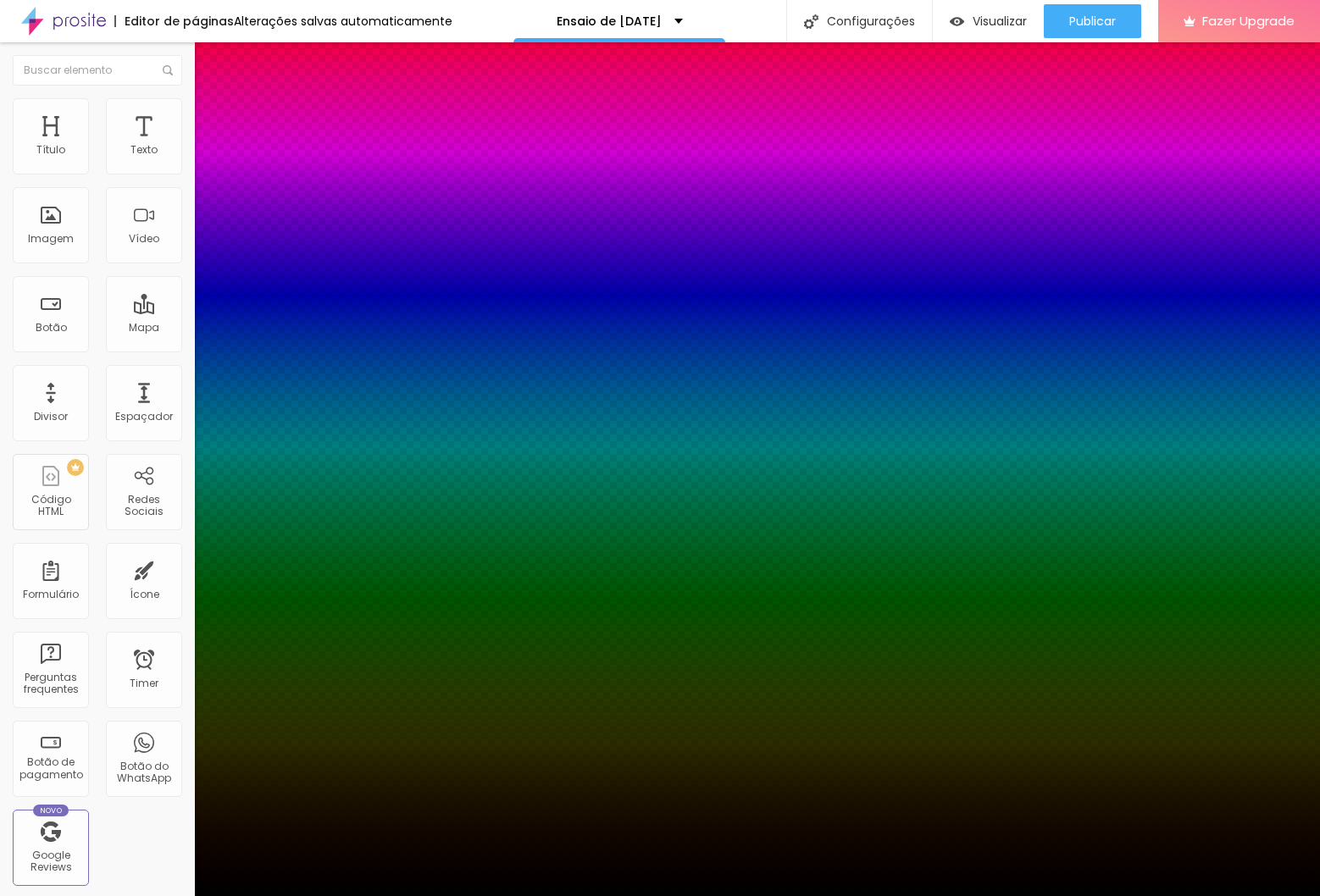
type input "14"
type input "17"
type input "22"
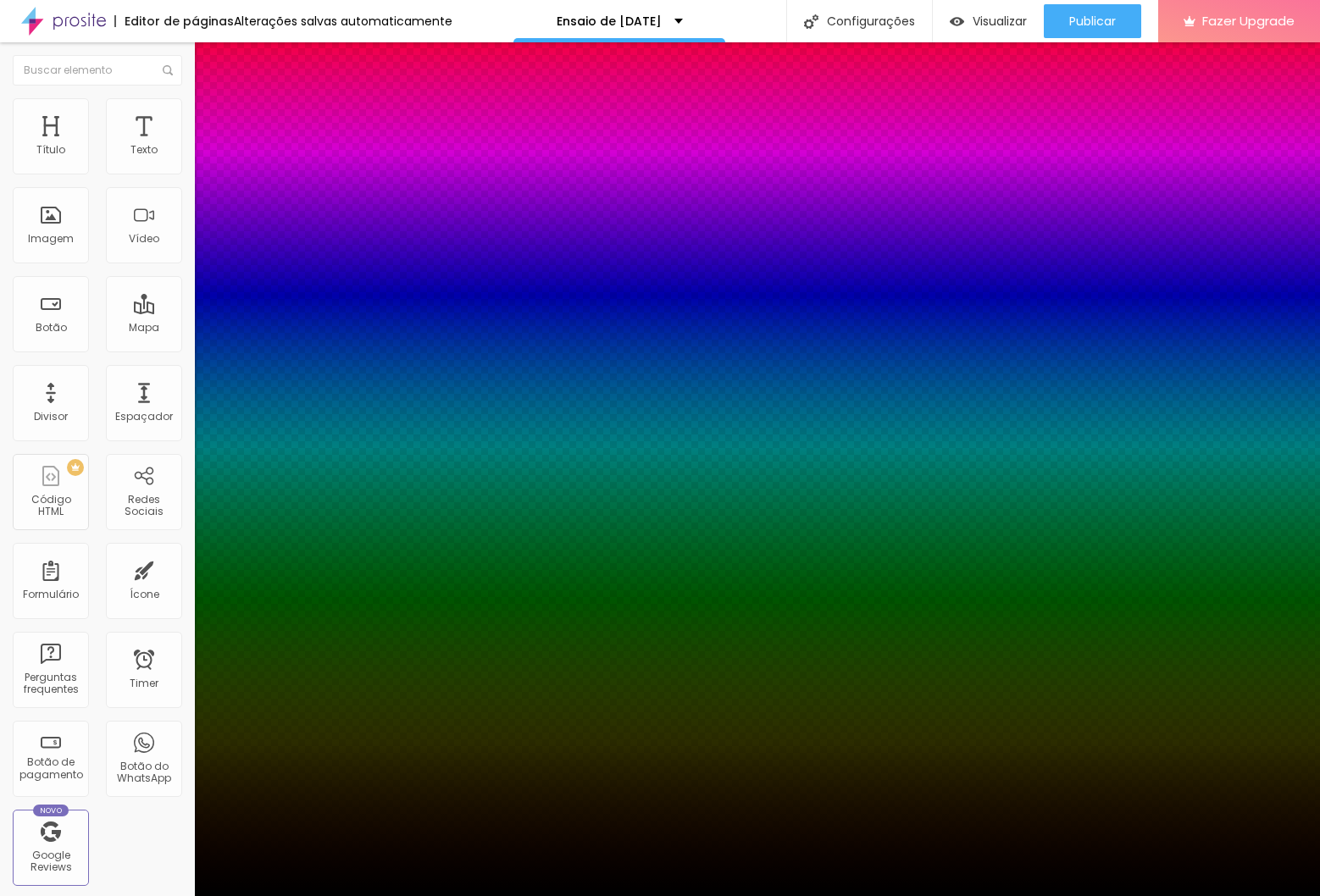
type input "22"
type input "23"
type input "30"
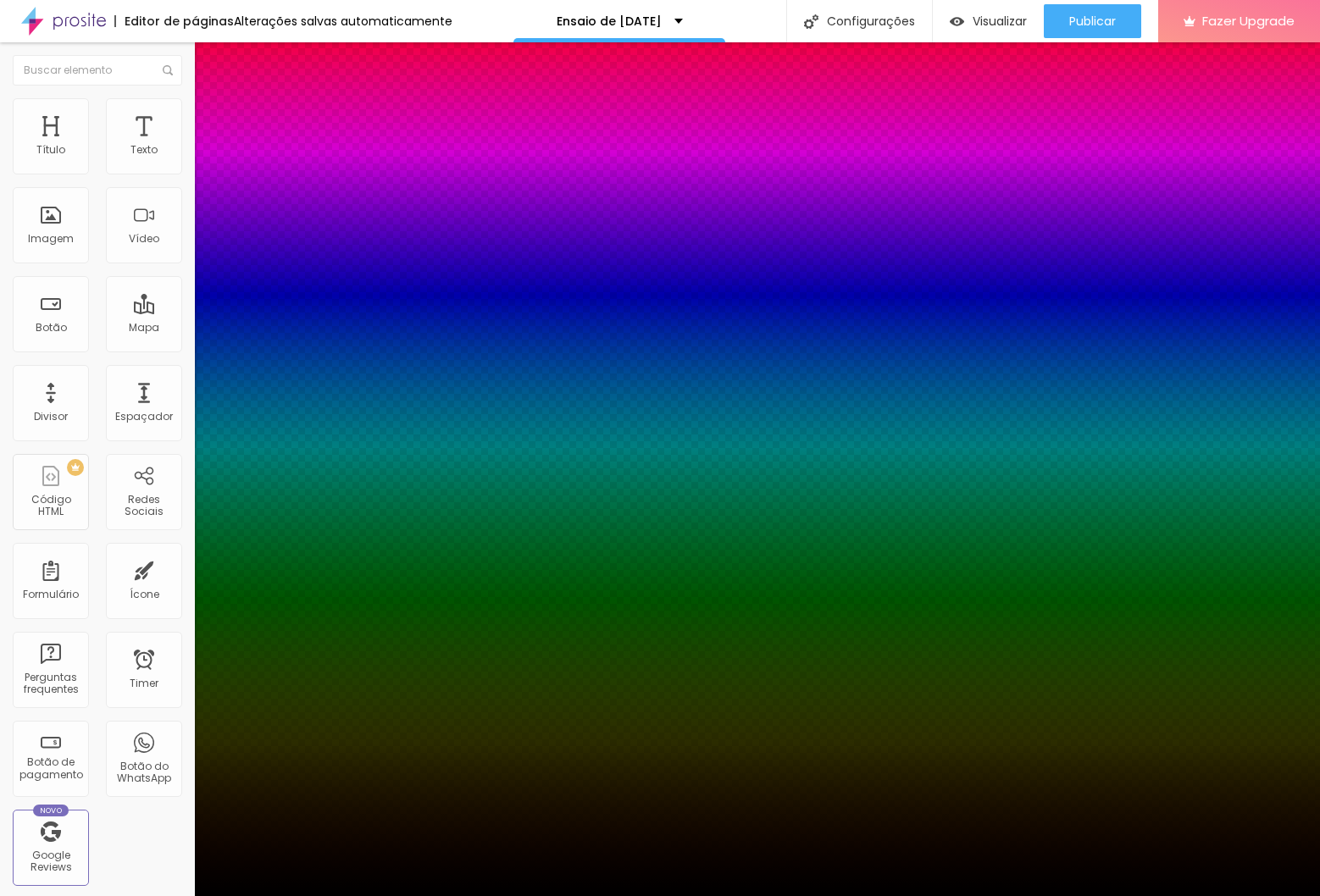
type input "29"
type input "27"
type input "26"
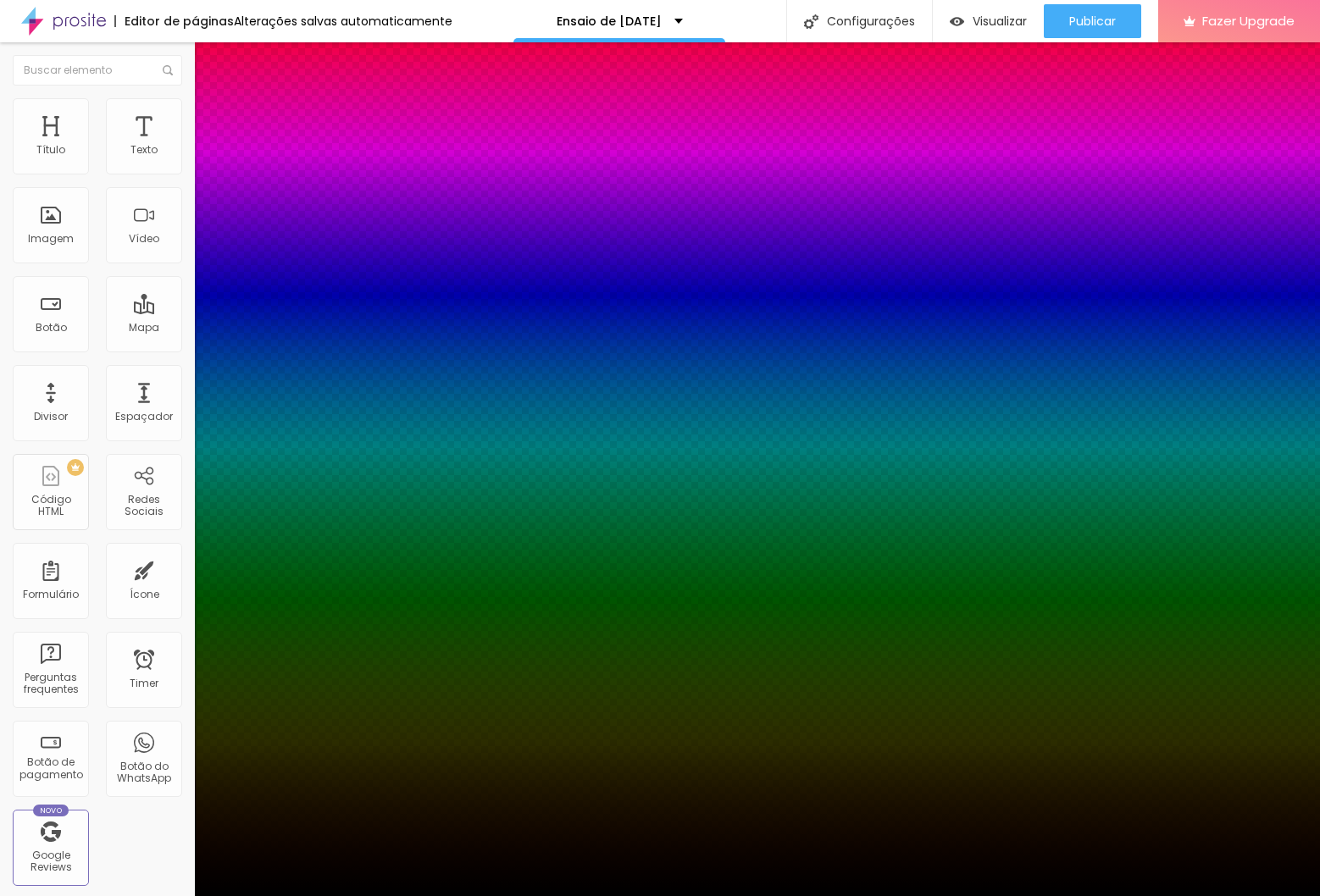
type input "26"
type input "25"
type input "22"
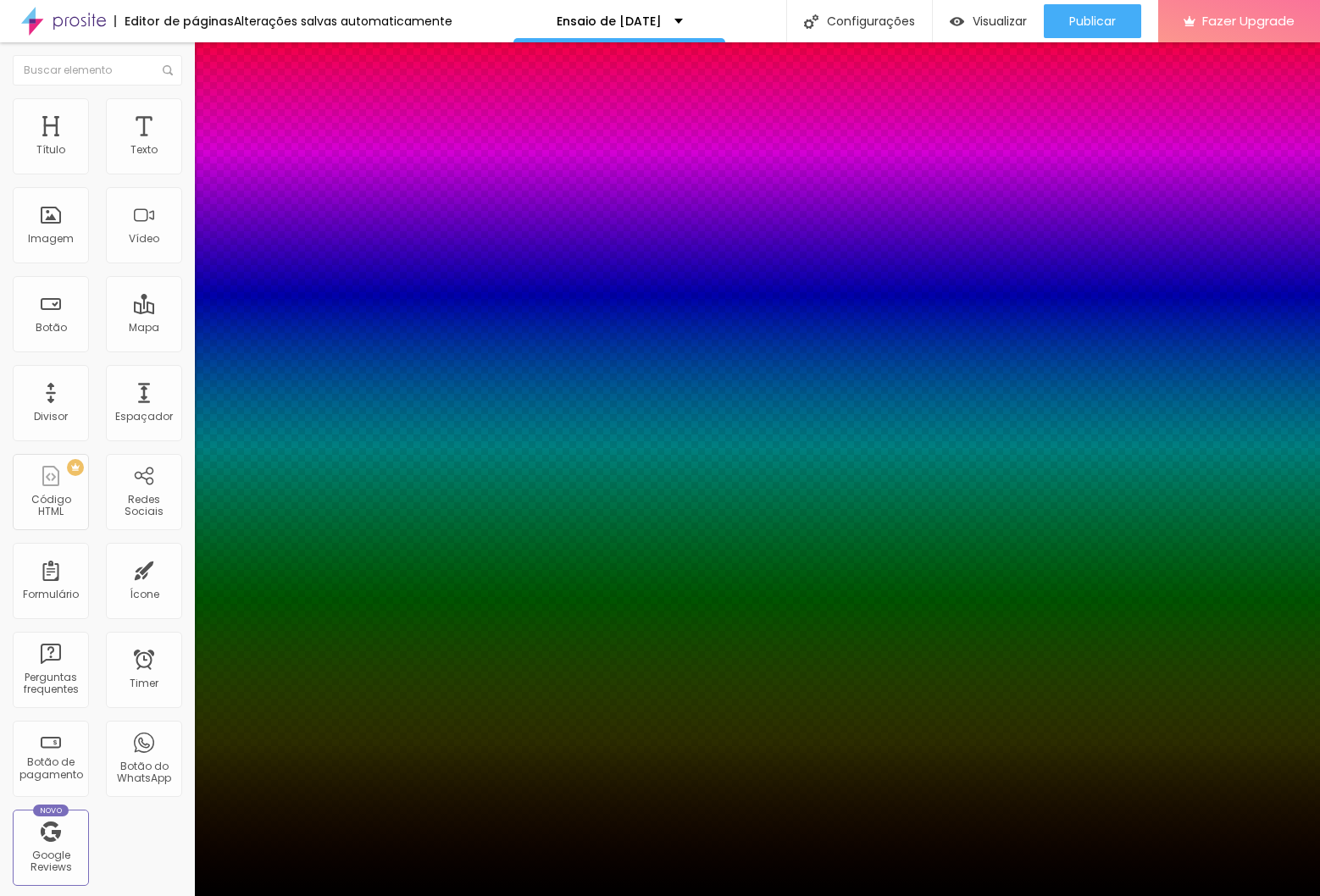
type input "19"
type input "17"
type input "16"
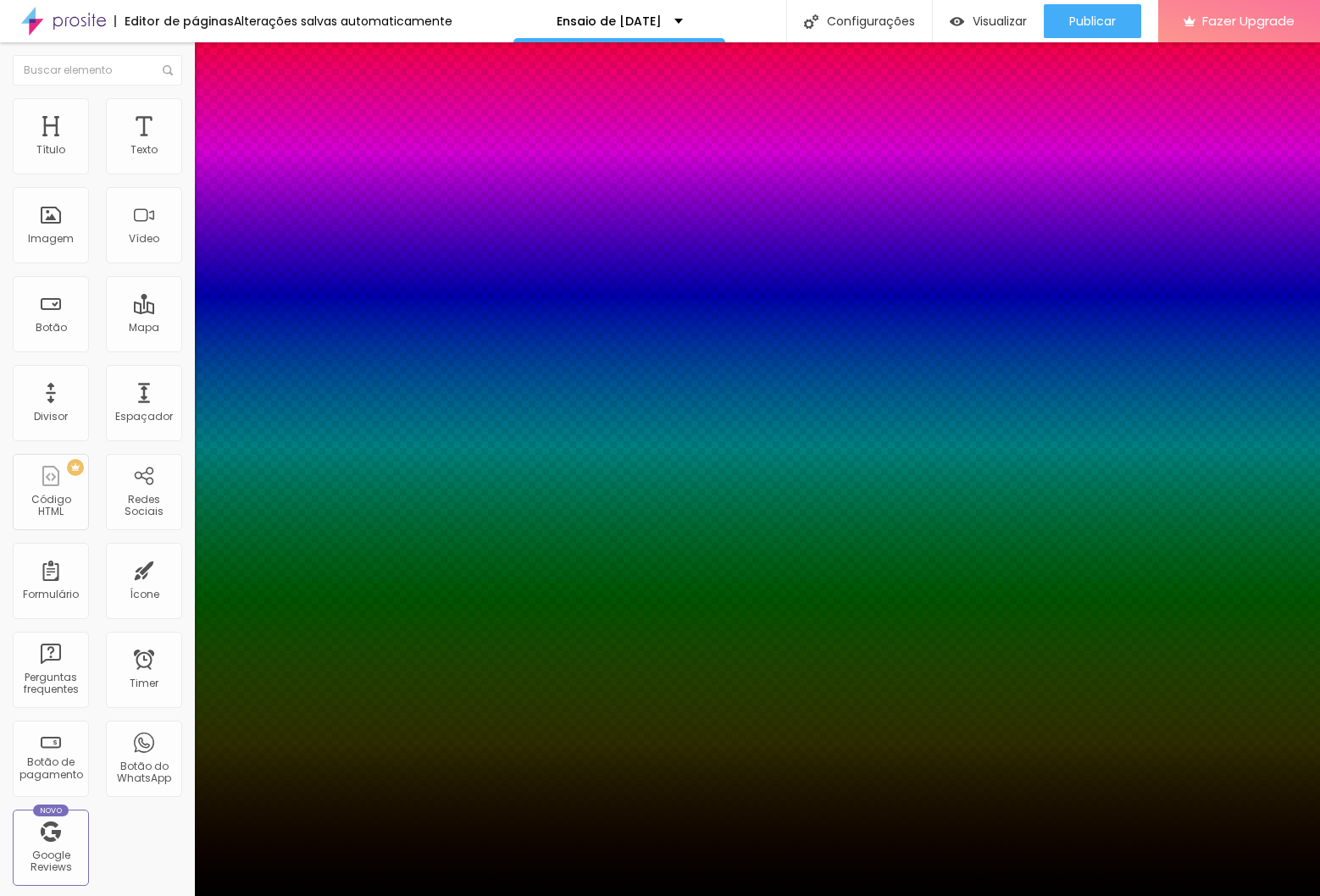
type input "16"
type input "15"
type input "14"
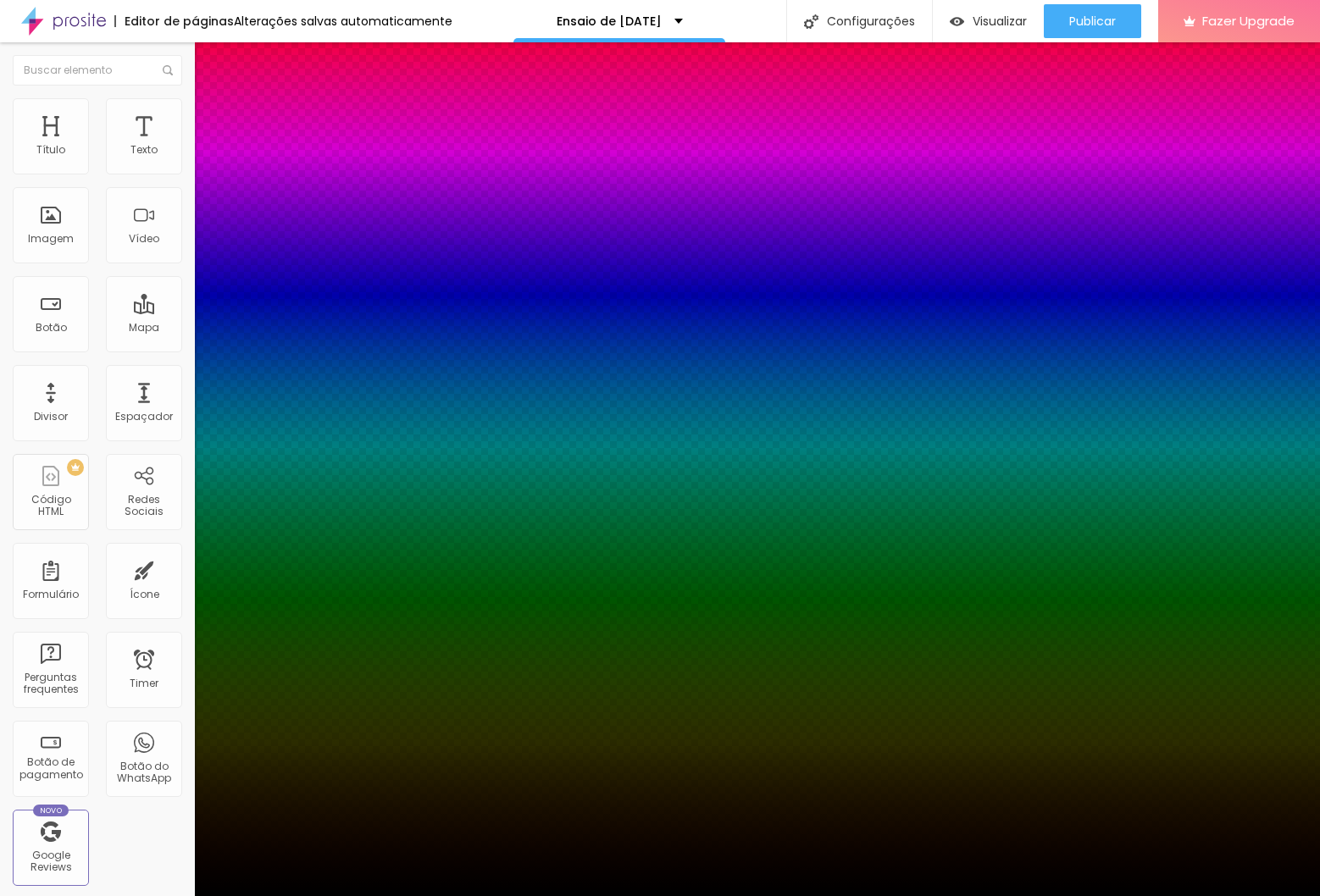
type input "13"
type input "12"
type input "11"
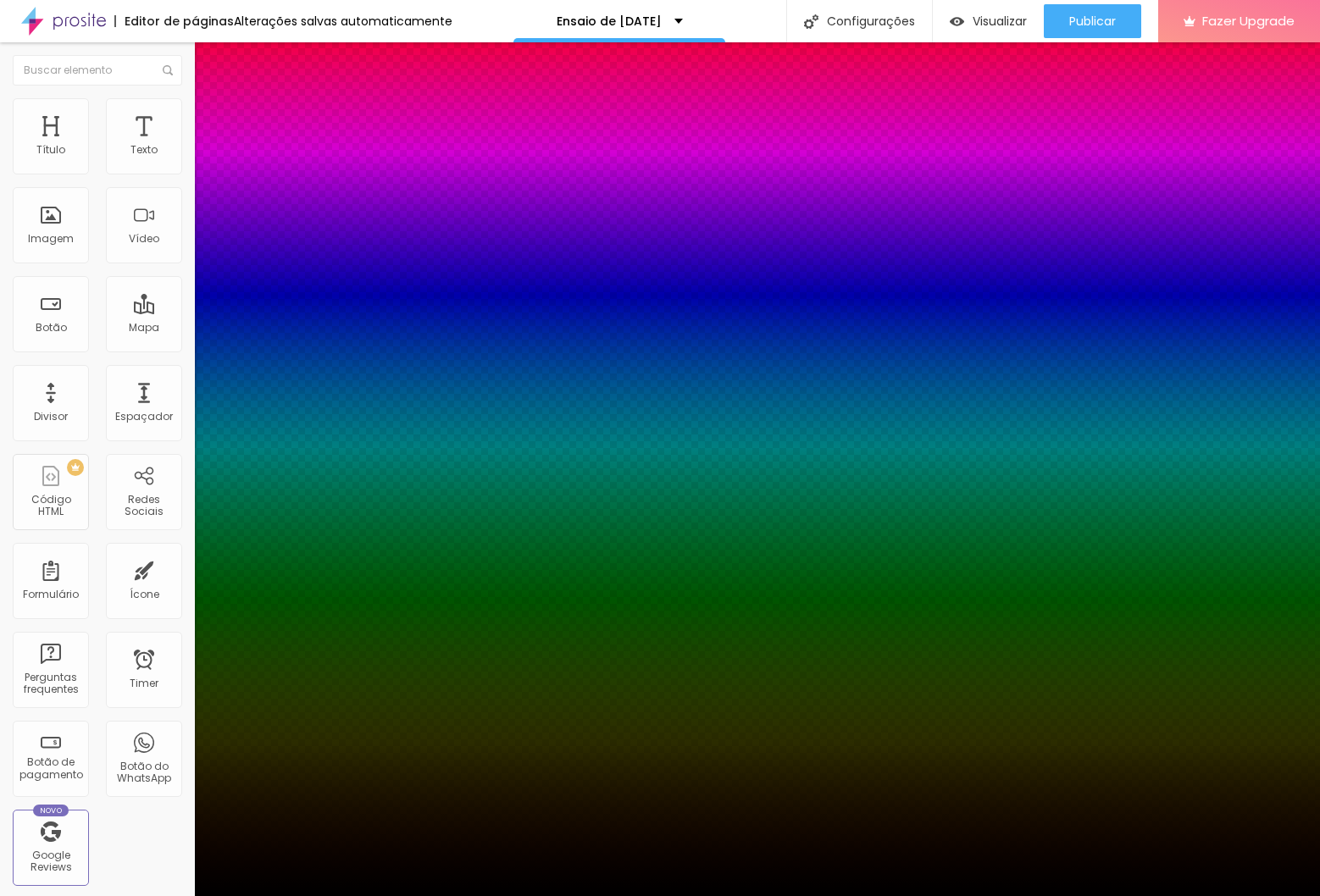
type input "11"
type input "10"
type input "9"
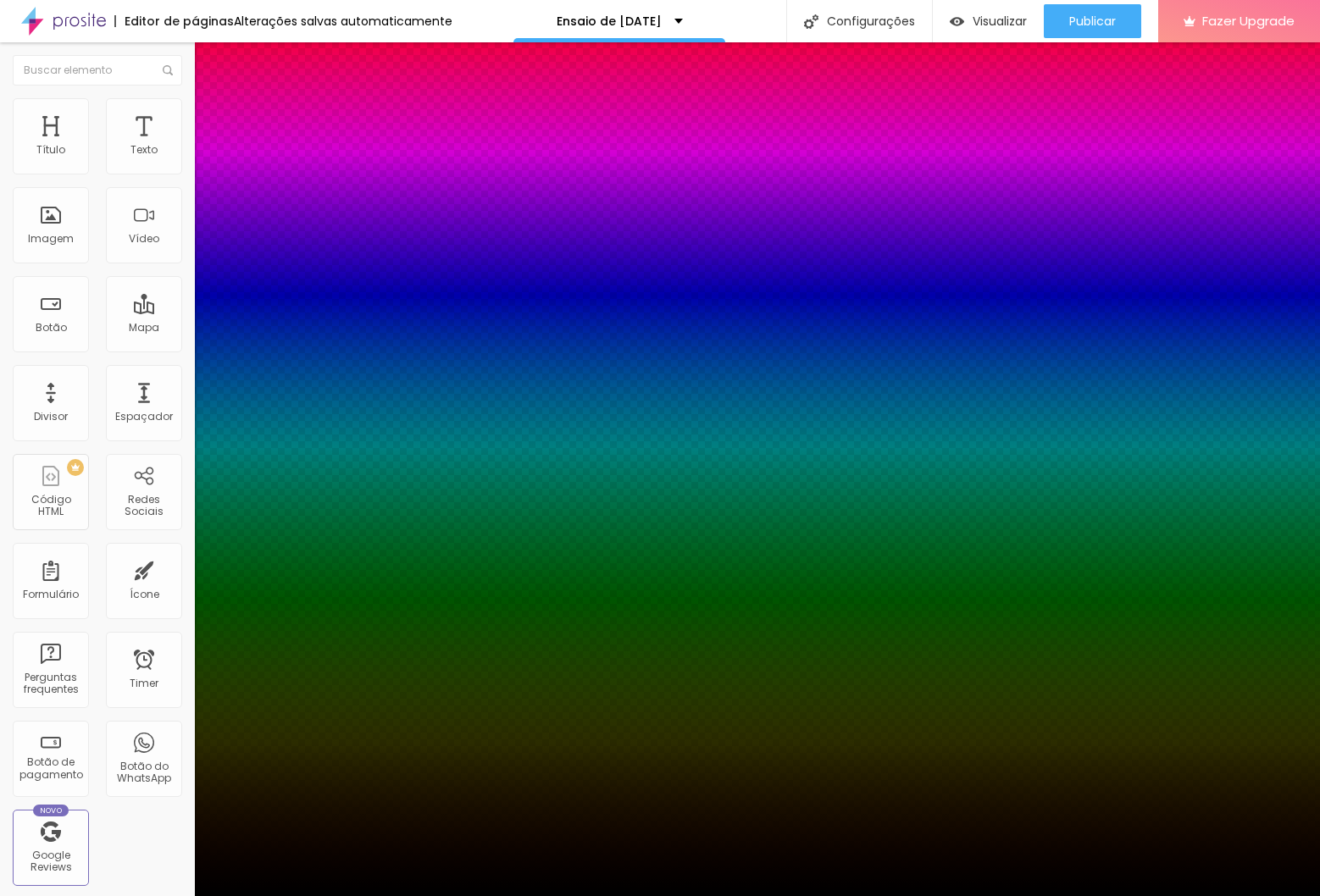
type input "8"
type input "9"
type input "10"
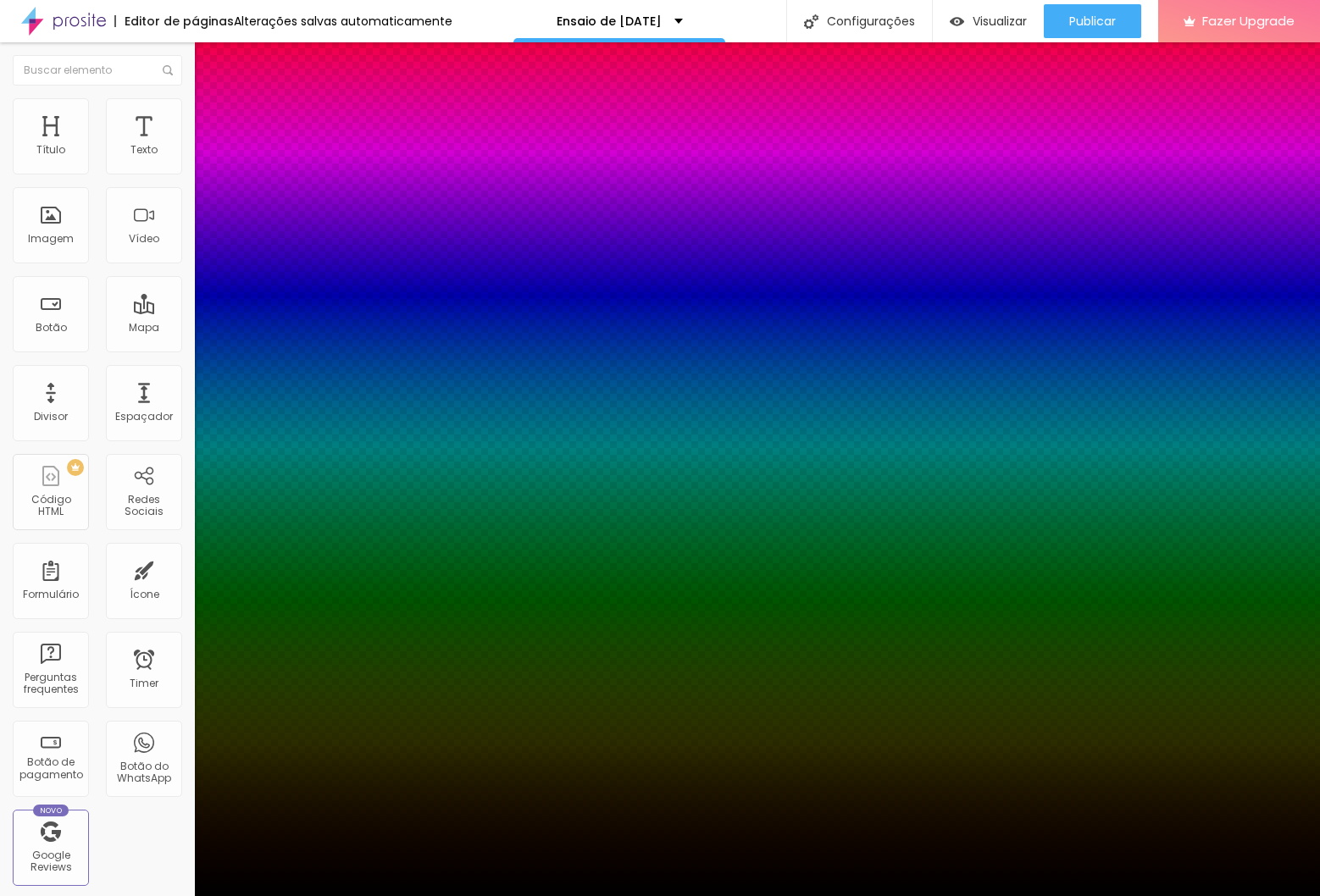
type input "10"
type input "11"
type input "12"
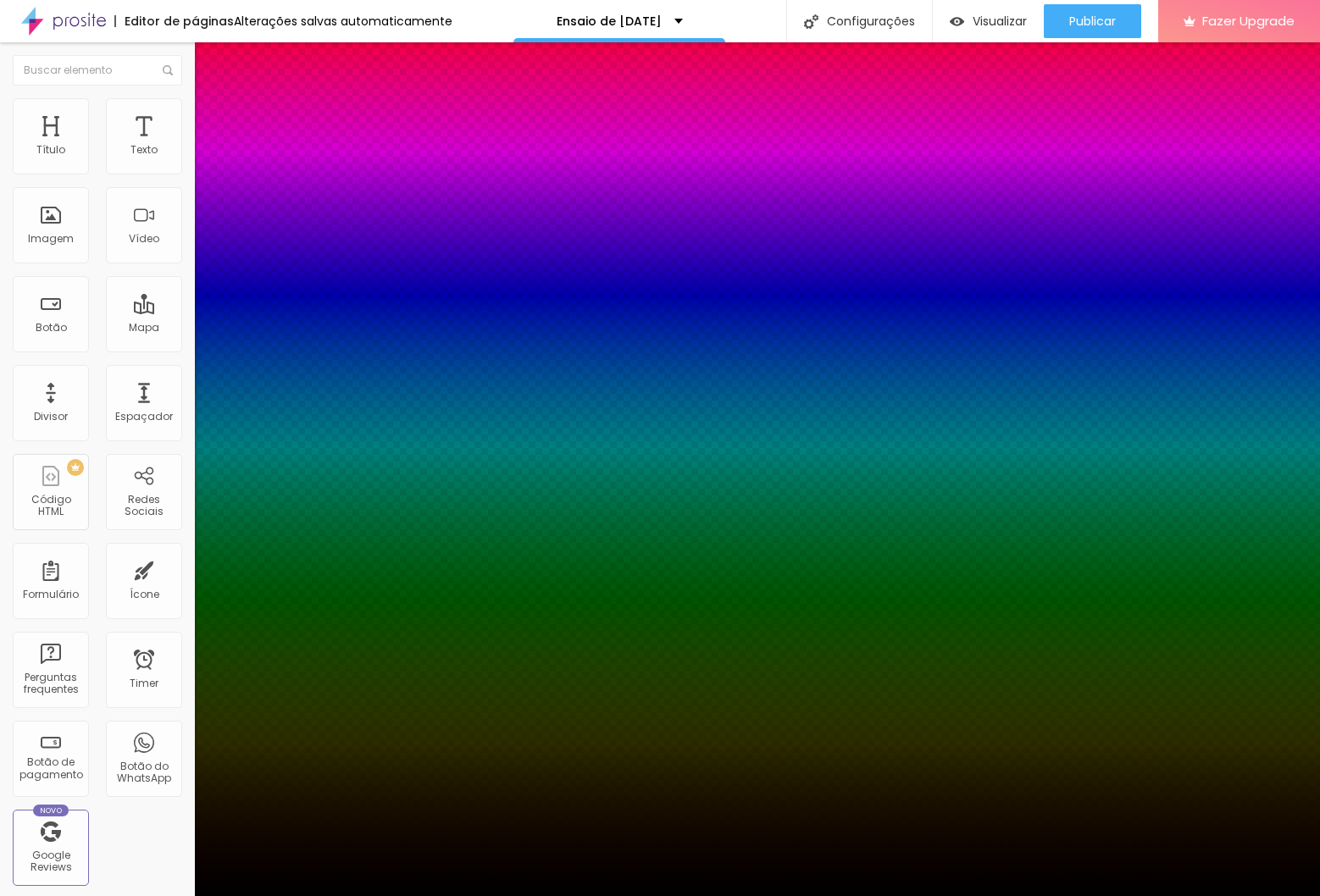
type input "14"
type input "15"
type input "18"
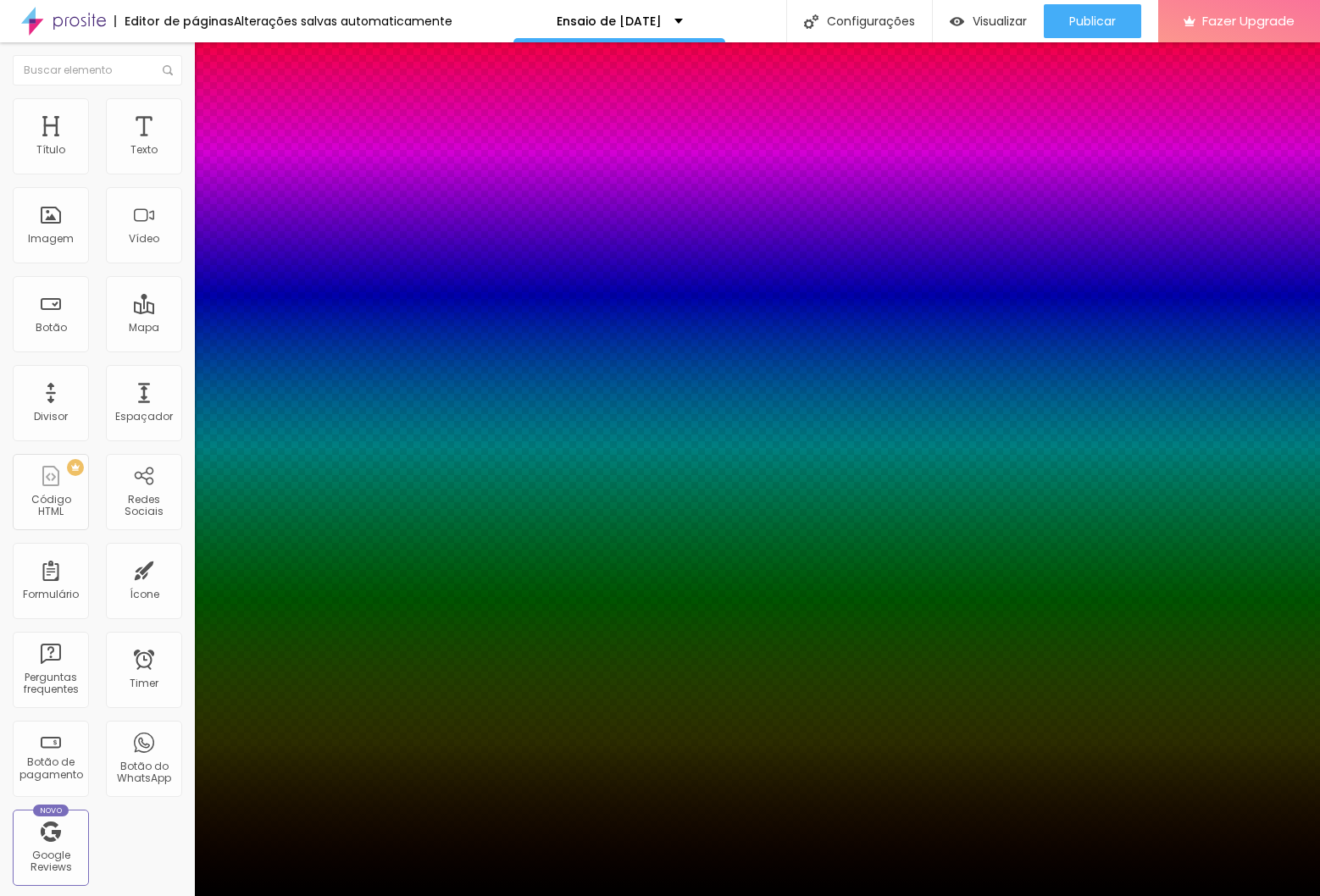
type input "18"
type input "19"
type input "23"
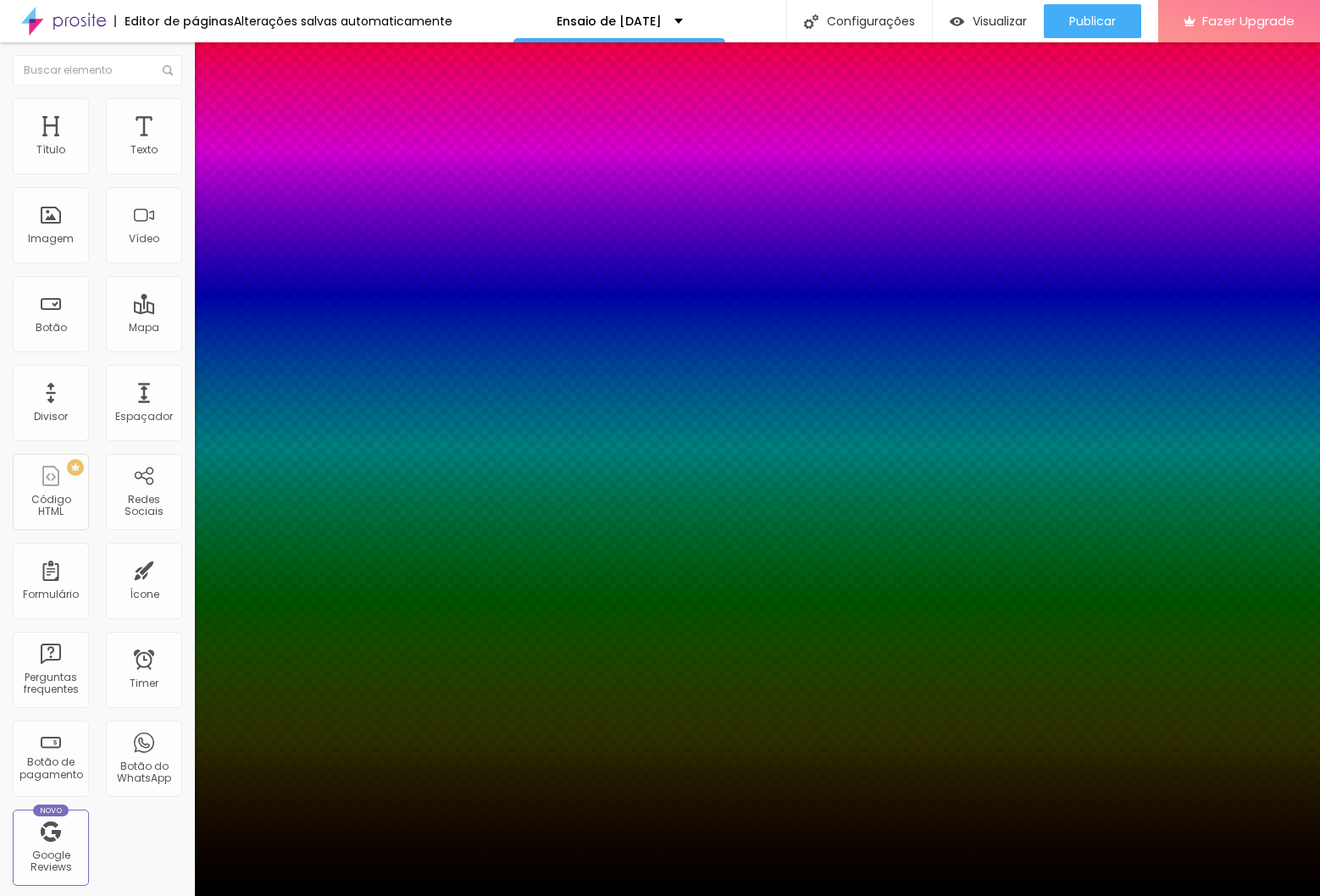
type input "24"
type input "26"
type input "30"
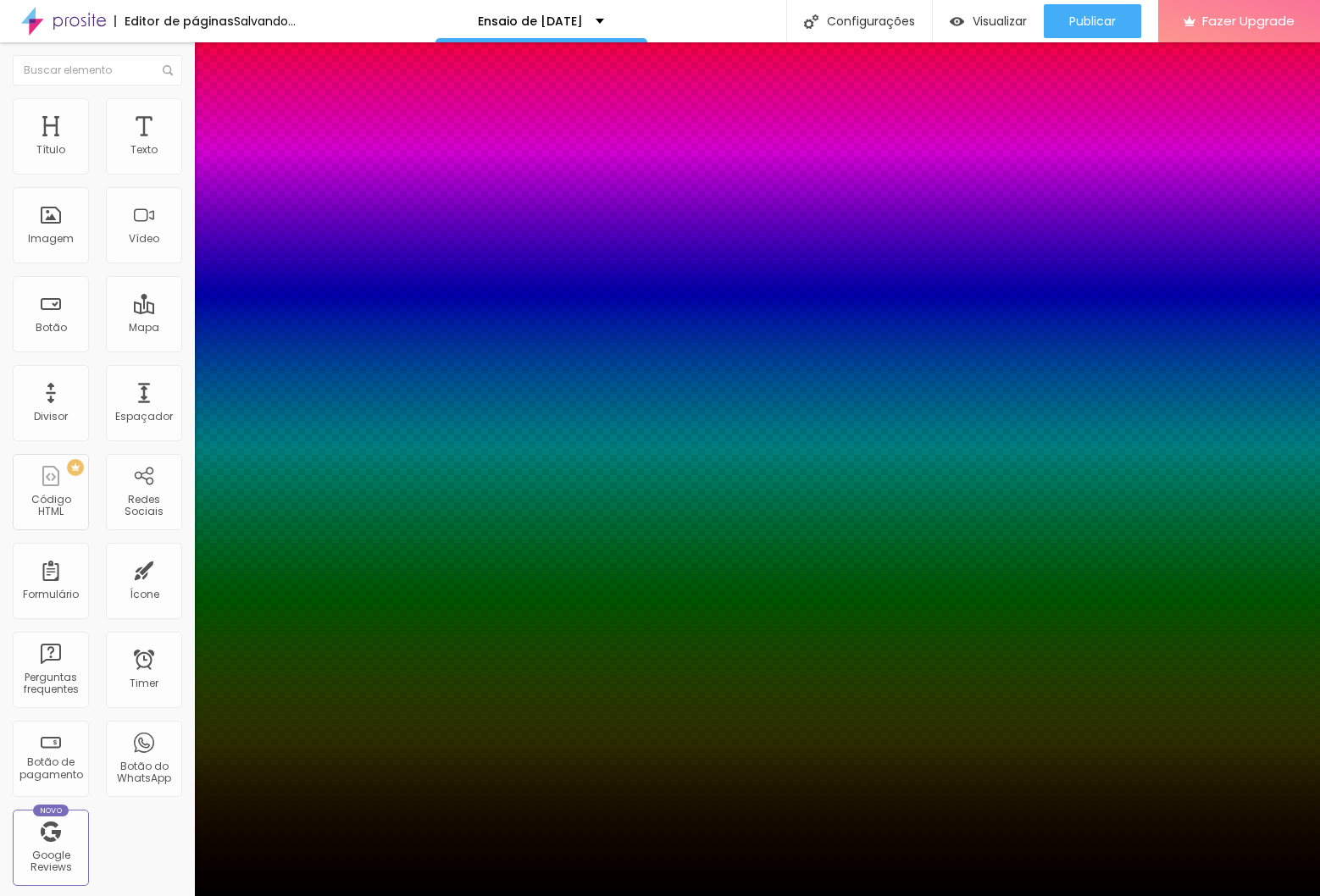
drag, startPoint x: 182, startPoint y: 378, endPoint x: 461, endPoint y: 393, distance: 279.4
type input "30"
click at [61, 895] on div at bounding box center [660, 896] width 1320 height 0
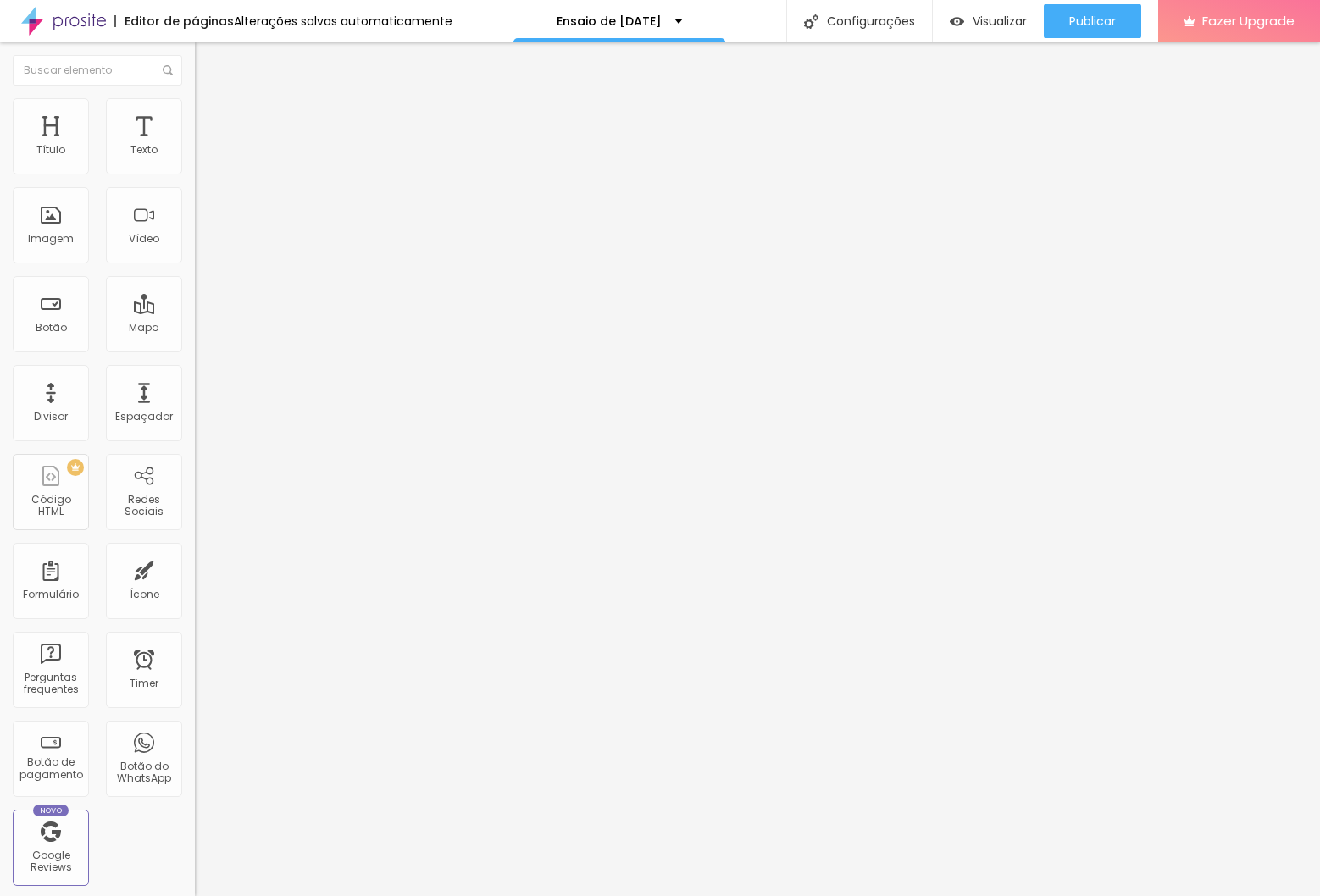
click at [207, 55] on img "button" at bounding box center [214, 62] width 14 height 14
click at [208, 151] on icon "button" at bounding box center [210, 149] width 3 height 3
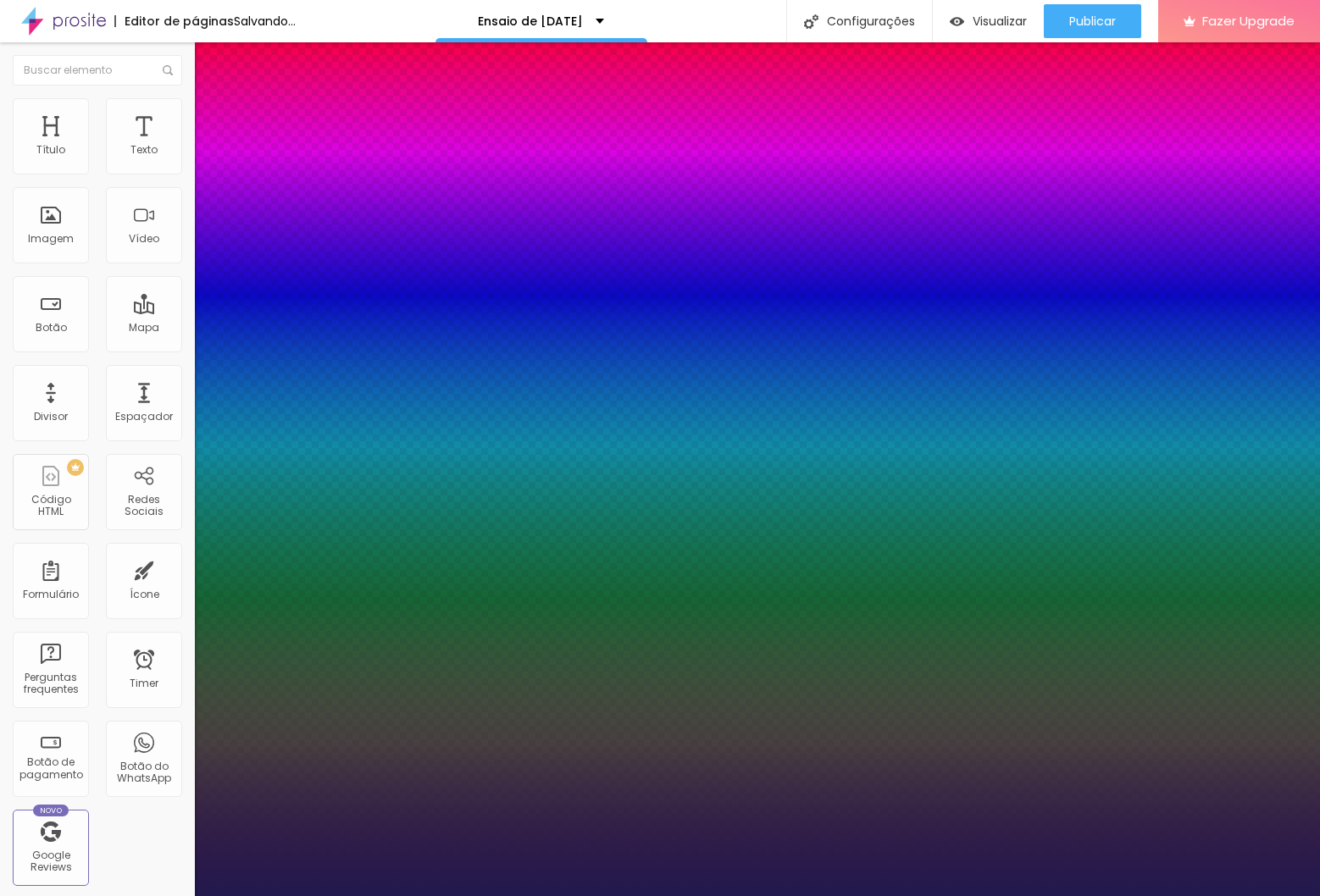
type input "1"
click at [440, 895] on div at bounding box center [660, 896] width 1320 height 0
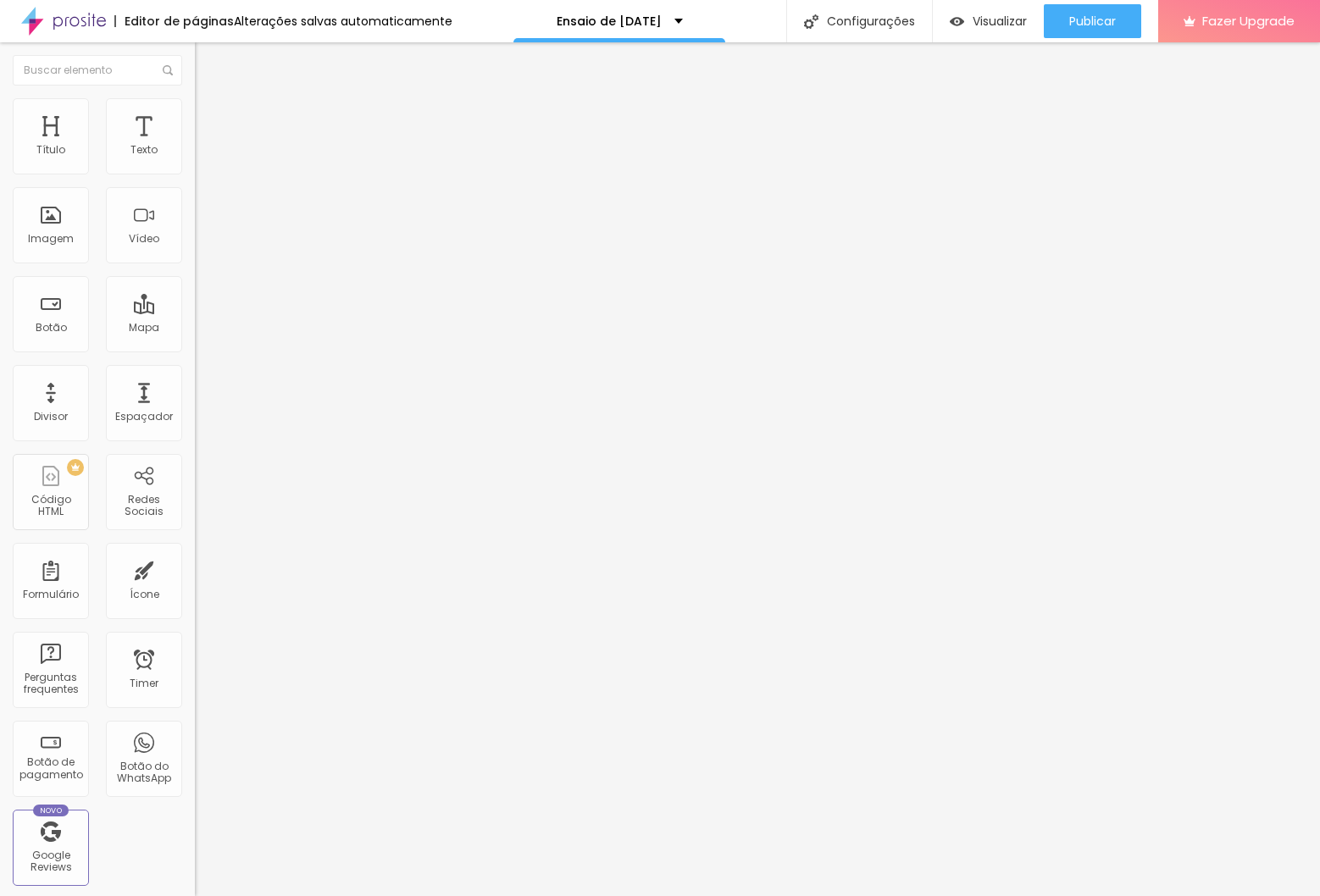
click at [195, 163] on button "button" at bounding box center [206, 153] width 24 height 17
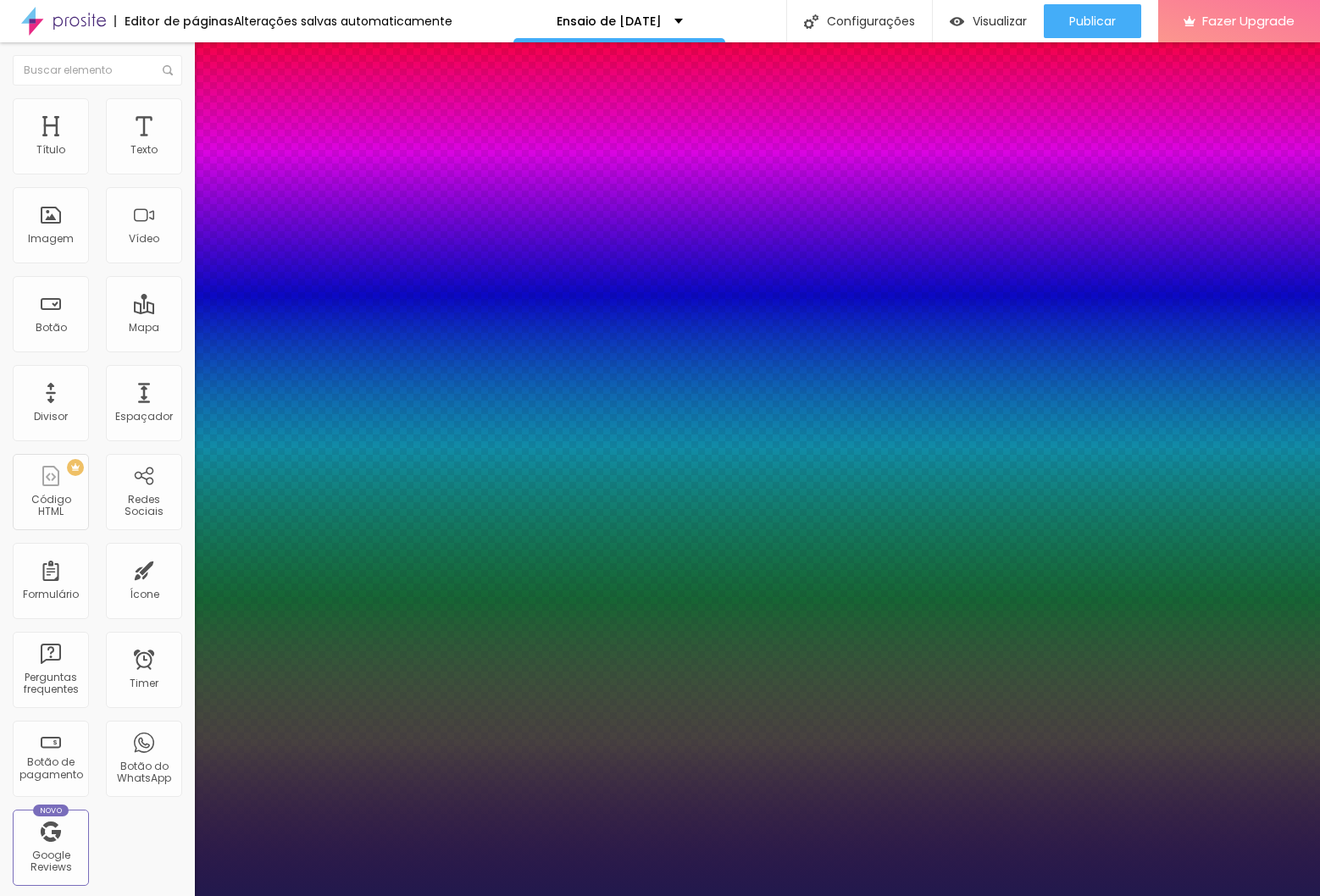
type input "1"
select select "Montserrat"
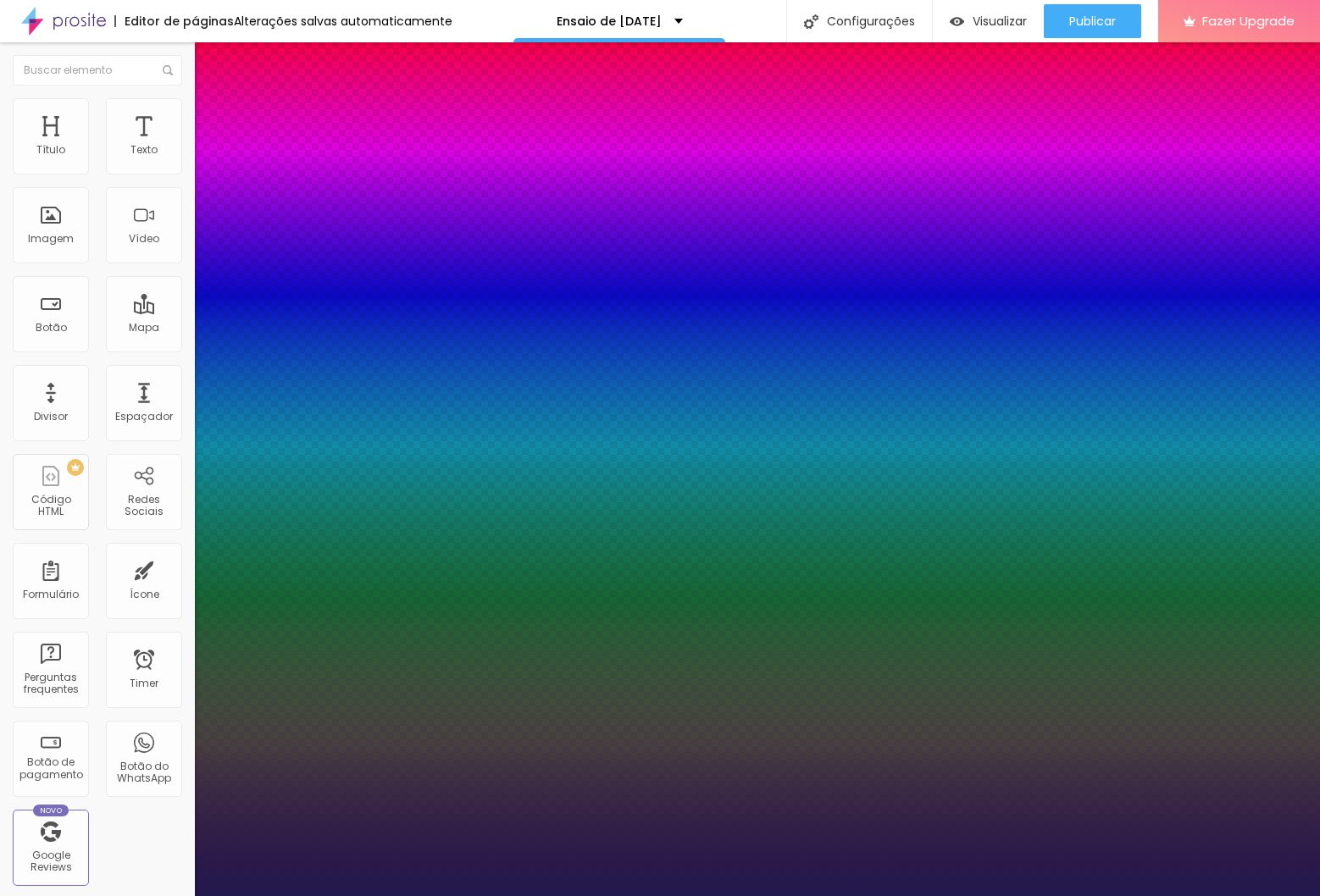
type input "1"
select select "MontserratBlack"
type input "1"
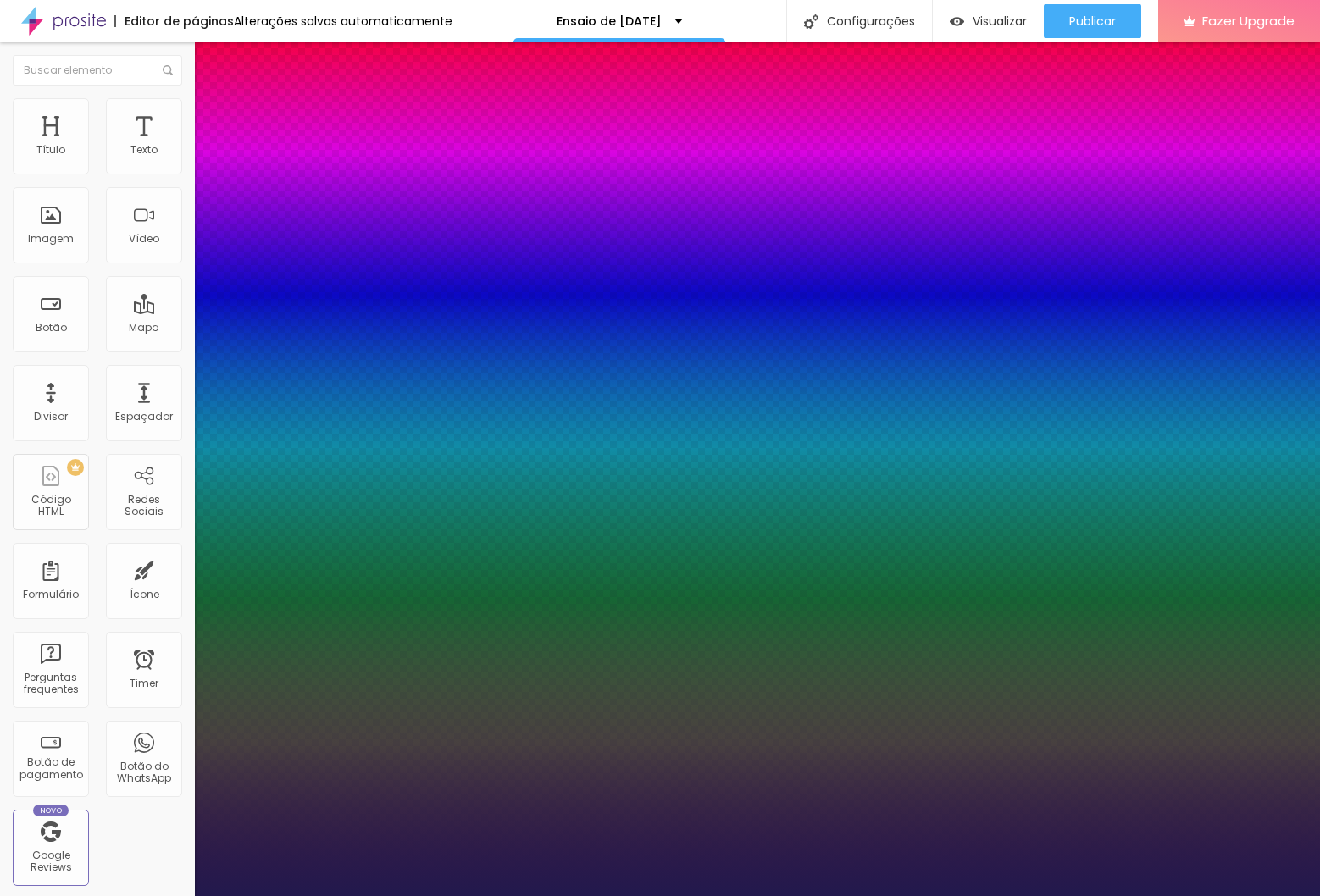
select select "MontserratBold"
type input "1"
select select "MontserratMedium"
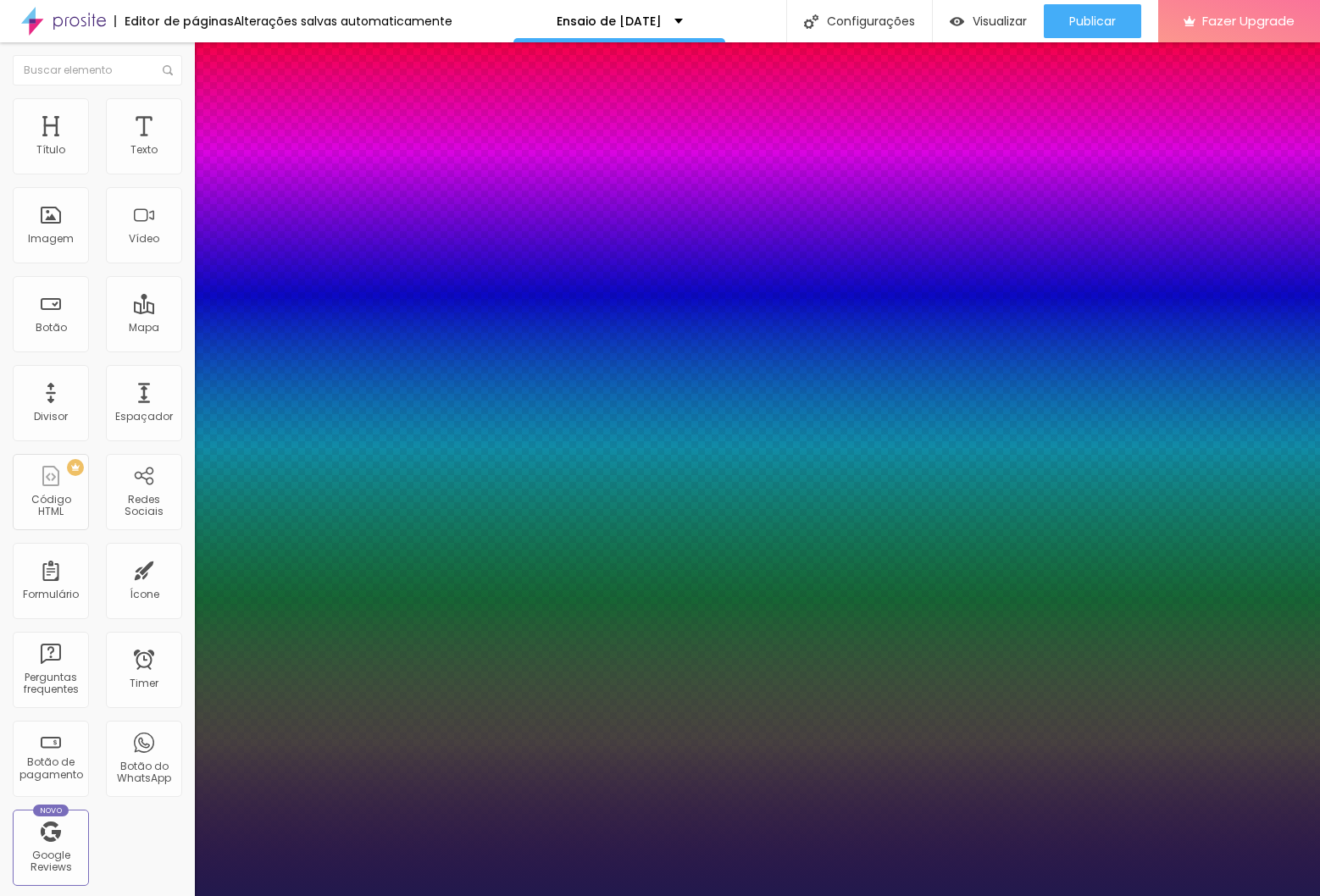
type input "1"
select select "MontserratThin"
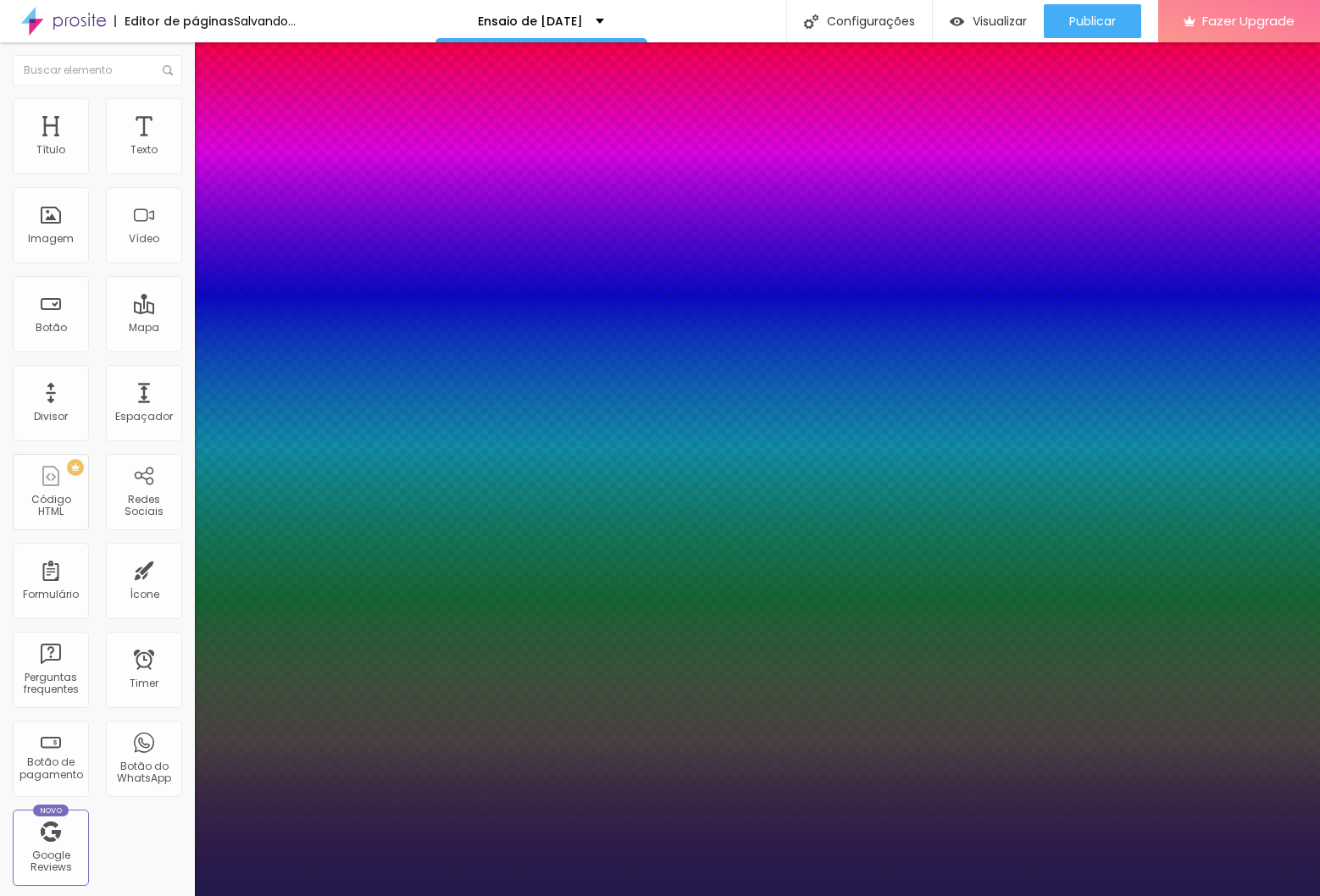
type input "1"
select select "Montserrat"
type input "1"
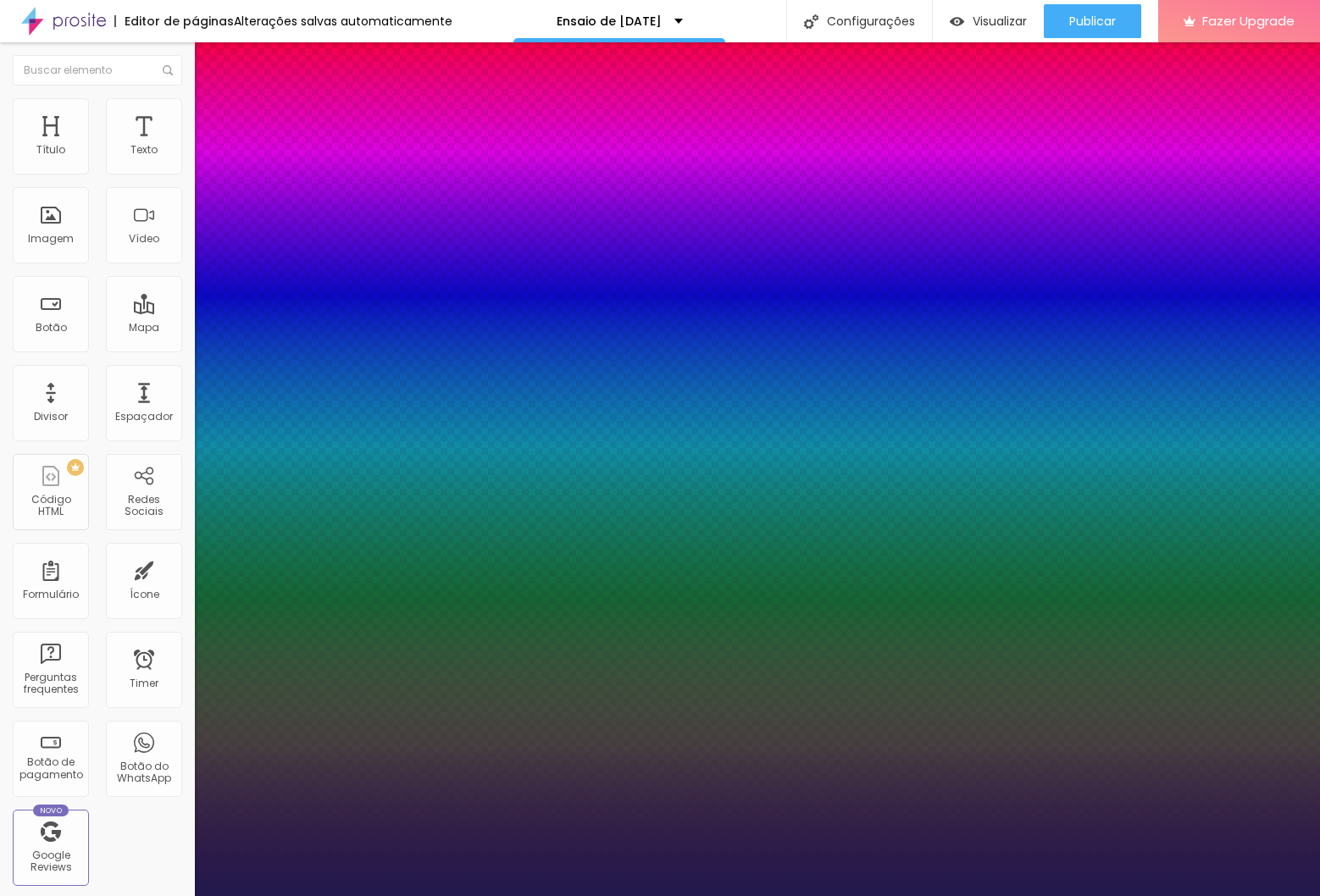
click at [495, 895] on div at bounding box center [660, 896] width 1320 height 0
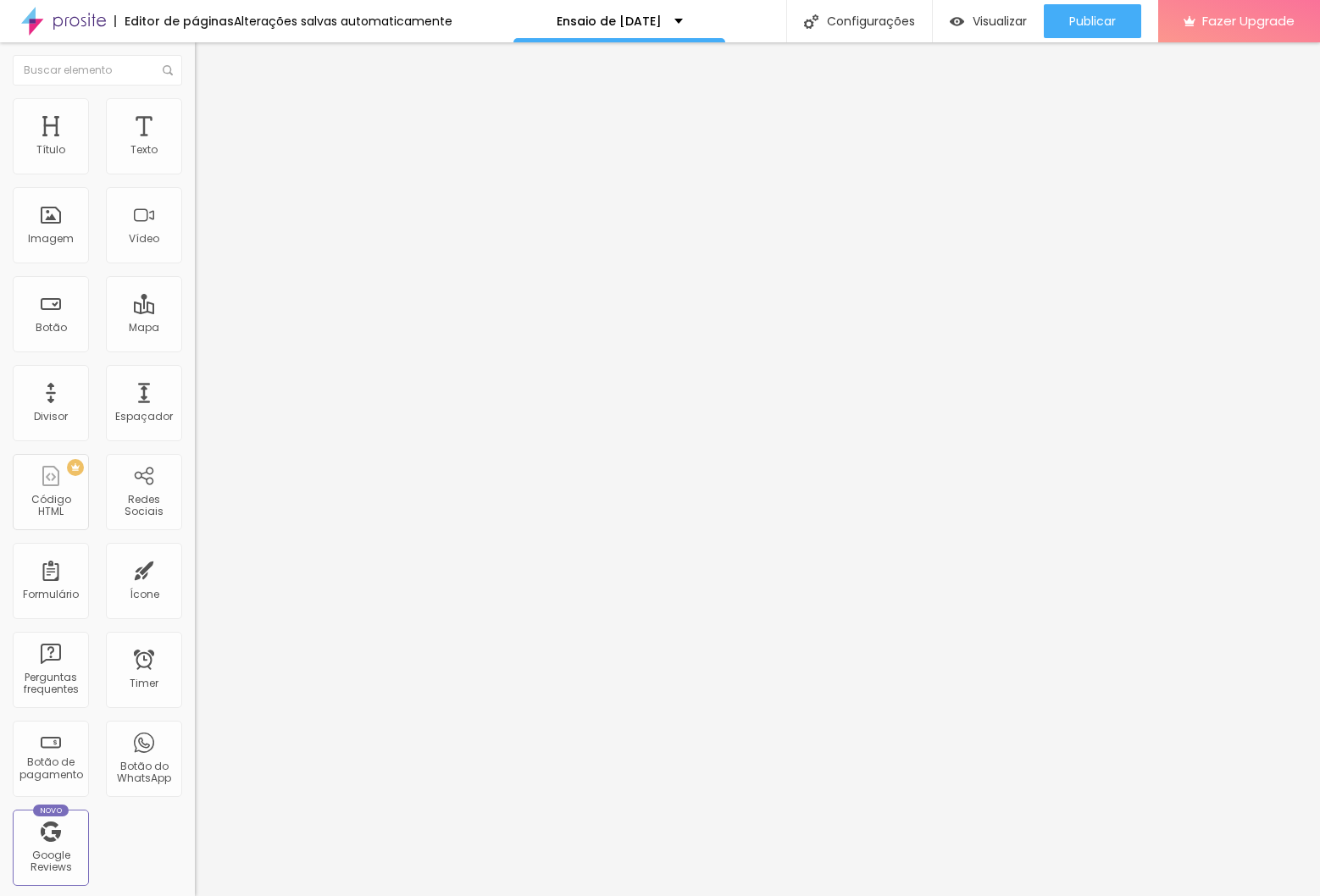
click at [195, 102] on img at bounding box center [203, 106] width 16 height 16
click at [195, 115] on img at bounding box center [203, 123] width 16 height 16
type input "0"
drag, startPoint x: 44, startPoint y: 168, endPoint x: 32, endPoint y: 182, distance: 18.4
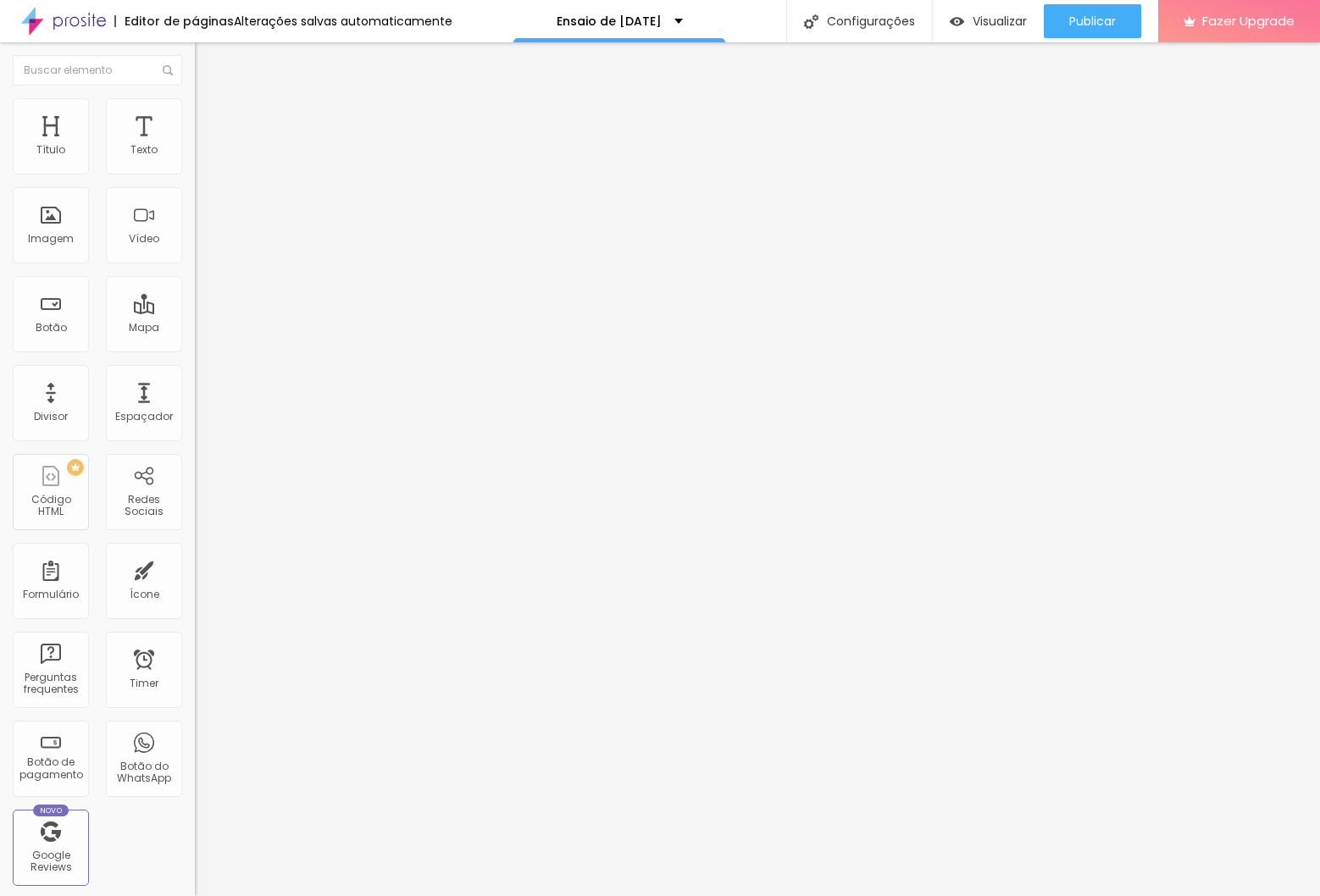
type input "0"
click at [195, 328] on input "range" at bounding box center [250, 335] width 110 height 14
type input "4"
type input "3"
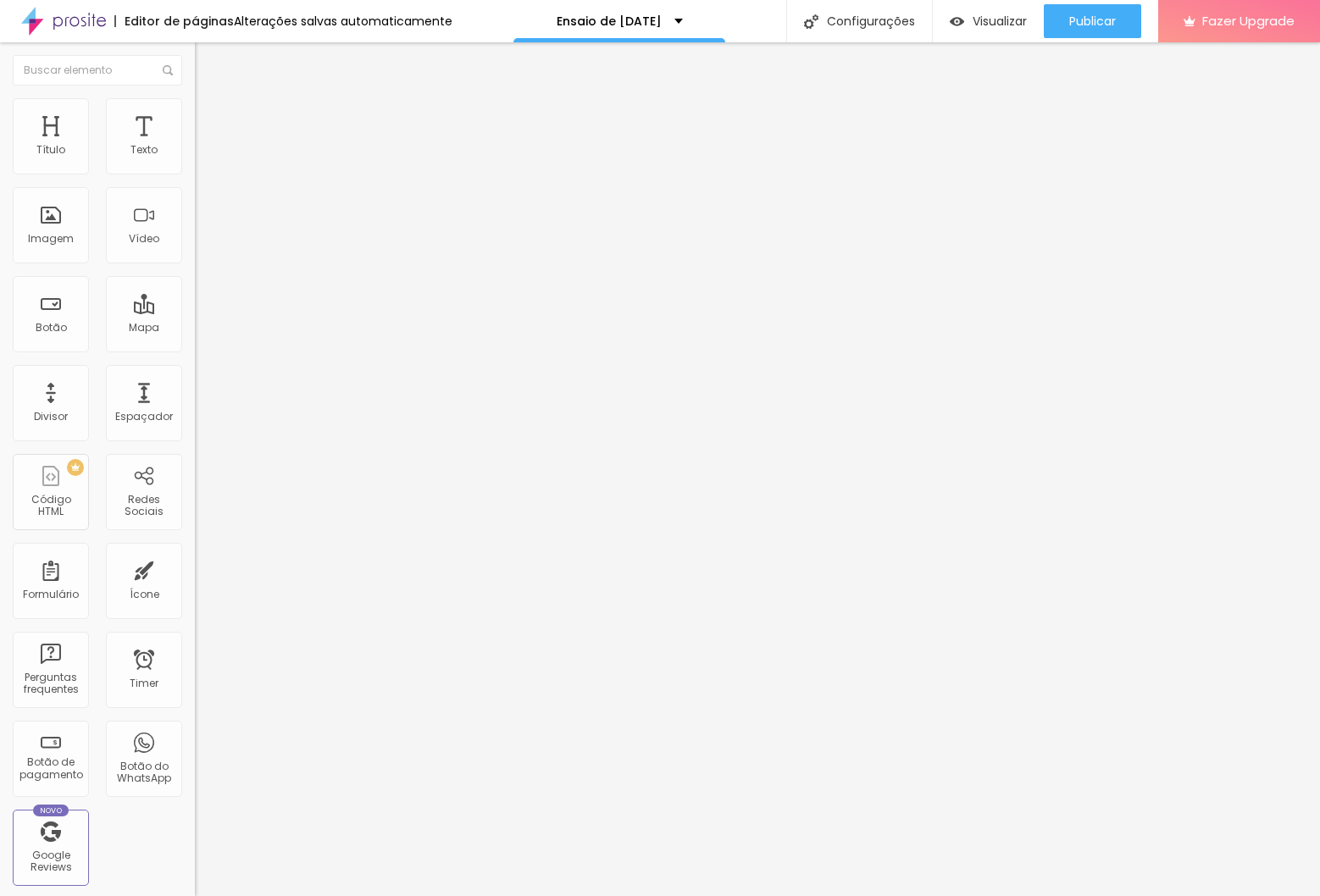
type input "3"
type input "0"
drag, startPoint x: 43, startPoint y: 199, endPoint x: 83, endPoint y: 135, distance: 75.5
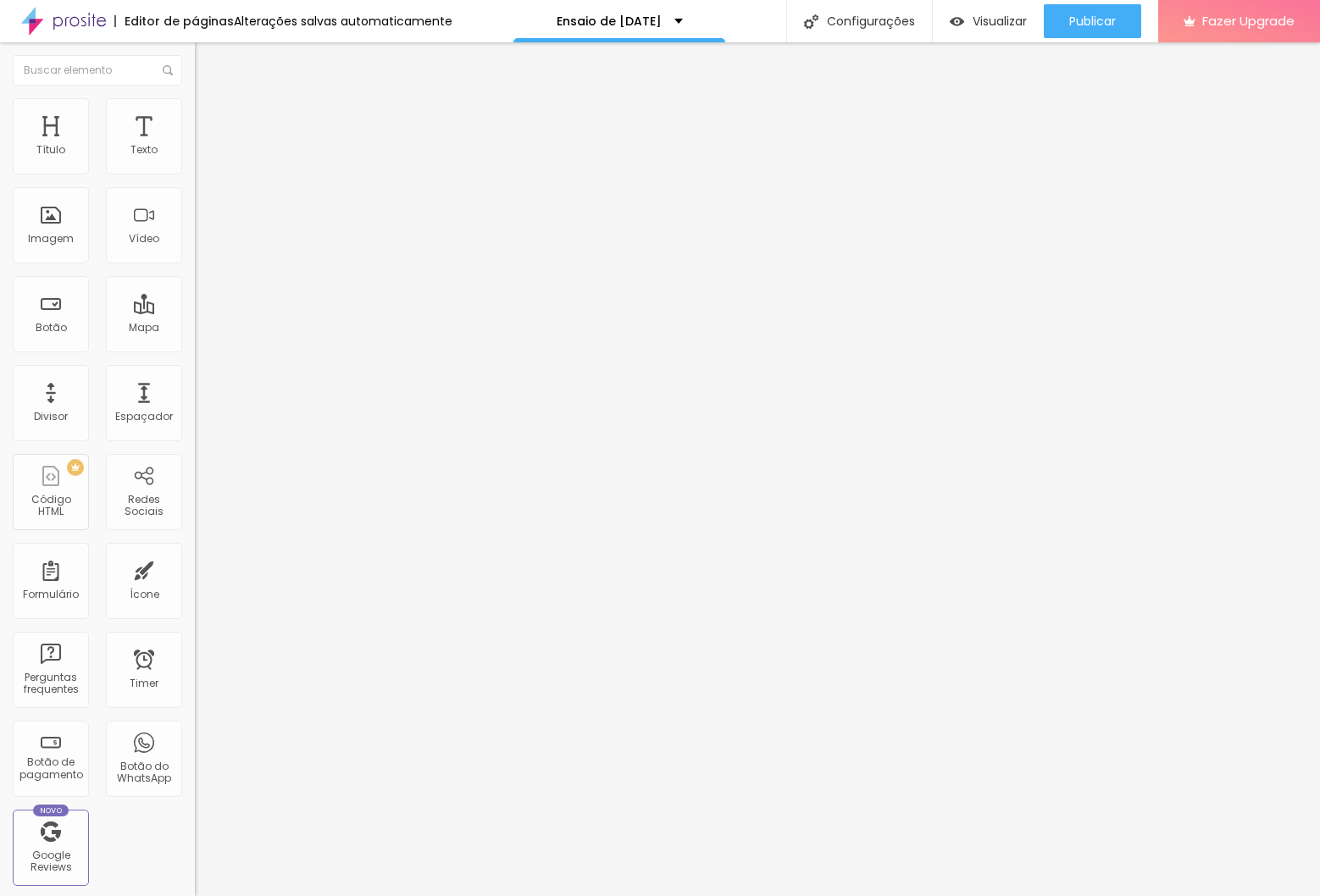
click at [195, 372] on div "0 Espaço de baixo" at bounding box center [293, 491] width 195 height 239
click at [195, 109] on img at bounding box center [203, 106] width 16 height 16
type input "23"
type input "24"
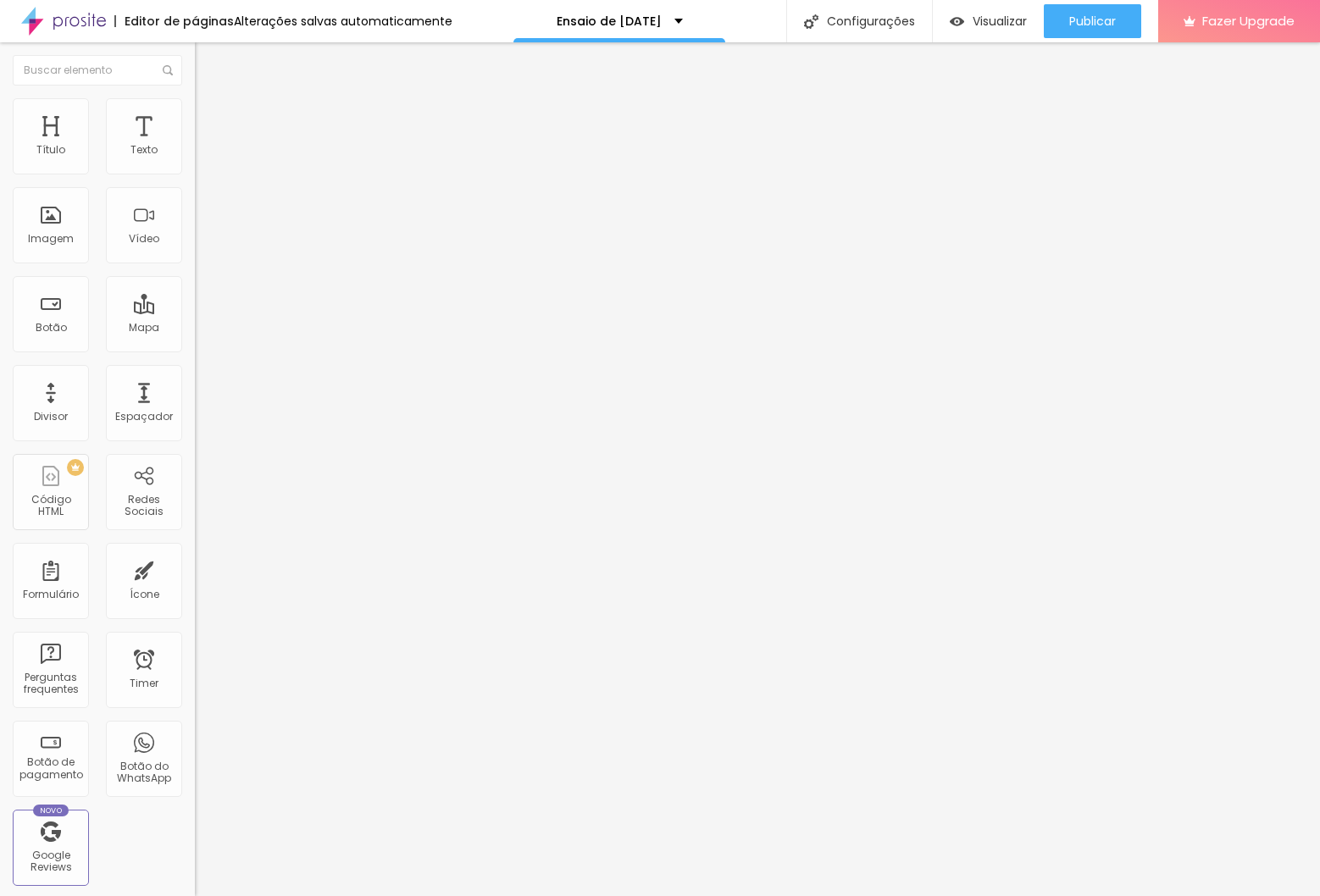
type input "24"
type input "26"
type input "27"
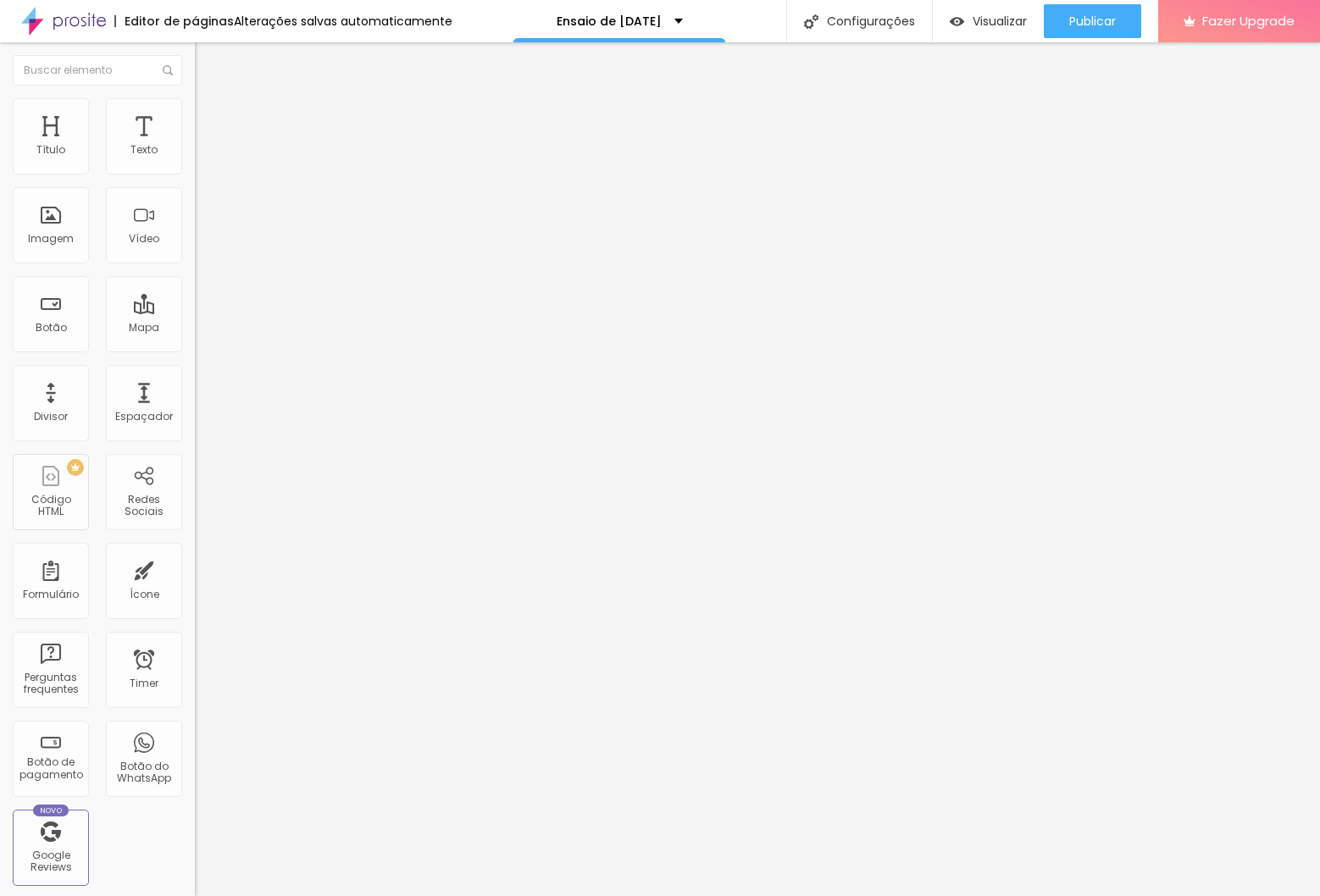
type input "28"
type input "30"
type input "31"
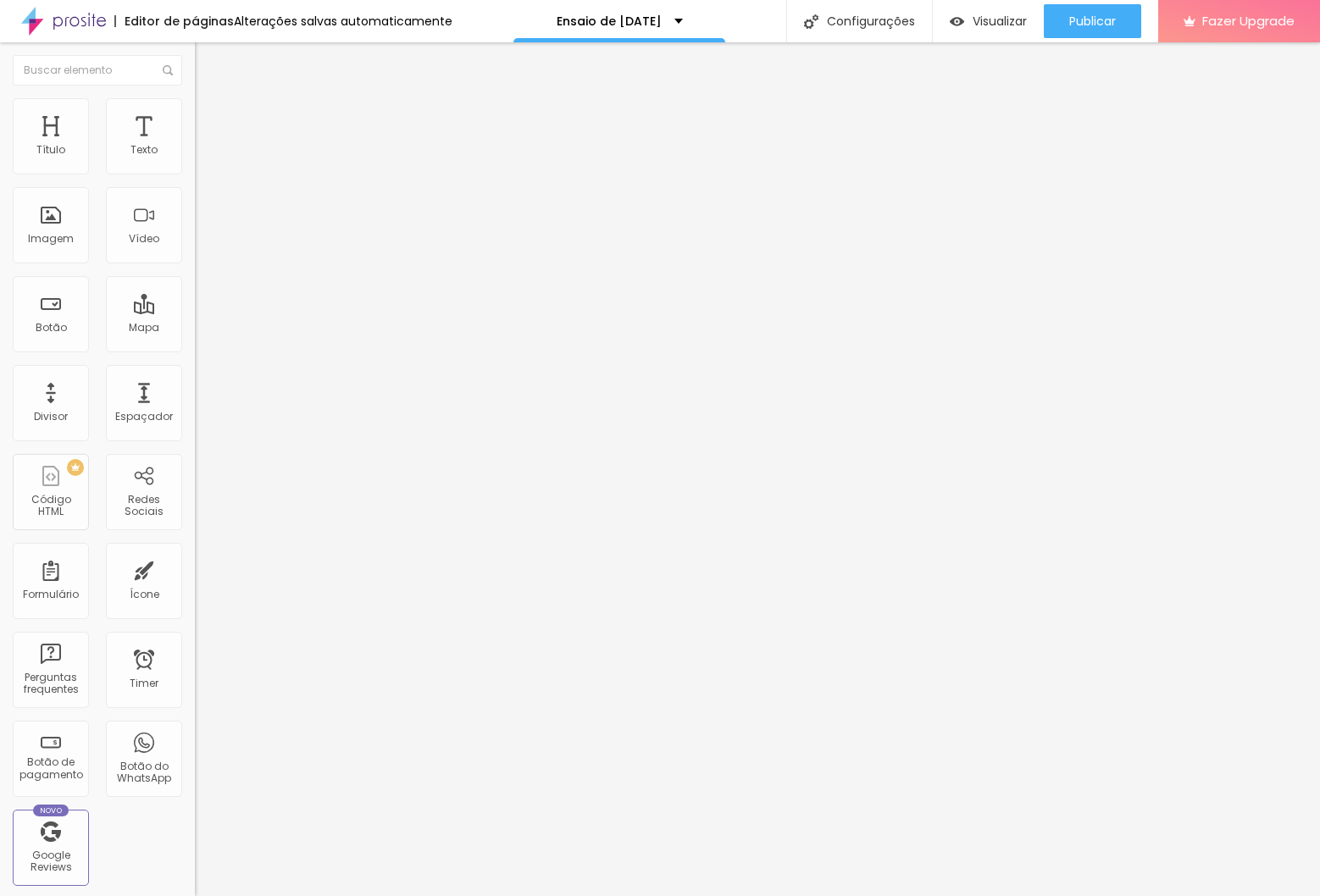
type input "31"
type input "32"
type input "33"
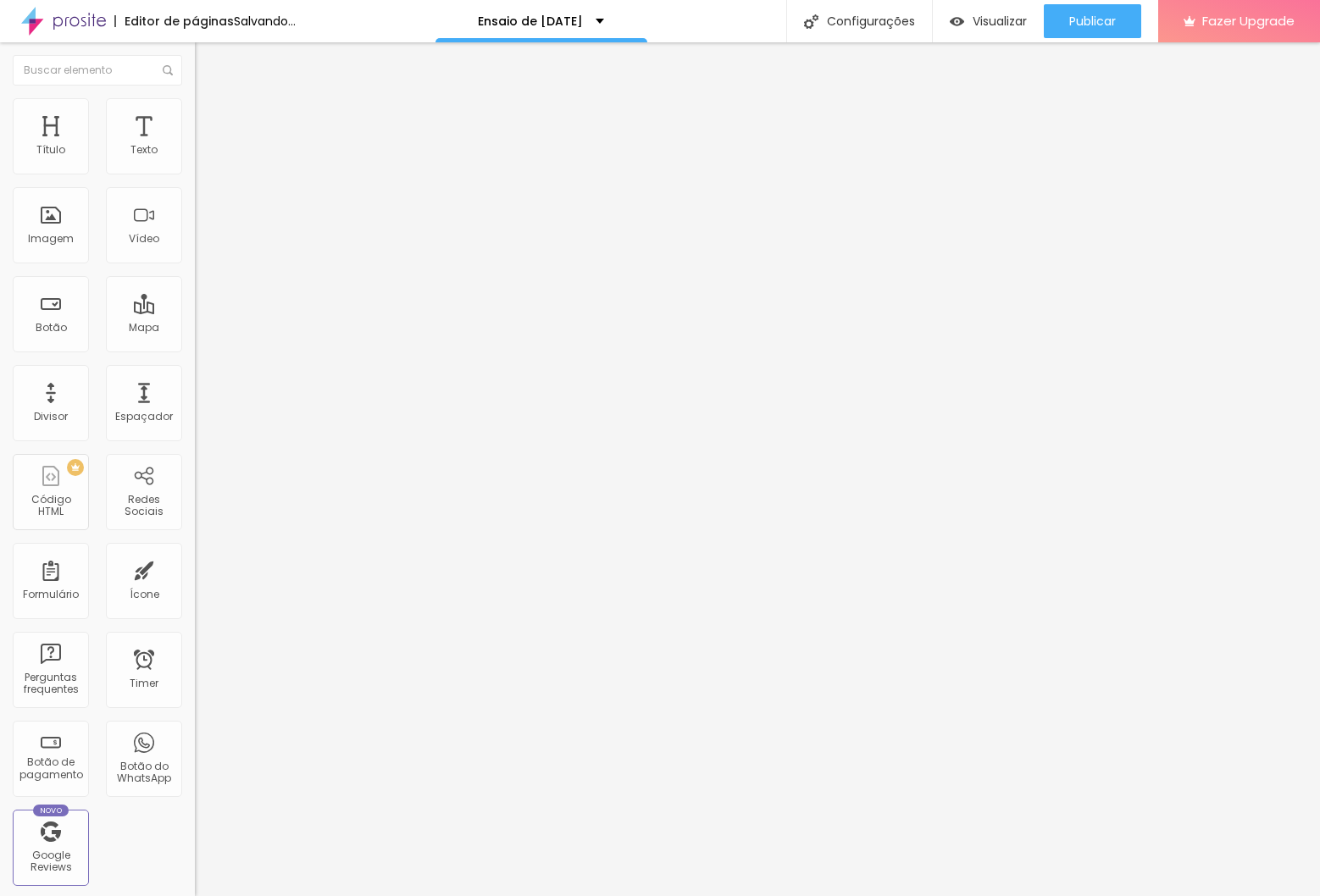
type input "32"
type input "31"
type input "30"
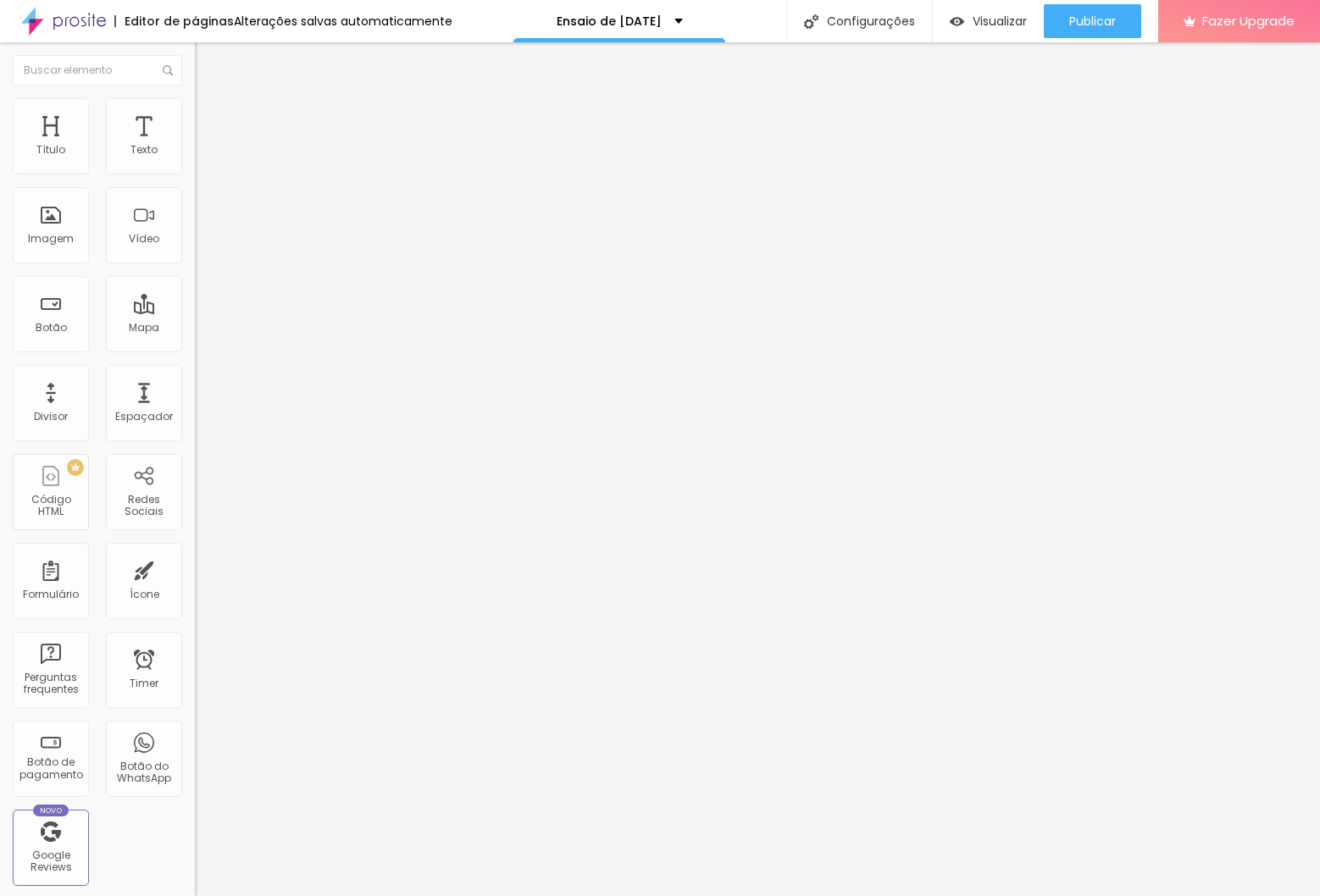
type input "30"
type input "29"
drag, startPoint x: 64, startPoint y: 181, endPoint x: 110, endPoint y: 186, distance: 46.3
type input "29"
click at [195, 173] on input "range" at bounding box center [250, 167] width 110 height 14
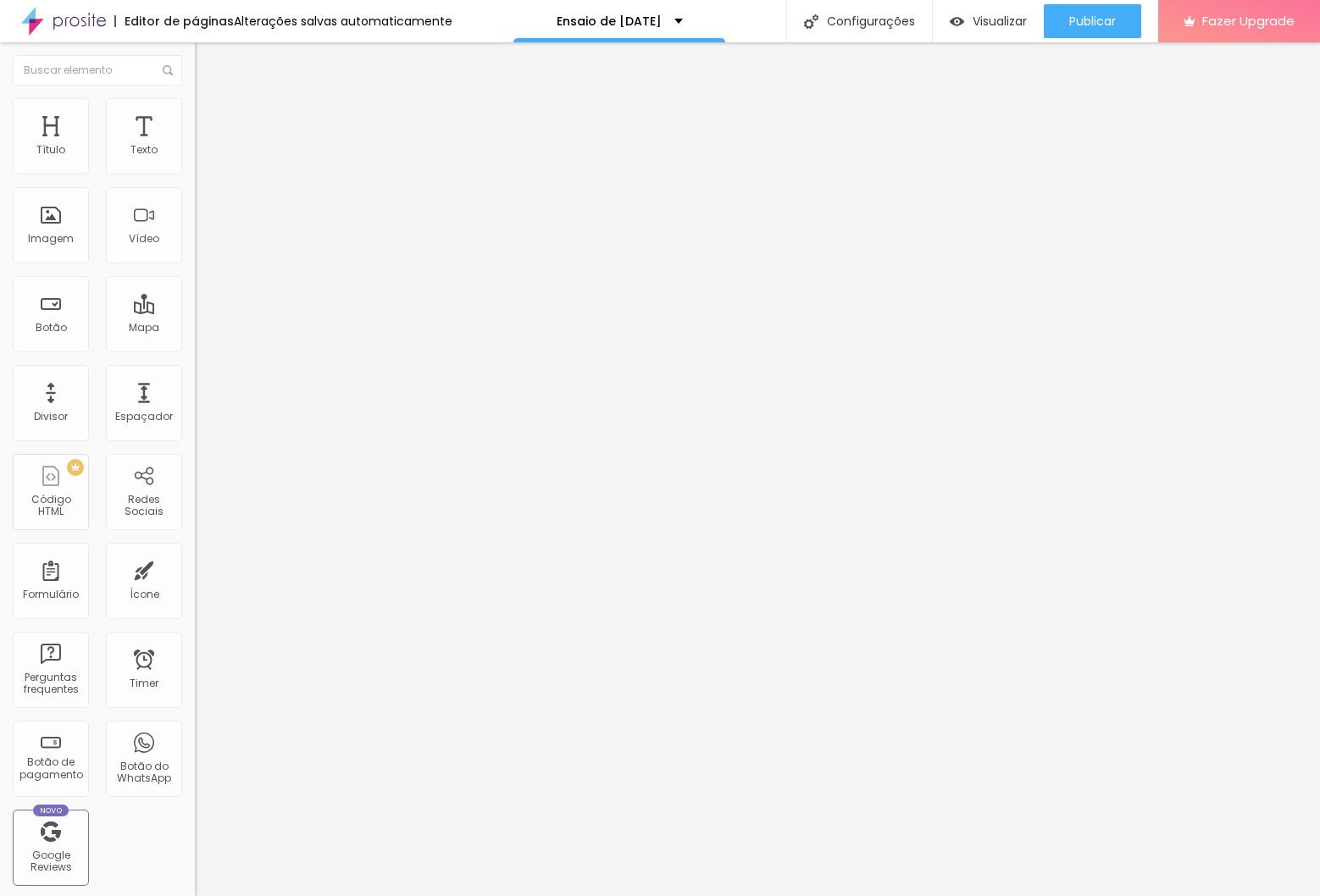
type input "12"
type input "15"
type input "17"
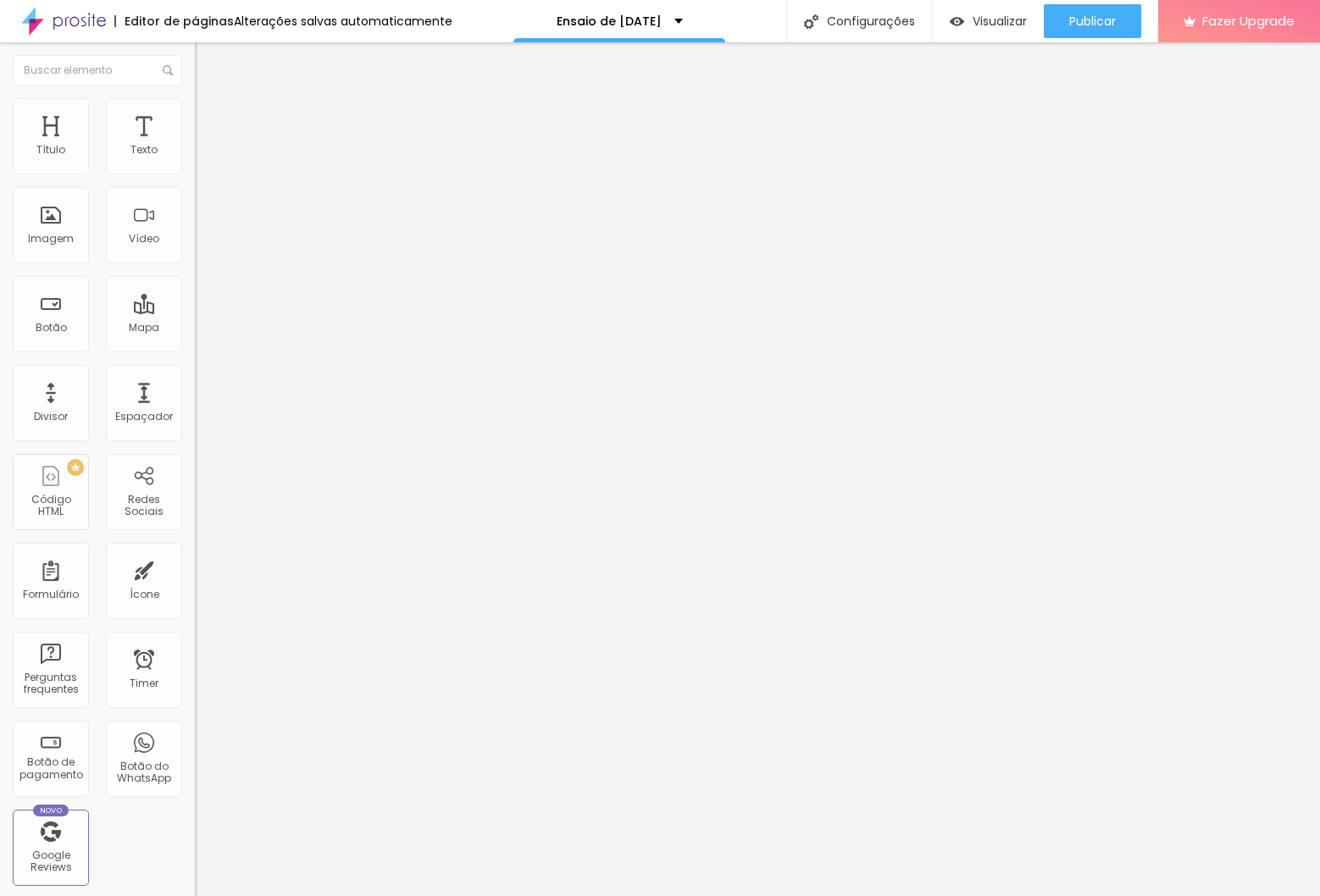
type input "17"
type input "19"
type input "21"
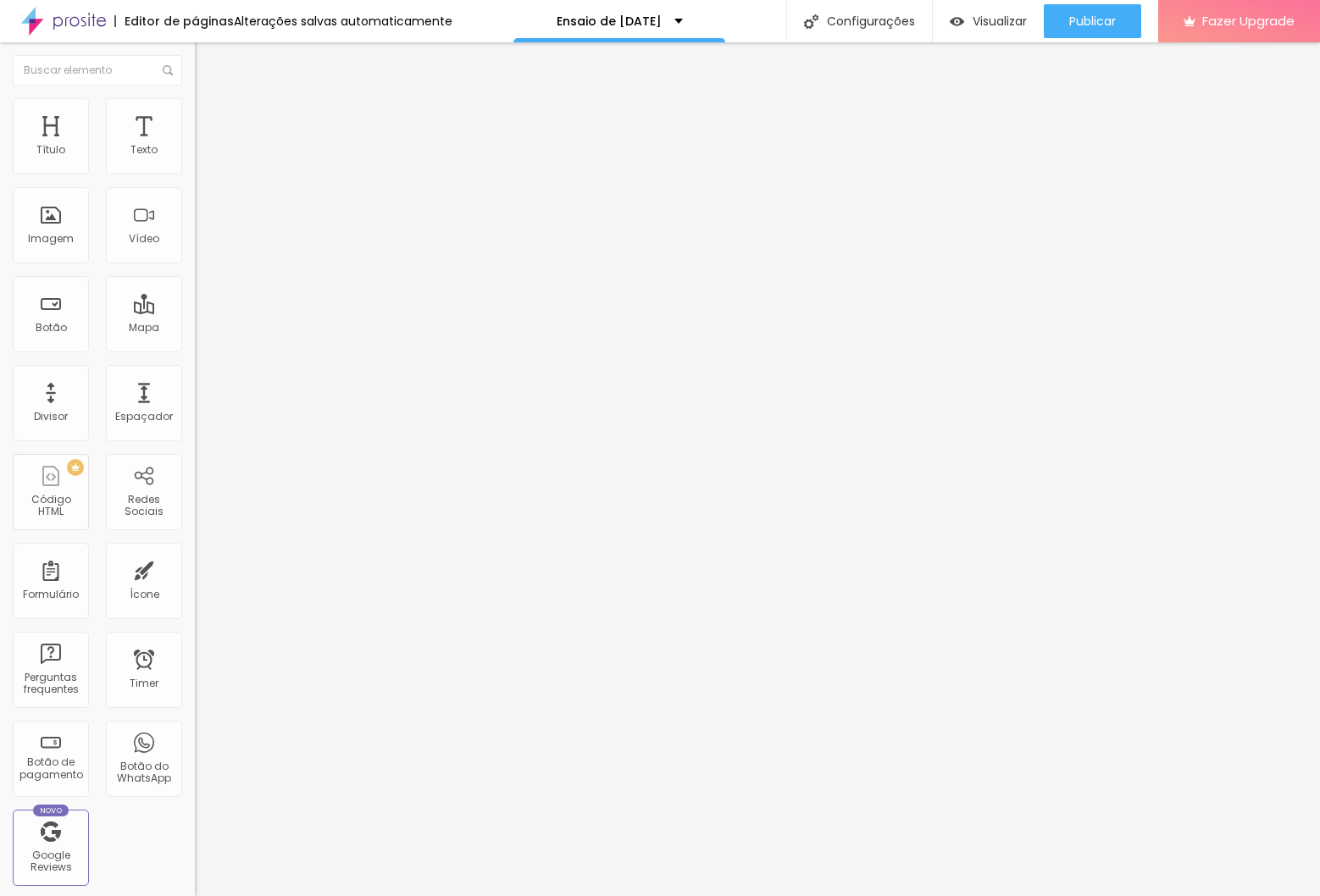
type input "22"
type input "23"
type input "24"
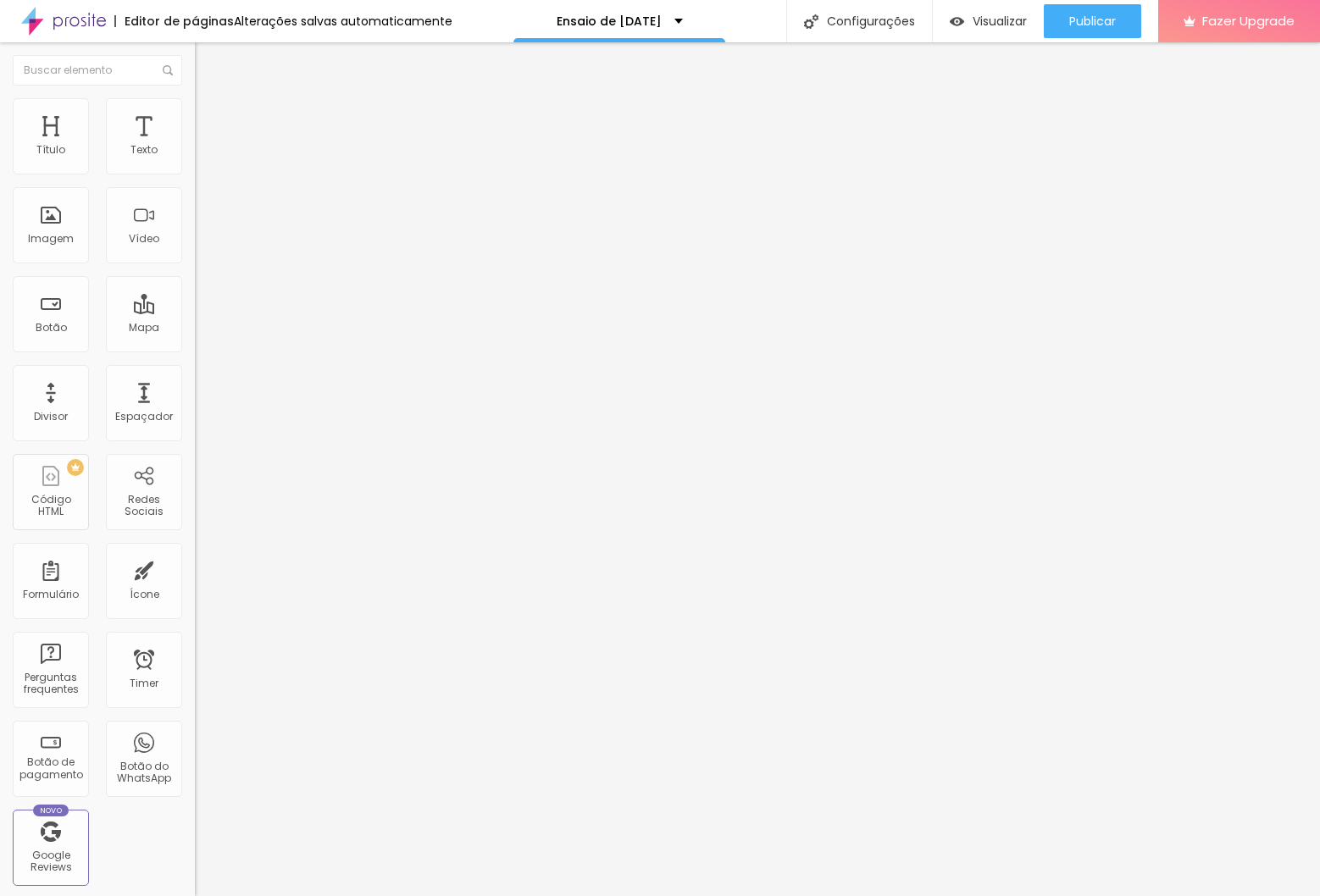
type input "24"
type input "23"
type input "22"
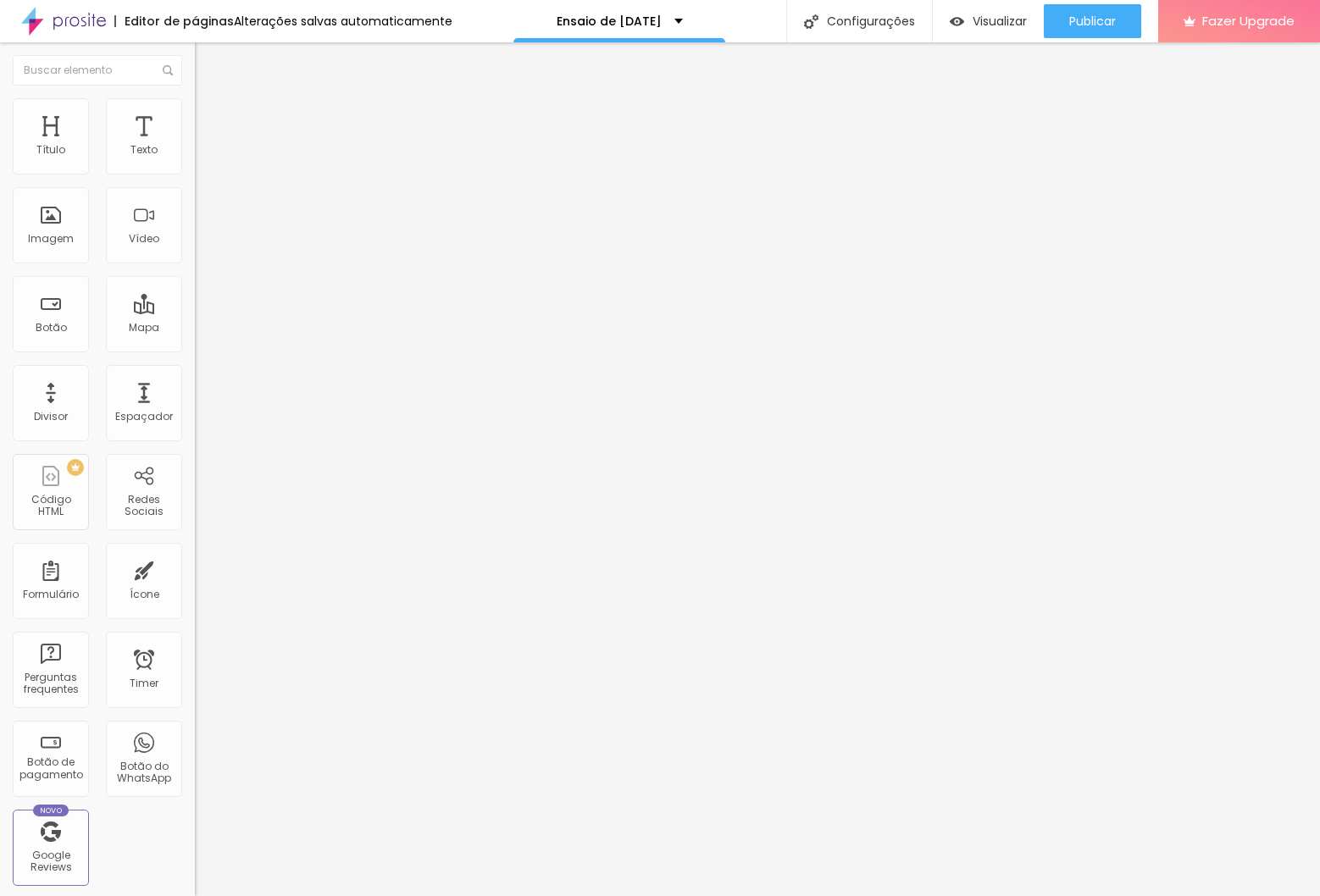
type input "20"
type input "19"
type input "18"
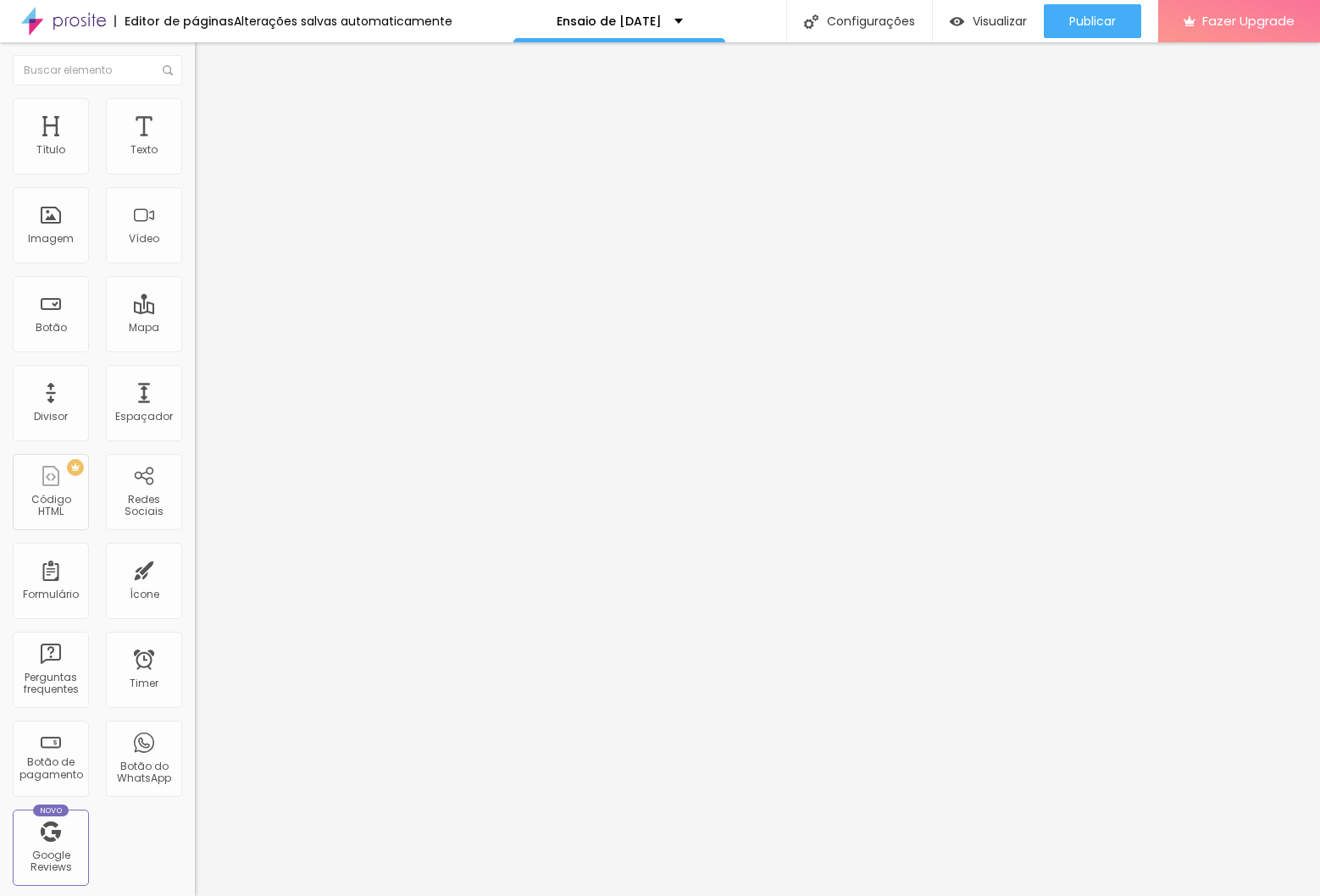
type input "18"
type input "17"
type input "16"
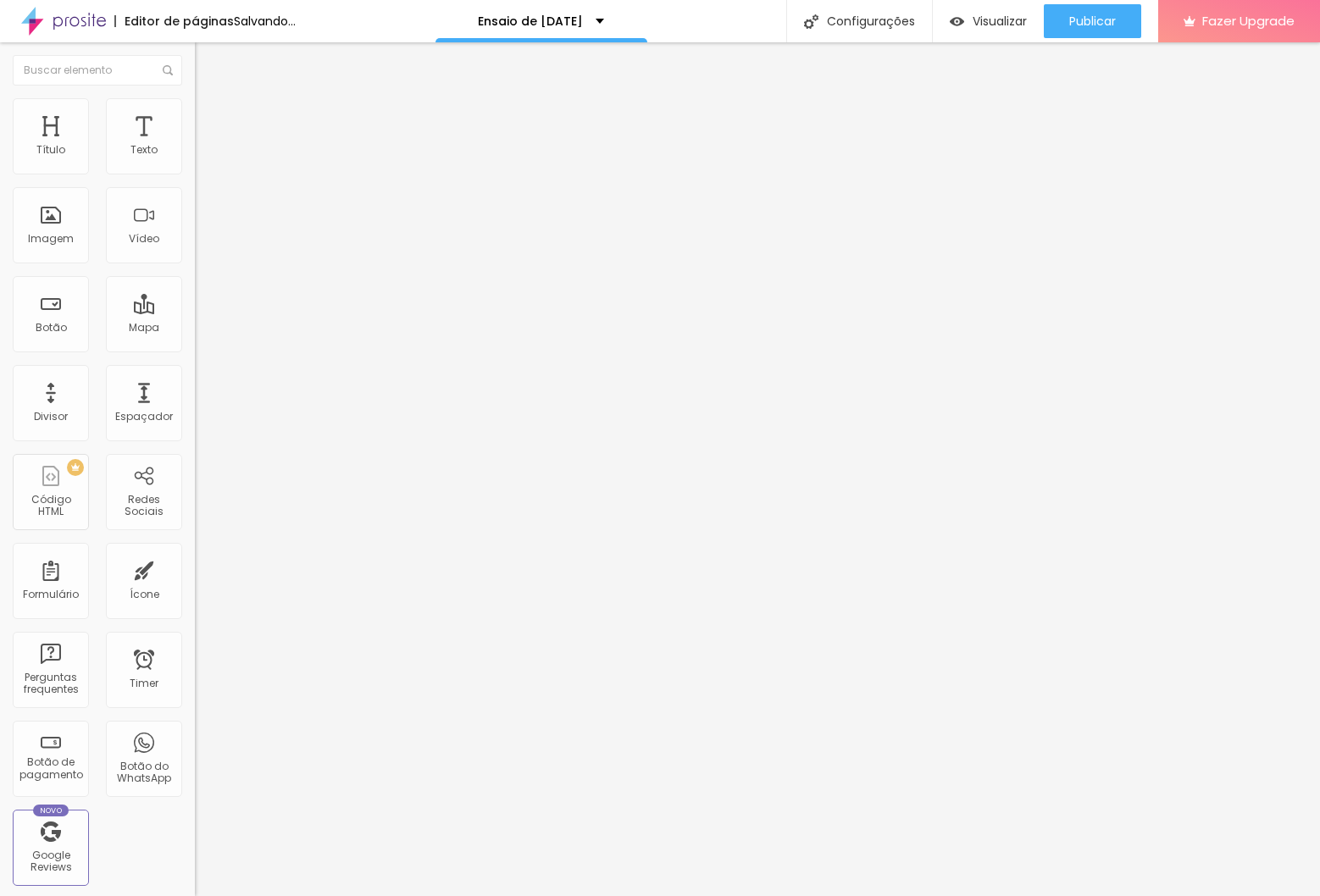
type input "15"
type input "14"
type input "13"
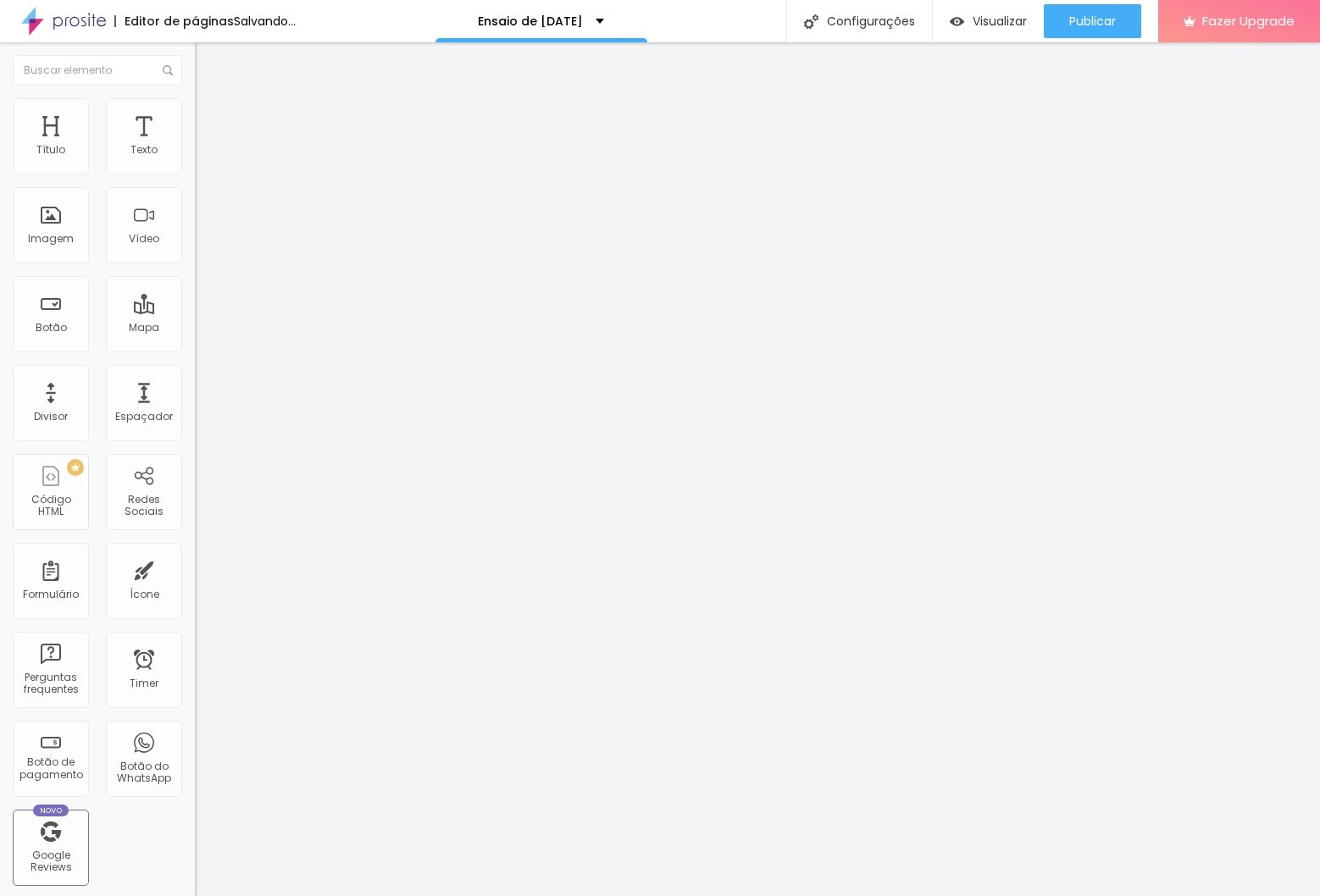
type input "13"
type input "12"
drag, startPoint x: 57, startPoint y: 229, endPoint x: 83, endPoint y: 232, distance: 26.2
click at [195, 217] on input "range" at bounding box center [250, 211] width 110 height 14
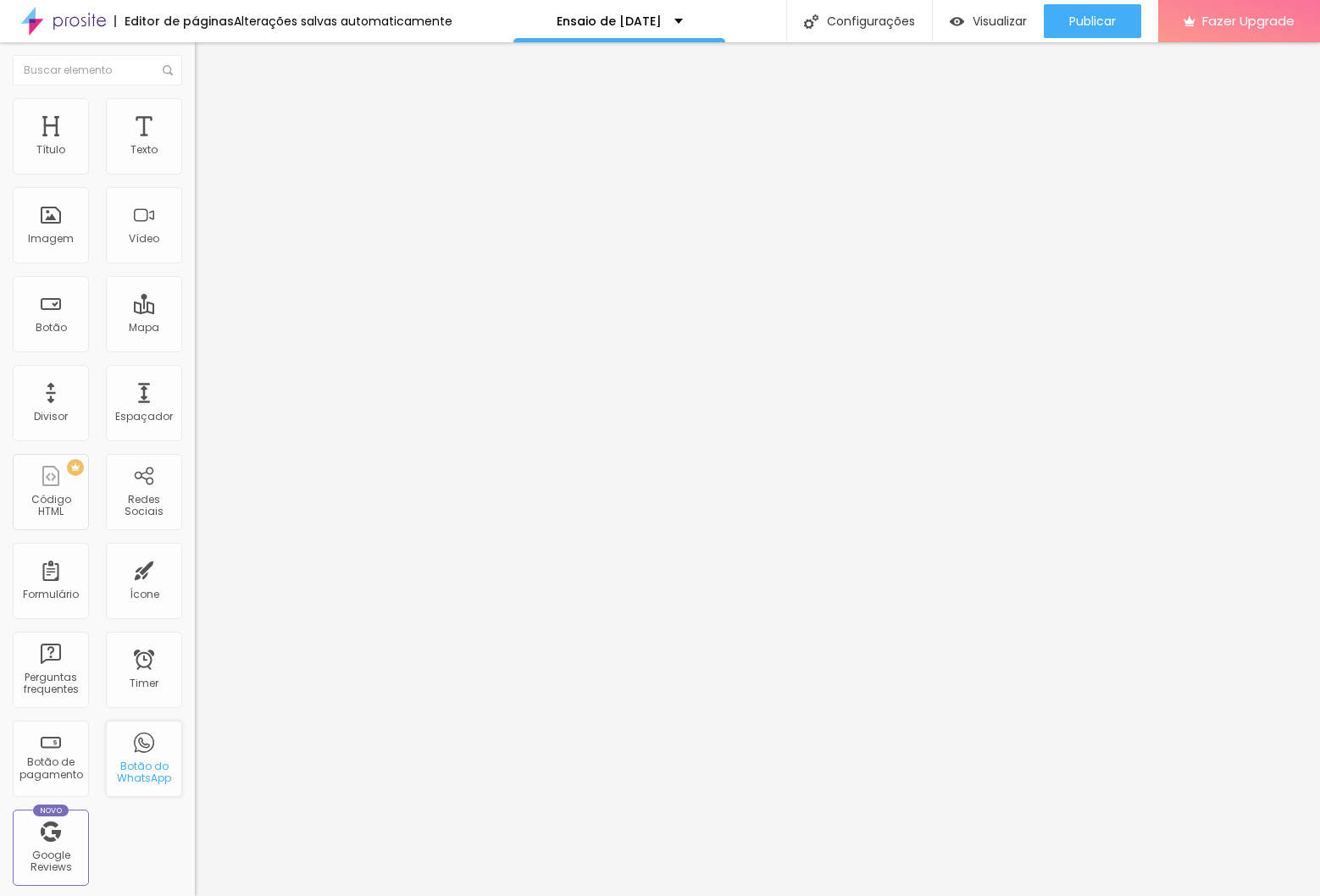
click at [147, 754] on div "Botão do WhatsApp" at bounding box center [145, 759] width 77 height 77
click at [63, 589] on div "Formulário" at bounding box center [51, 595] width 56 height 12
click at [1077, 24] on span "Publicar" at bounding box center [1093, 22] width 47 height 14
click at [835, 24] on div "Configurações" at bounding box center [859, 21] width 145 height 43
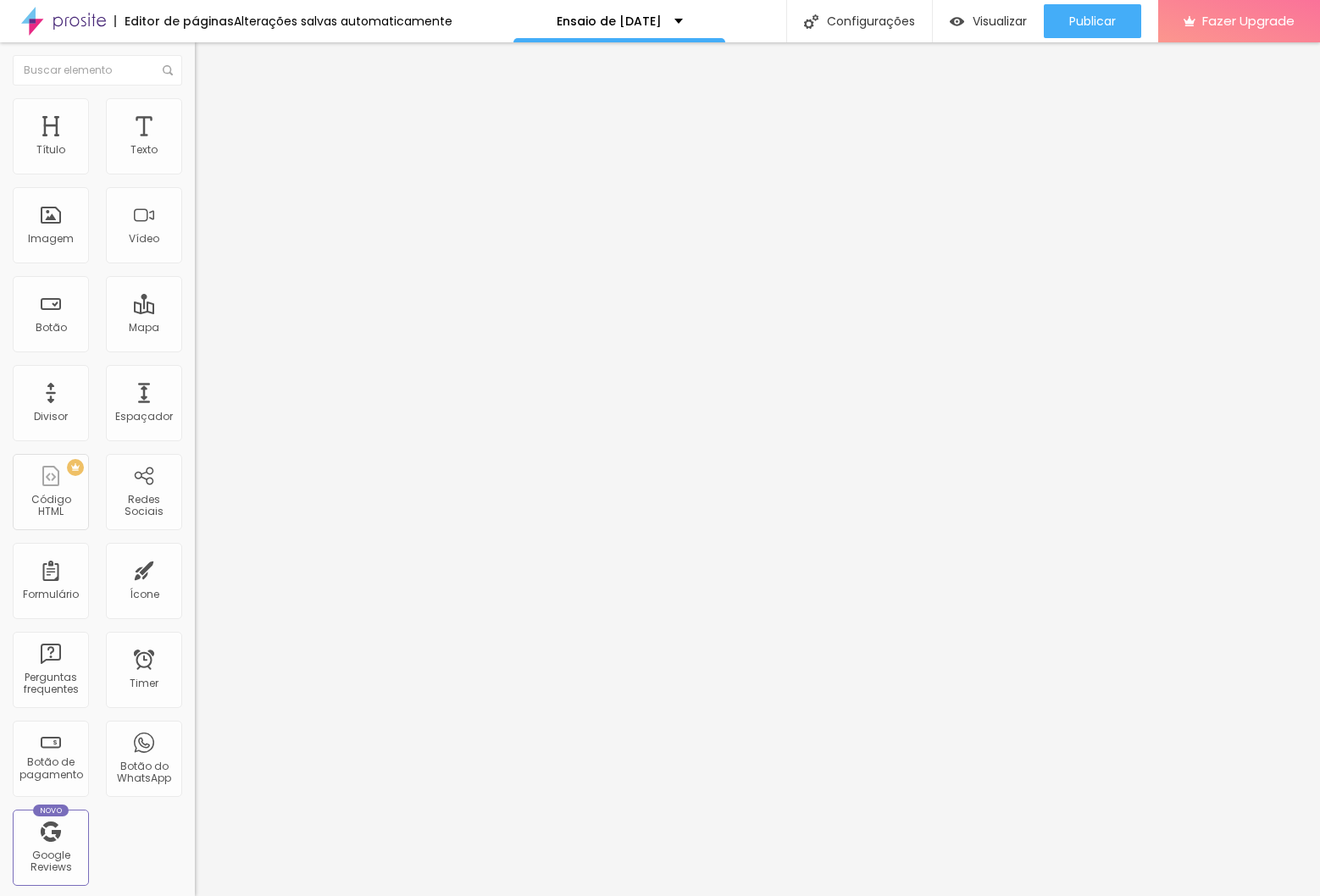
drag, startPoint x: 595, startPoint y: 300, endPoint x: 585, endPoint y: 346, distance: 47.1
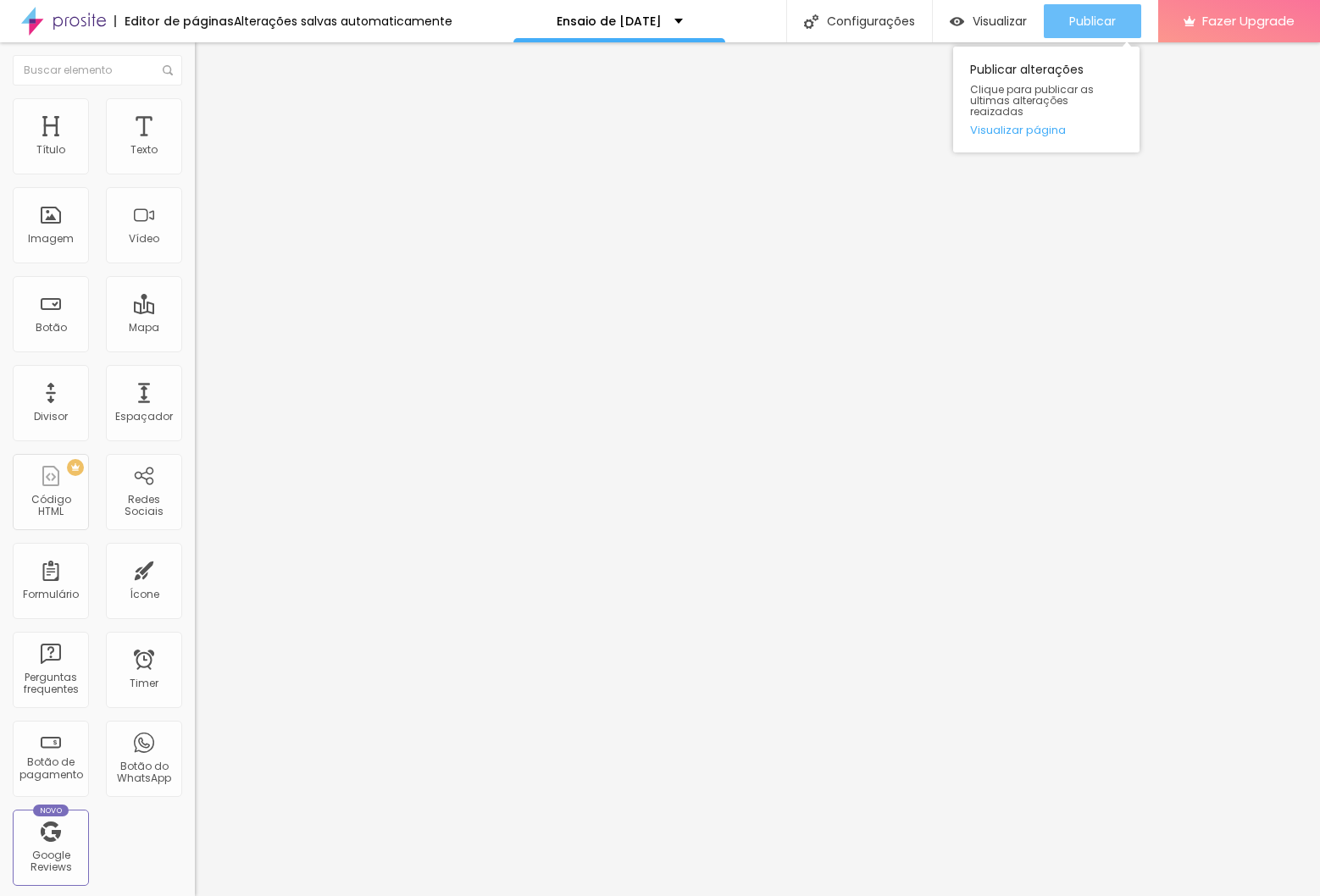
click at [1093, 20] on span "Publicar" at bounding box center [1093, 22] width 47 height 14
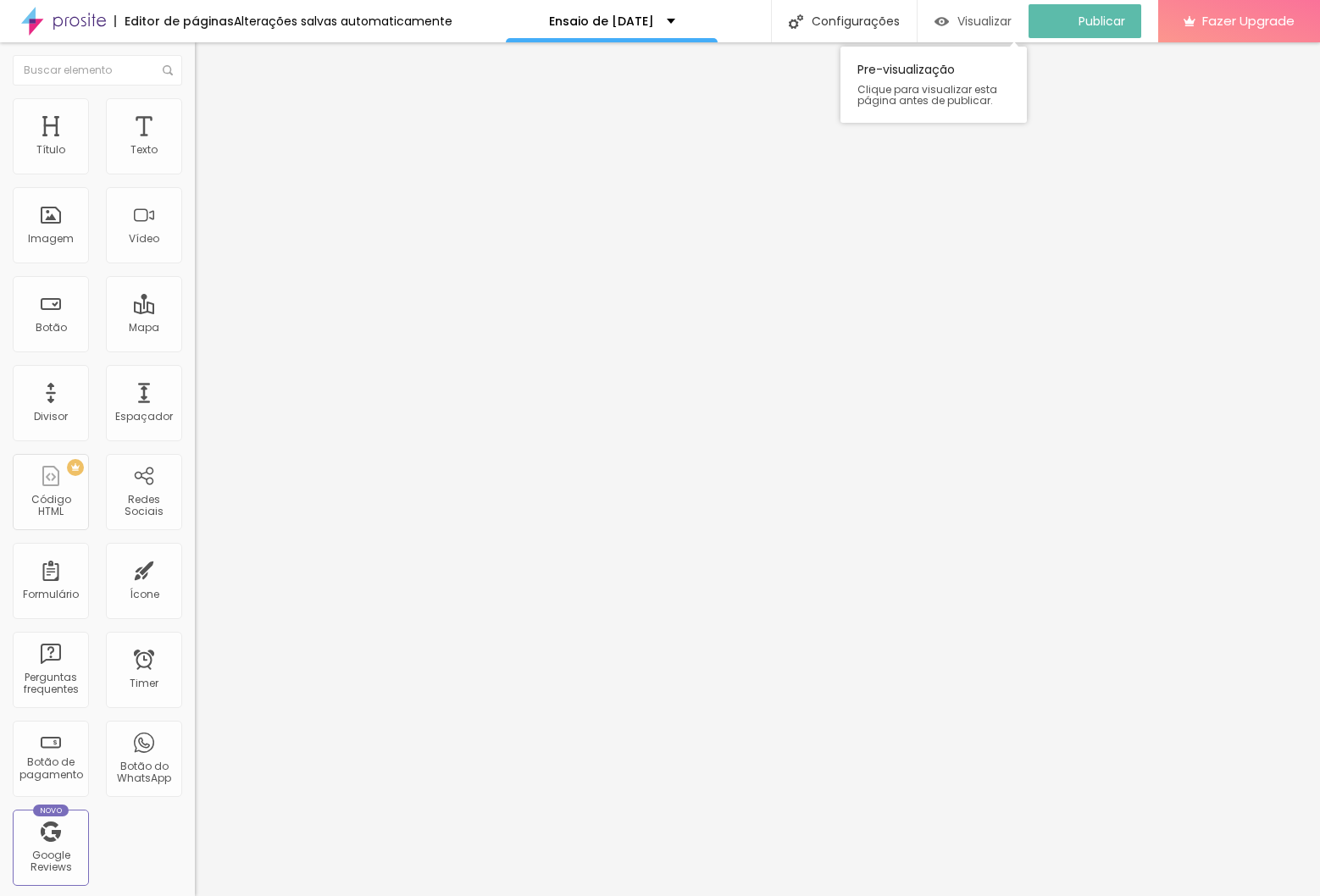
click at [991, 11] on div "Visualizar" at bounding box center [973, 21] width 77 height 34
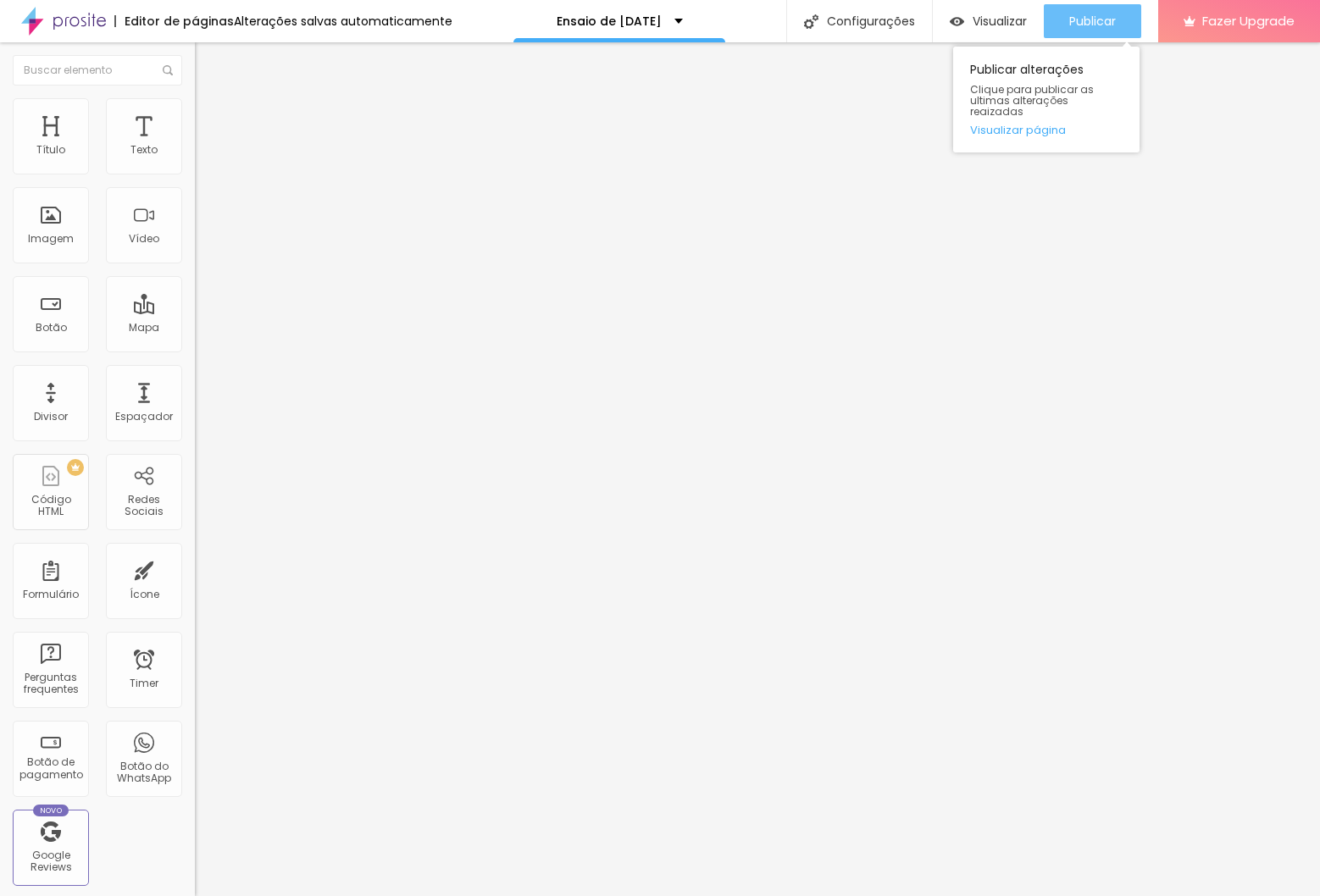
click at [1078, 17] on span "Publicar" at bounding box center [1093, 22] width 47 height 14
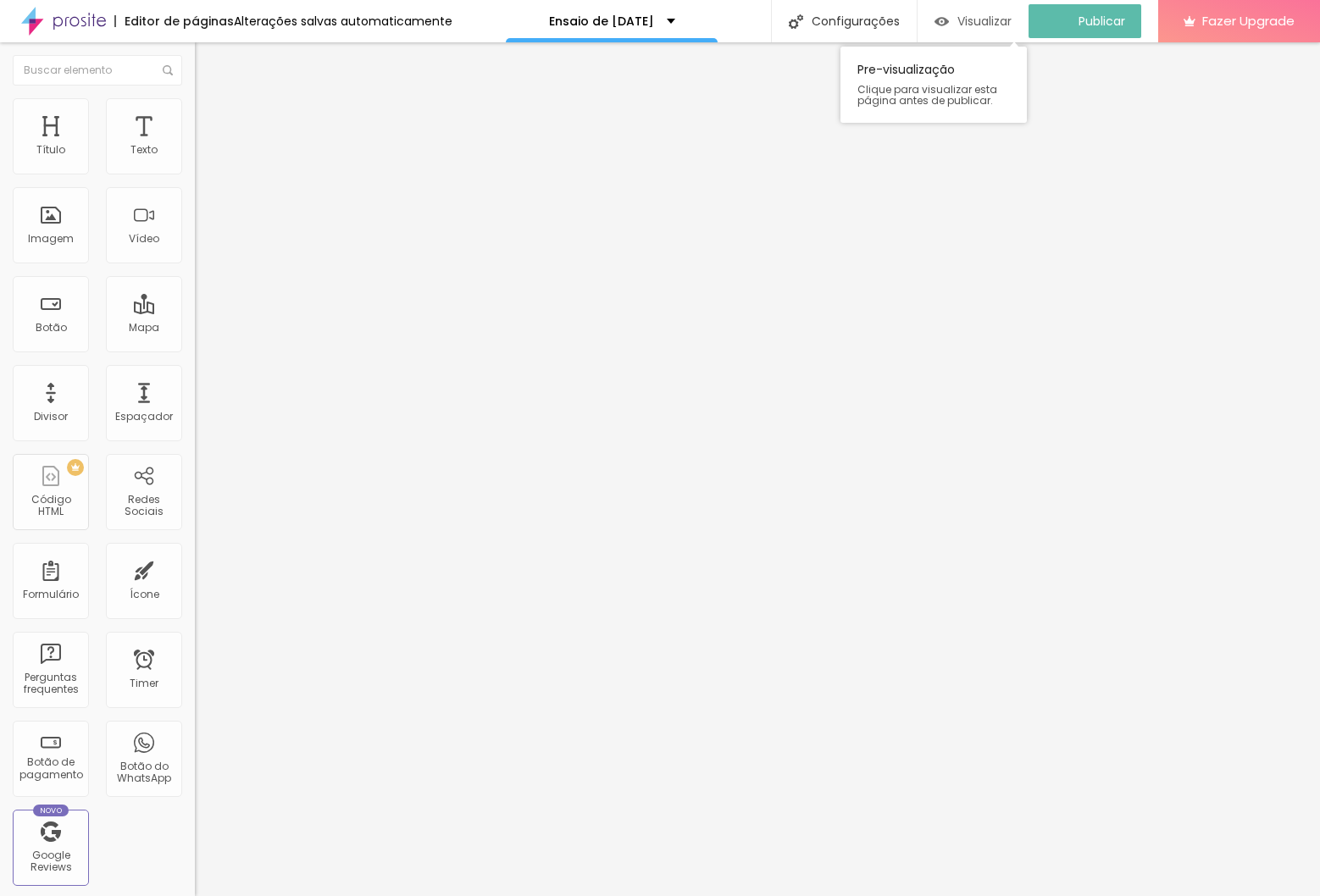
click at [996, 22] on span "Visualizar" at bounding box center [984, 22] width 54 height 14
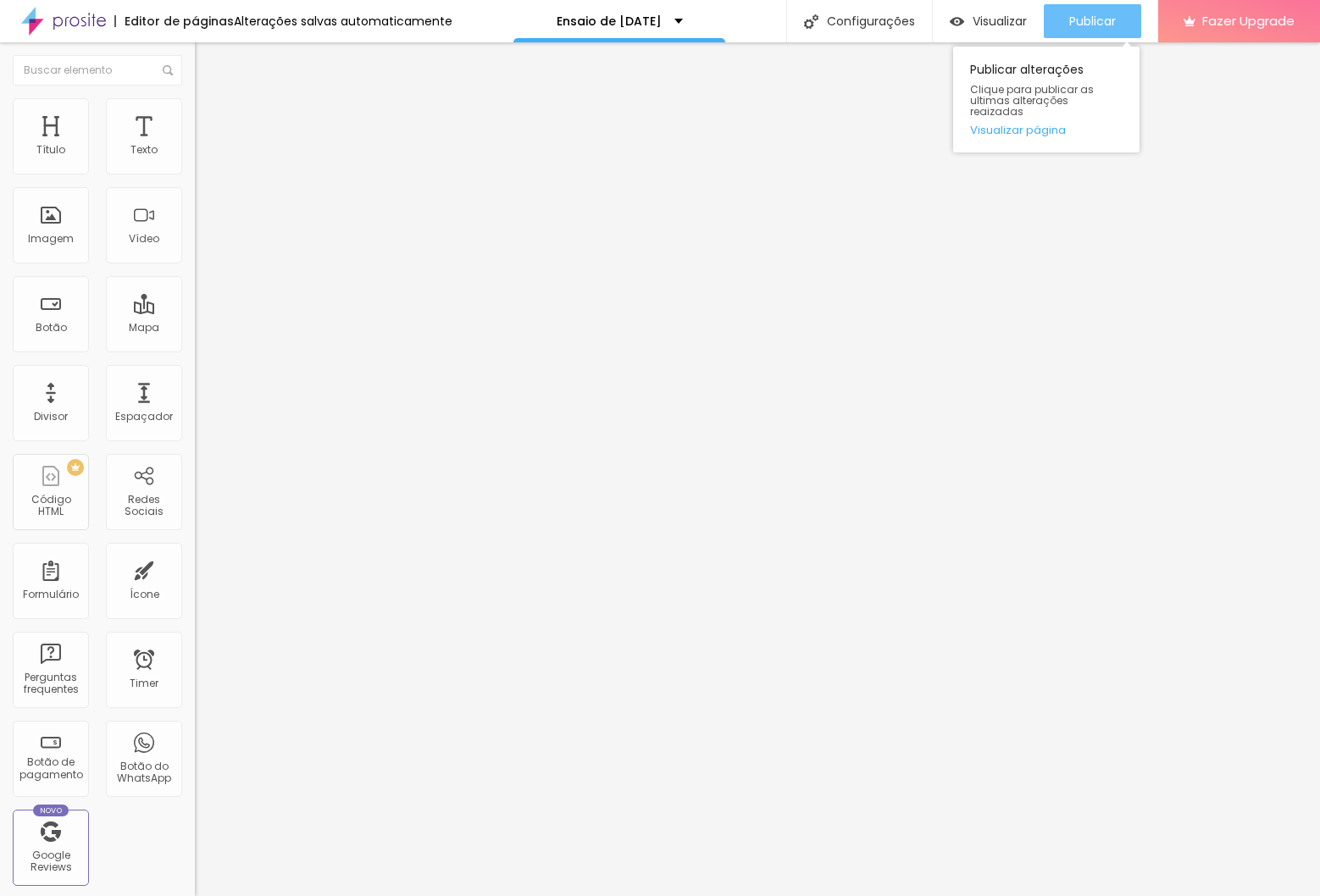
click at [1088, 38] on div "Publicar alterações Clique para publicar as ultimas alterações reaizadas Visual…" at bounding box center [1047, 95] width 186 height 114
click at [1087, 30] on div "Publicar" at bounding box center [1093, 21] width 47 height 34
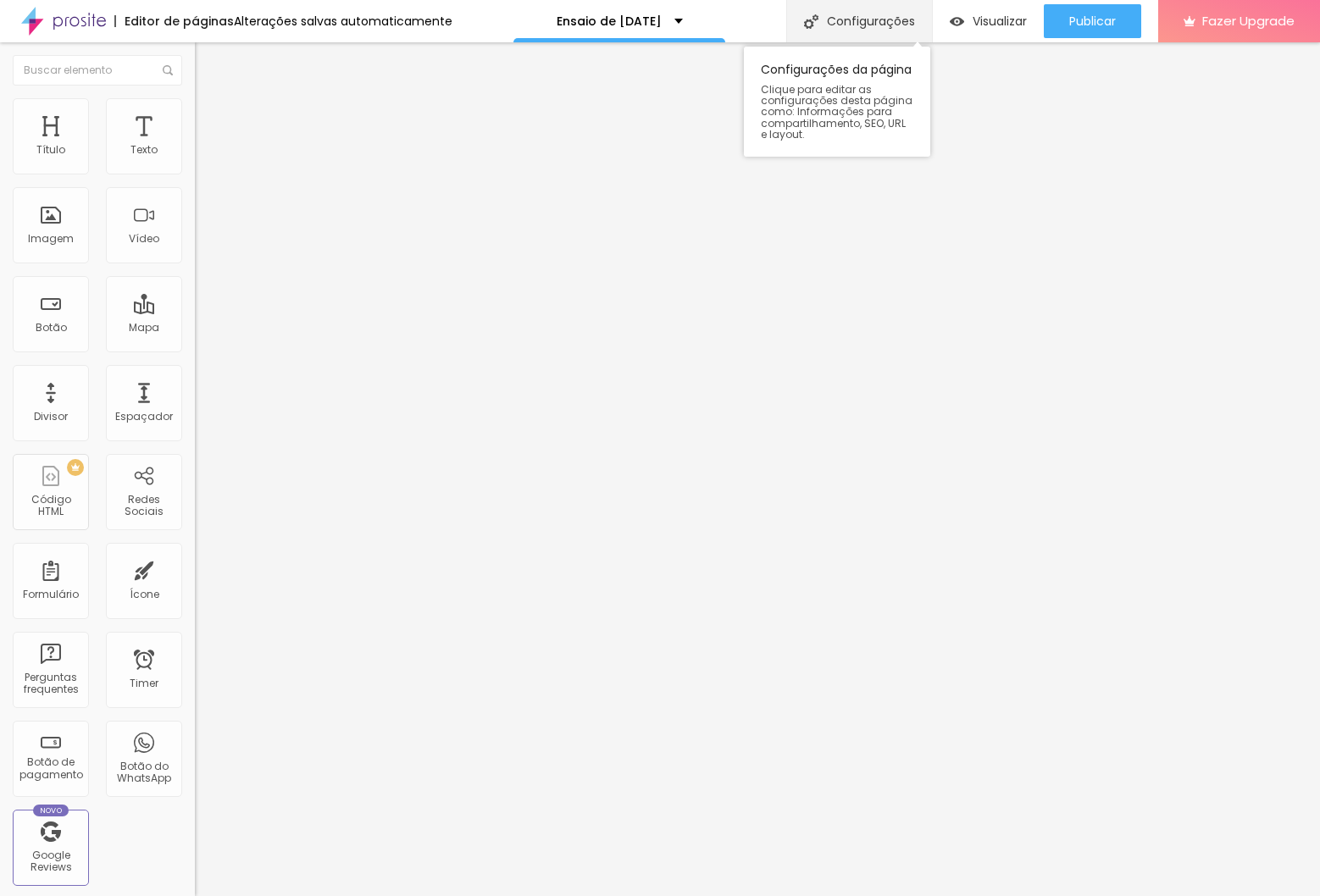
click at [838, 9] on div "Configurações" at bounding box center [859, 21] width 145 height 43
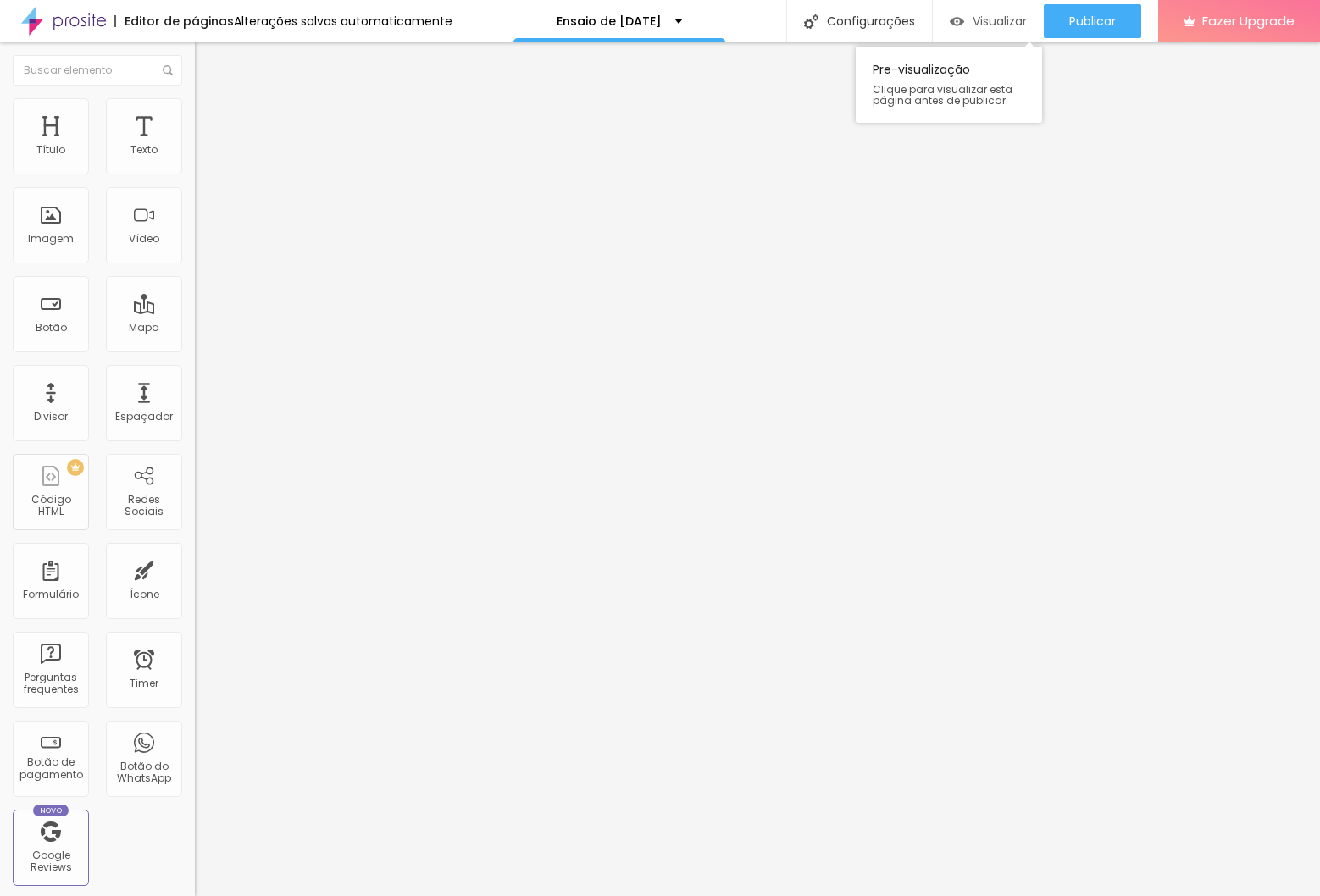
click at [986, 24] on span "Visualizar" at bounding box center [1000, 22] width 54 height 14
click at [1027, 125] on link "Visualizar página" at bounding box center [1046, 130] width 152 height 11
